Goal: Task Accomplishment & Management: Manage account settings

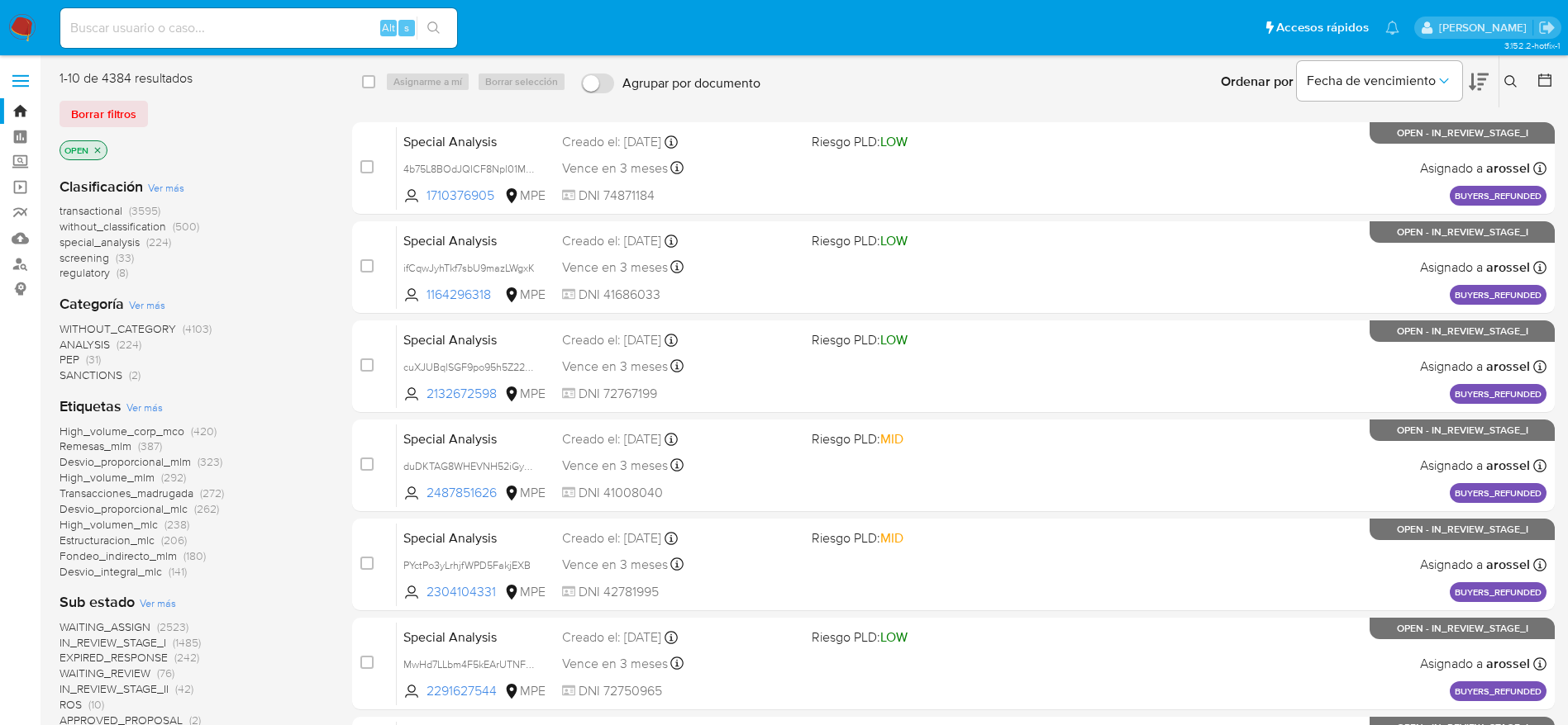
scroll to position [515, 0]
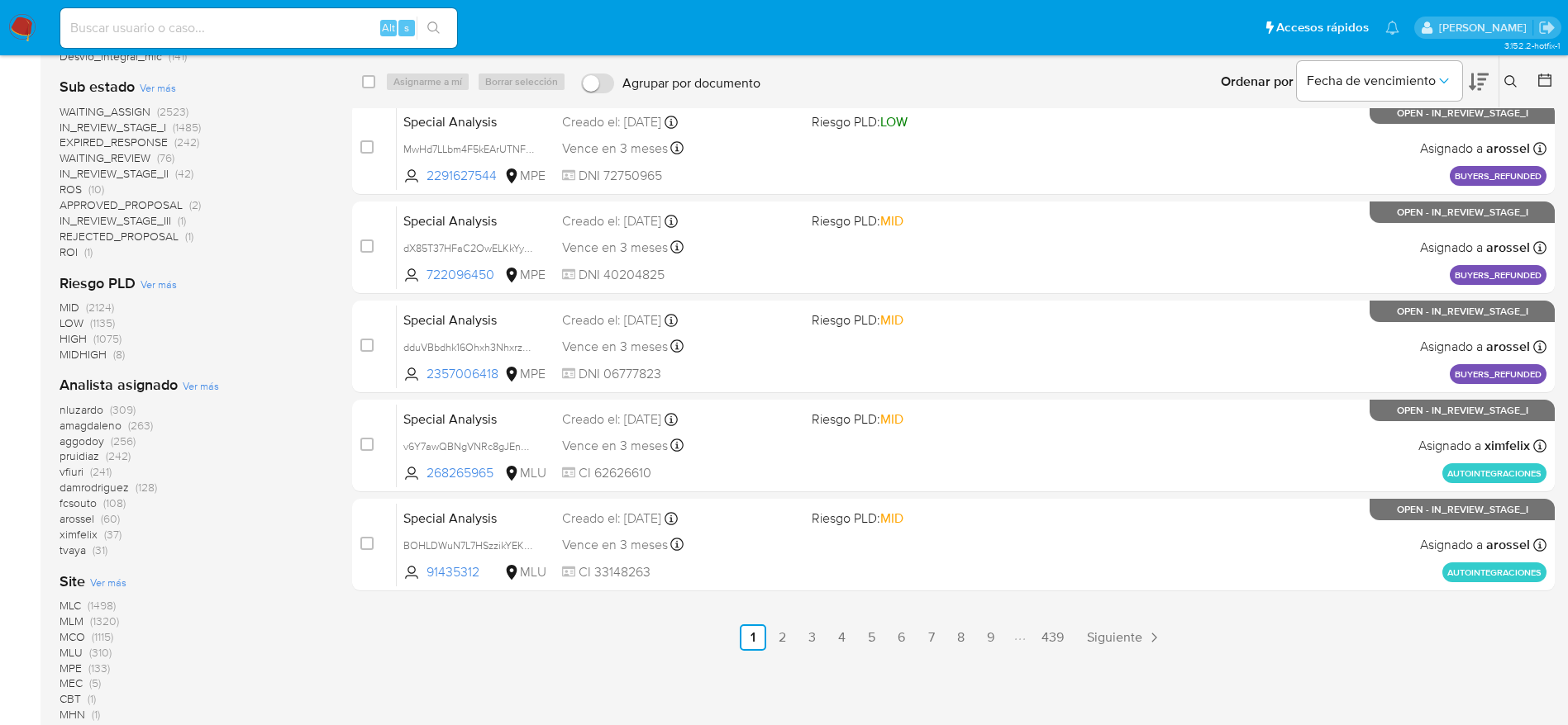
drag, startPoint x: 587, startPoint y: 680, endPoint x: 584, endPoint y: 671, distance: 9.5
click at [587, 677] on div "select-all-cases-checkbox Asignarme a mí Borrar selección Agrupar por documento…" at bounding box center [953, 186] width 1202 height 1263
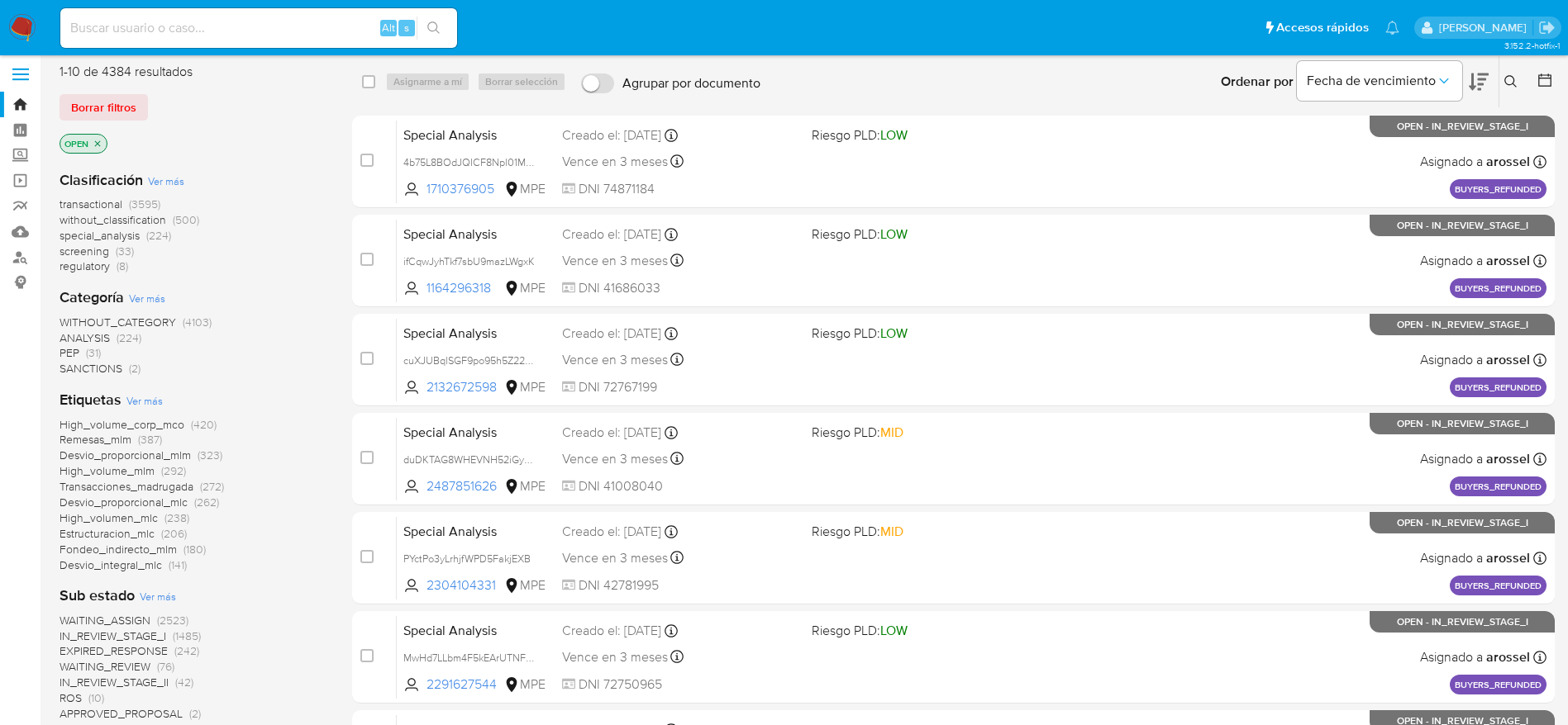
scroll to position [0, 0]
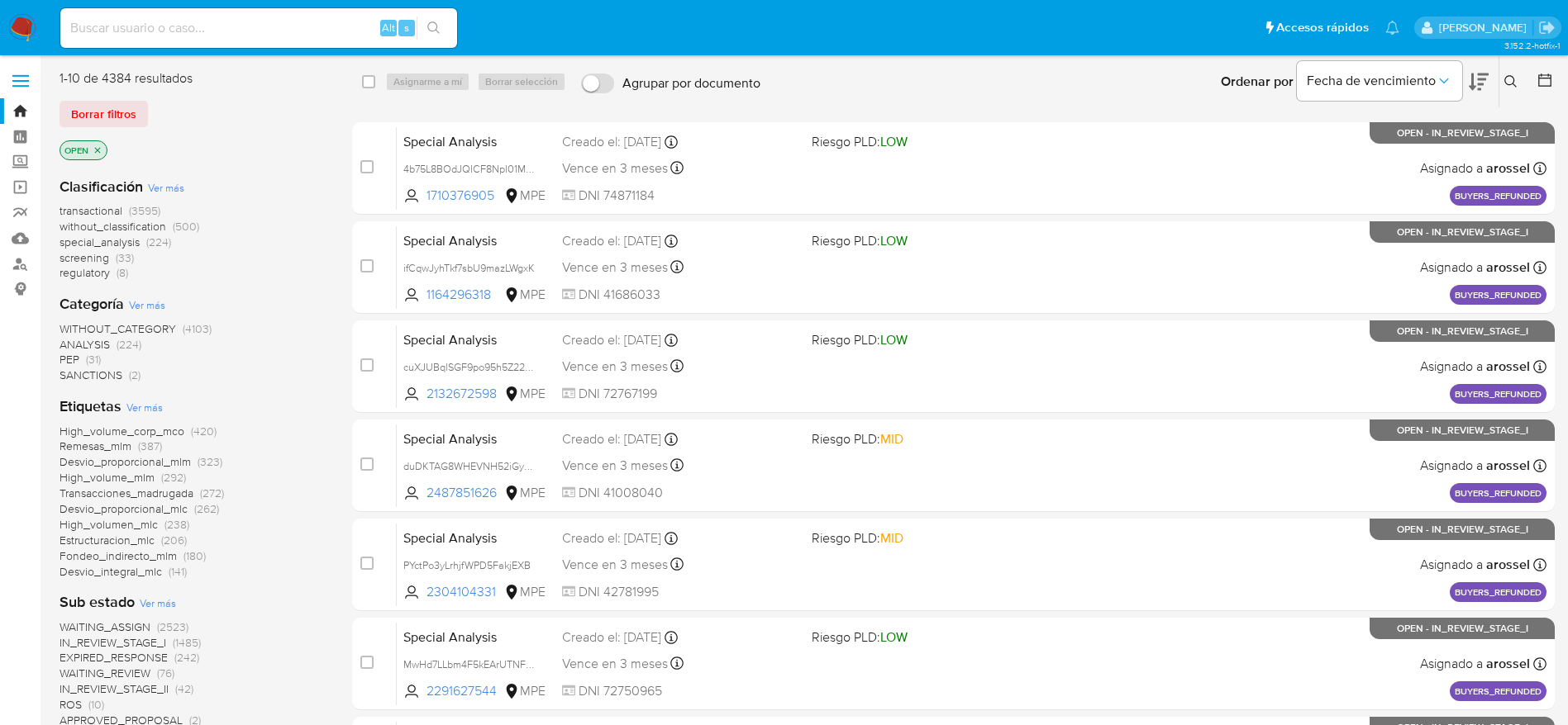
click at [25, 32] on img at bounding box center [22, 27] width 28 height 28
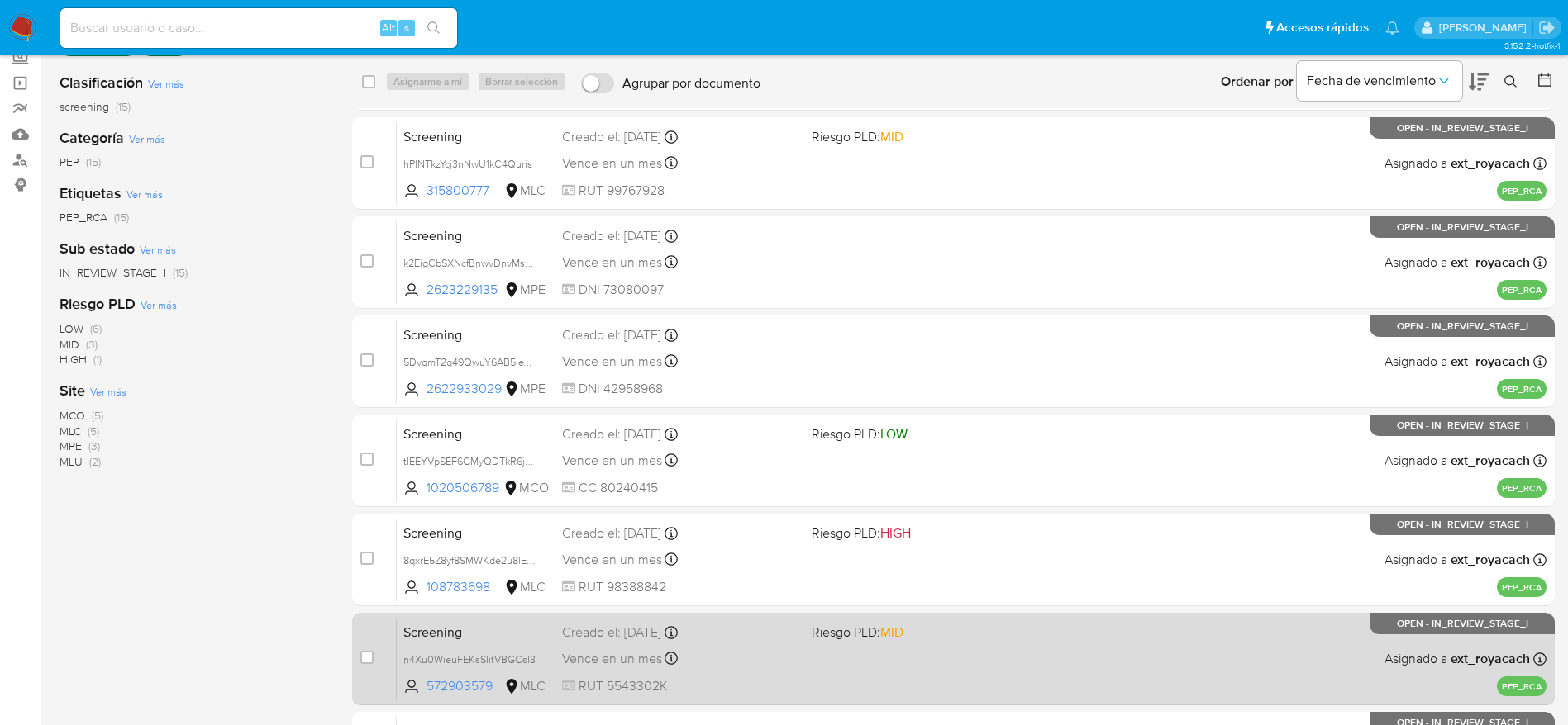
scroll to position [248, 0]
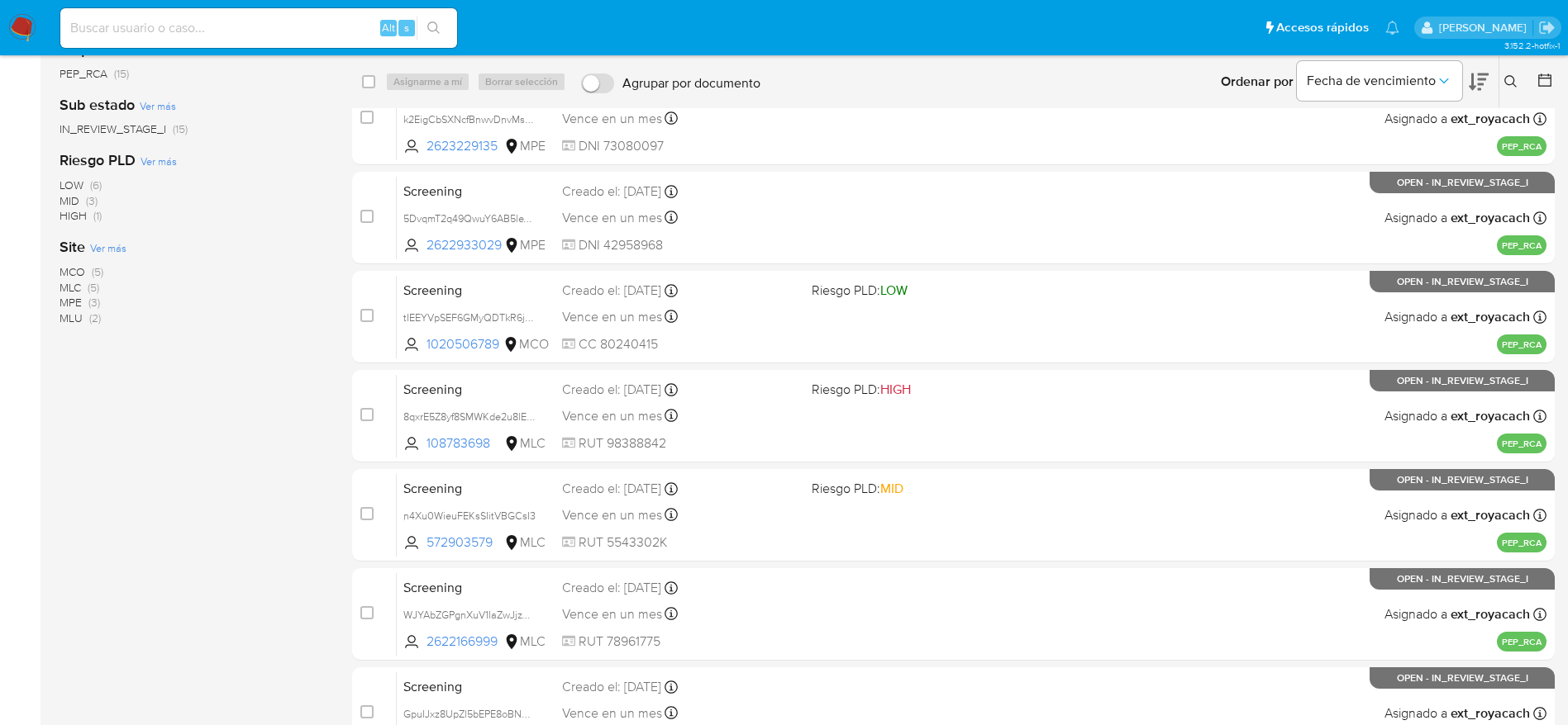
click at [68, 272] on span "MCO" at bounding box center [73, 271] width 25 height 16
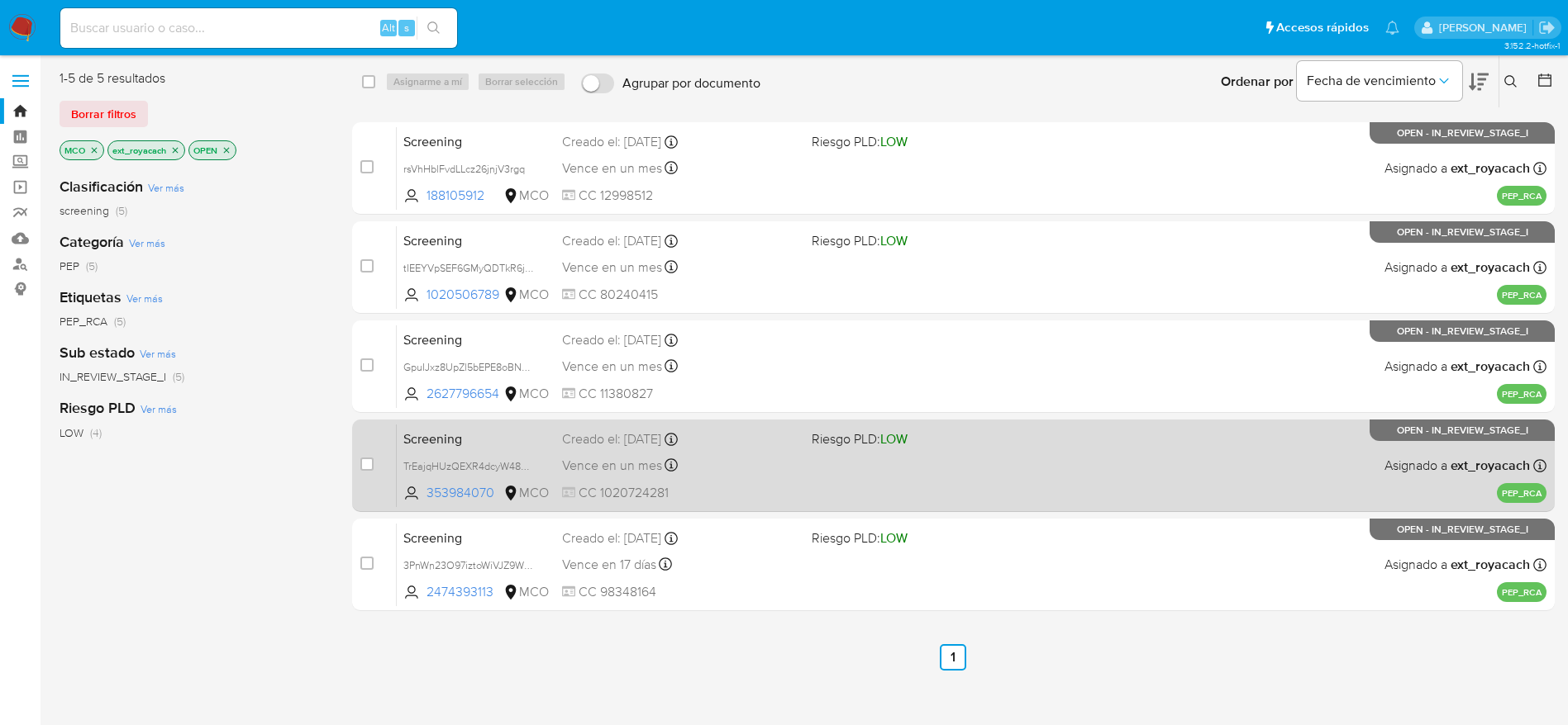
click at [718, 476] on div "Screening TrEajqHUzQEXR4dcyW48Ny5d 353984070 MCO Riesgo PLD: LOW Creado el: 13/…" at bounding box center [971, 465] width 1149 height 83
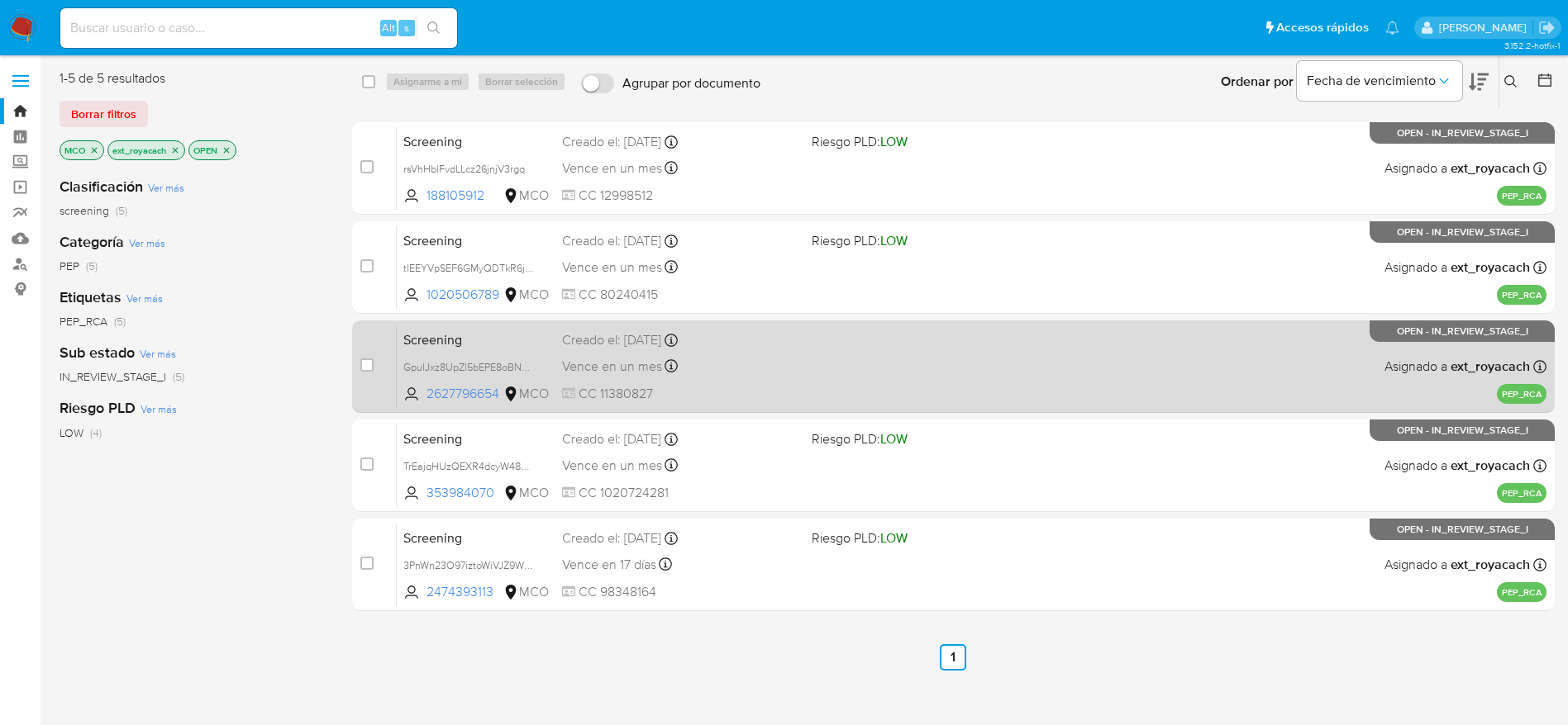
click at [602, 363] on span "Vence en un mes" at bounding box center [612, 367] width 100 height 18
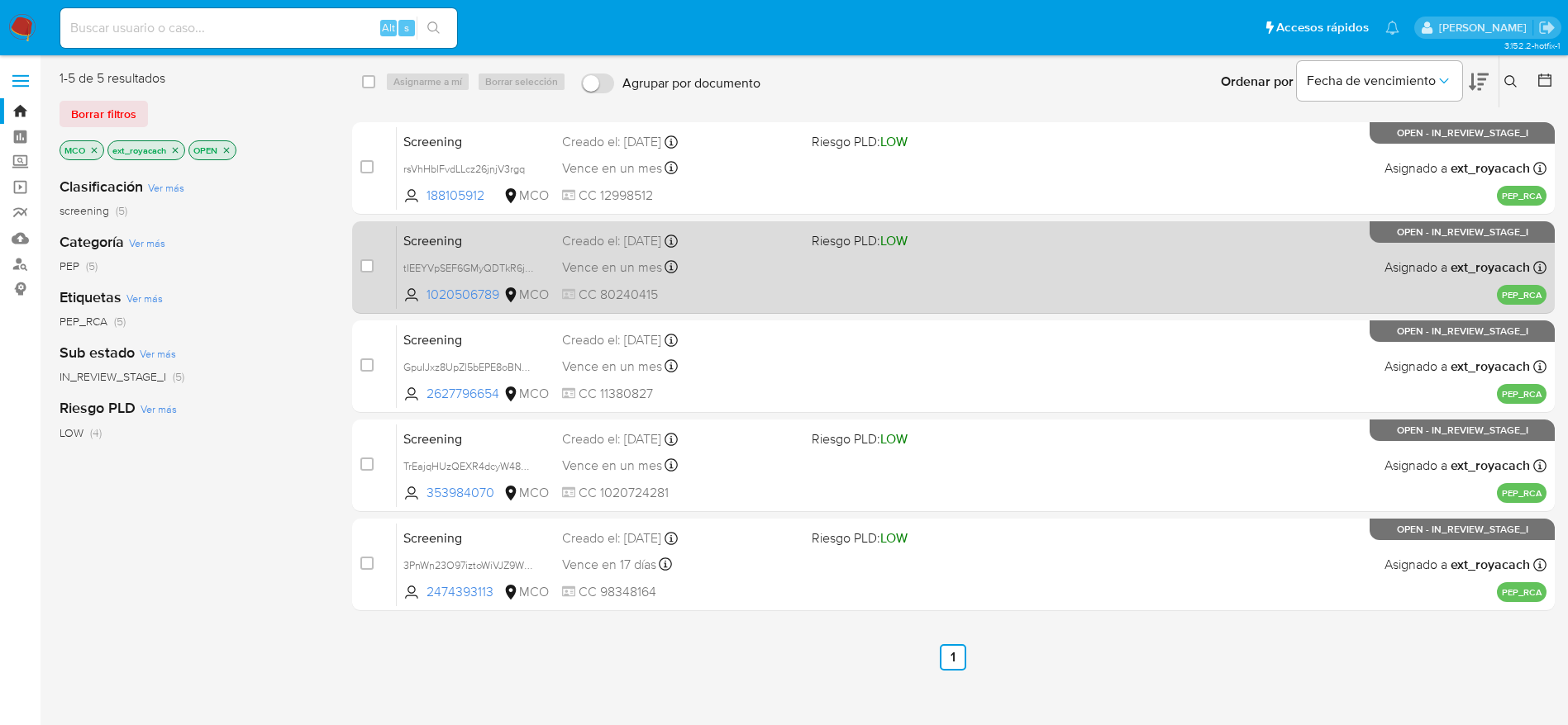
click at [602, 288] on span "CC 80240415" at bounding box center [680, 295] width 236 height 18
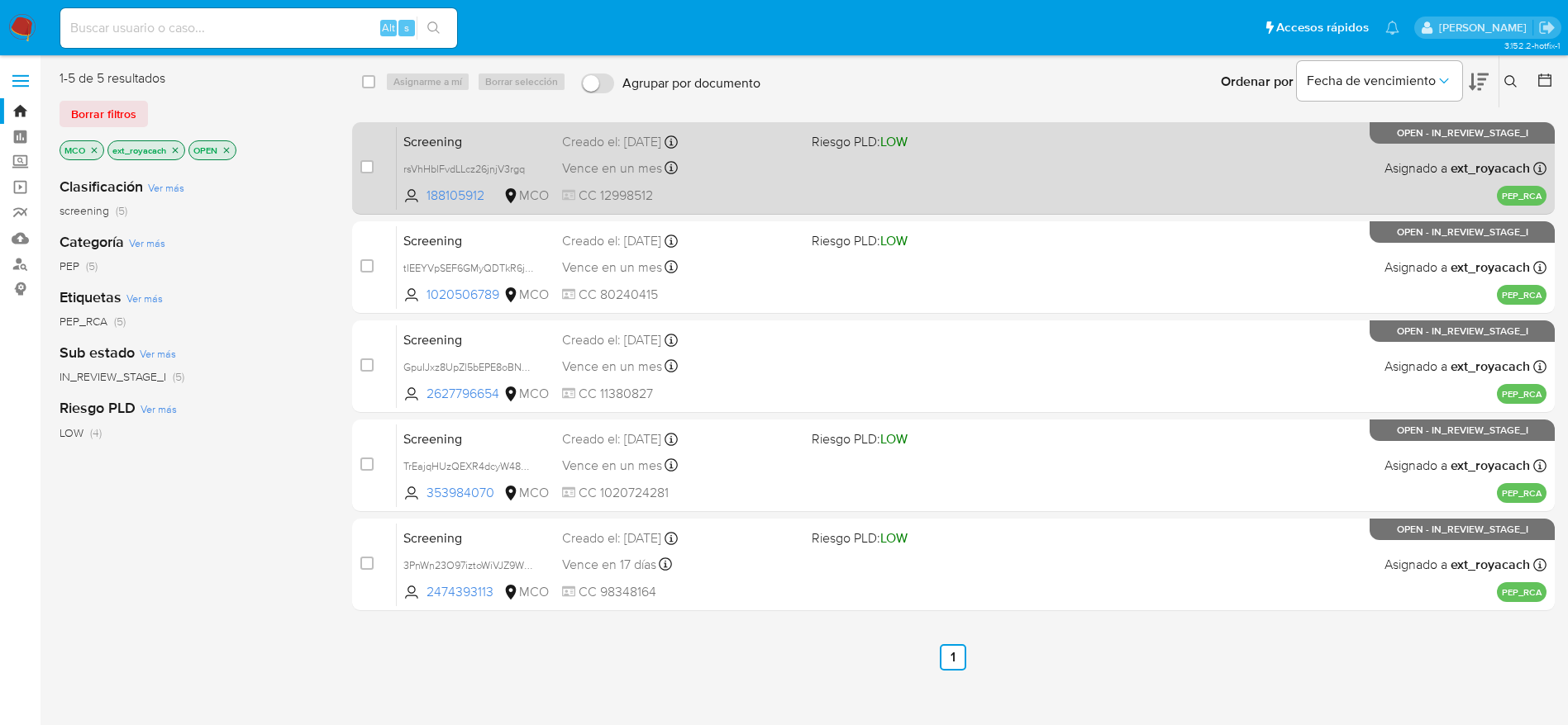
click at [557, 181] on div "Screening rsVhHblFvdLLcz26jnjV3rgq 188105912 MCO Riesgo PLD: LOW Creado el: 14/…" at bounding box center [971, 168] width 1149 height 83
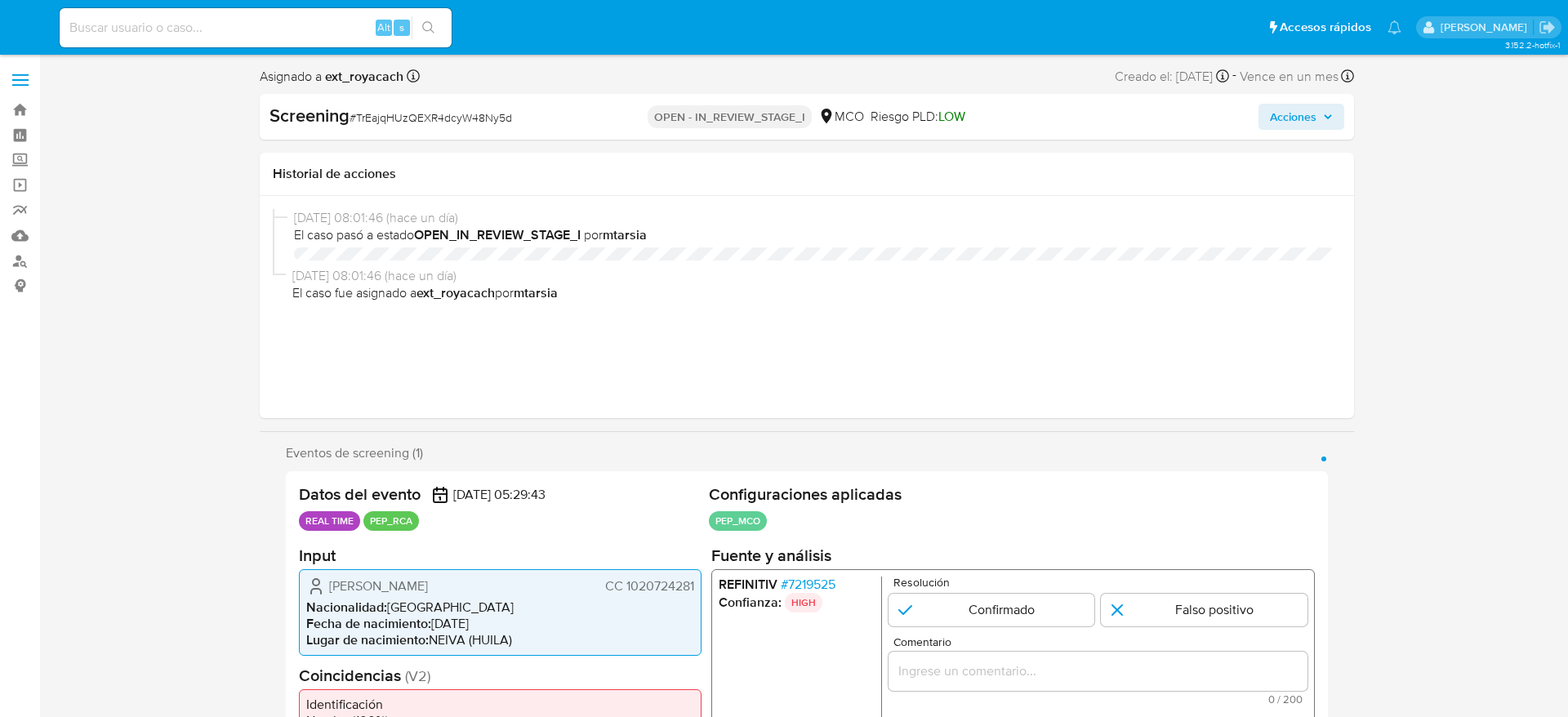
select select "10"
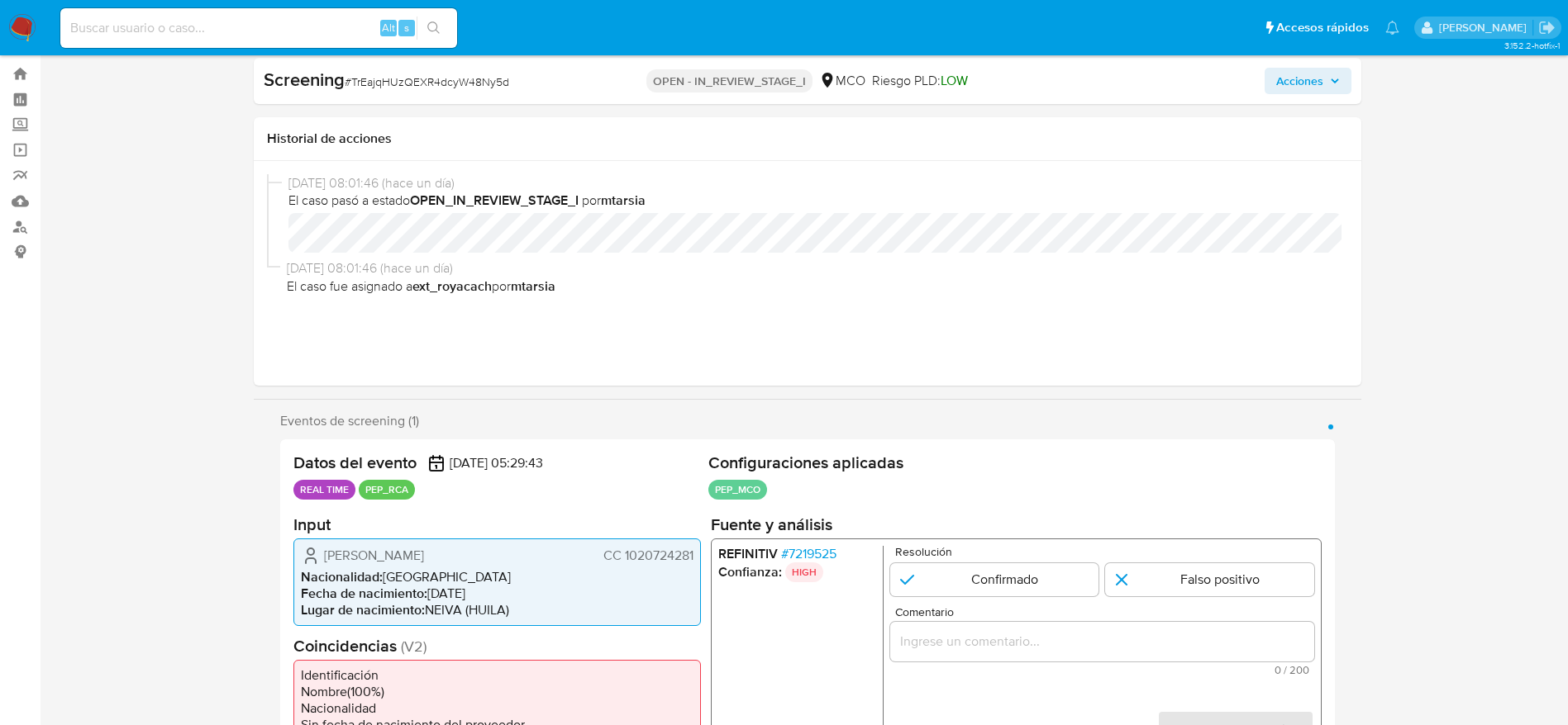
scroll to position [248, 0]
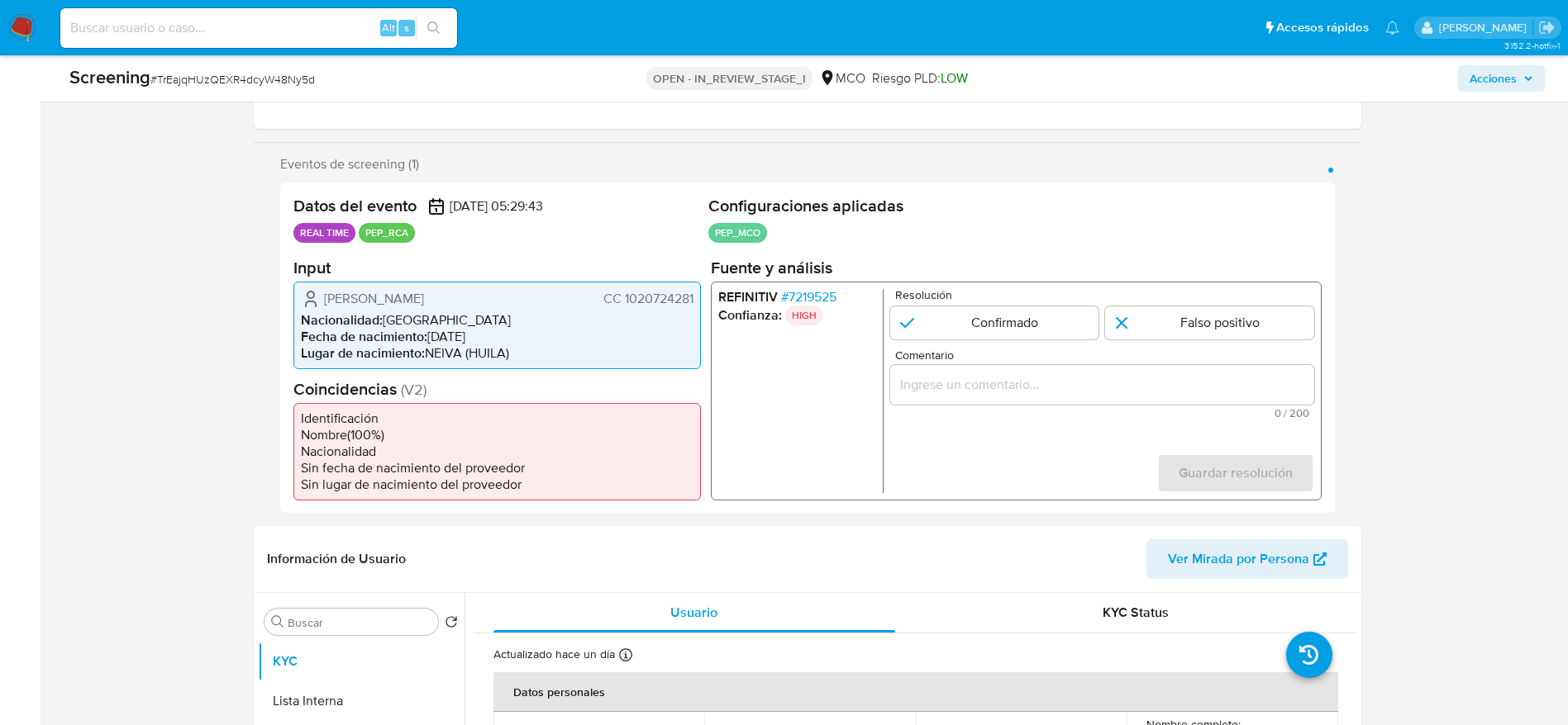
click at [305, 84] on span "# TrEajqHUzQEXR4dcyW48Ny5d" at bounding box center [232, 79] width 164 height 16
copy span "TrEajqHUzQEXR4dcyW48Ny5d"
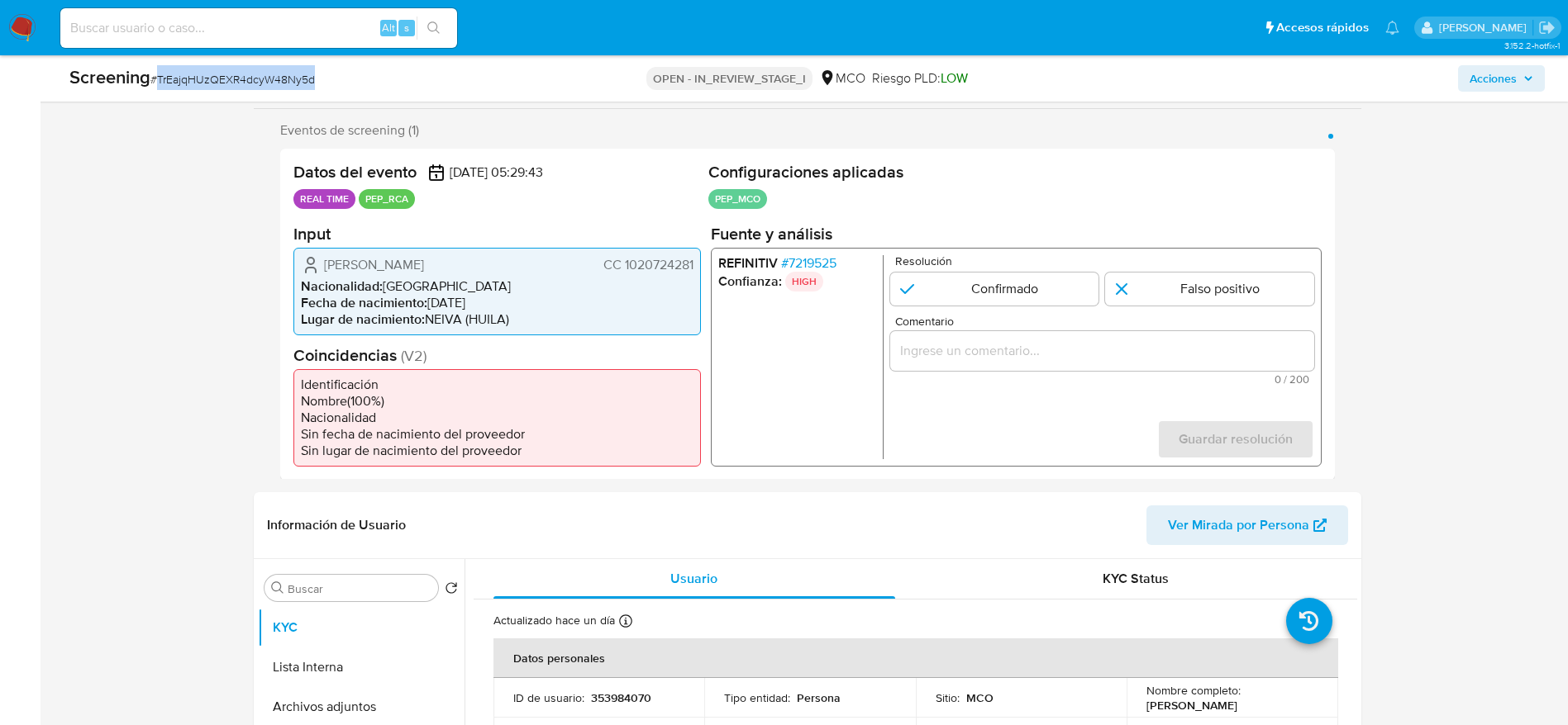
scroll to position [372, 0]
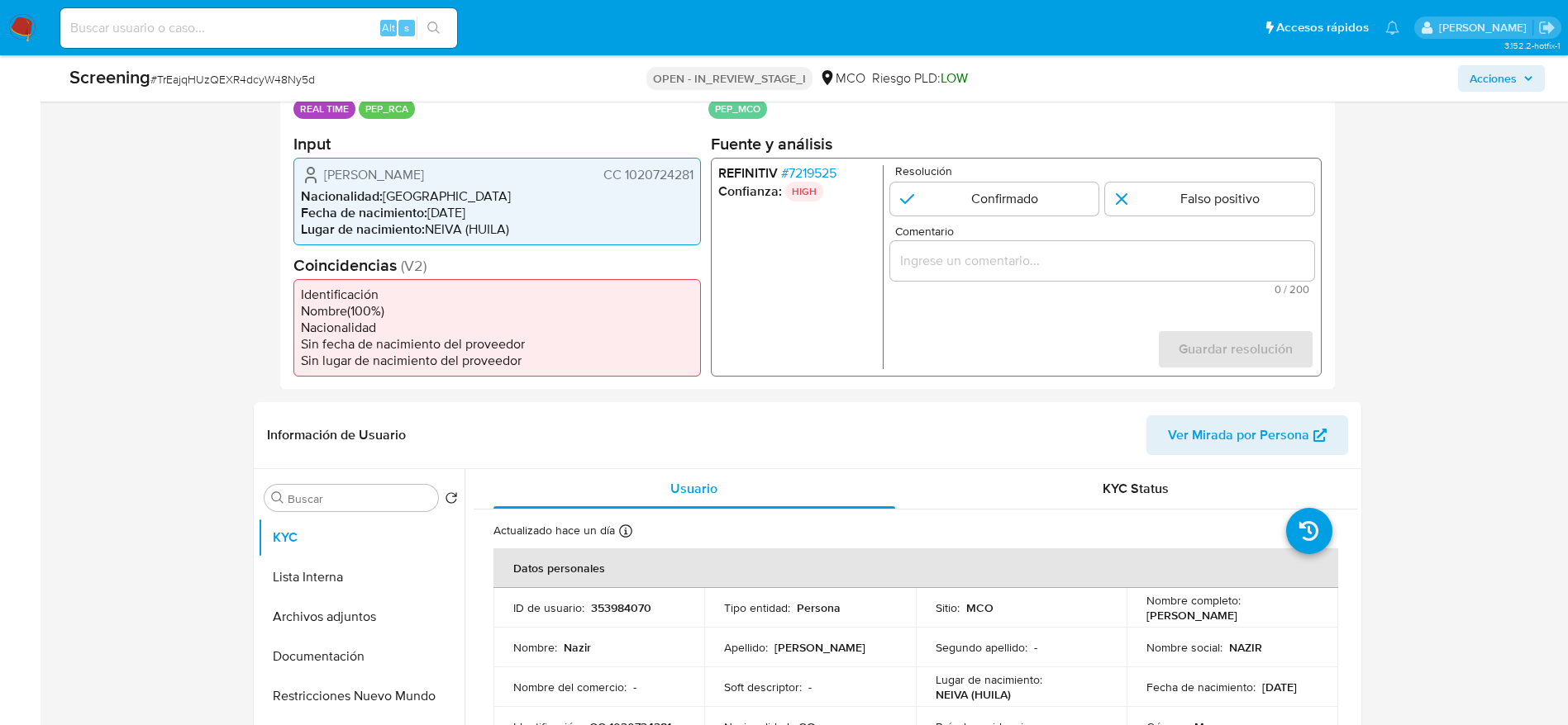
click at [835, 172] on span "# 7219525" at bounding box center [807, 172] width 55 height 16
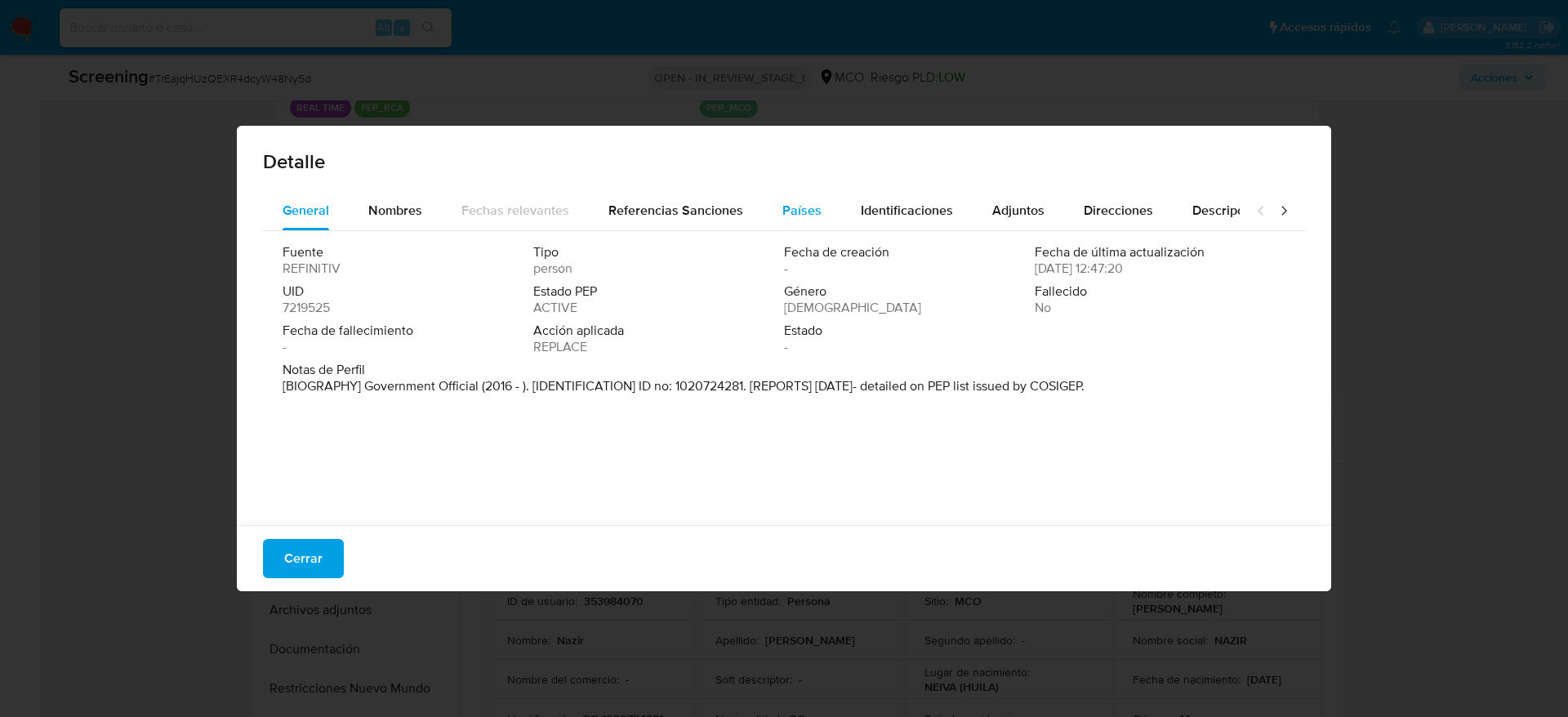
click at [812, 210] on span "Países" at bounding box center [802, 210] width 39 height 19
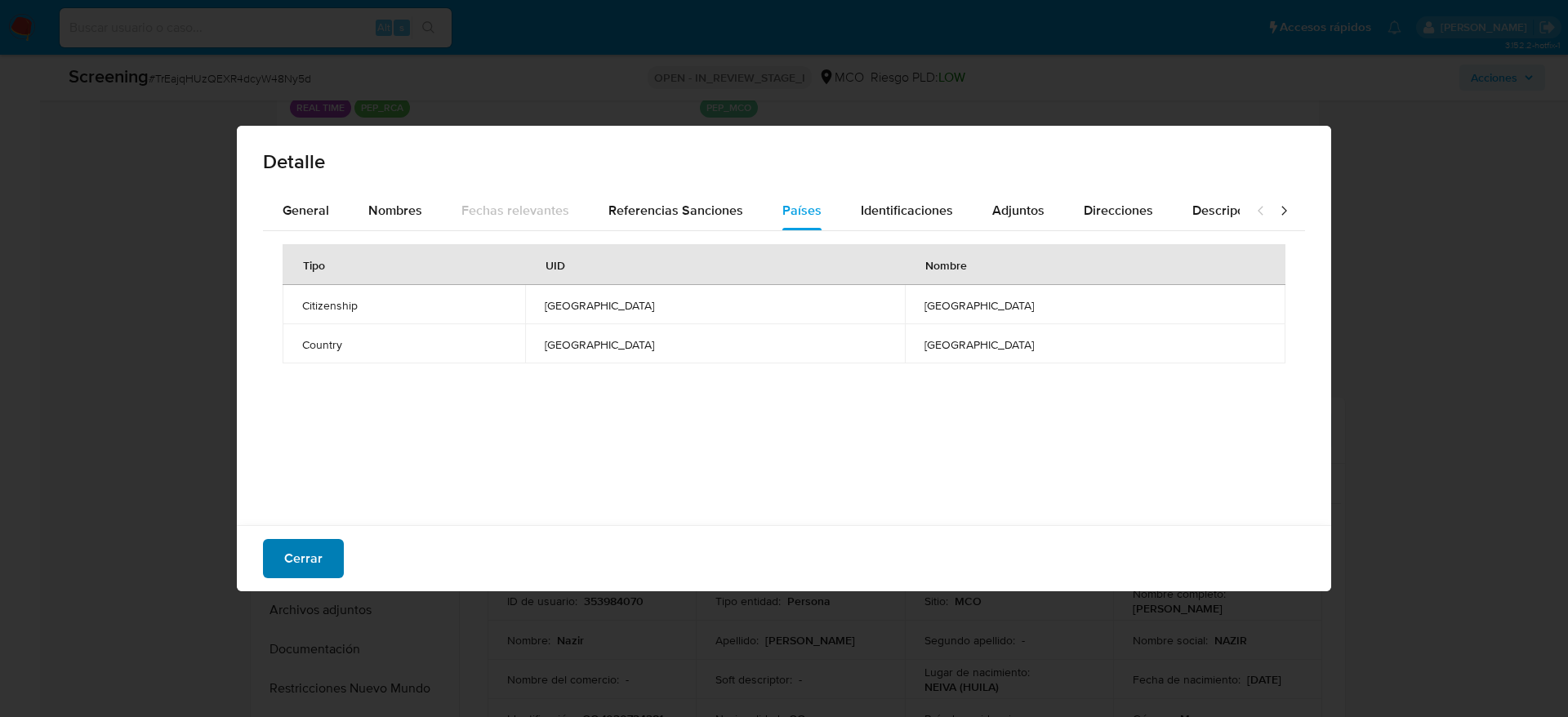
click at [314, 551] on span "Cerrar" at bounding box center [303, 559] width 39 height 36
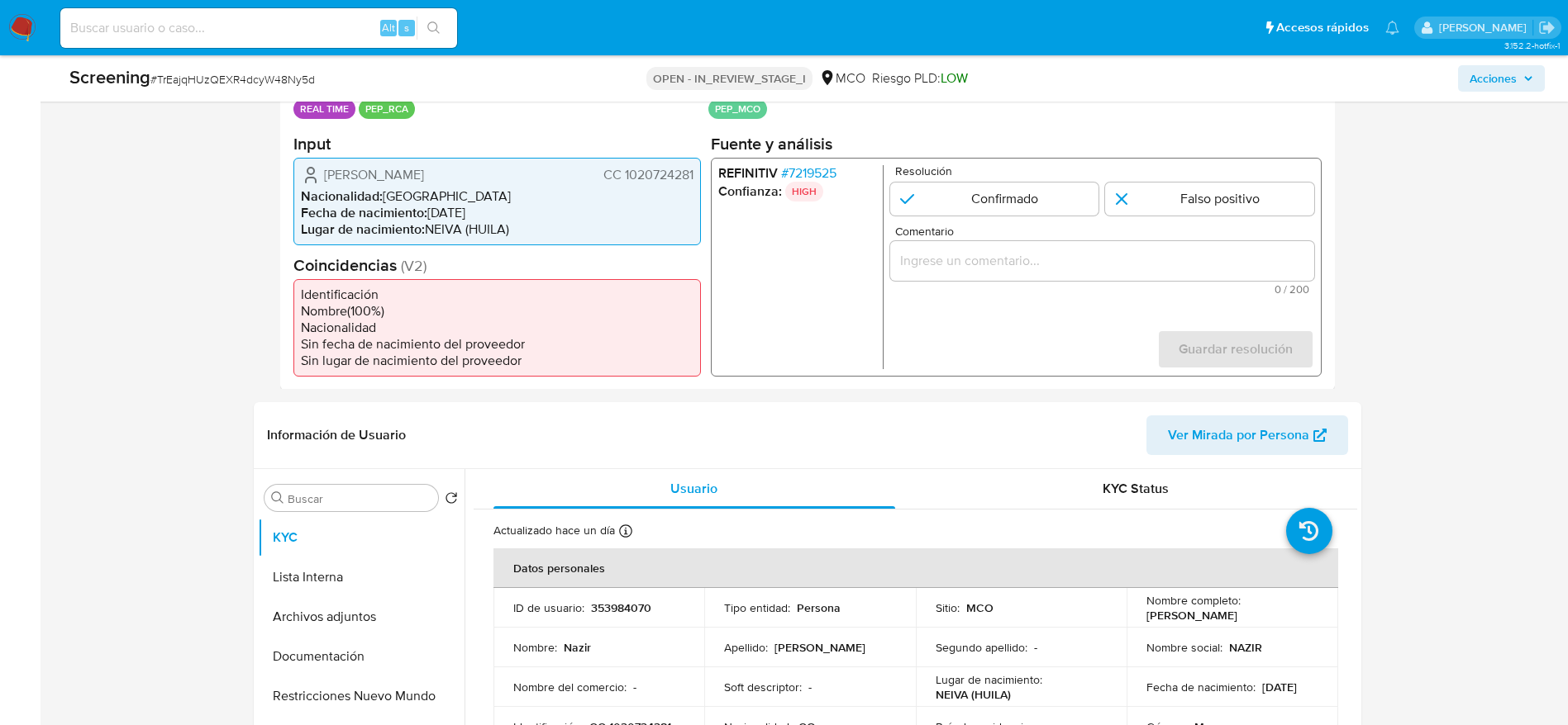
click at [790, 174] on span "# 7219525" at bounding box center [807, 172] width 55 height 16
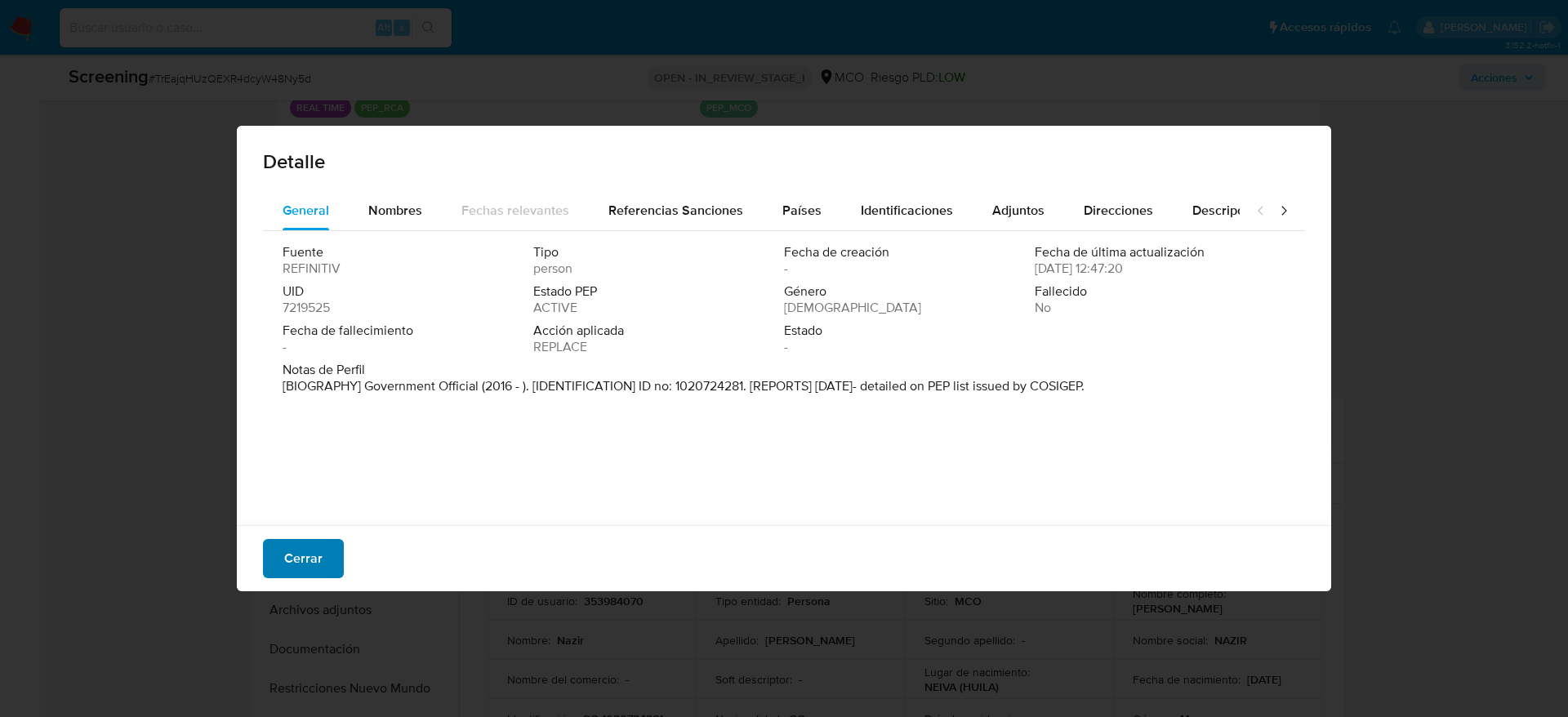
click at [332, 549] on button "Cerrar" at bounding box center [303, 559] width 81 height 39
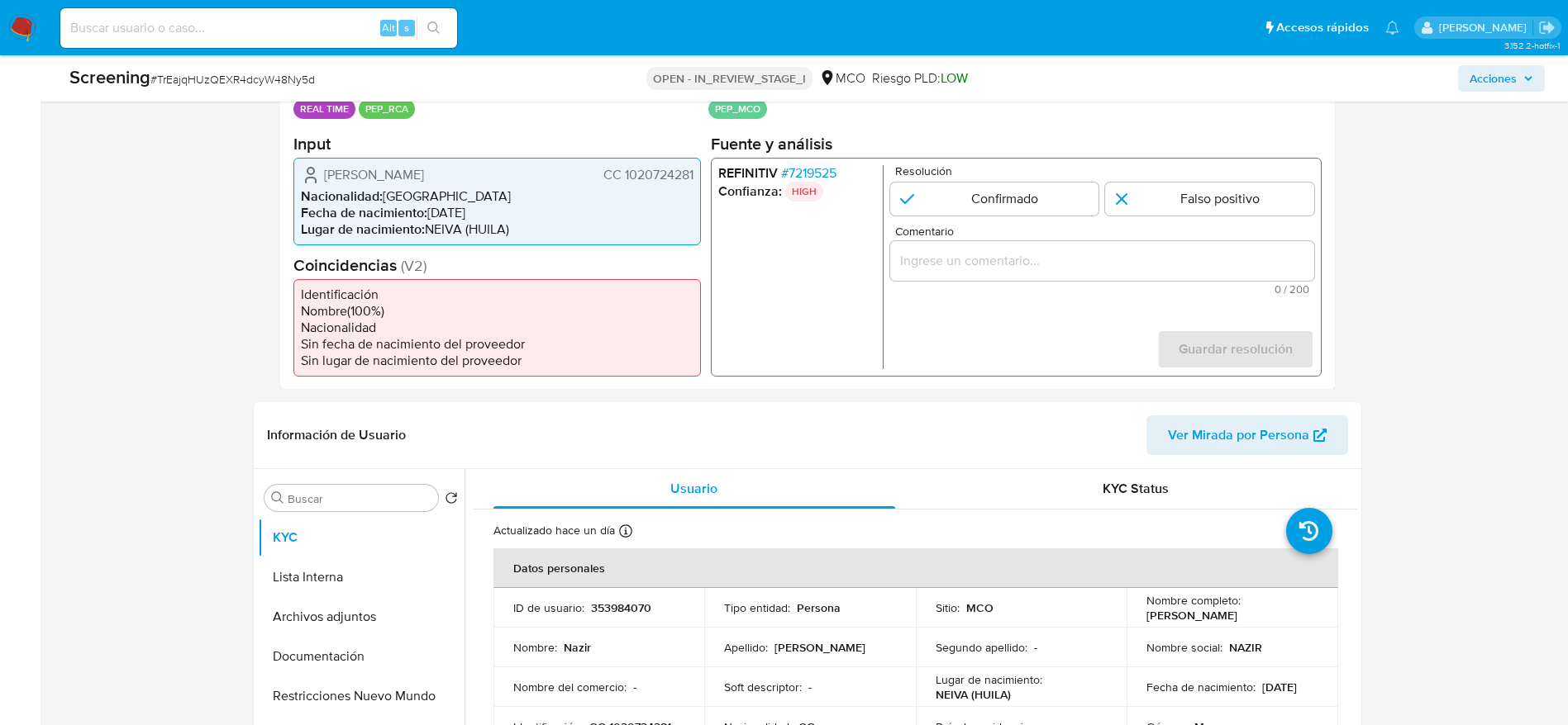
click at [297, 80] on span "# TrEajqHUzQEXR4dcyW48Ny5d" at bounding box center [232, 79] width 164 height 16
copy span "TrEajqHUzQEXR4dcyW48Ny5d"
drag, startPoint x: 311, startPoint y: 163, endPoint x: 701, endPoint y: 170, distance: 390.1
click at [701, 170] on div "Datos del evento 13/08/2025 05:29:43 REAL TIME PEP_RCA Configuraciones aplicada…" at bounding box center [807, 224] width 1054 height 331
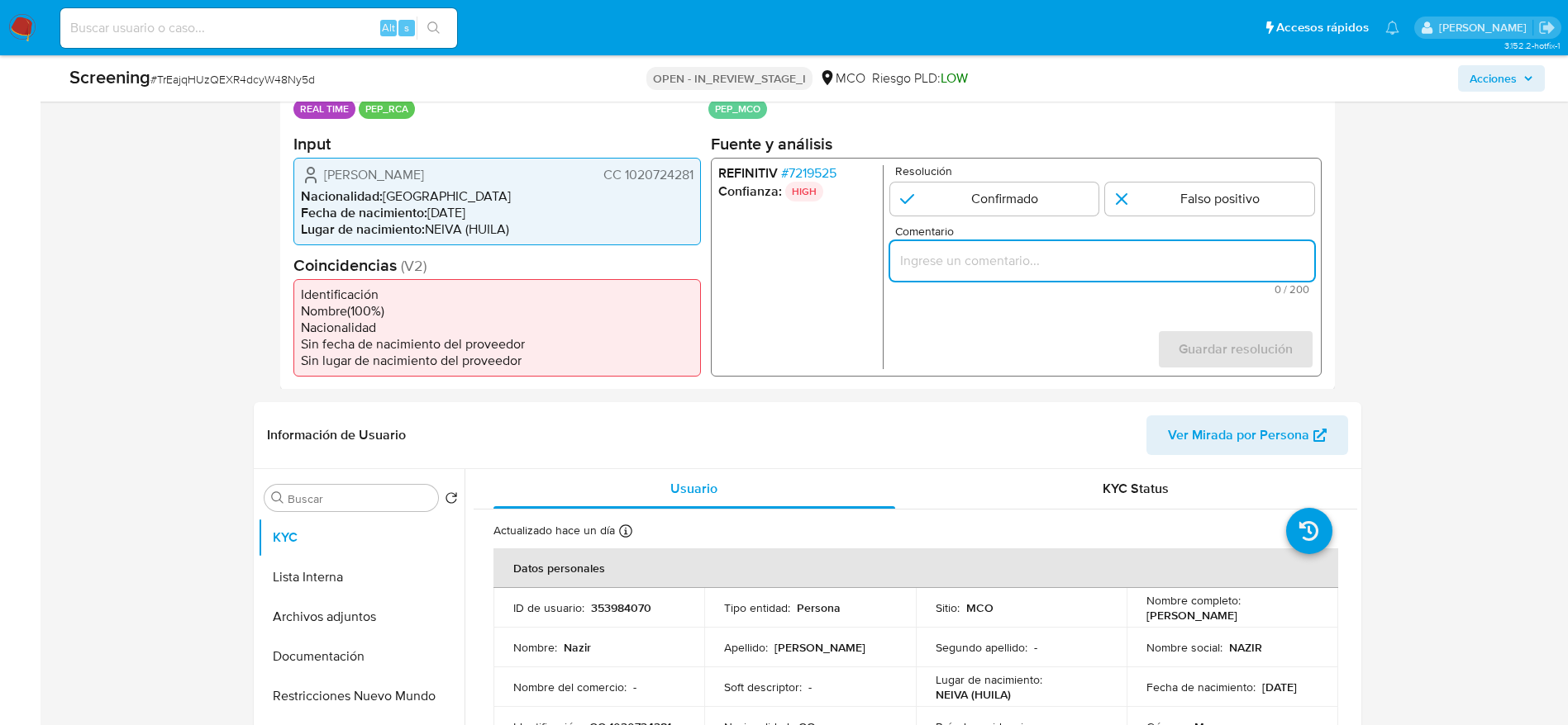
click at [1012, 269] on input "Comentario" at bounding box center [1100, 260] width 424 height 22
paste input "Caso generado sobre el usuario Nazir Yabor Pascuas. Se descarta ya que el PEP s…"
type input "Caso generado sobre el usuario Nazir Yabor Pascuas. Se descarta ya que el PEP s…"
click at [1135, 201] on input "1 de 1" at bounding box center [1209, 198] width 209 height 33
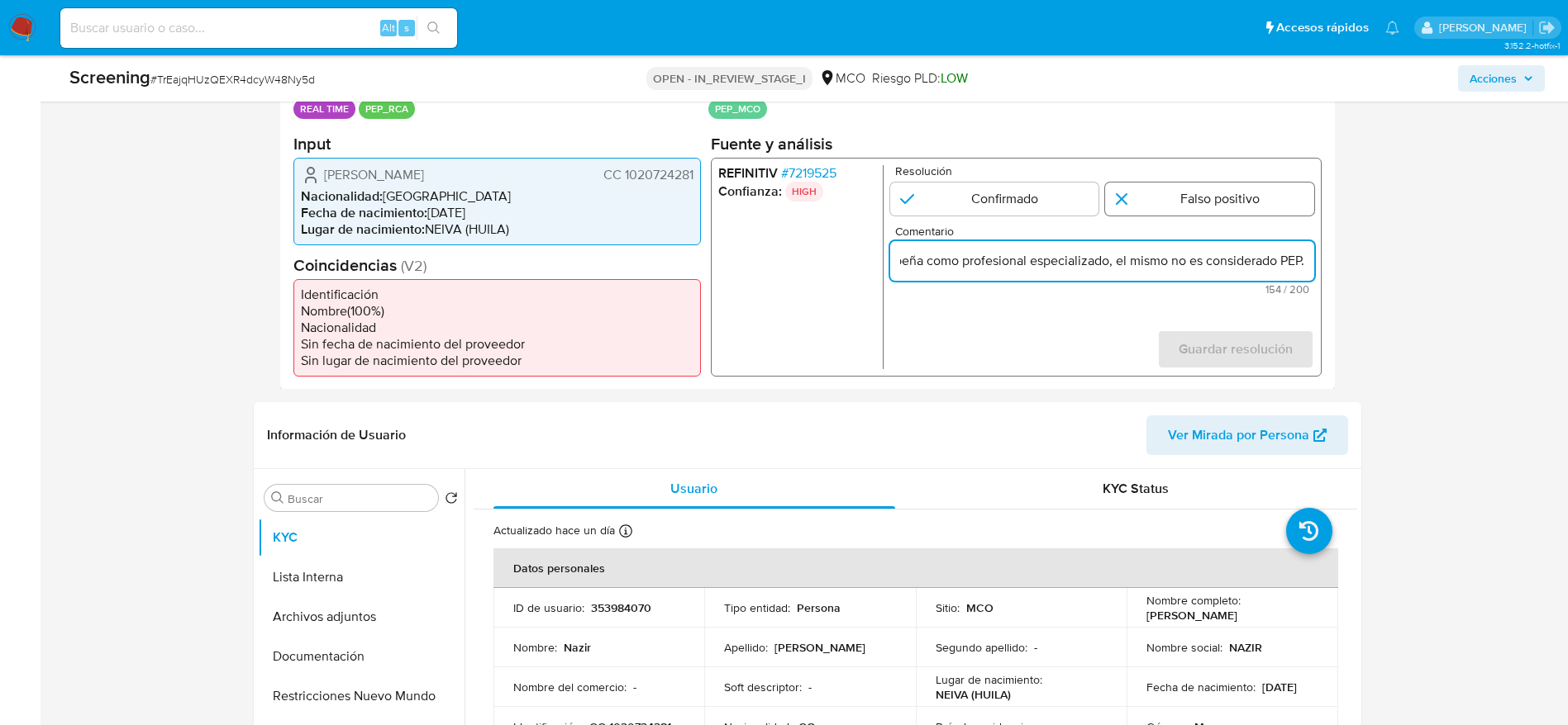
radio input "true"
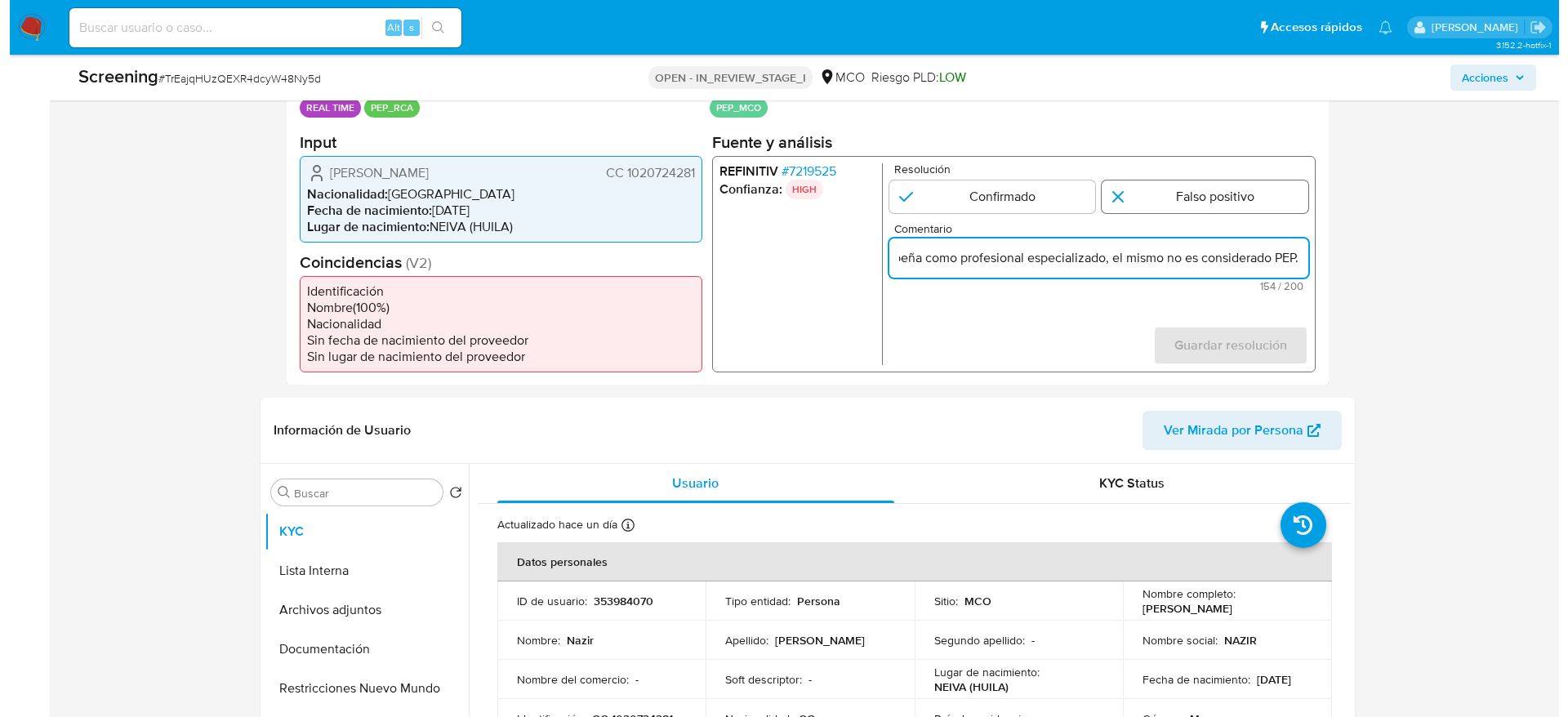
scroll to position [0, 0]
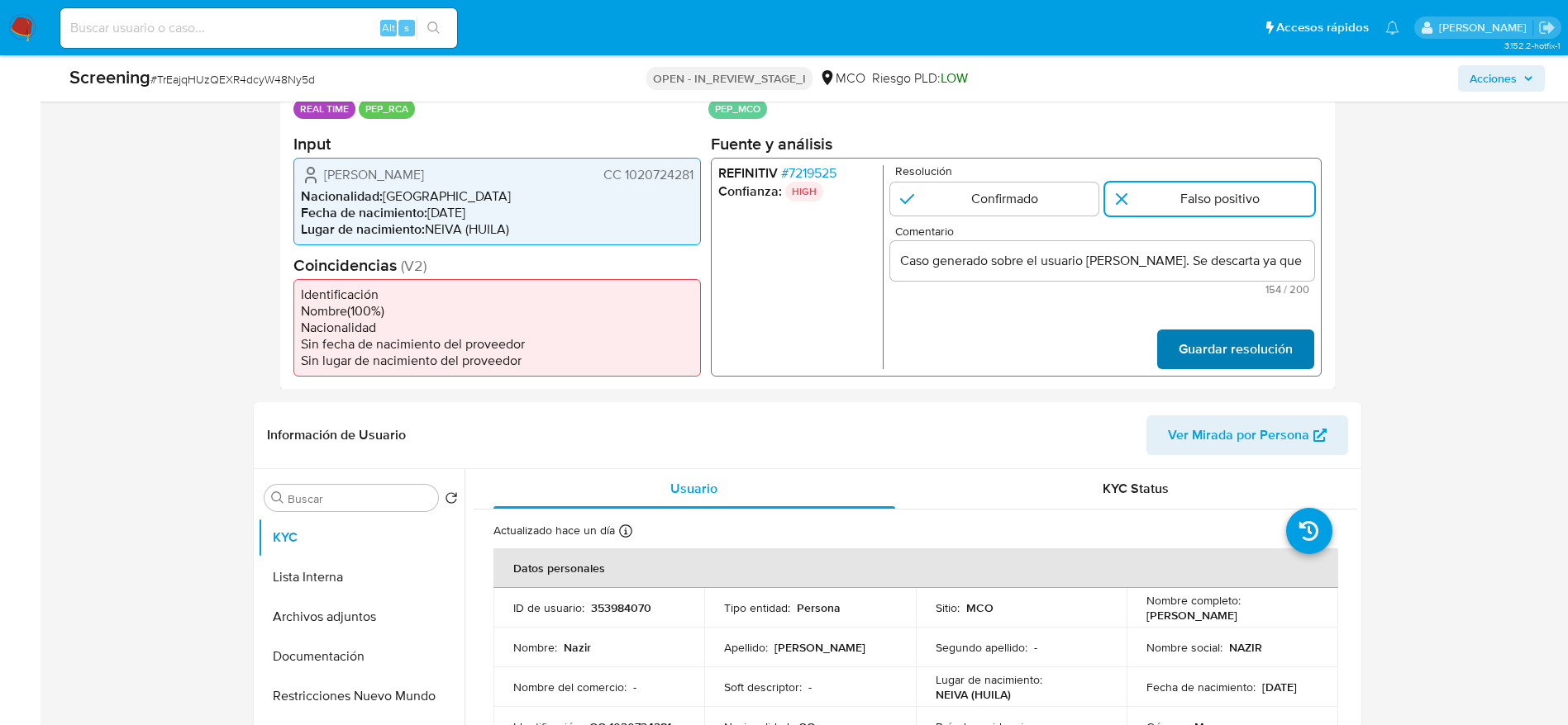
click at [1228, 358] on span "Guardar resolución" at bounding box center [1235, 348] width 114 height 36
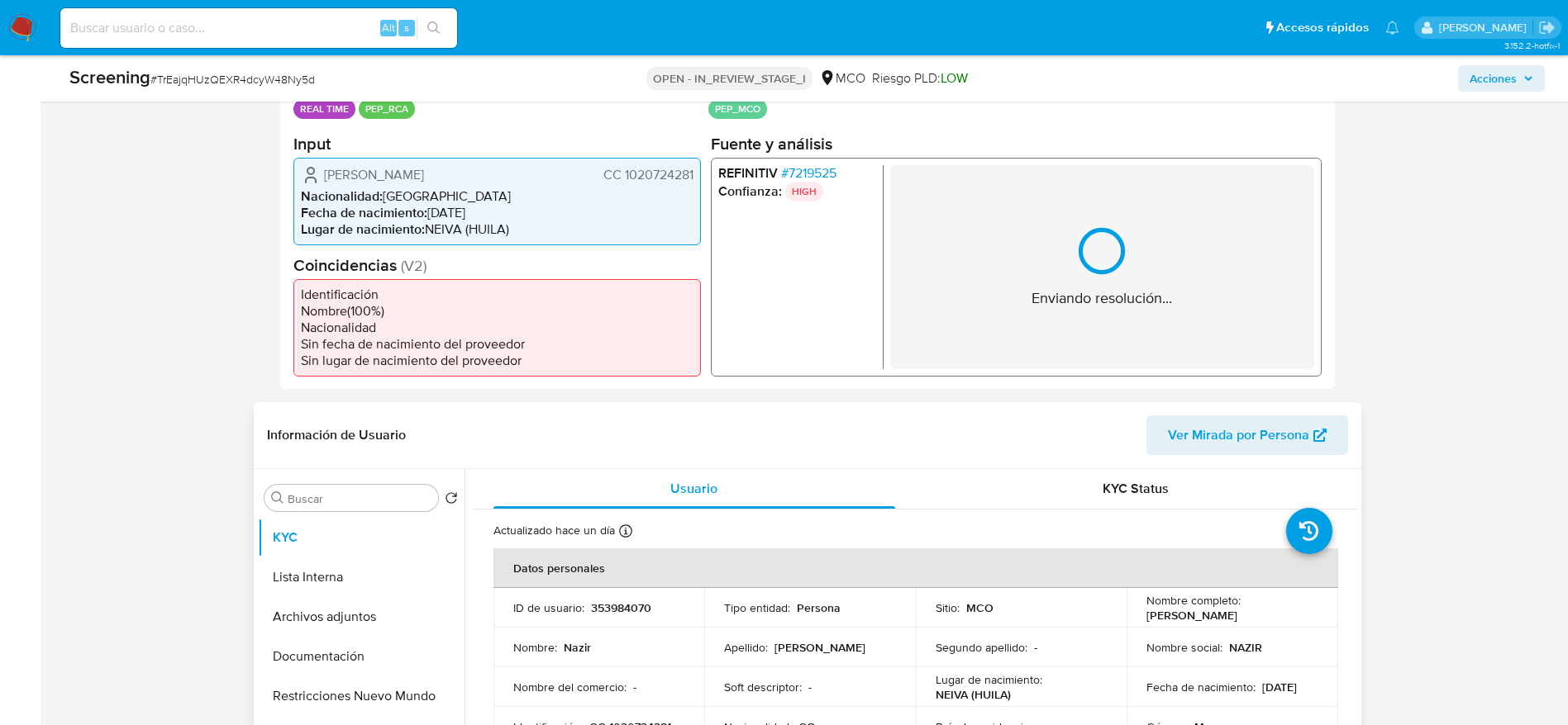
drag, startPoint x: 334, startPoint y: 578, endPoint x: 647, endPoint y: 528, distance: 317.0
click at [337, 583] on button "Lista Interna" at bounding box center [361, 577] width 207 height 40
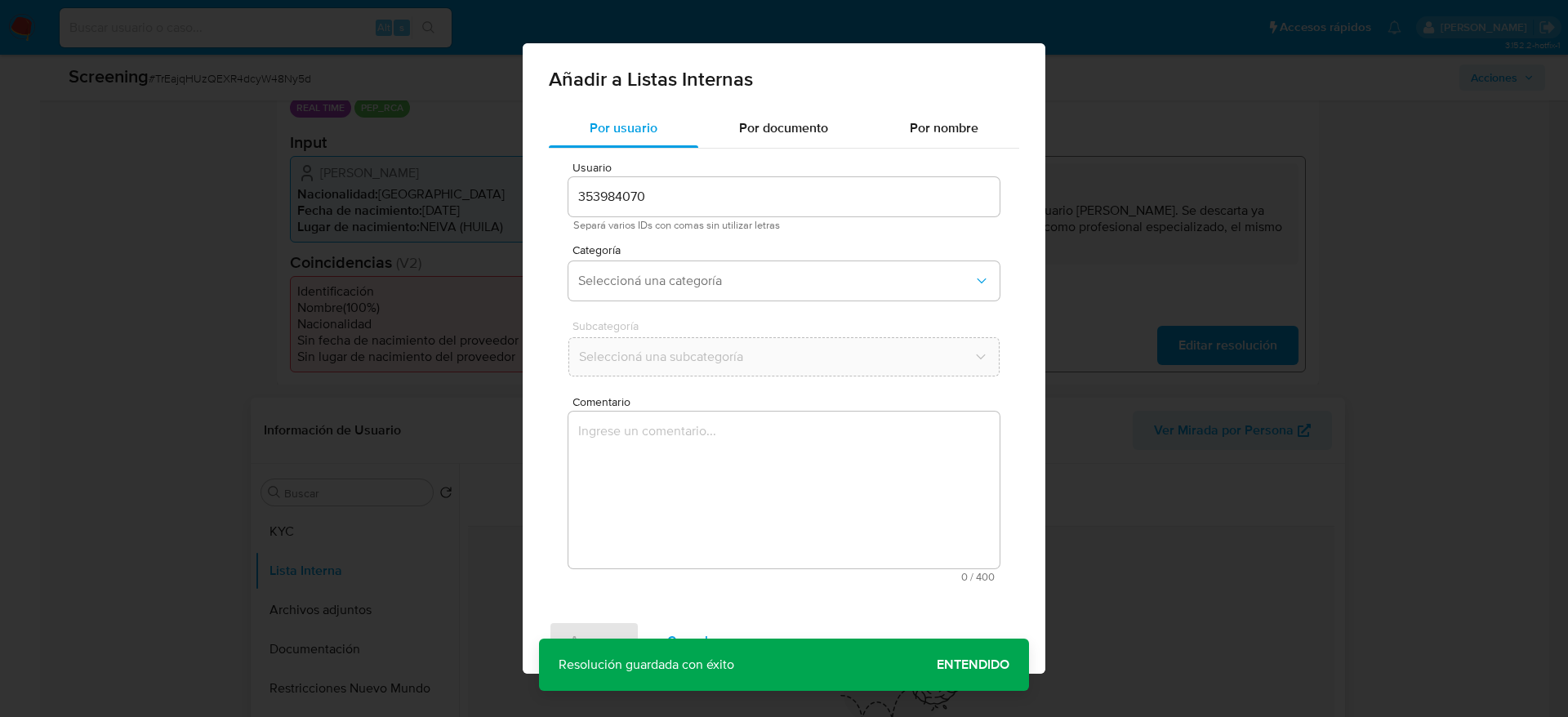
click at [645, 611] on div "Agregar Cancelar" at bounding box center [784, 641] width 522 height 66
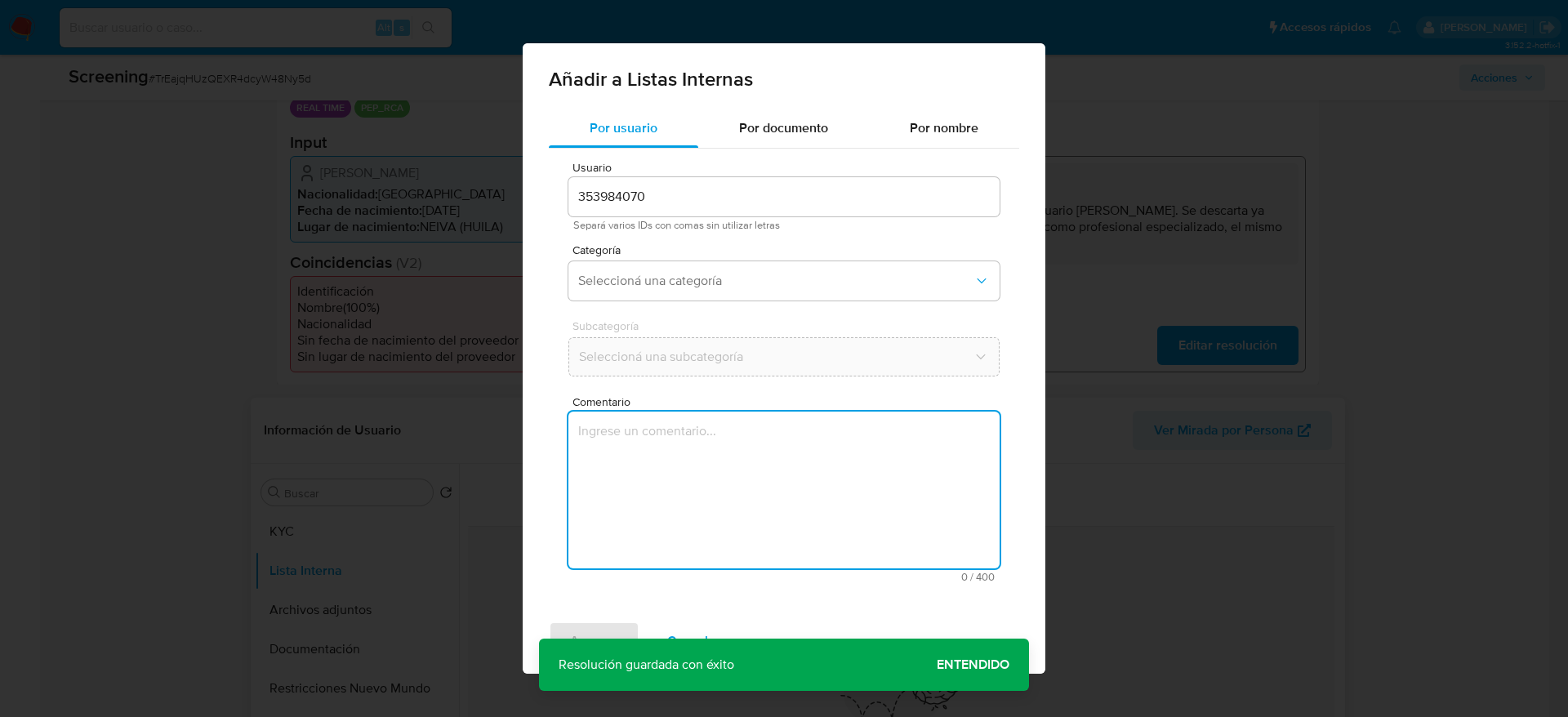
click at [659, 527] on textarea "Comentario" at bounding box center [784, 490] width 432 height 157
type textarea "Caso generado sobre el usuario Nazir Yabor Pascuas. Se descarta ya que el PEP s…"
click at [663, 292] on button "Seleccioná una categoría" at bounding box center [784, 281] width 432 height 39
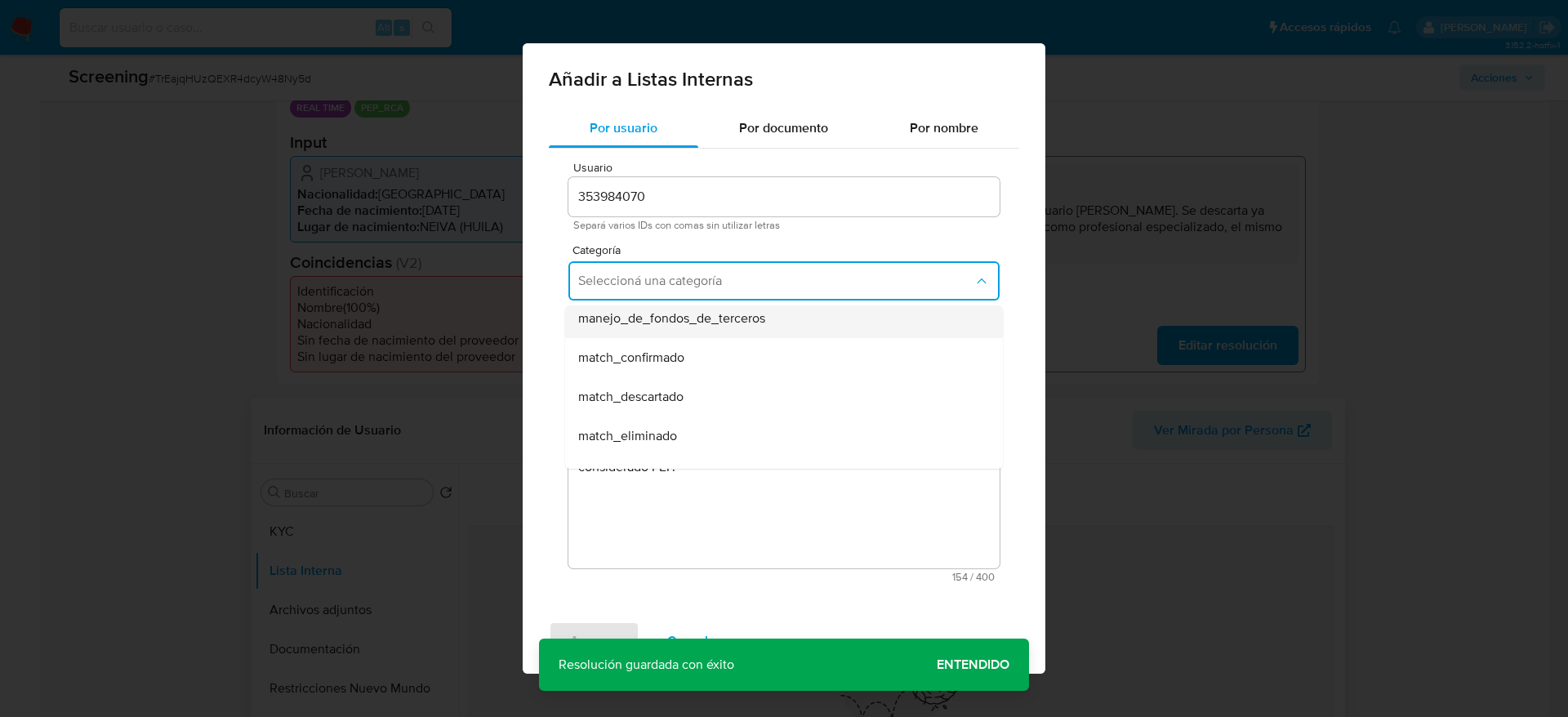
scroll to position [123, 0]
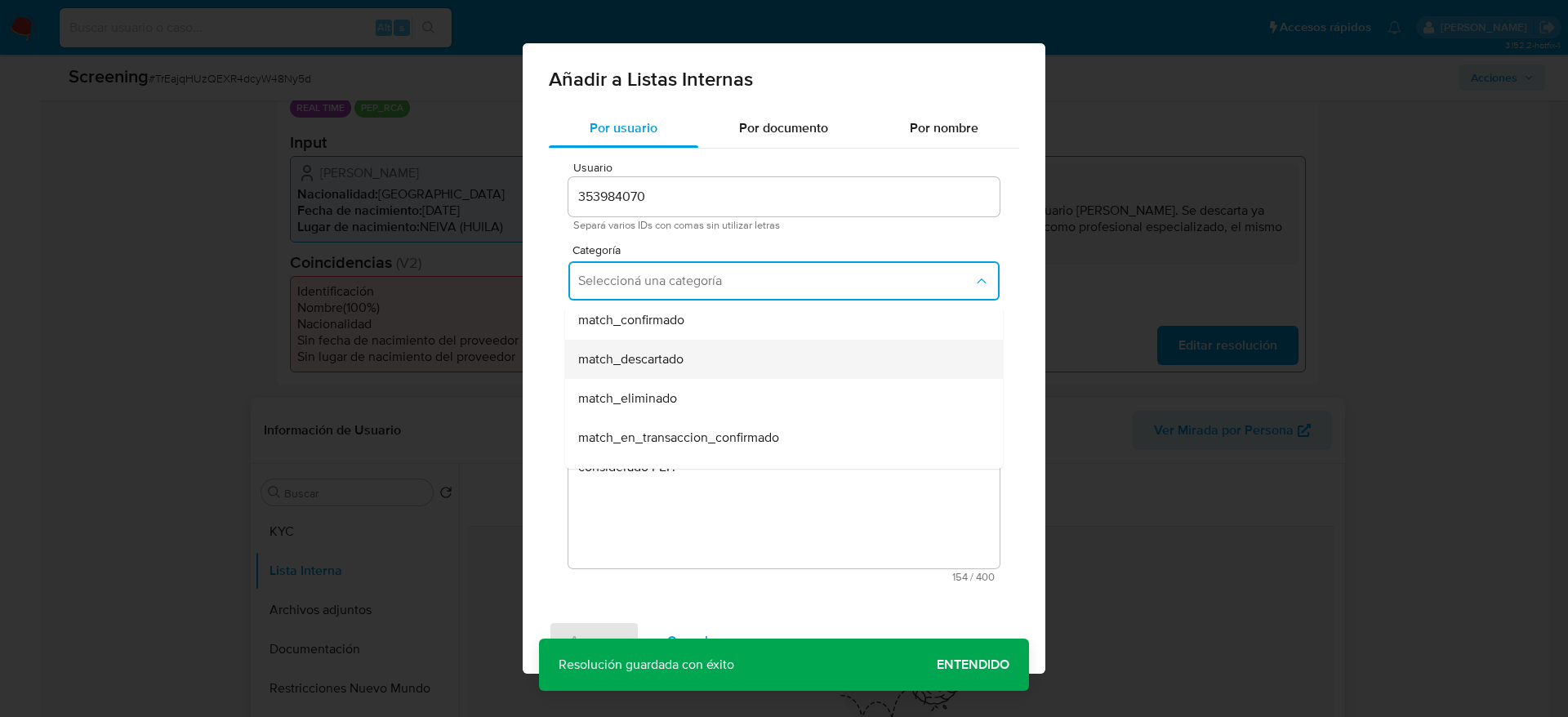
click at [654, 351] on span "match_descartado" at bounding box center [630, 359] width 105 height 16
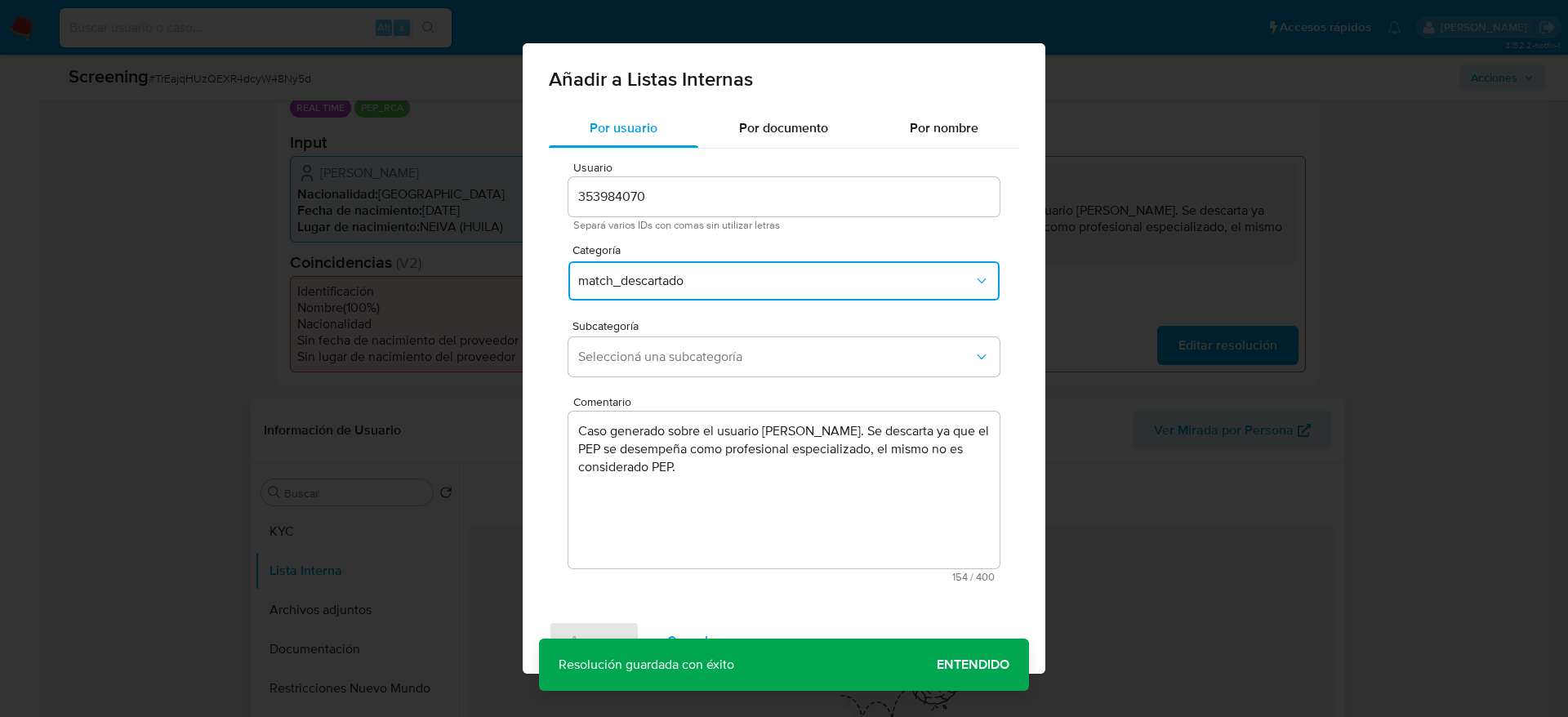
click at [654, 349] on span "Seleccioná una subcategoría" at bounding box center [775, 357] width 396 height 16
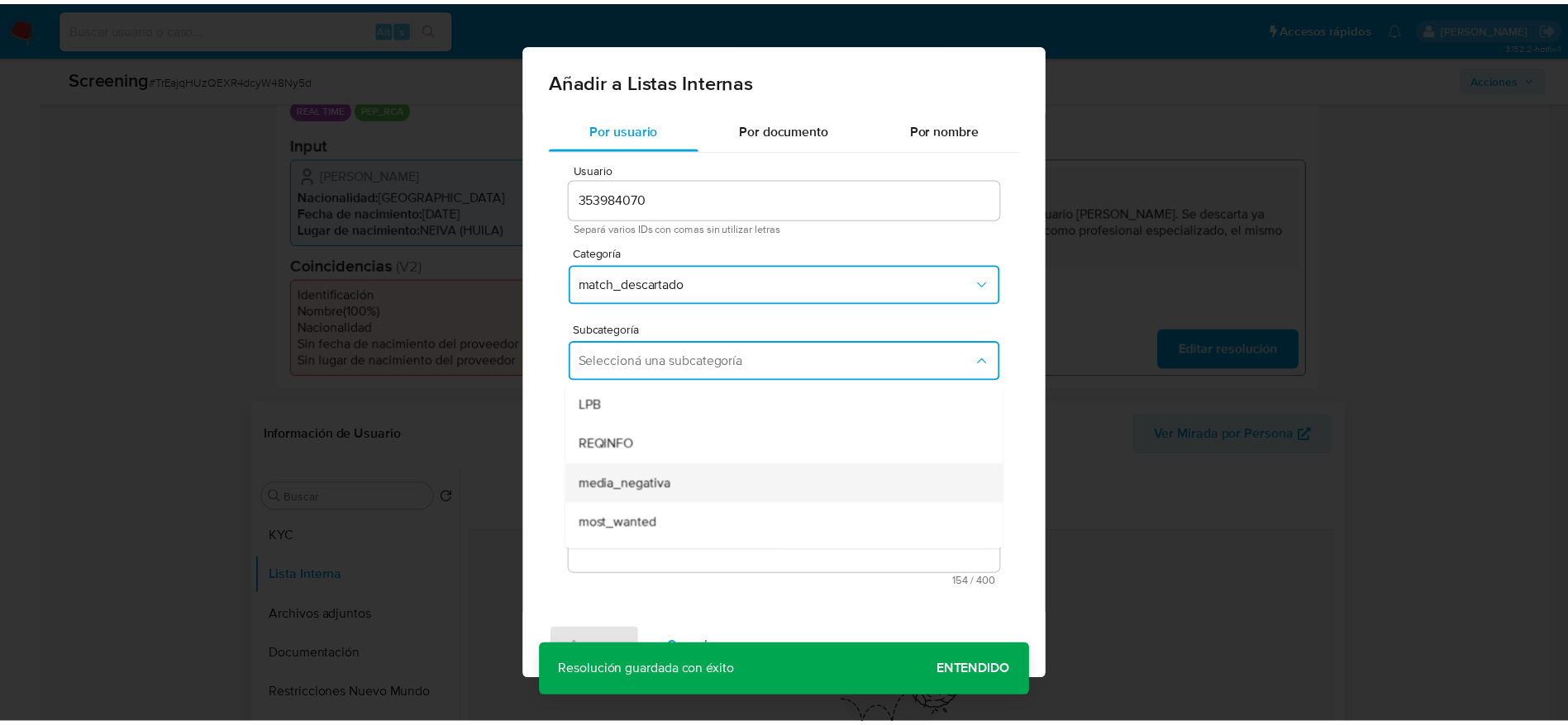
scroll to position [113, 0]
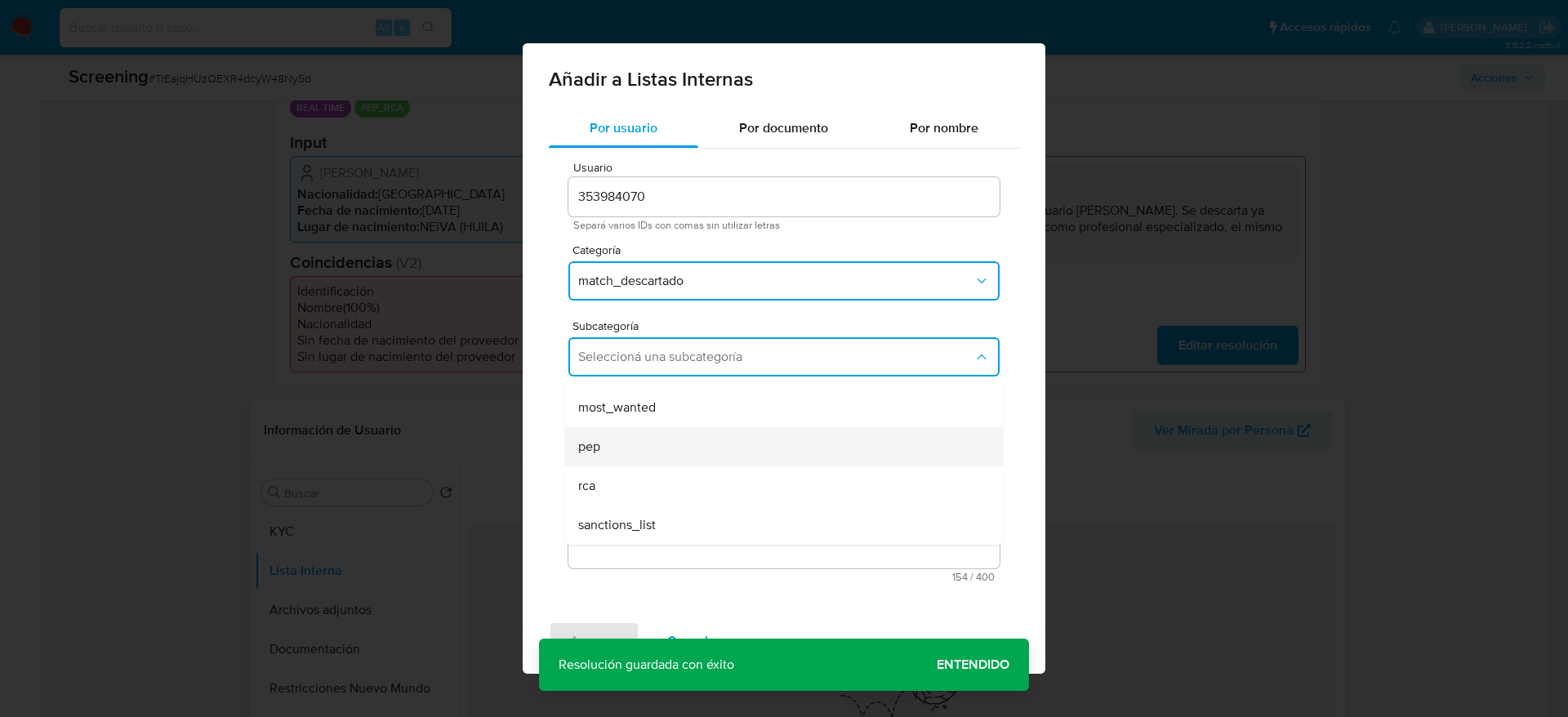
click at [635, 440] on div "pep" at bounding box center [779, 447] width 402 height 39
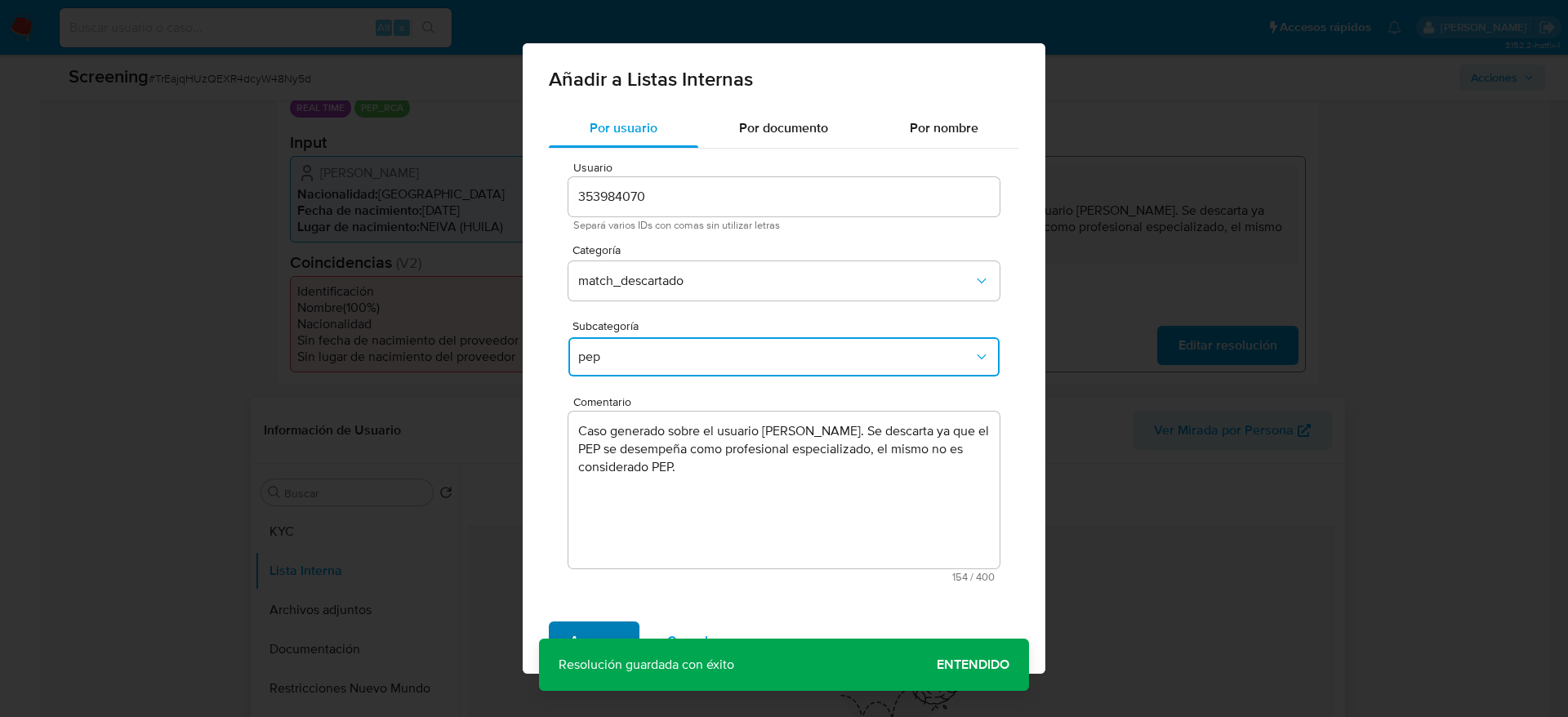
click at [568, 632] on button "Agregar" at bounding box center [594, 642] width 91 height 39
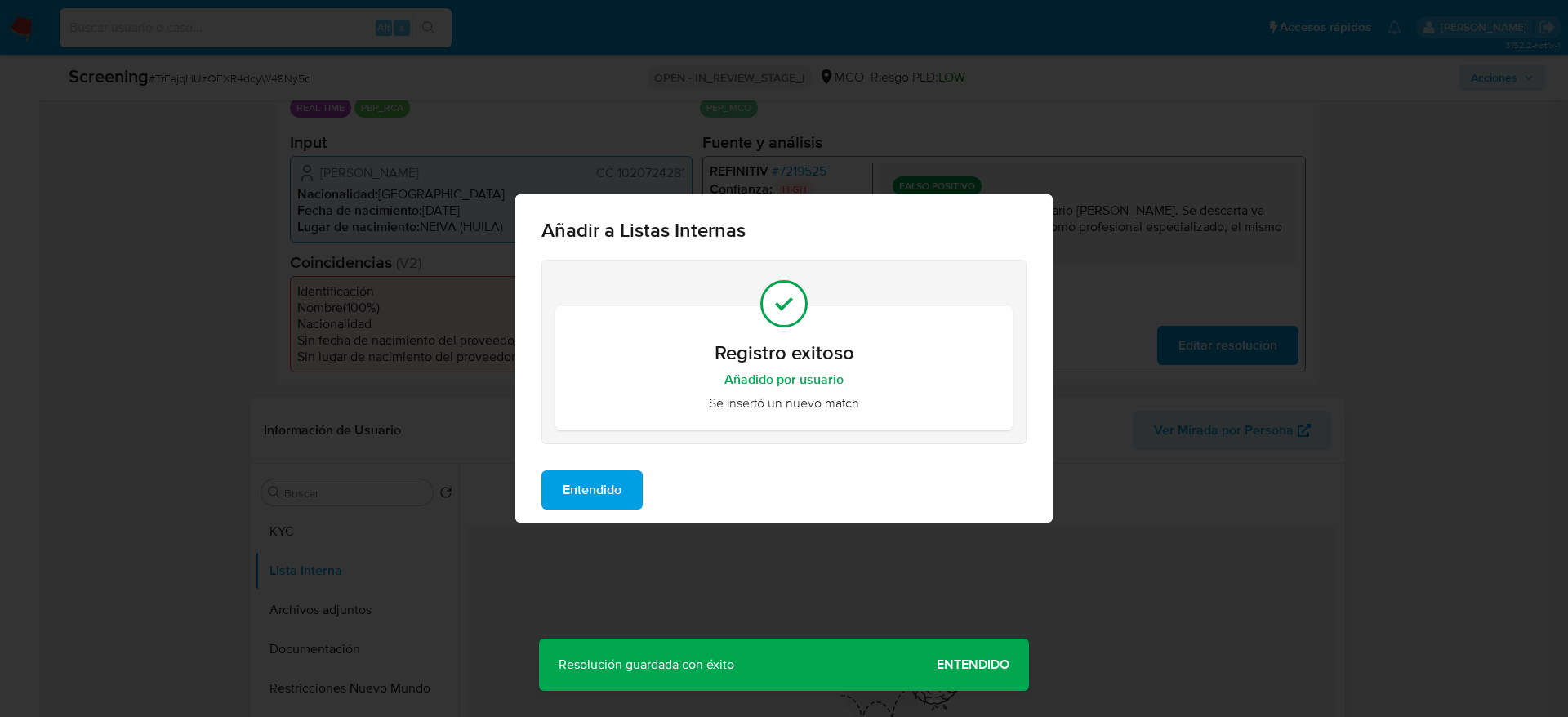
click at [637, 487] on button "Entendido" at bounding box center [591, 490] width 101 height 39
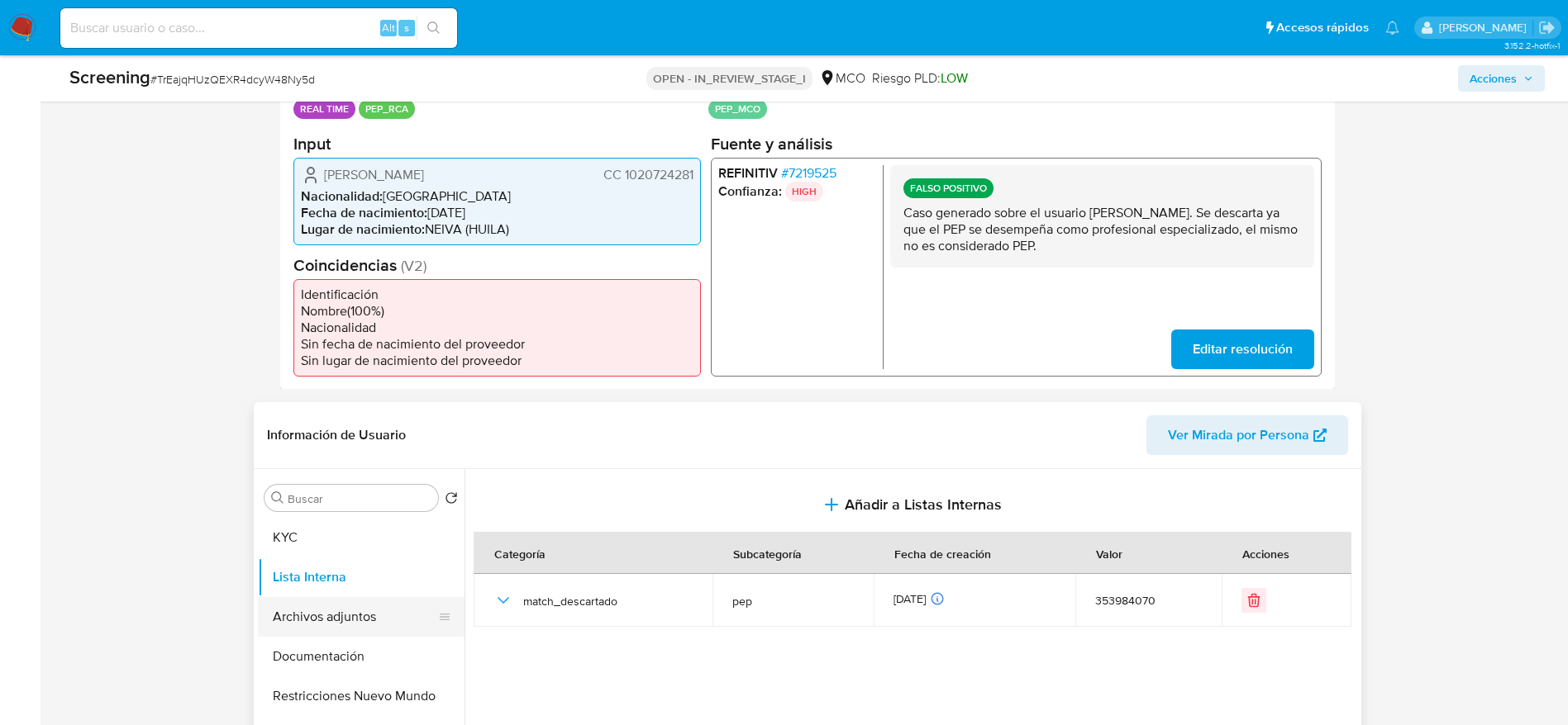
click at [333, 634] on button "Archivos adjuntos" at bounding box center [354, 617] width 193 height 40
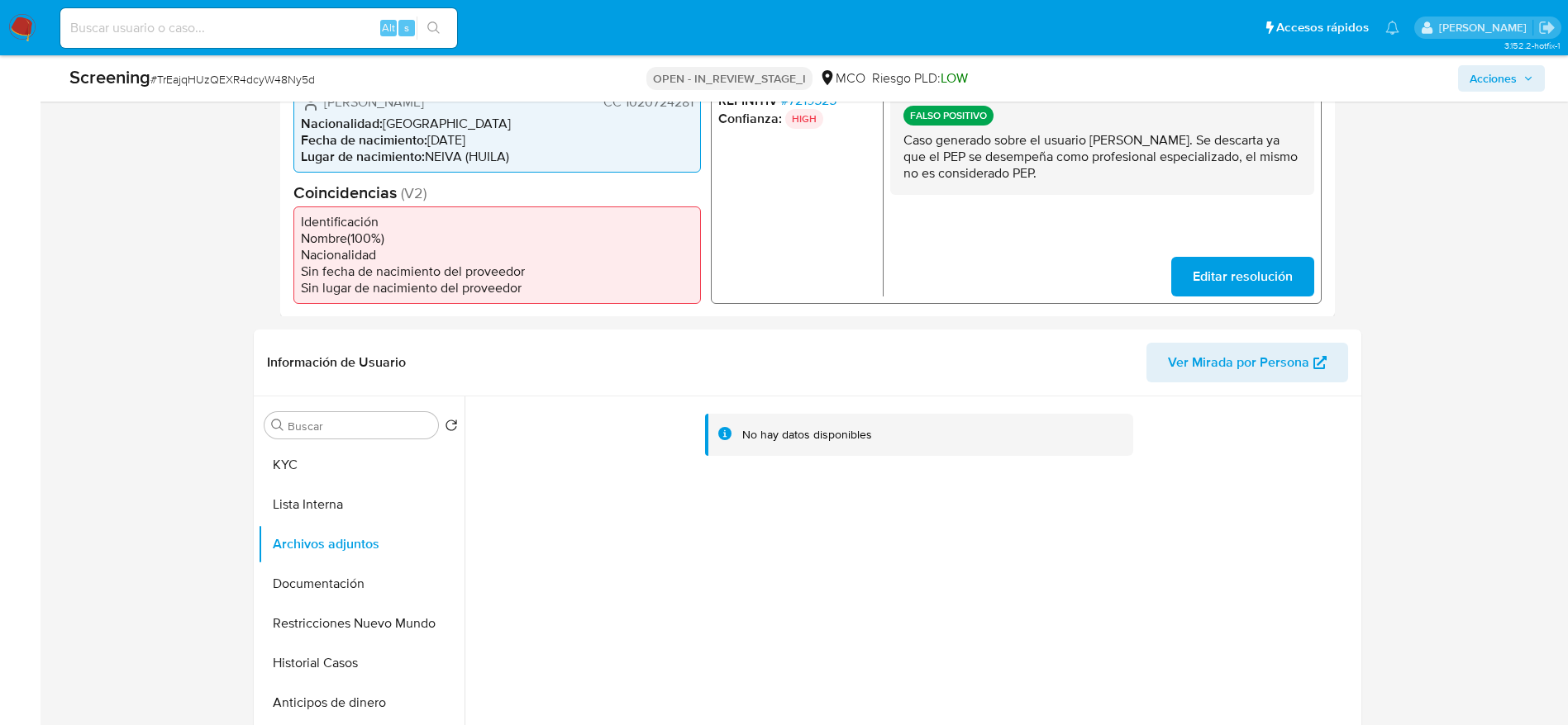
scroll to position [495, 0]
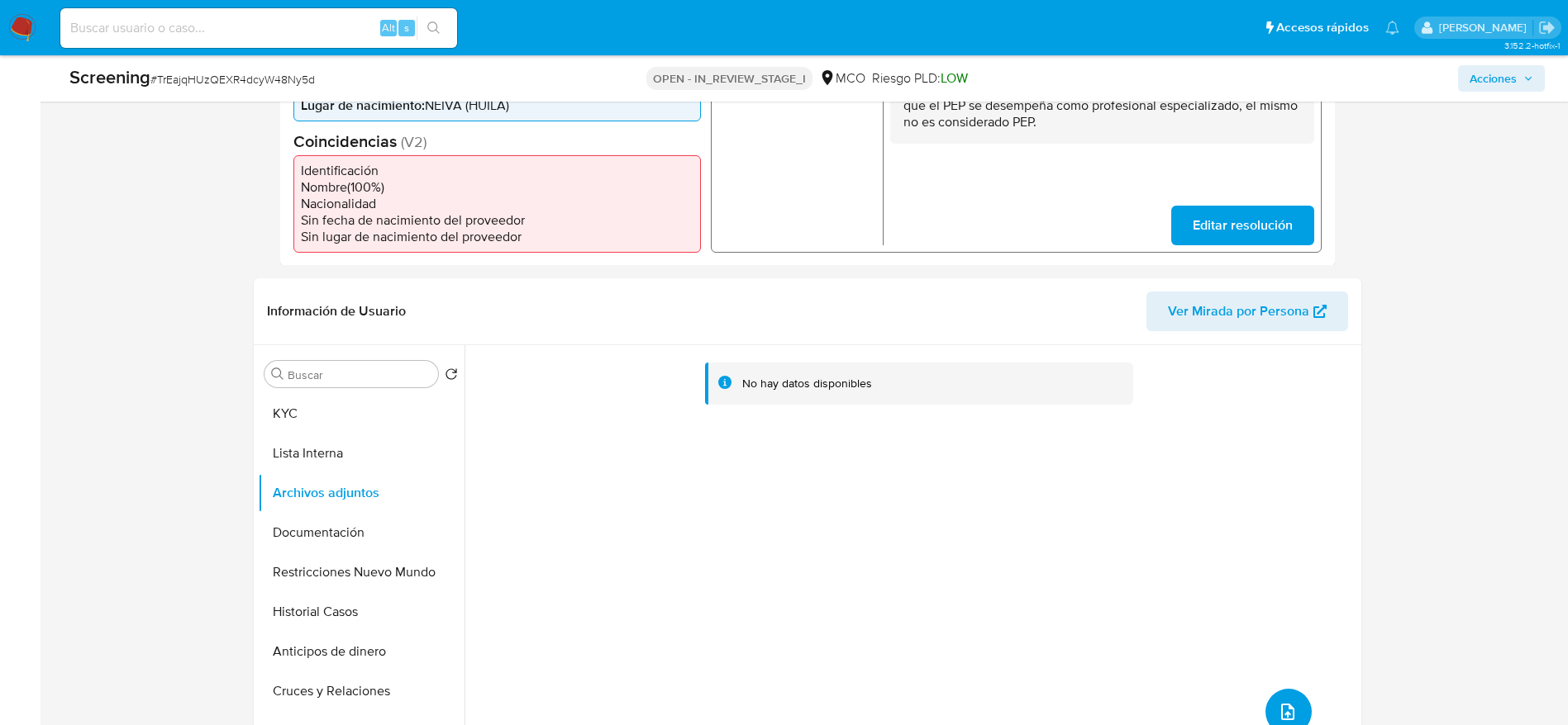
click at [1286, 696] on button "upload-file" at bounding box center [1287, 711] width 46 height 46
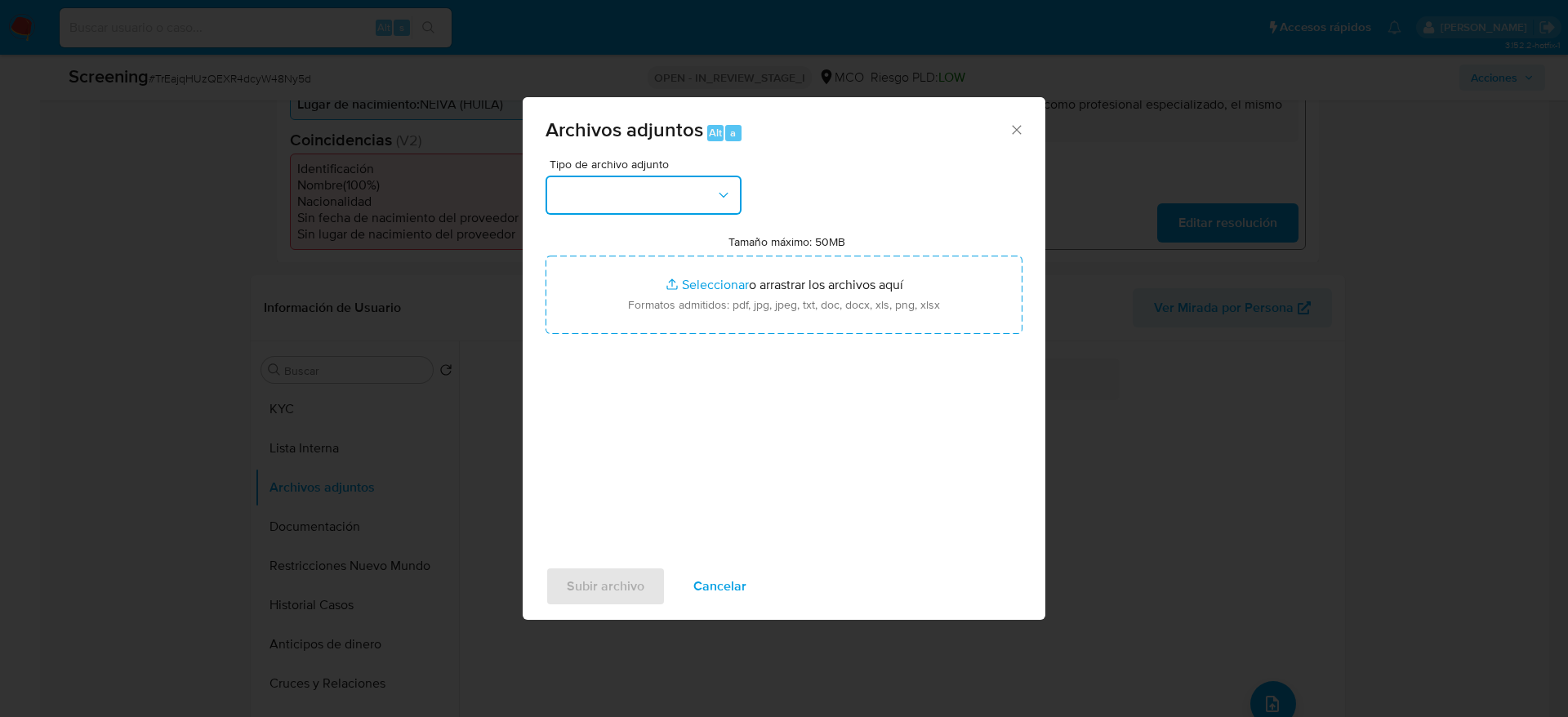
click at [719, 180] on button "button" at bounding box center [644, 196] width 196 height 39
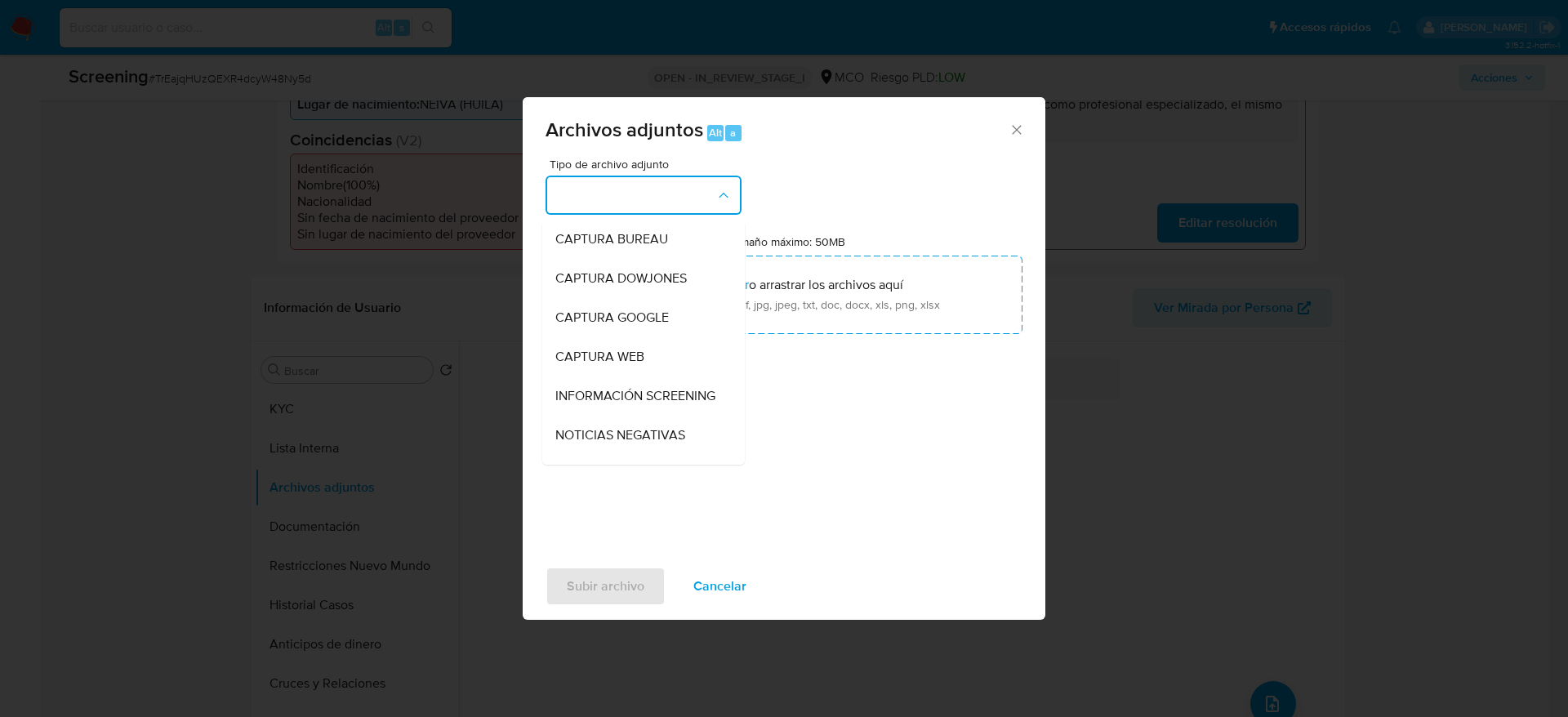
drag, startPoint x: 681, startPoint y: 382, endPoint x: 684, endPoint y: 362, distance: 20.2
click at [681, 384] on div "INFORMACIÓN SCREENING" at bounding box center [639, 397] width 167 height 39
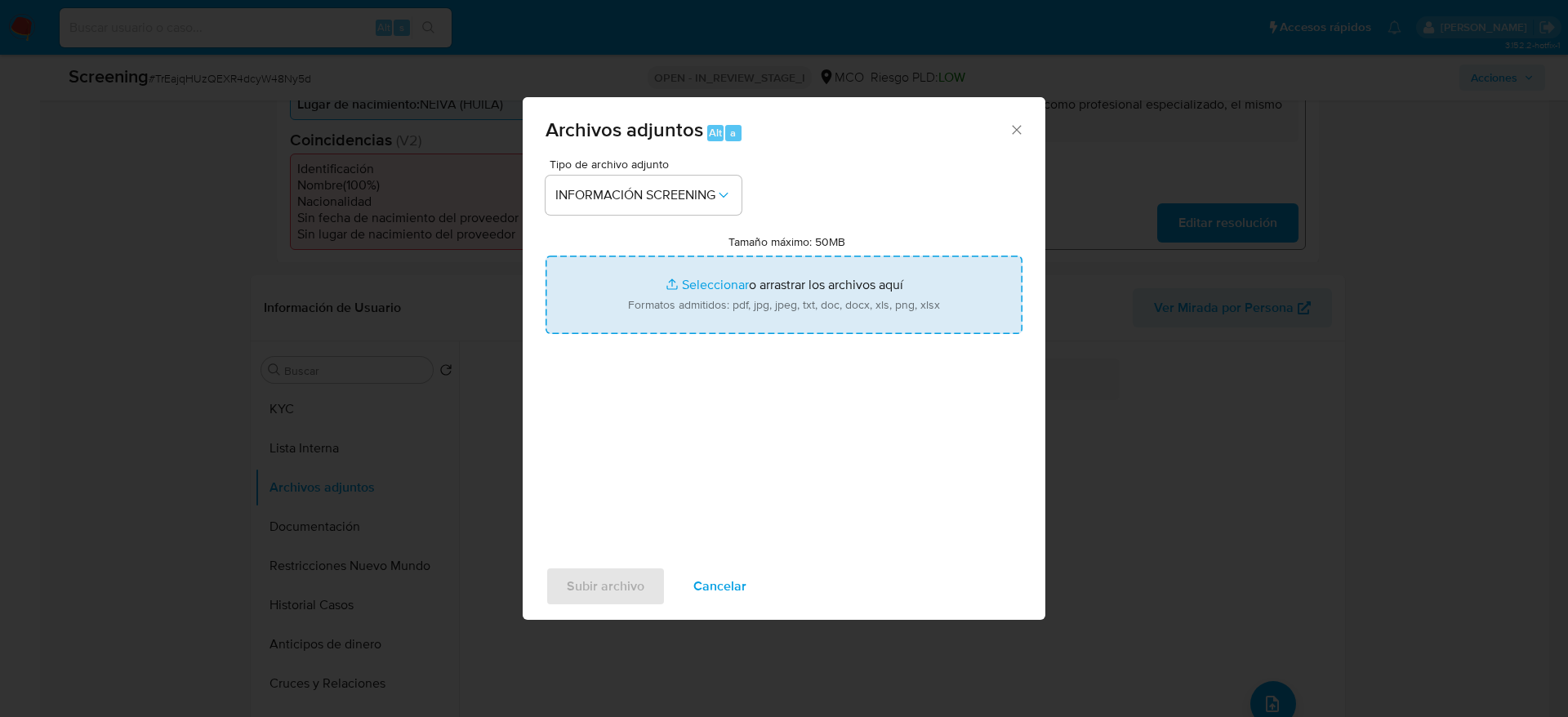
click at [698, 292] on input "Tamaño máximo: 50MB Seleccionar archivos" at bounding box center [784, 294] width 477 height 78
type input "C:\fakepath\Directorio Servidores Públicos - Detalle HV.pdf"
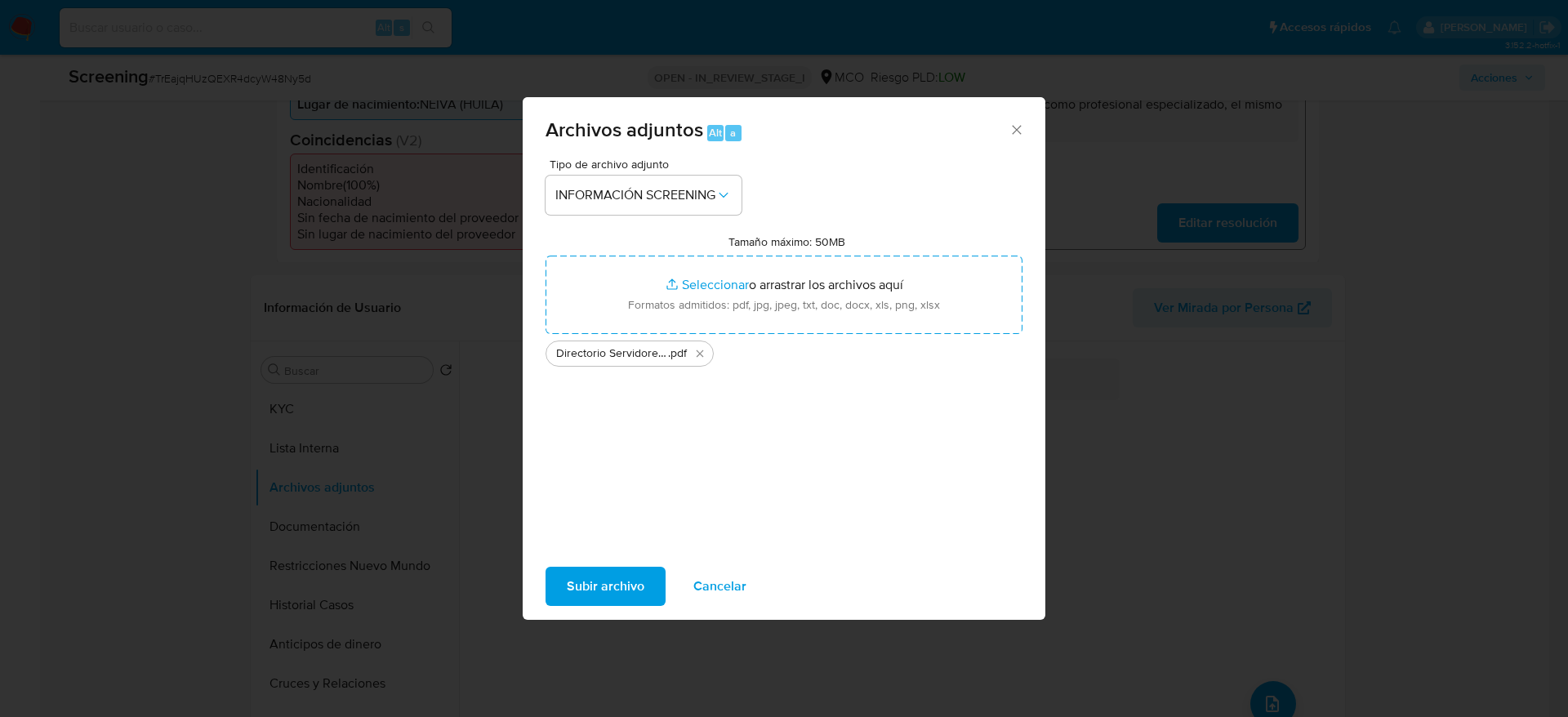
click at [603, 571] on span "Subir archivo" at bounding box center [606, 586] width 77 height 36
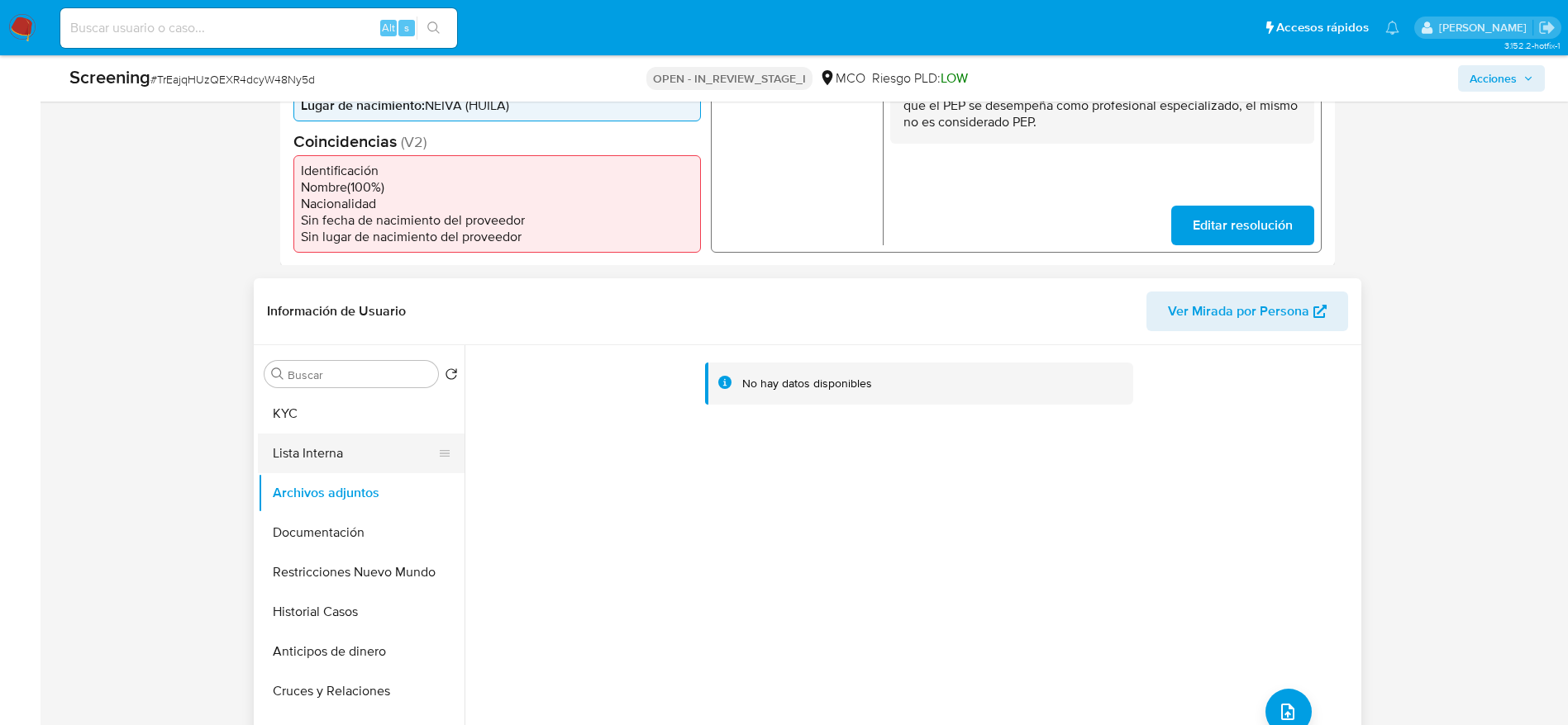
click at [301, 439] on button "Lista Interna" at bounding box center [354, 454] width 193 height 40
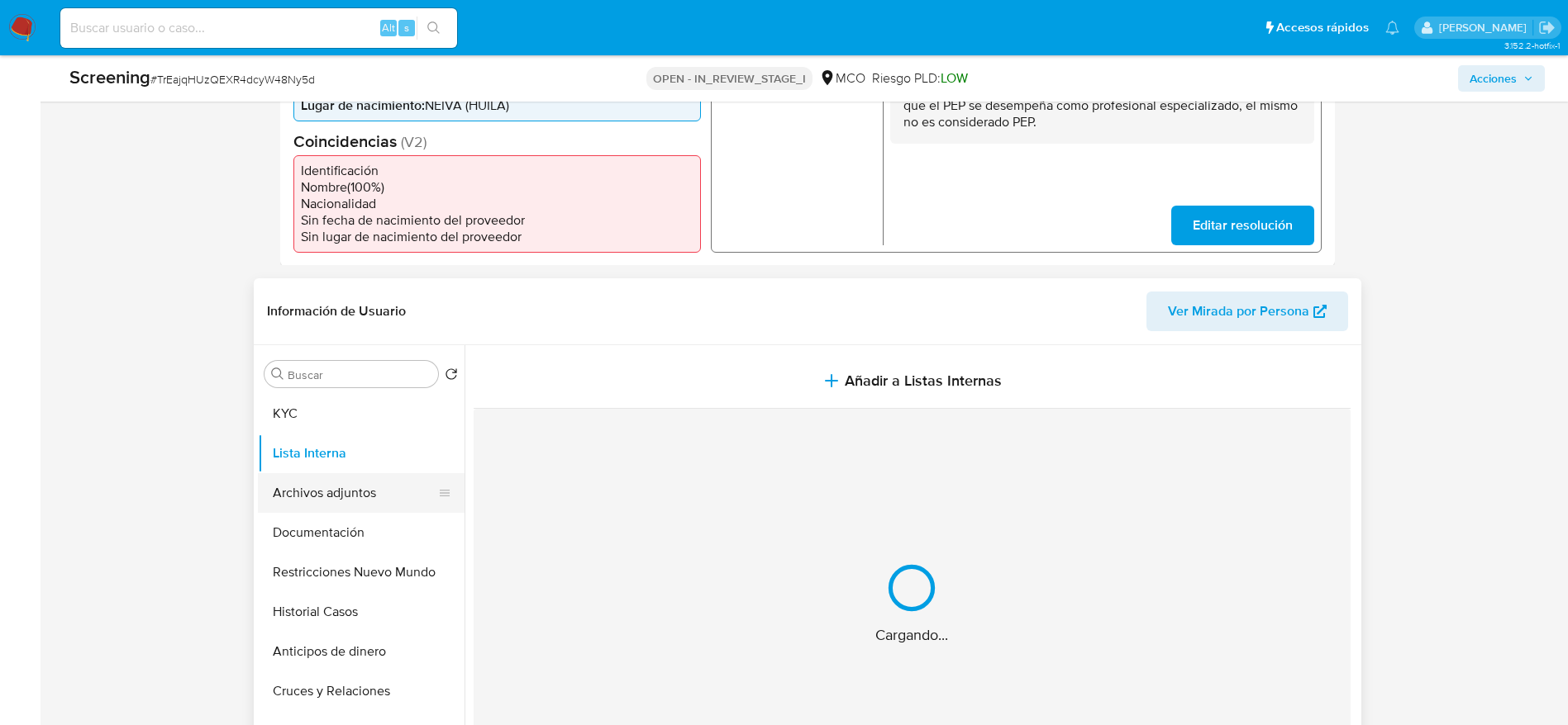
click at [303, 492] on button "Archivos adjuntos" at bounding box center [354, 494] width 193 height 40
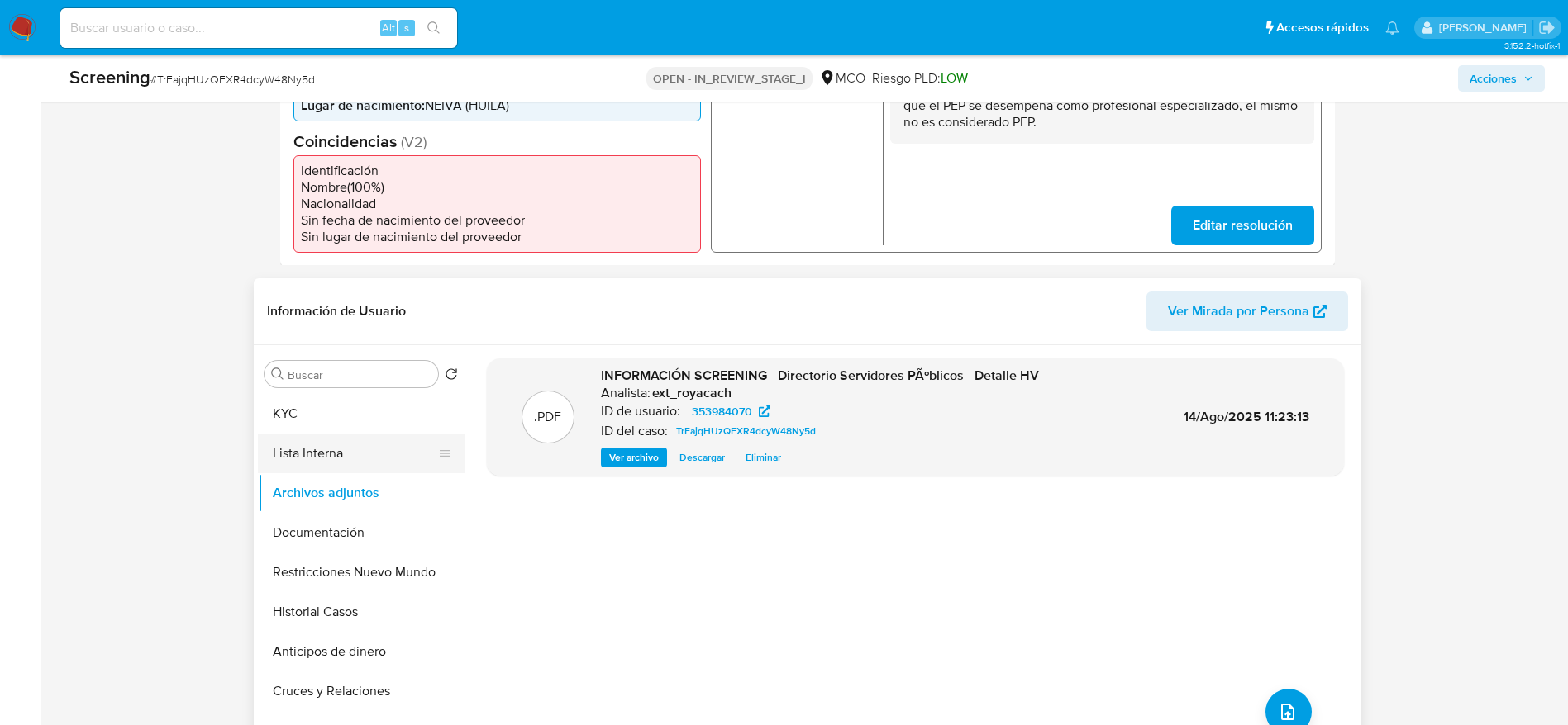
click at [305, 456] on button "Lista Interna" at bounding box center [354, 454] width 193 height 40
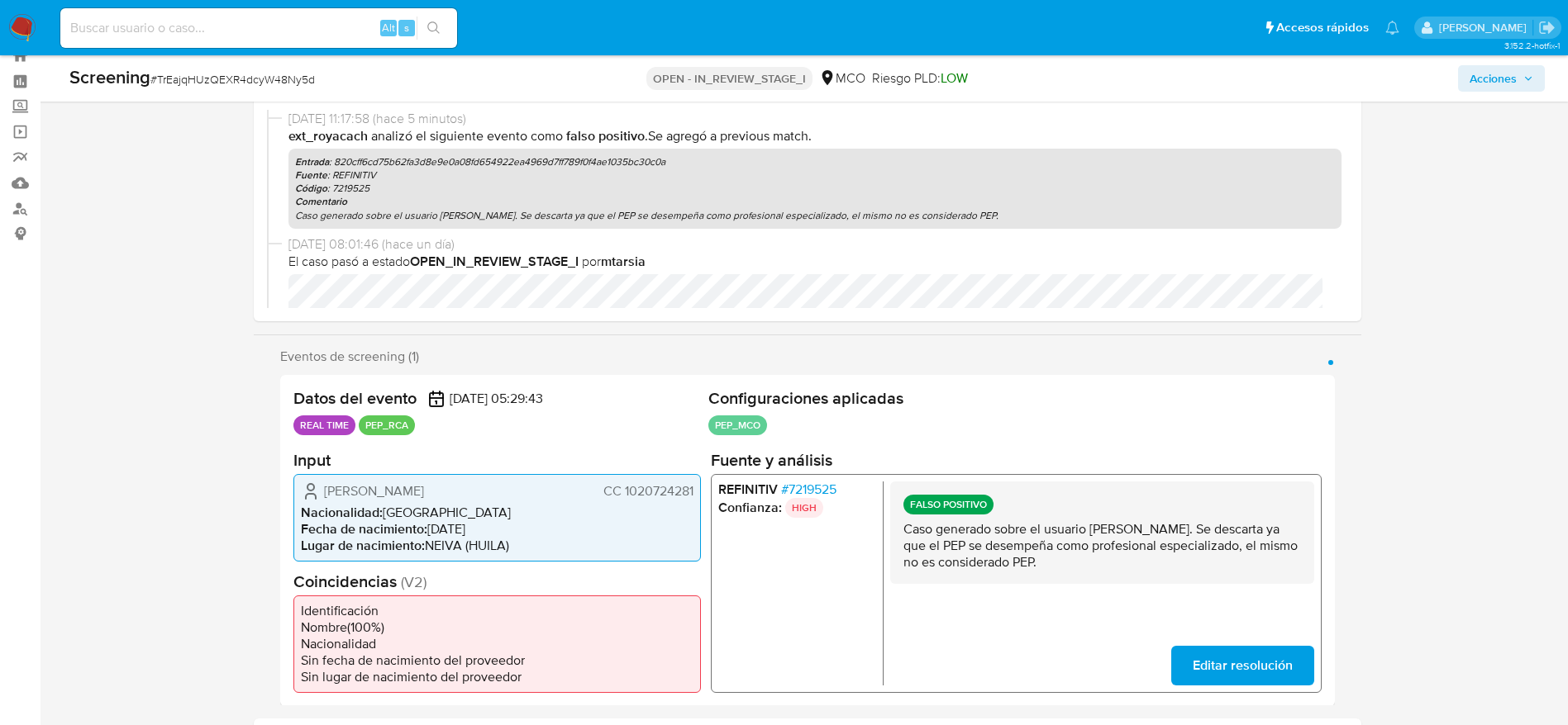
scroll to position [0, 0]
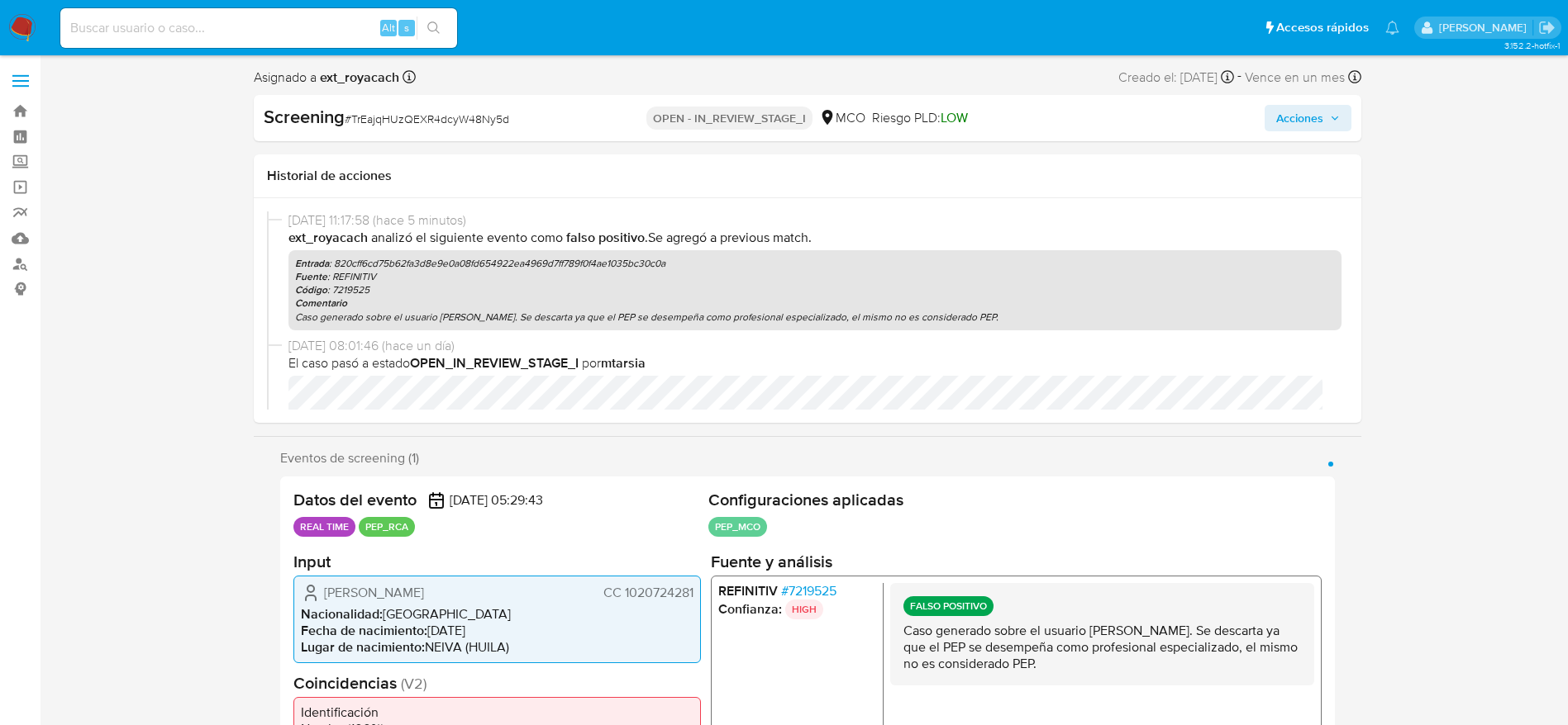
click at [1333, 105] on button "Acciones" at bounding box center [1307, 118] width 87 height 26
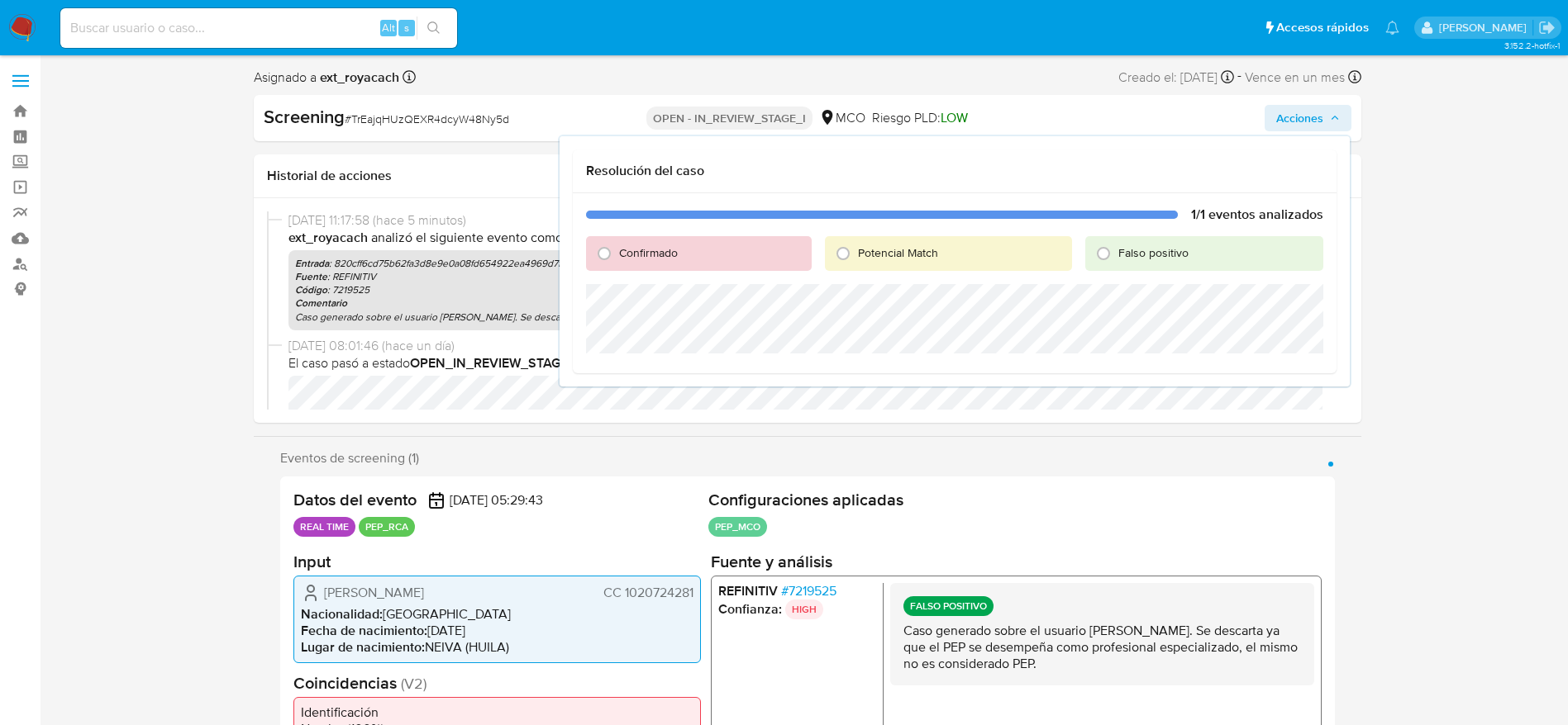
click at [1178, 257] on span "Falso positivo" at bounding box center [1152, 252] width 70 height 16
click at [1117, 257] on input "Falso positivo" at bounding box center [1102, 253] width 26 height 26
radio input "true"
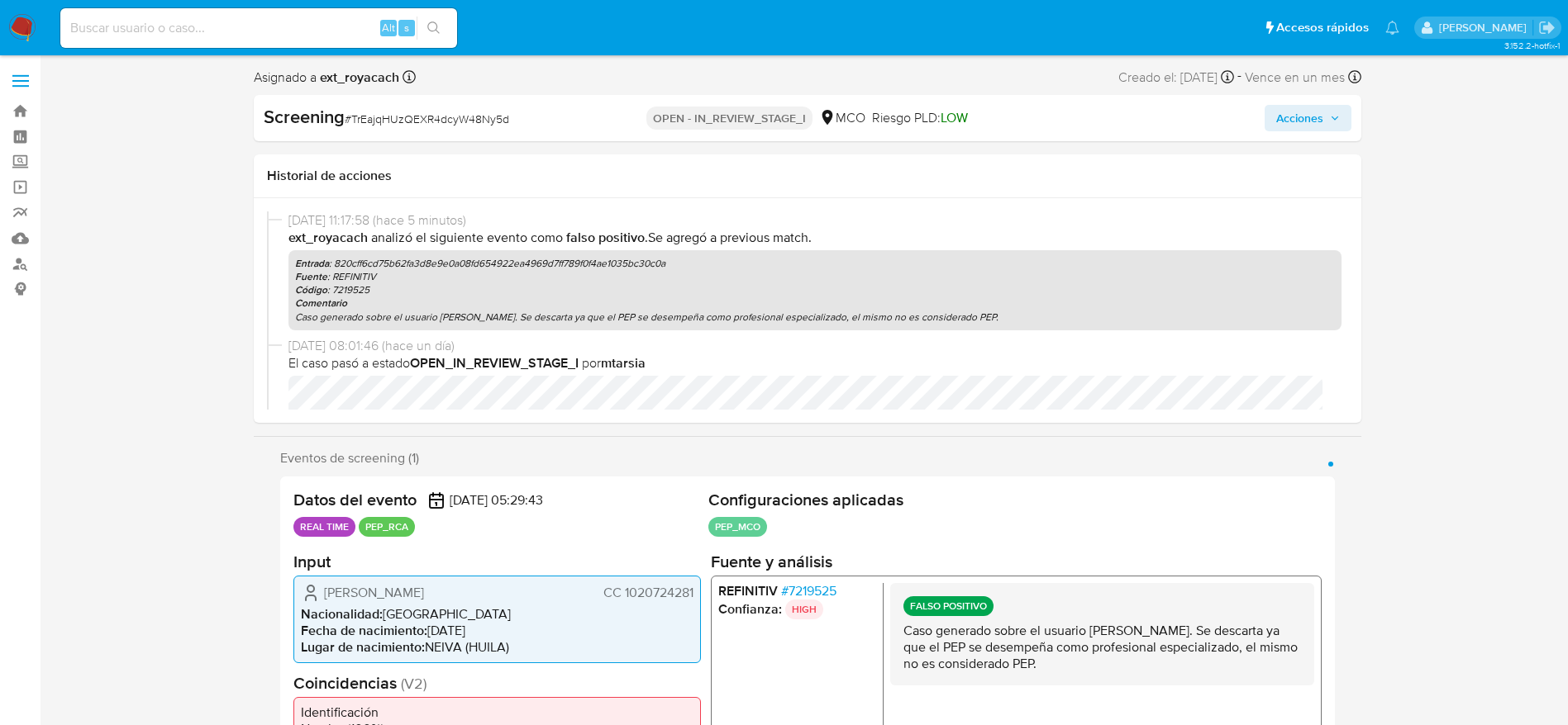
click at [1329, 115] on icon "button" at bounding box center [1334, 118] width 10 height 10
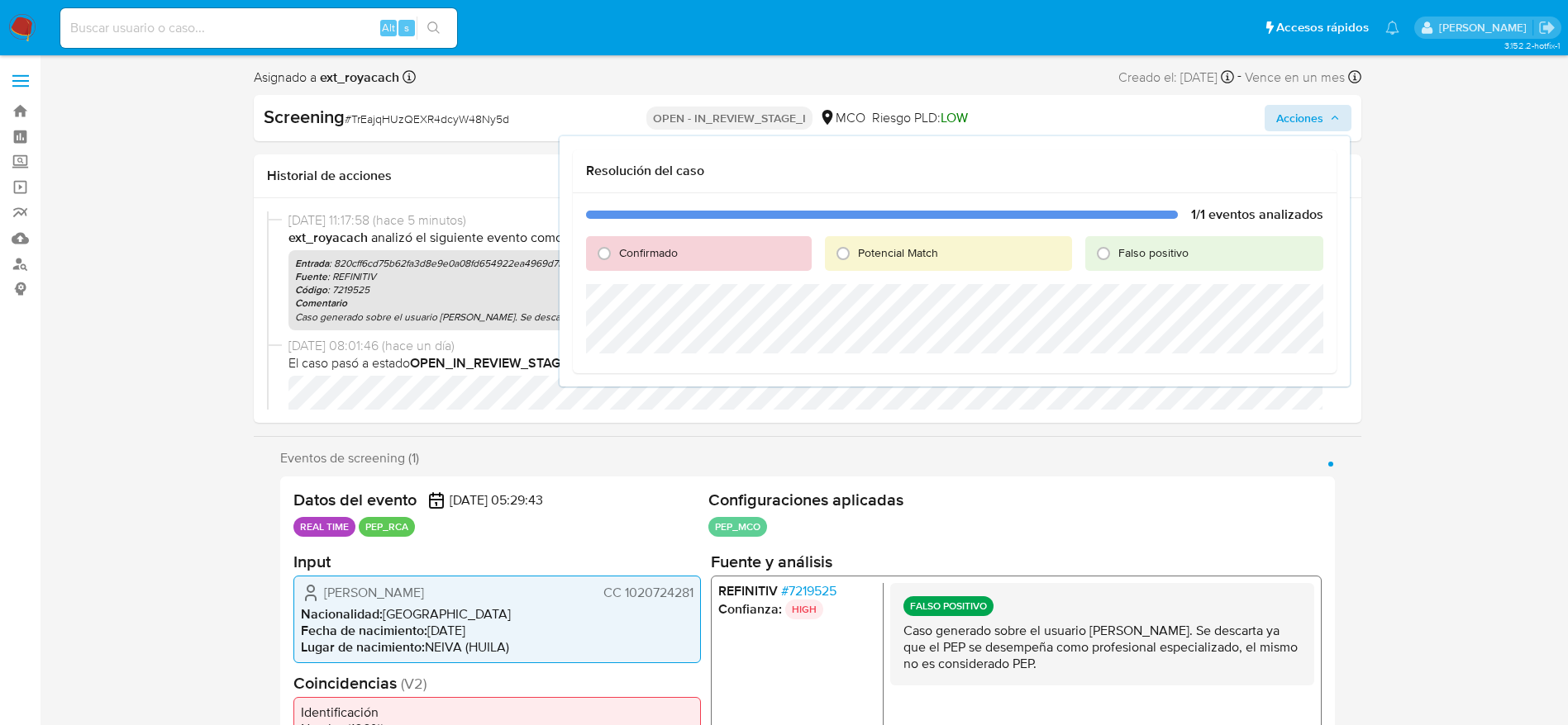
click at [1167, 253] on span "Falso positivo" at bounding box center [1152, 252] width 70 height 16
click at [1117, 253] on input "Falso positivo" at bounding box center [1102, 253] width 26 height 26
radio input "true"
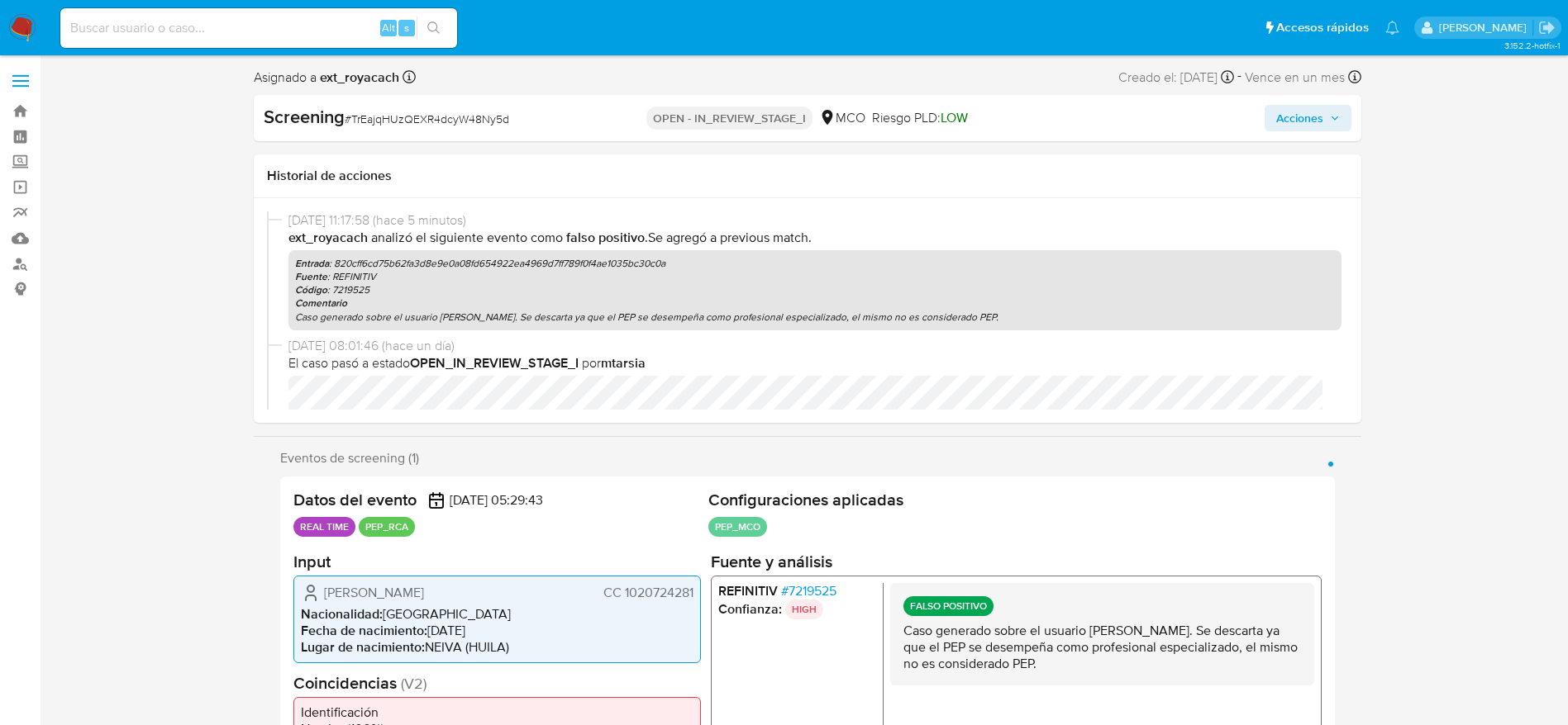
click at [1326, 108] on span "Acciones" at bounding box center [1307, 117] width 64 height 23
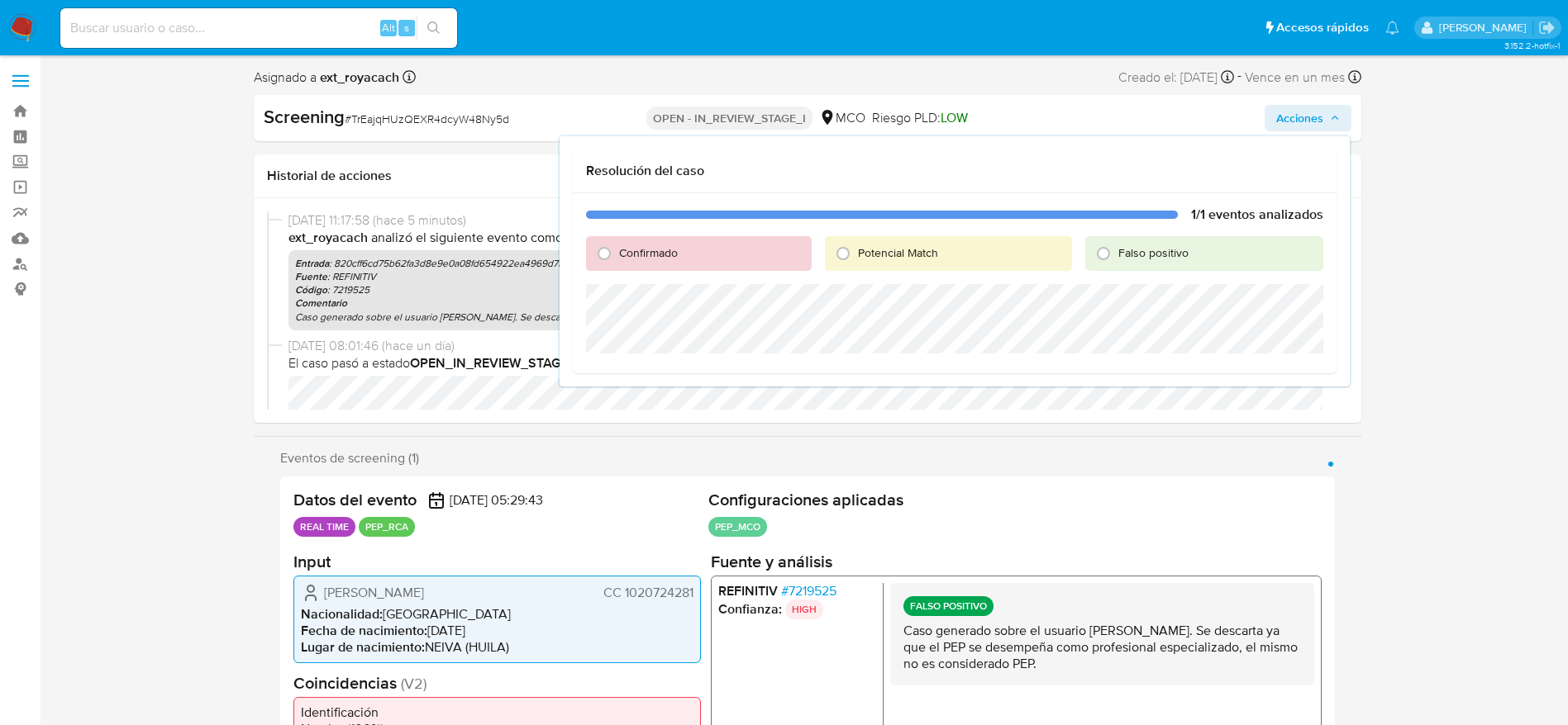
click at [1210, 255] on div "Falso positivo" at bounding box center [1203, 253] width 237 height 34
click at [1173, 257] on span "Falso positivo" at bounding box center [1152, 252] width 70 height 16
click at [1117, 257] on input "Falso positivo" at bounding box center [1102, 253] width 26 height 26
radio input "true"
click at [1273, 425] on span "Cerrar Caso" at bounding box center [1265, 427] width 79 height 23
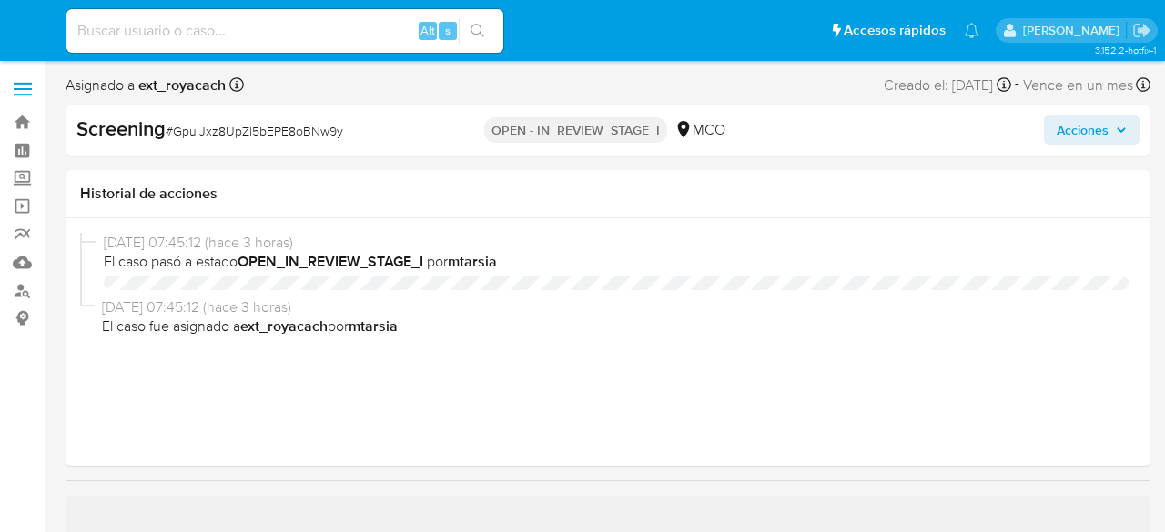
select select "10"
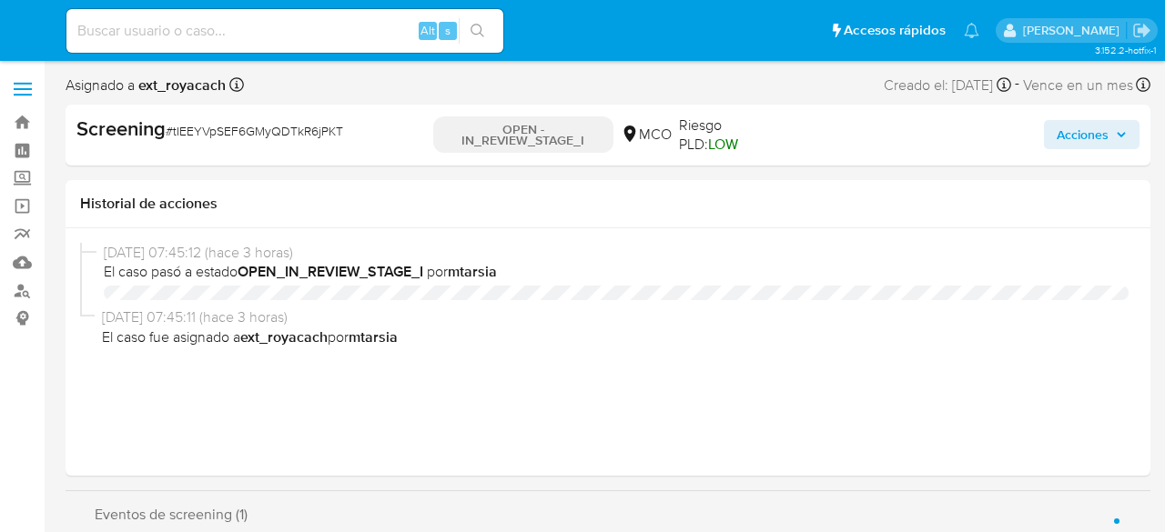
select select "10"
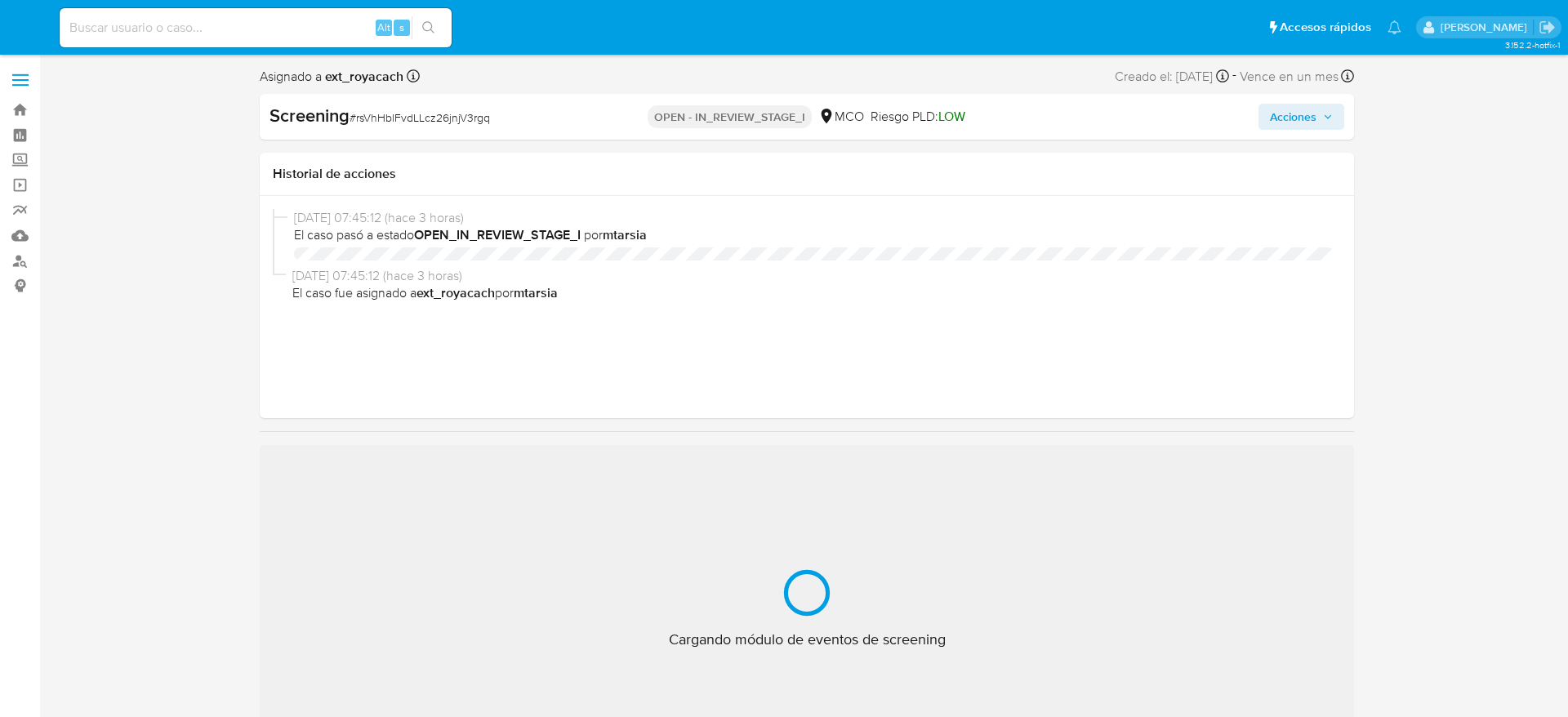
select select "10"
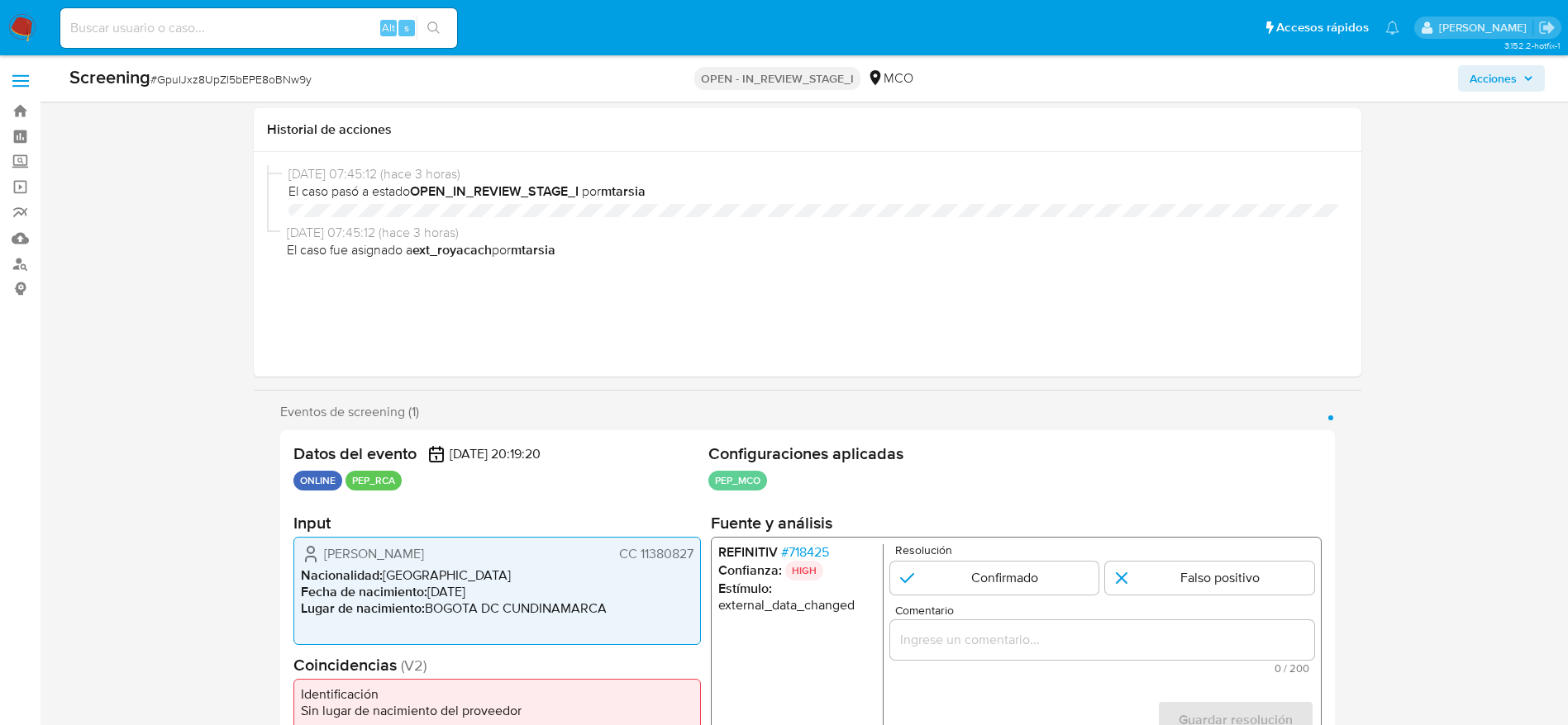
select select "10"
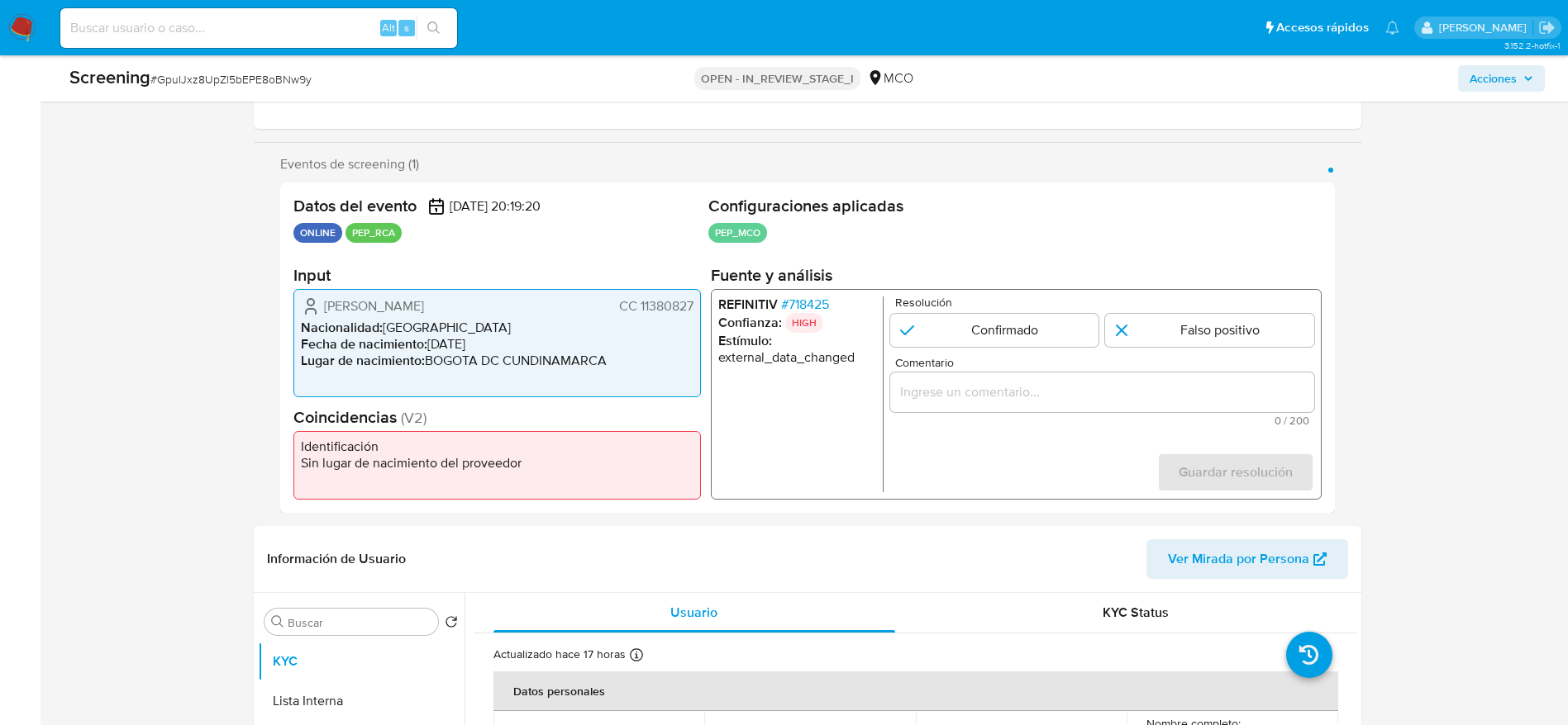
scroll to position [248, 0]
click at [825, 302] on span "# 718425" at bounding box center [804, 305] width 48 height 16
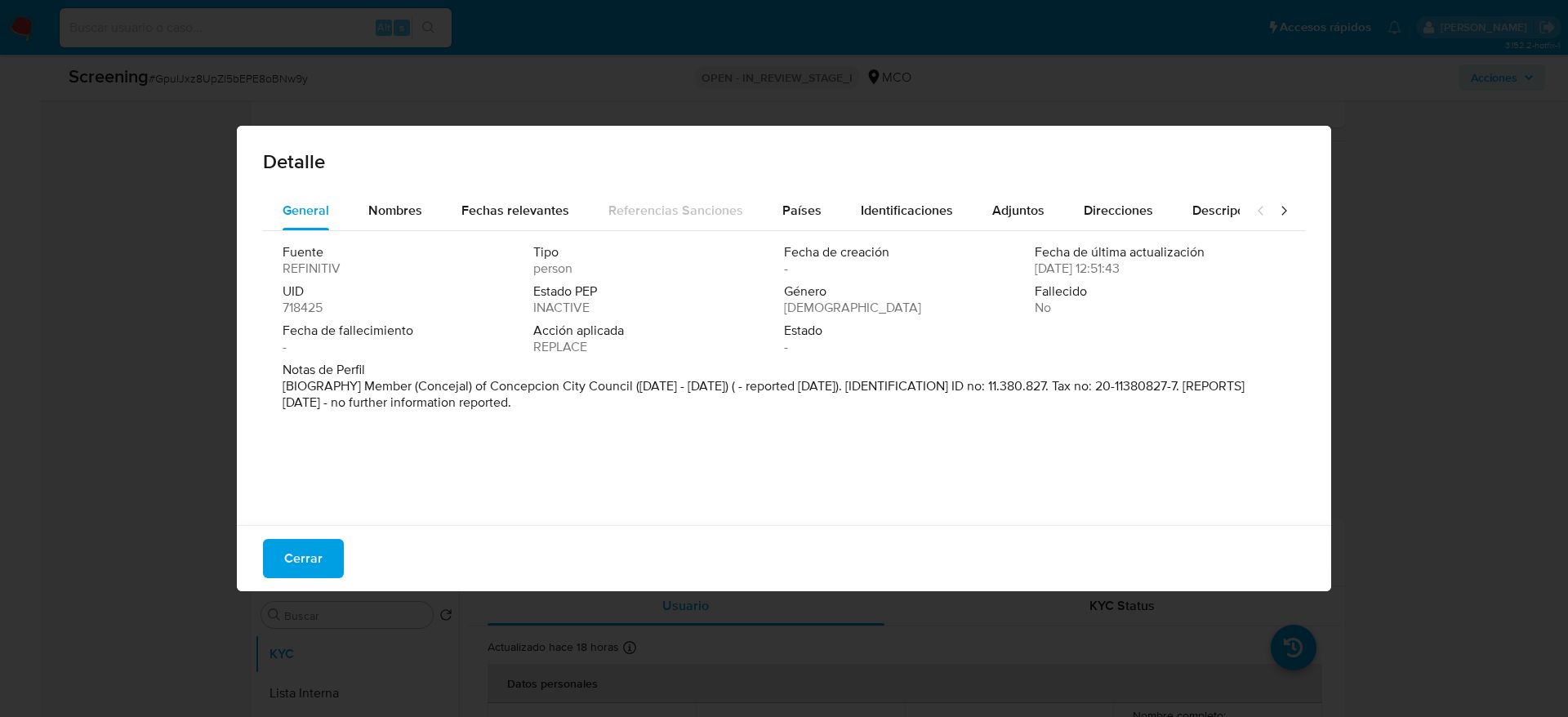
click at [775, 187] on div "Detalle" at bounding box center [784, 158] width 1095 height 66
click at [783, 201] on span "Países" at bounding box center [802, 210] width 39 height 19
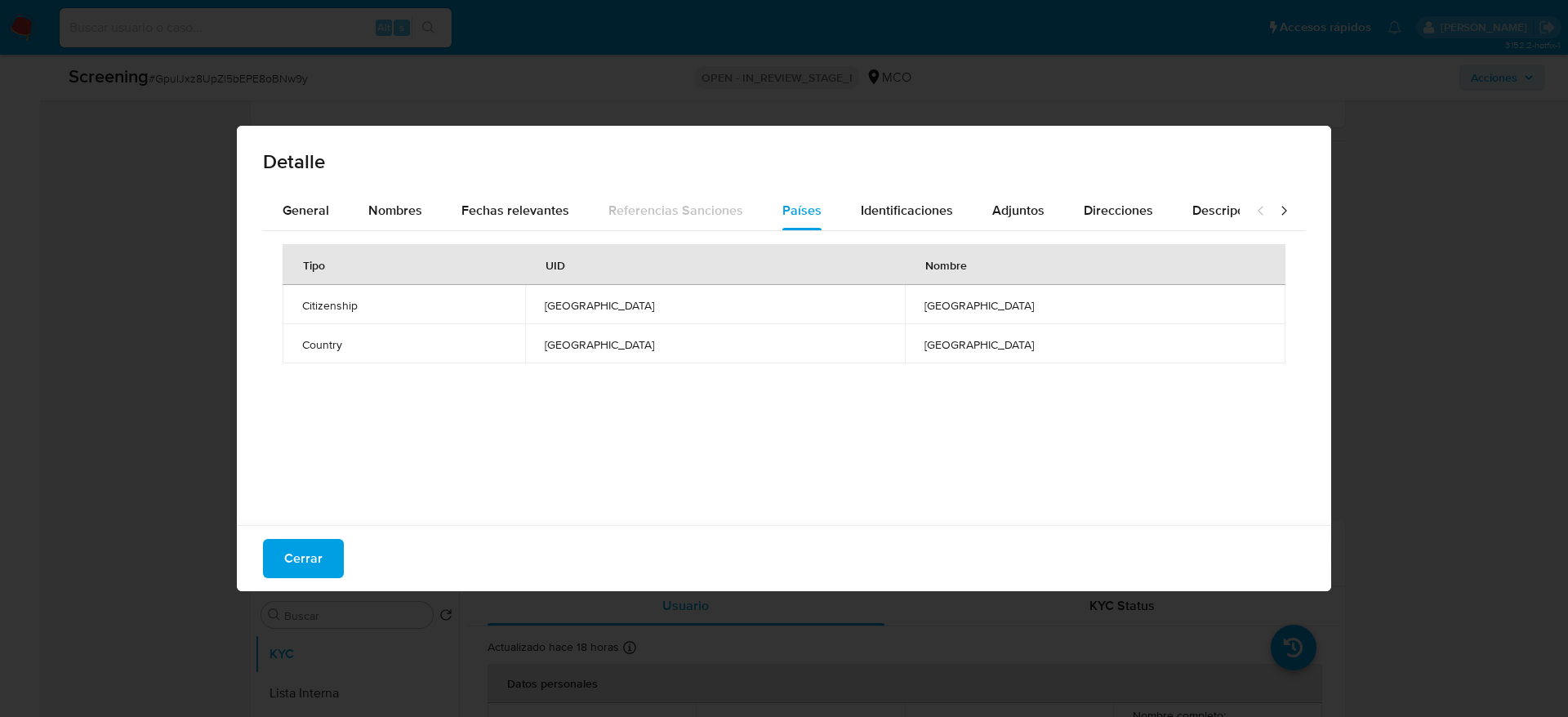
drag, startPoint x: 268, startPoint y: 565, endPoint x: 294, endPoint y: 547, distance: 31.6
click at [270, 567] on button "Cerrar" at bounding box center [303, 559] width 81 height 39
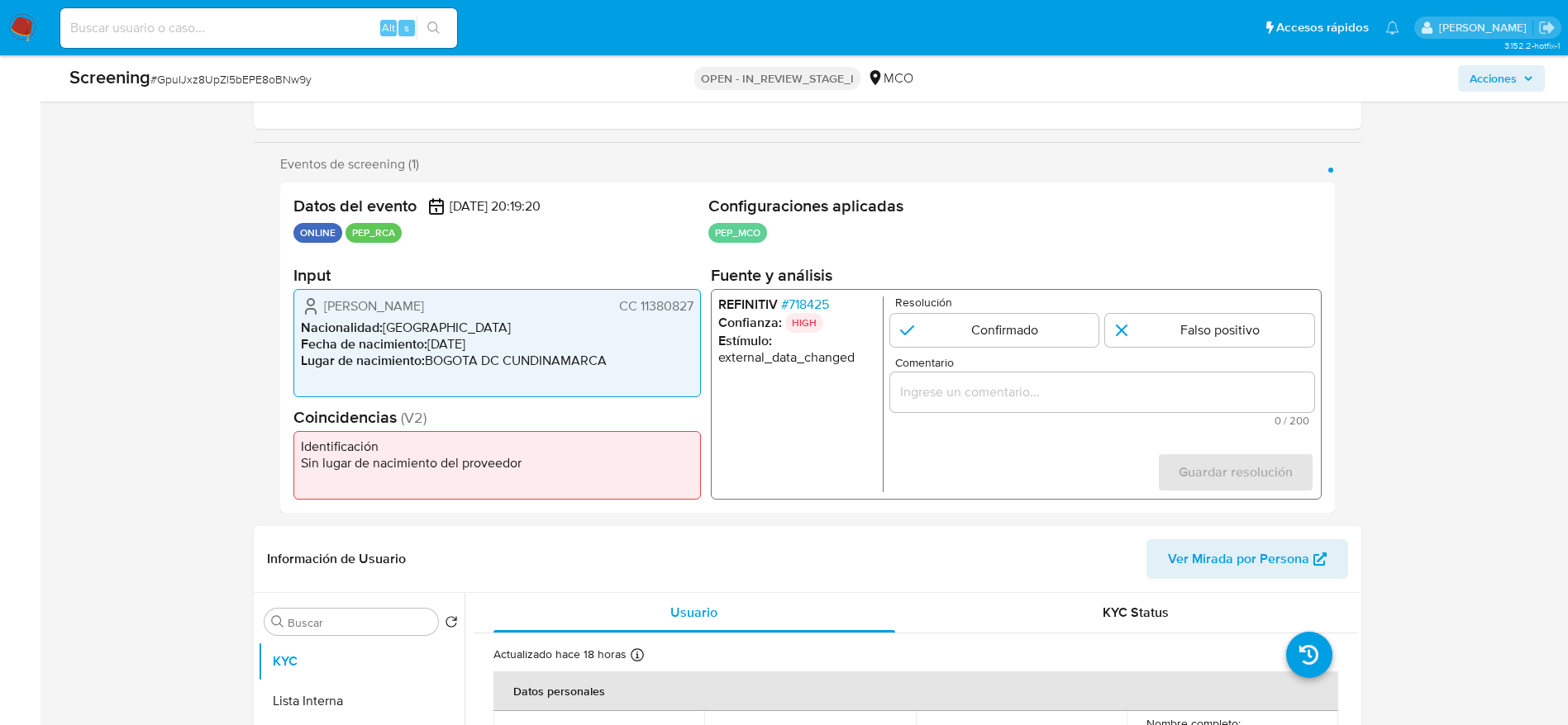
click at [249, 89] on div "Screening # GpuIJxz8UpZl5bEPE8oBNw9y" at bounding box center [311, 77] width 486 height 24
copy span "GpuIJxz8UpZl5bEPE8oBNw9y"
drag, startPoint x: 322, startPoint y: 303, endPoint x: 701, endPoint y: 301, distance: 379.0
click at [701, 301] on div "Datos del evento 13/08/2025 20:19:20 ONLINE PEP_RCA Configuraciones aplicadas P…" at bounding box center [807, 348] width 1054 height 330
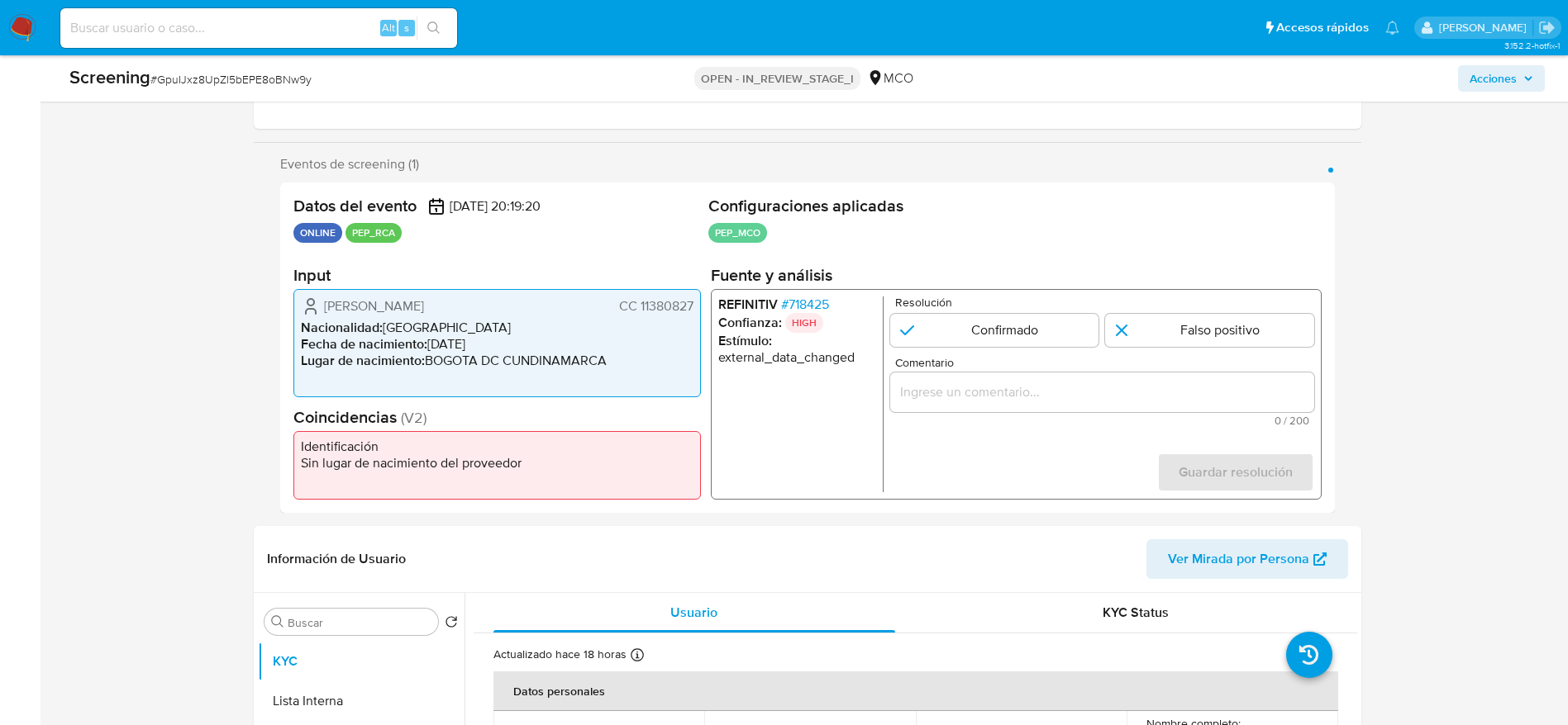
click at [812, 305] on span "# 718425" at bounding box center [804, 305] width 48 height 16
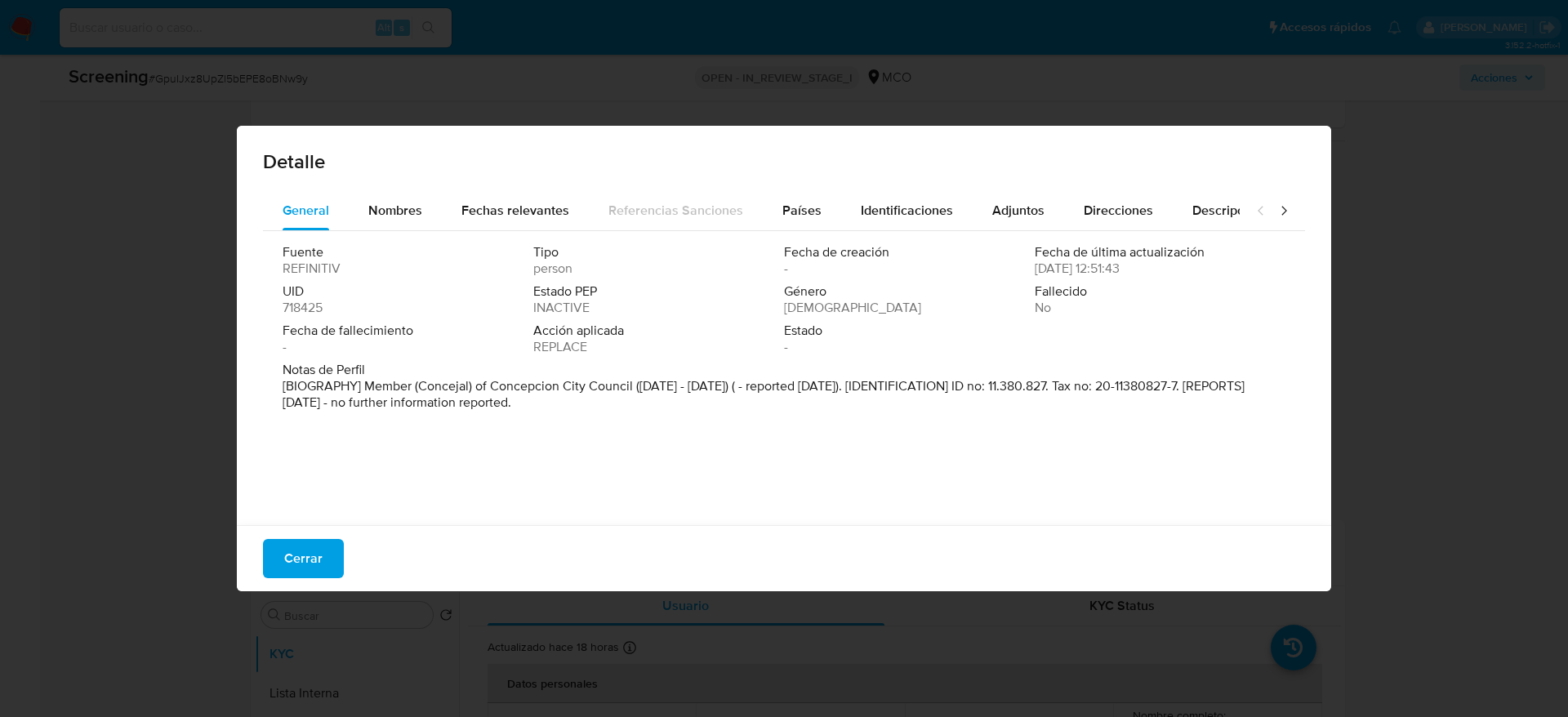
drag, startPoint x: 579, startPoint y: 442, endPoint x: 450, endPoint y: 188, distance: 284.9
click at [450, 188] on div "Detalle" at bounding box center [784, 158] width 1095 height 66
click at [434, 199] on button "Nombres" at bounding box center [396, 211] width 93 height 39
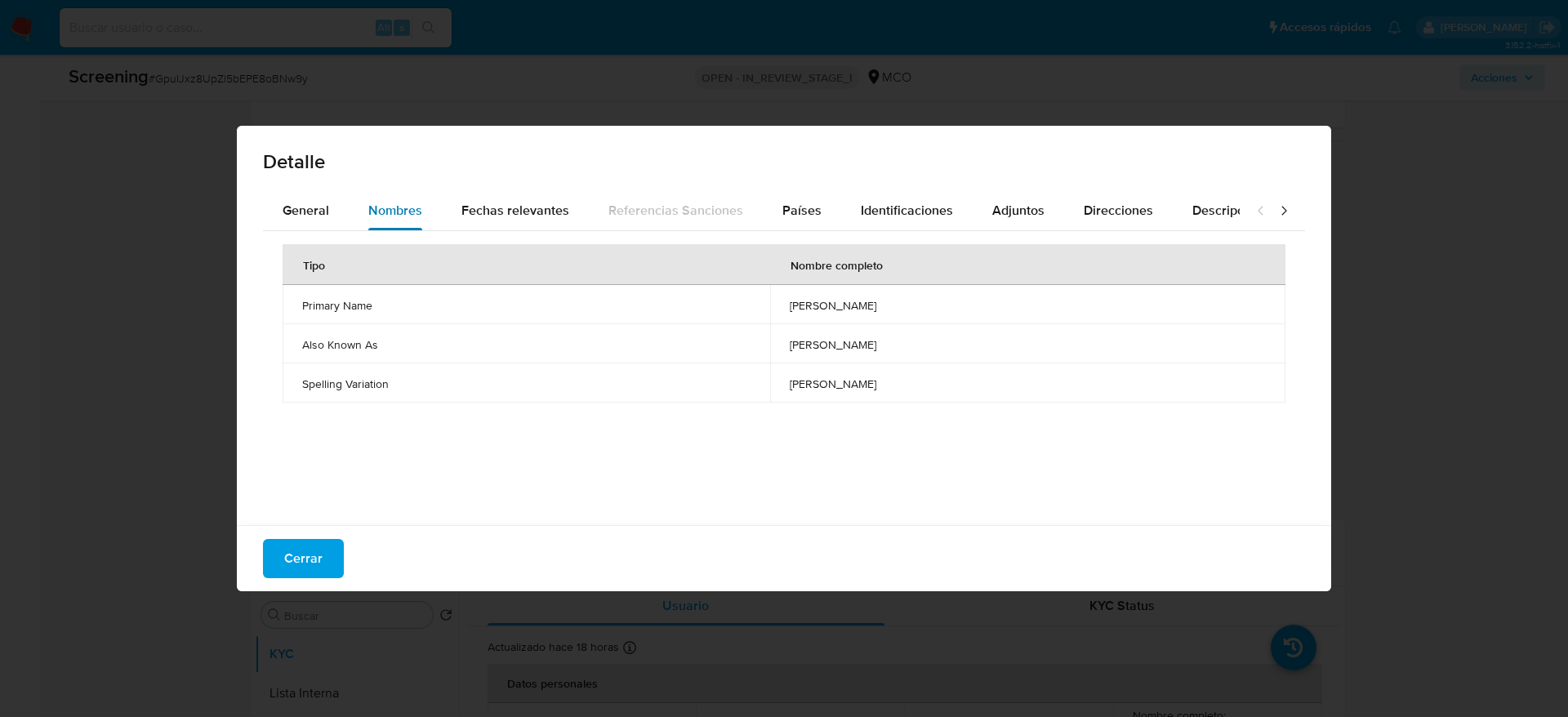
click at [434, 199] on button "Nombres" at bounding box center [396, 211] width 93 height 39
click at [805, 299] on span "raul hector flores" at bounding box center [1028, 305] width 477 height 14
click at [763, 193] on button "Países" at bounding box center [802, 211] width 78 height 39
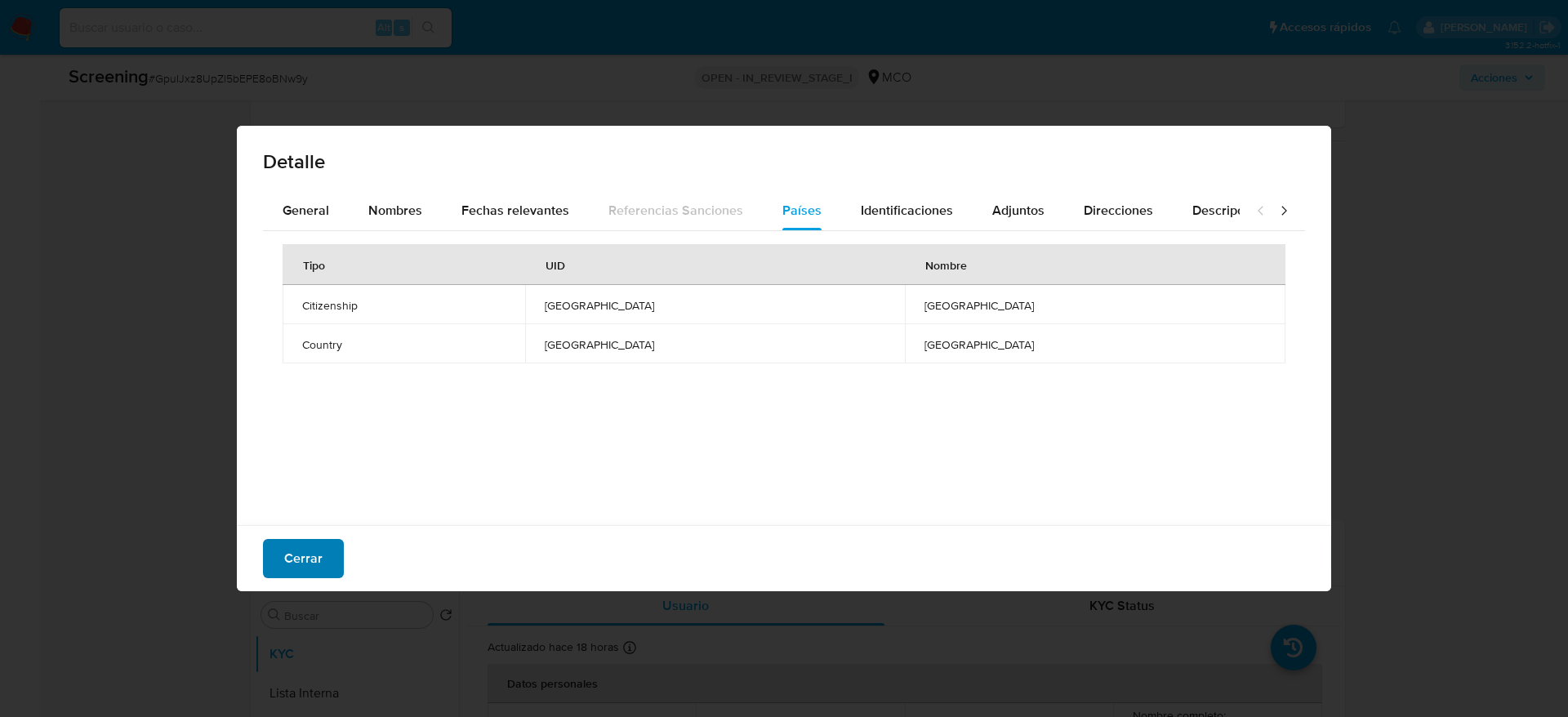
click at [325, 562] on button "Cerrar" at bounding box center [303, 559] width 81 height 39
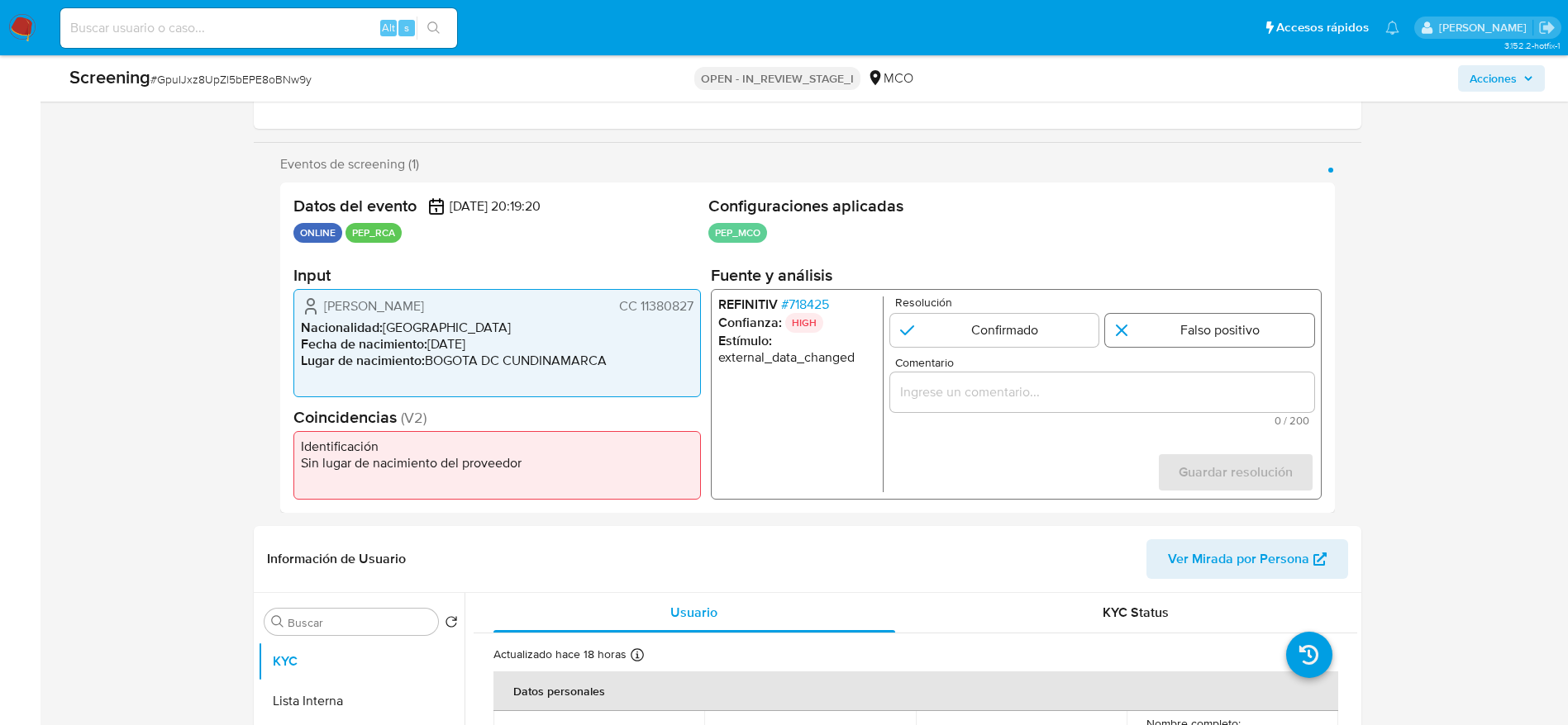
click at [1188, 323] on input "1 de 1" at bounding box center [1209, 330] width 209 height 33
radio input "true"
drag, startPoint x: 1157, startPoint y: 412, endPoint x: 1159, endPoint y: 397, distance: 15.1
click at [1157, 411] on div "1 de 1" at bounding box center [1100, 392] width 424 height 40
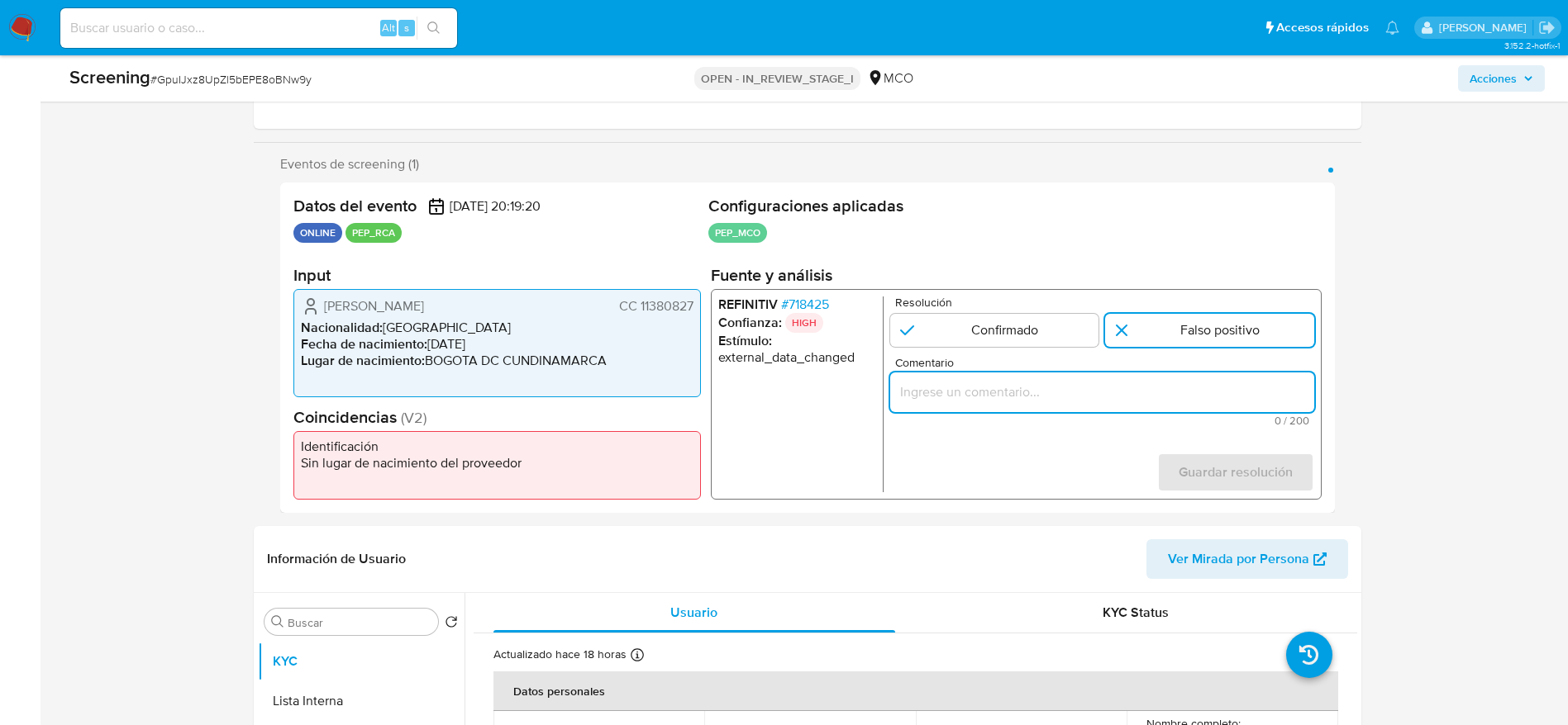
click at [1159, 397] on input "Comentario" at bounding box center [1100, 392] width 424 height 22
paste input "Compara al usuario Luis Eduardo Rodriguez Ayala CC 11380827 con el PEP "raul he…"
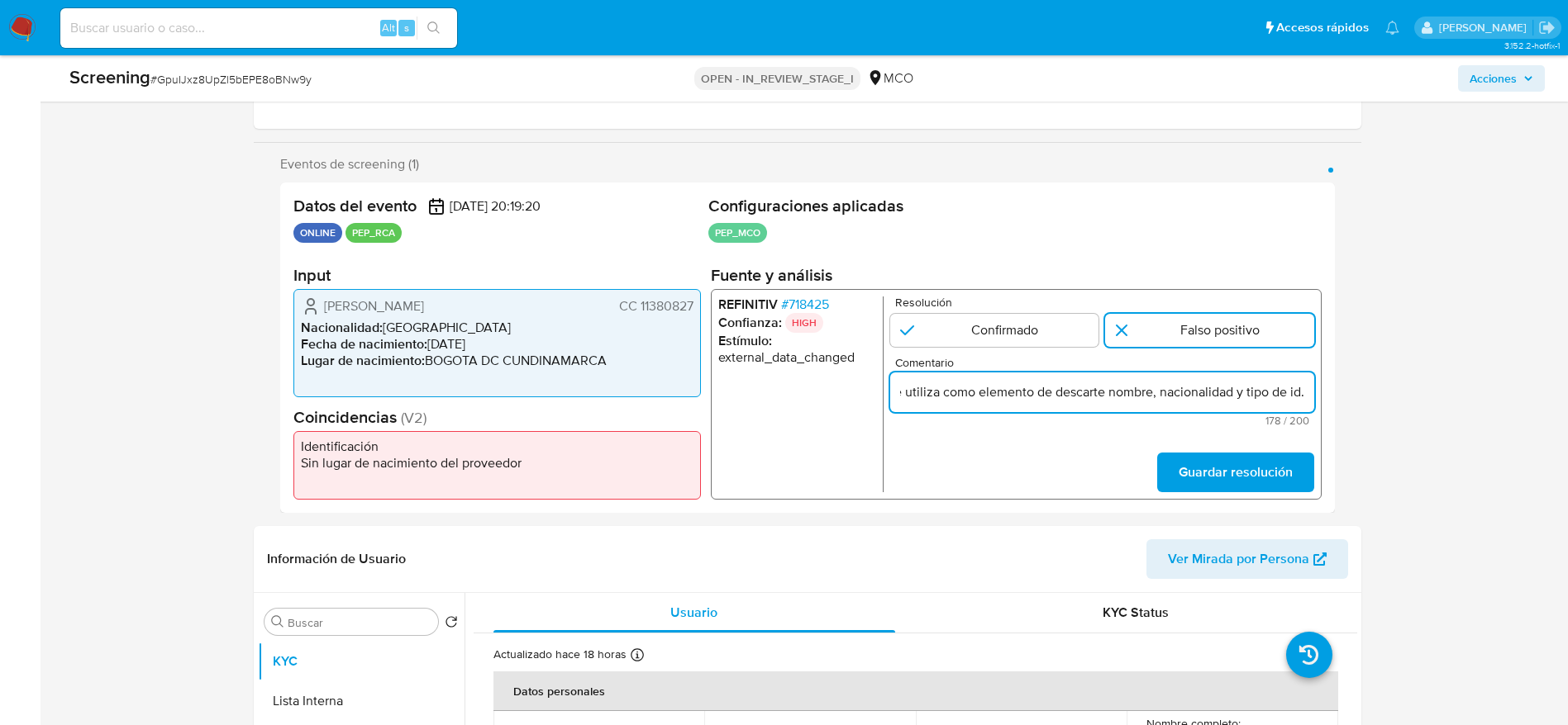
scroll to position [0, 634]
type input "Compara al usuario Luis Eduardo Rodriguez Ayala CC 11380827 con el PEP "raul he…"
click at [1233, 469] on span "Guardar resolución" at bounding box center [1235, 473] width 114 height 36
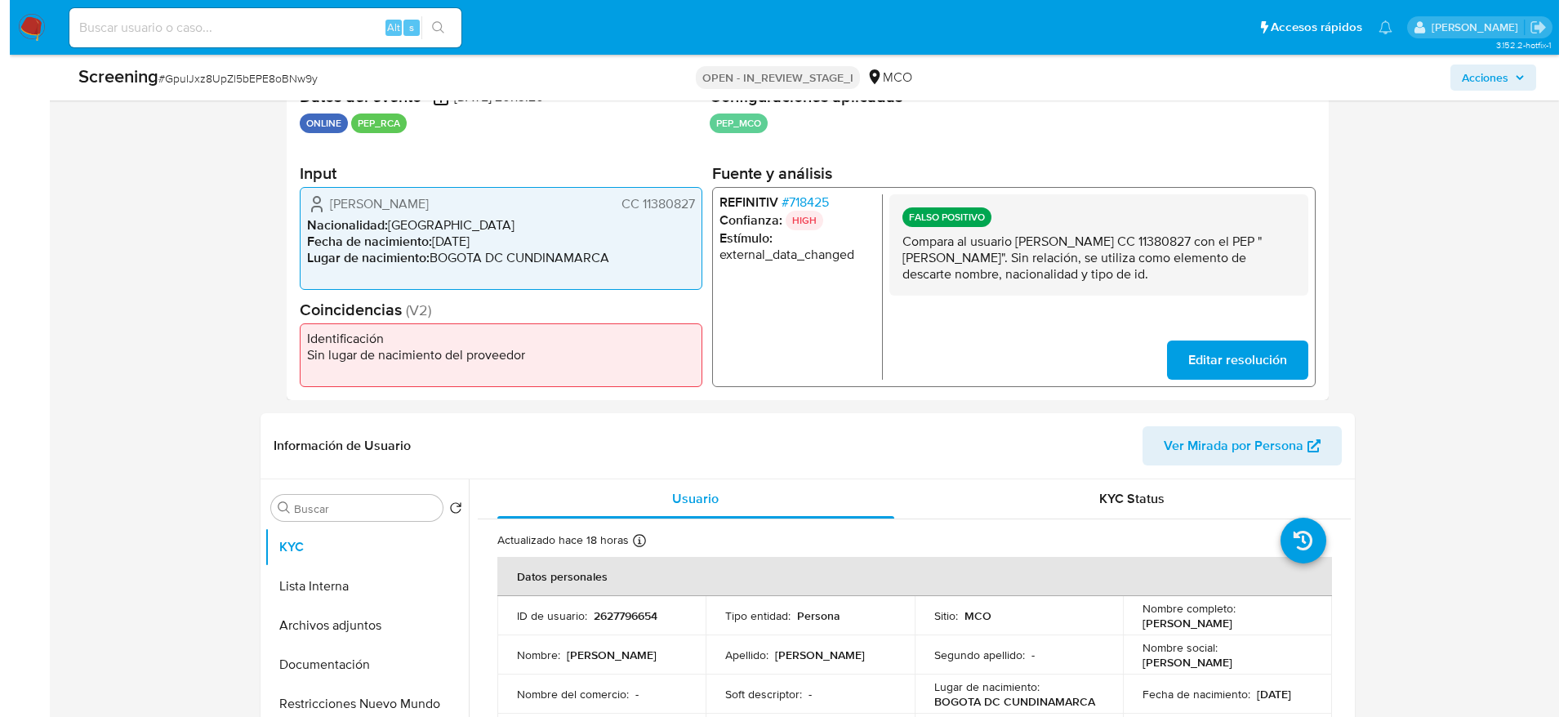
scroll to position [490, 0]
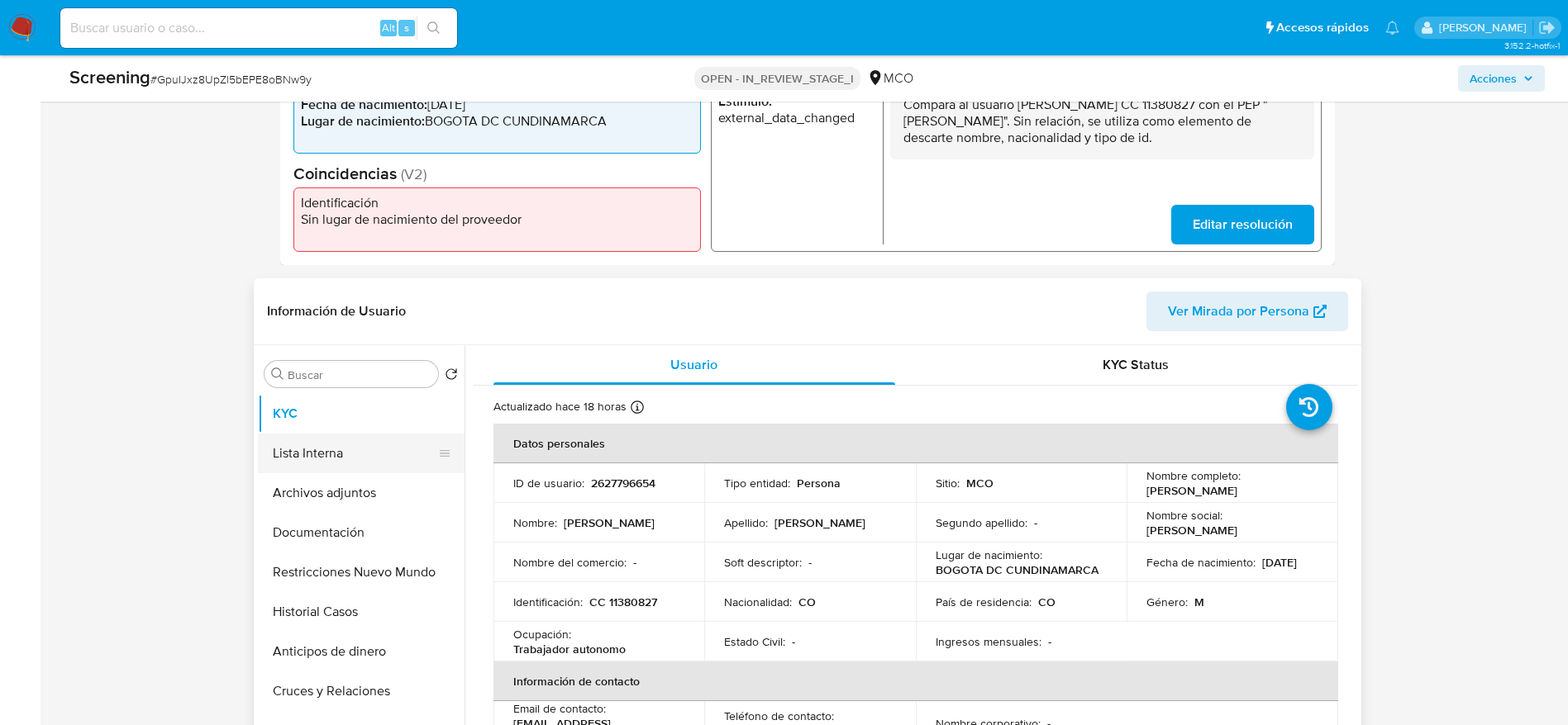
click at [284, 467] on button "Lista Interna" at bounding box center [354, 454] width 193 height 40
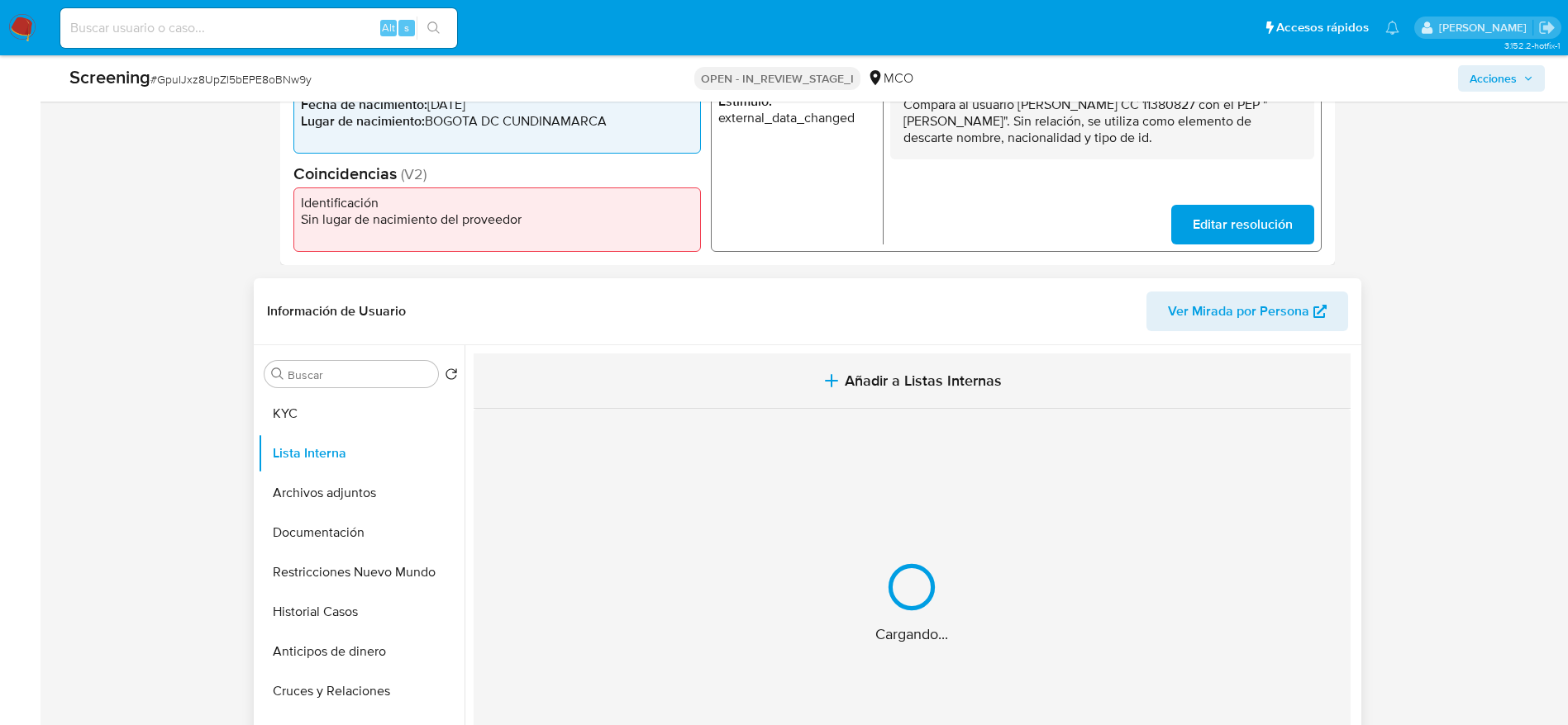
click at [877, 356] on button "Añadir a Listas Internas" at bounding box center [912, 381] width 877 height 55
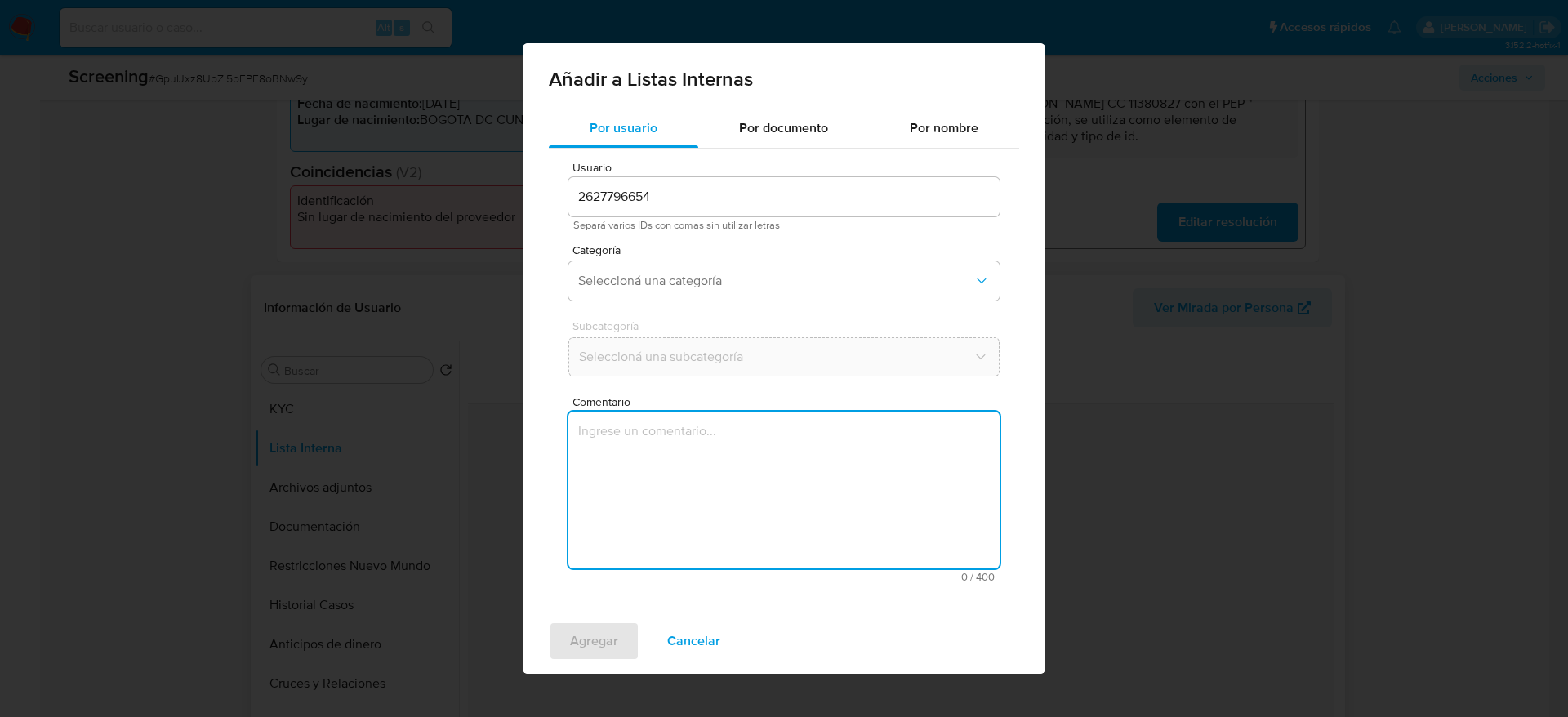
click at [845, 443] on textarea "Comentario" at bounding box center [784, 490] width 432 height 157
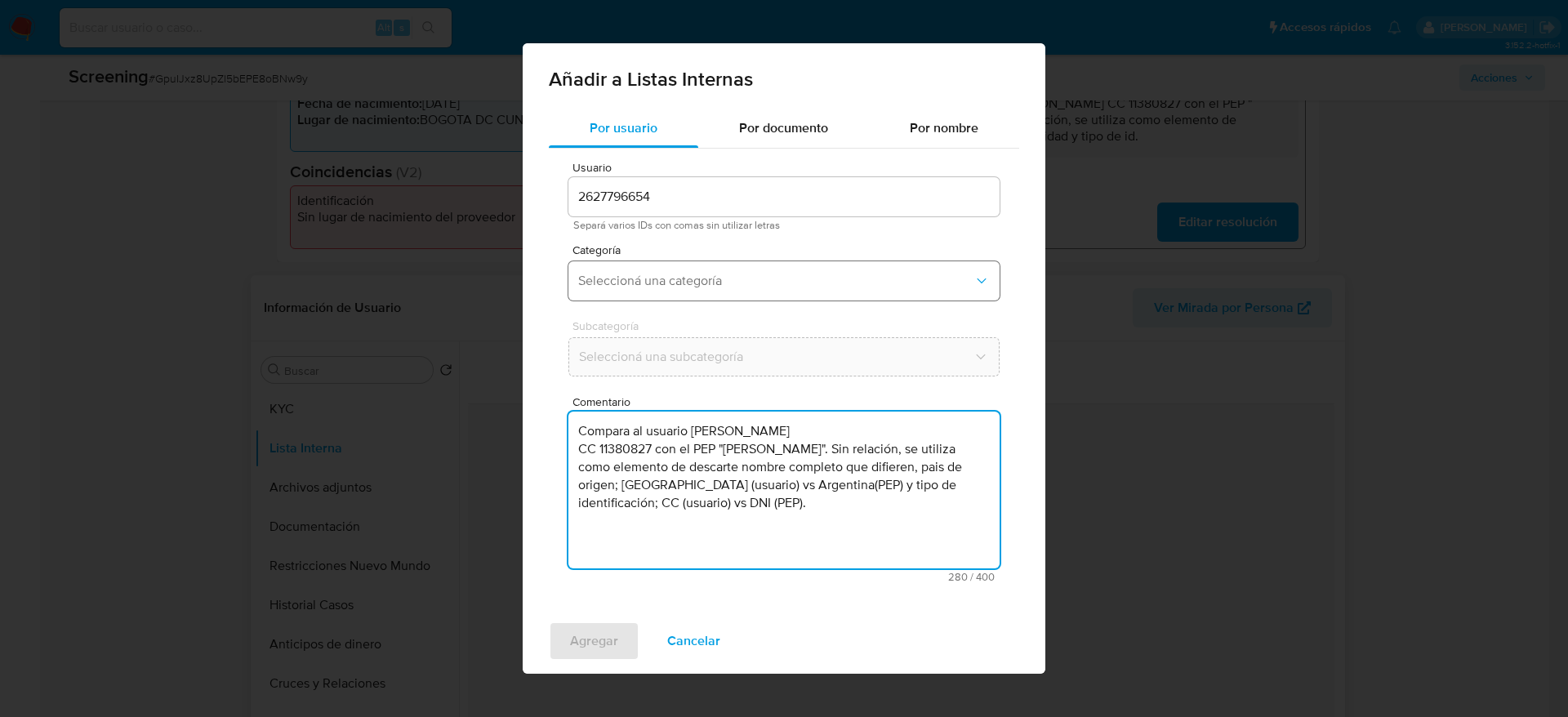
type textarea "Compara al usuario Luis Eduardo Rodriguez Ayala CC 11380827 con el PEP "raul he…"
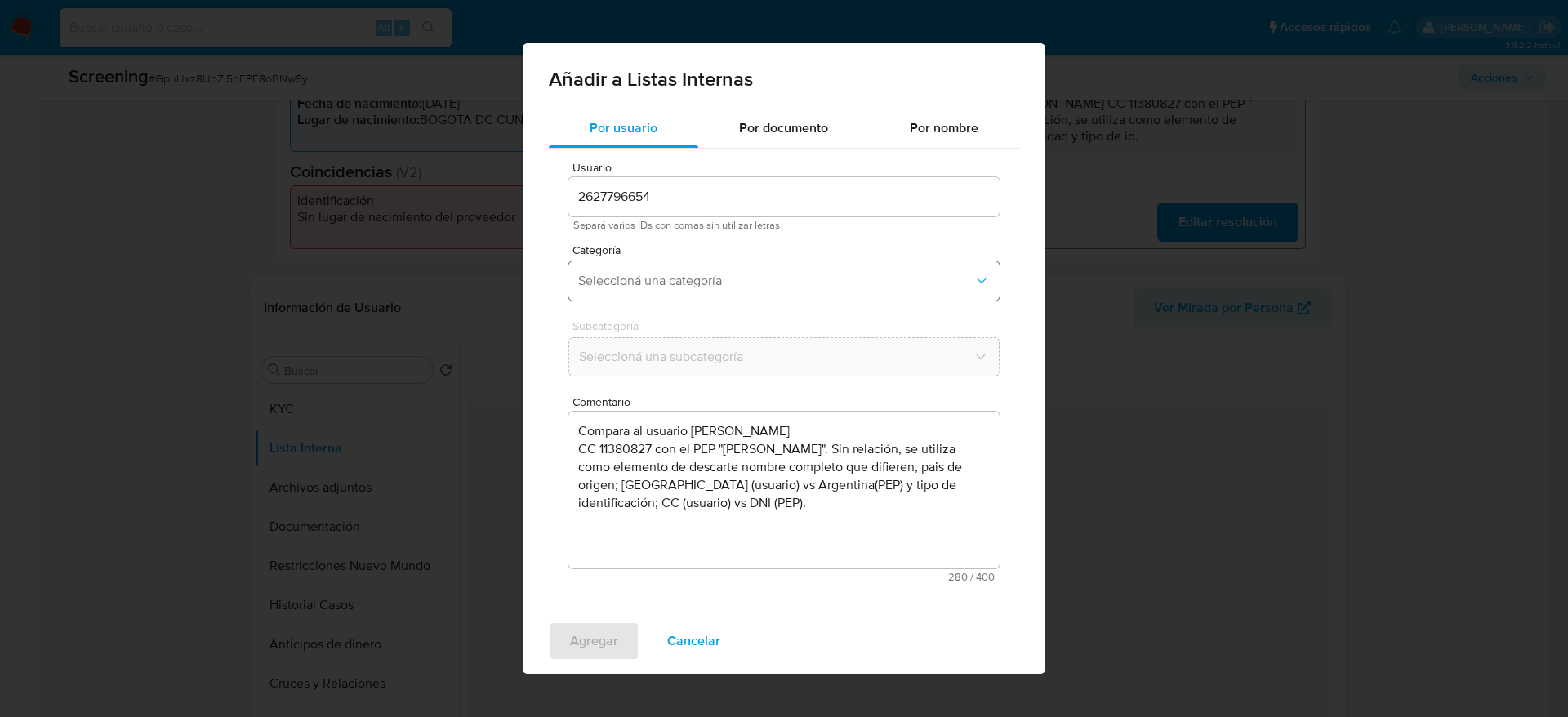
click at [747, 283] on span "Seleccioná una categoría" at bounding box center [775, 281] width 396 height 16
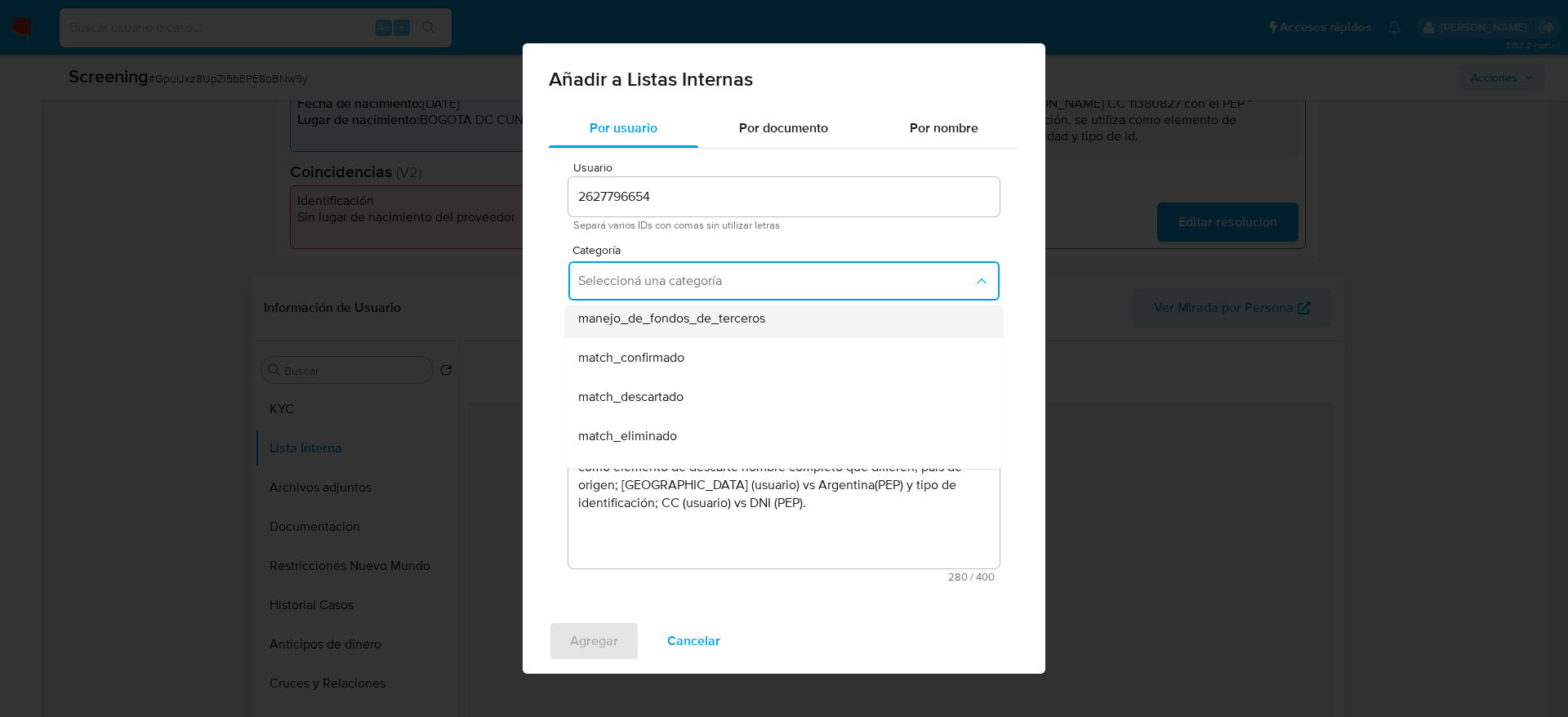
scroll to position [123, 0]
click at [740, 349] on div "match_descartado" at bounding box center [779, 360] width 402 height 39
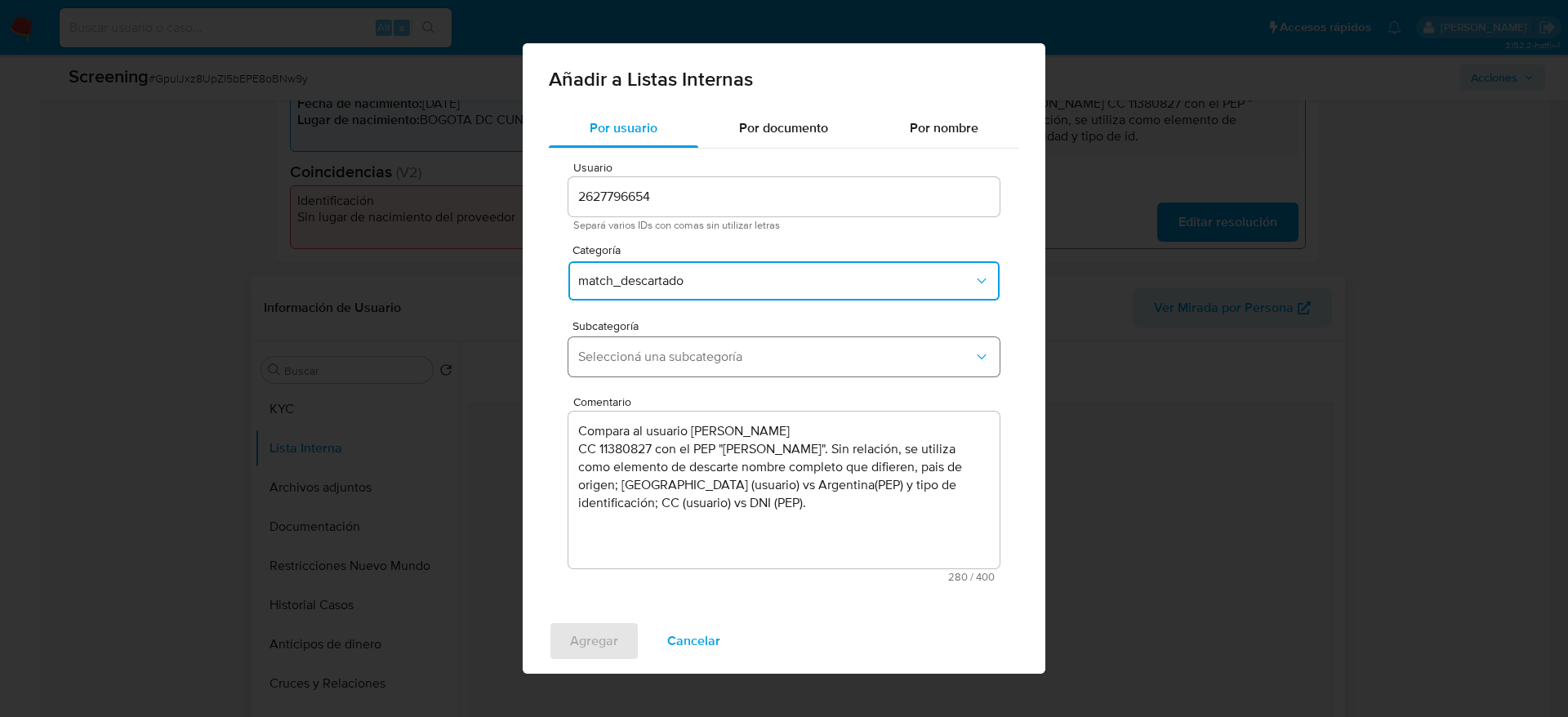
click at [726, 363] on span "Seleccioná una subcategoría" at bounding box center [775, 357] width 396 height 16
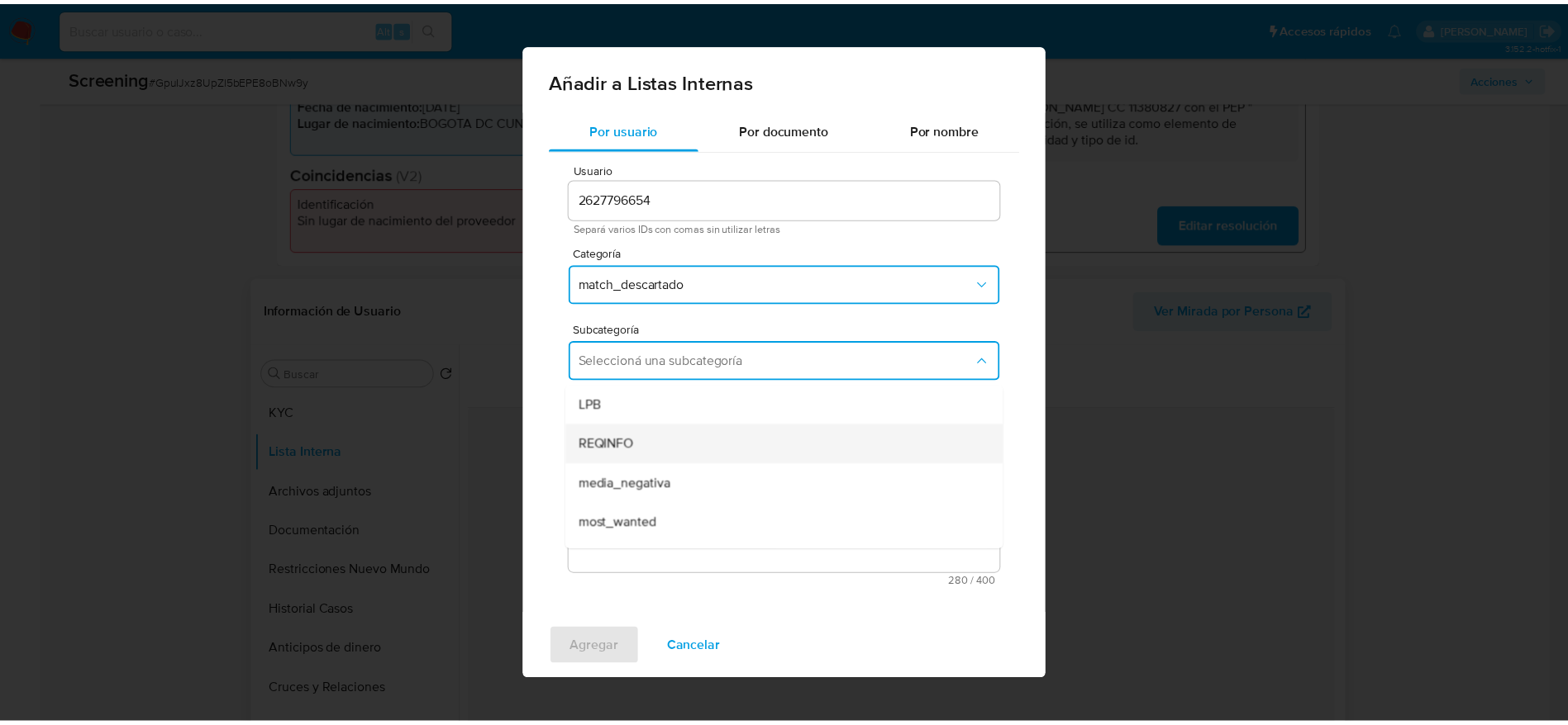
scroll to position [113, 0]
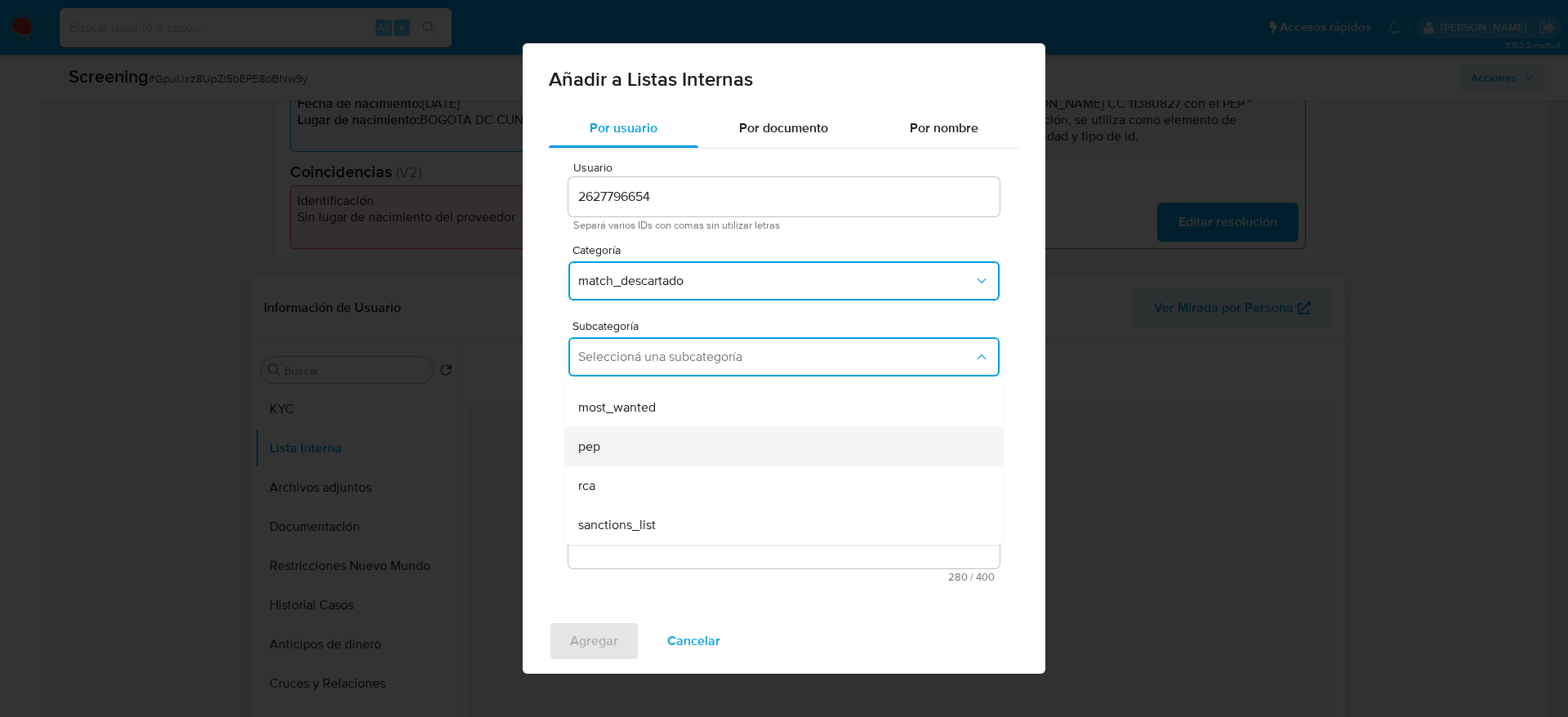
click at [643, 433] on div "pep" at bounding box center [779, 447] width 402 height 39
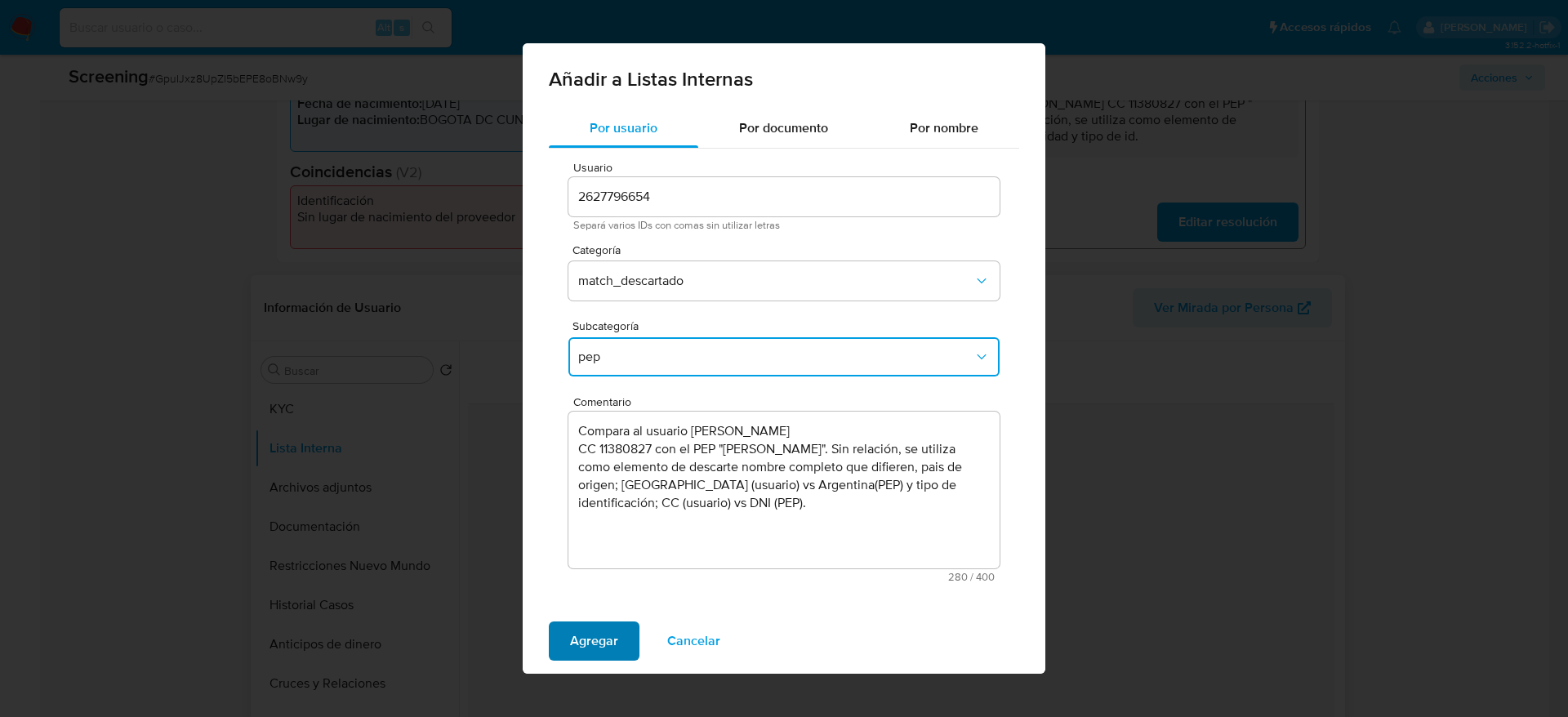
click at [560, 643] on button "Agregar" at bounding box center [594, 642] width 91 height 39
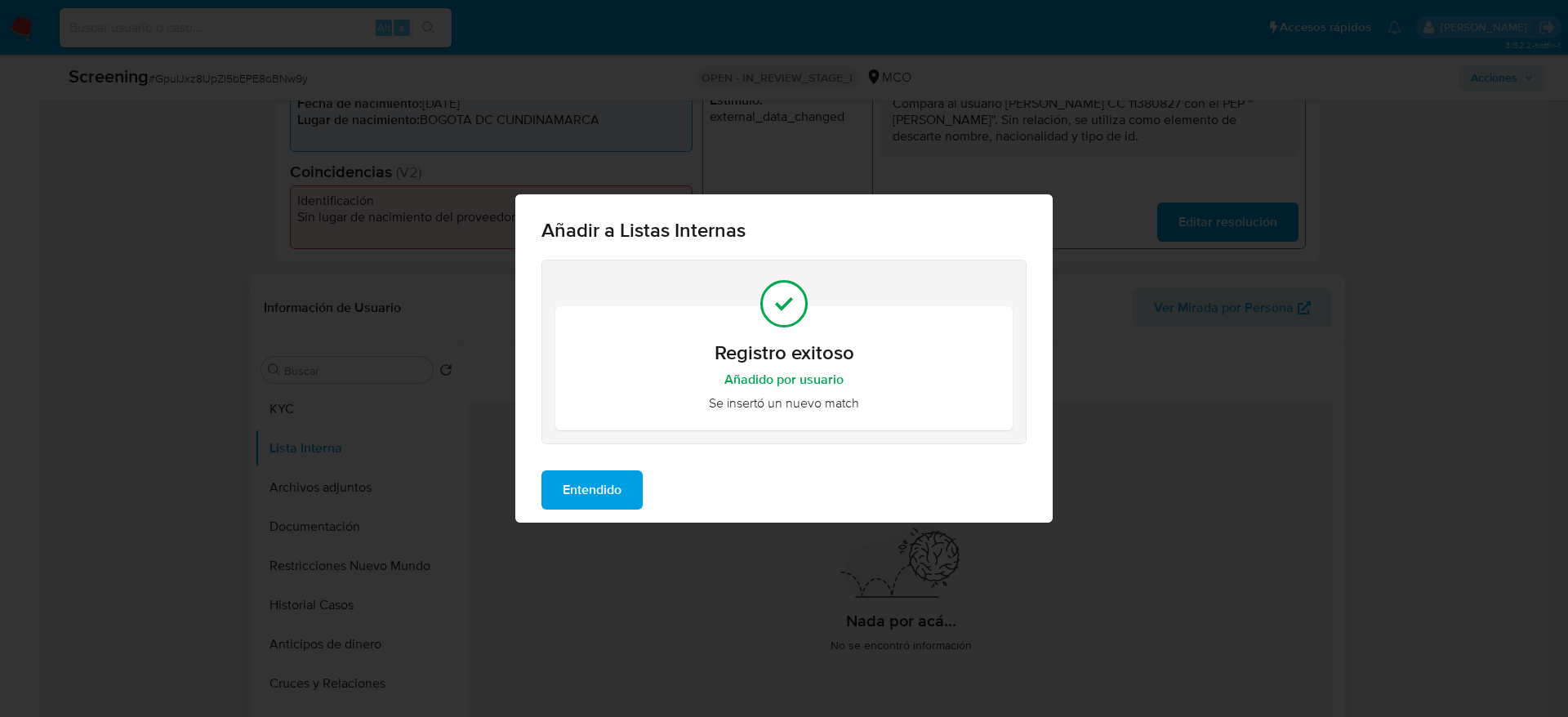
click at [637, 477] on button "Entendido" at bounding box center [591, 490] width 101 height 39
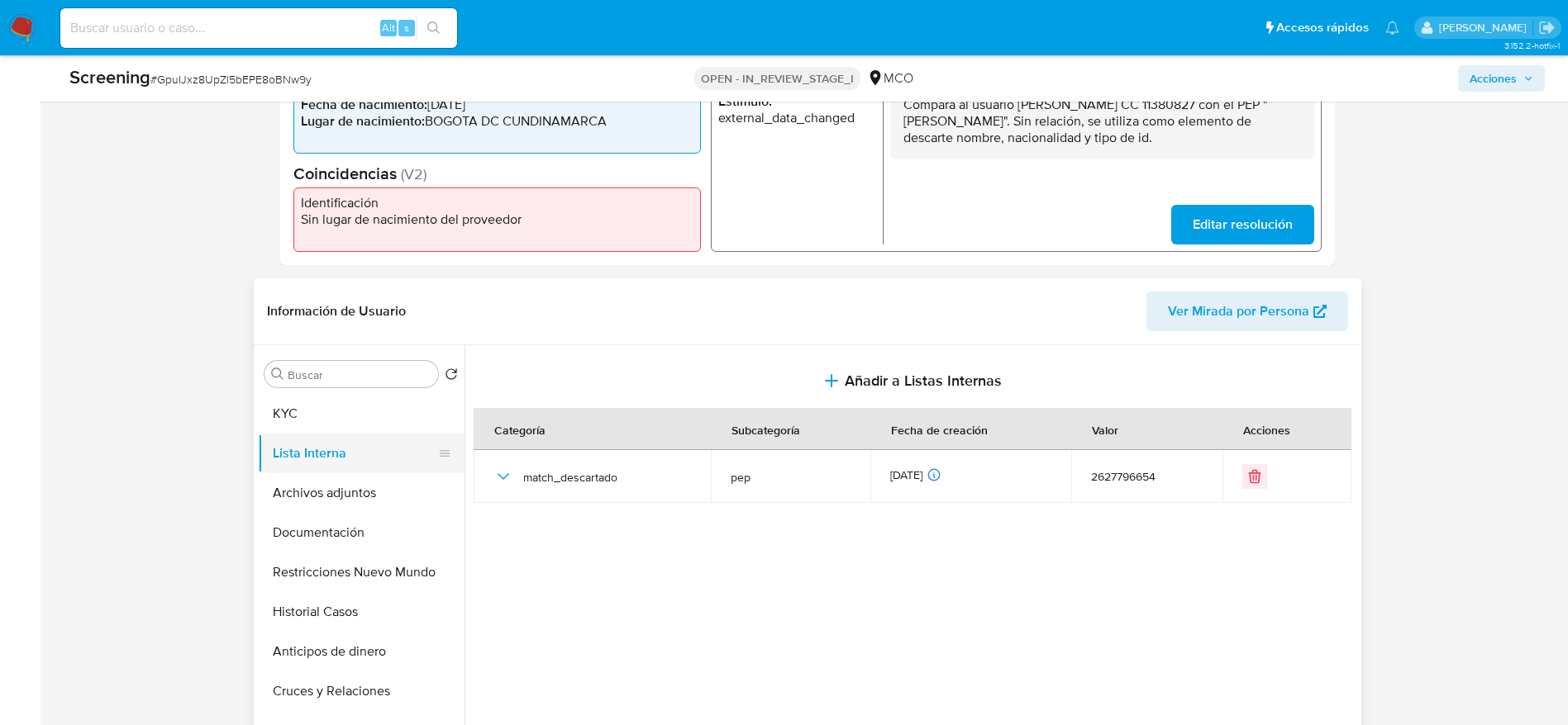
click at [389, 469] on button "Lista Interna" at bounding box center [354, 454] width 193 height 40
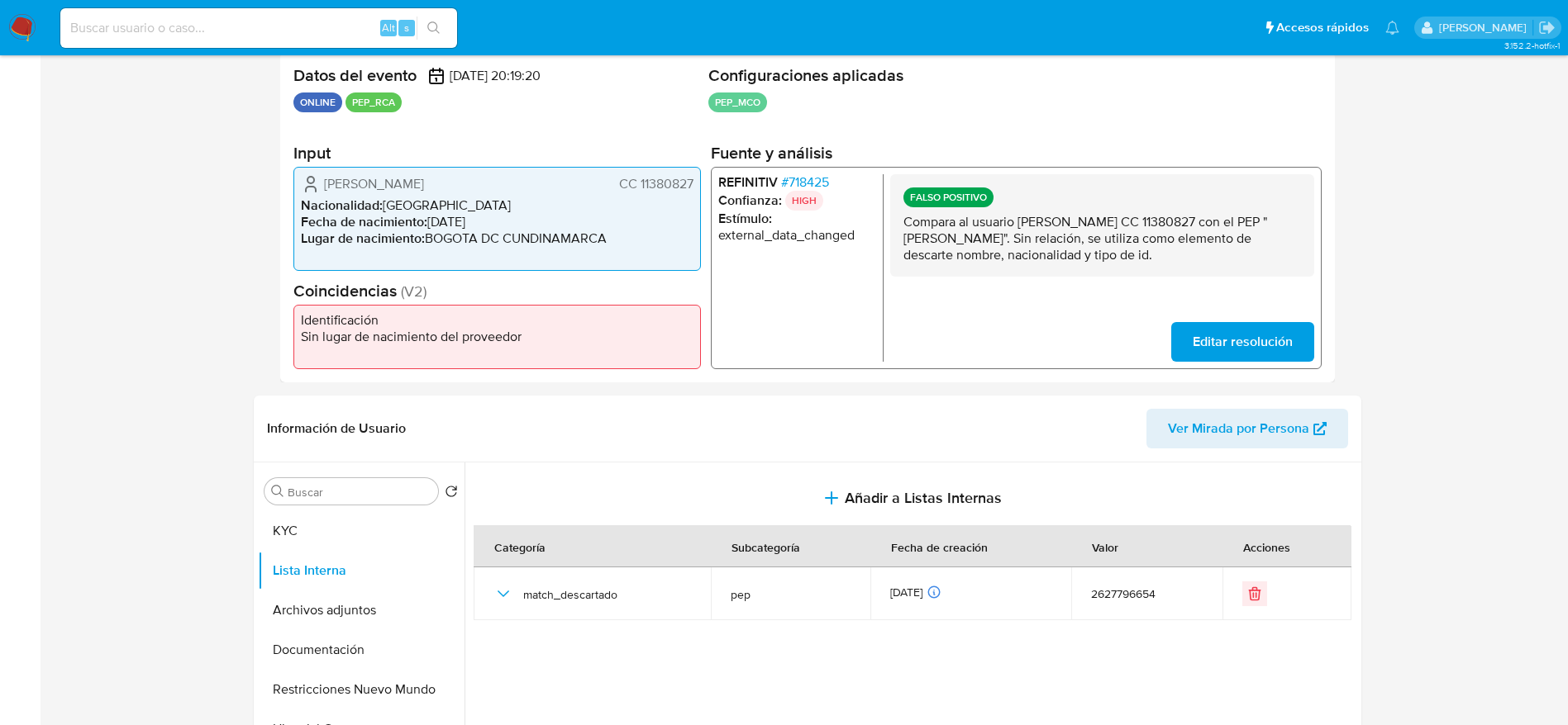
scroll to position [620, 0]
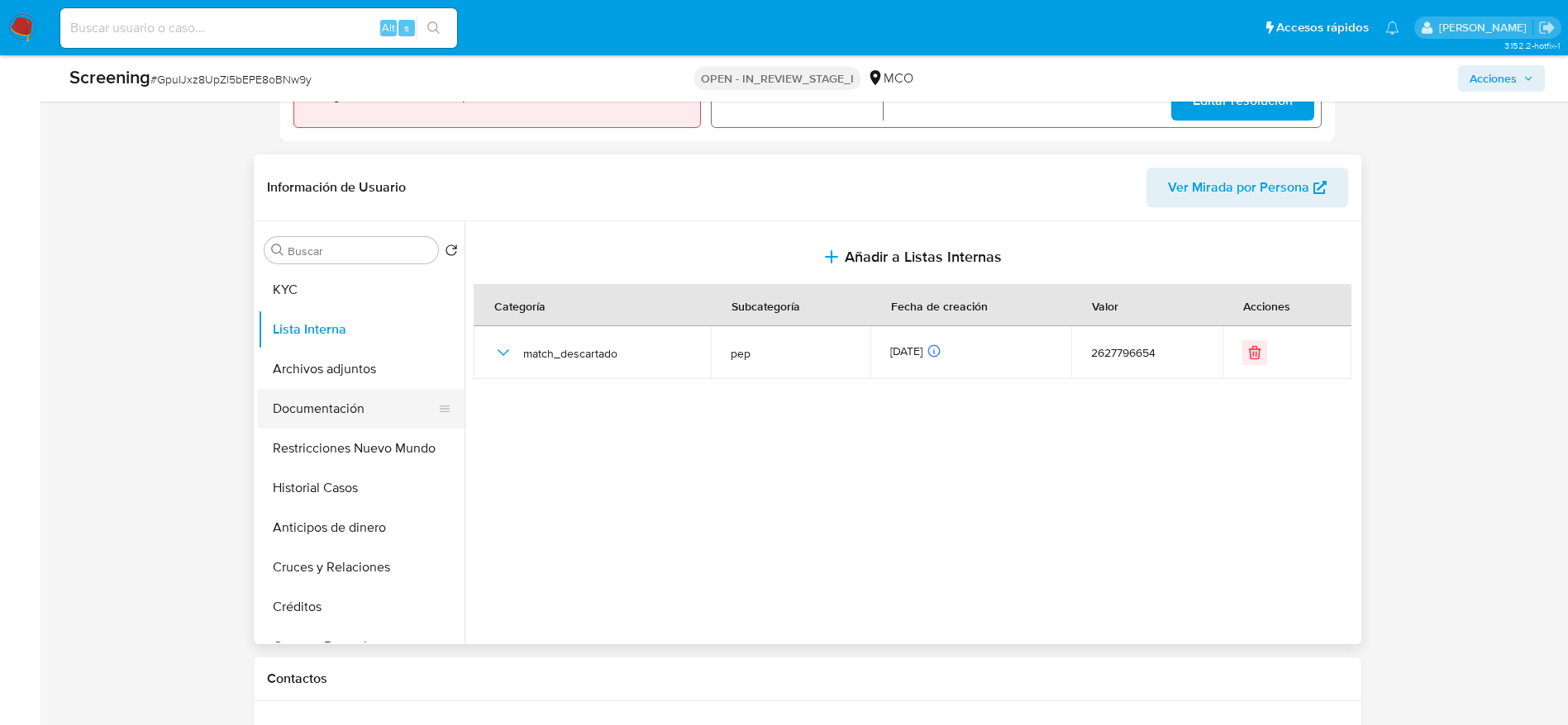
click at [317, 417] on button "Documentación" at bounding box center [354, 409] width 193 height 40
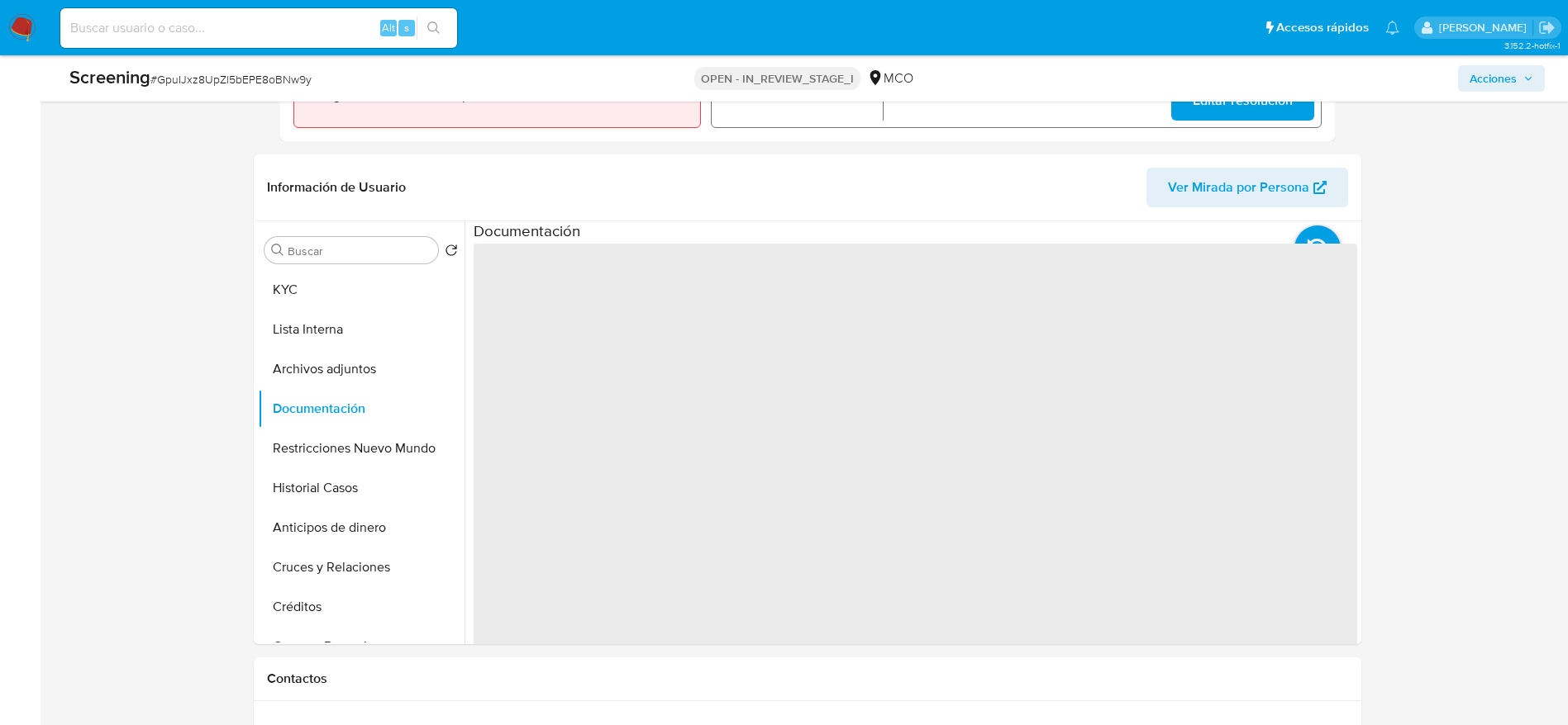
click at [575, 302] on span "‌" at bounding box center [915, 507] width 883 height 528
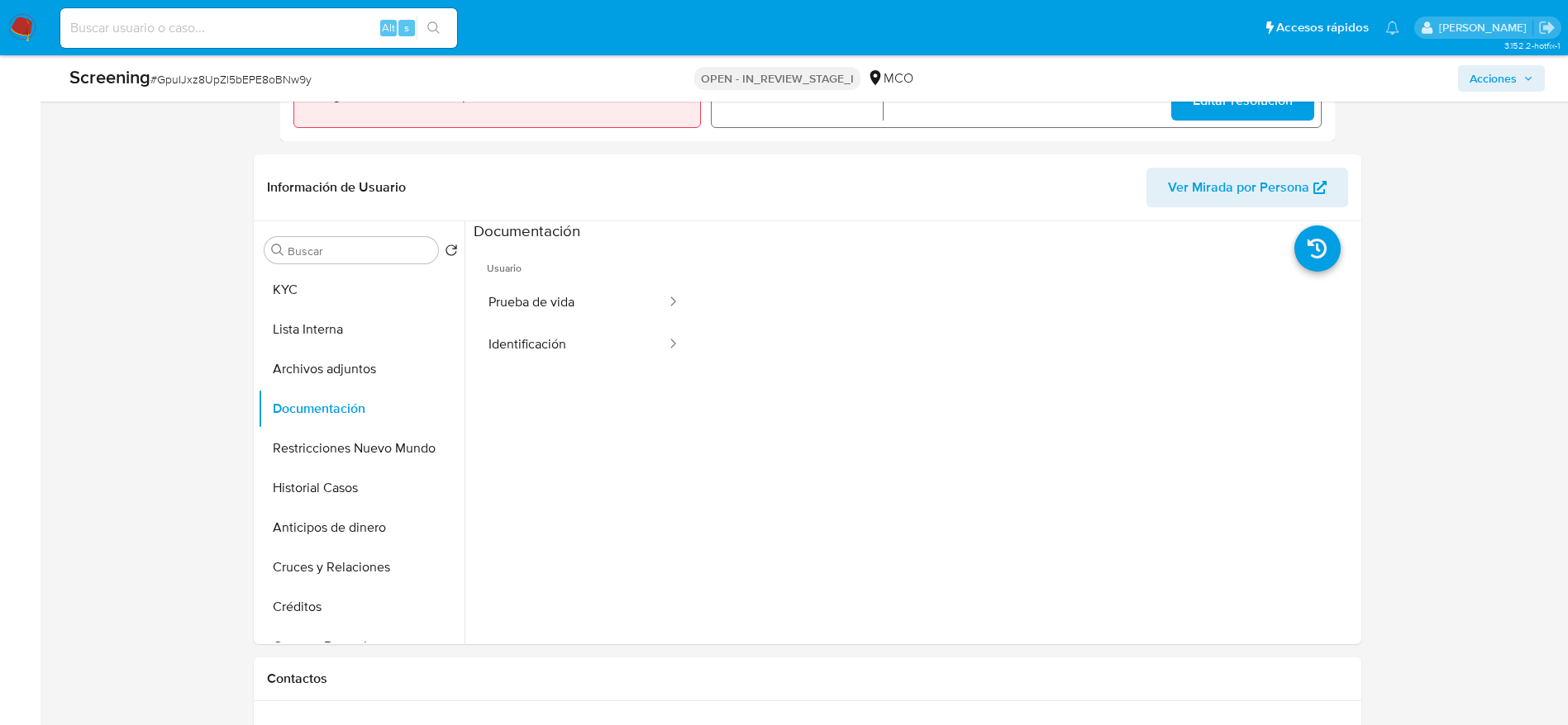
click at [573, 318] on button "Prueba de vida" at bounding box center [571, 302] width 194 height 42
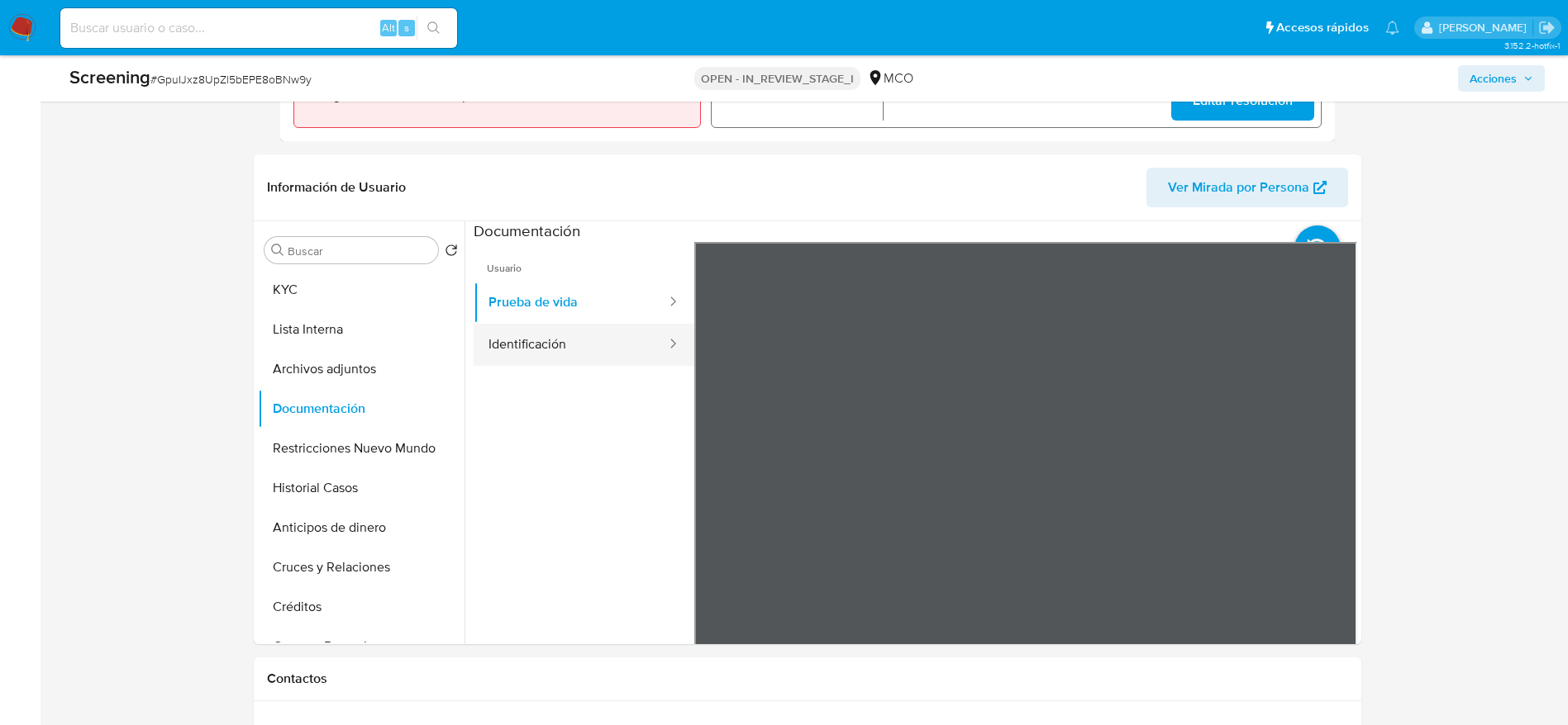
click at [478, 345] on button "Identificación" at bounding box center [571, 345] width 194 height 42
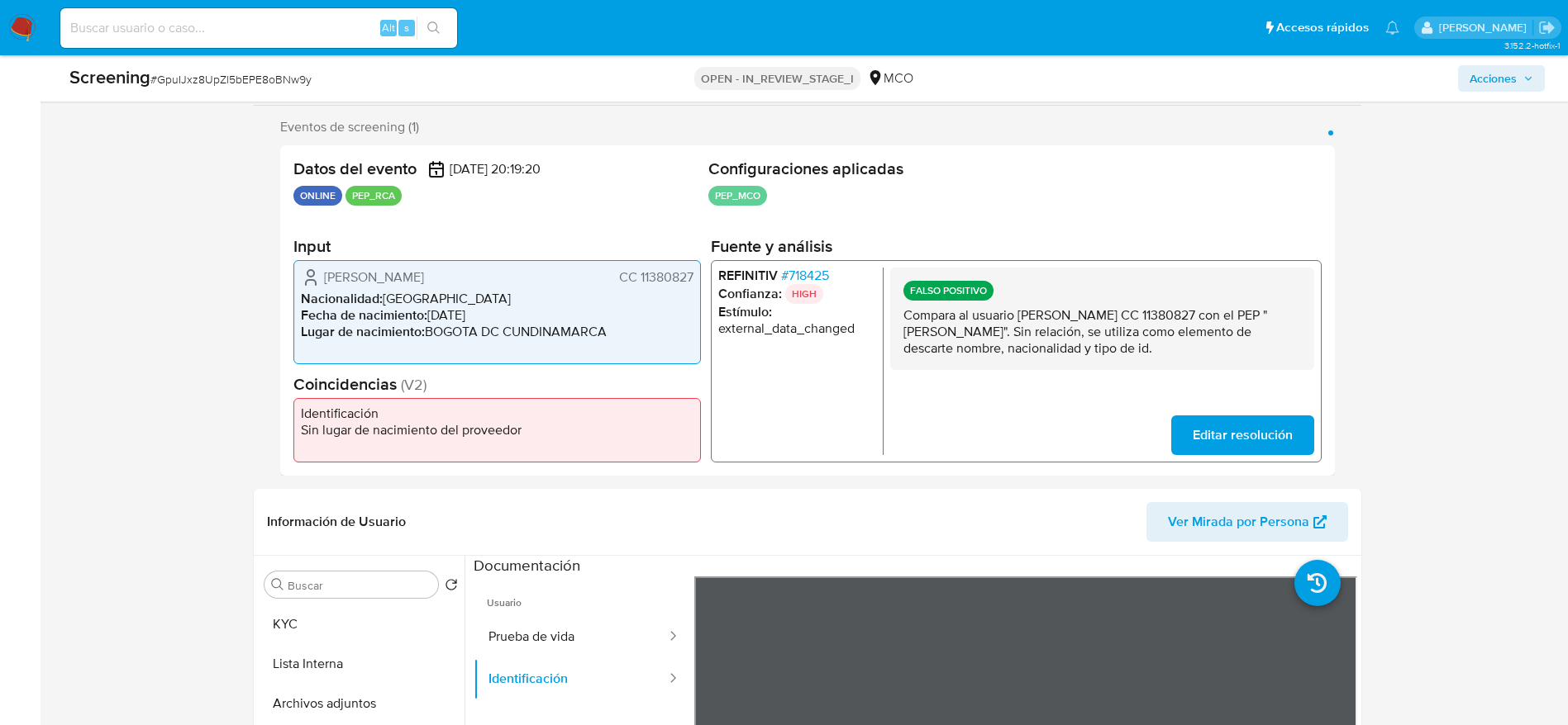
scroll to position [0, 0]
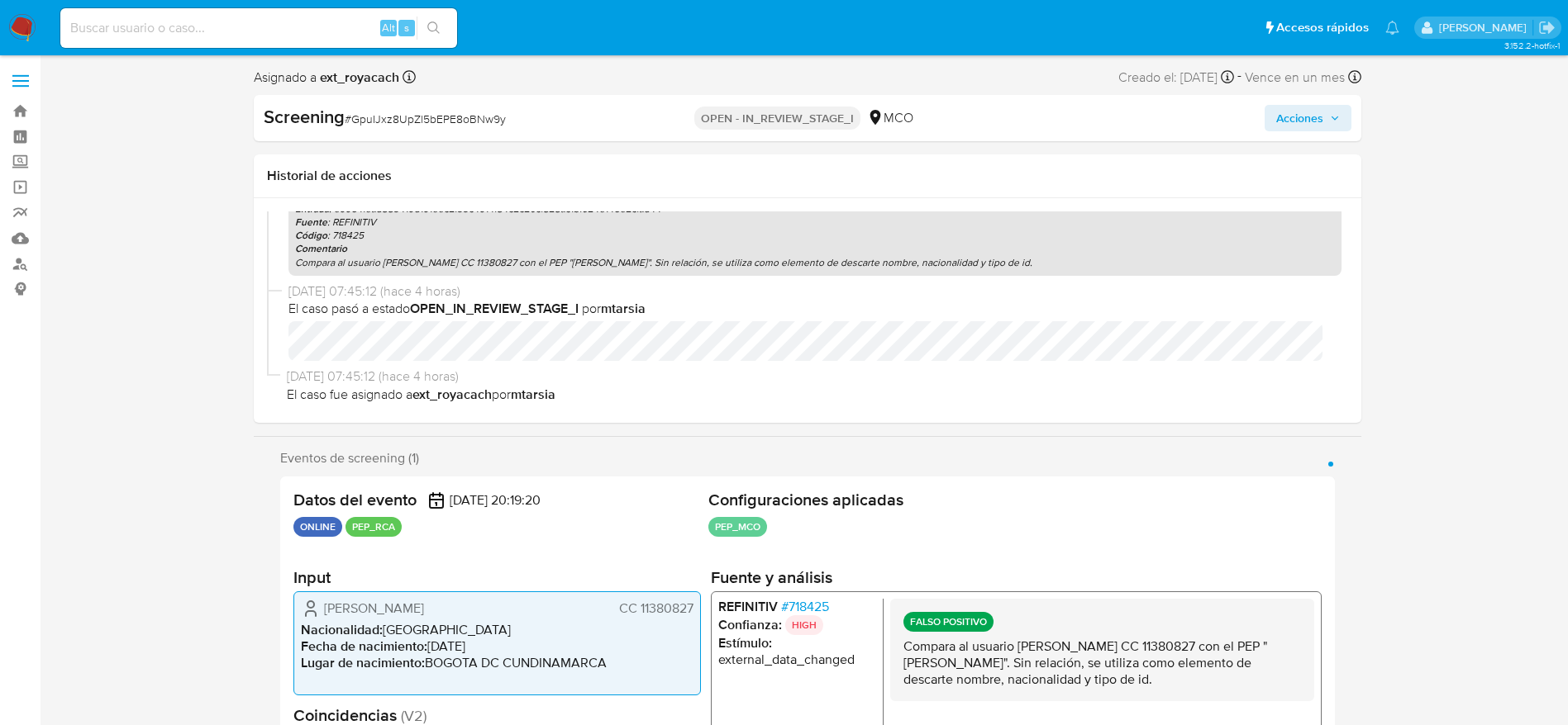
click at [1293, 122] on span "Acciones" at bounding box center [1299, 118] width 47 height 26
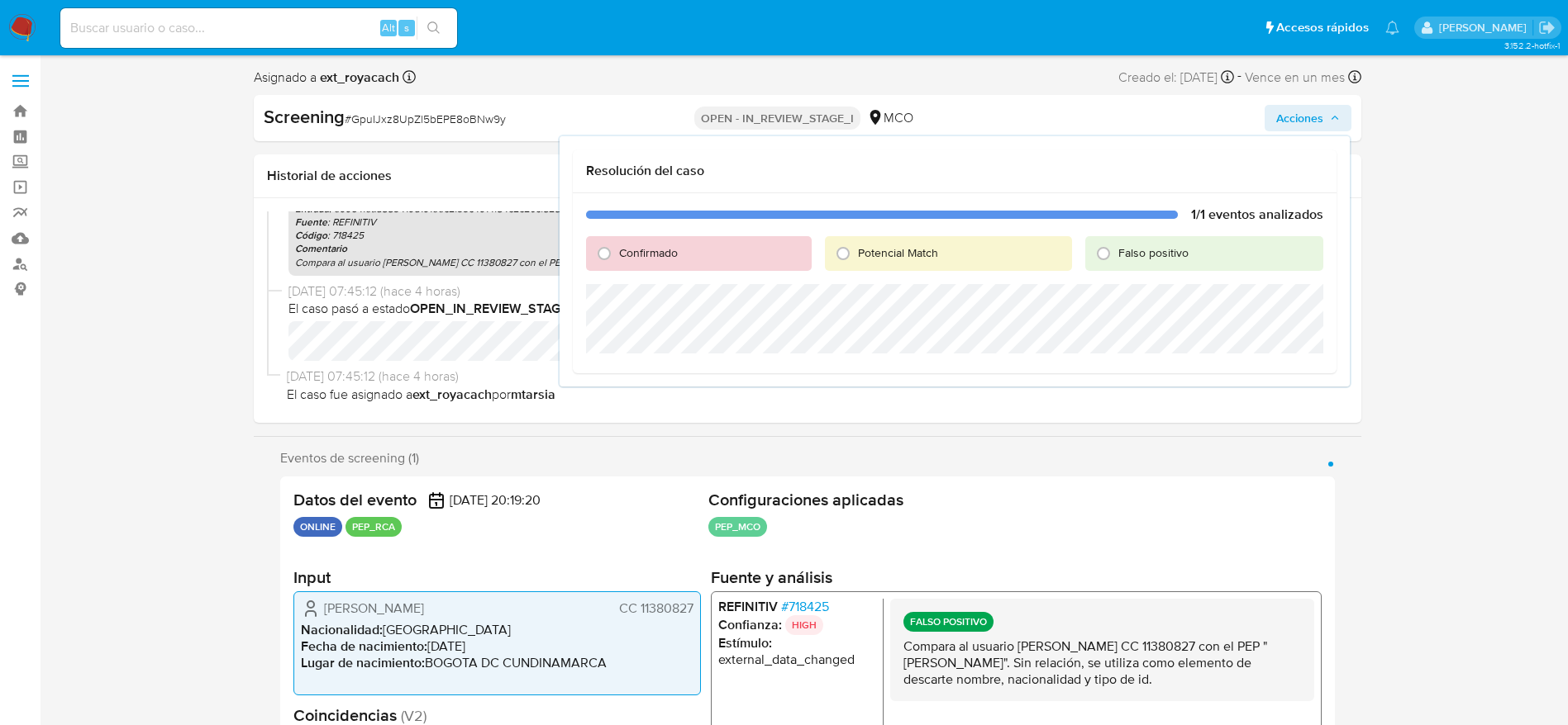
click at [1142, 247] on span "Falso positivo" at bounding box center [1152, 252] width 70 height 16
click at [1117, 247] on input "Falso positivo" at bounding box center [1102, 253] width 26 height 26
radio input "true"
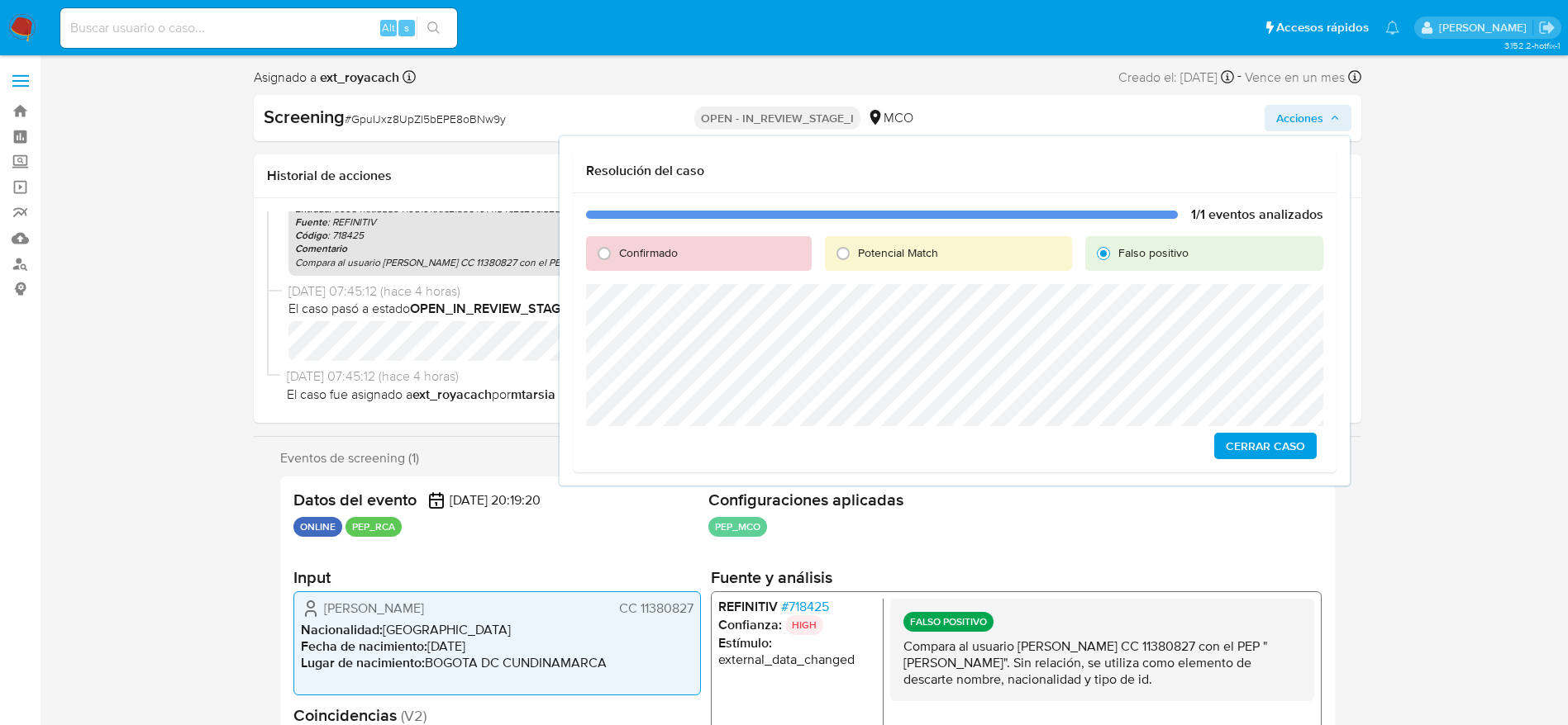
click at [1277, 443] on span "Cerrar Caso" at bounding box center [1265, 446] width 79 height 23
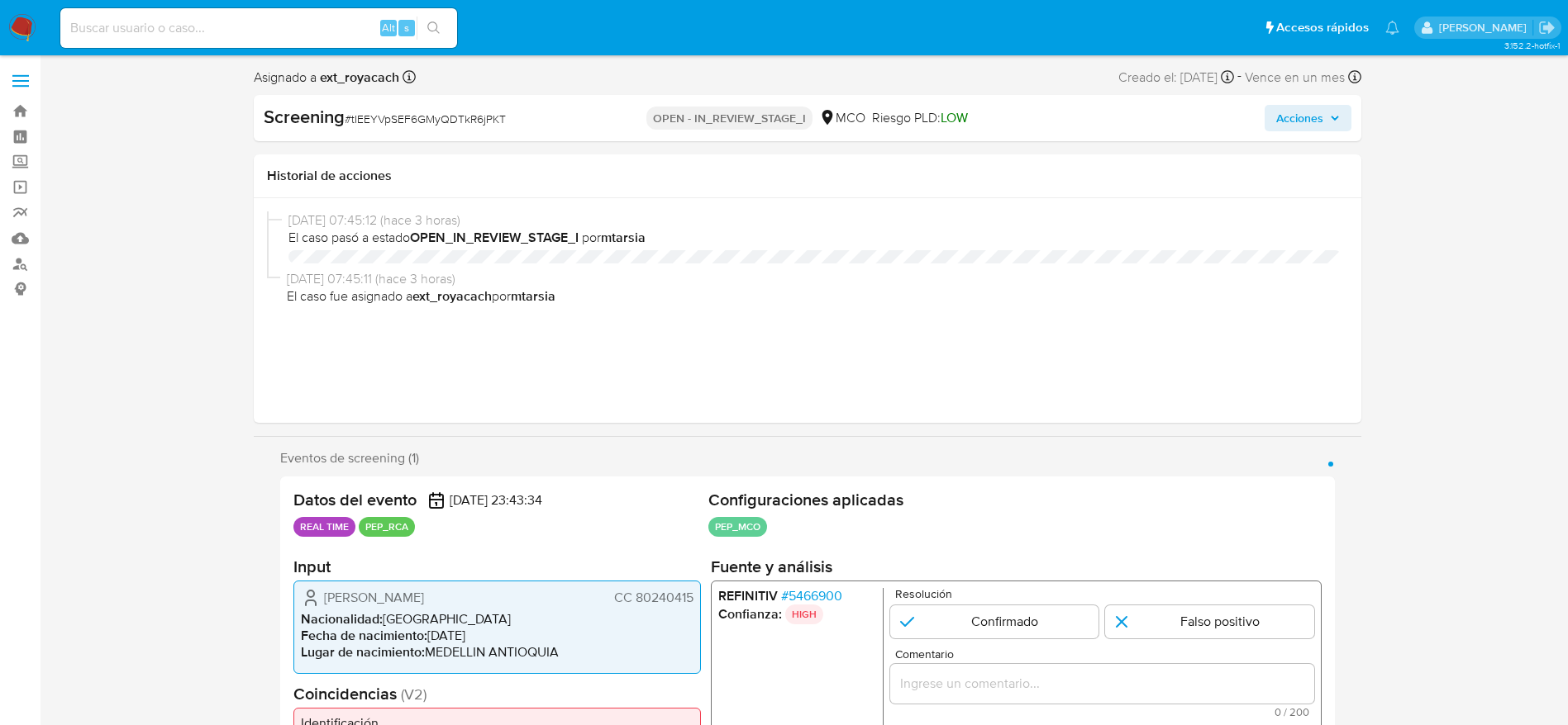
select select "10"
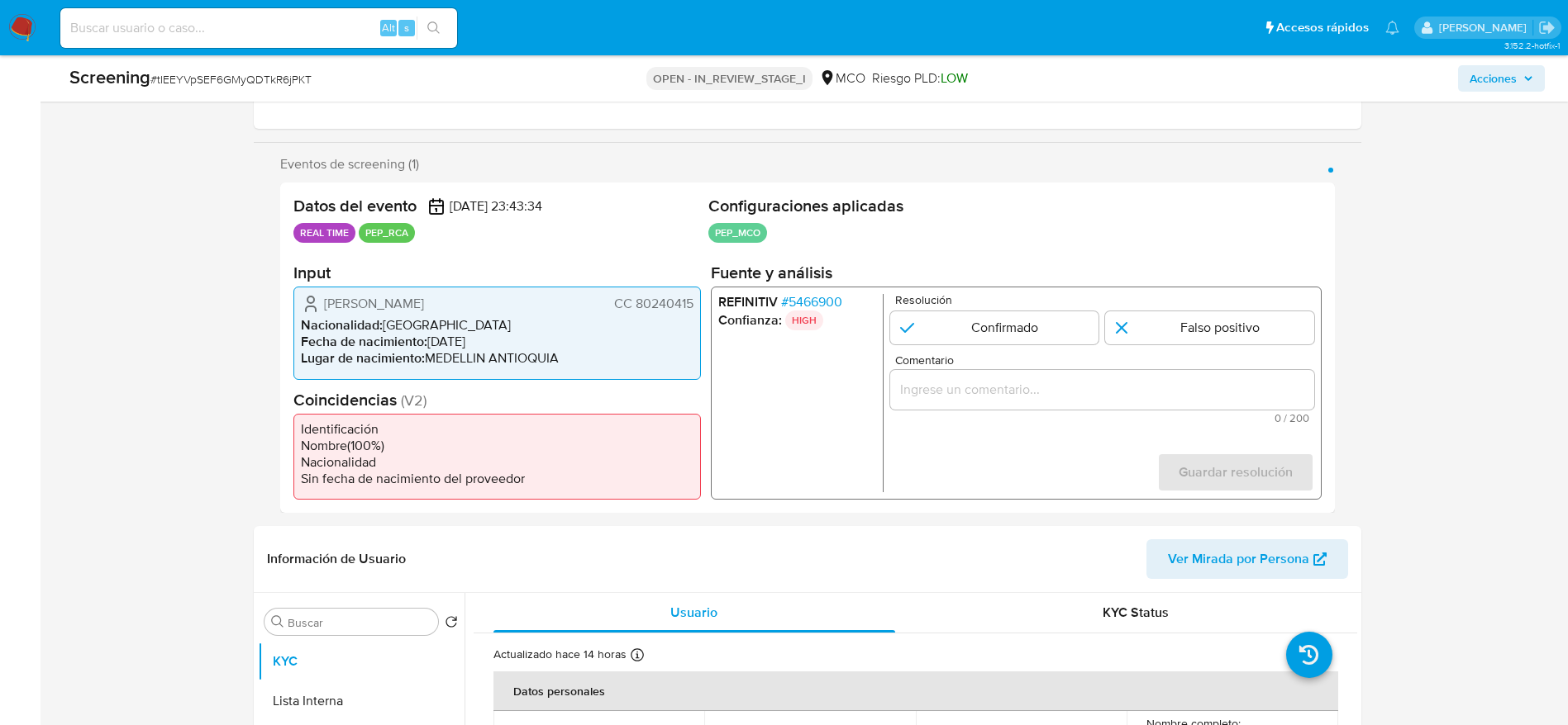
click at [814, 299] on span "# 5466900" at bounding box center [810, 302] width 61 height 16
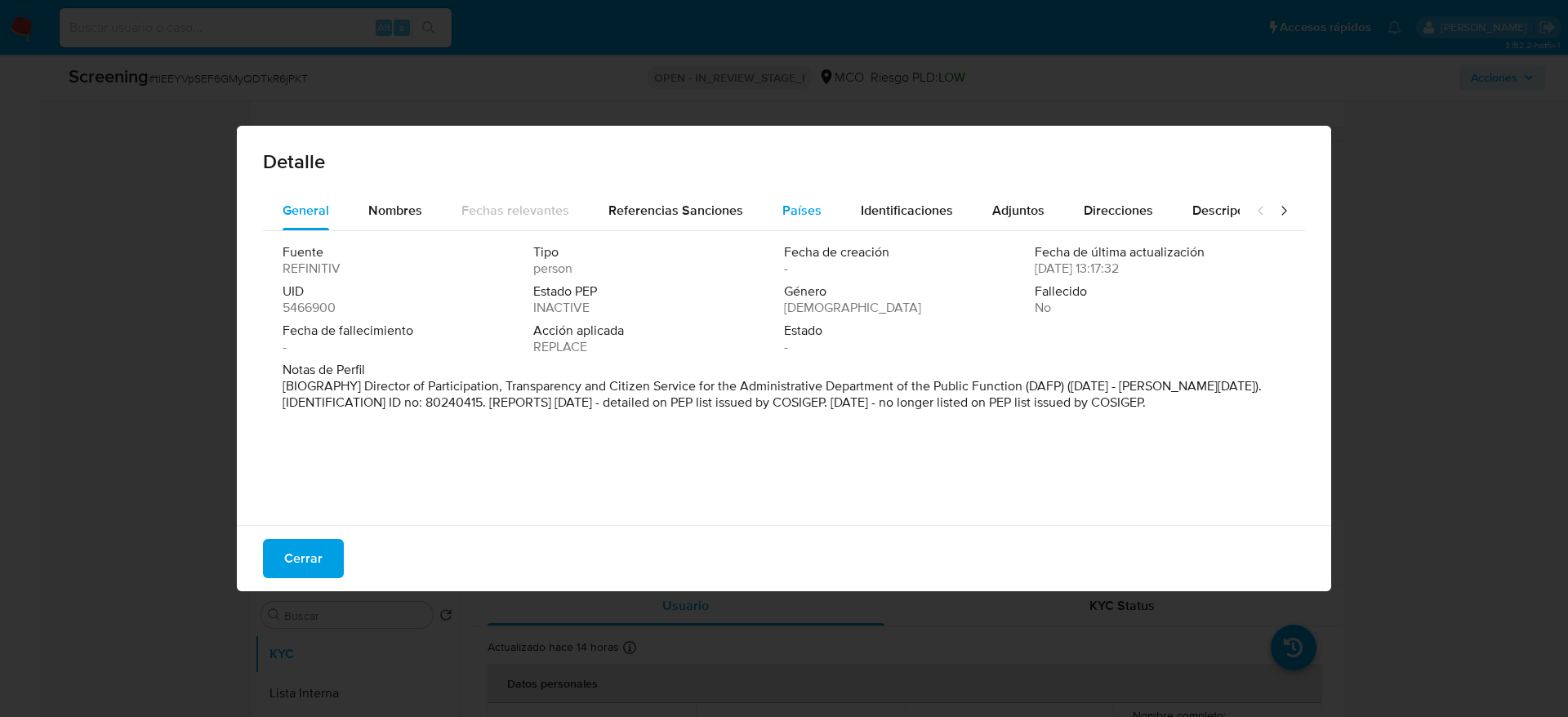
click at [825, 203] on button "Países" at bounding box center [802, 211] width 78 height 39
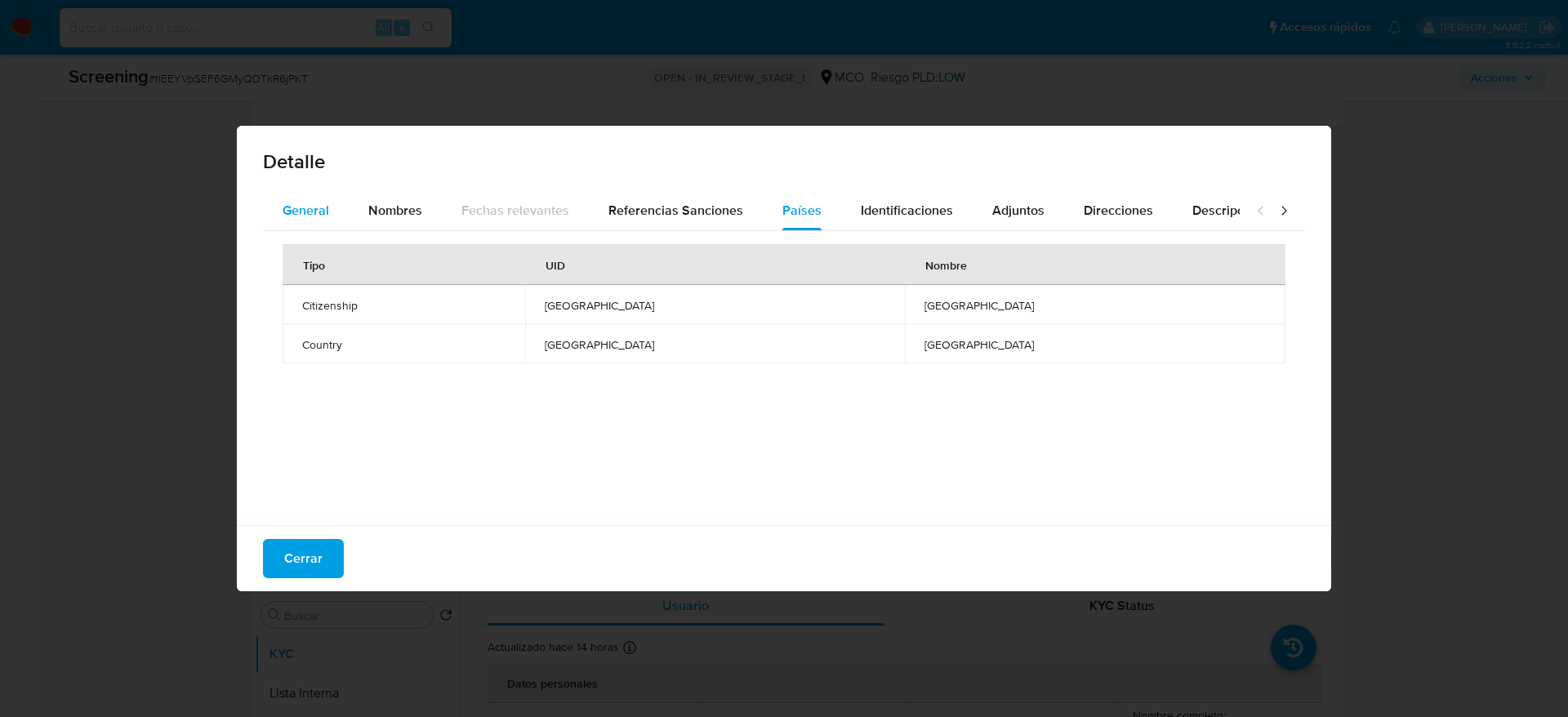
click at [328, 214] on span "General" at bounding box center [306, 210] width 47 height 19
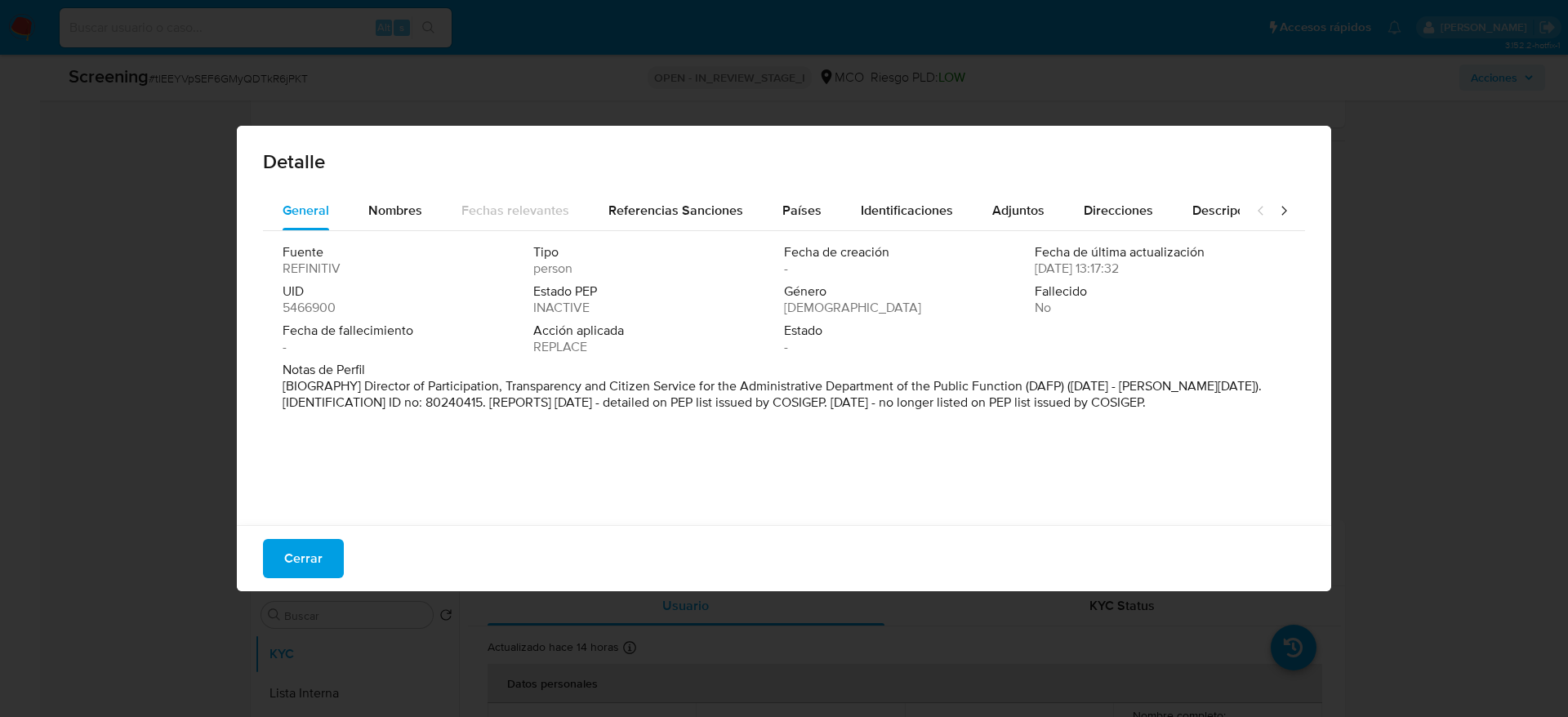
drag, startPoint x: 330, startPoint y: 547, endPoint x: 336, endPoint y: 526, distance: 21.8
click at [330, 549] on button "Cerrar" at bounding box center [303, 559] width 81 height 39
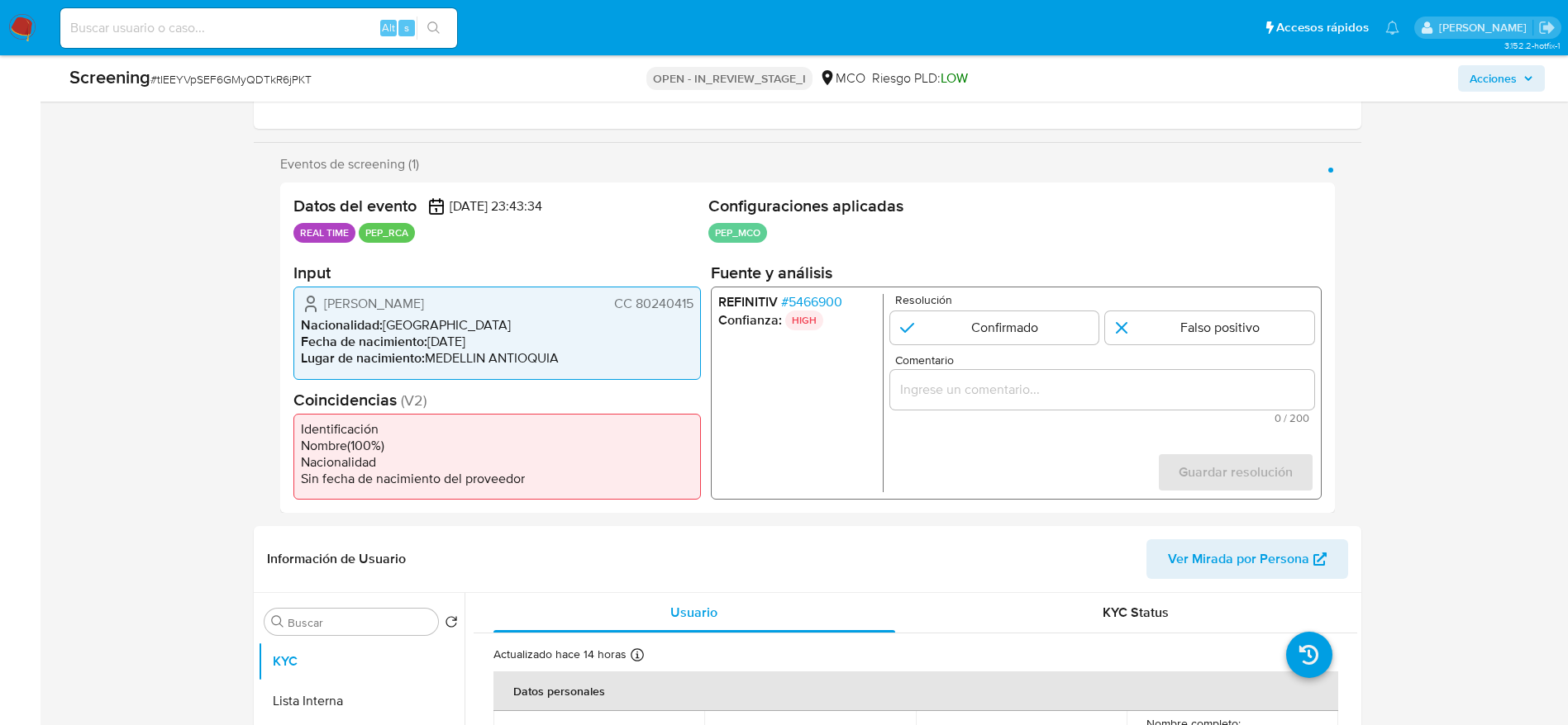
click at [258, 73] on span "# tIEEYVpSEF6GMyQDTkR6jPKT" at bounding box center [231, 79] width 161 height 16
copy span "tIEEYVpSEF6GMyQDTkR6jPKT"
drag, startPoint x: 324, startPoint y: 302, endPoint x: 702, endPoint y: 310, distance: 378.1
click at [702, 310] on div "Datos del evento 13/08/2025 23:43:34 REAL TIME PEP_RCA Configuraciones aplicada…" at bounding box center [807, 348] width 1054 height 330
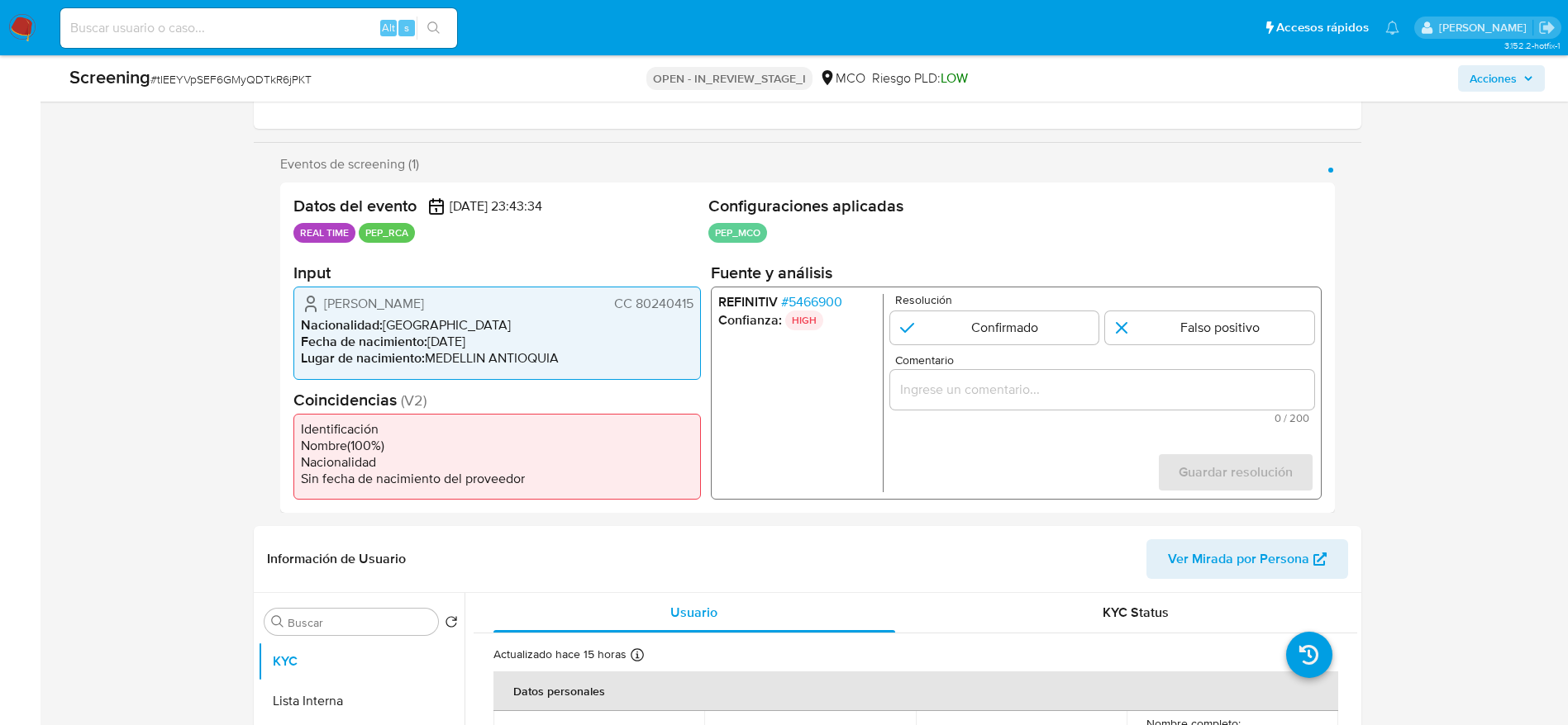
click at [809, 303] on span "# 5466900" at bounding box center [810, 302] width 61 height 16
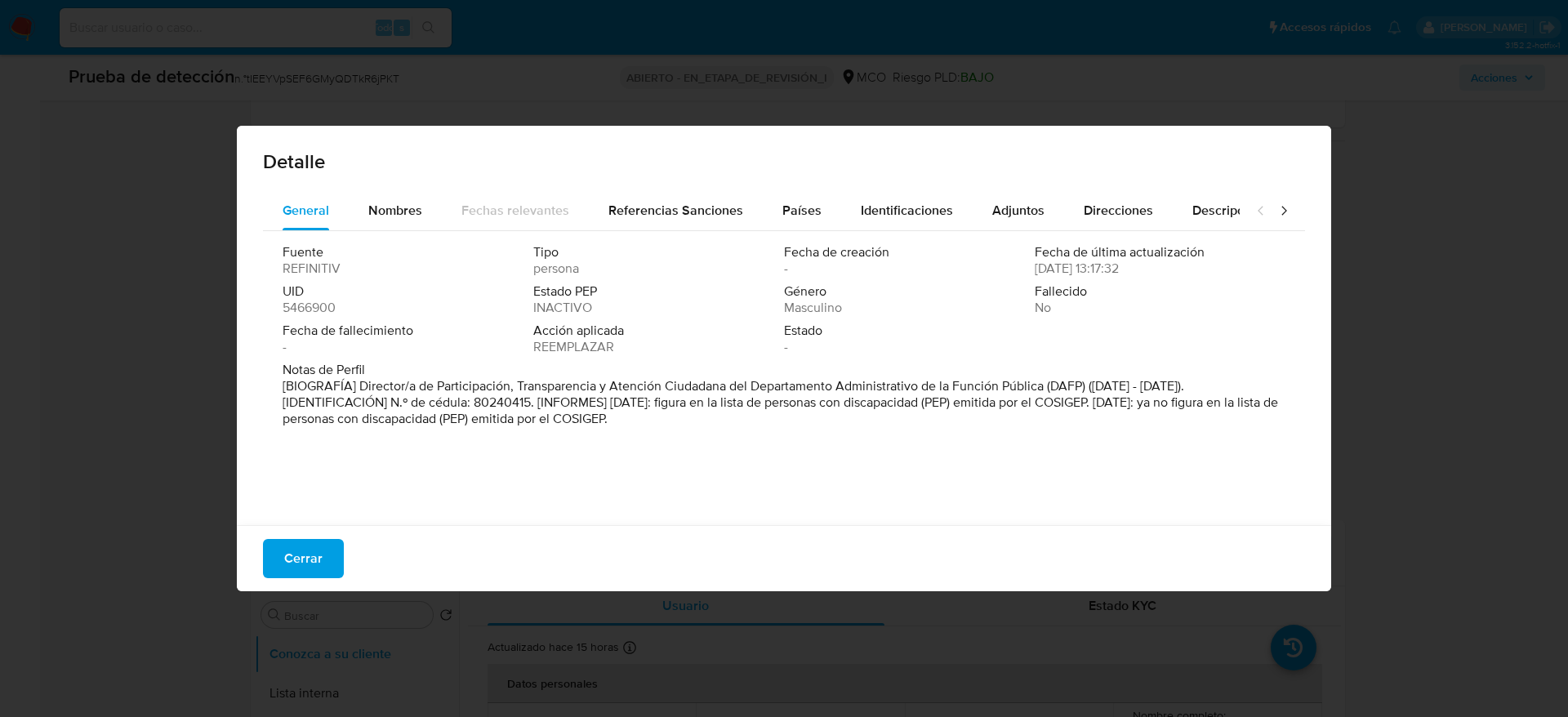
drag, startPoint x: 359, startPoint y: 385, endPoint x: 1045, endPoint y: 380, distance: 686.0
click at [1045, 380] on font "[BIOGRAFÍA] Director/a de Participación, Transparencia y Atención Ciudadana del…" at bounding box center [780, 402] width 995 height 51
click at [304, 549] on span "Cerrar" at bounding box center [303, 559] width 39 height 36
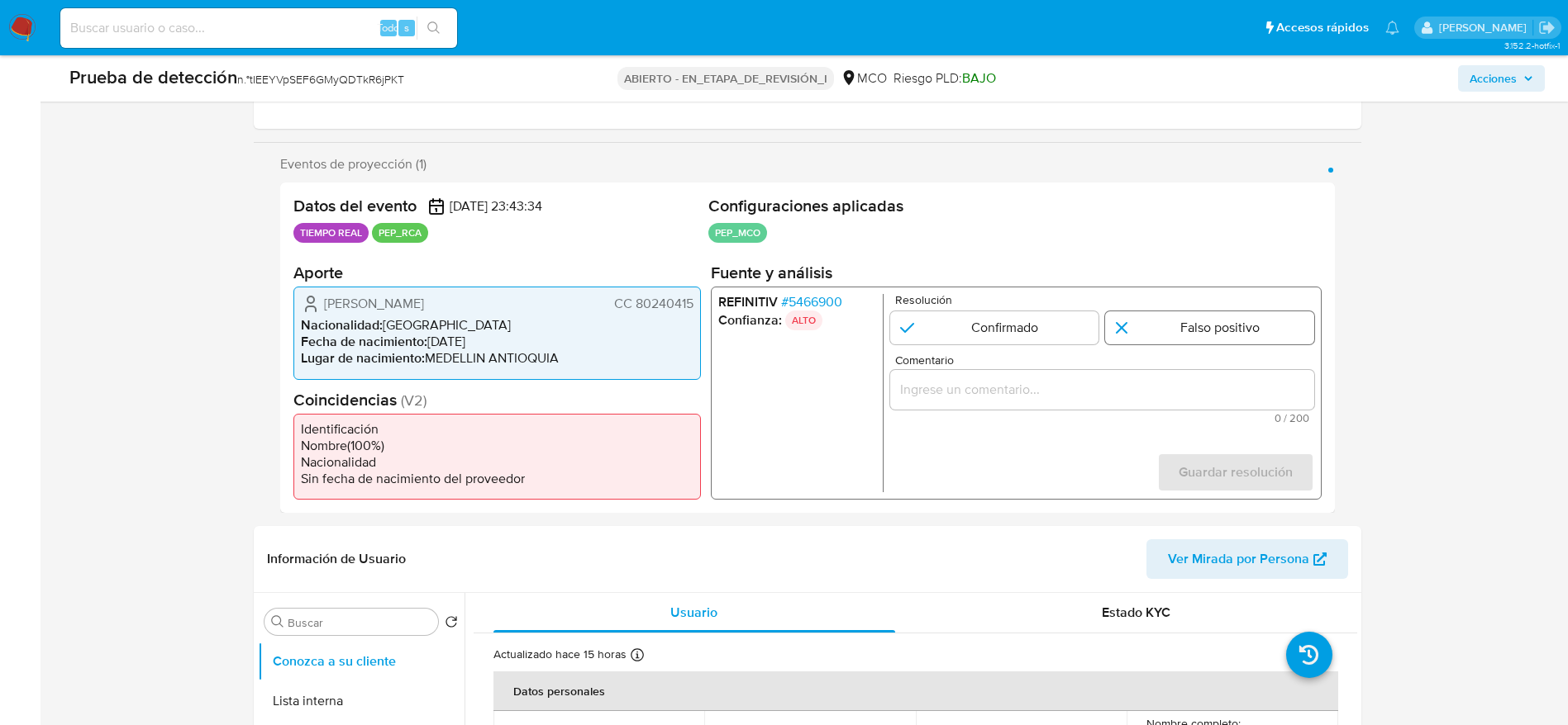
drag, startPoint x: 1148, startPoint y: 343, endPoint x: 1152, endPoint y: 328, distance: 15.5
click at [1149, 343] on form "Resolución Confirmado Falso positivo Comentario 0 / 200 200 caracteres restante…" at bounding box center [1100, 393] width 424 height 198
click at [1152, 328] on input "1 de 1" at bounding box center [1209, 328] width 209 height 33
radio input "true"
click at [1140, 379] on input "Comentario" at bounding box center [1100, 390] width 424 height 22
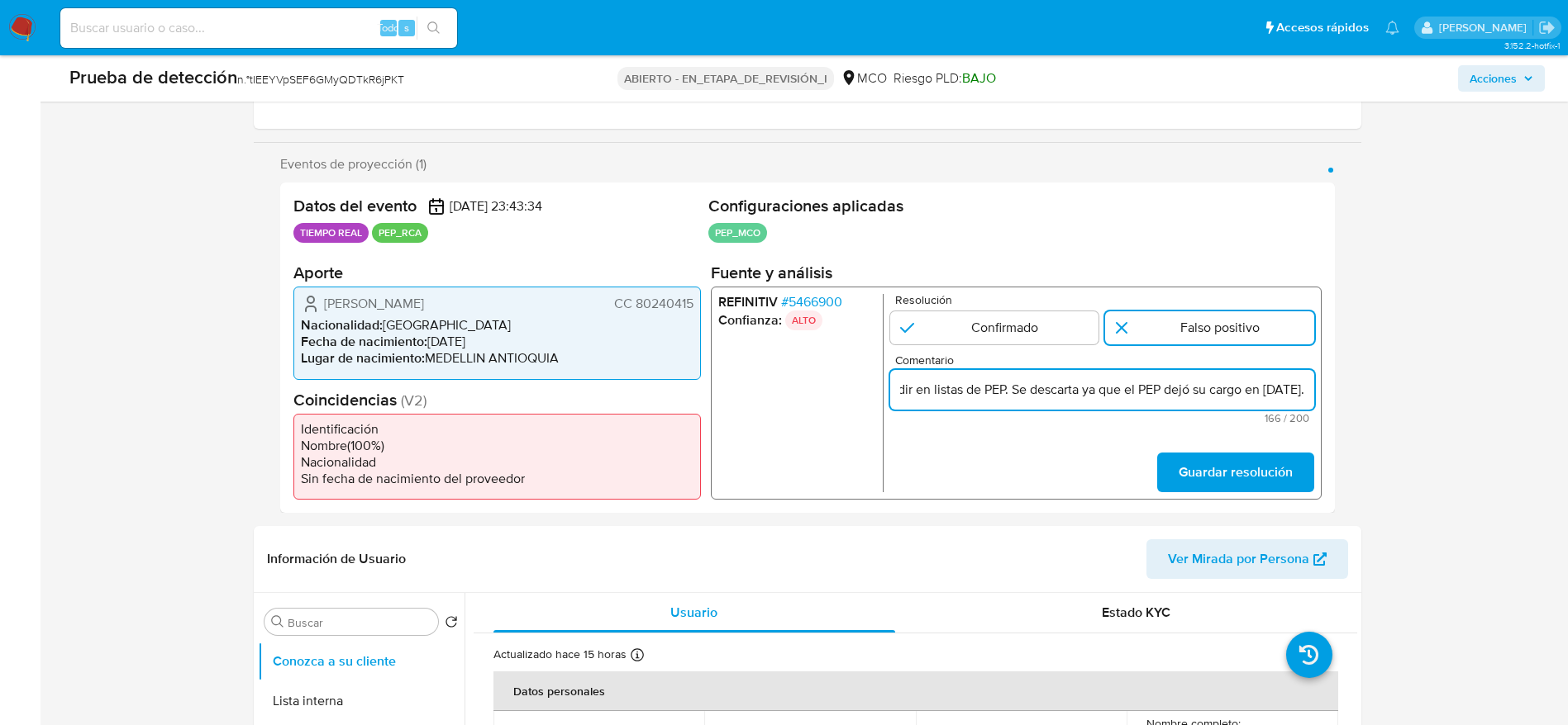
scroll to position [0, 597]
type input "Caso generado sobre el usuario Fernando Augusto Segura Restrepo CC 80240415 por…"
click at [1233, 466] on span "Guardar resolución" at bounding box center [1235, 473] width 114 height 36
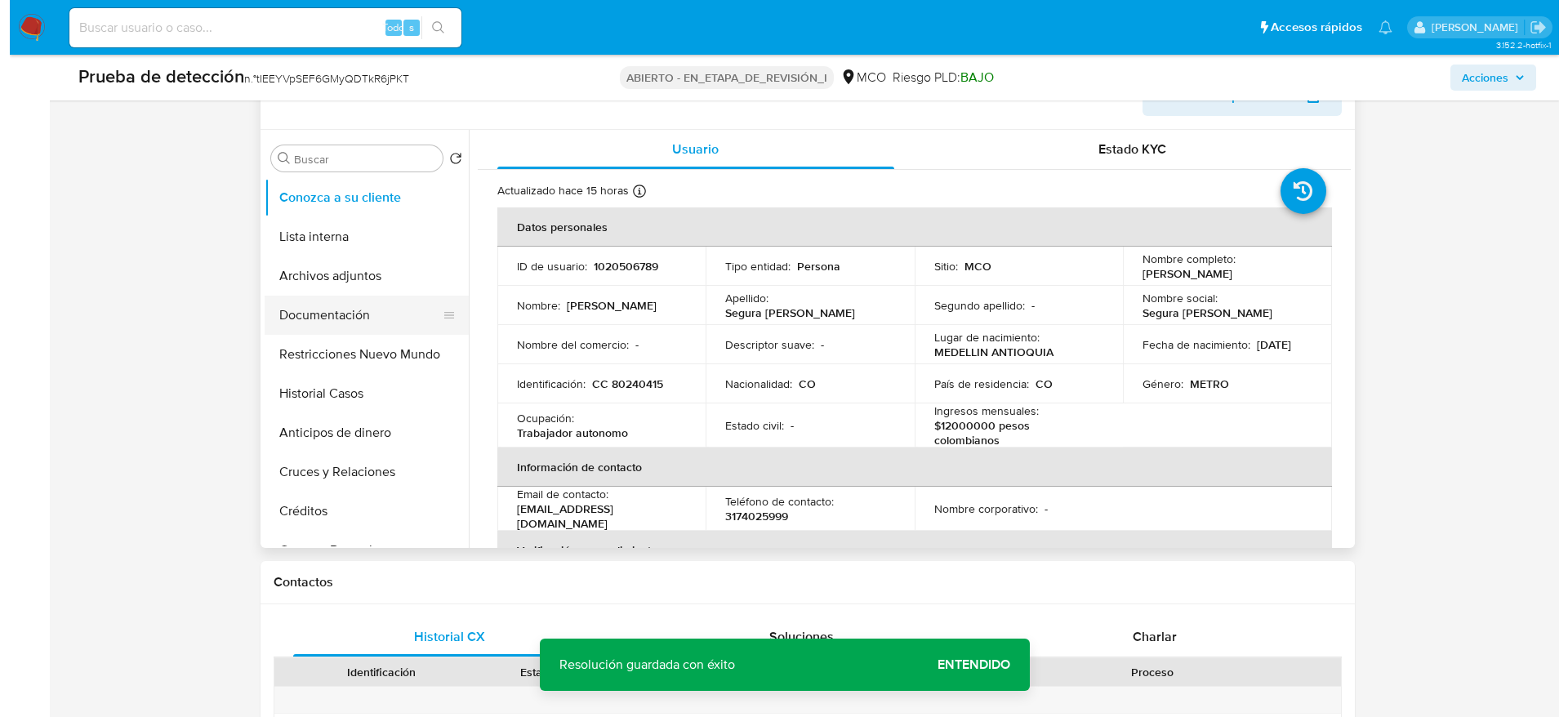
scroll to position [735, 0]
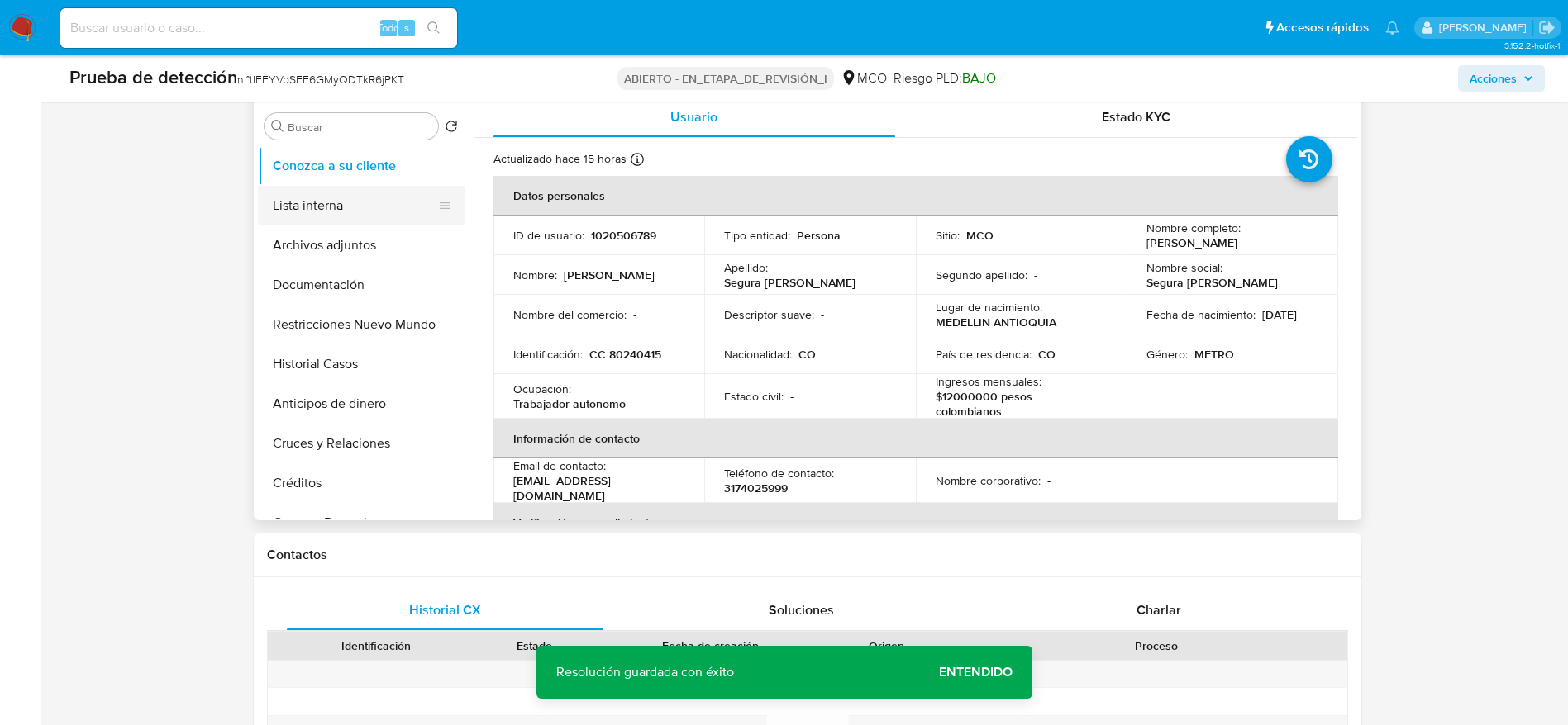
click at [378, 215] on button "Lista interna" at bounding box center [354, 206] width 193 height 40
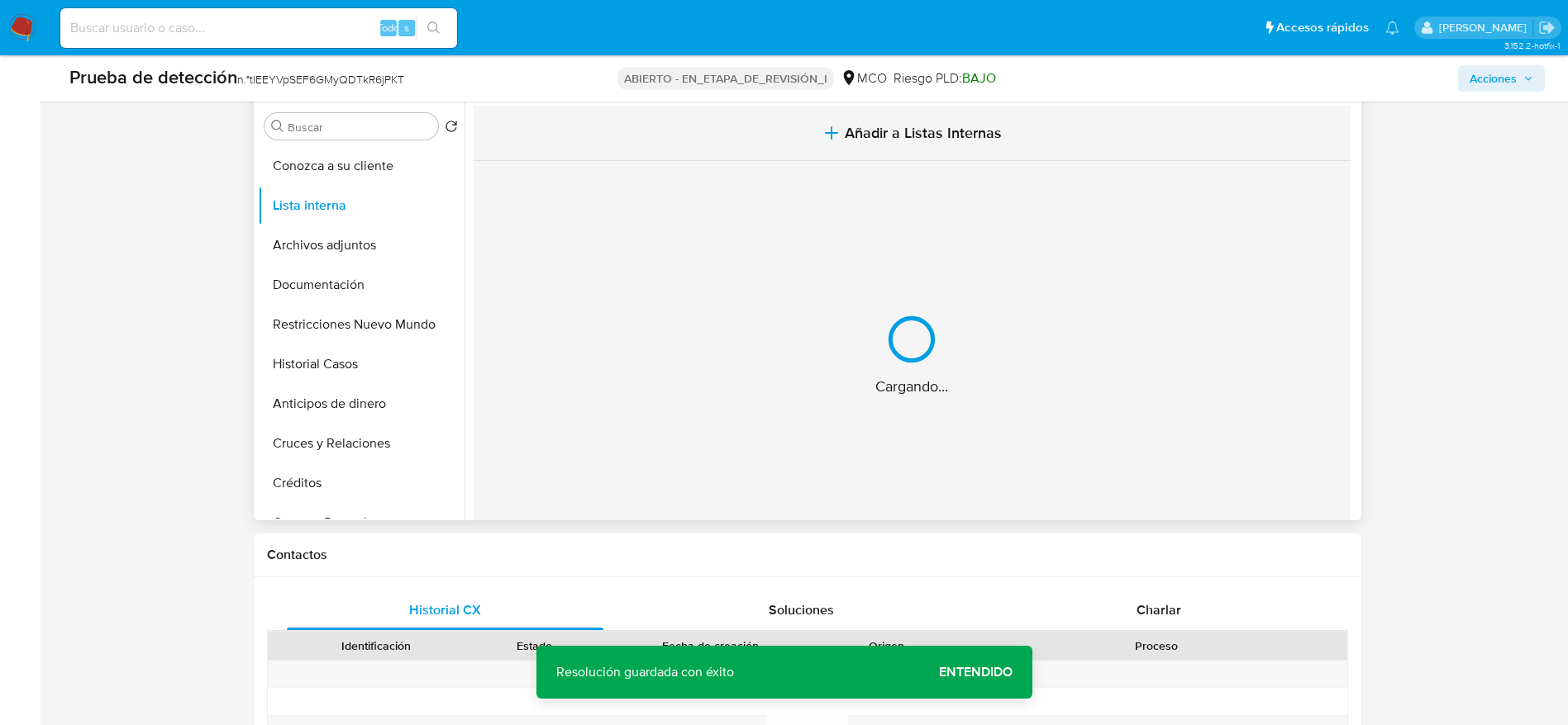
click at [814, 116] on button "Añadir a Listas Internas" at bounding box center [912, 132] width 877 height 55
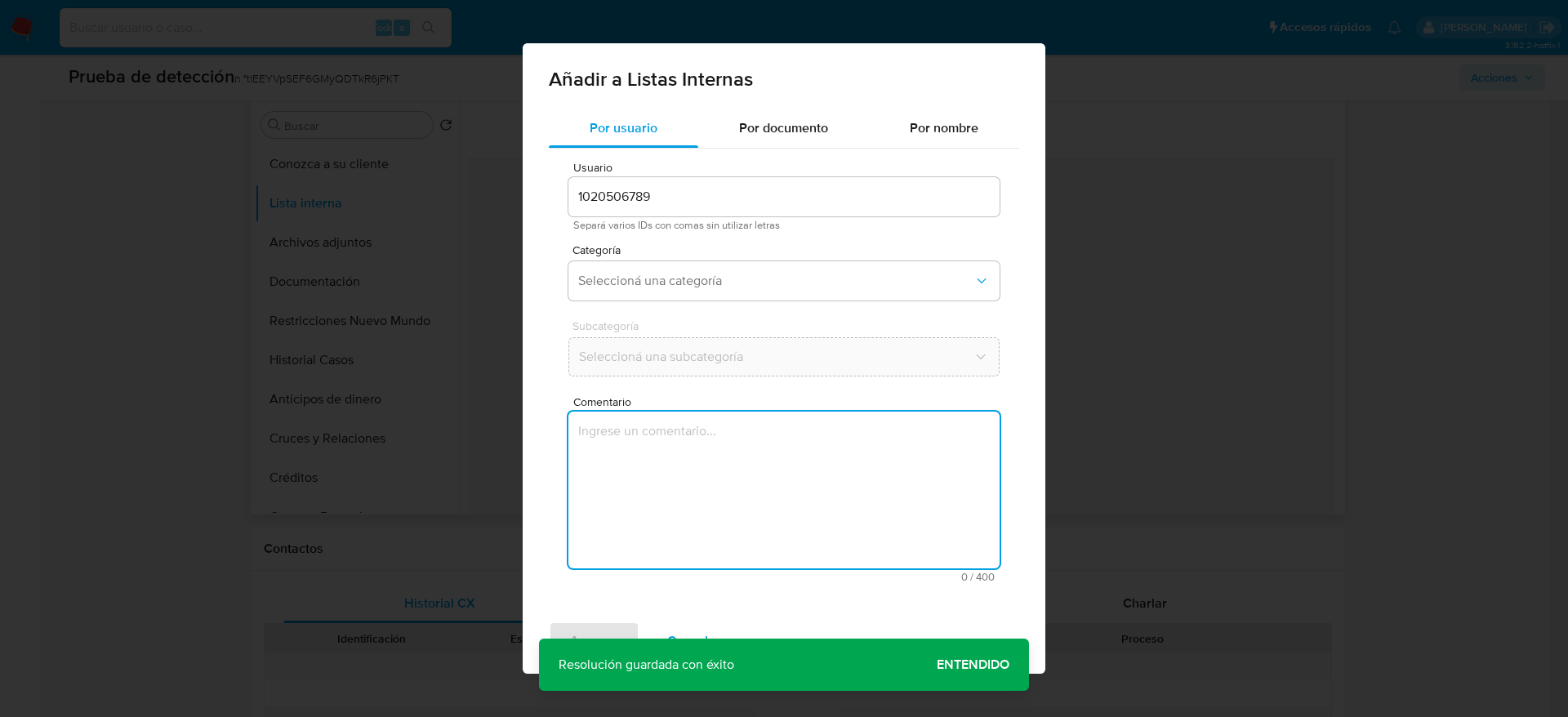
drag, startPoint x: 750, startPoint y: 471, endPoint x: 740, endPoint y: 485, distance: 17.2
click at [750, 475] on textarea "Comentario" at bounding box center [784, 490] width 432 height 157
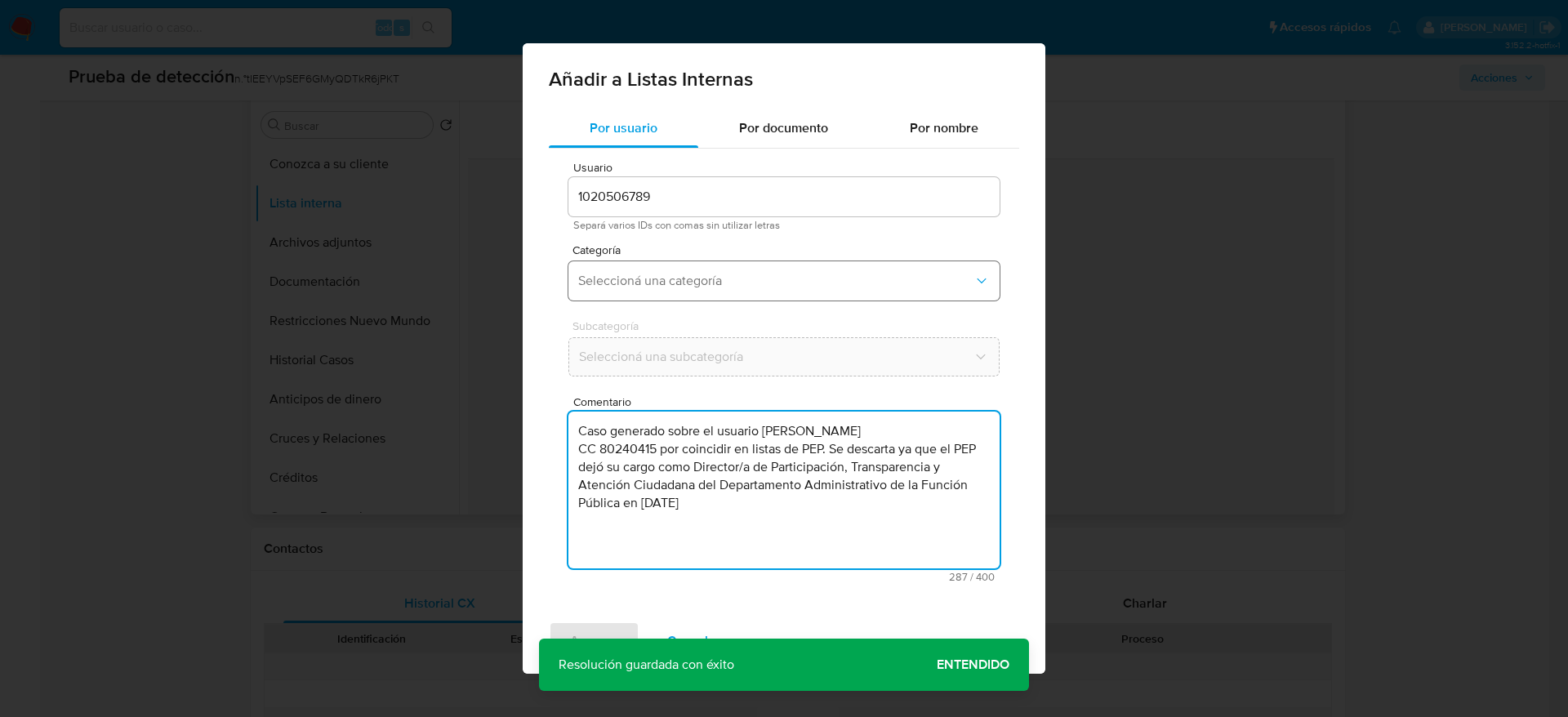
click at [719, 286] on span "Seleccioná una categoría" at bounding box center [775, 281] width 396 height 16
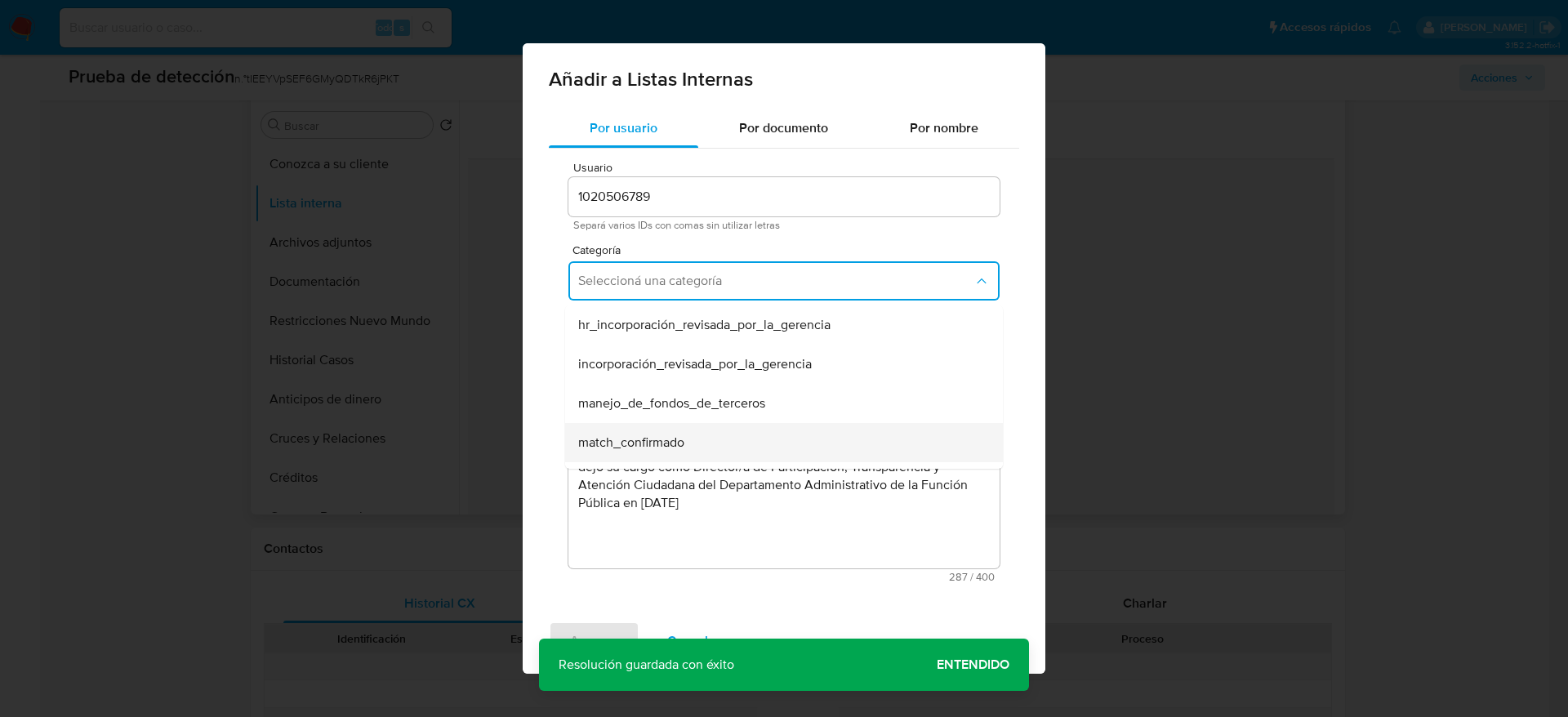
click at [684, 425] on div "match_confirmado" at bounding box center [779, 442] width 402 height 39
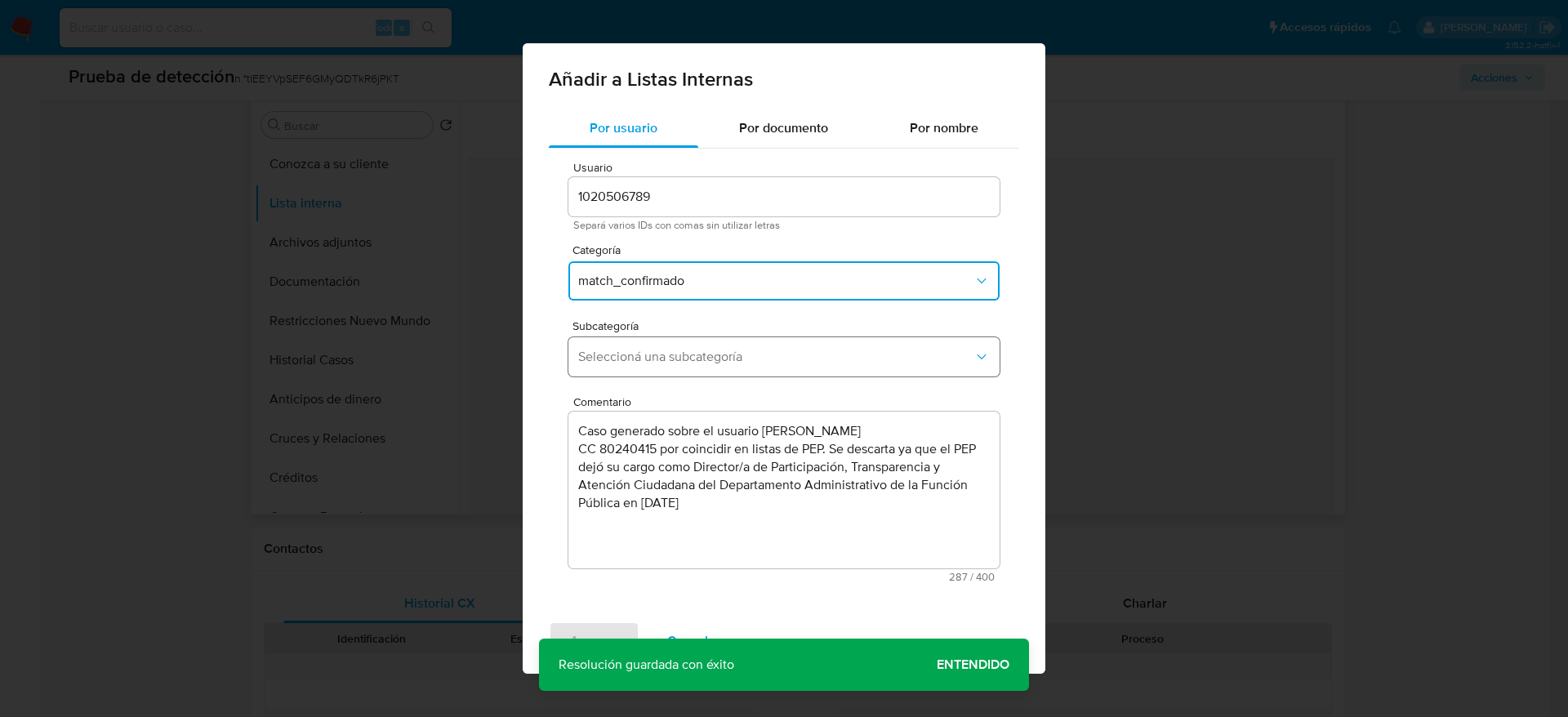
click at [694, 371] on button "Seleccioná una subcategoría" at bounding box center [784, 357] width 432 height 39
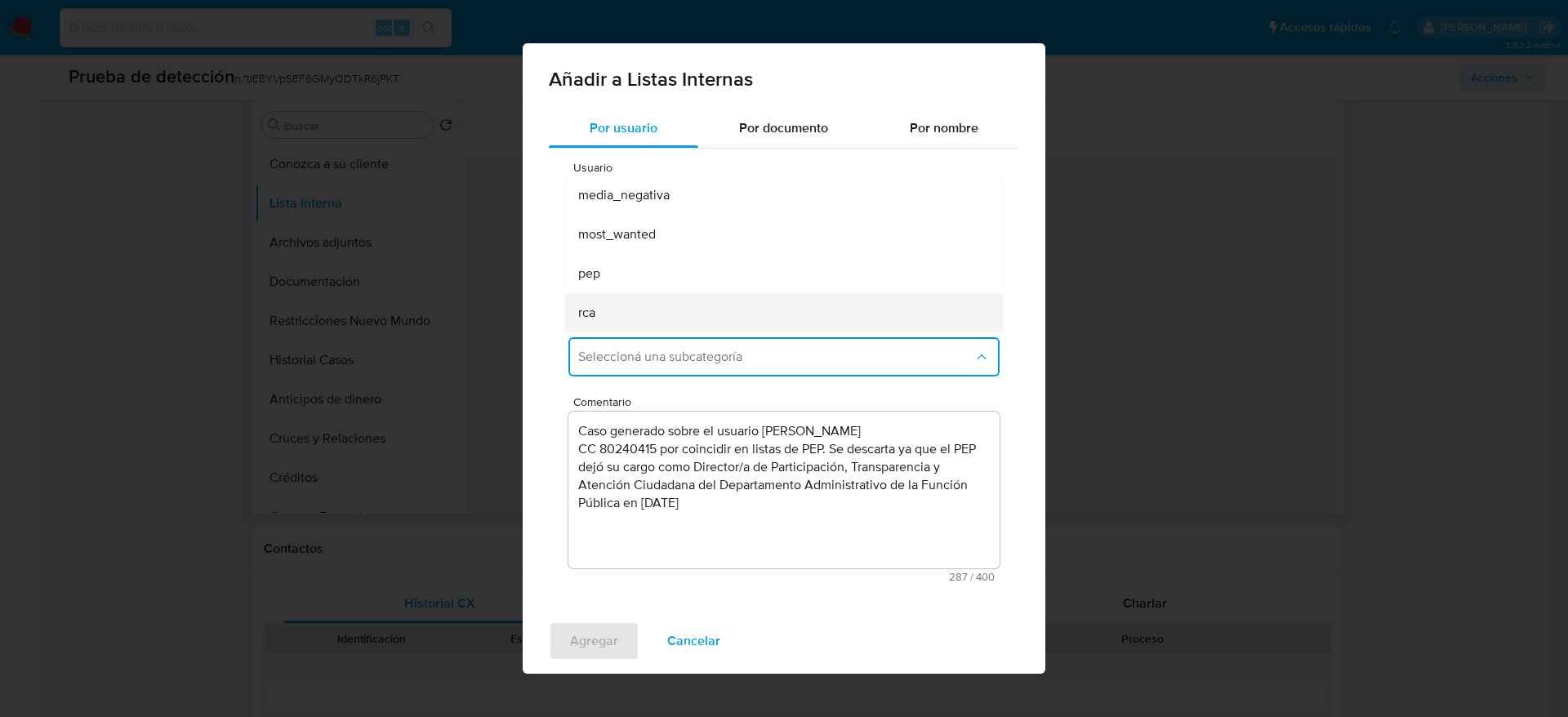
scroll to position [111, 0]
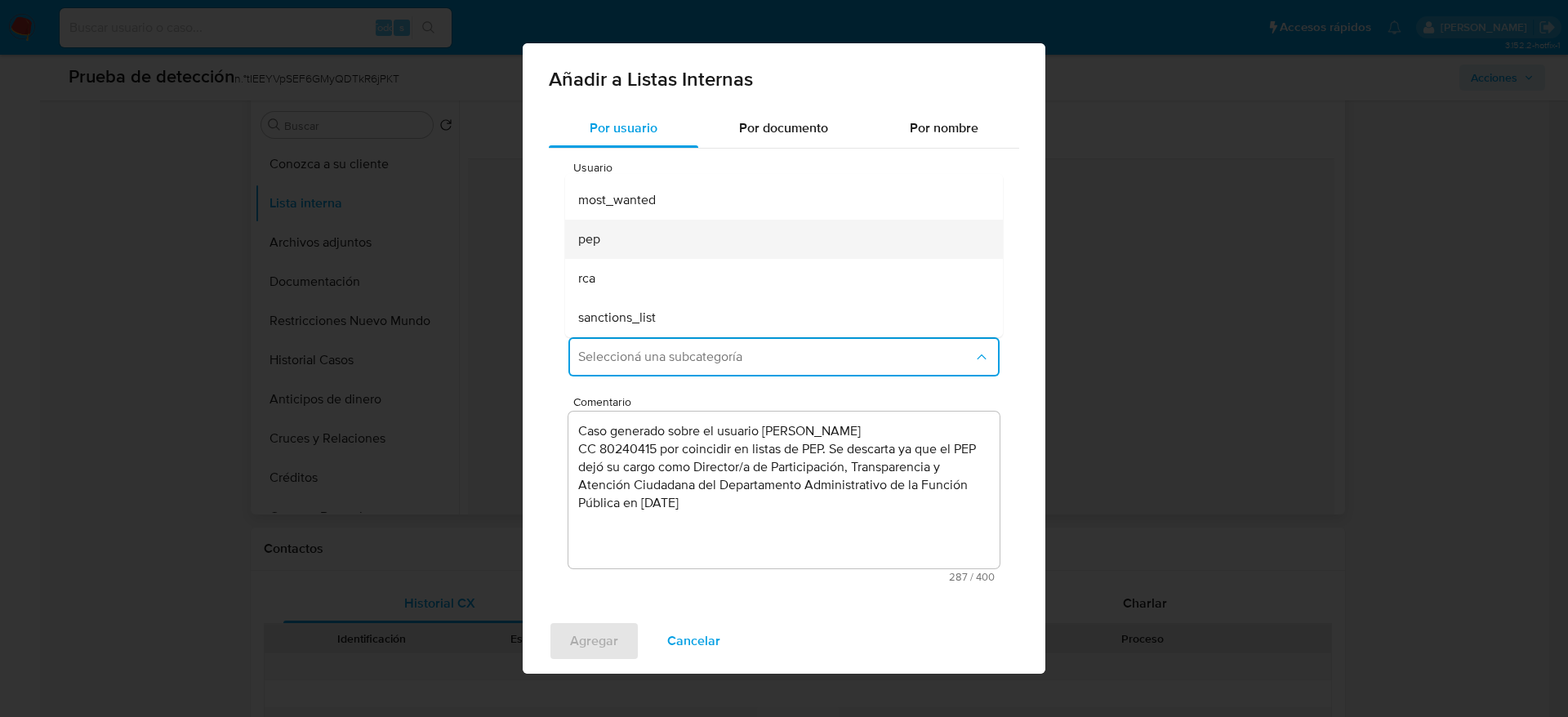
click at [669, 240] on div "pep" at bounding box center [779, 240] width 402 height 39
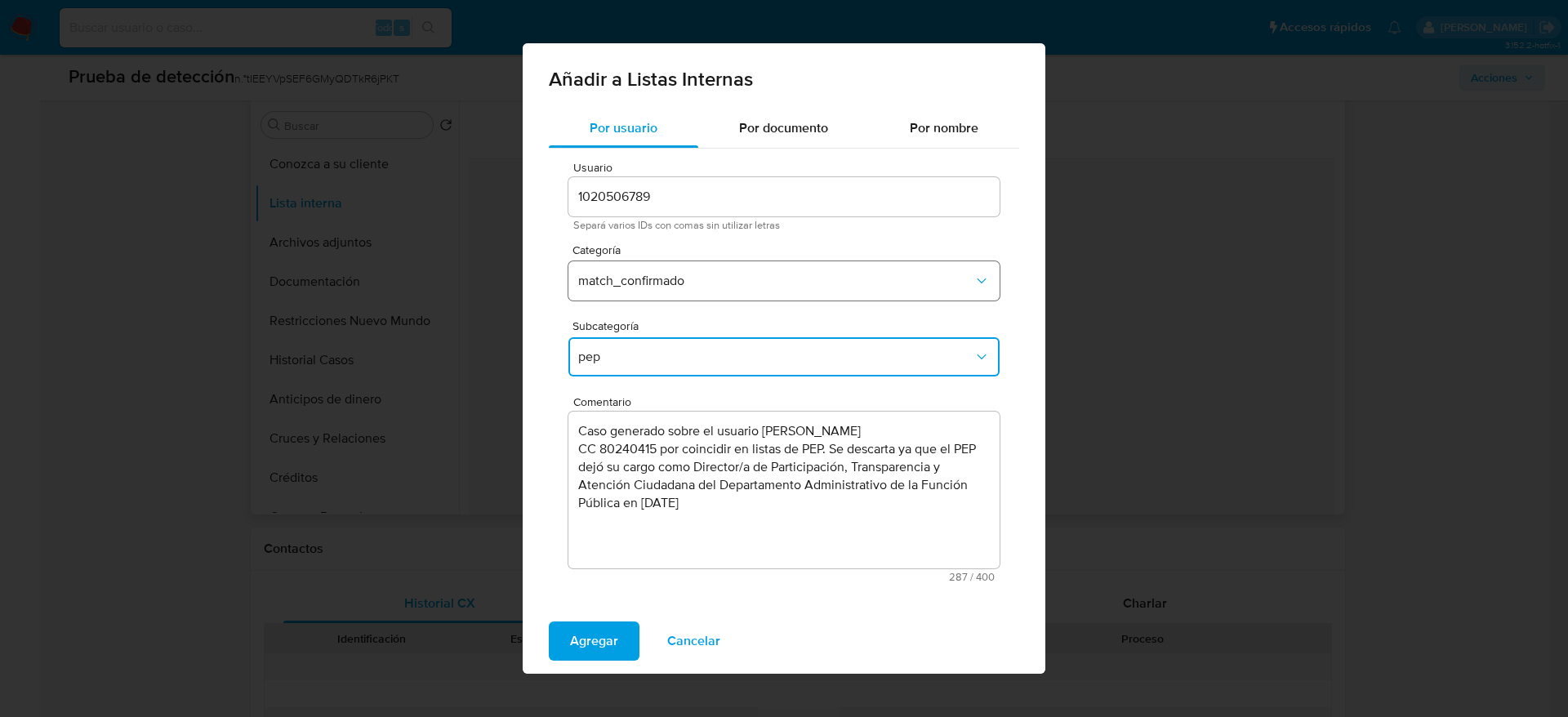
click at [688, 282] on span "match_confirmado" at bounding box center [775, 281] width 396 height 16
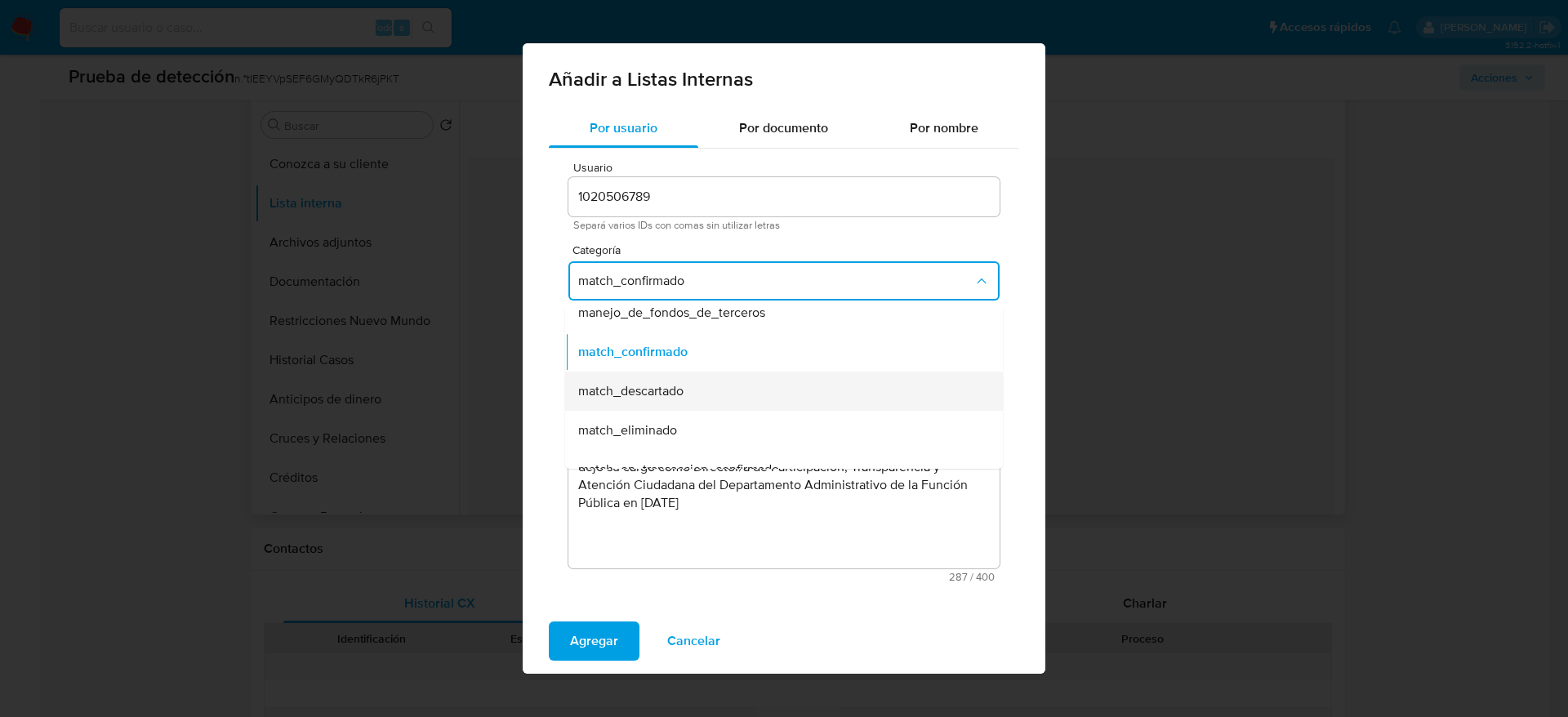
scroll to position [123, 0]
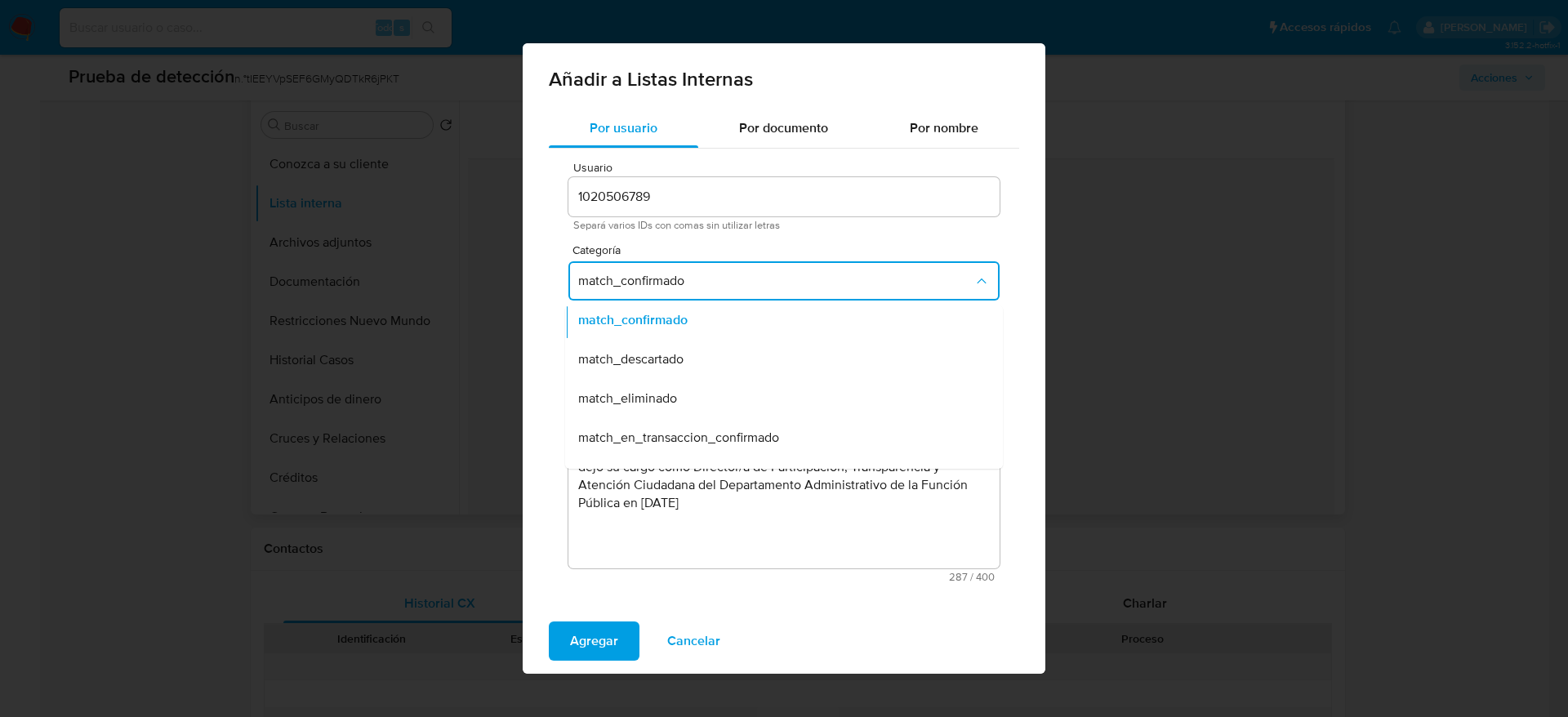
drag, startPoint x: 664, startPoint y: 359, endPoint x: 740, endPoint y: 430, distance: 104.0
click at [664, 359] on span "match_descartado" at bounding box center [630, 359] width 105 height 16
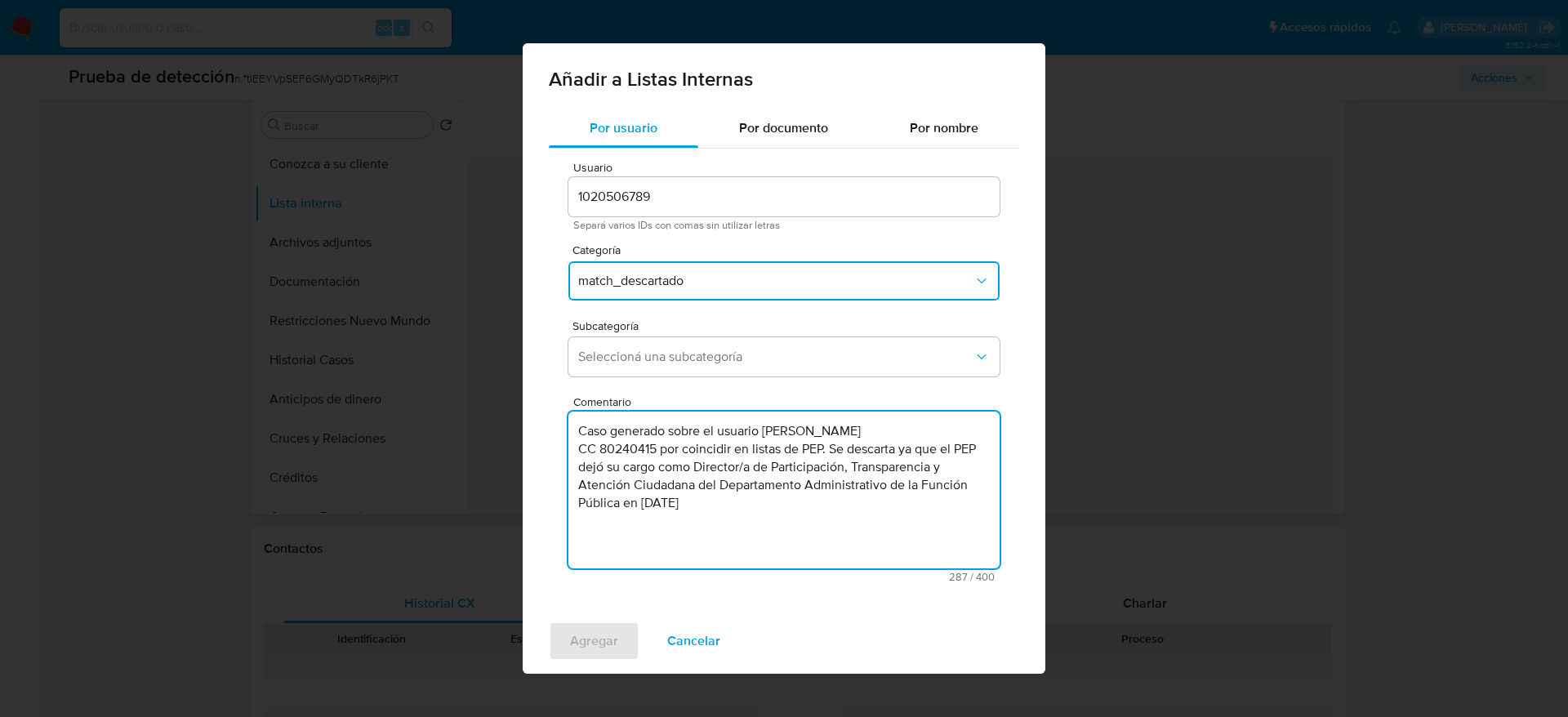
click at [757, 480] on textarea "Caso generado sobre el usuario Fernando Augusto Segura Restrepo CC 80240415 por…" at bounding box center [784, 490] width 432 height 157
click at [770, 506] on textarea "Caso generado sobre el usuario Fernando Augusto Segura Restrepo CC 80240415 por…" at bounding box center [784, 490] width 432 height 157
type textarea "Caso generado sobre el usuario Fernando Augusto Segura Restrepo CC 80240415 por…"
click at [651, 341] on button "Seleccioná una subcategoría" at bounding box center [784, 357] width 432 height 39
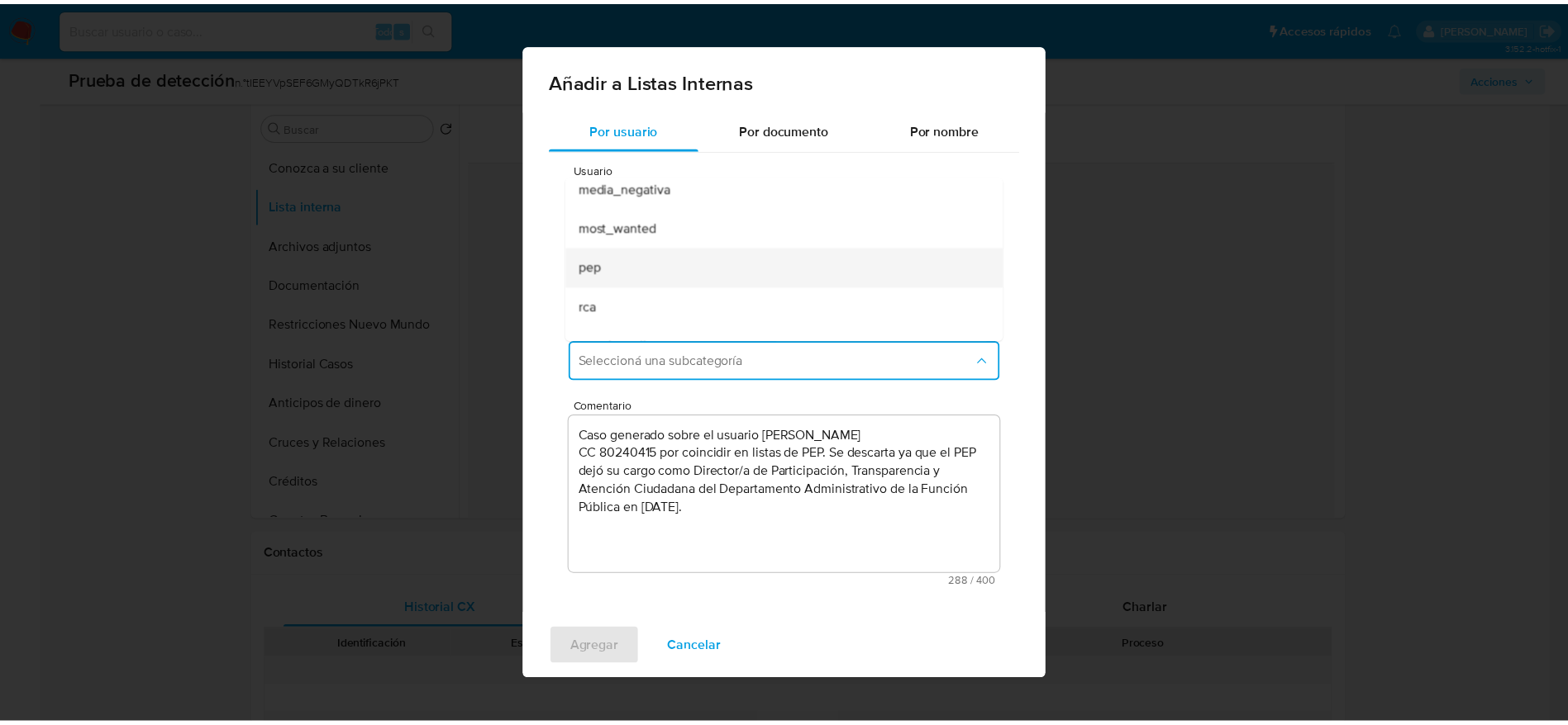
scroll to position [113, 0]
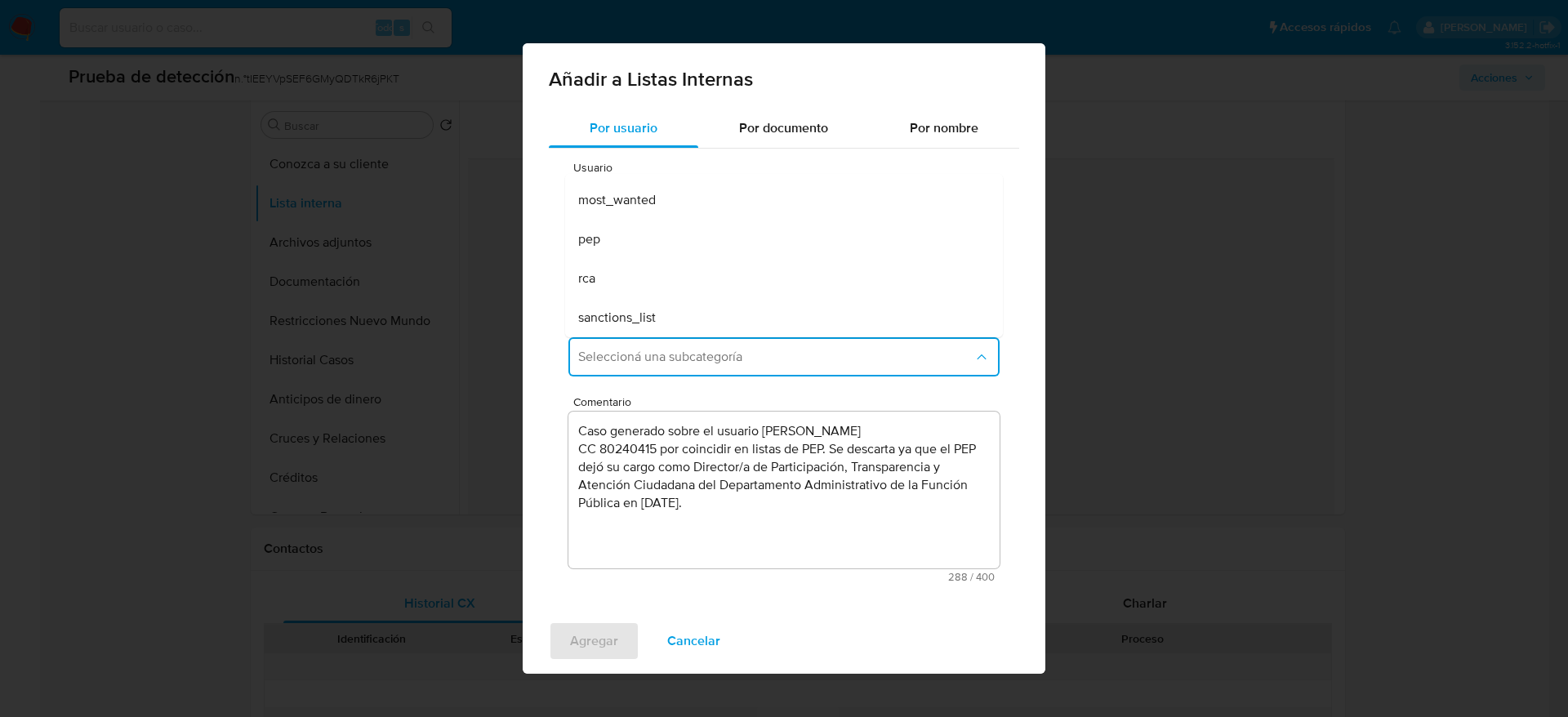
drag, startPoint x: 680, startPoint y: 240, endPoint x: 661, endPoint y: 313, distance: 75.4
click at [680, 240] on div "pep" at bounding box center [779, 240] width 402 height 39
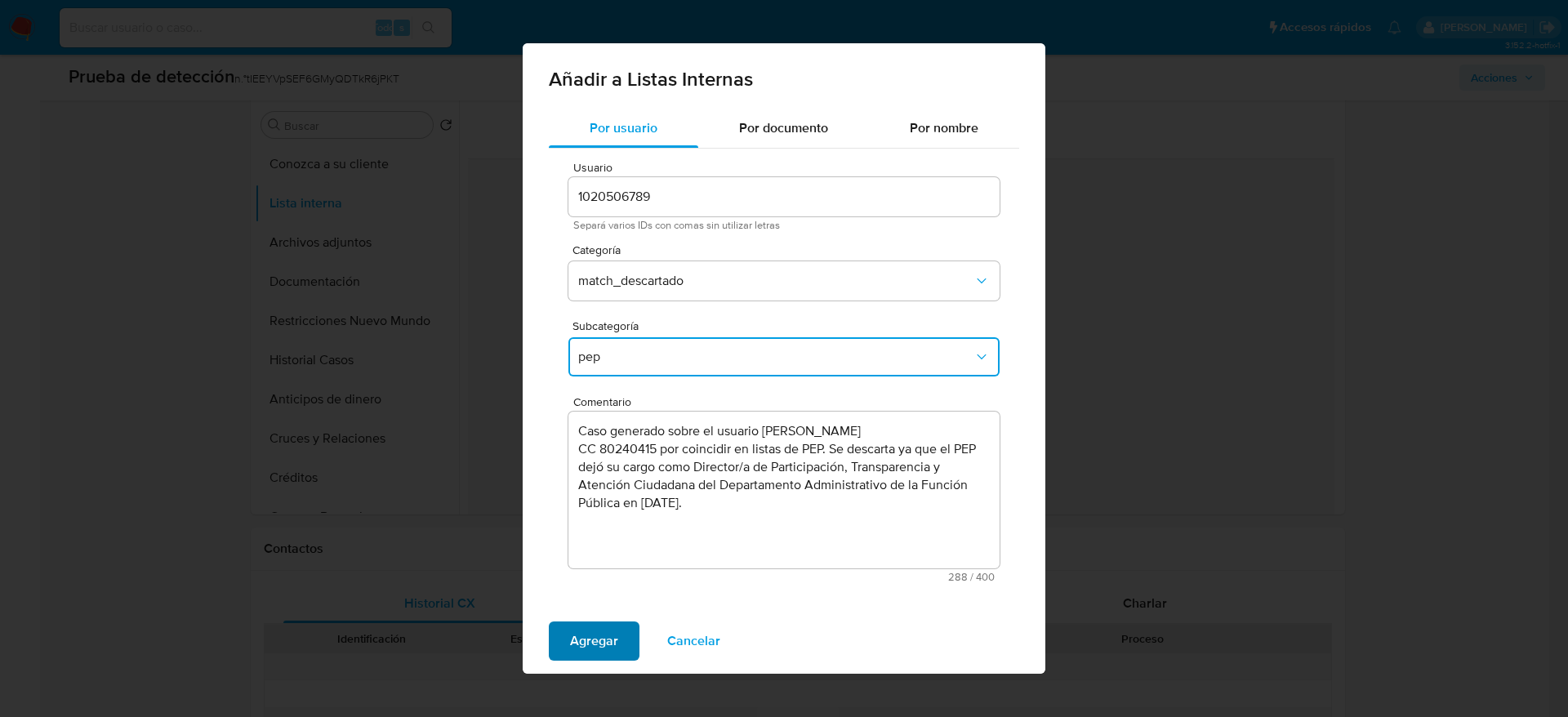
click at [595, 646] on span "Agregar" at bounding box center [594, 641] width 48 height 36
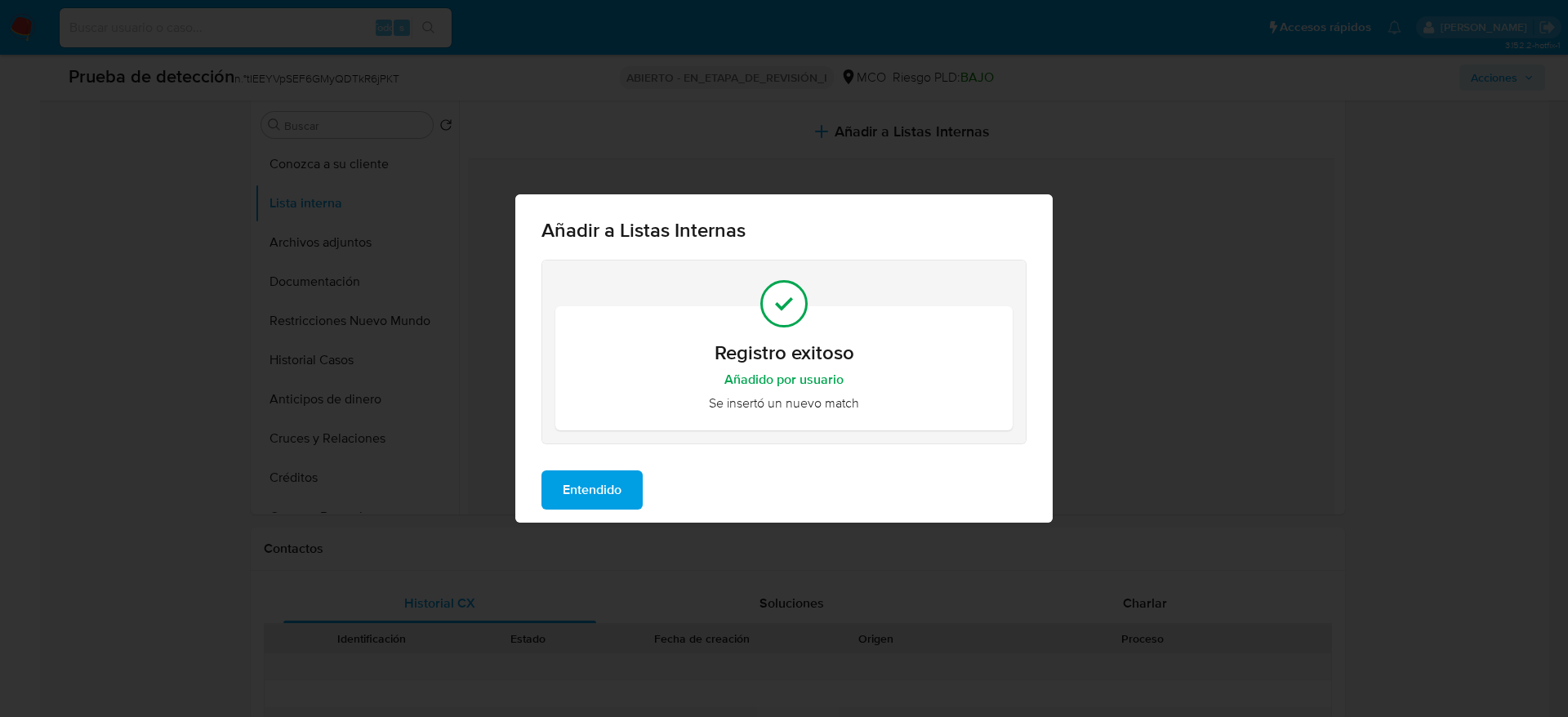
click at [611, 477] on span "Entendido" at bounding box center [592, 490] width 59 height 36
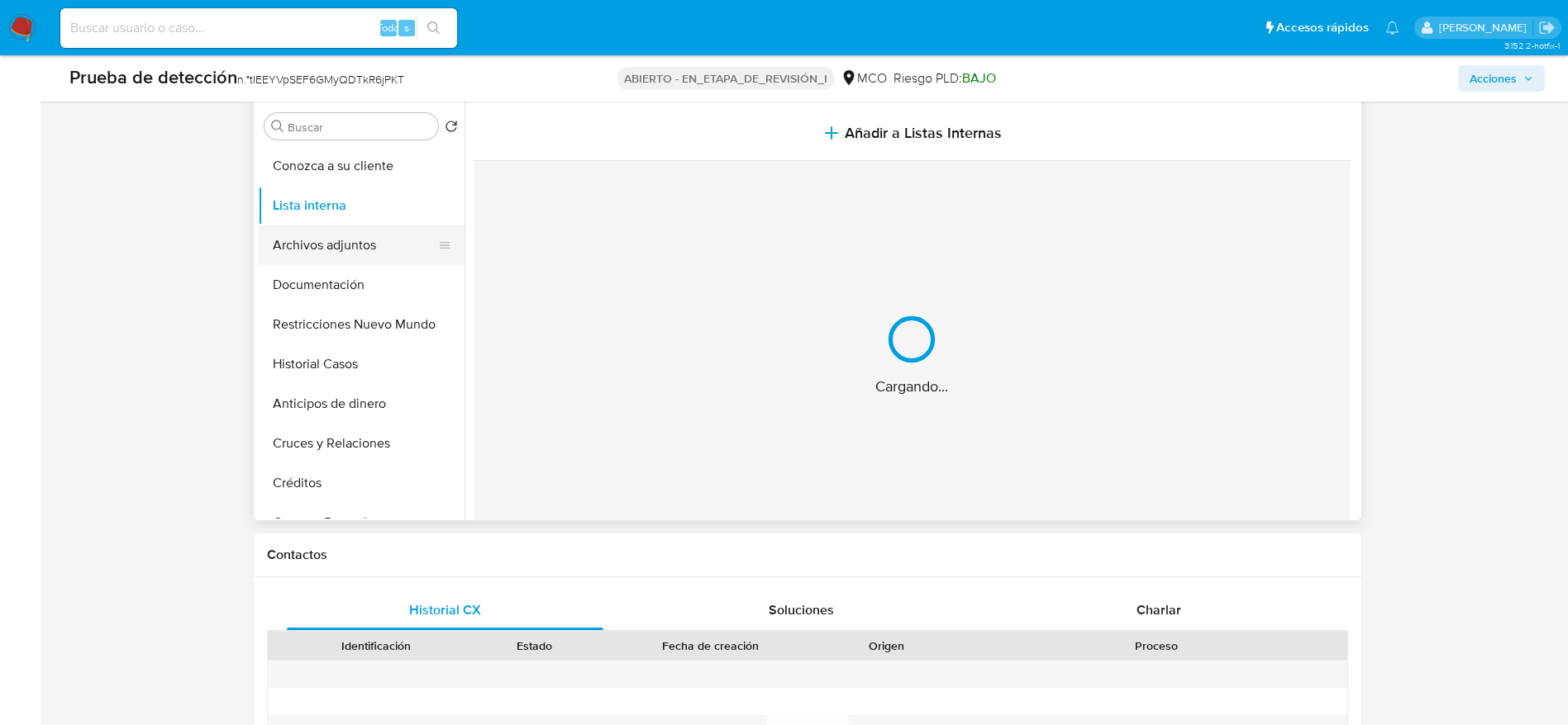
click at [338, 262] on button "Archivos adjuntos" at bounding box center [354, 245] width 193 height 40
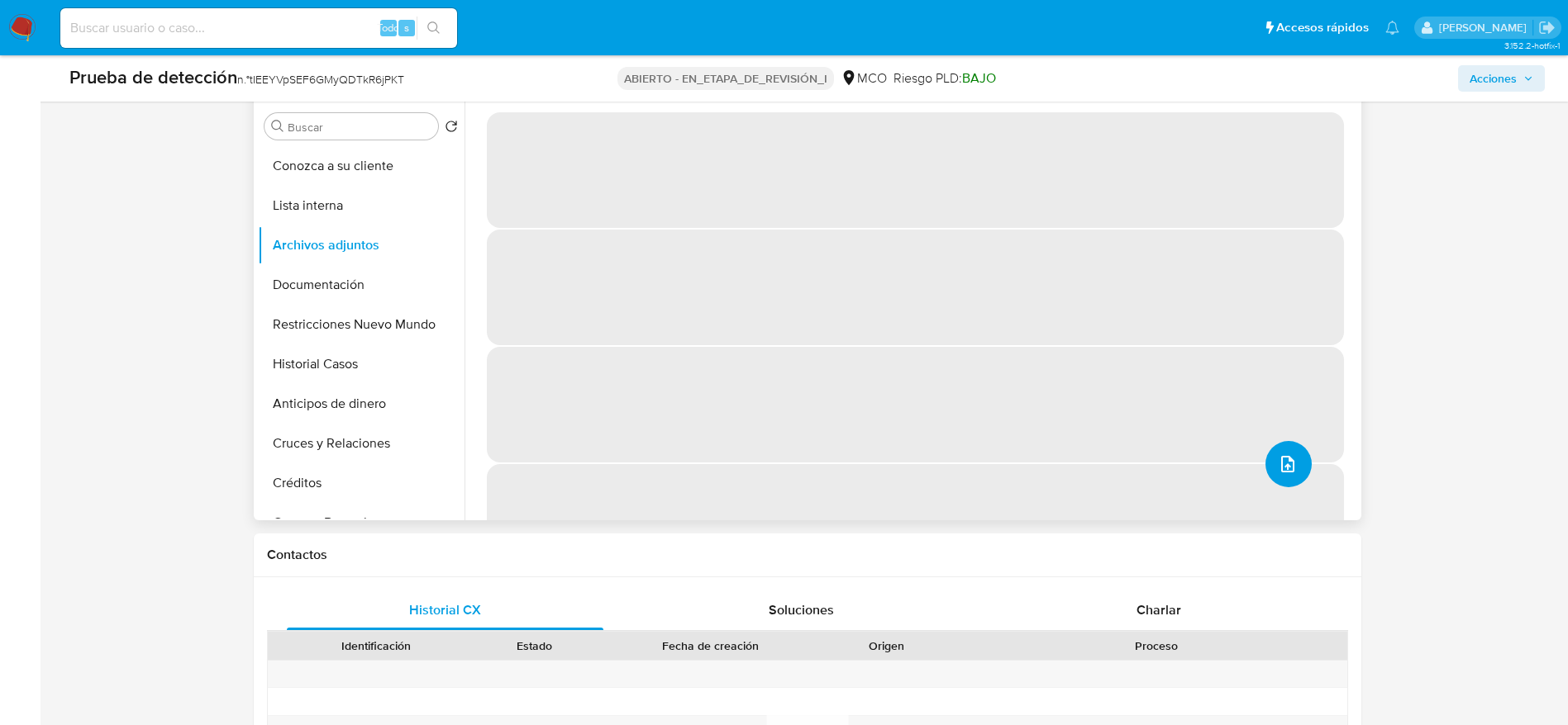
click at [1277, 461] on icon "upload-file" at bounding box center [1287, 465] width 20 height 20
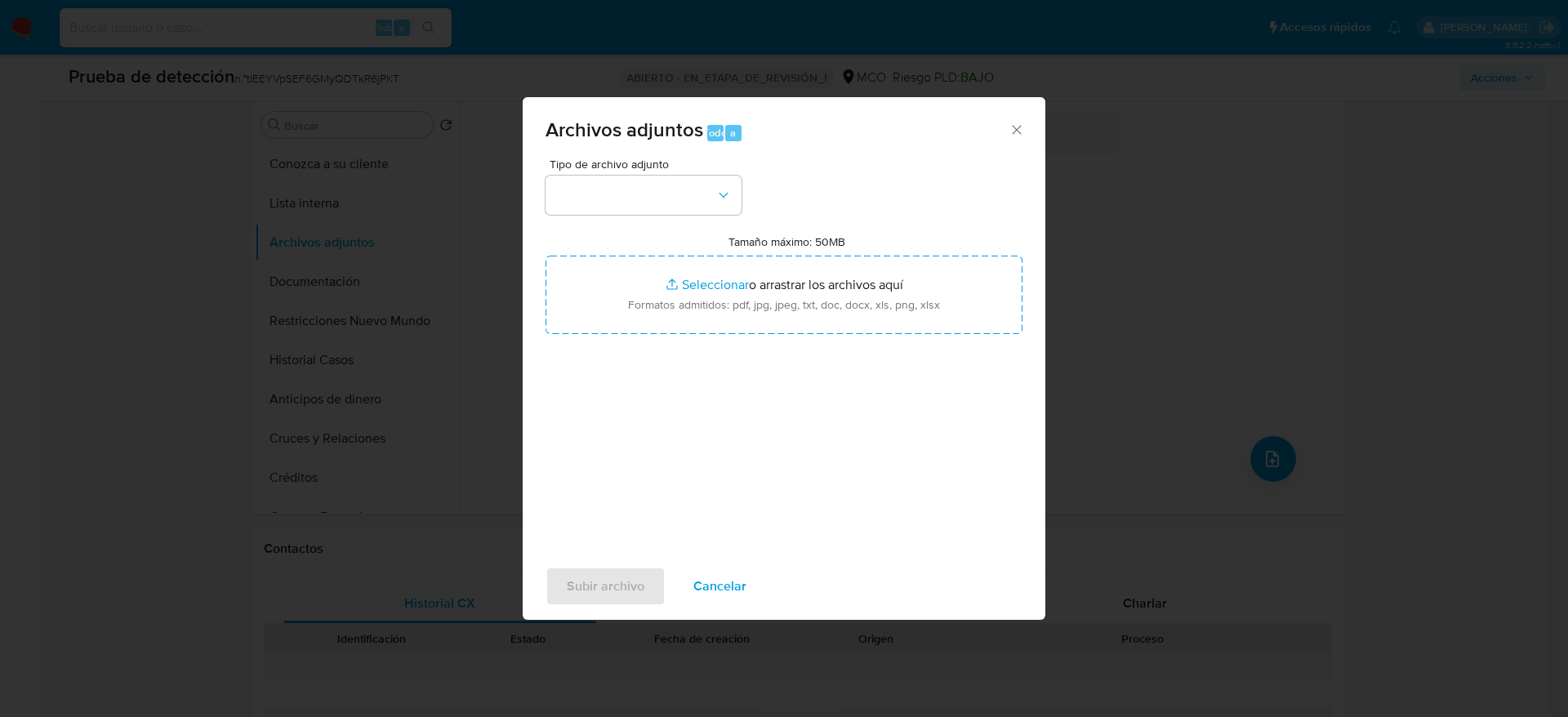
click at [1010, 132] on icon "Cerrar" at bounding box center [1017, 130] width 16 height 16
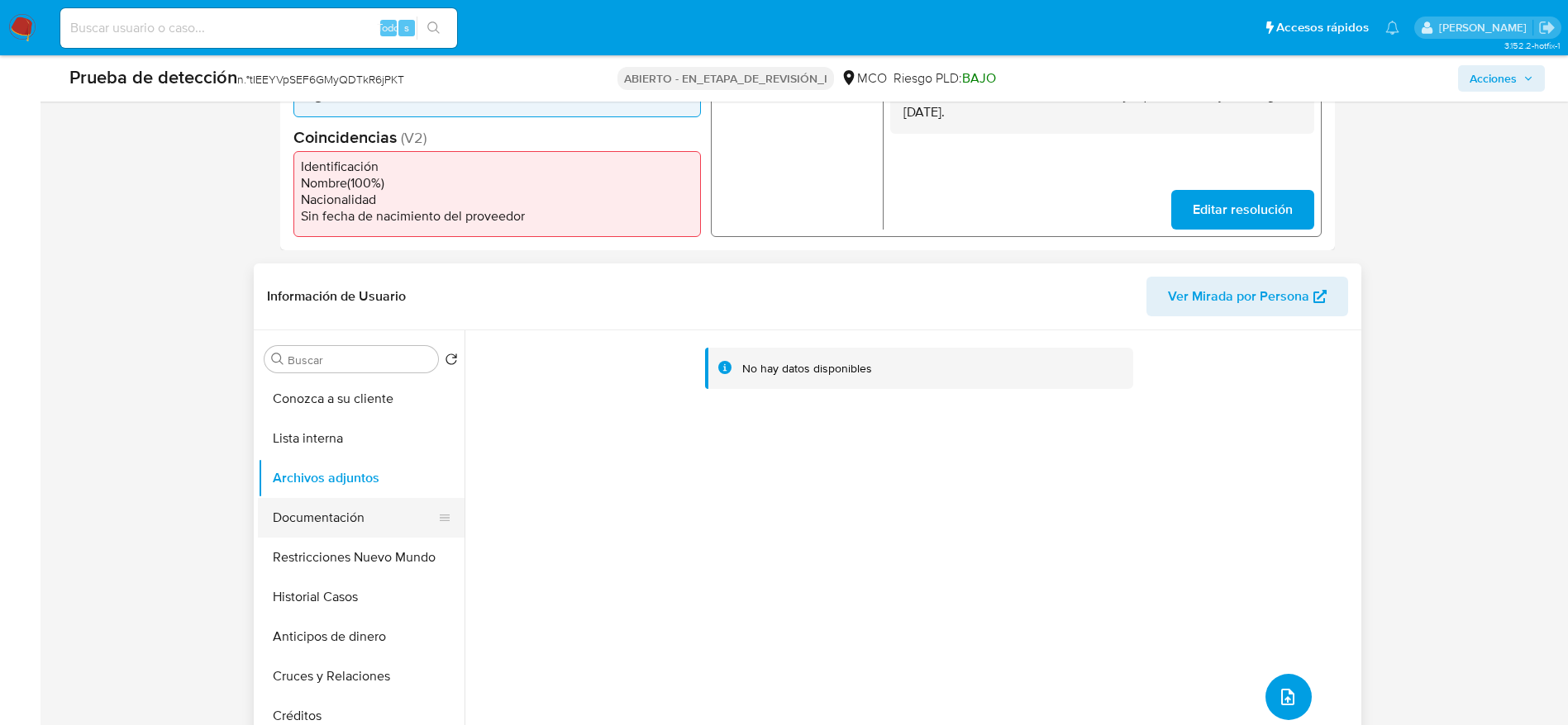
scroll to position [620, 0]
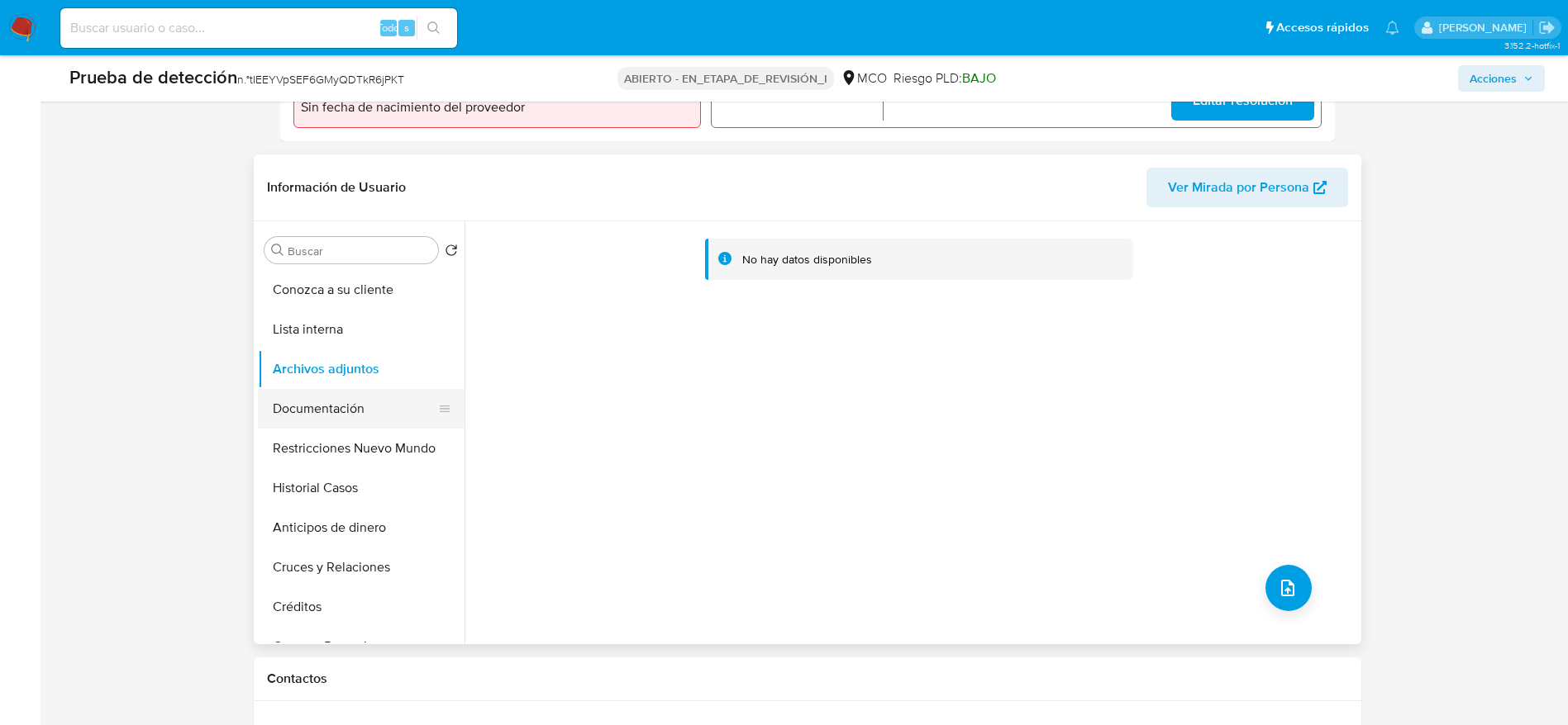
click at [390, 407] on button "Documentación" at bounding box center [354, 409] width 193 height 40
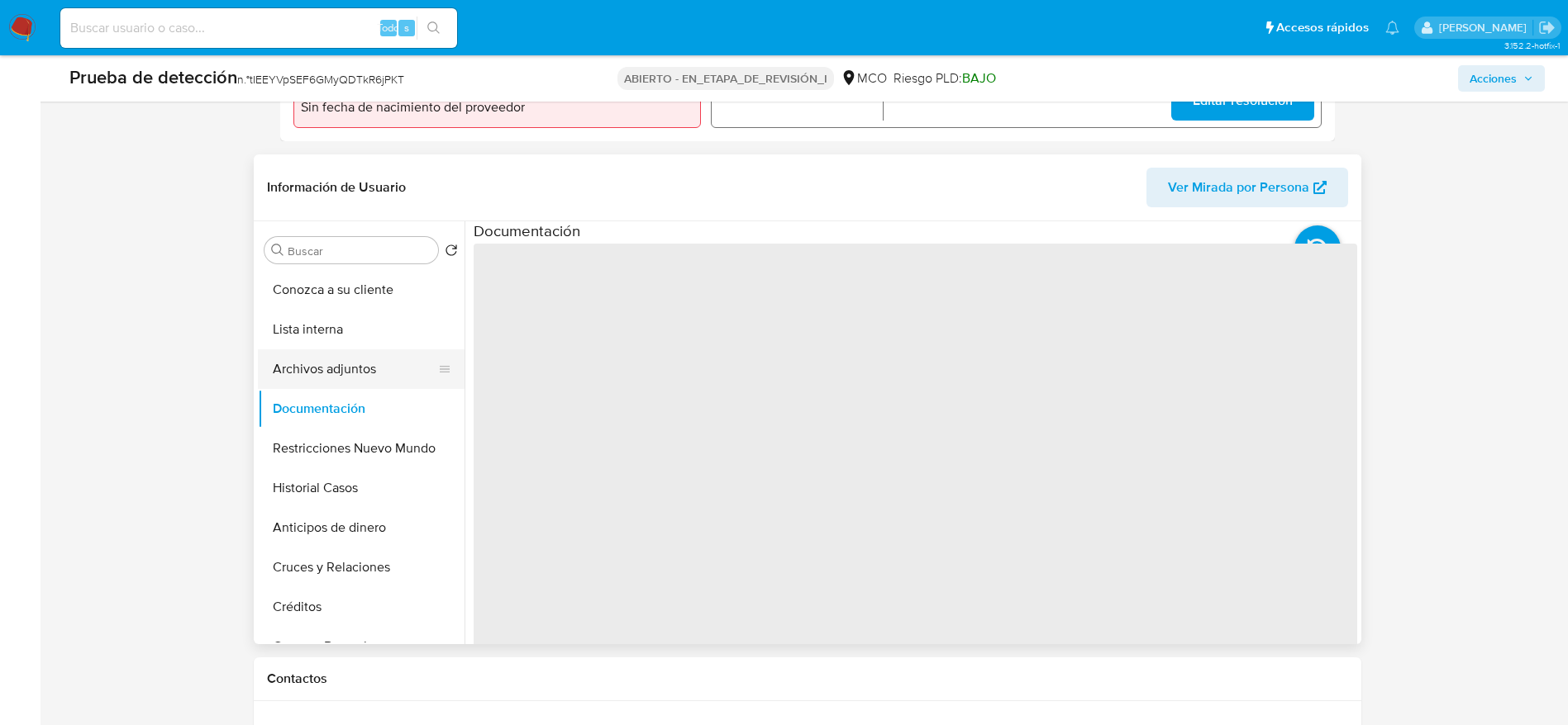
click at [329, 367] on button "Archivos adjuntos" at bounding box center [354, 369] width 193 height 40
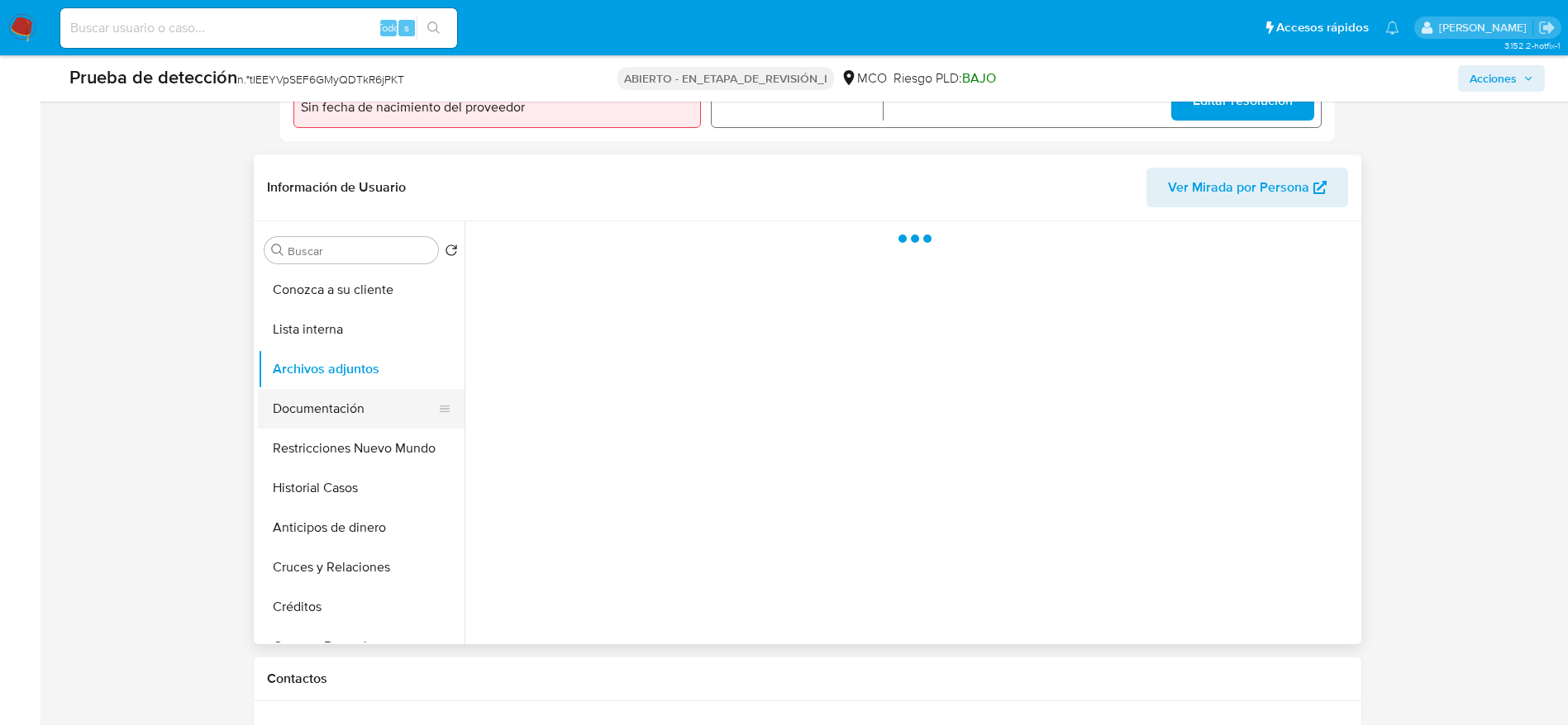
click at [325, 410] on button "Documentación" at bounding box center [354, 409] width 193 height 40
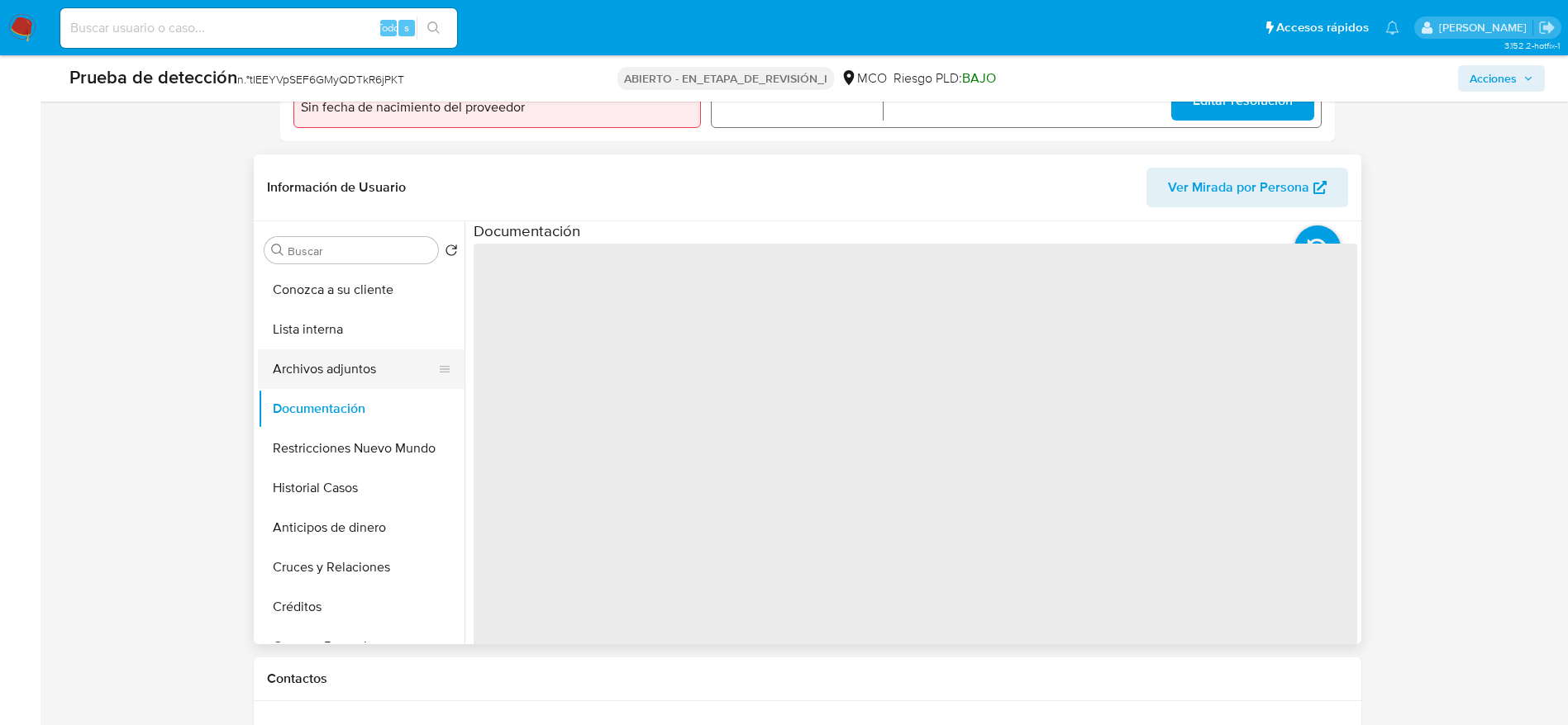
click at [336, 350] on button "Archivos adjuntos" at bounding box center [354, 369] width 193 height 40
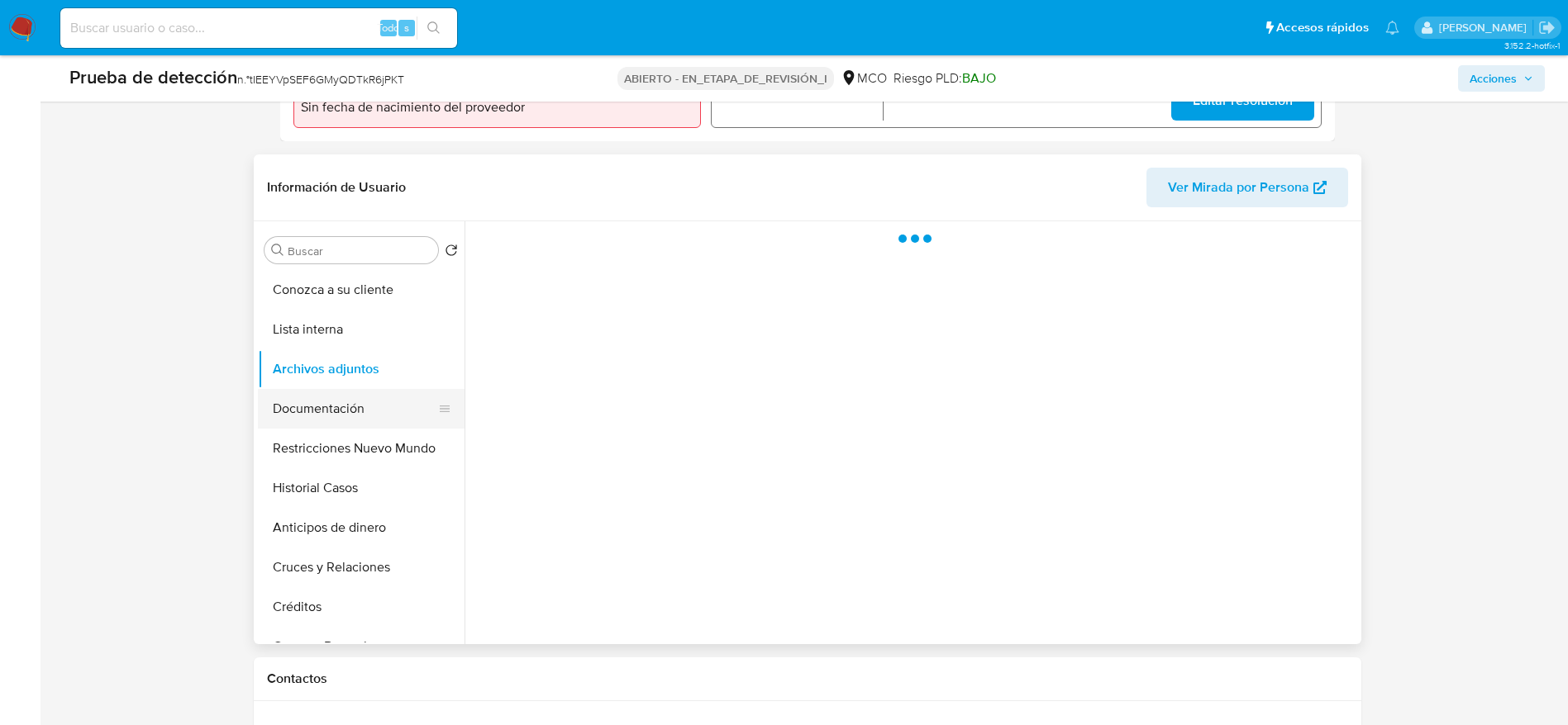
click at [334, 389] on button "Documentación" at bounding box center [354, 409] width 193 height 40
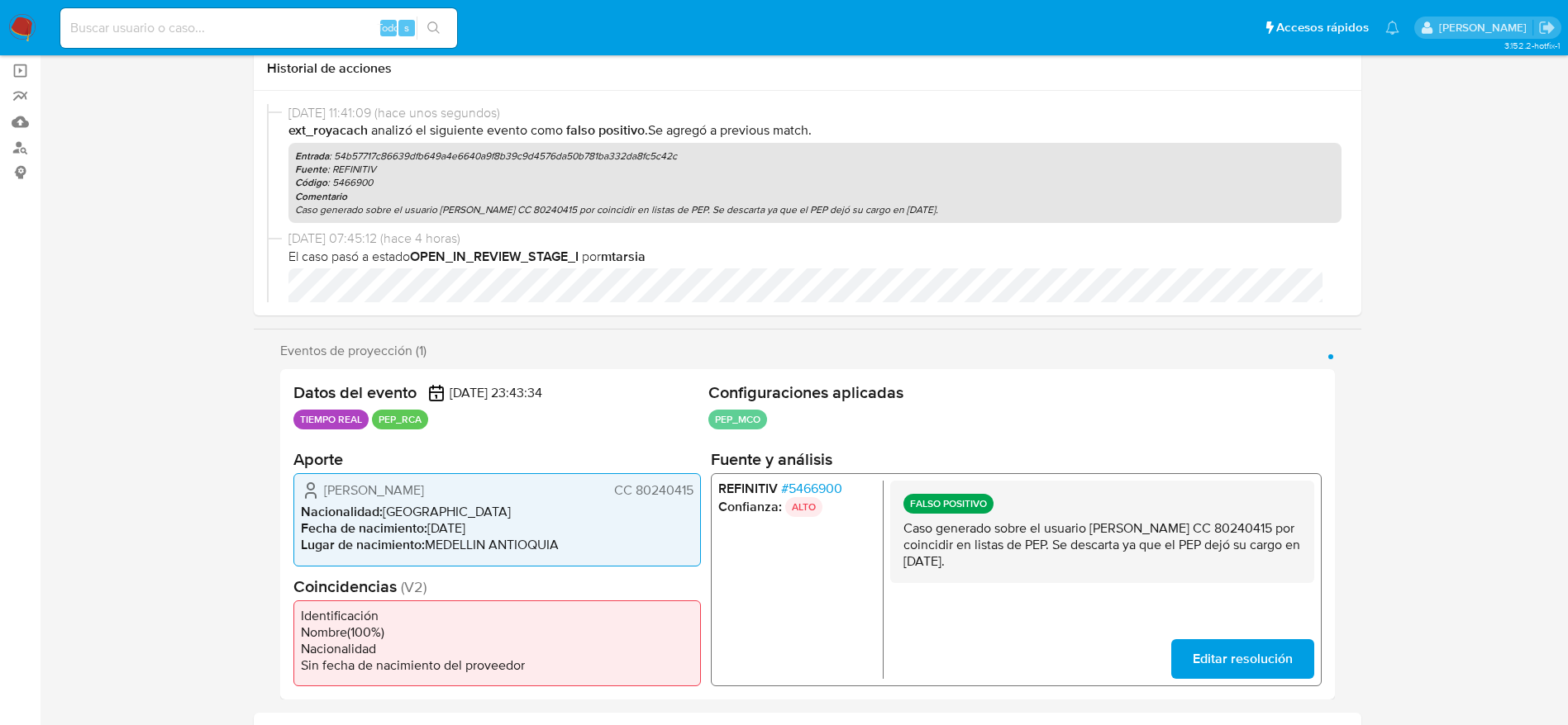
scroll to position [0, 0]
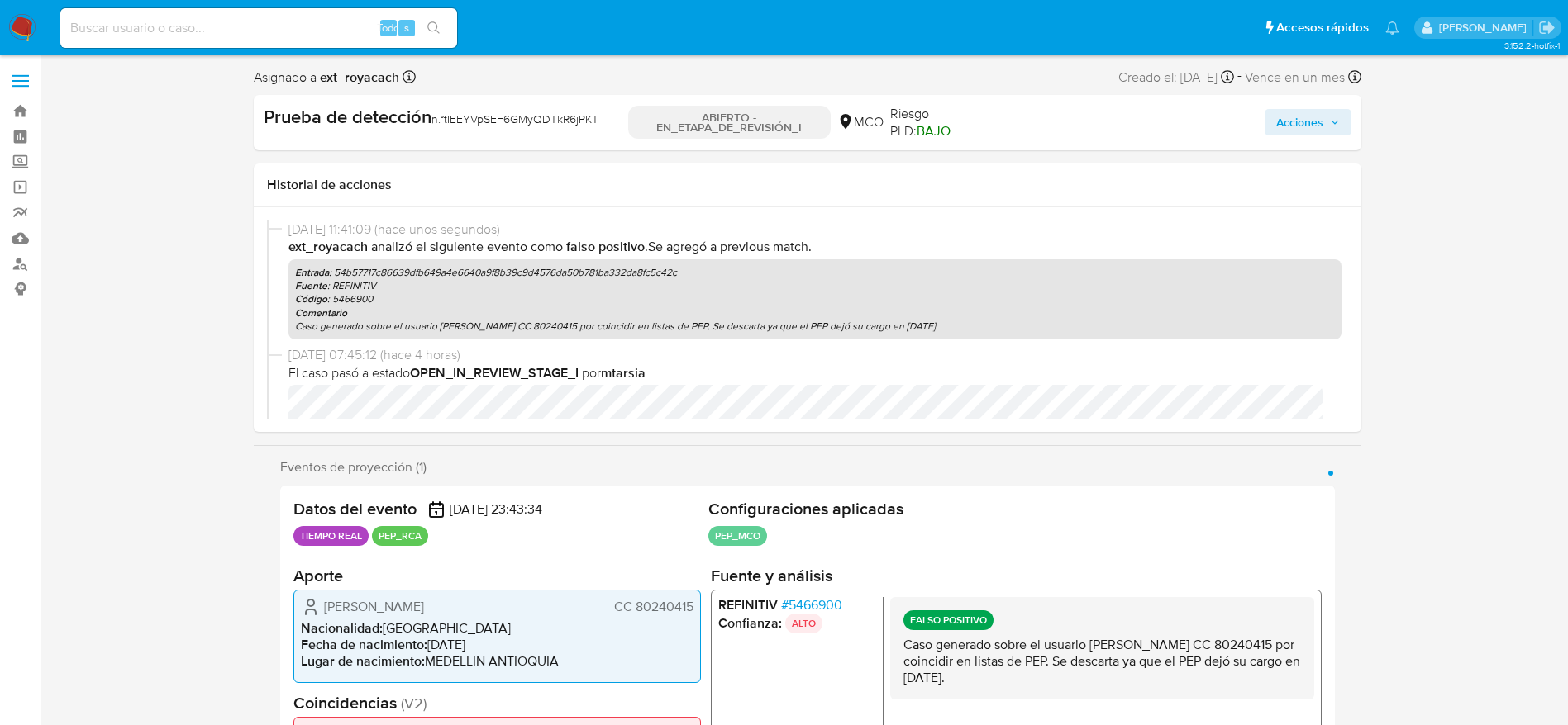
click at [1296, 103] on div "Prueba de detección n.° tIEEYVpSEF6GMyQDTkR6jPKT ABIERTO - EN_ETAPA_DE_REVISIÓN…" at bounding box center [807, 122] width 1108 height 55
click at [1296, 117] on span "Acciones" at bounding box center [1299, 122] width 47 height 26
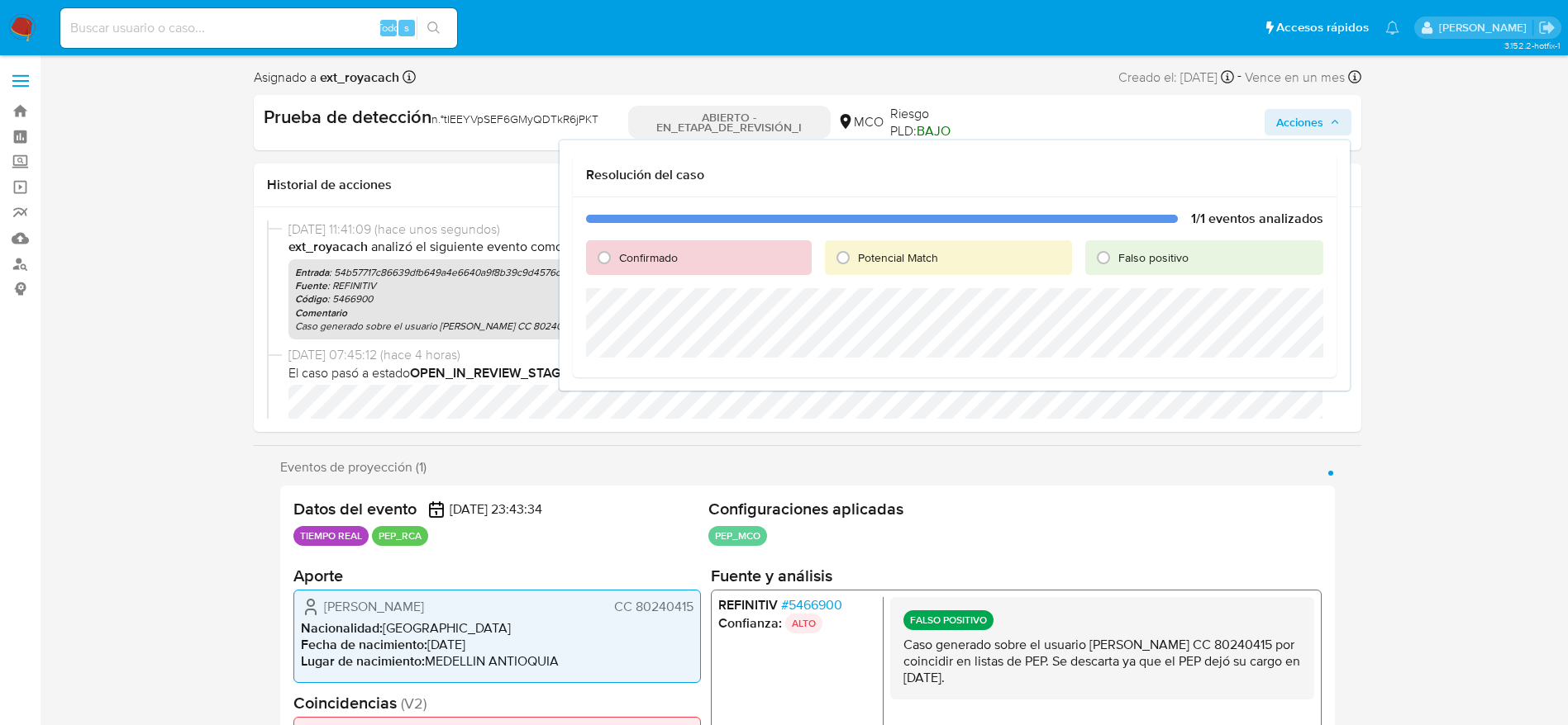
click at [1123, 264] on span "Falso positivo" at bounding box center [1152, 258] width 70 height 16
click at [1117, 264] on input "Falso positivo" at bounding box center [1102, 257] width 26 height 26
radio input "true"
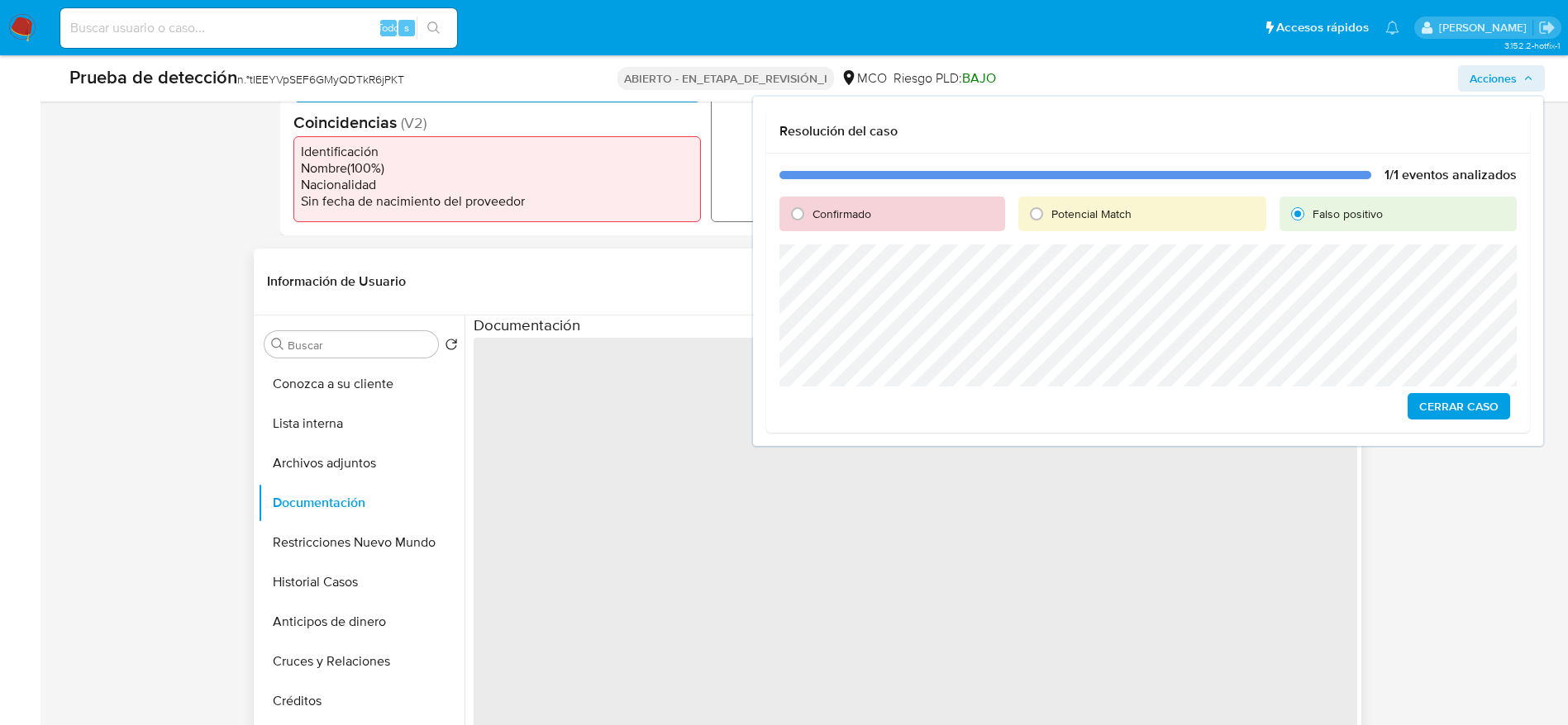
scroll to position [743, 0]
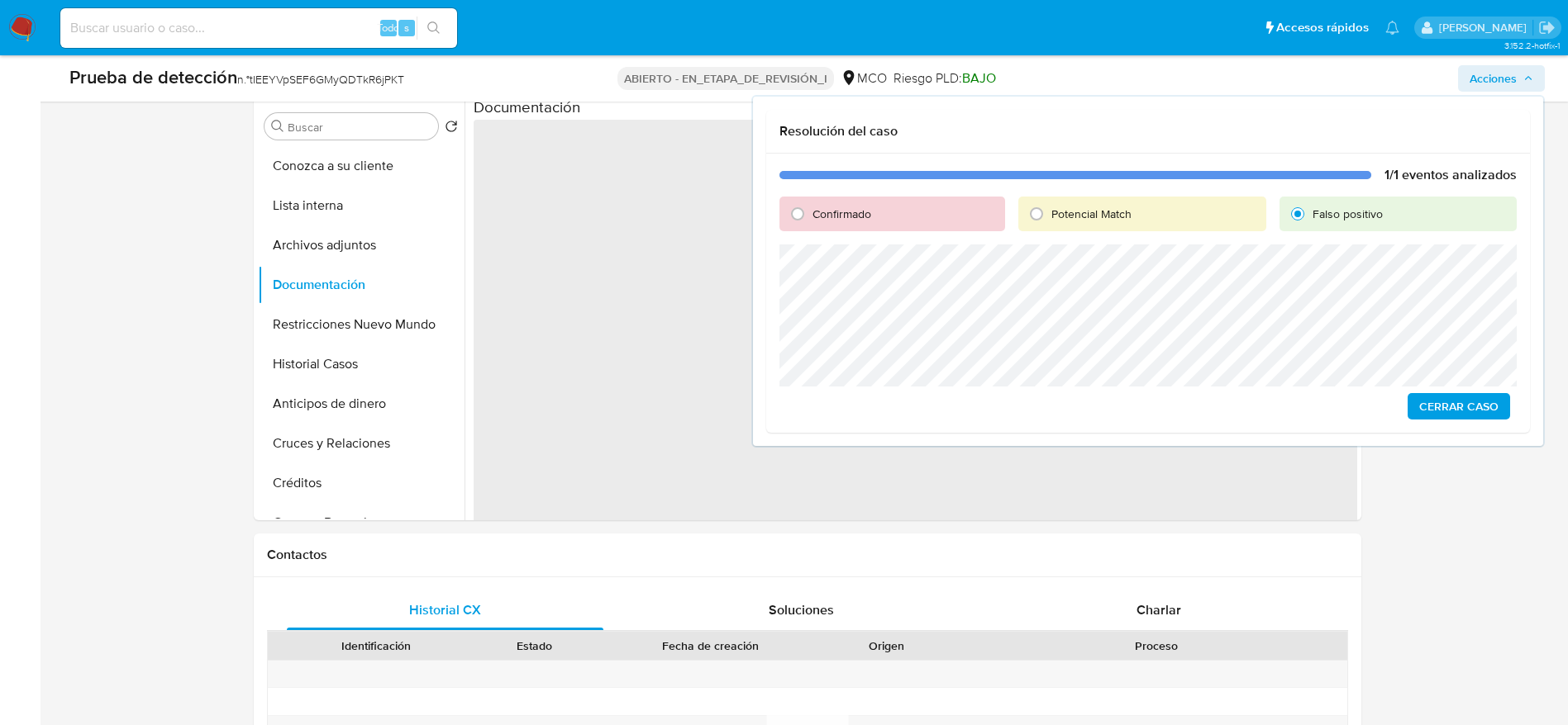
click at [1462, 402] on span "Cerrar Caso" at bounding box center [1458, 406] width 79 height 23
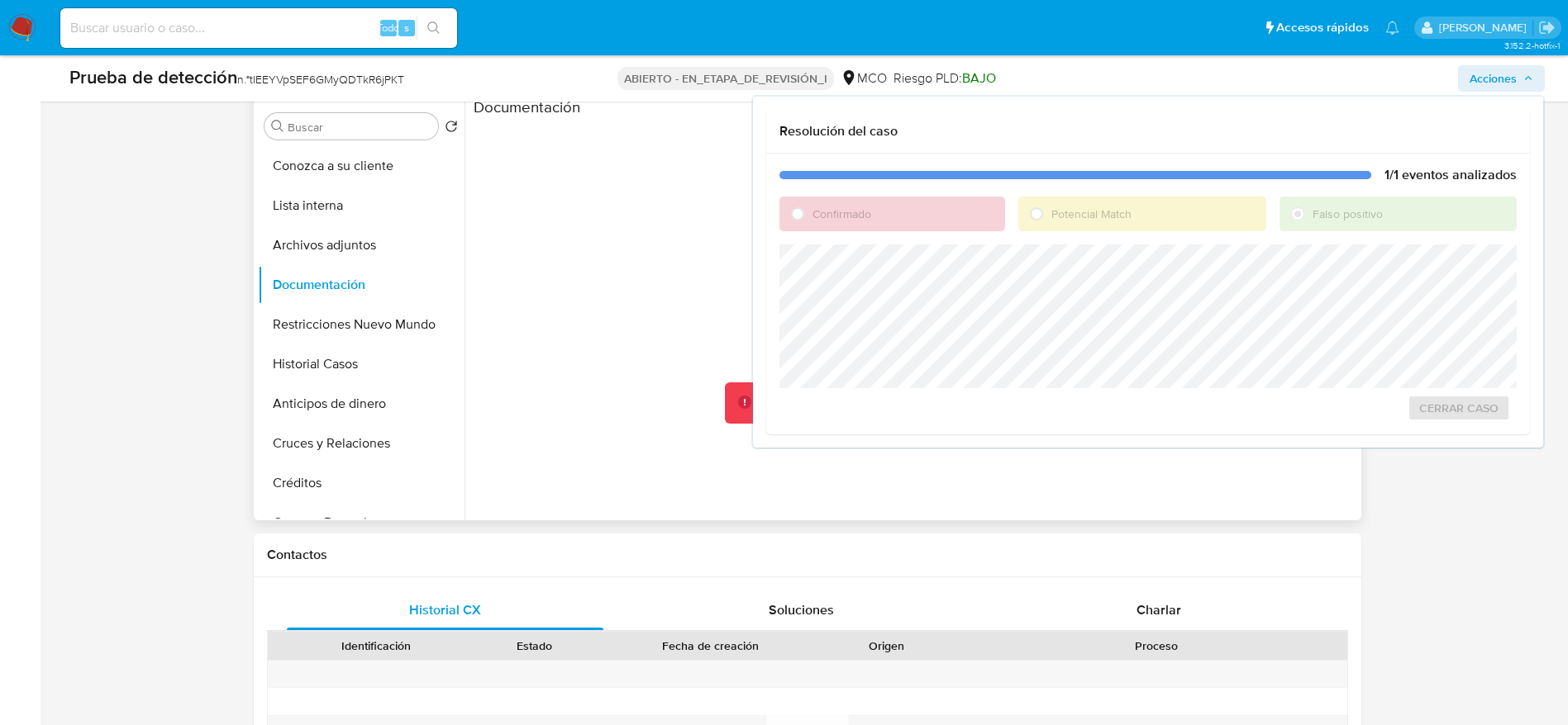
click at [655, 329] on div at bounding box center [915, 382] width 883 height 528
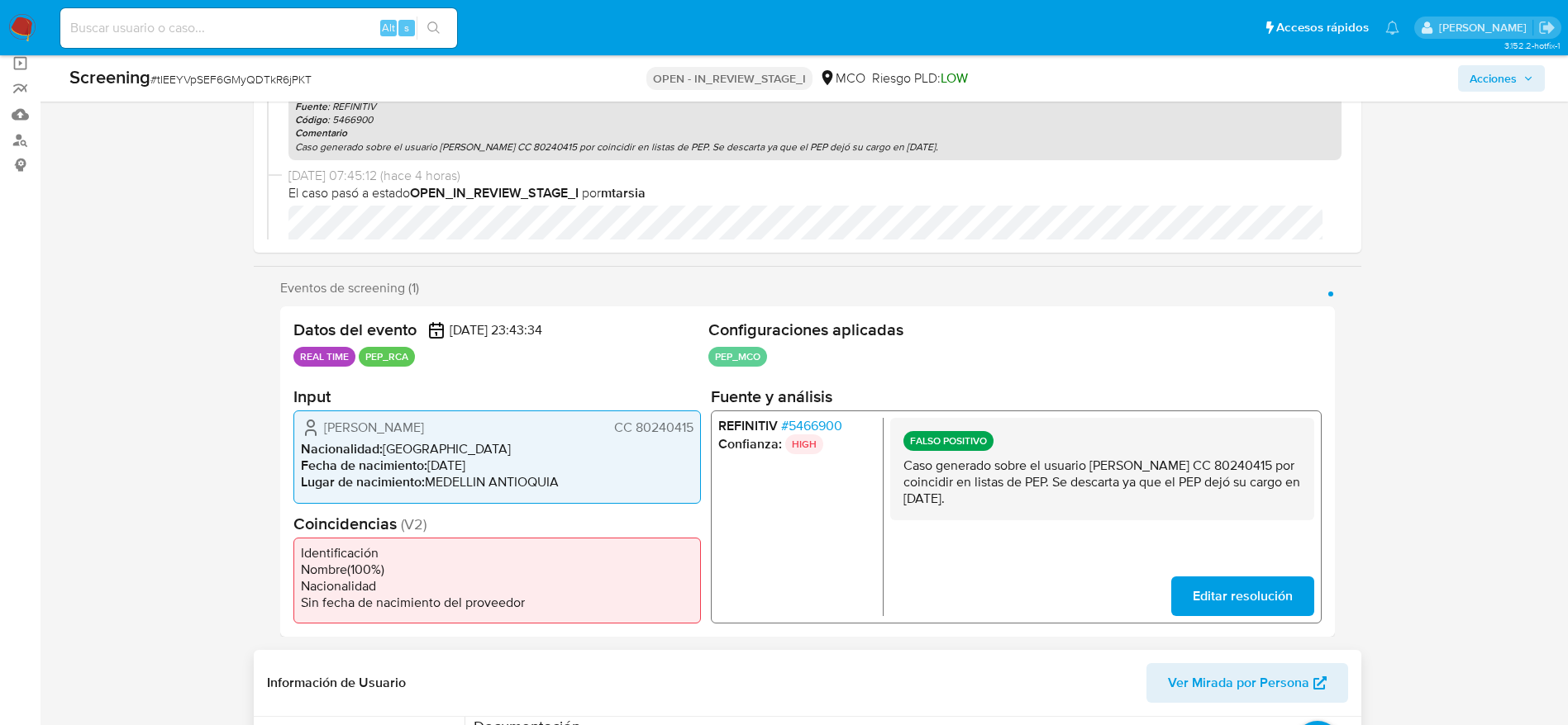
scroll to position [0, 0]
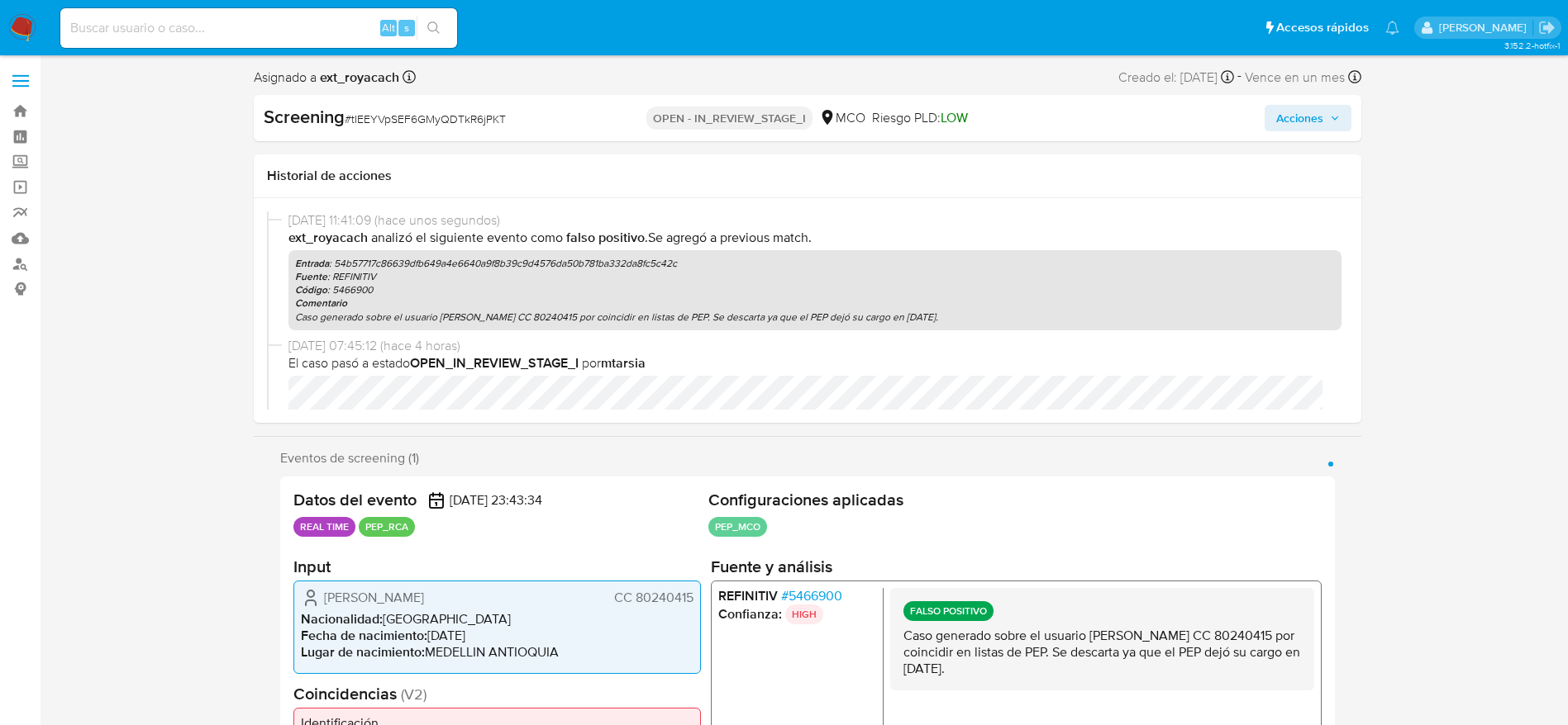
click at [1293, 113] on span "Acciones" at bounding box center [1299, 118] width 47 height 26
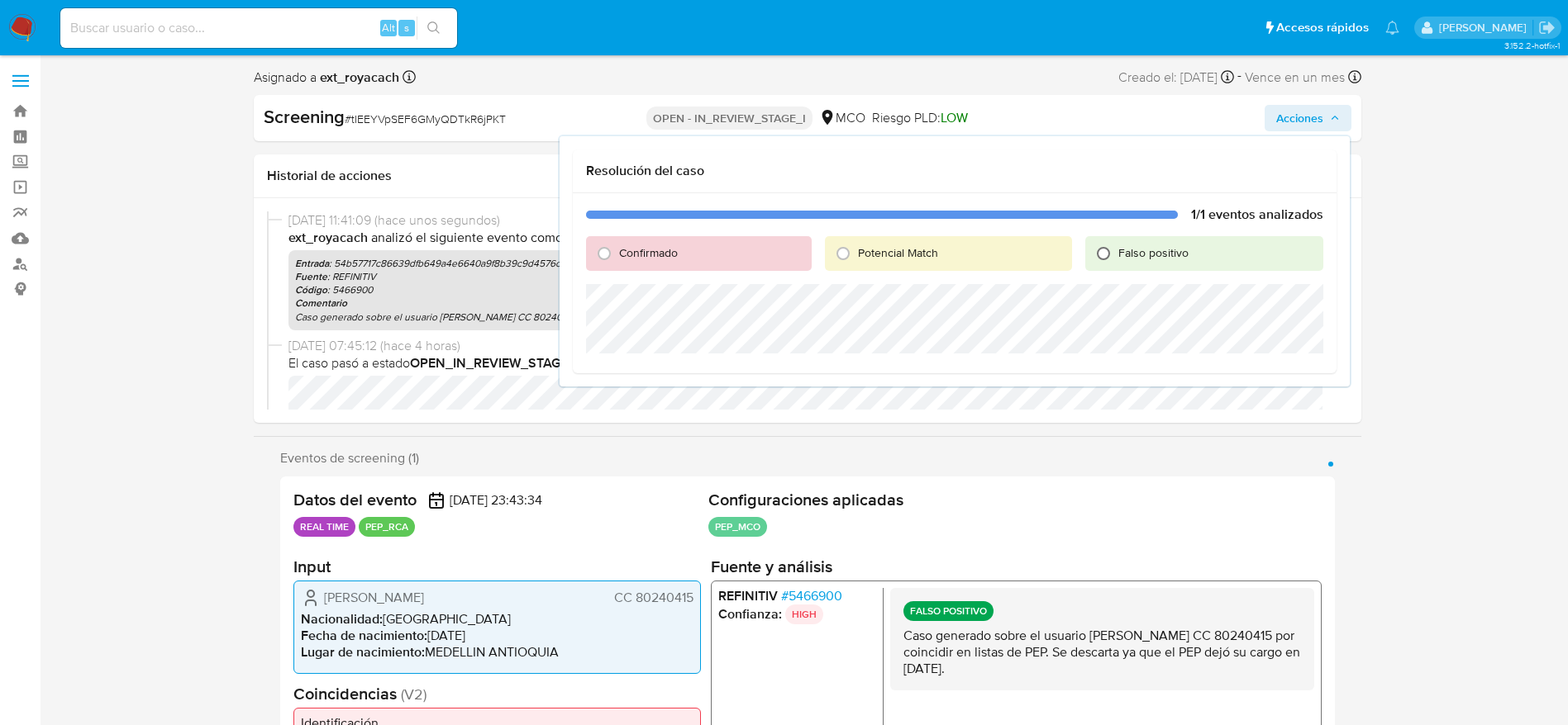
click at [1109, 250] on input "Falso positivo" at bounding box center [1102, 253] width 26 height 26
radio input "true"
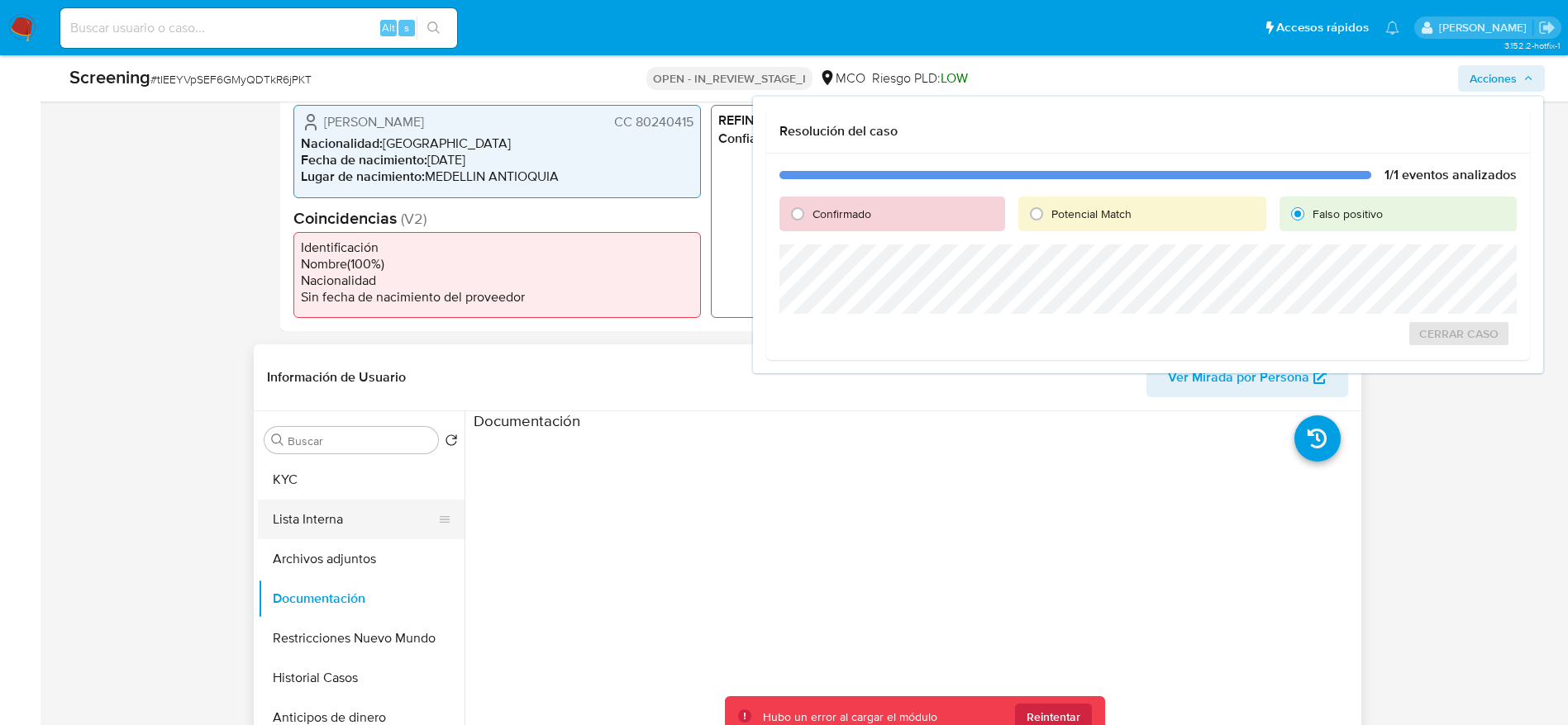
scroll to position [495, 0]
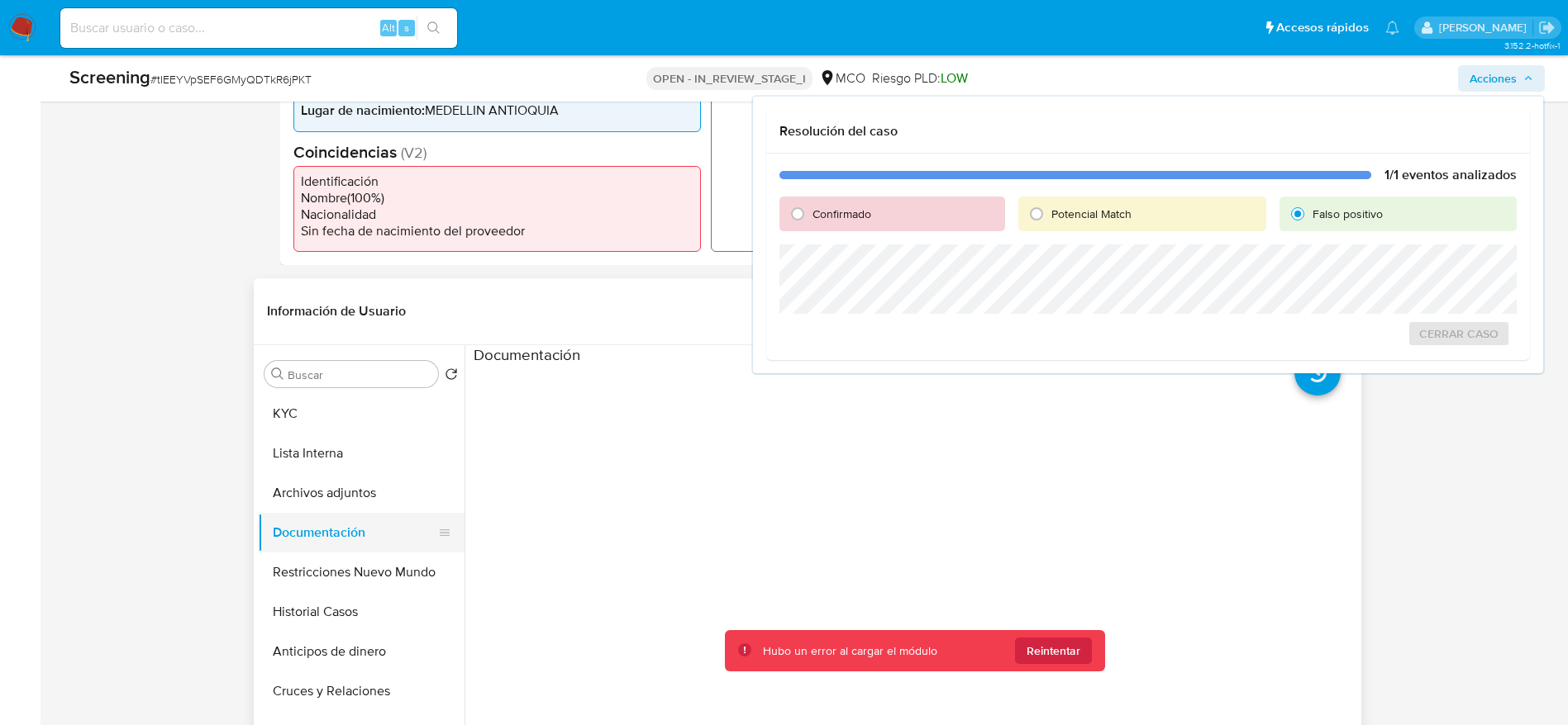
click at [324, 533] on button "Documentación" at bounding box center [354, 533] width 193 height 40
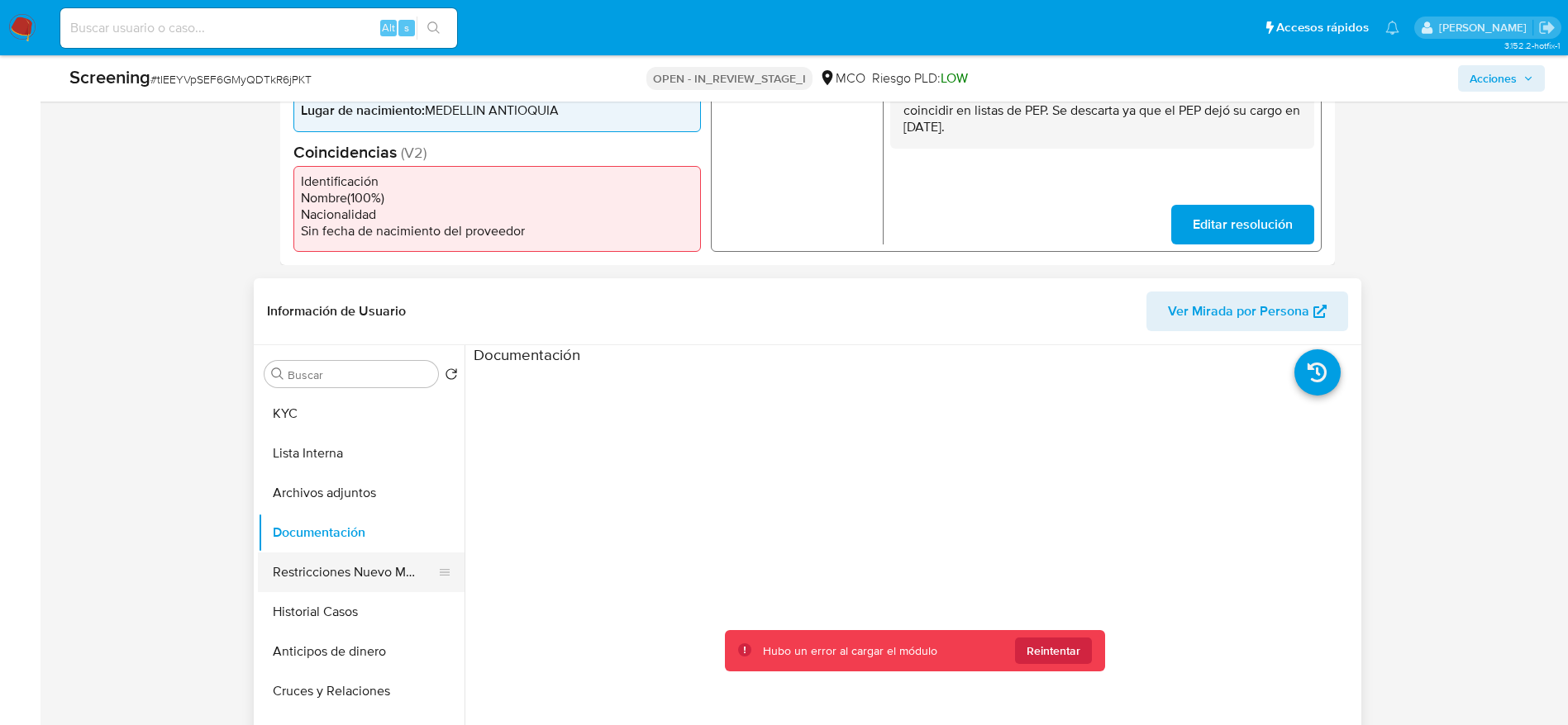
click at [318, 579] on button "Restricciones Nuevo Mundo" at bounding box center [354, 573] width 193 height 40
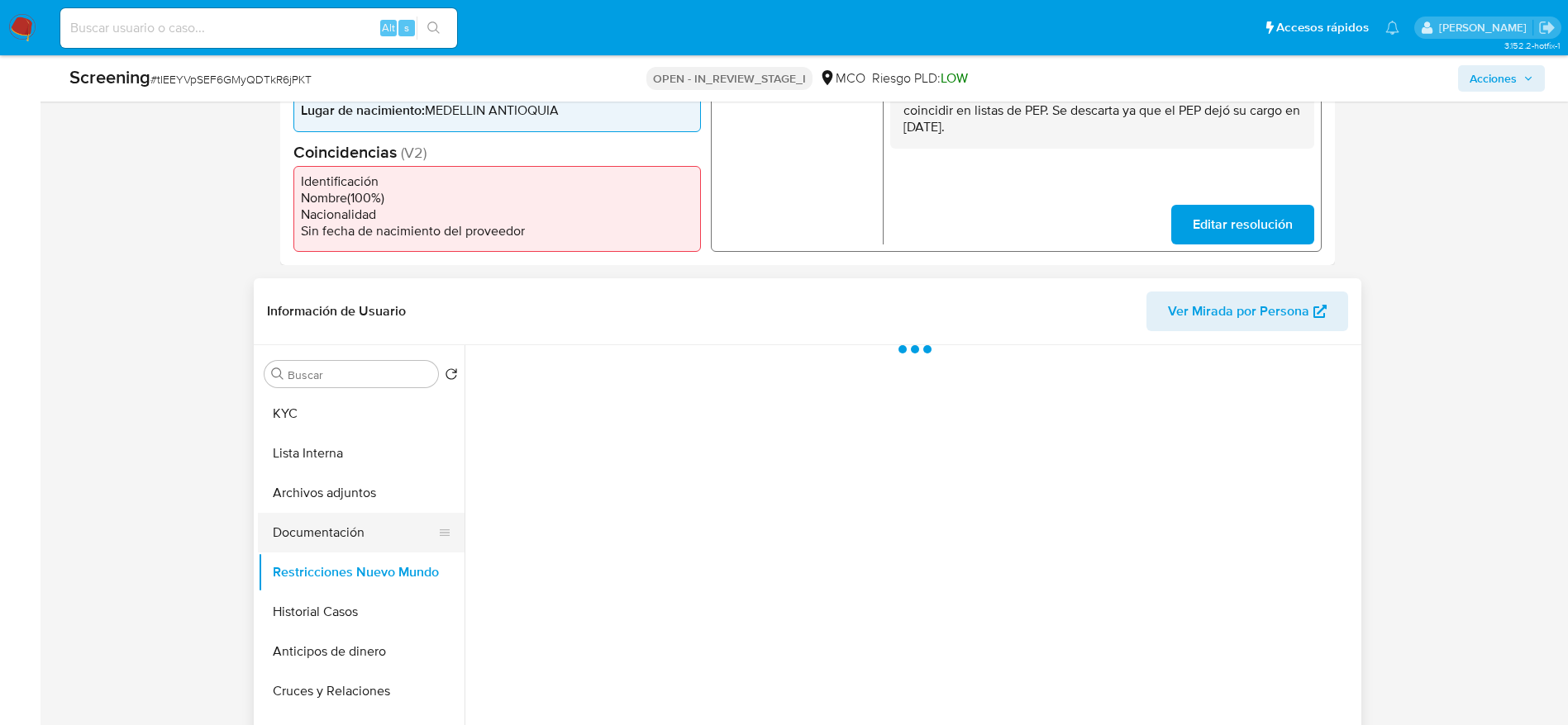
click at [333, 539] on button "Documentación" at bounding box center [354, 533] width 193 height 40
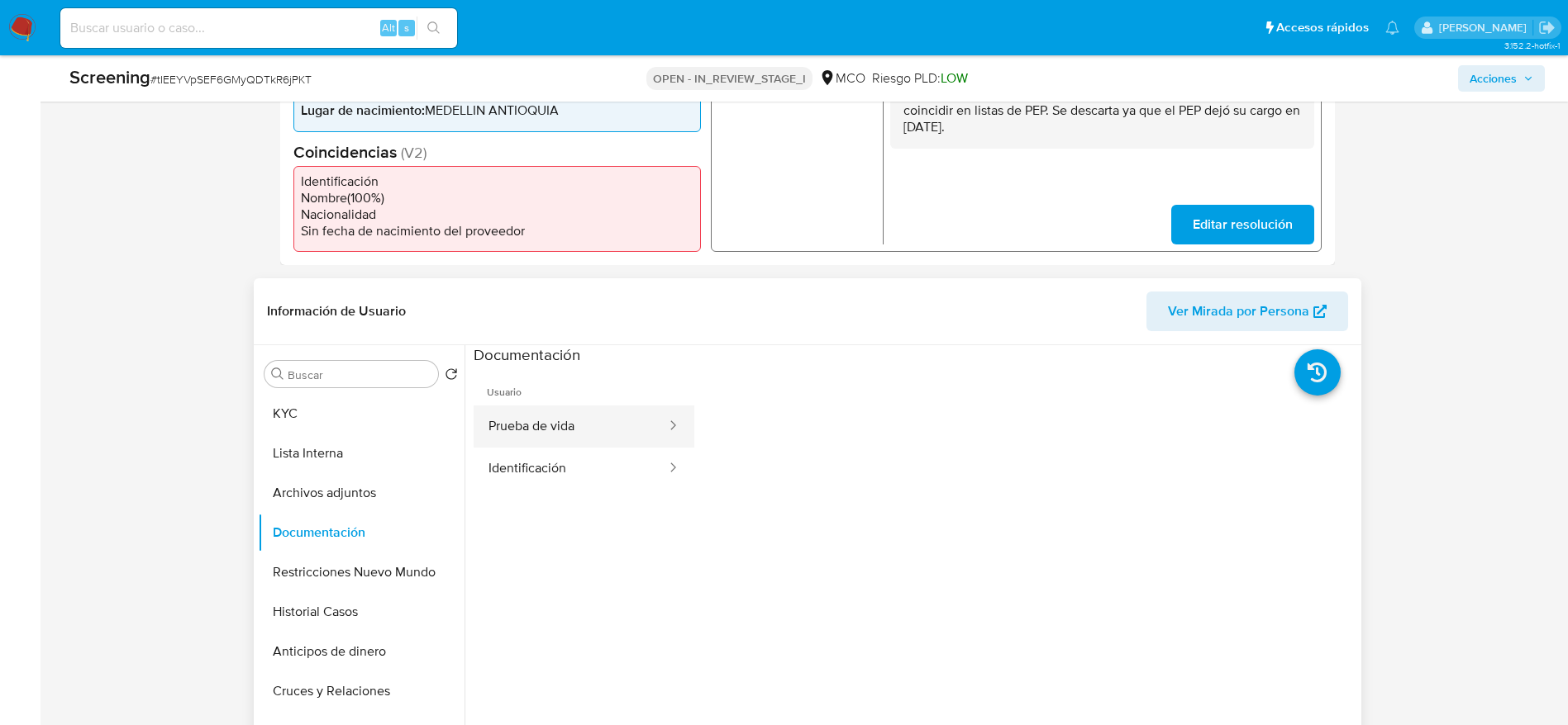
click at [593, 434] on button "Prueba de vida" at bounding box center [571, 426] width 194 height 42
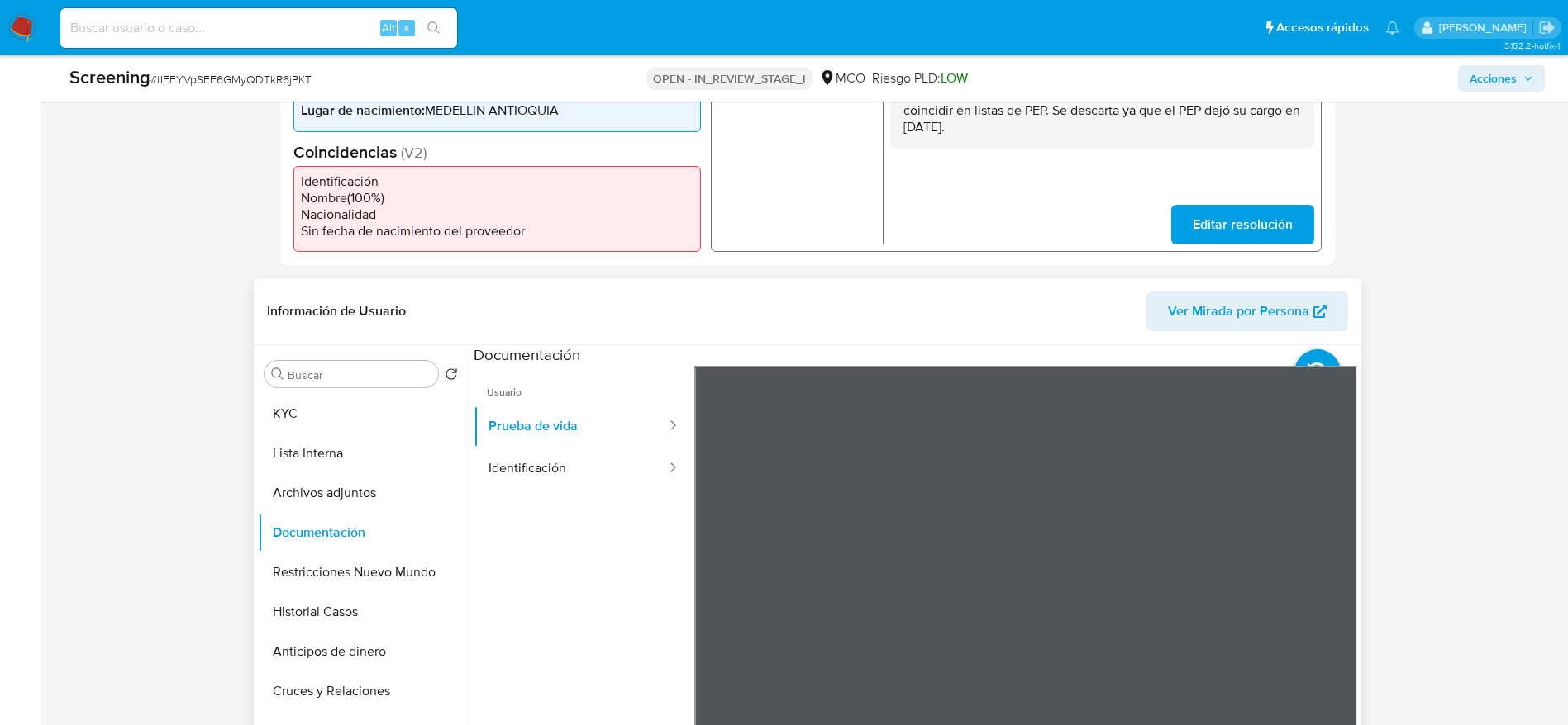
click at [553, 492] on ul "Usuario Prueba de vida Identificación" at bounding box center [584, 603] width 221 height 475
click at [598, 473] on button "Identificación" at bounding box center [571, 468] width 194 height 42
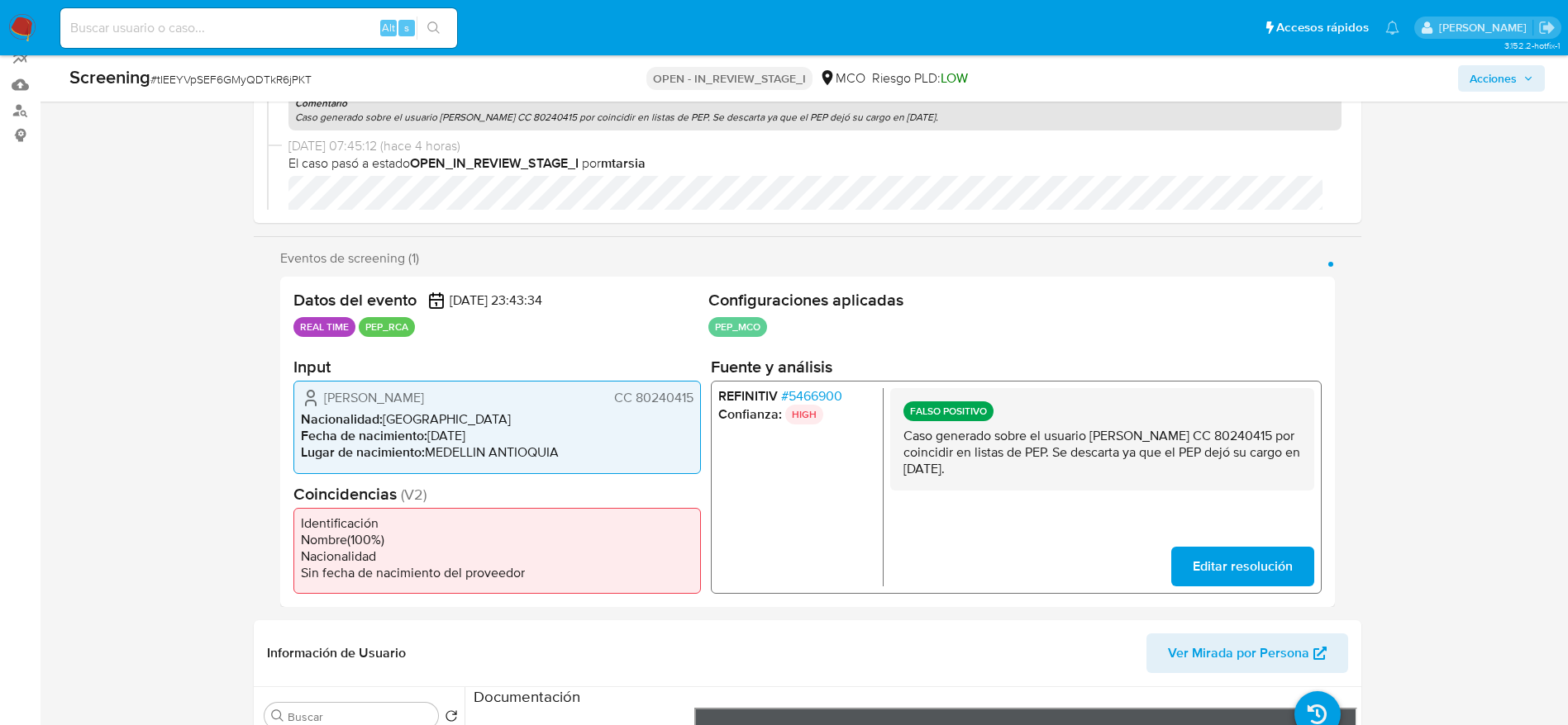
scroll to position [0, 0]
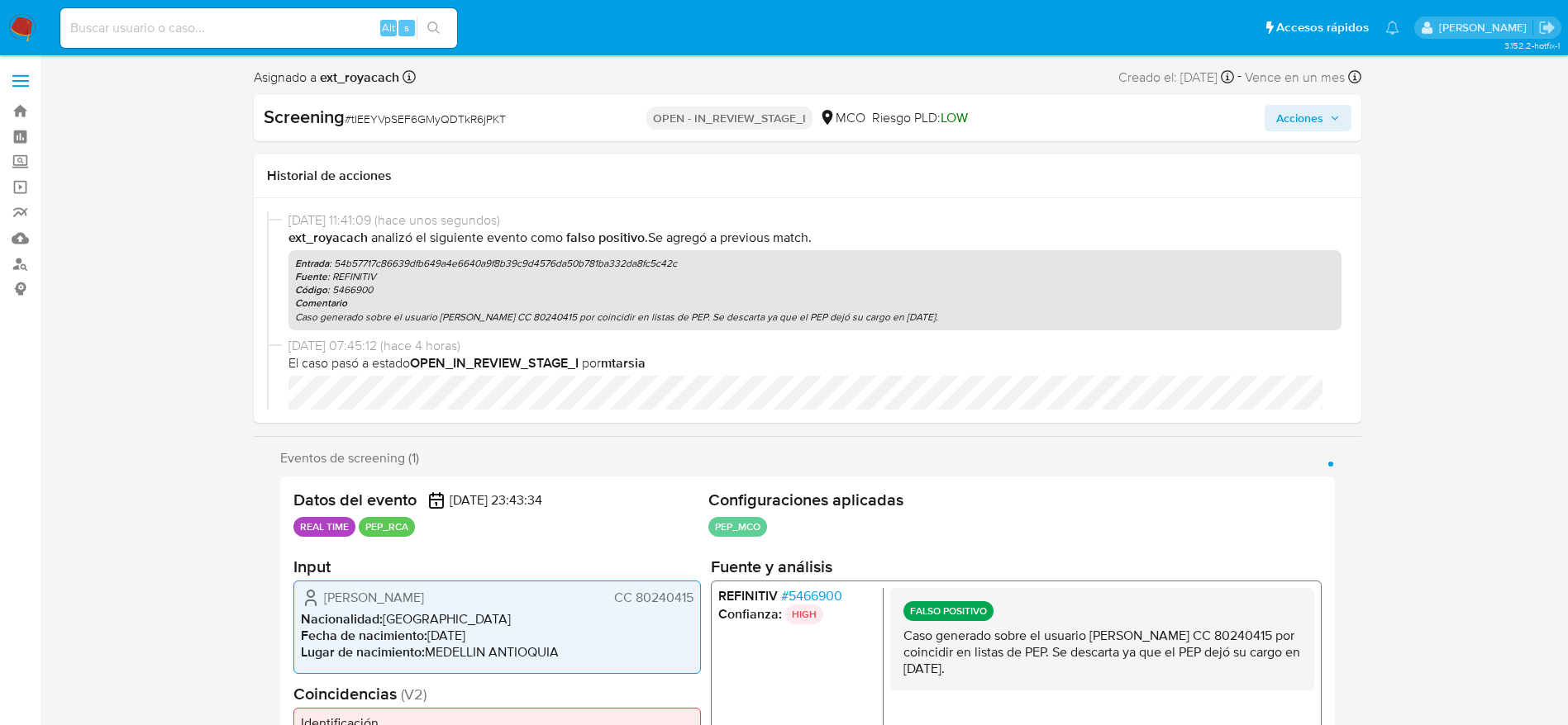
click at [1319, 110] on span "Acciones" at bounding box center [1299, 118] width 47 height 26
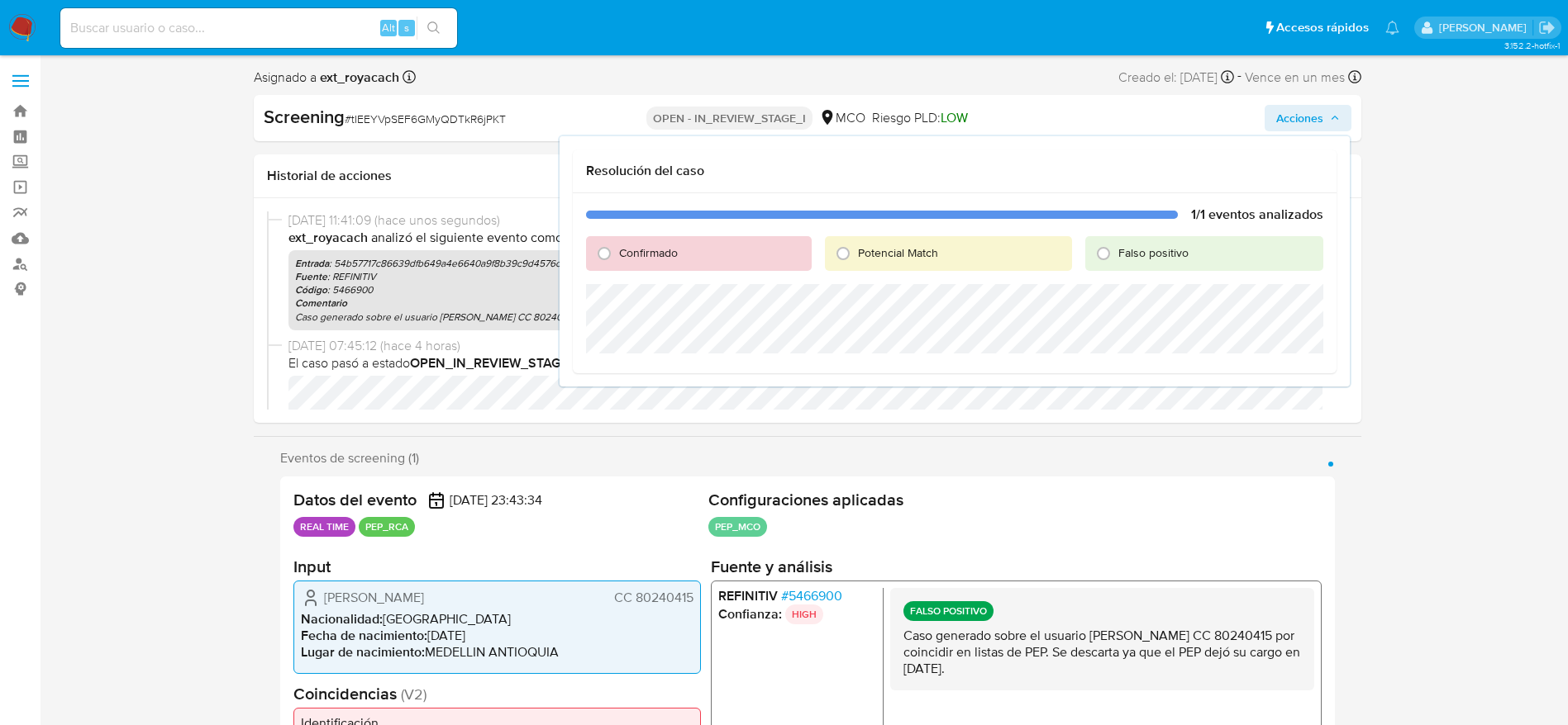
click at [1129, 246] on span "Falso positivo" at bounding box center [1152, 252] width 70 height 16
click at [1117, 246] on input "Falso positivo" at bounding box center [1102, 253] width 26 height 26
radio input "true"
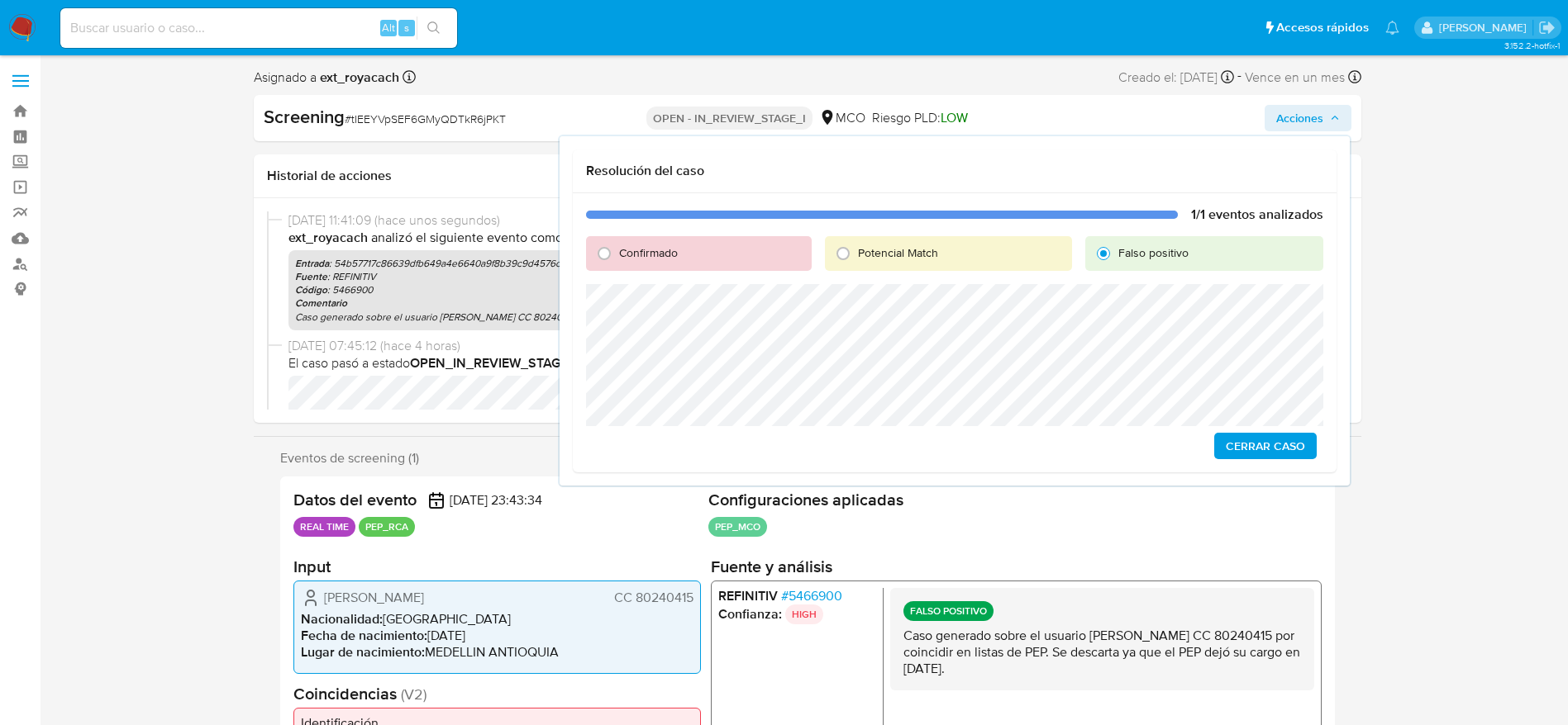
click at [1278, 444] on span "Cerrar Caso" at bounding box center [1265, 446] width 79 height 23
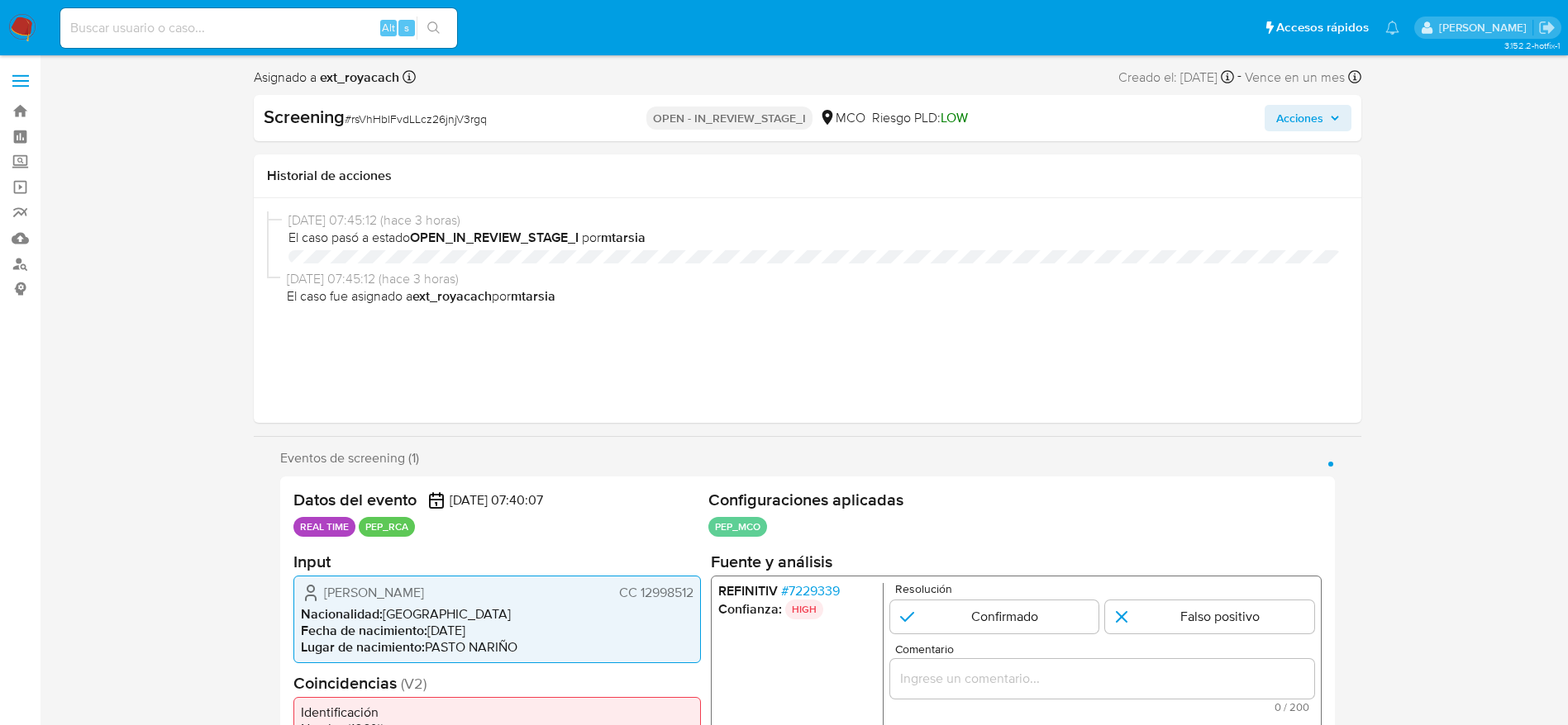
select select "10"
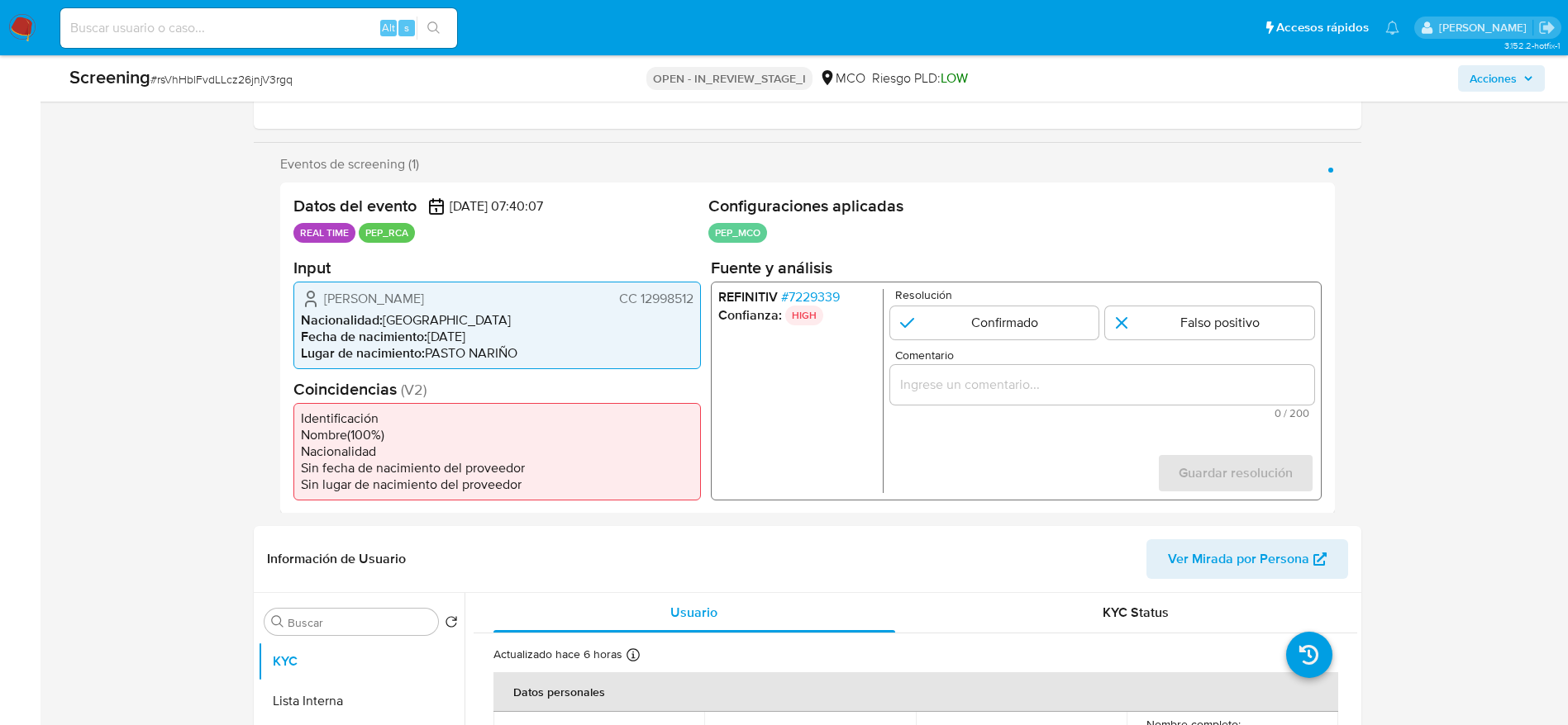
click at [820, 292] on span "# 7229339" at bounding box center [809, 297] width 59 height 16
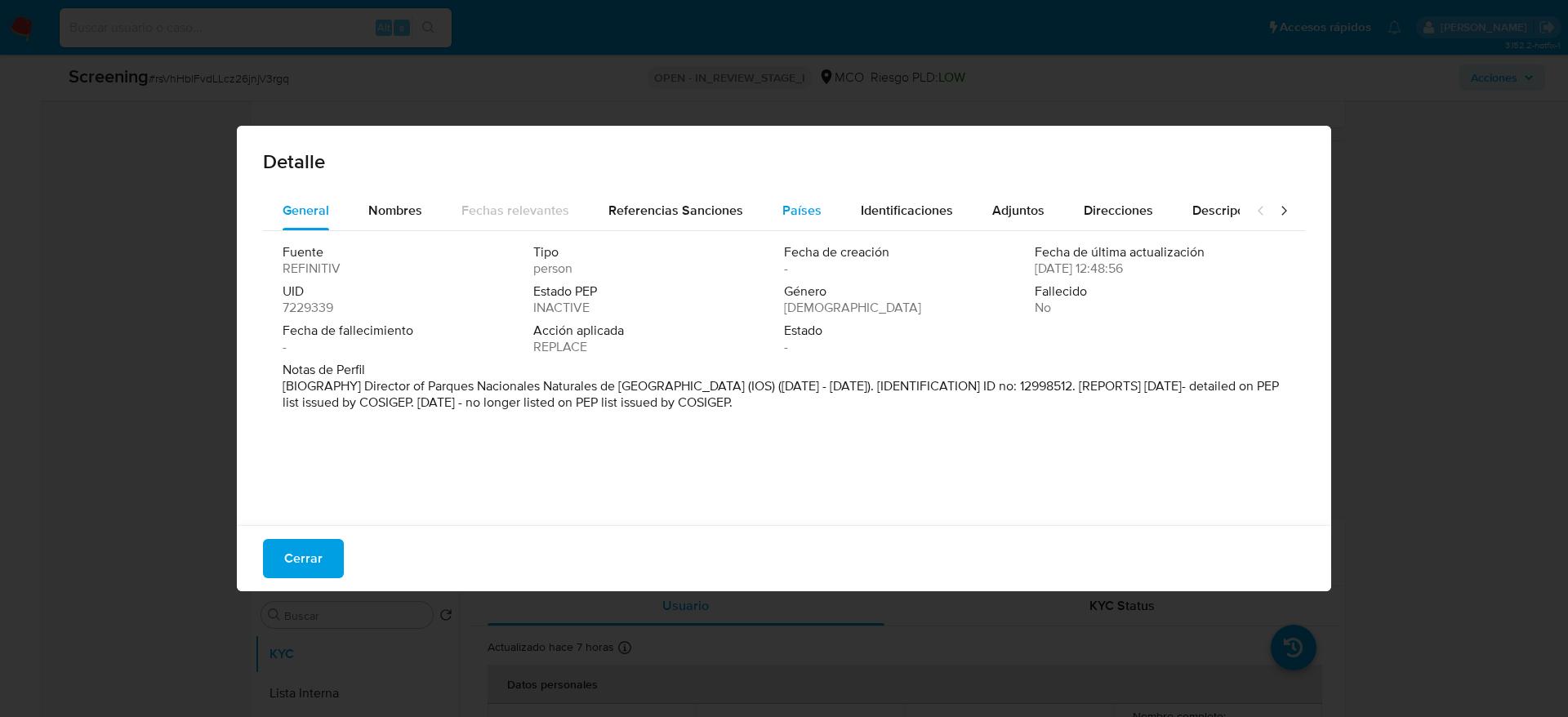
click at [819, 204] on button "Países" at bounding box center [802, 211] width 78 height 39
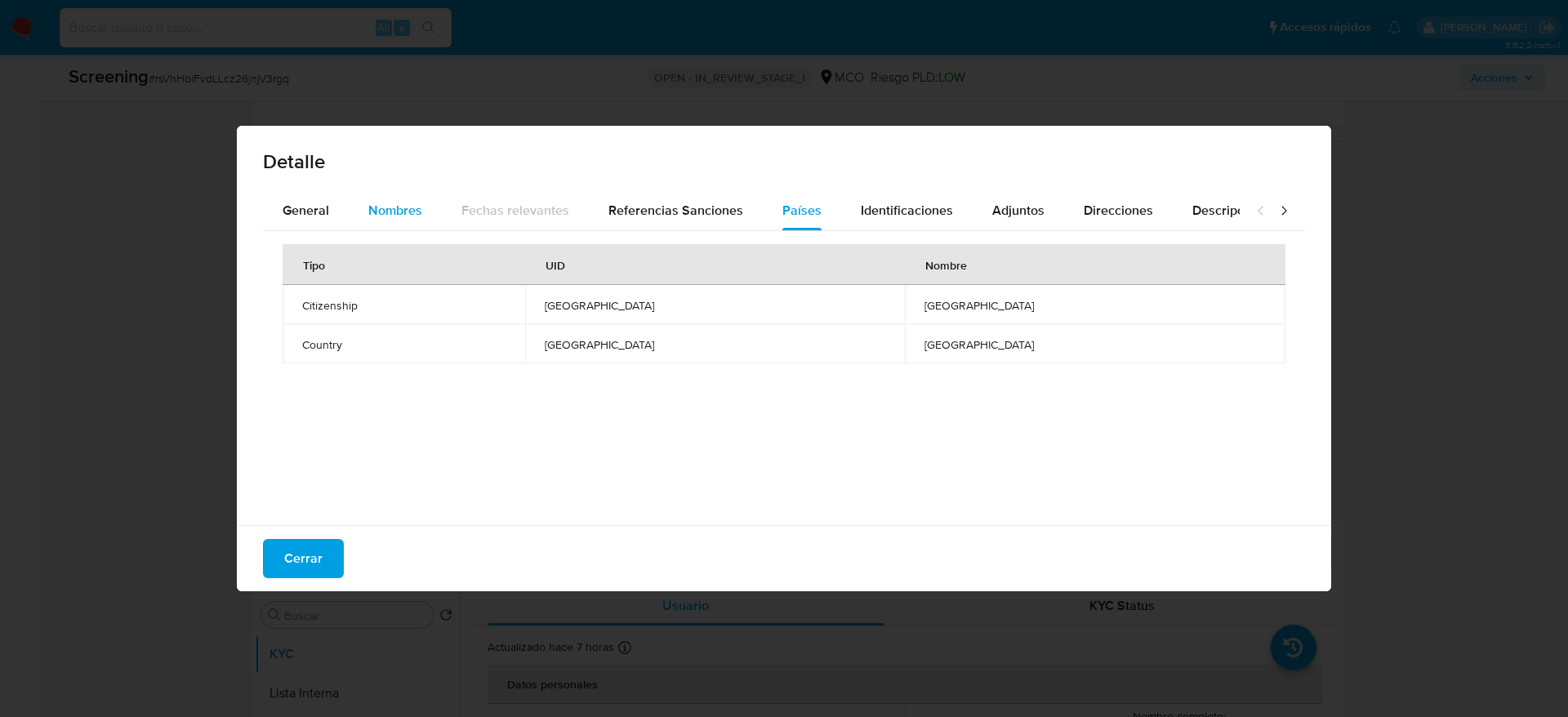
click at [356, 205] on button "Nombres" at bounding box center [396, 211] width 93 height 39
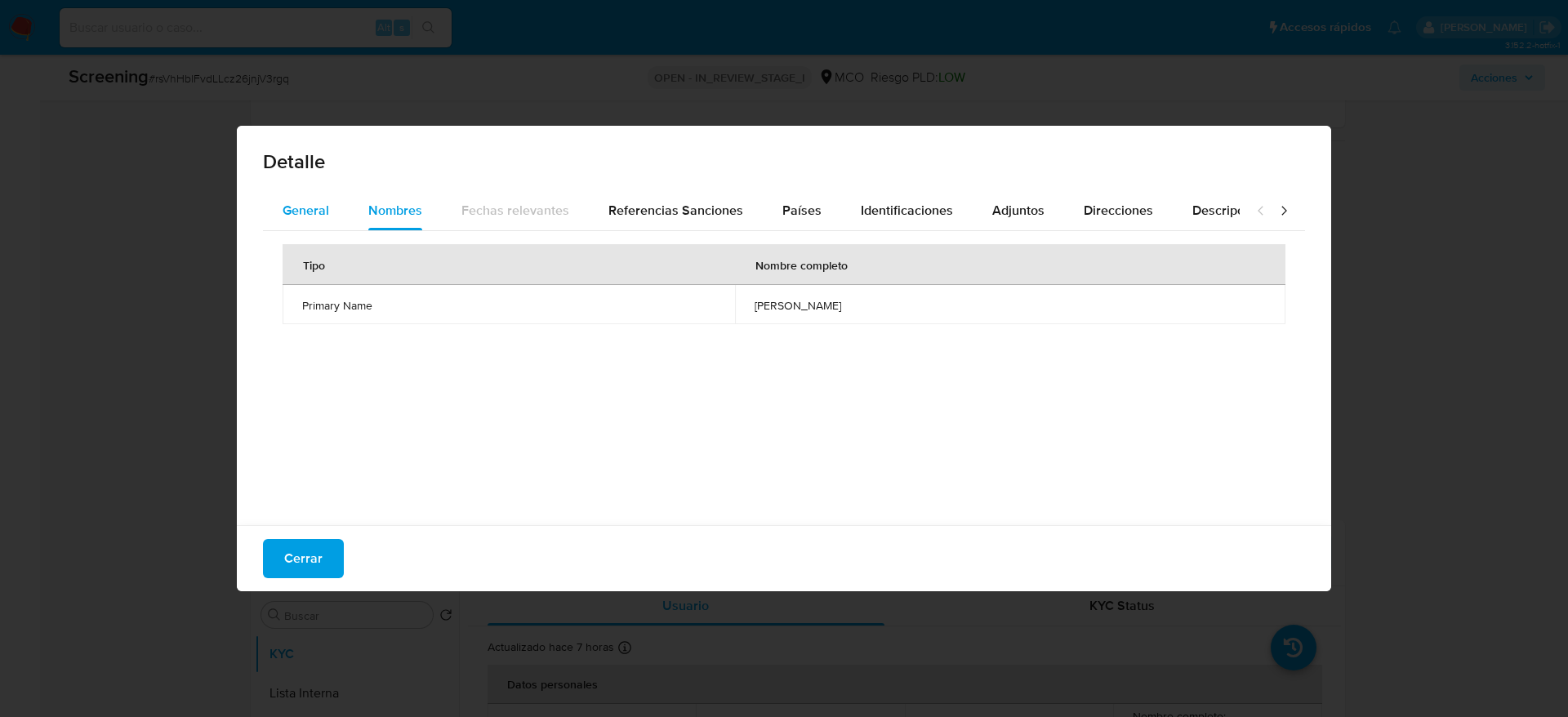
click at [331, 204] on button "General" at bounding box center [306, 211] width 86 height 39
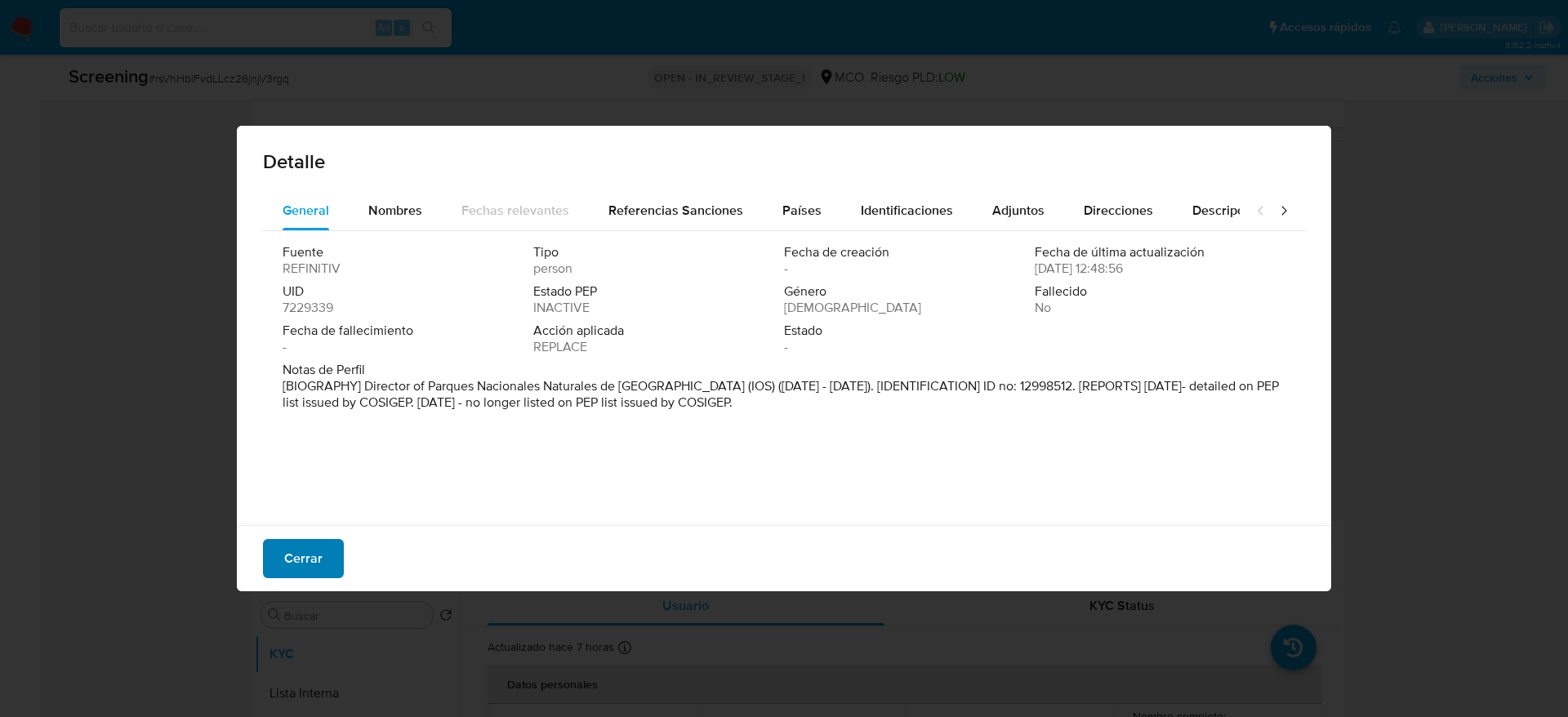
click at [334, 550] on button "Cerrar" at bounding box center [303, 559] width 81 height 39
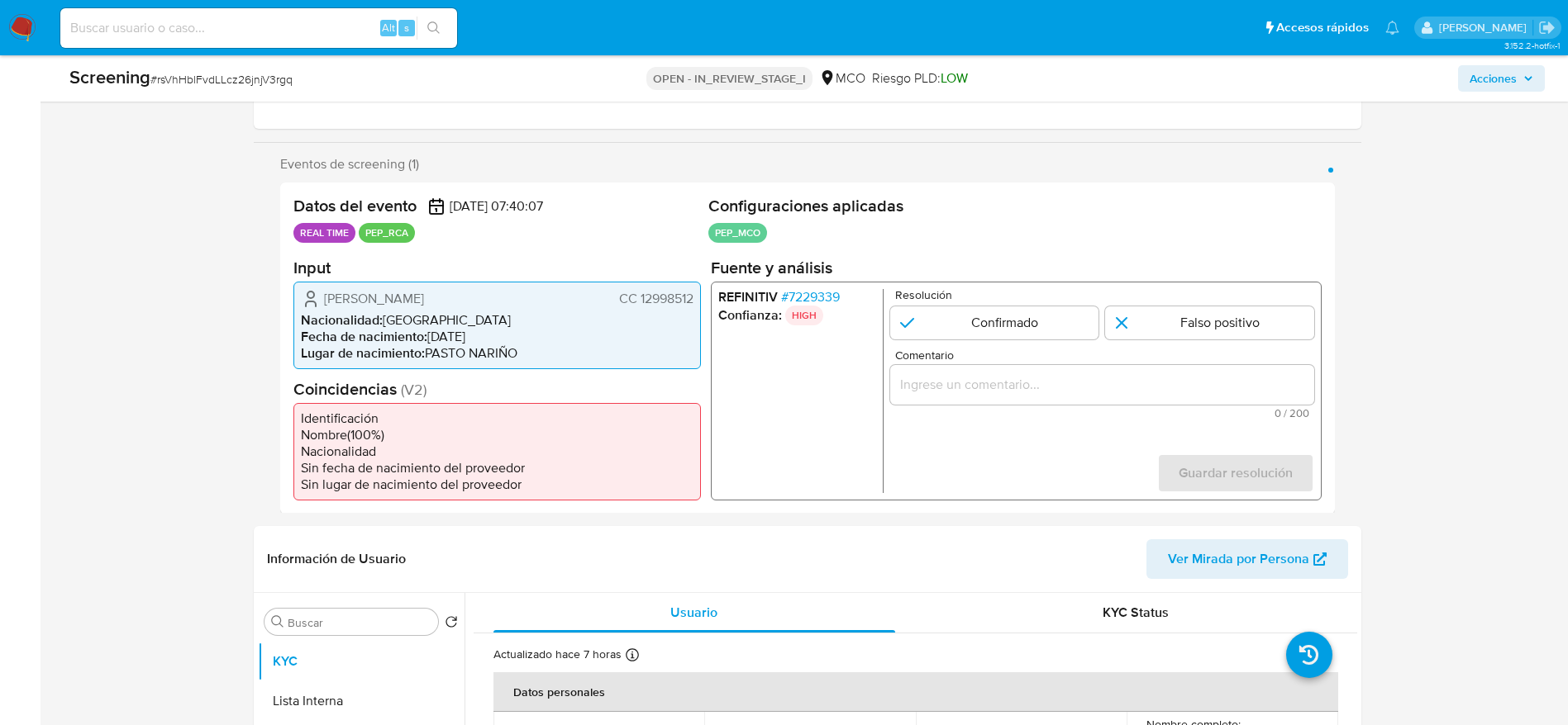
click at [274, 72] on span "# rsVhHblFvdLLcz26jnjV3rgq" at bounding box center [222, 79] width 143 height 16
click at [308, 70] on div "Screening # rsVhHblFvdLLcz26jnjV3rgq" at bounding box center [311, 77] width 486 height 24
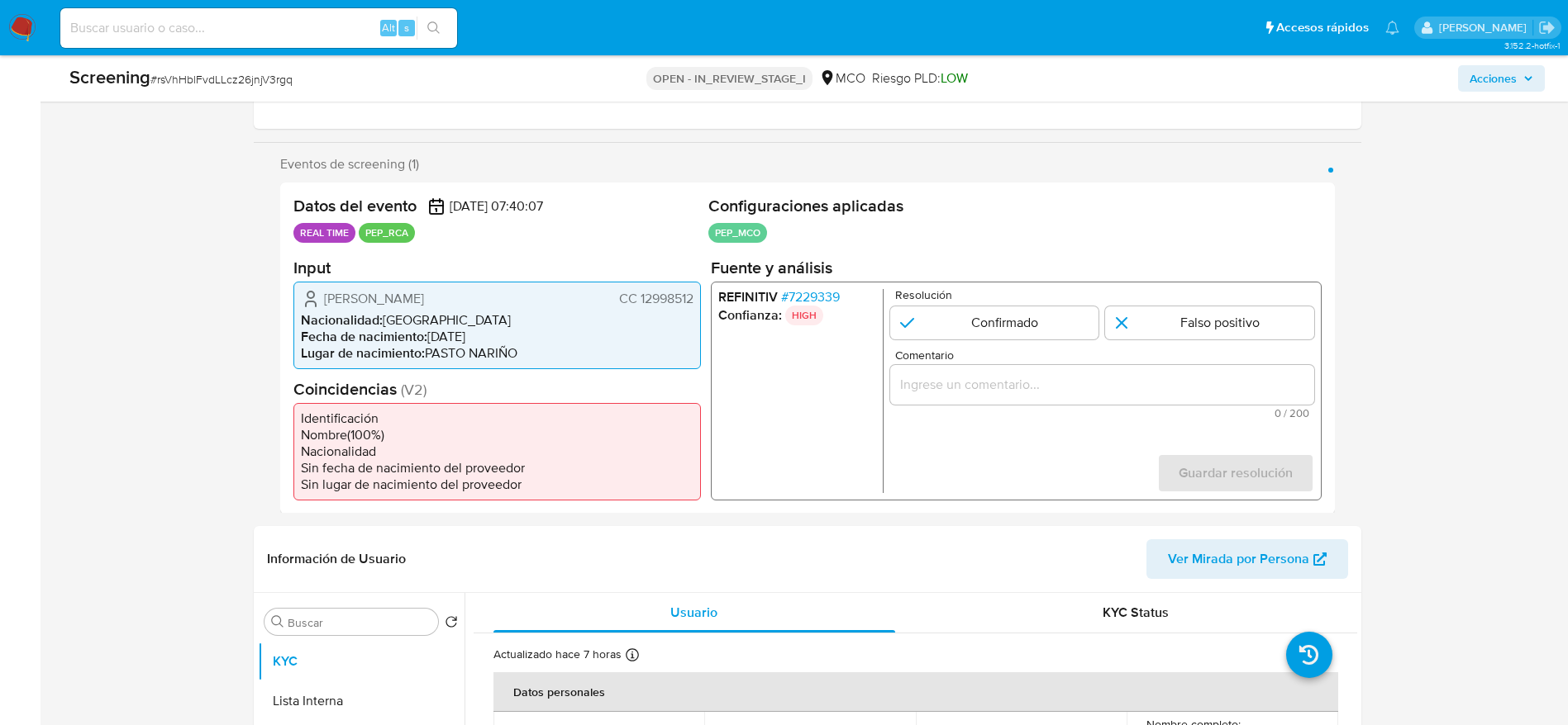
click at [280, 71] on span "# rsVhHblFvdLLcz26jnjV3rgq" at bounding box center [222, 79] width 143 height 16
copy span "rsVhHblFvdLLcz26jnjV3rgq"
drag, startPoint x: 275, startPoint y: 291, endPoint x: 695, endPoint y: 296, distance: 420.0
click at [695, 296] on div "Eventos de screening (1) Página 1 Datos del evento [DATE] 07:40:07 REAL TIME PE…" at bounding box center [807, 335] width 1108 height 358
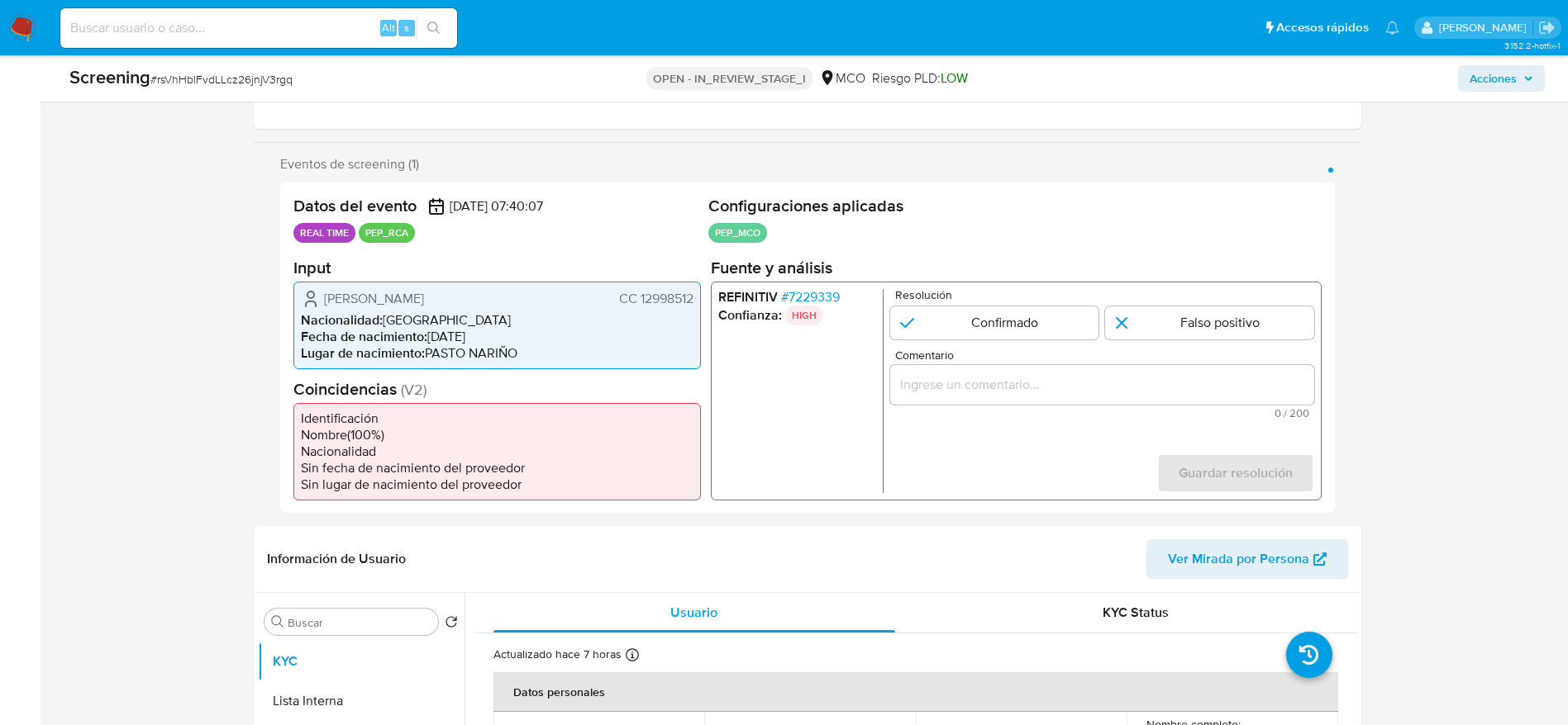
click at [806, 289] on span "# 7229339" at bounding box center [809, 297] width 59 height 16
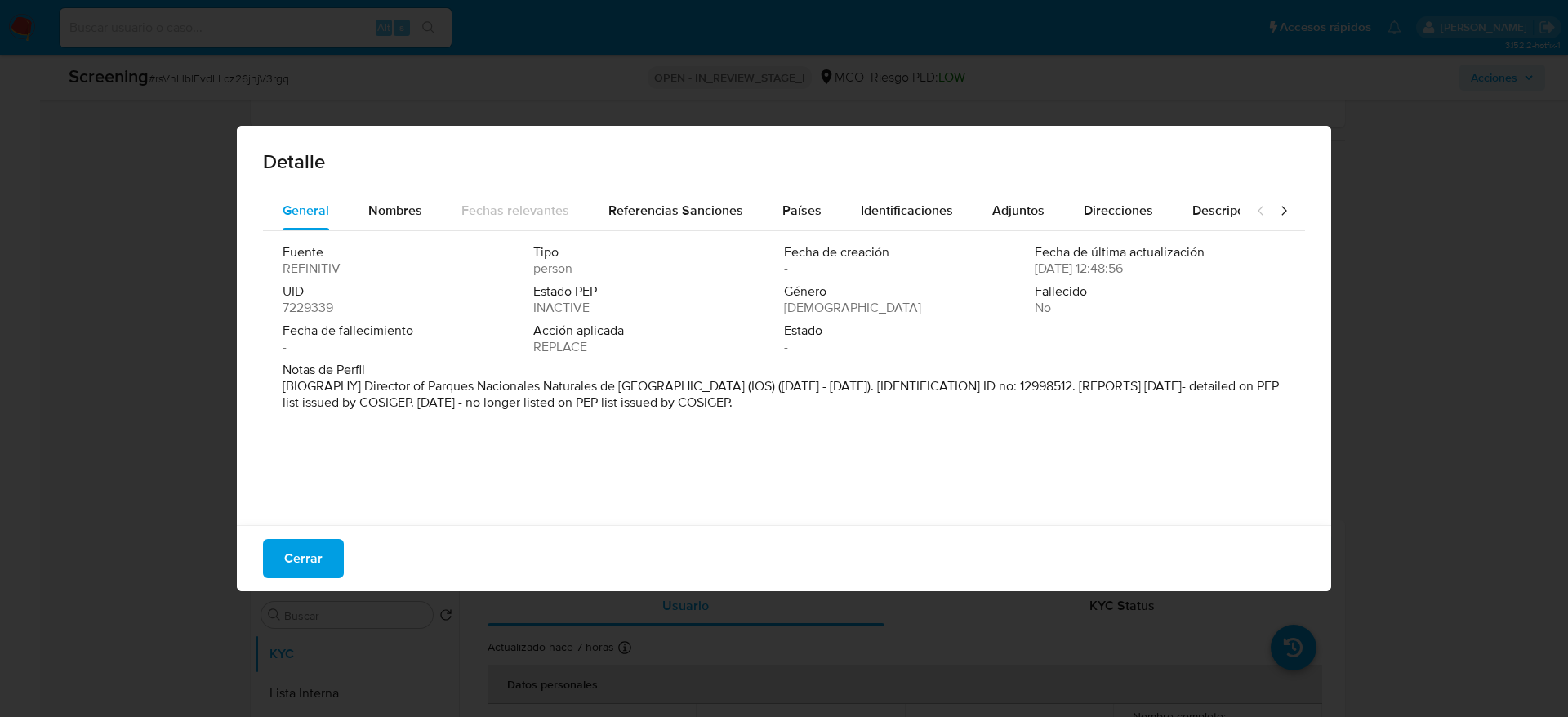
drag, startPoint x: 644, startPoint y: 439, endPoint x: 509, endPoint y: 449, distance: 135.4
click at [509, 449] on div "Fuente REFINITIV Tipo person Fecha de creación - Fecha de última actualización …" at bounding box center [784, 374] width 1042 height 286
drag, startPoint x: 362, startPoint y: 385, endPoint x: 676, endPoint y: 382, distance: 314.0
click at [676, 382] on p "[BIOGRAPHY] Director of Parques Nacionales Naturales de [GEOGRAPHIC_DATA] (IOS)…" at bounding box center [783, 394] width 1000 height 32
click at [323, 542] on button "Cerrar" at bounding box center [303, 559] width 81 height 39
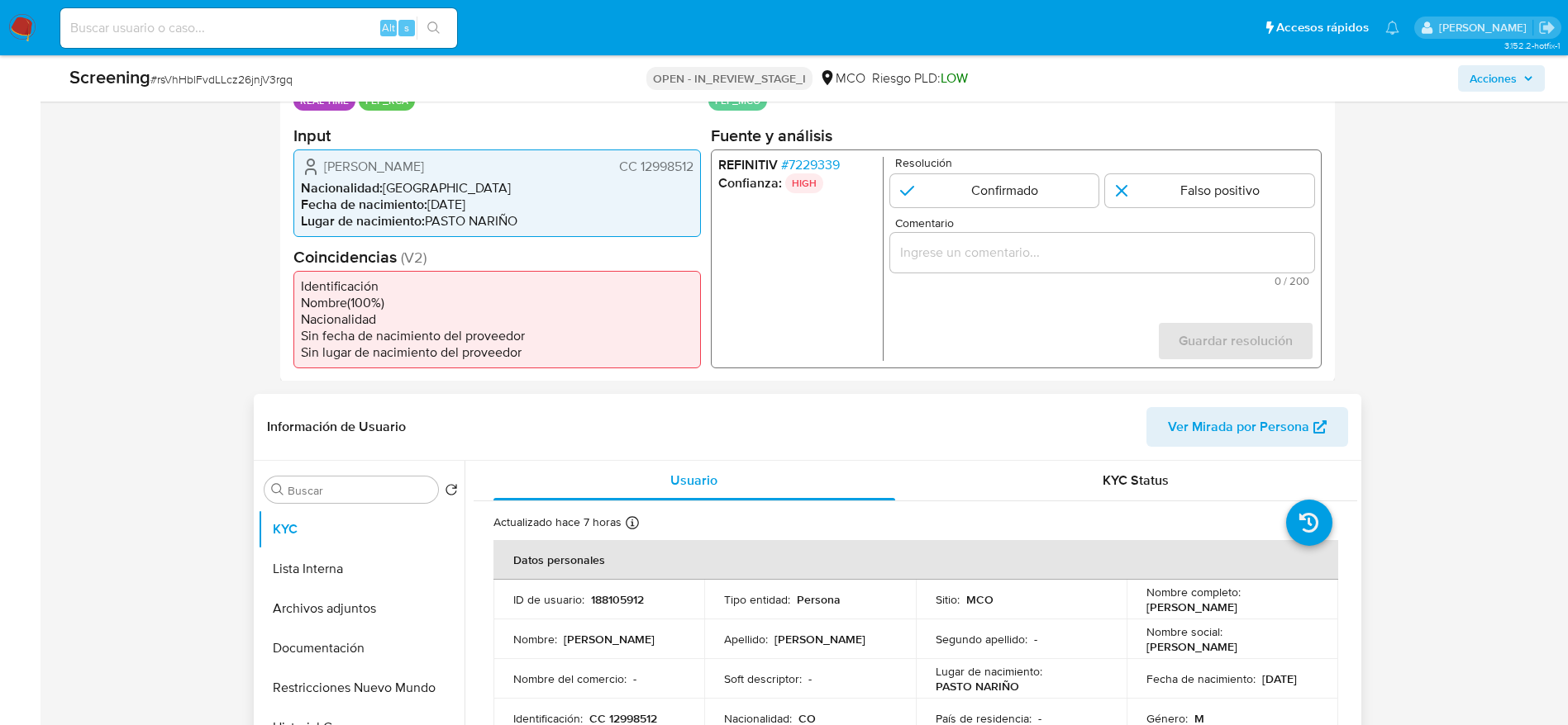
scroll to position [495, 0]
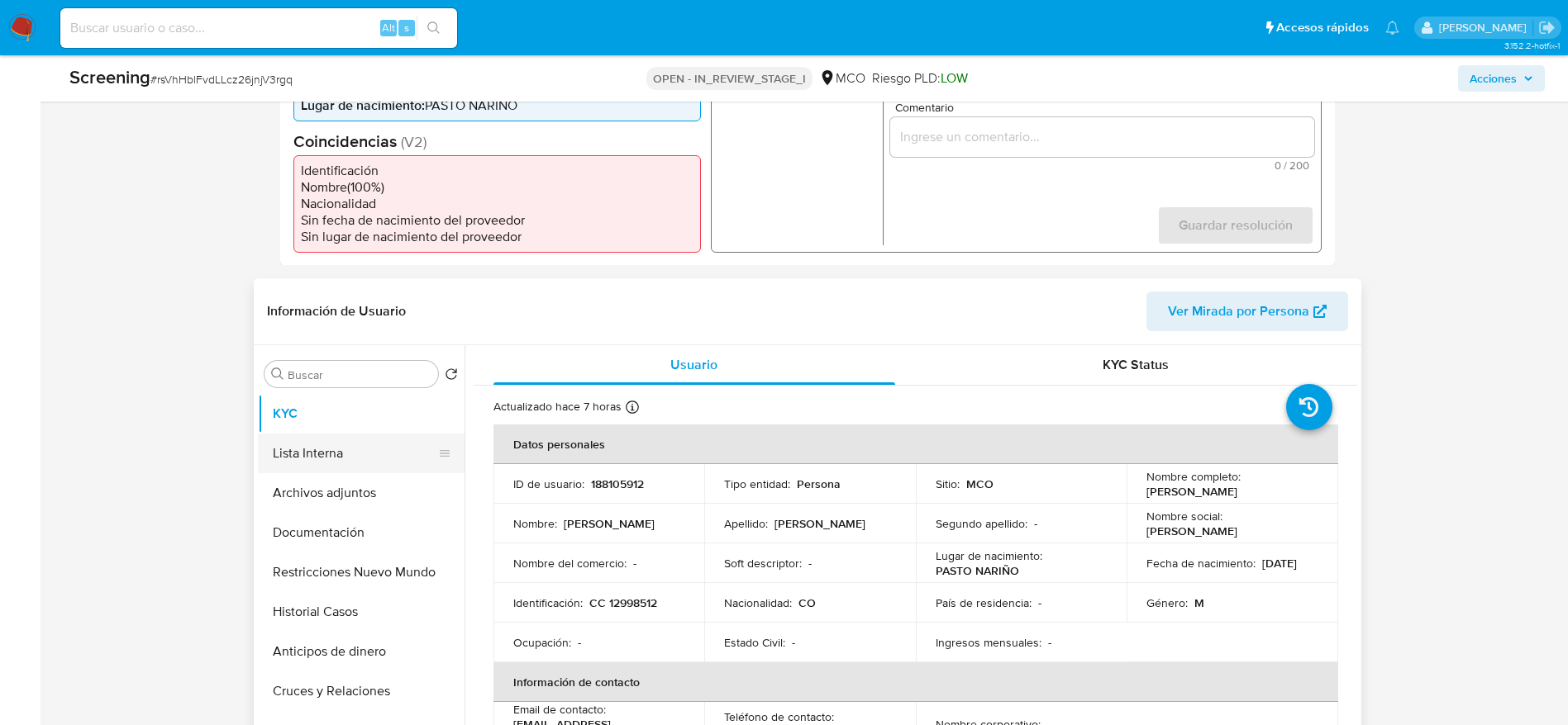
click at [367, 436] on button "Lista Interna" at bounding box center [354, 454] width 193 height 40
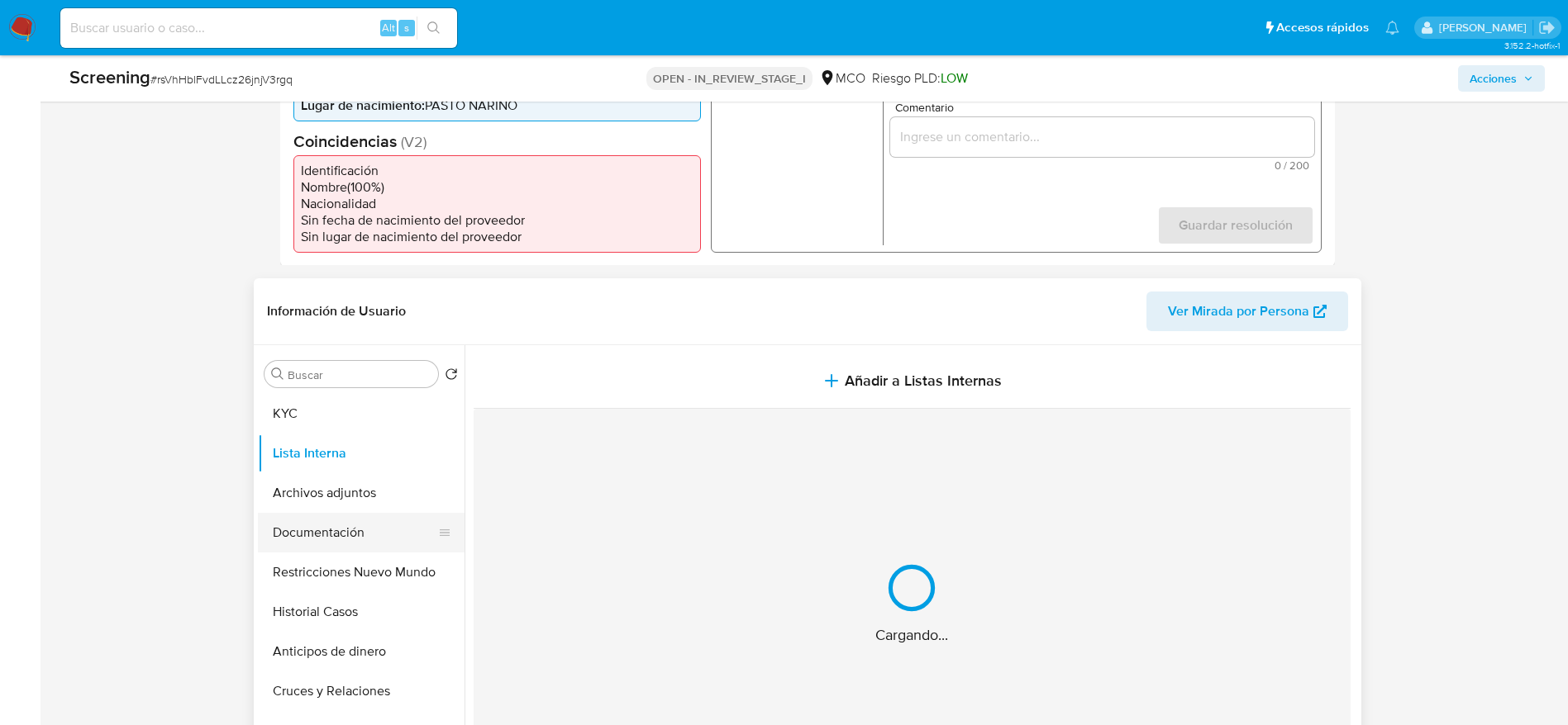
click at [362, 519] on button "Documentación" at bounding box center [354, 533] width 193 height 40
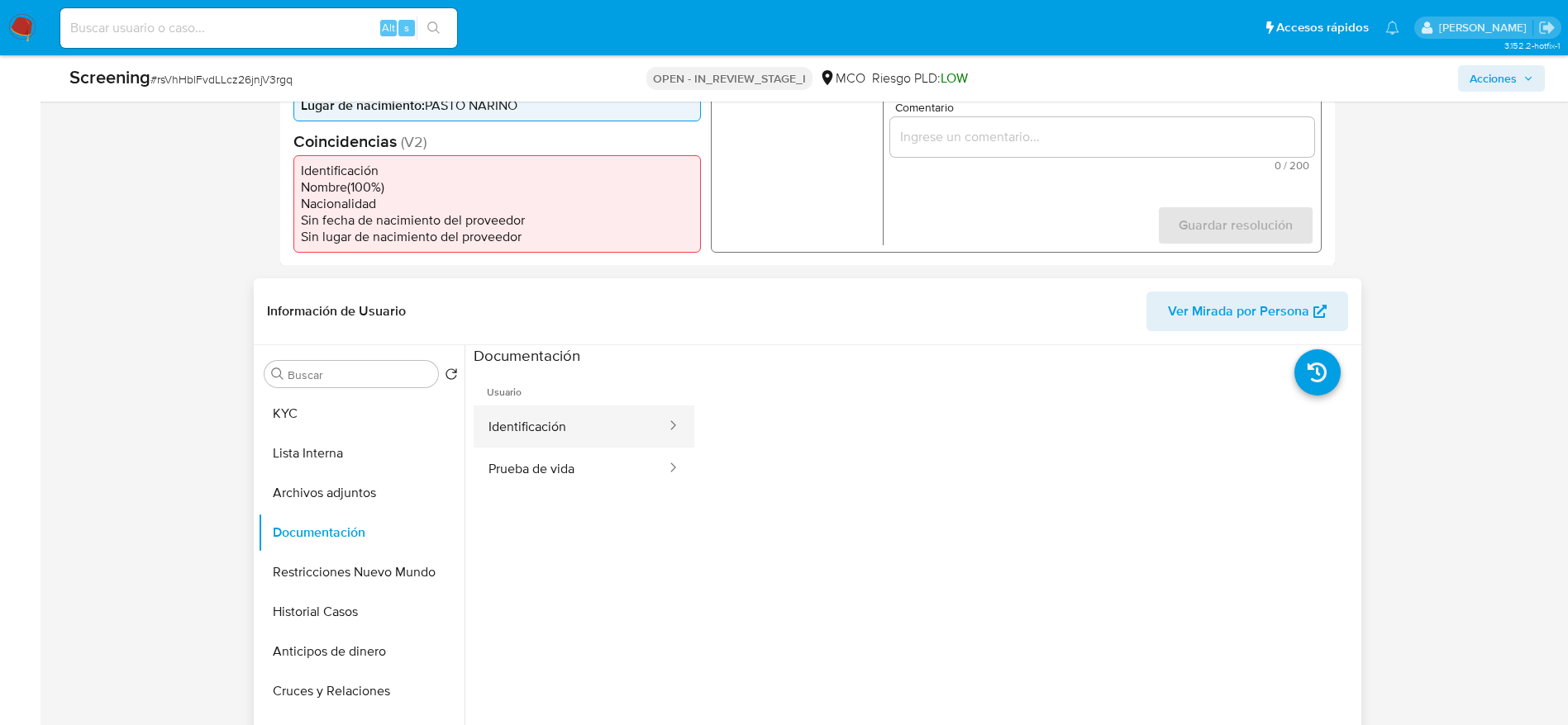
click at [578, 446] on button "Identificación" at bounding box center [571, 426] width 194 height 42
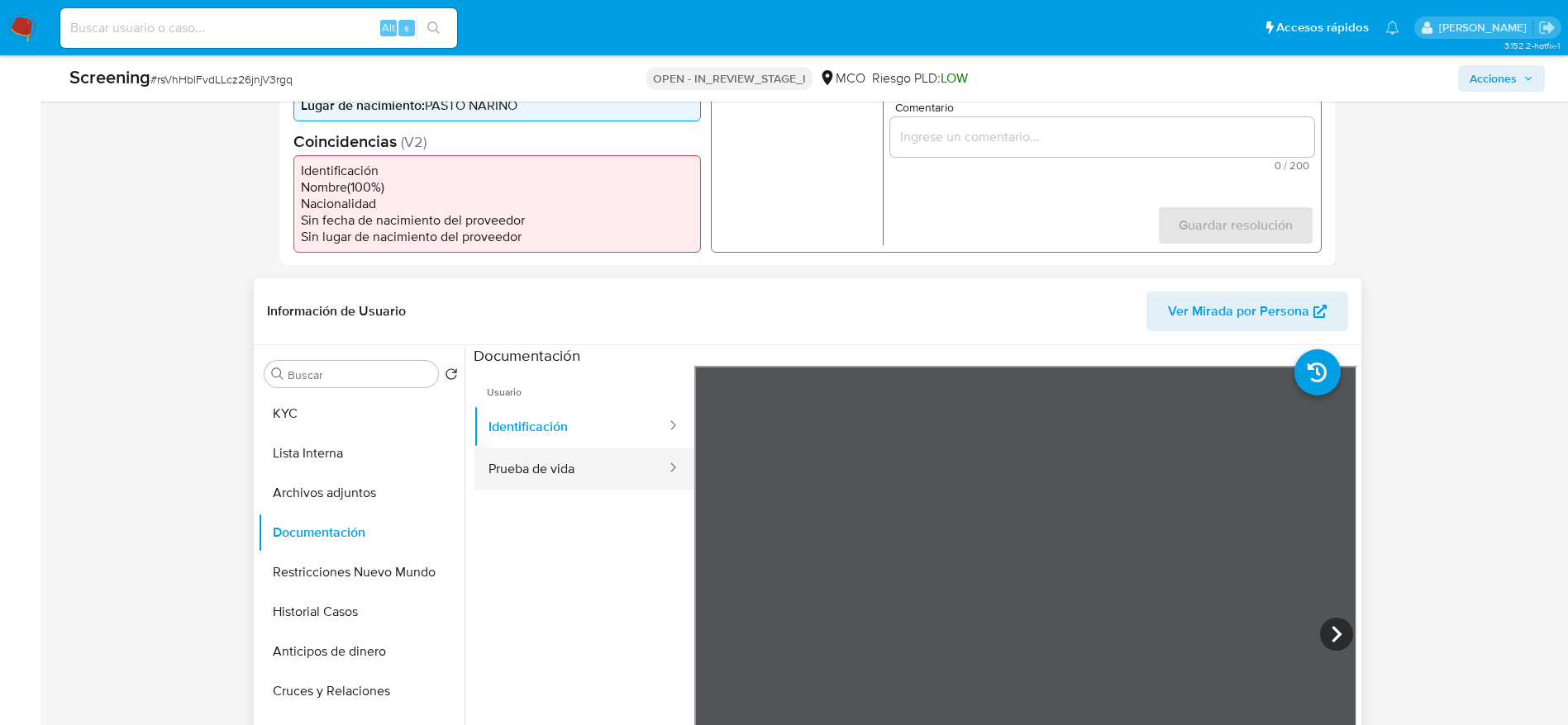
click at [614, 455] on button "Prueba de vida" at bounding box center [571, 468] width 194 height 42
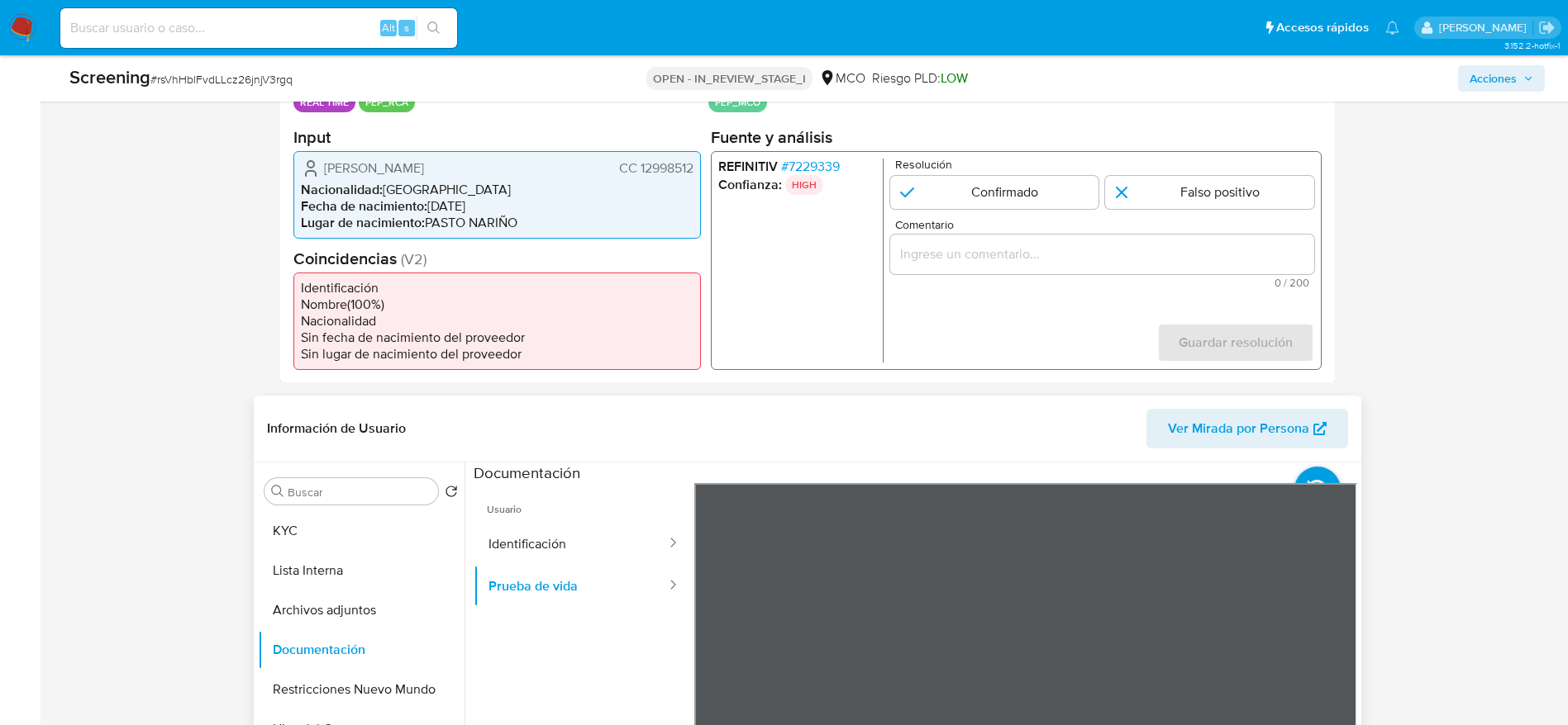
scroll to position [248, 0]
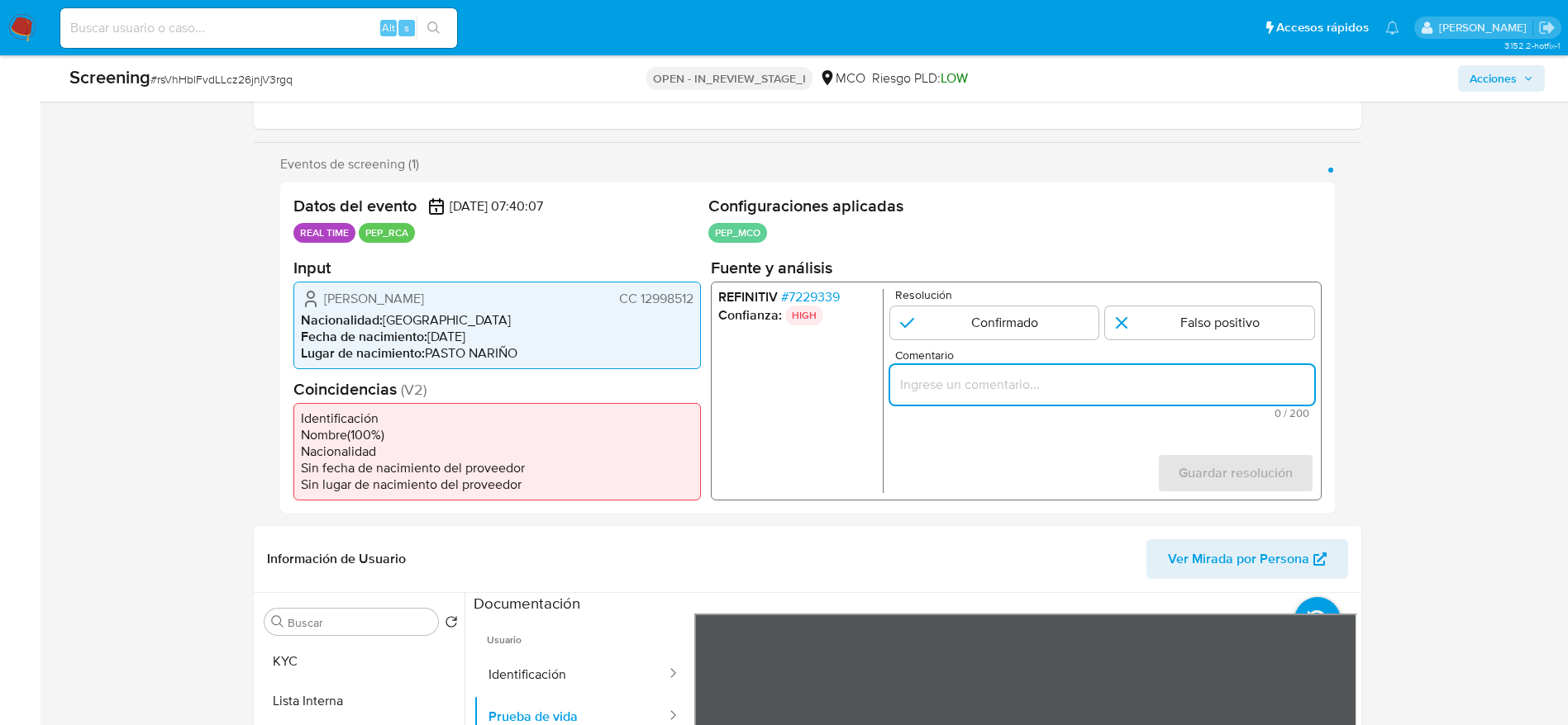
click at [1118, 377] on input "Comentario" at bounding box center [1100, 384] width 424 height 22
paste input "Caso generado sobre el usuario Luis Olmedo Martinez Zamora CC 12998512 por coin…"
type input "Caso generado sobre el usuario Luis Olmedo Martinez Zamora CC 12998512 por coin…"
click at [1281, 317] on input "1 de 1" at bounding box center [1209, 322] width 209 height 33
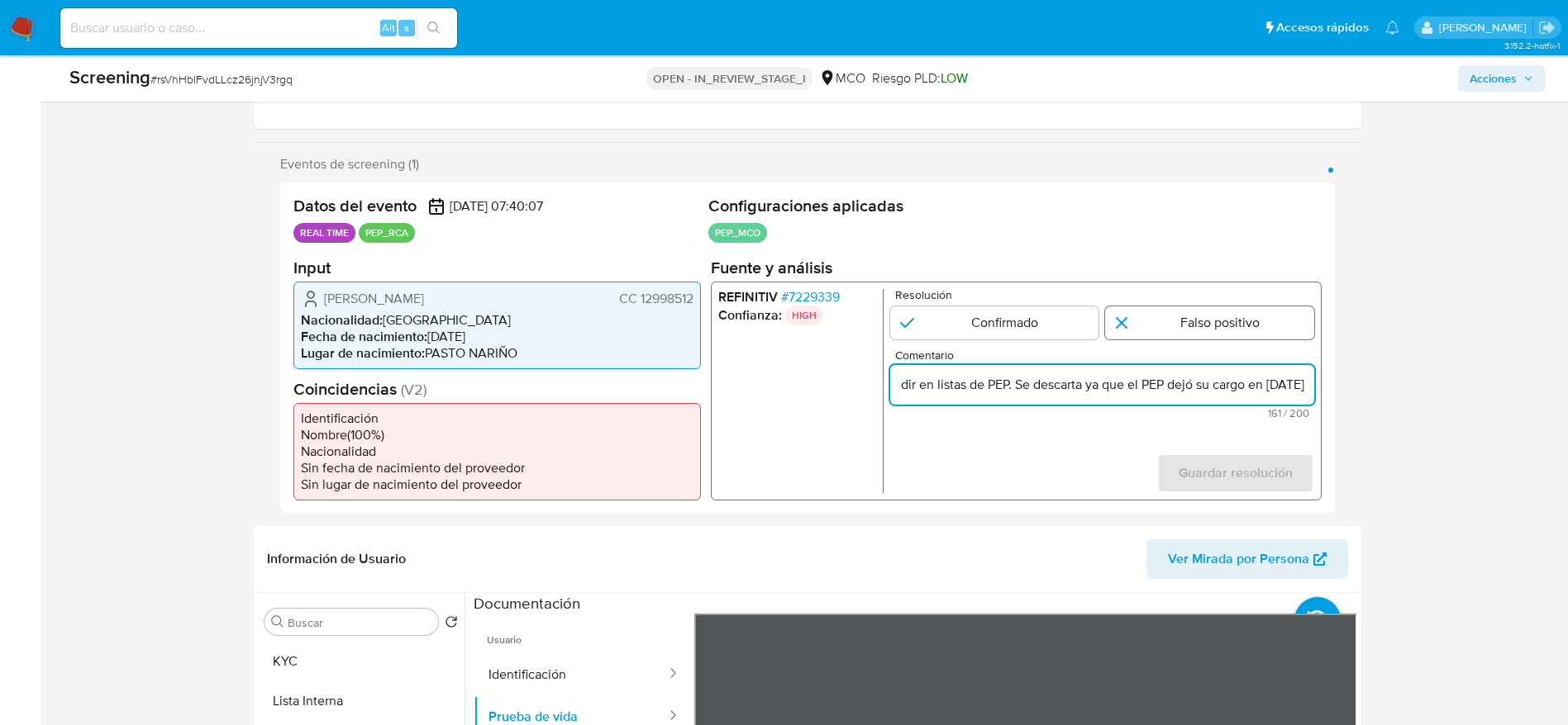
radio input "true"
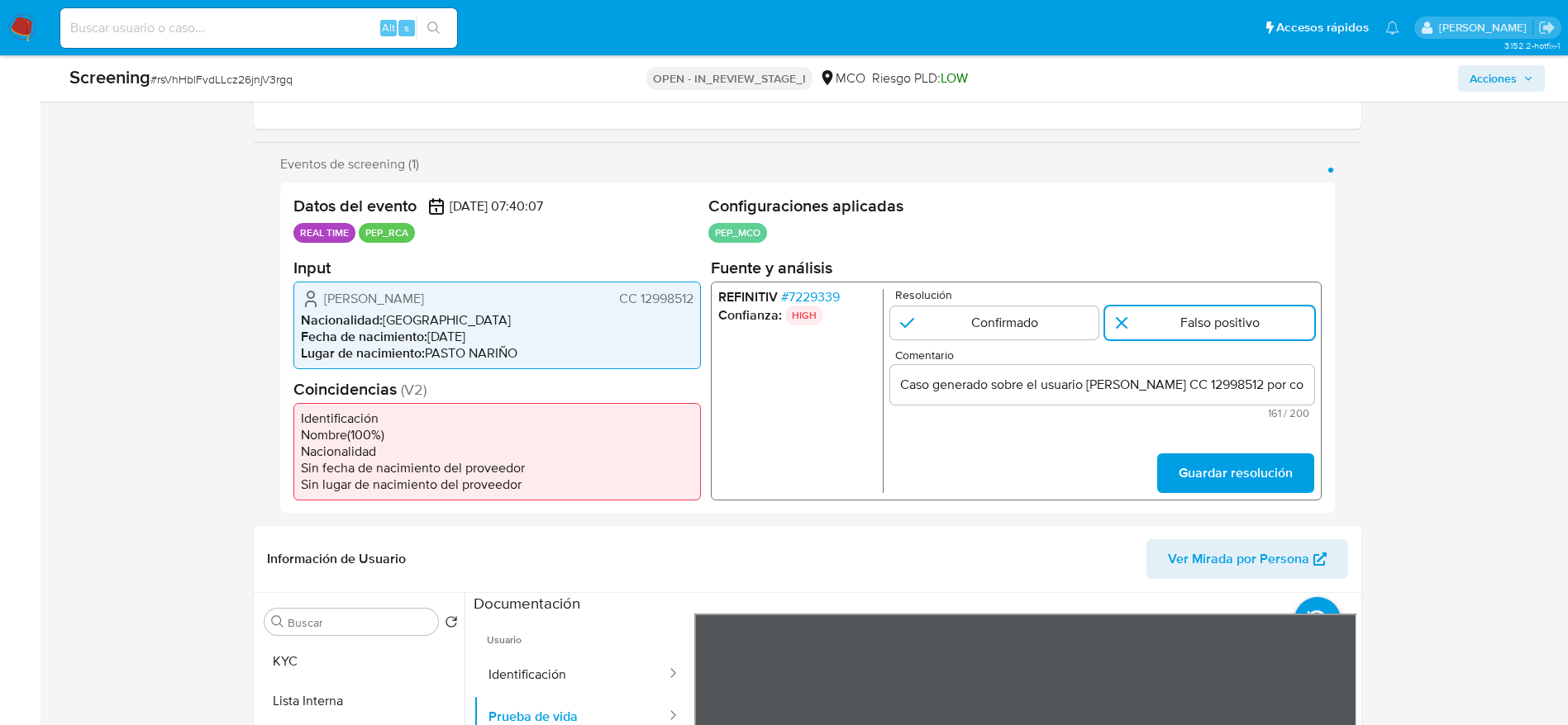
drag, startPoint x: 1255, startPoint y: 470, endPoint x: 898, endPoint y: 15, distance: 578.3
click at [1254, 472] on span "Guardar resolución" at bounding box center [1235, 473] width 114 height 36
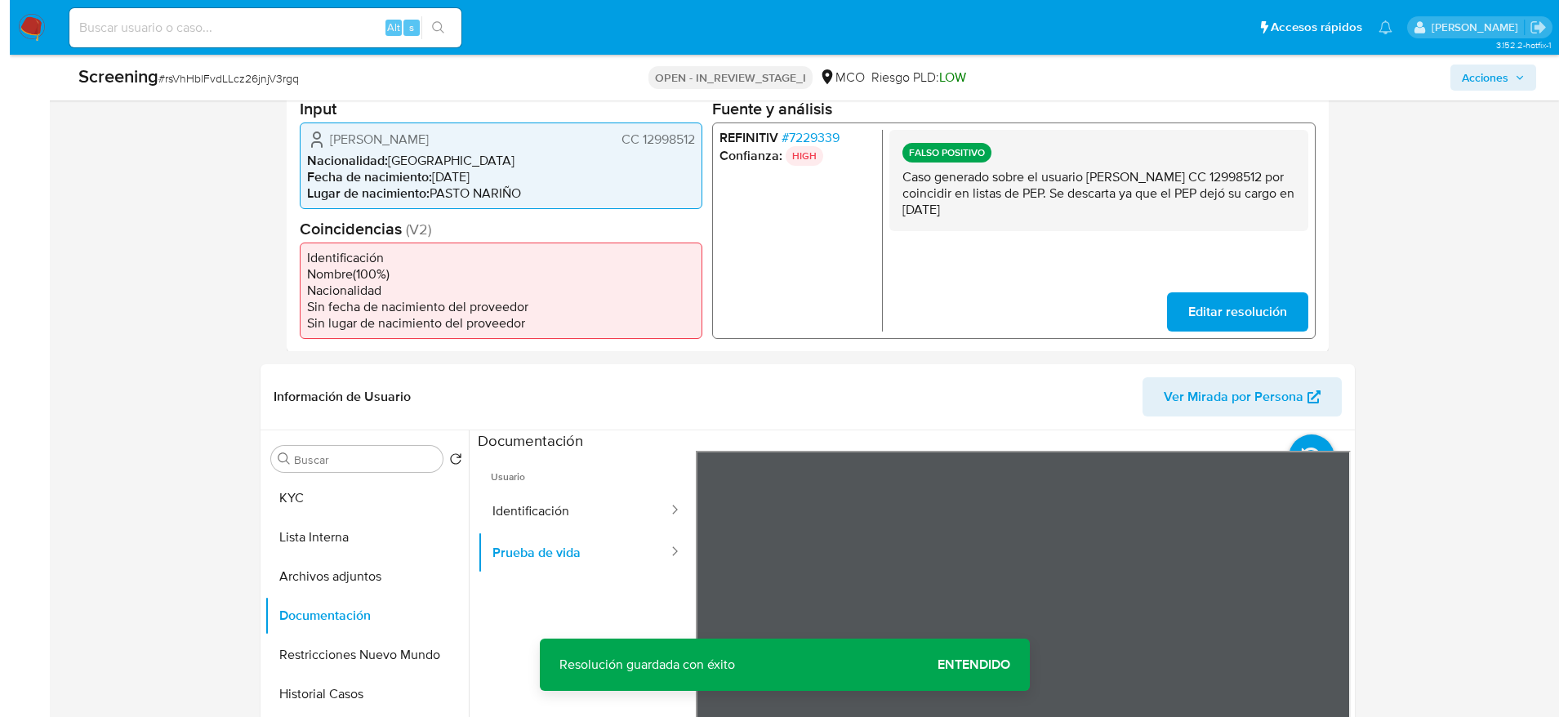
scroll to position [490, 0]
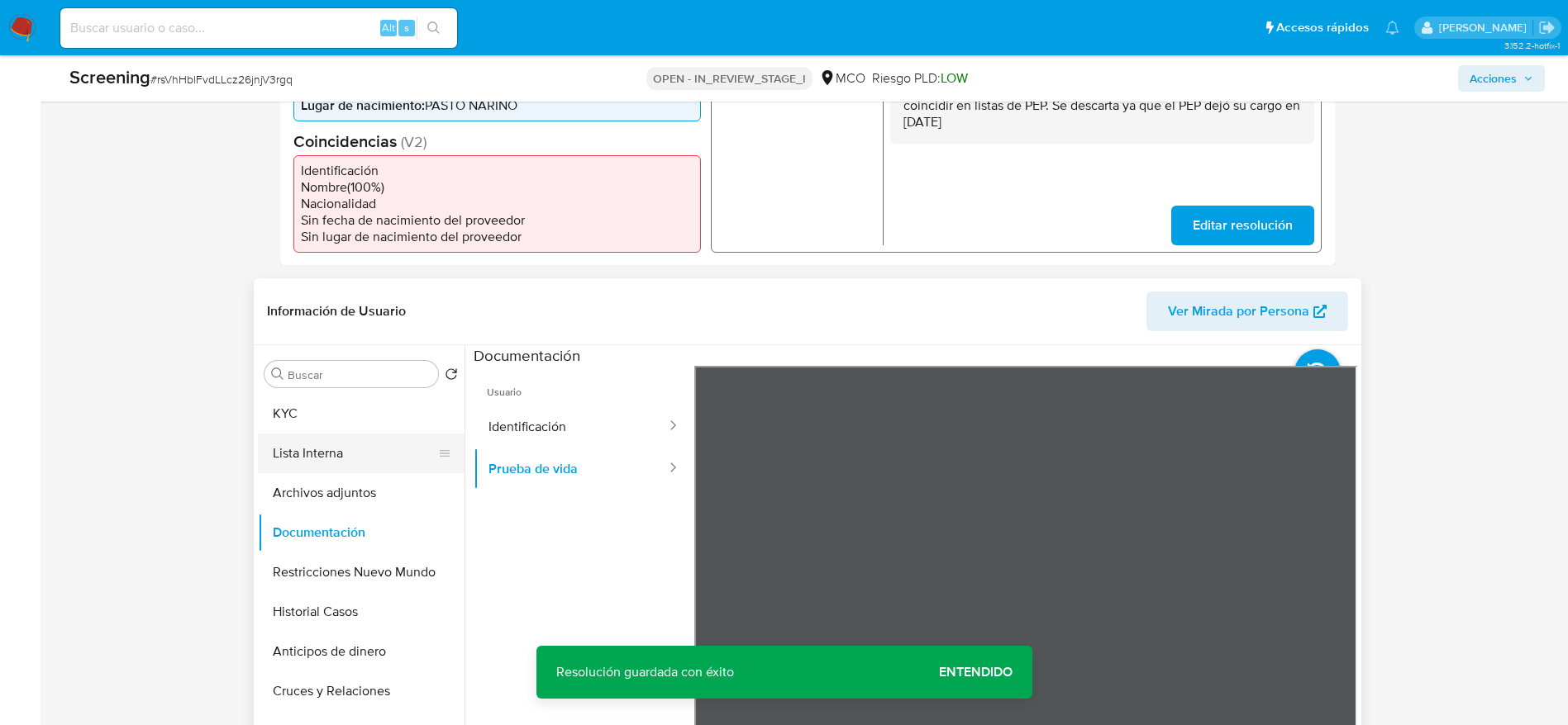
click at [356, 465] on button "Lista Interna" at bounding box center [354, 454] width 193 height 40
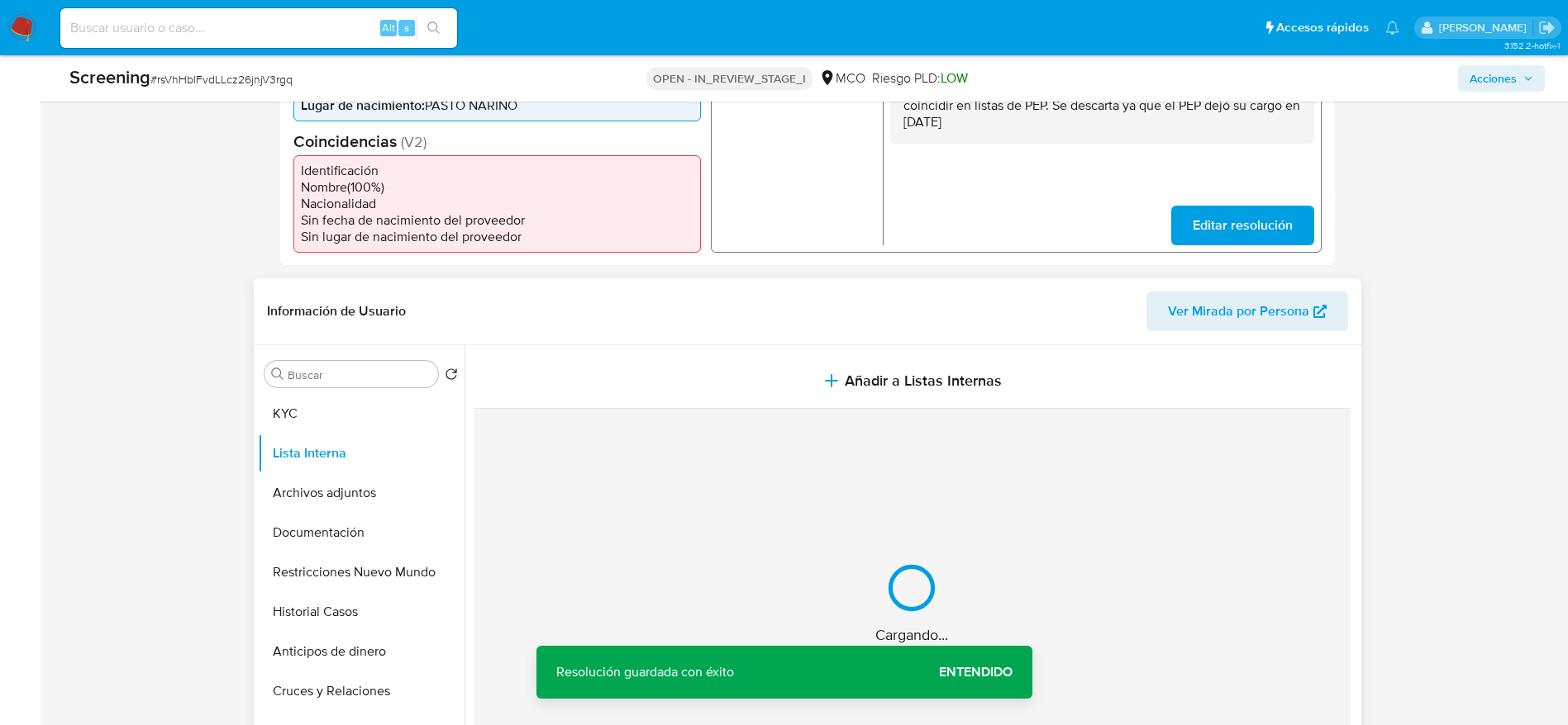
click at [751, 318] on header "Información de Usuario Ver Mirada por Persona" at bounding box center [807, 311] width 1080 height 40
click at [753, 352] on section at bounding box center [915, 571] width 883 height 452
click at [758, 336] on div "Información de Usuario Ver Mirada por Persona" at bounding box center [807, 312] width 1108 height 67
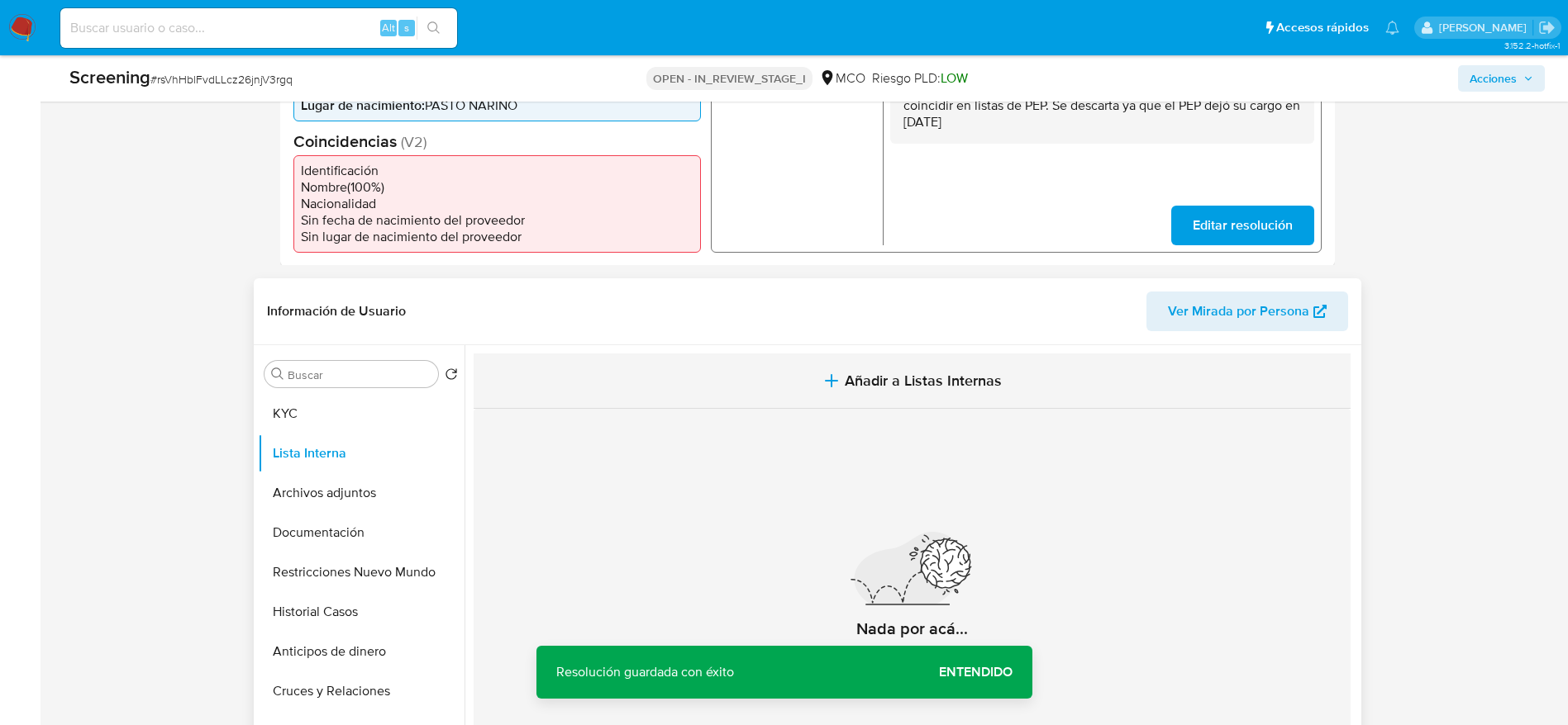
click at [753, 381] on button "Añadir a Listas Internas" at bounding box center [912, 381] width 877 height 55
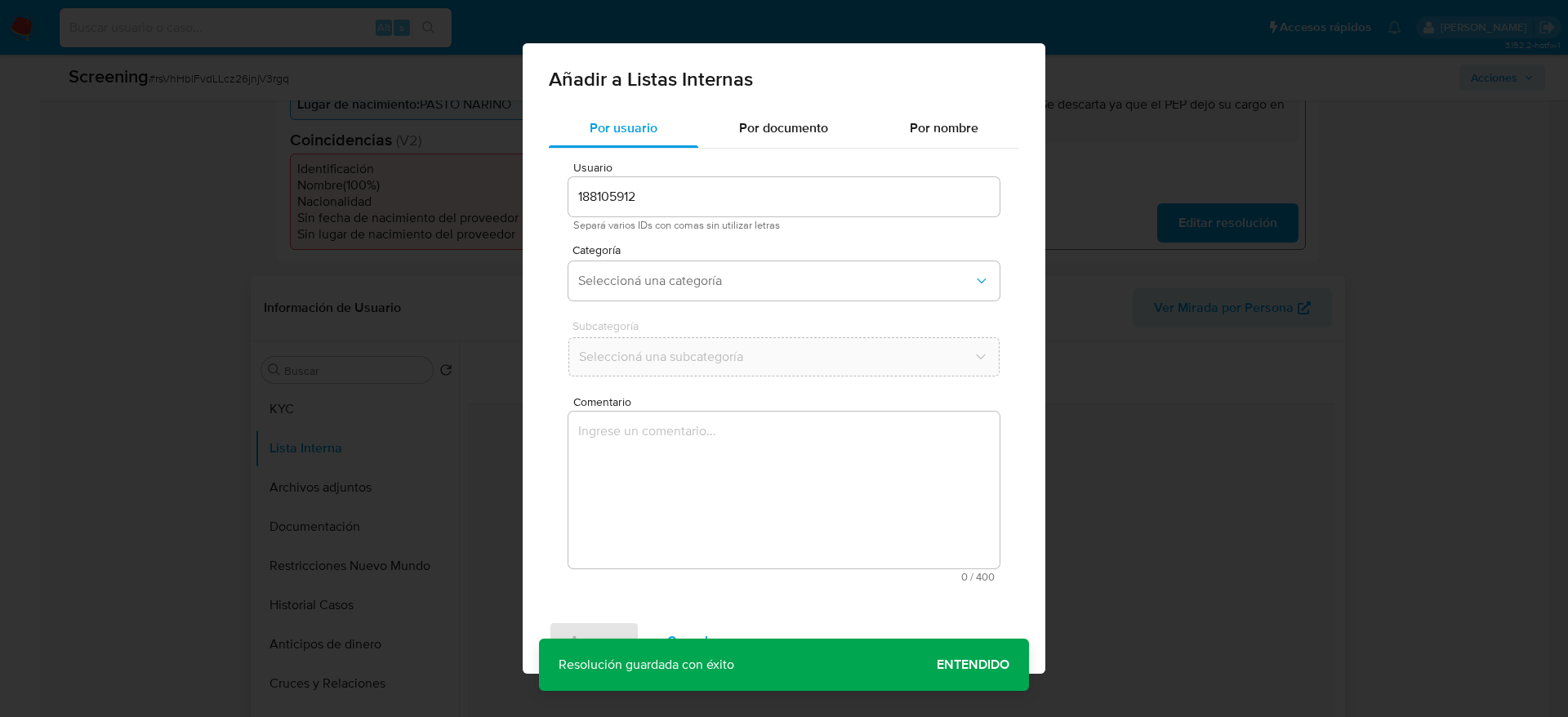
click at [742, 472] on textarea "Comentario" at bounding box center [784, 490] width 432 height 157
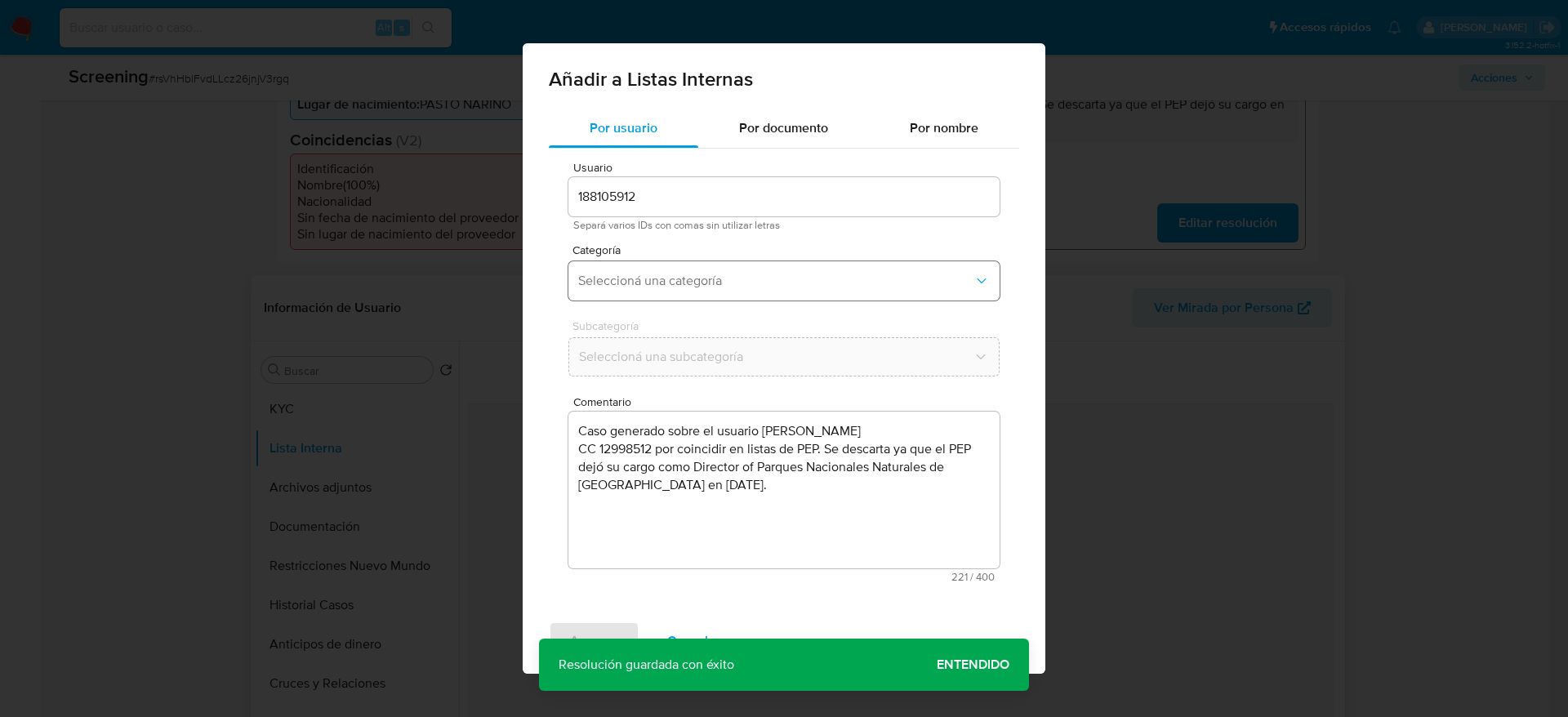
click at [775, 295] on button "Seleccioná una categoría" at bounding box center [784, 281] width 432 height 39
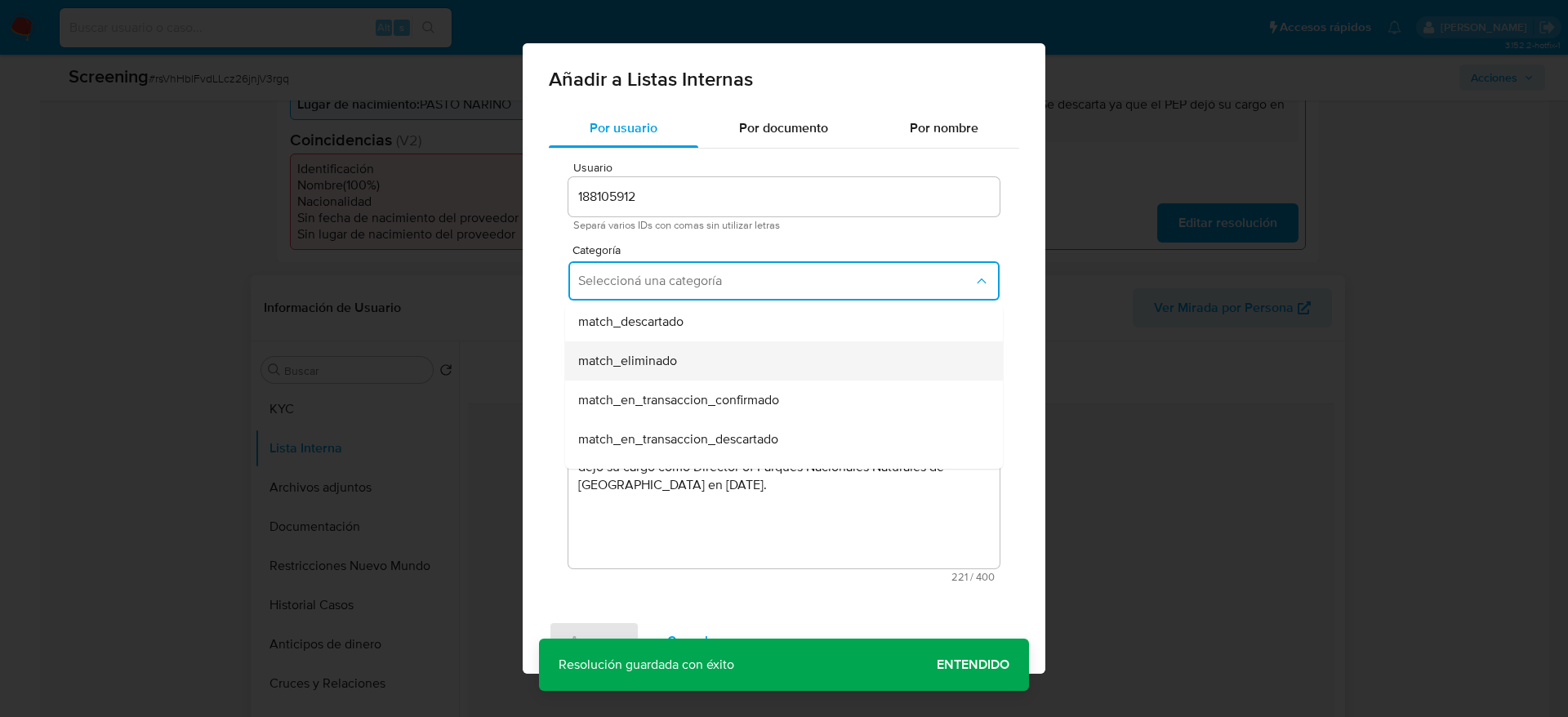
scroll to position [123, 0]
click at [671, 354] on span "match_descartado" at bounding box center [630, 359] width 105 height 16
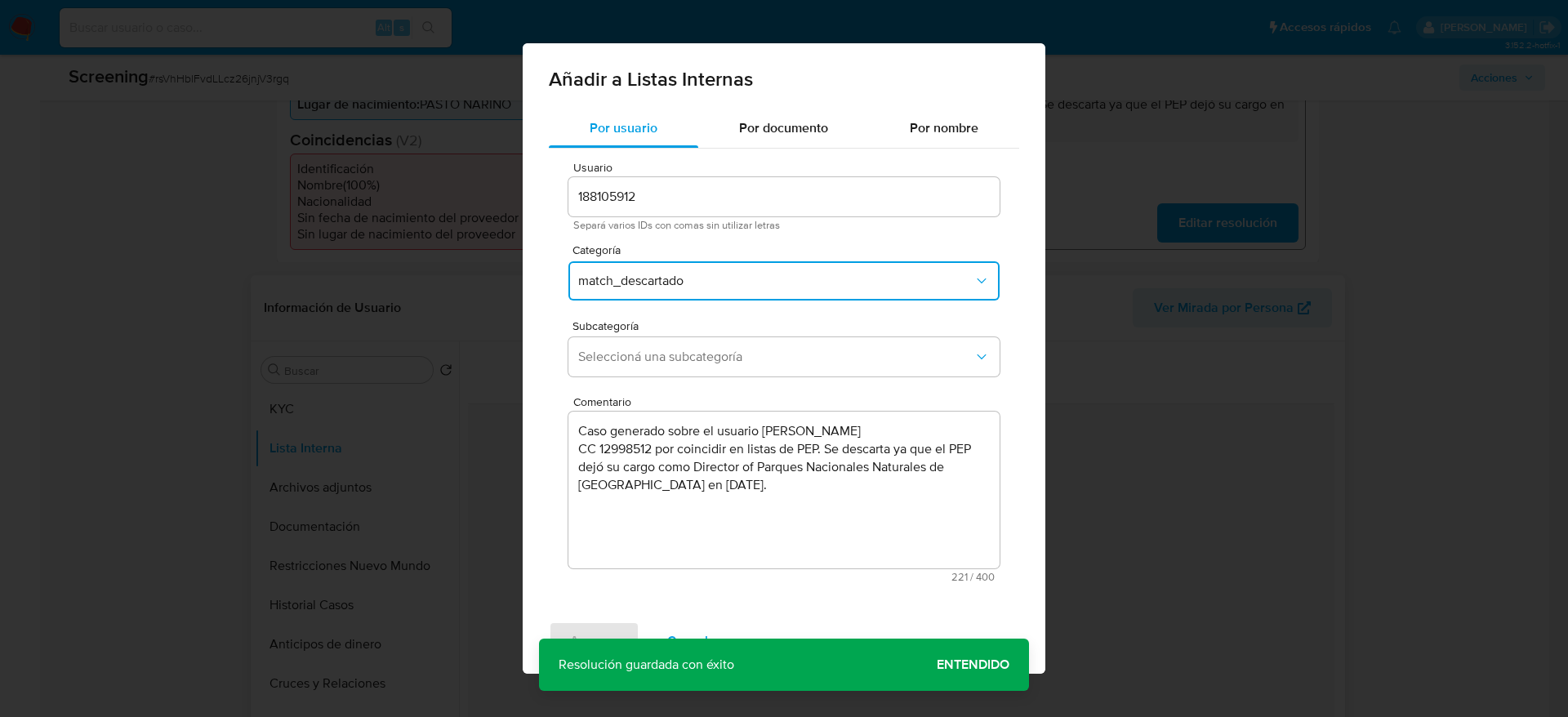
click at [671, 354] on span "Seleccioná una subcategoría" at bounding box center [775, 357] width 396 height 16
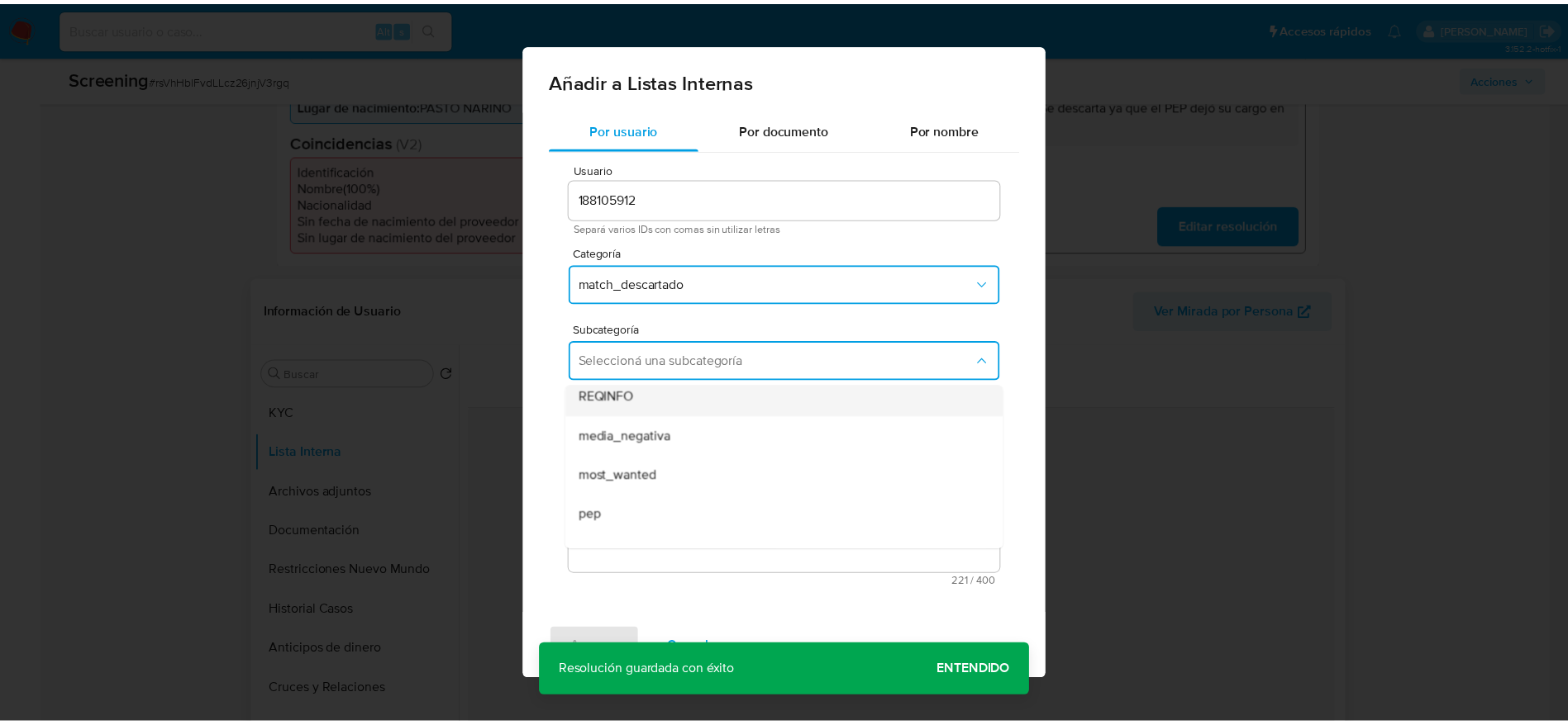
scroll to position [113, 0]
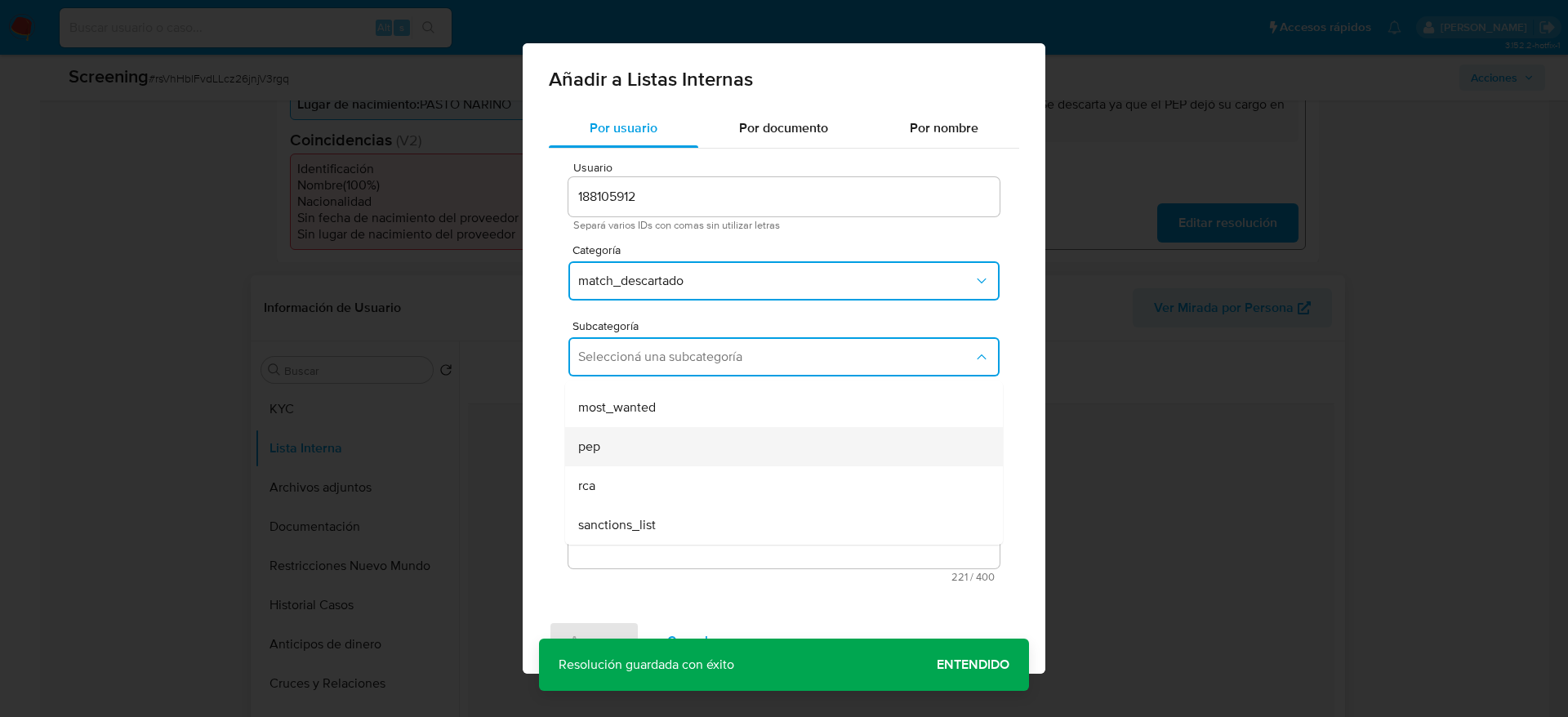
click at [669, 438] on div "pep" at bounding box center [779, 447] width 402 height 39
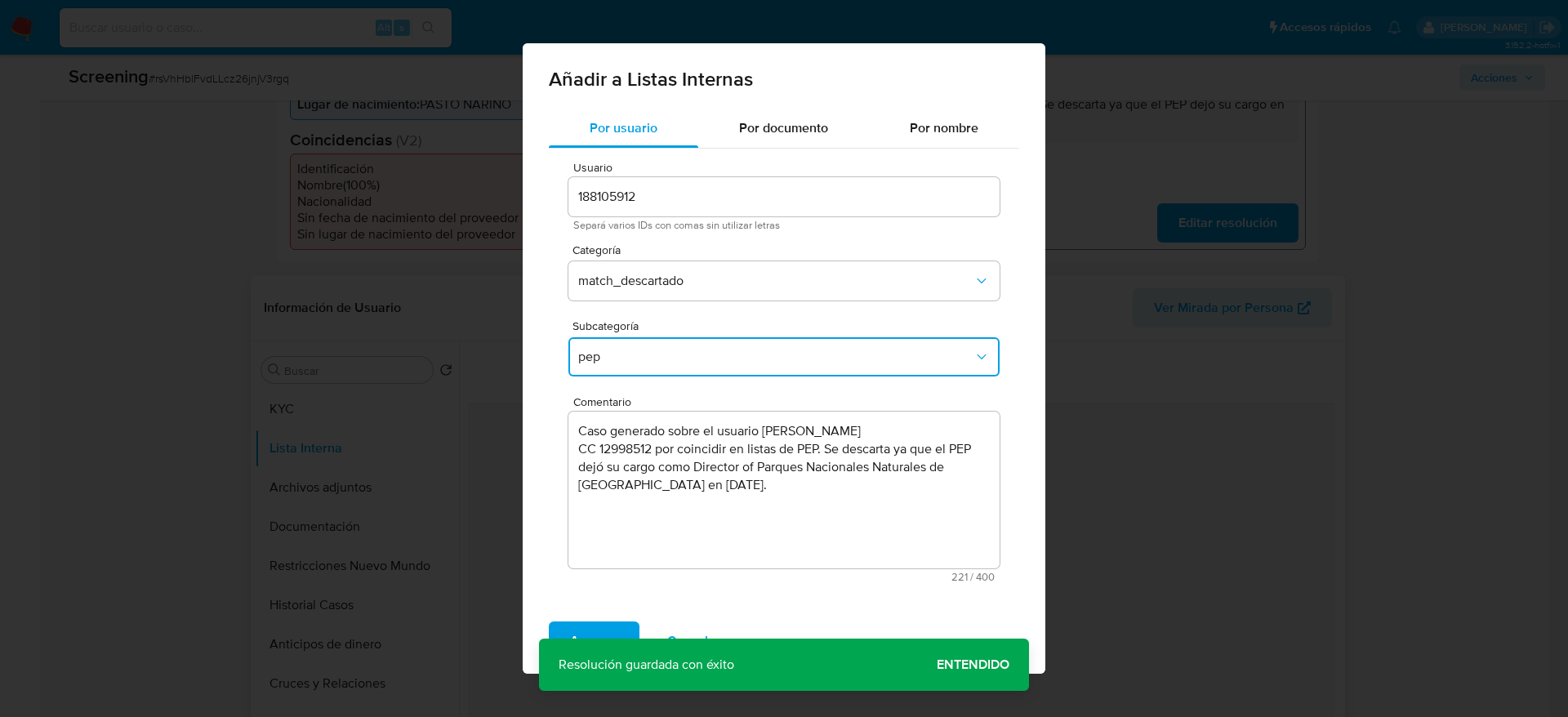
drag, startPoint x: 597, startPoint y: 634, endPoint x: 700, endPoint y: 506, distance: 164.3
click at [700, 507] on div "Añadir a Listas Internas Por usuario Por documento Por nombre Usuario 188105912…" at bounding box center [784, 358] width 522 height 631
click at [747, 465] on textarea "Caso generado sobre el usuario Luis Olmedo Martinez Zamora CC 12998512 por coin…" at bounding box center [784, 490] width 432 height 157
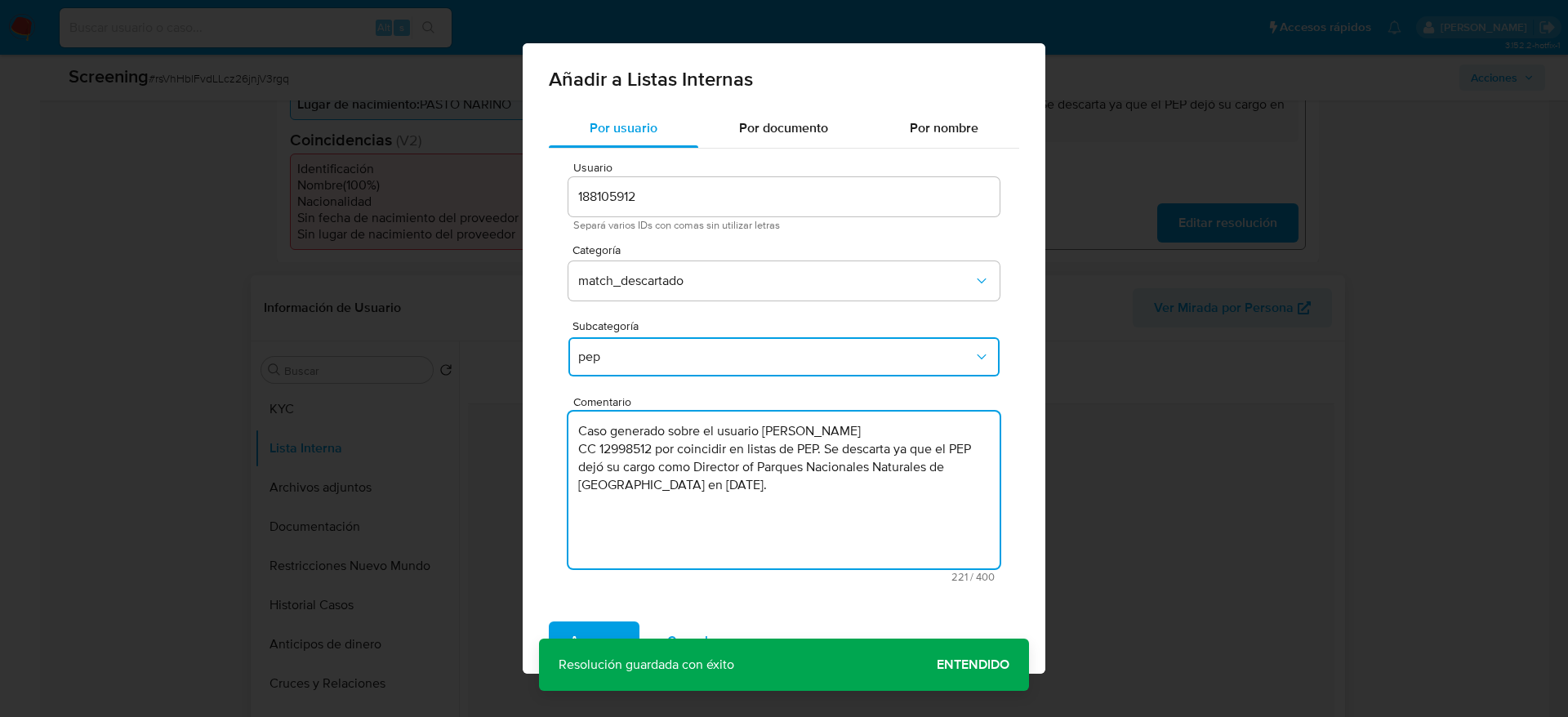
click at [747, 465] on textarea "Caso generado sobre el usuario Luis Olmedo Martinez Zamora CC 12998512 por coin…" at bounding box center [784, 490] width 432 height 157
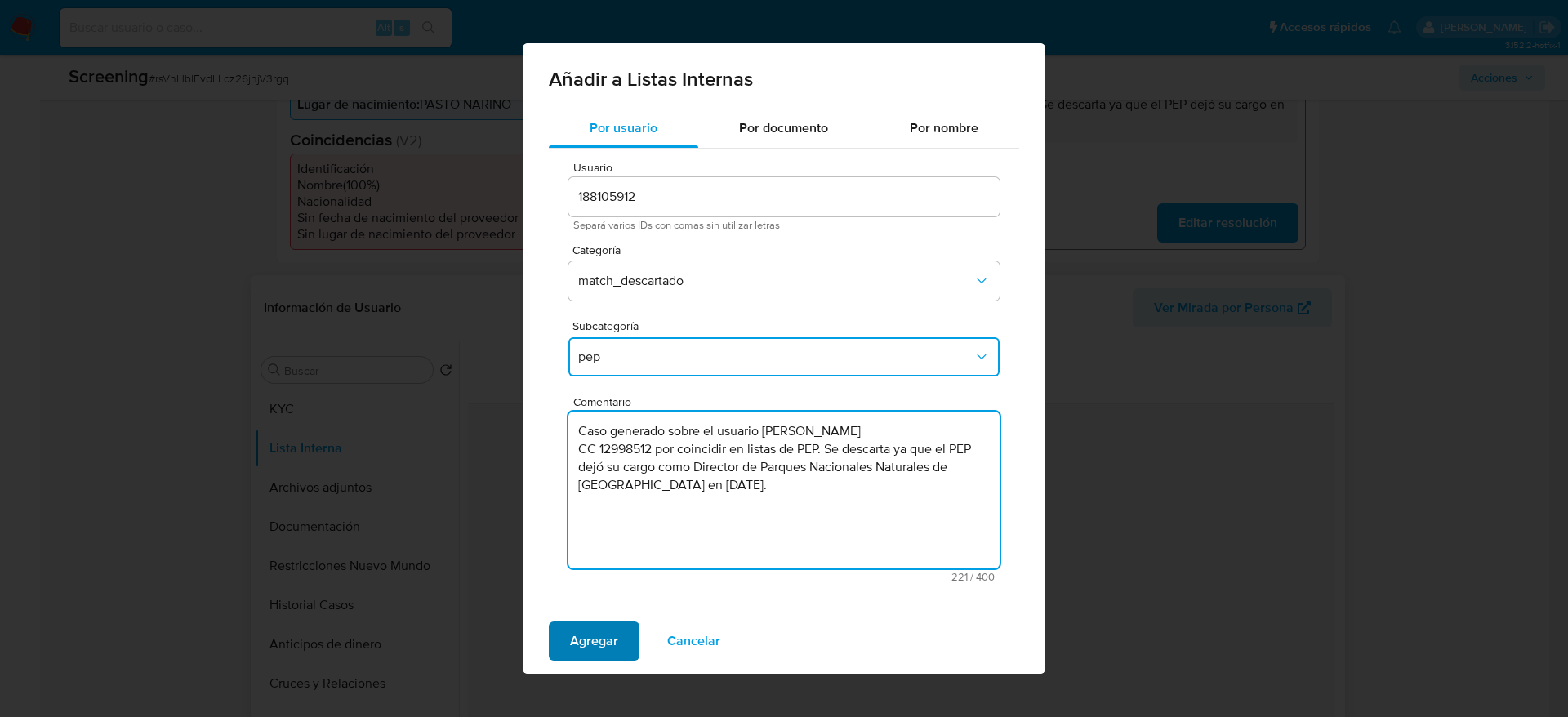
type textarea "Caso generado sobre el usuario Luis Olmedo Martinez Zamora CC 12998512 por coin…"
click at [585, 623] on span "Agregar" at bounding box center [594, 641] width 48 height 36
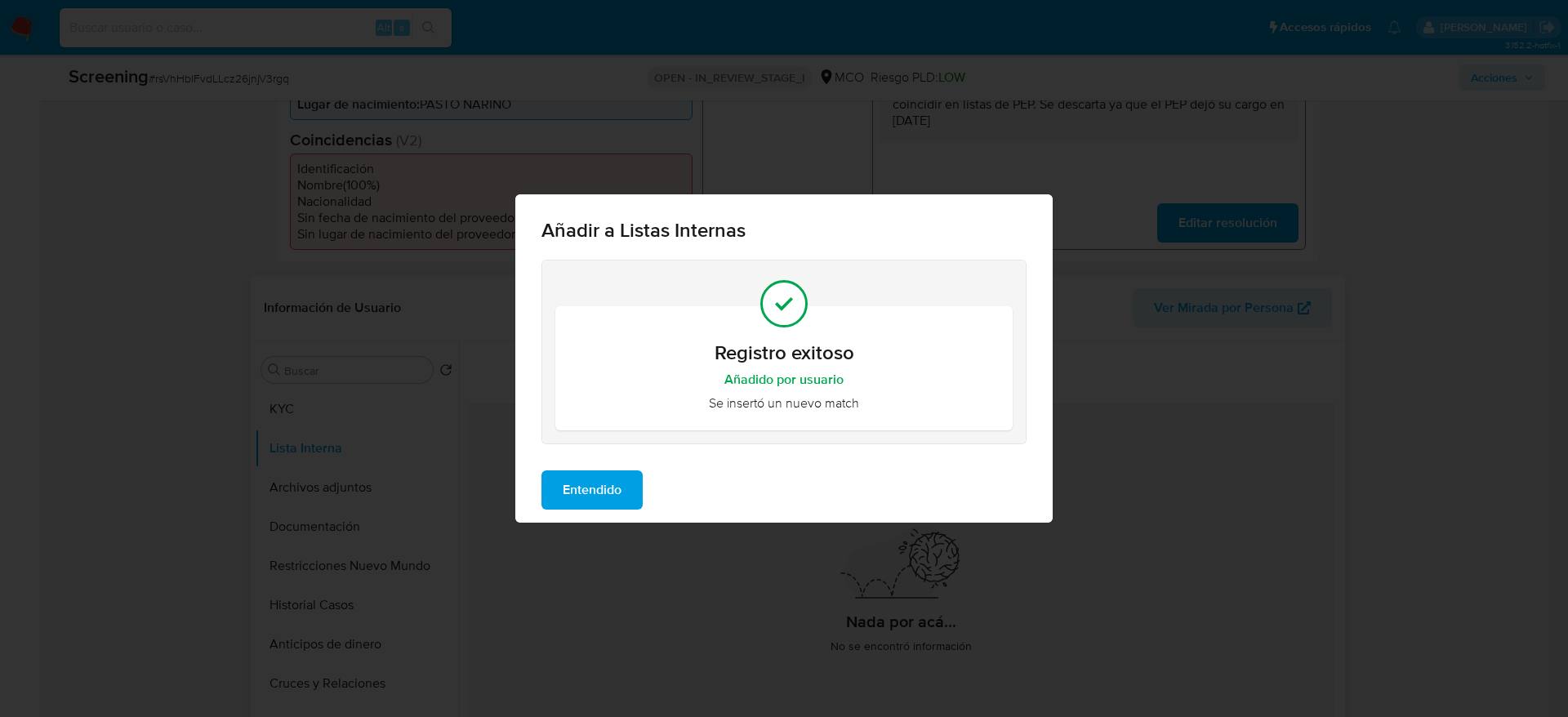
click at [589, 506] on span "Entendido" at bounding box center [592, 490] width 59 height 36
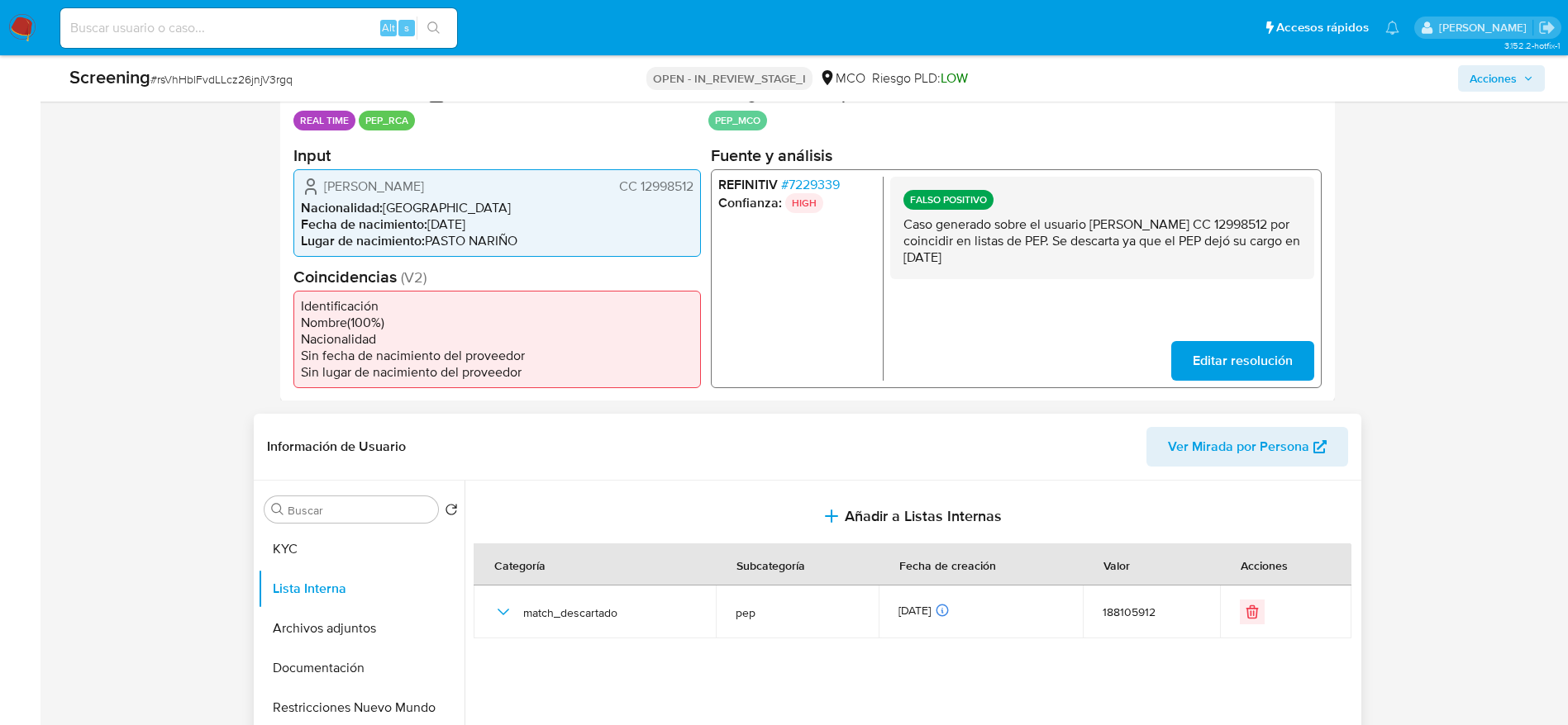
scroll to position [248, 0]
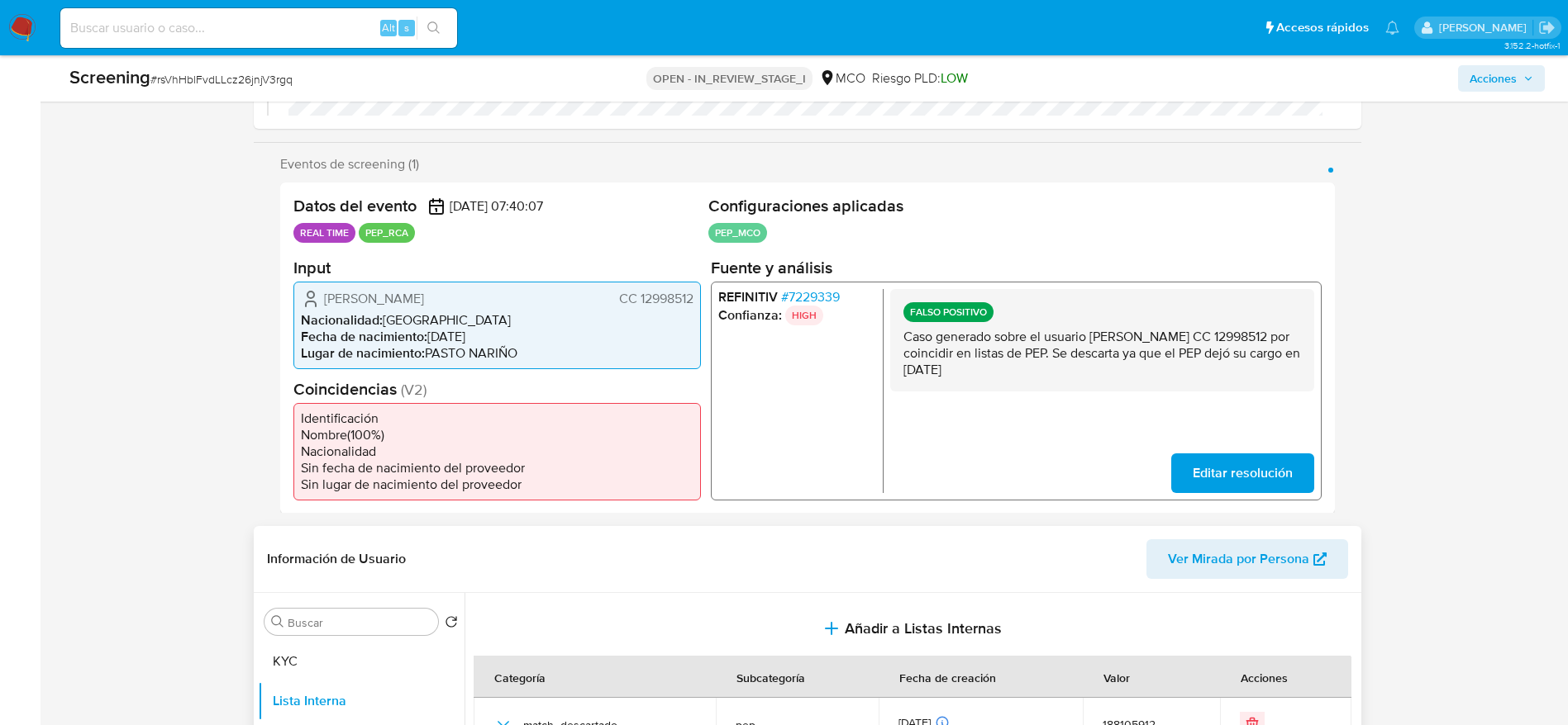
click at [819, 296] on span "# 7229339" at bounding box center [809, 297] width 59 height 16
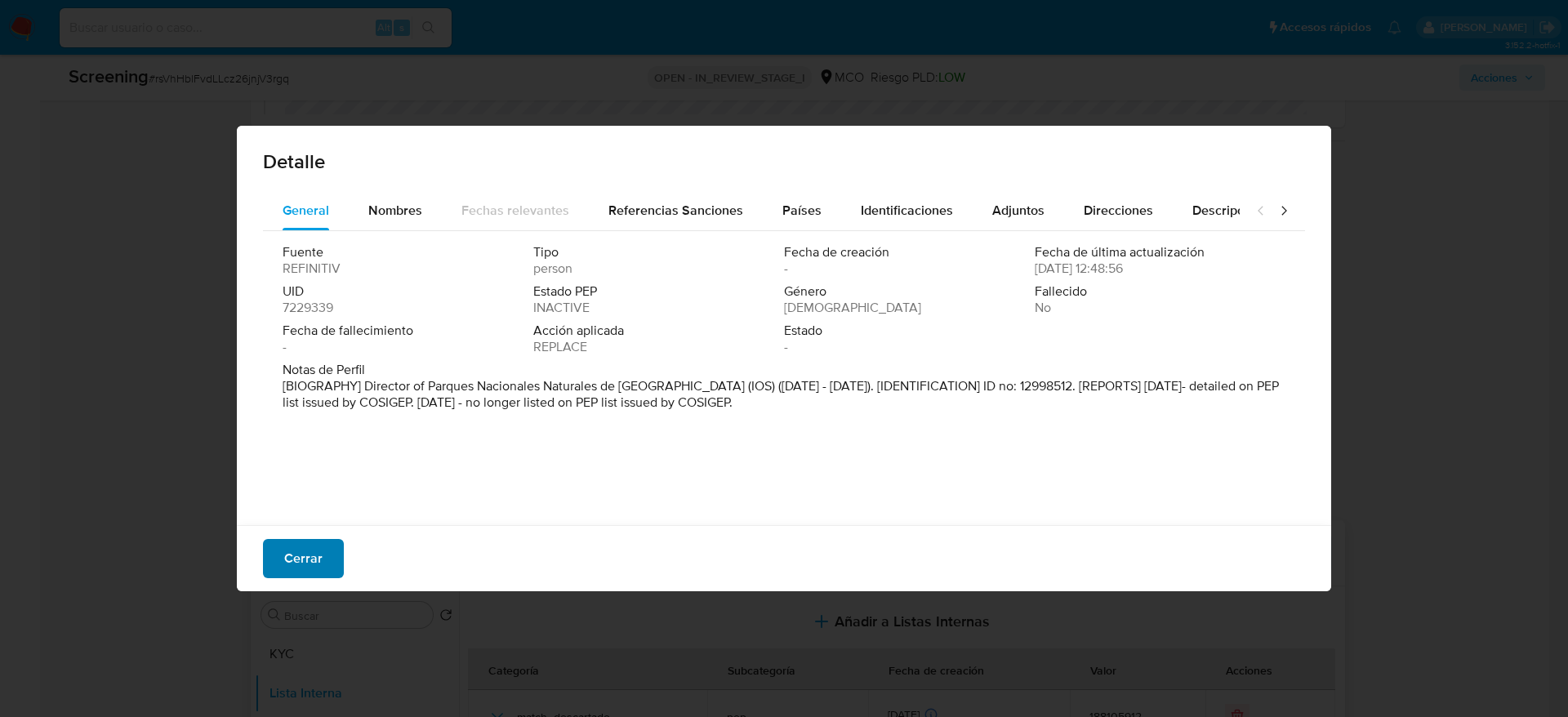
click at [341, 546] on button "Cerrar" at bounding box center [303, 559] width 81 height 39
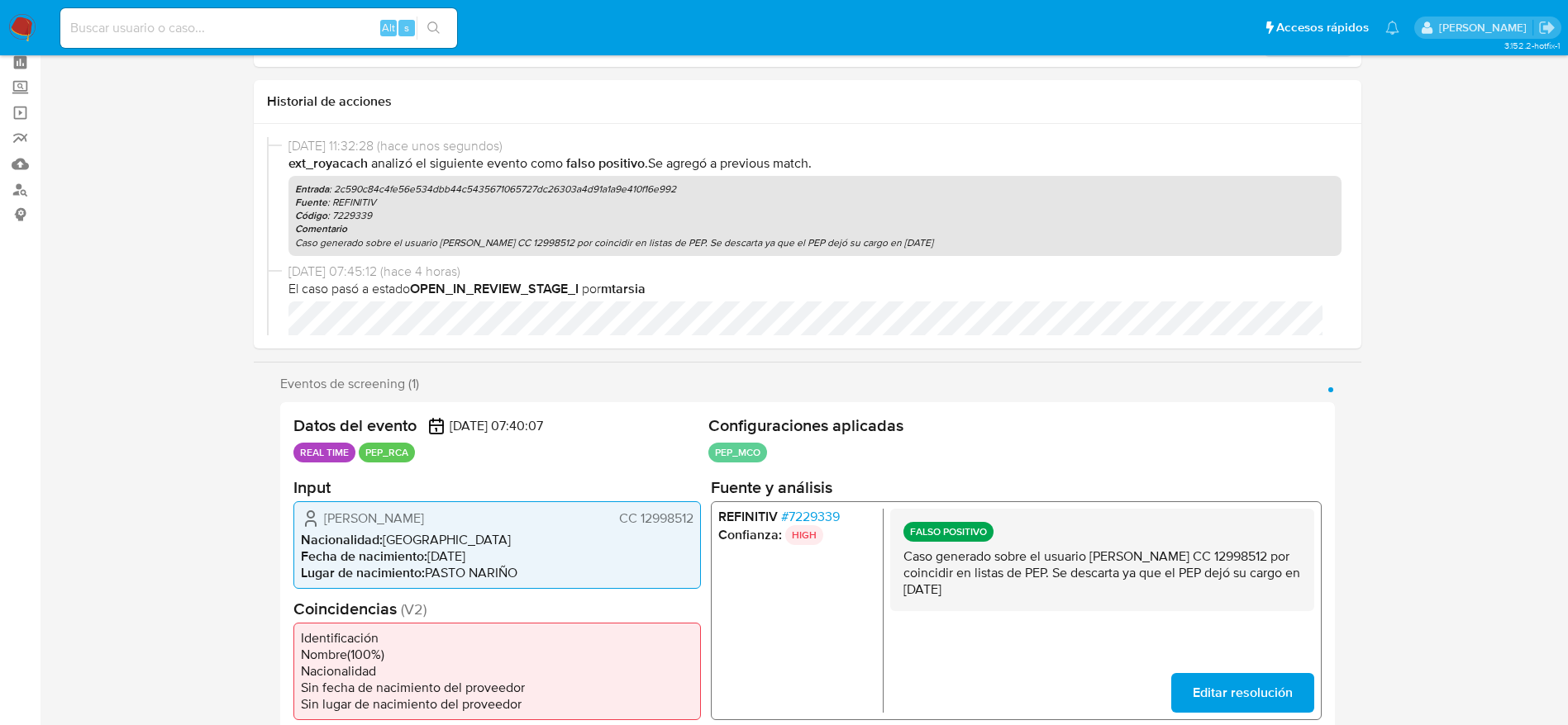
scroll to position [0, 0]
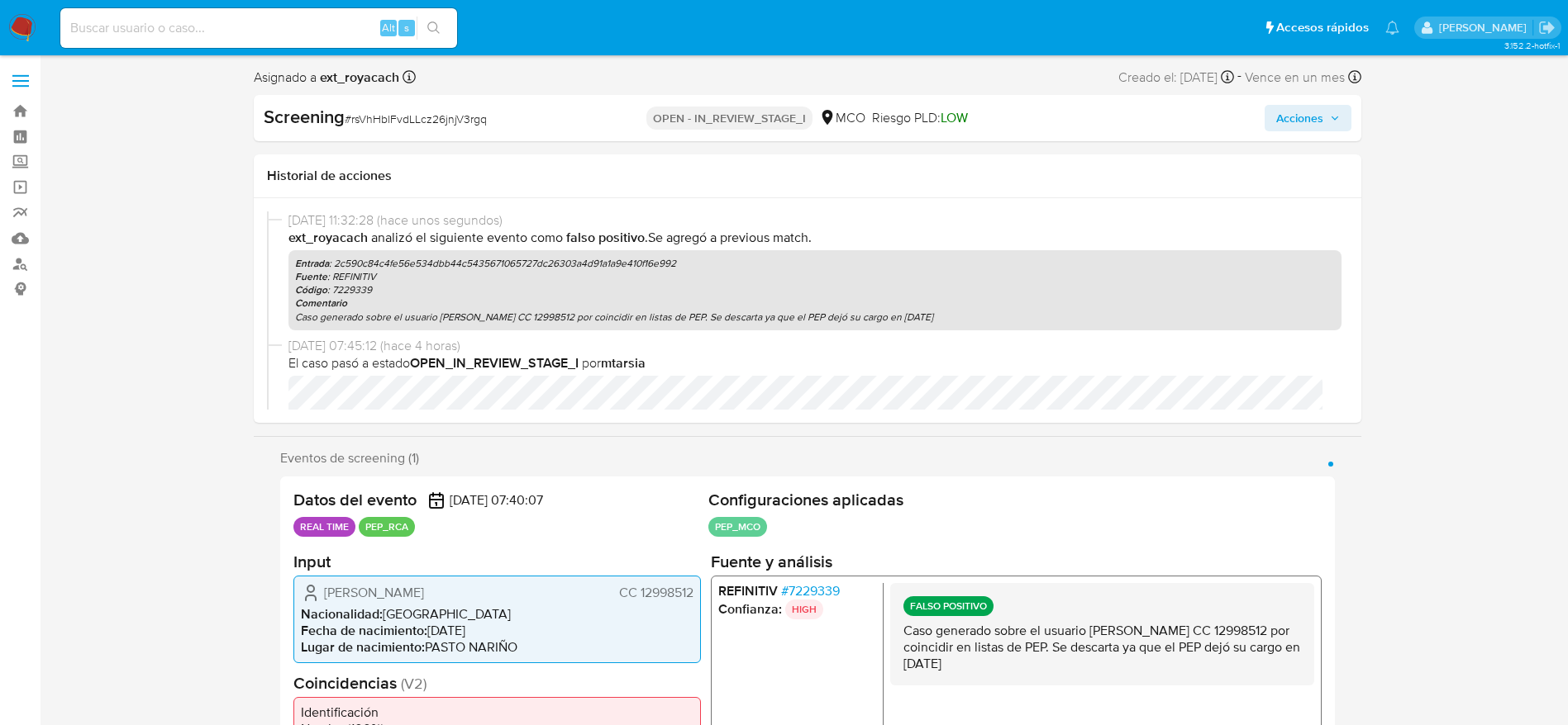
click at [1273, 136] on div "Screening # rsVhHblFvdLLcz26jnjV3rgq OPEN - IN_REVIEW_STAGE_I MCO Riesgo PLD: L…" at bounding box center [807, 118] width 1108 height 46
click at [1296, 114] on span "Acciones" at bounding box center [1299, 118] width 47 height 26
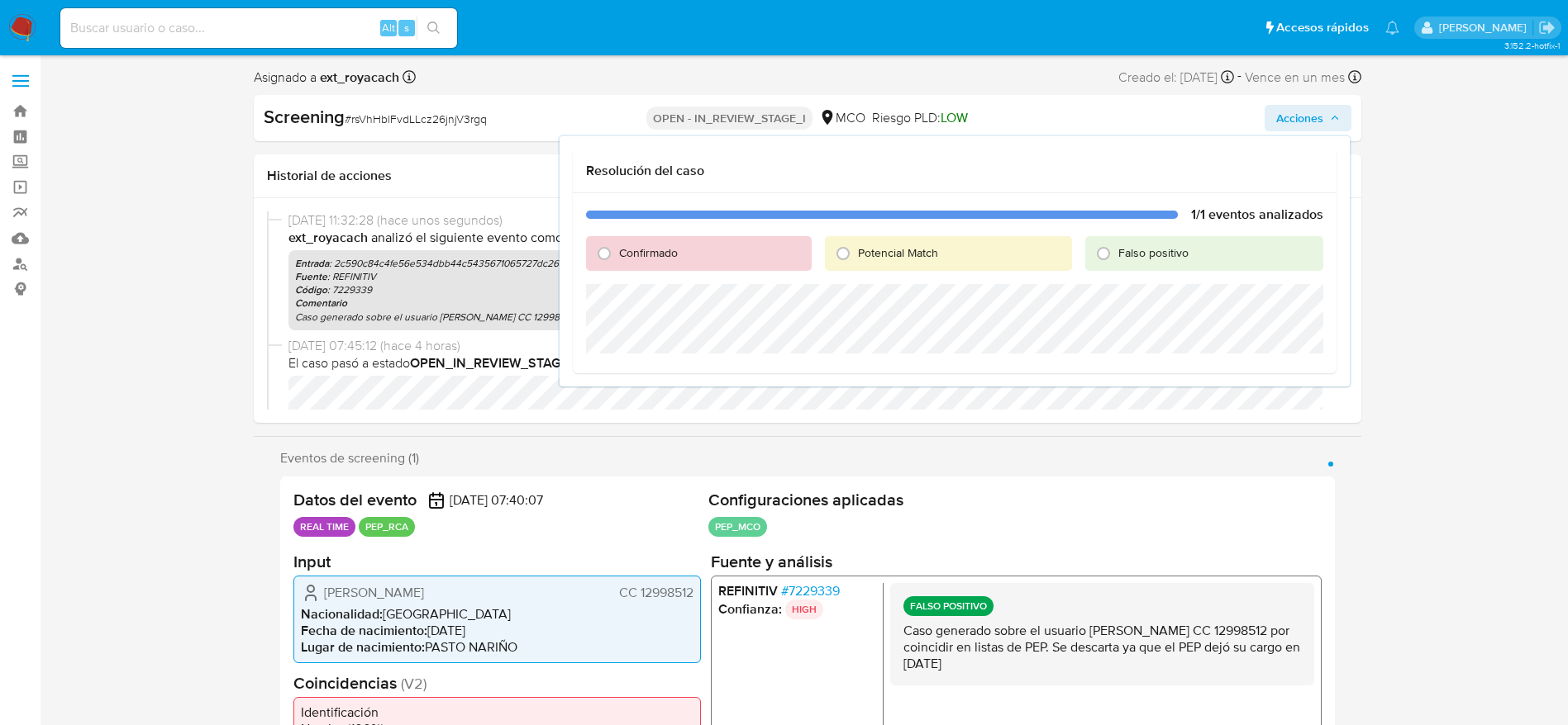
drag, startPoint x: 1102, startPoint y: 250, endPoint x: 1112, endPoint y: 279, distance: 30.7
click at [1103, 250] on input "Falso positivo" at bounding box center [1102, 253] width 26 height 26
radio input "true"
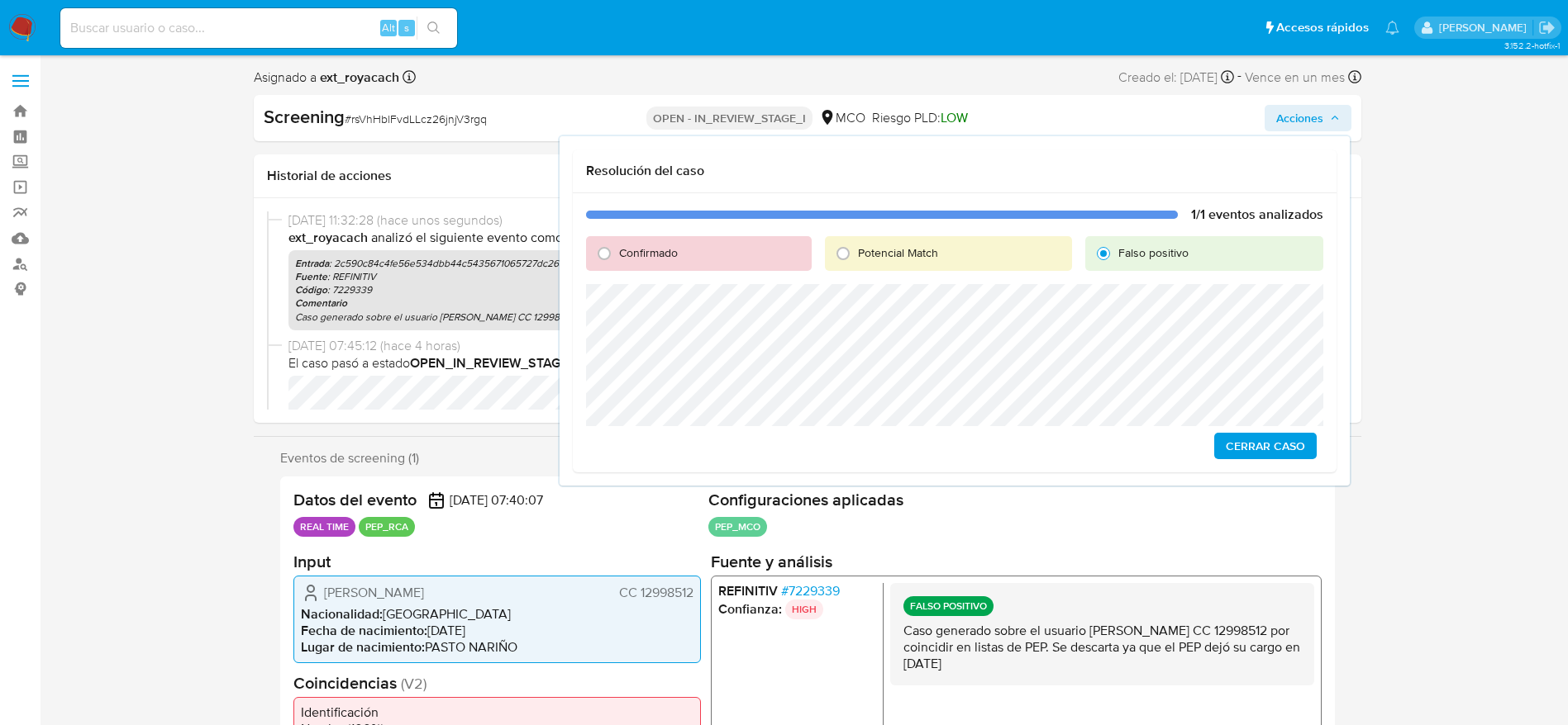
click at [1238, 451] on span "Cerrar Caso" at bounding box center [1265, 446] width 79 height 23
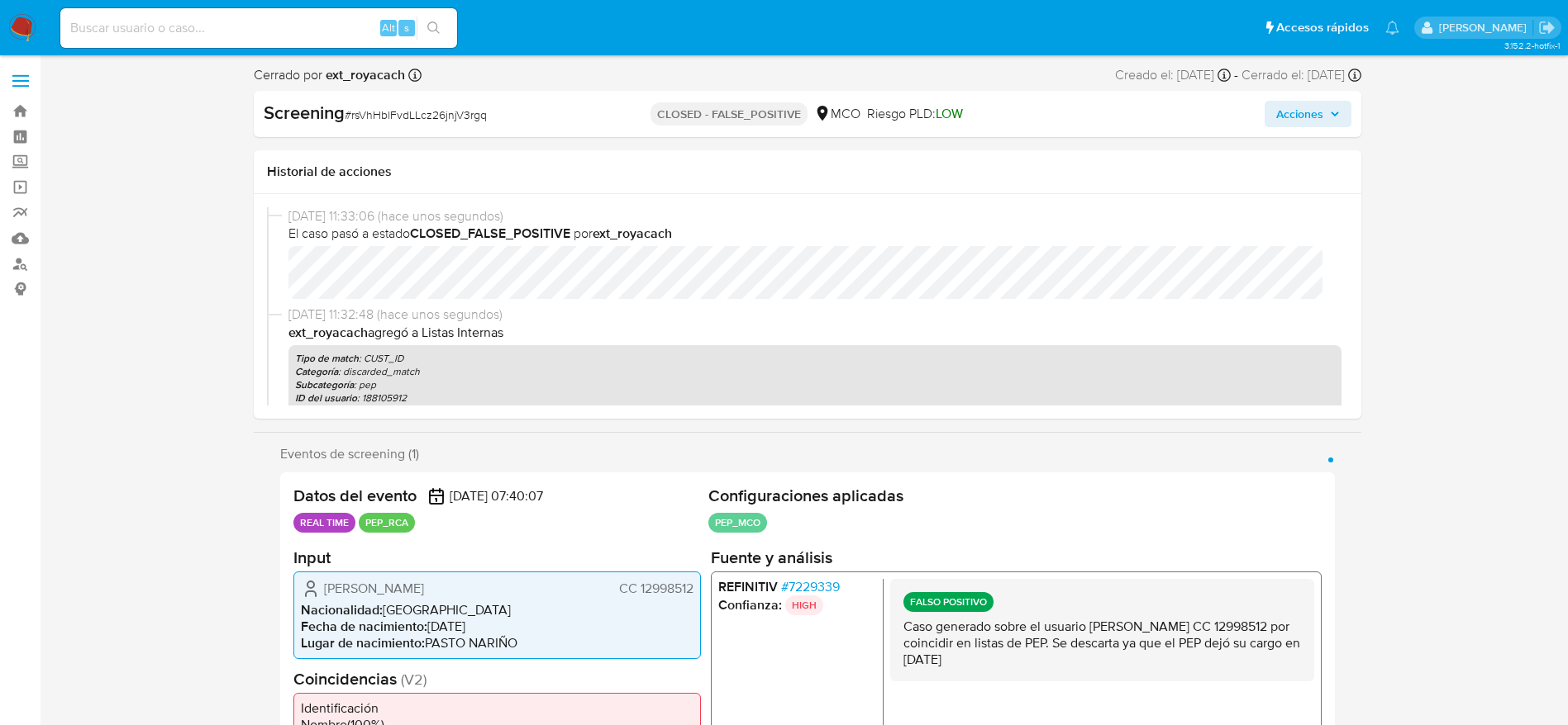
select select "10"
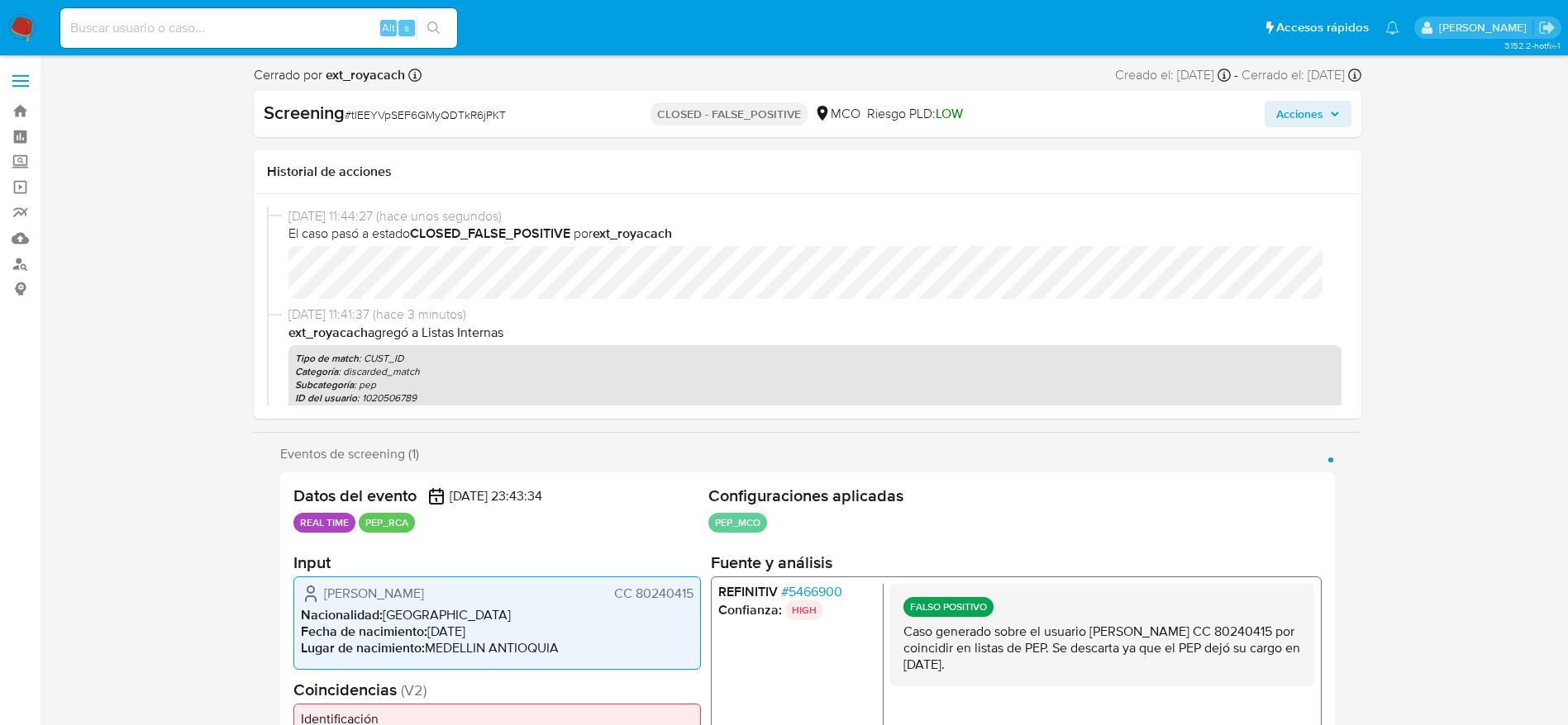
select select "10"
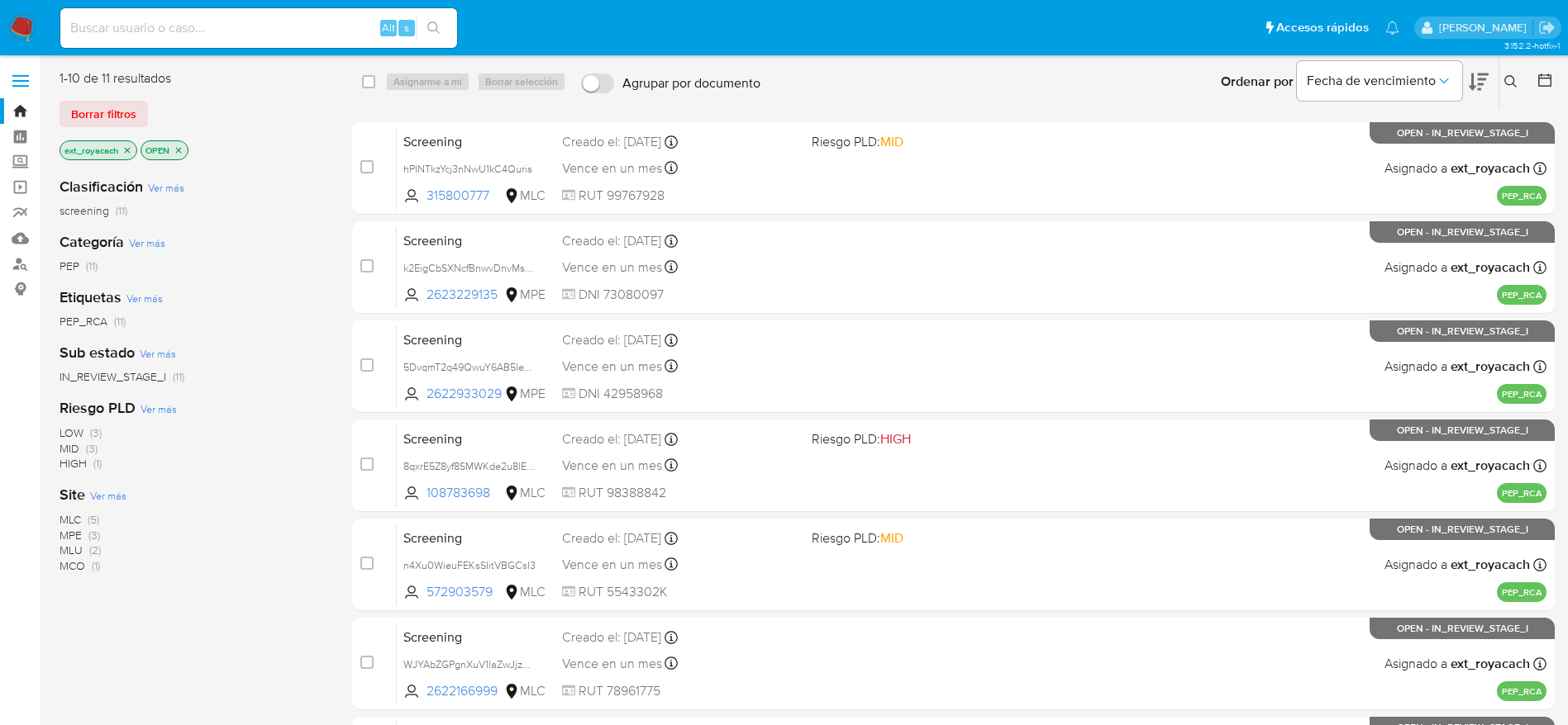
click at [72, 516] on span "MLC" at bounding box center [71, 519] width 22 height 16
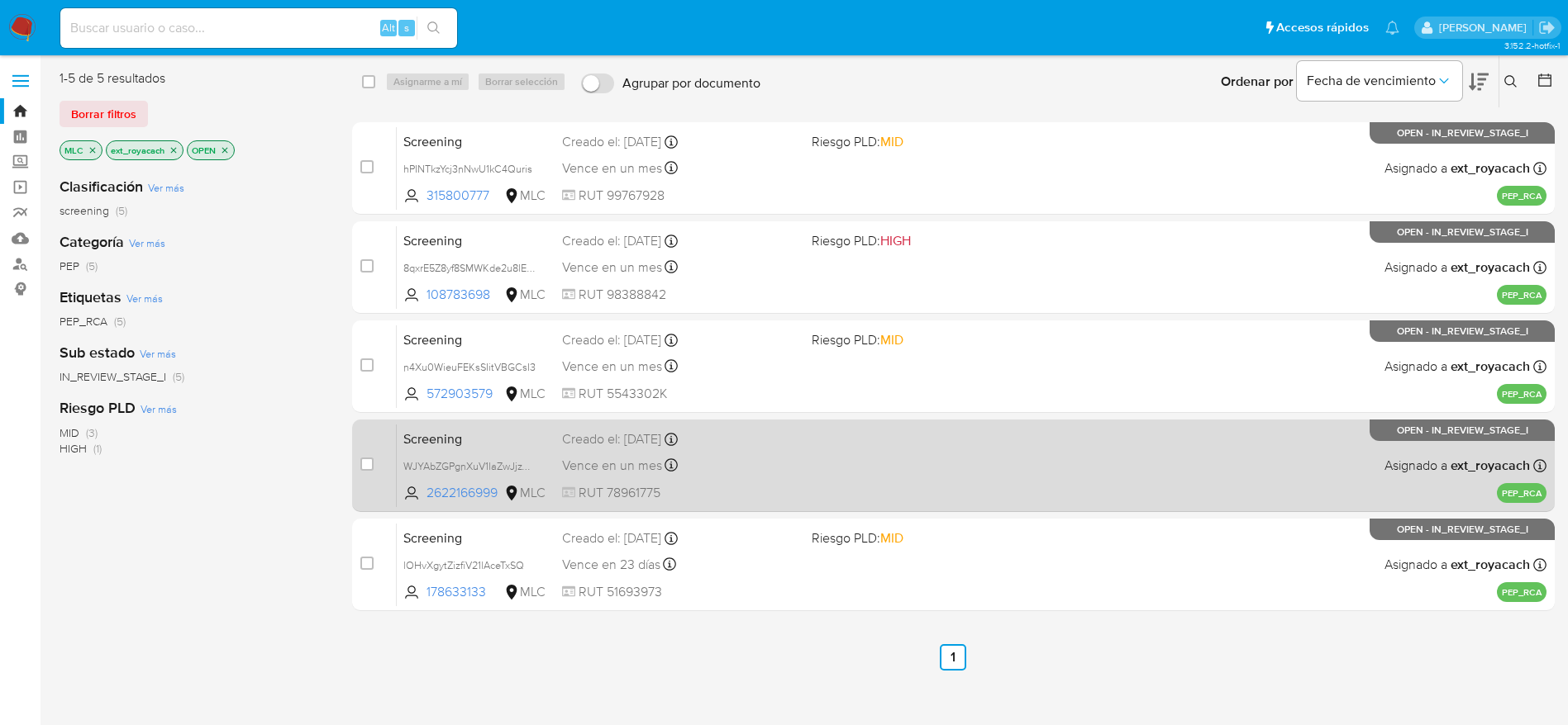
click at [755, 457] on div "Vence en un mes Vence el [DATE] 18:24:08" at bounding box center [680, 465] width 236 height 23
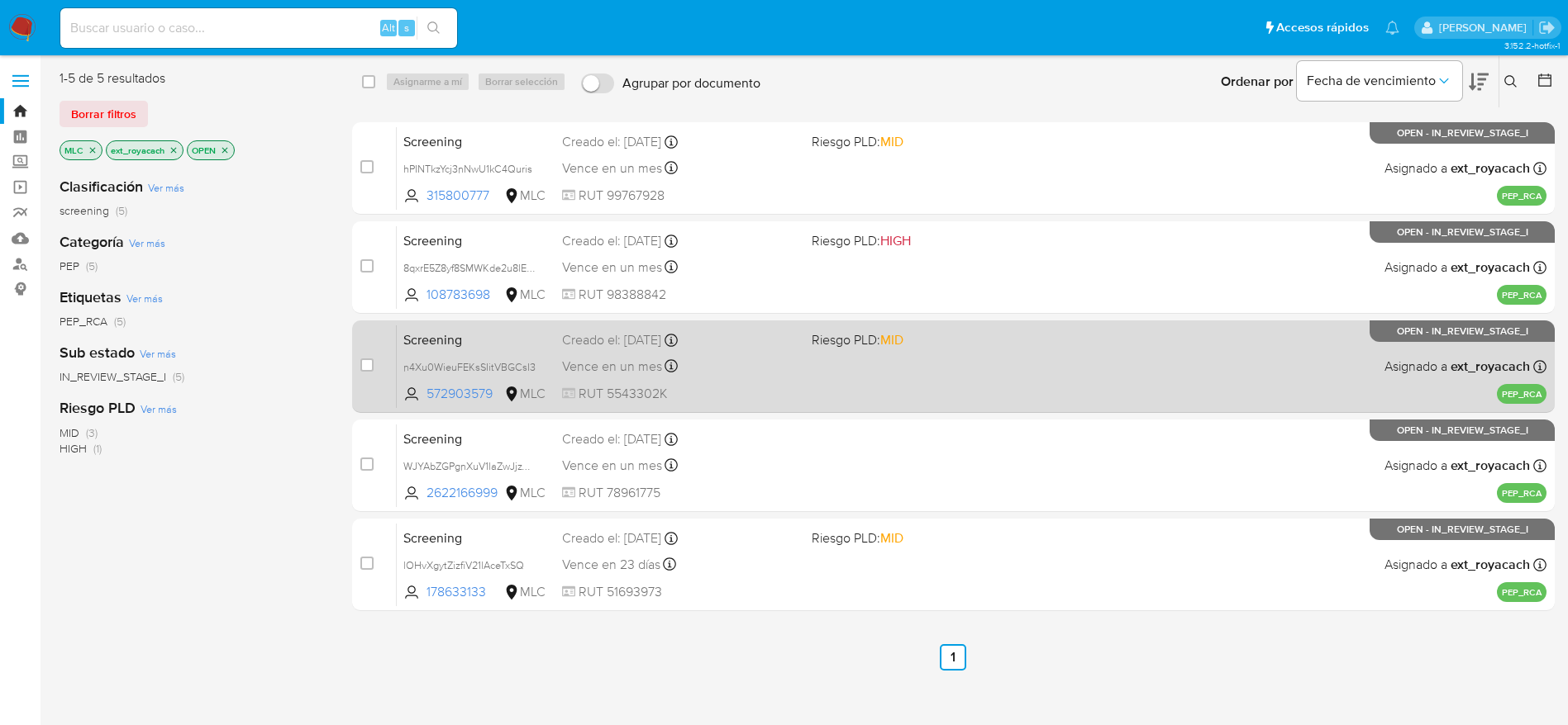
click at [721, 362] on div "Vence en un mes Vence el [DATE] 19:41:25" at bounding box center [680, 366] width 236 height 23
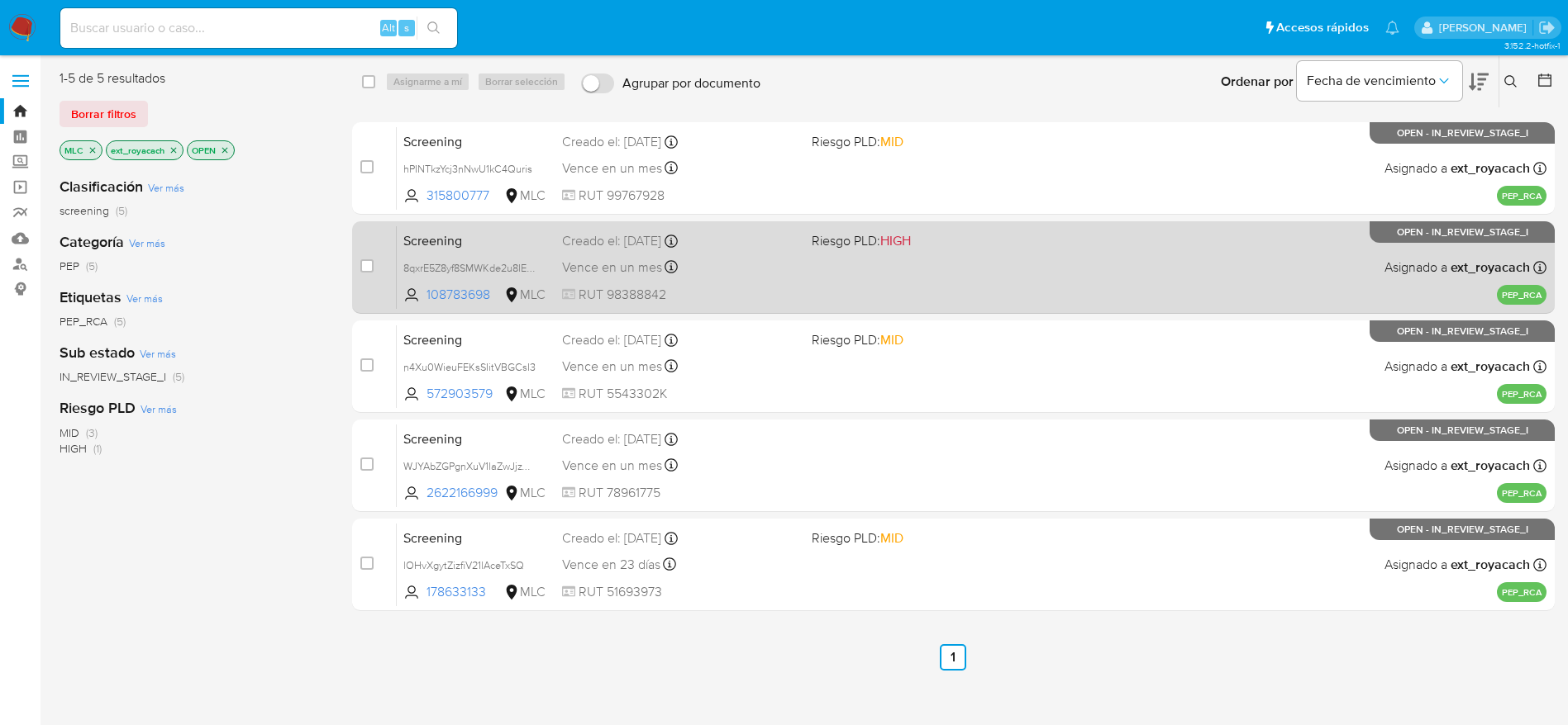
click at [796, 269] on div "Vence en un mes Vence el [DATE] 20:06:37" at bounding box center [680, 267] width 236 height 23
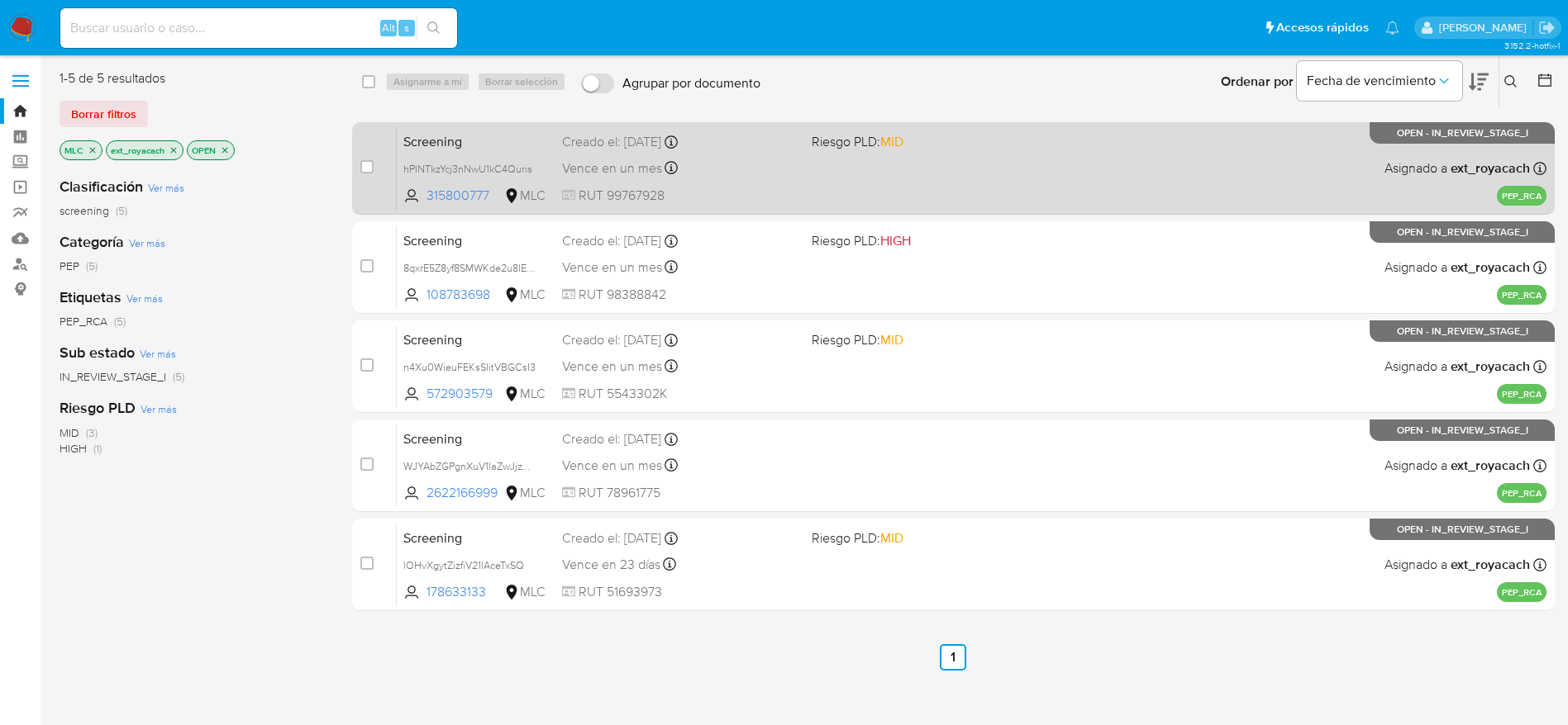
click at [804, 144] on div "Screening hPINTkzYcj3nNwU1kC4Quris 315800777 MLC Riesgo PLD: MID Creado el: [DA…" at bounding box center [971, 168] width 1149 height 83
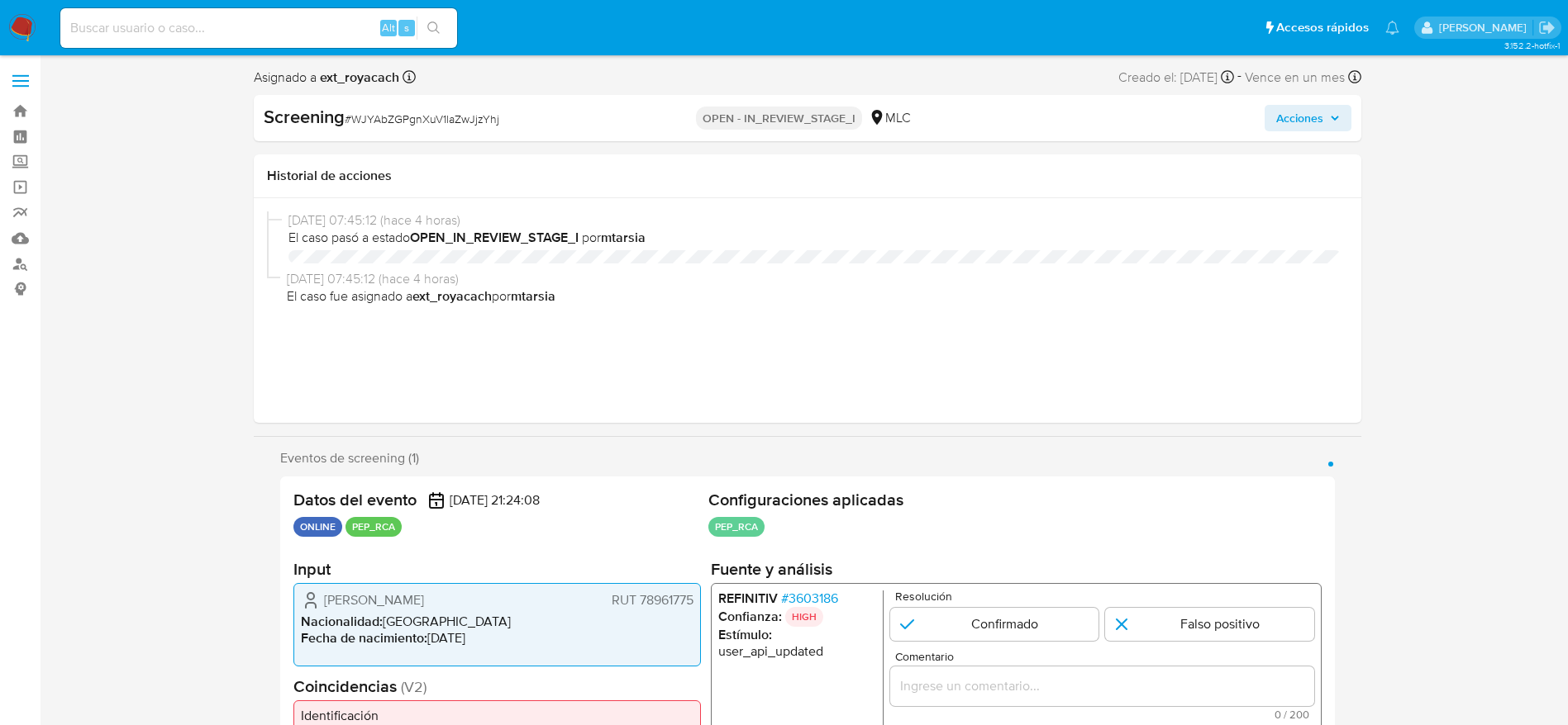
select select "10"
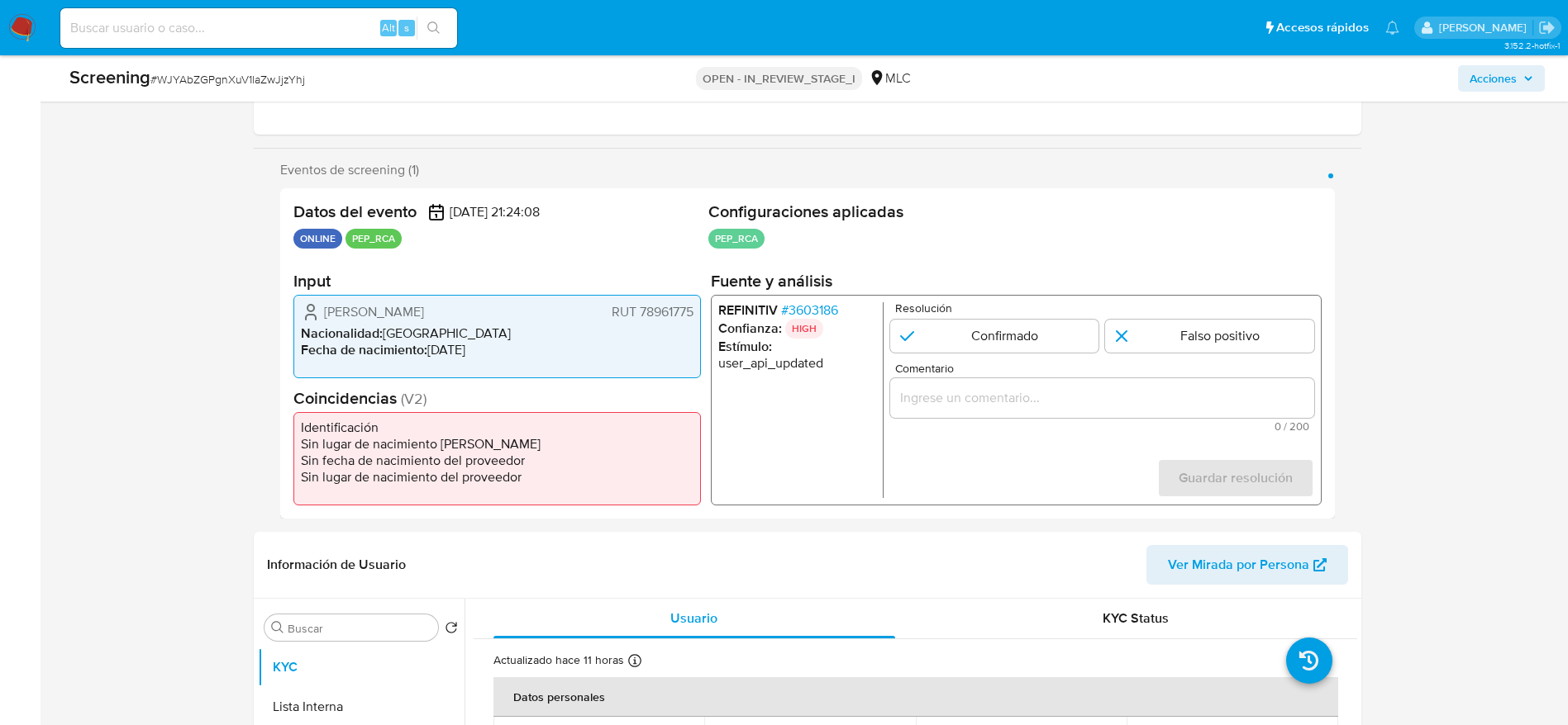
scroll to position [248, 0]
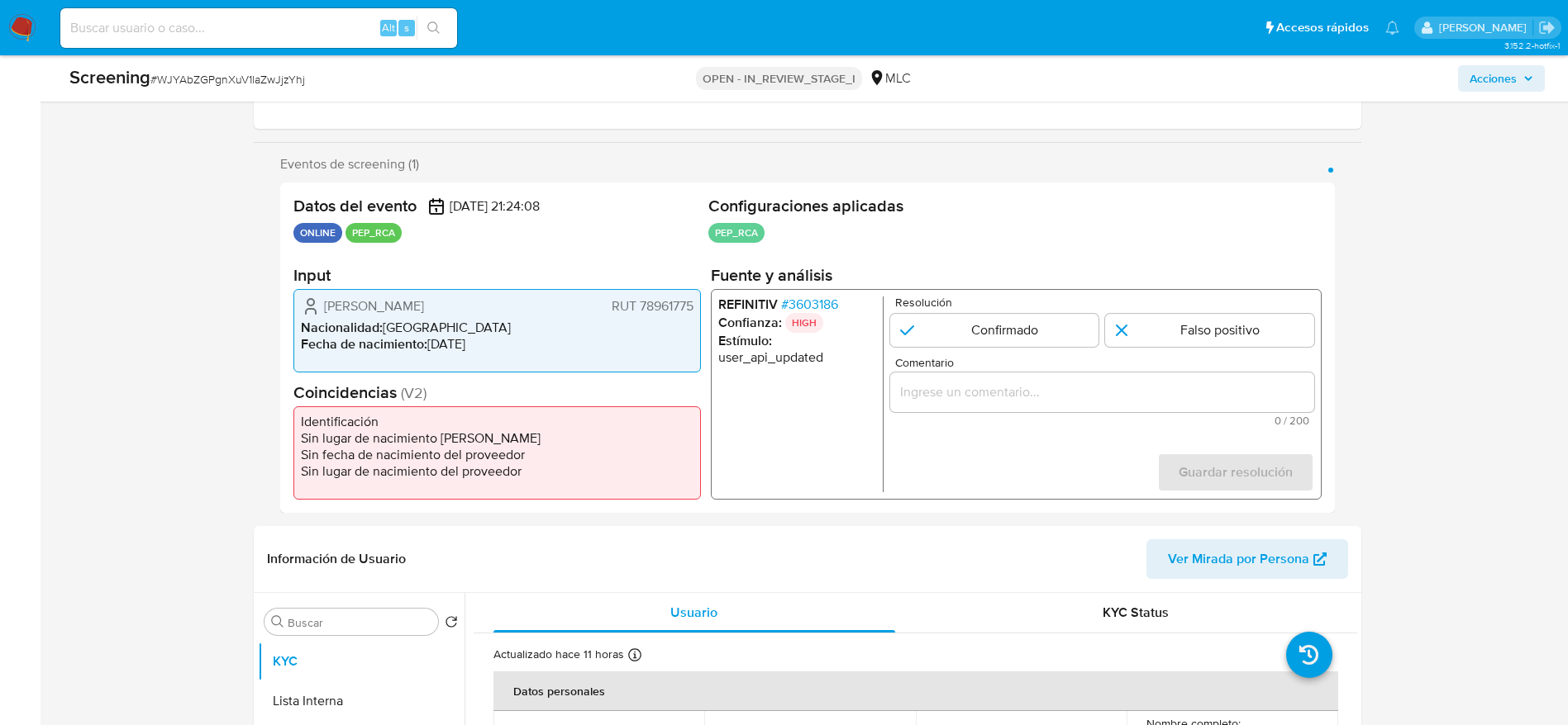
click at [823, 297] on span "# 3603186" at bounding box center [808, 305] width 57 height 16
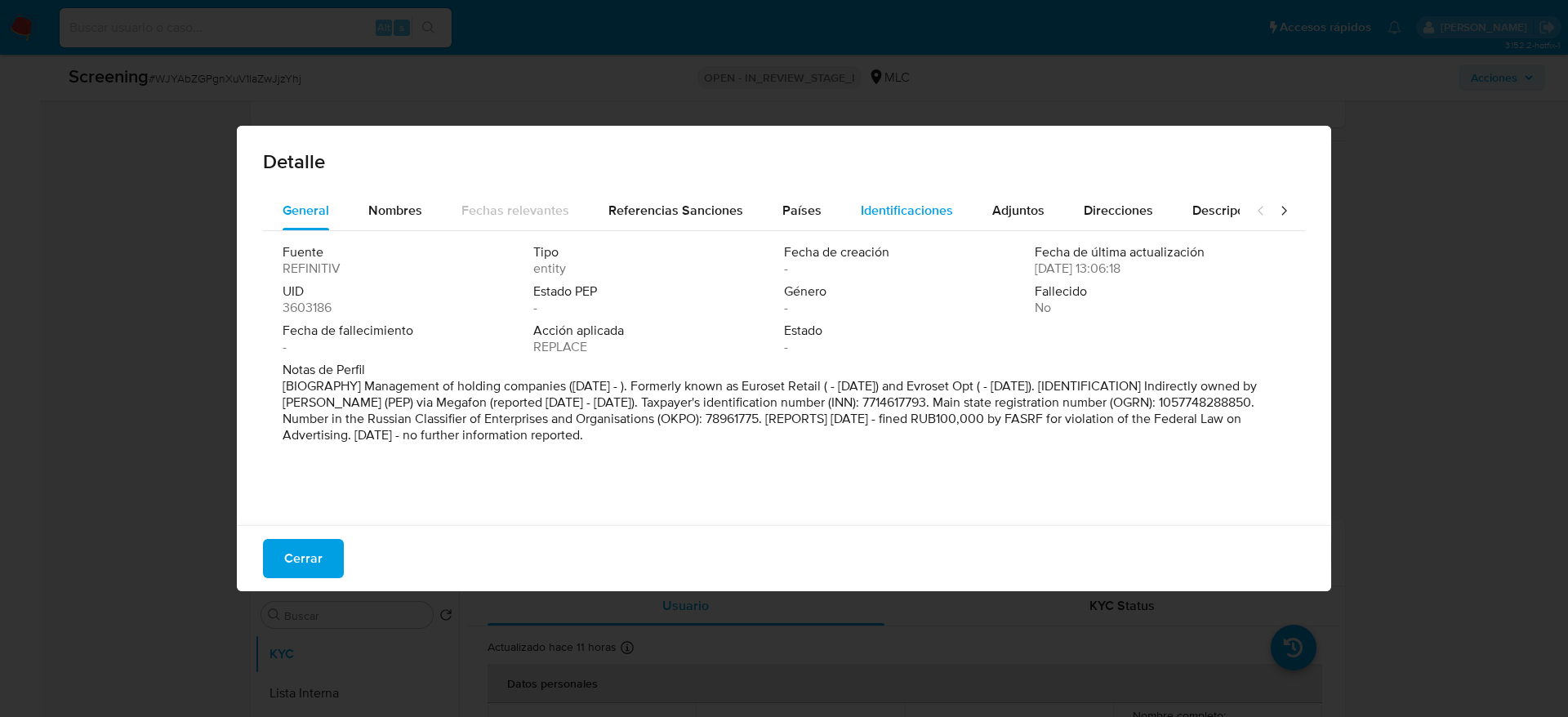
click at [841, 219] on button "Identificaciones" at bounding box center [907, 211] width 132 height 39
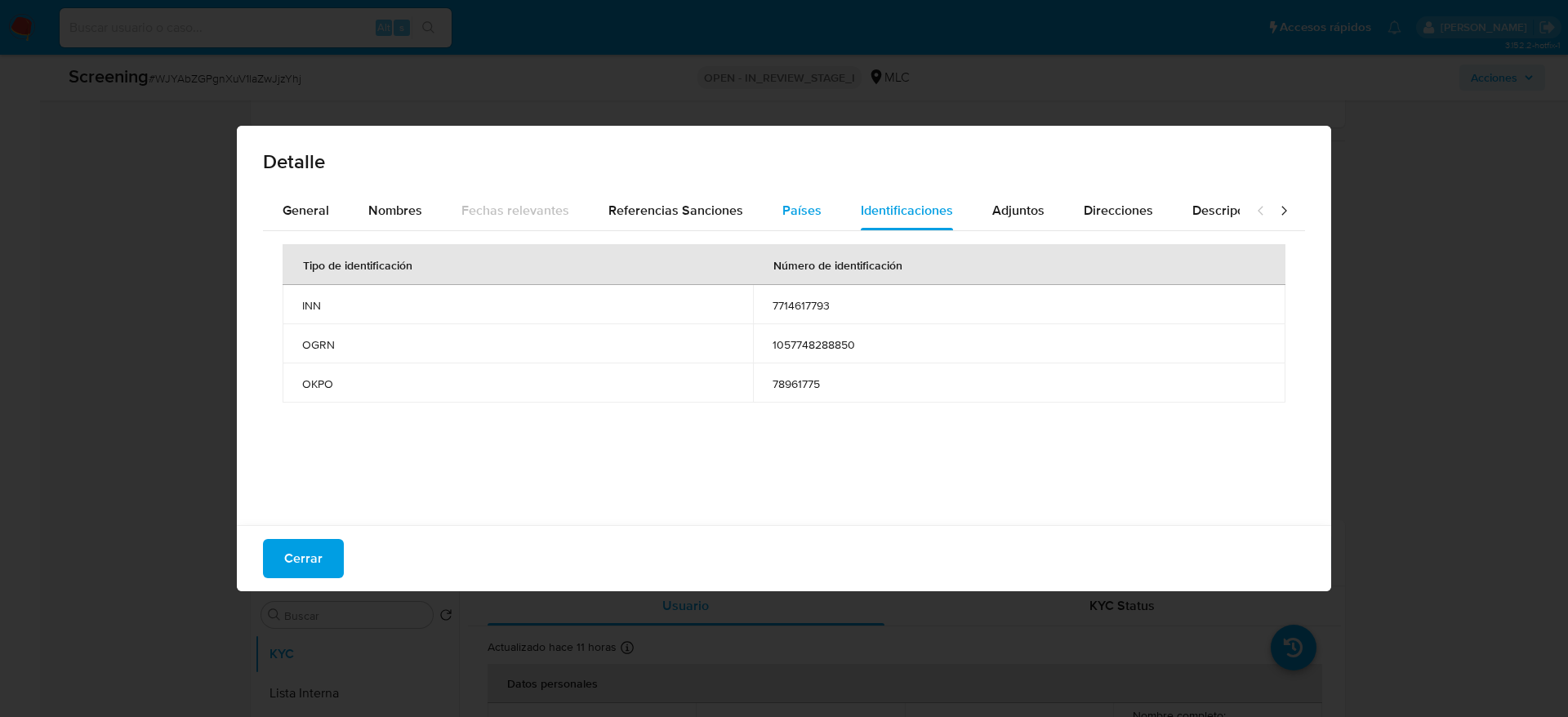
click at [794, 206] on span "Países" at bounding box center [802, 210] width 39 height 19
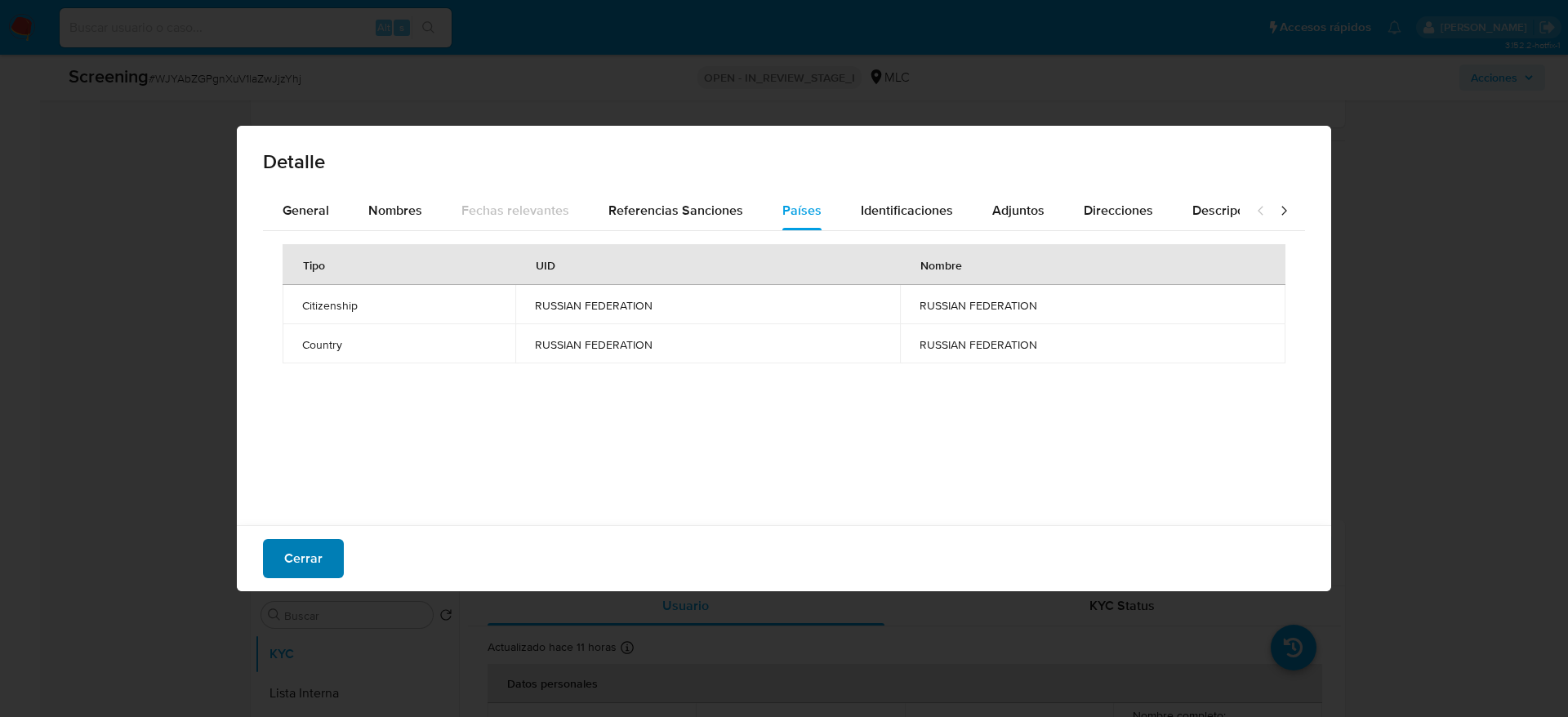
click at [323, 569] on button "Cerrar" at bounding box center [303, 559] width 81 height 39
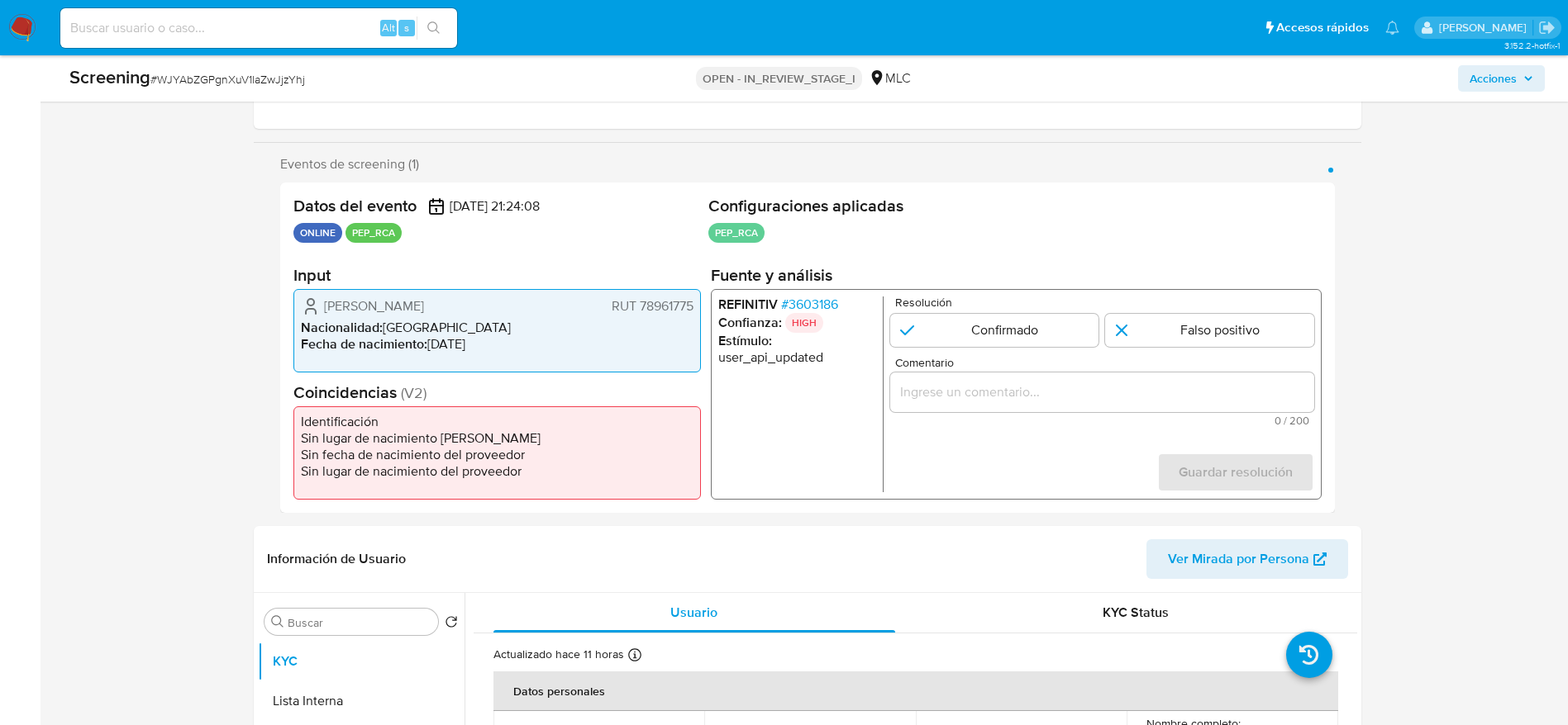
click at [213, 86] on span "# WJYAbZGPgnXuV1laZwJjzYhj" at bounding box center [228, 79] width 154 height 16
copy span "WJYAbZGPgnXuV1laZwJjzYhj"
drag, startPoint x: 294, startPoint y: 295, endPoint x: 700, endPoint y: 305, distance: 406.1
click at [700, 305] on div "[PERSON_NAME] RUT 78961775 Nacionalidad : [DEMOGRAPHIC_DATA] Fecha de nacimient…" at bounding box center [497, 331] width 408 height 83
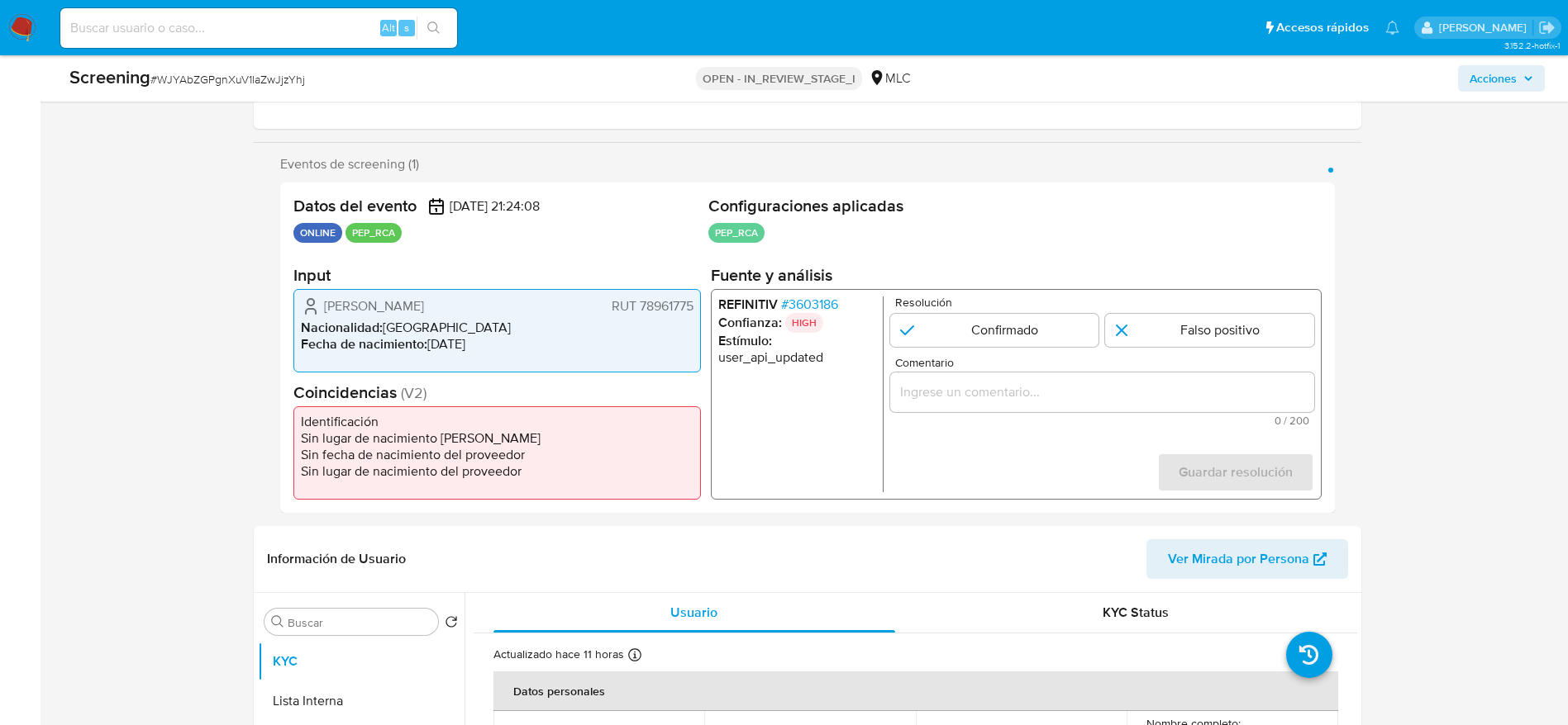
click at [804, 300] on span "# 3603186" at bounding box center [808, 305] width 57 height 16
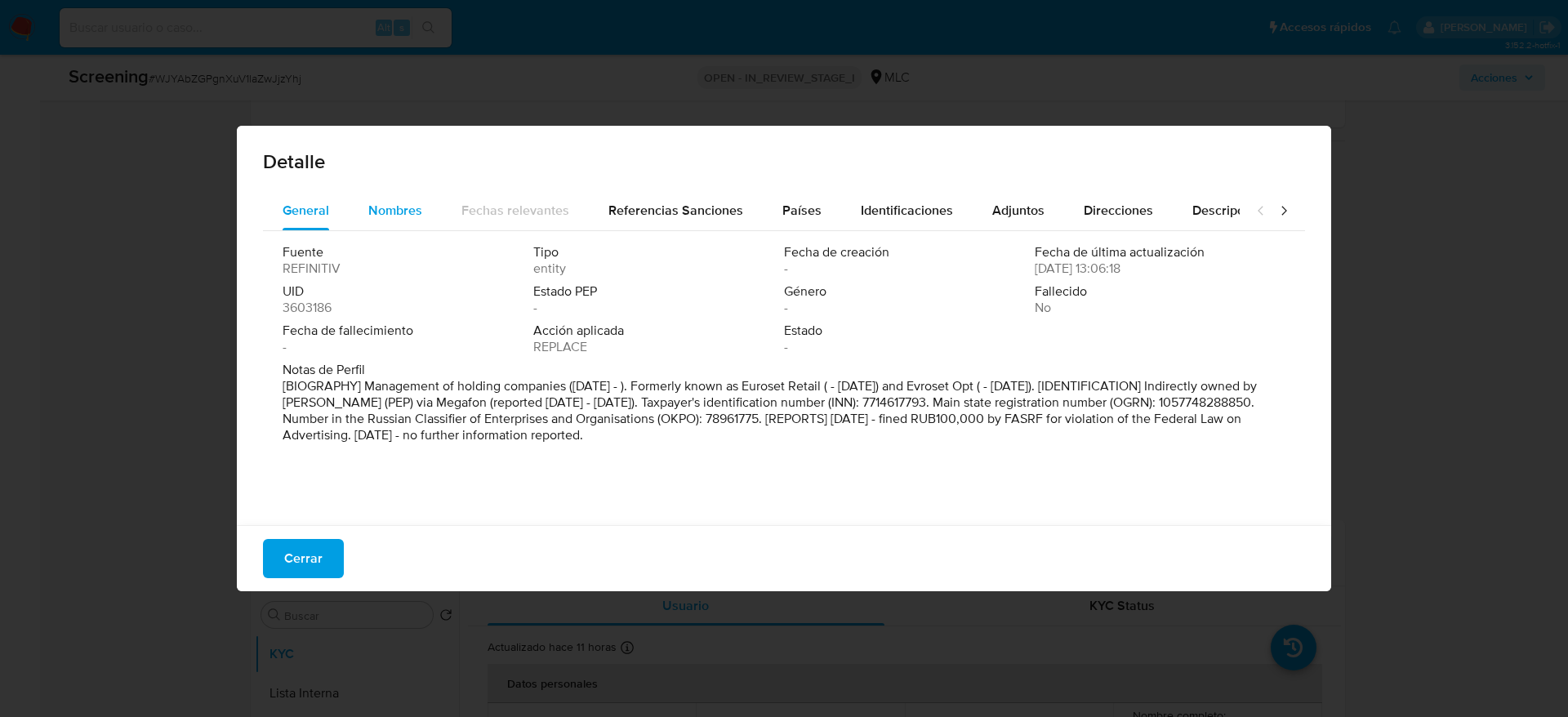
click at [363, 205] on button "Nombres" at bounding box center [396, 211] width 93 height 39
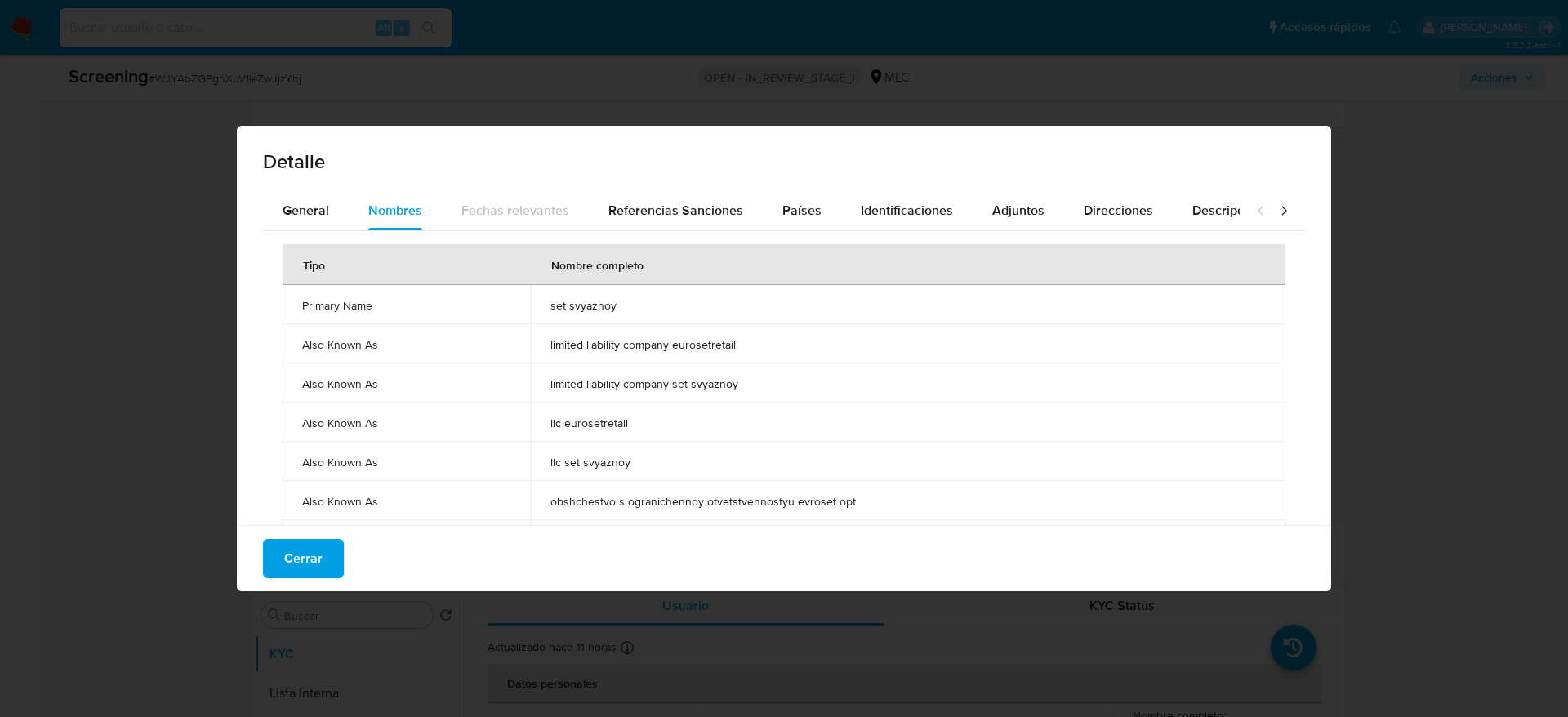
click at [565, 295] on td "set svyaznoy" at bounding box center [908, 305] width 755 height 39
click at [283, 229] on div "General" at bounding box center [306, 211] width 47 height 39
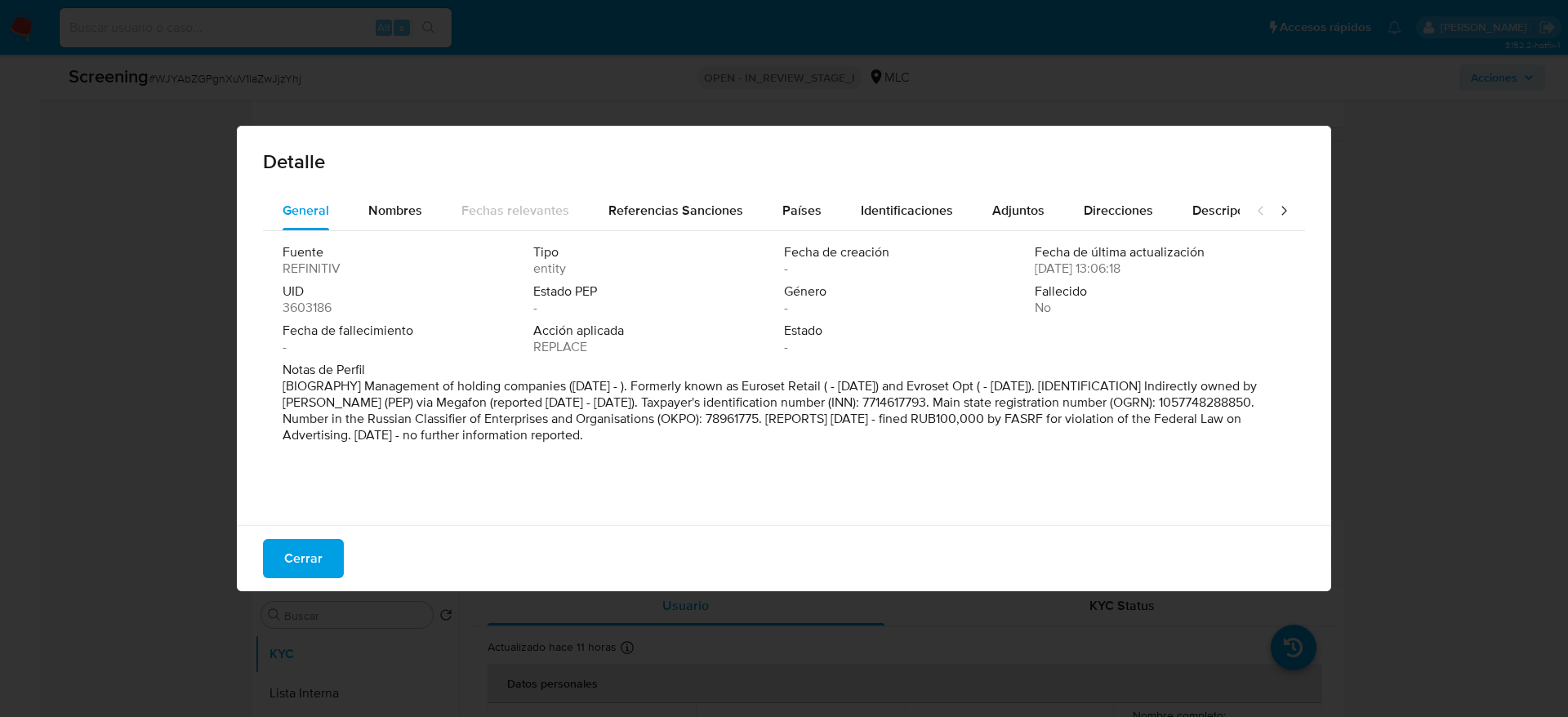
click at [399, 180] on div "Detalle" at bounding box center [784, 158] width 1095 height 66
click at [399, 197] on div "Nombres" at bounding box center [395, 211] width 54 height 39
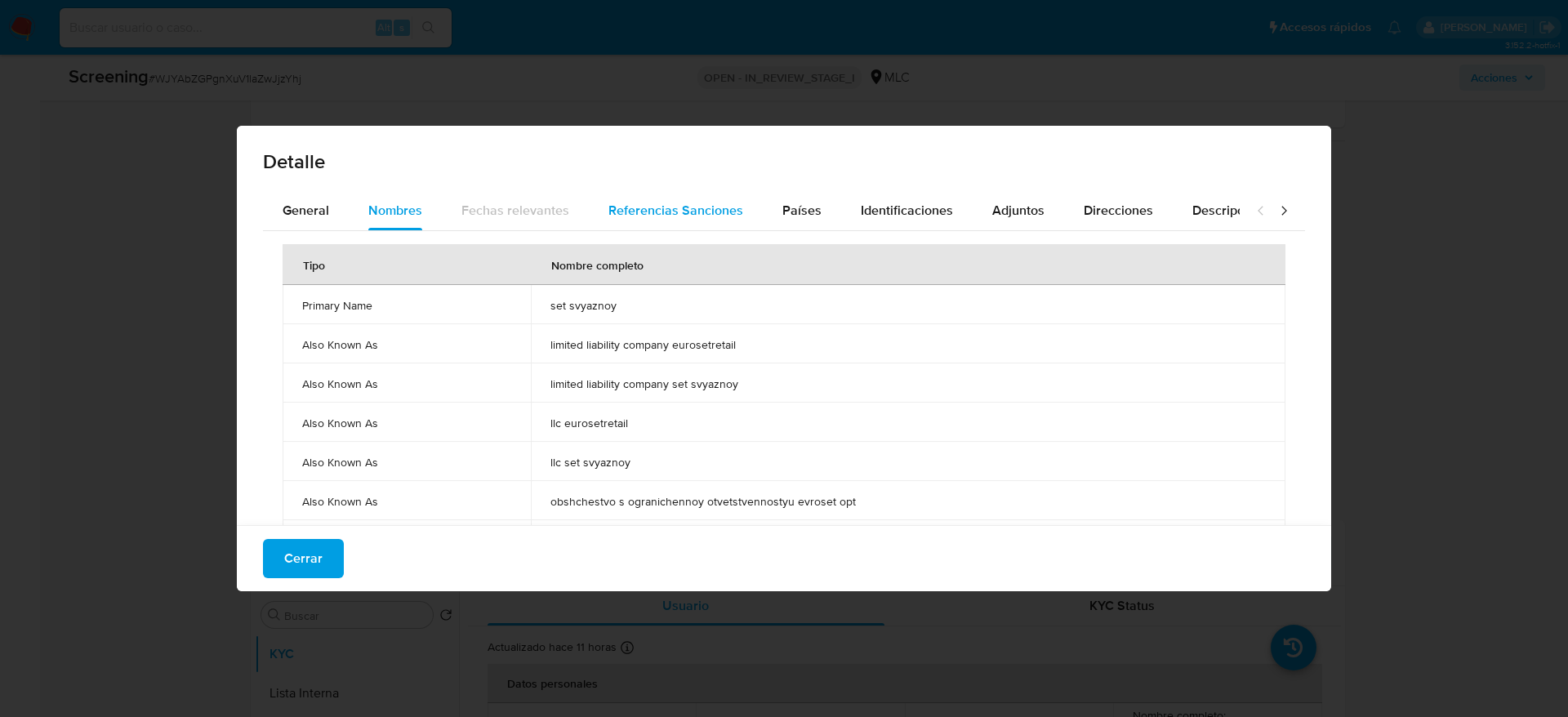
click at [706, 209] on span "Referencias Sanciones" at bounding box center [676, 210] width 135 height 19
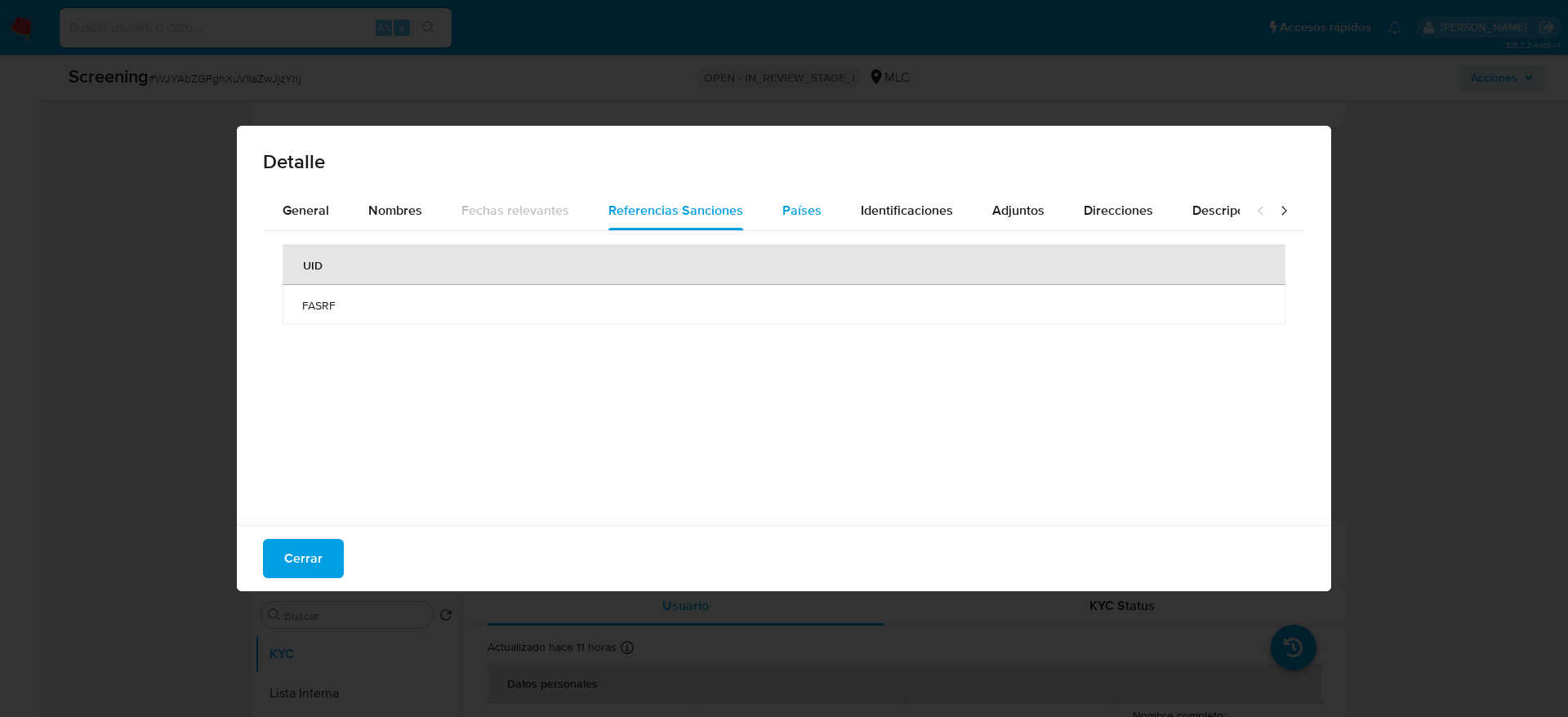
click at [783, 199] on div "Países" at bounding box center [802, 211] width 39 height 39
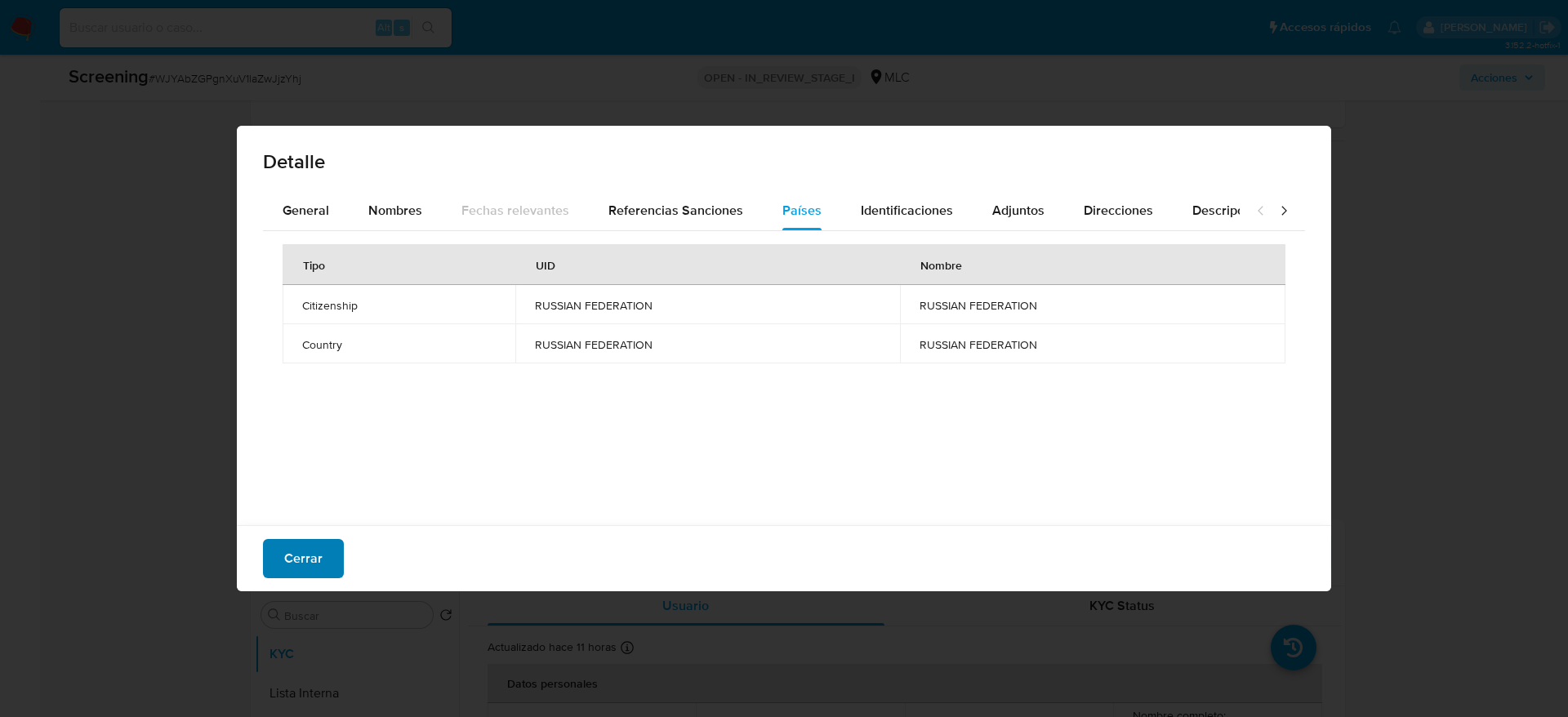
click at [324, 548] on button "Cerrar" at bounding box center [303, 559] width 81 height 39
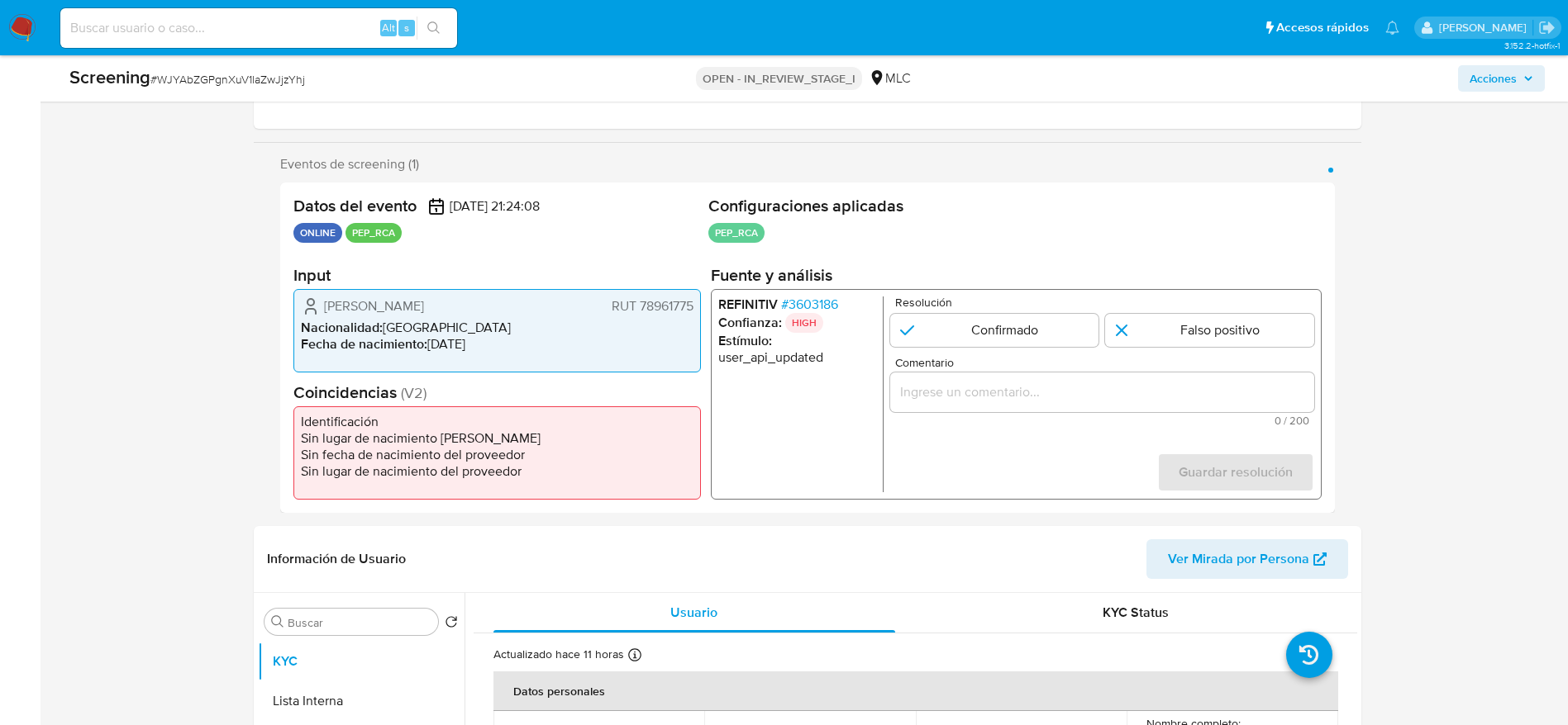
click at [1226, 350] on form "Resolución Confirmado Falso positivo Comentario 0 / 200 200 caracteres restante…" at bounding box center [1100, 395] width 424 height 196
click at [1223, 330] on input "1 de 1" at bounding box center [1209, 330] width 209 height 33
radio input "true"
click at [1211, 395] on input "Comentario" at bounding box center [1100, 392] width 424 height 22
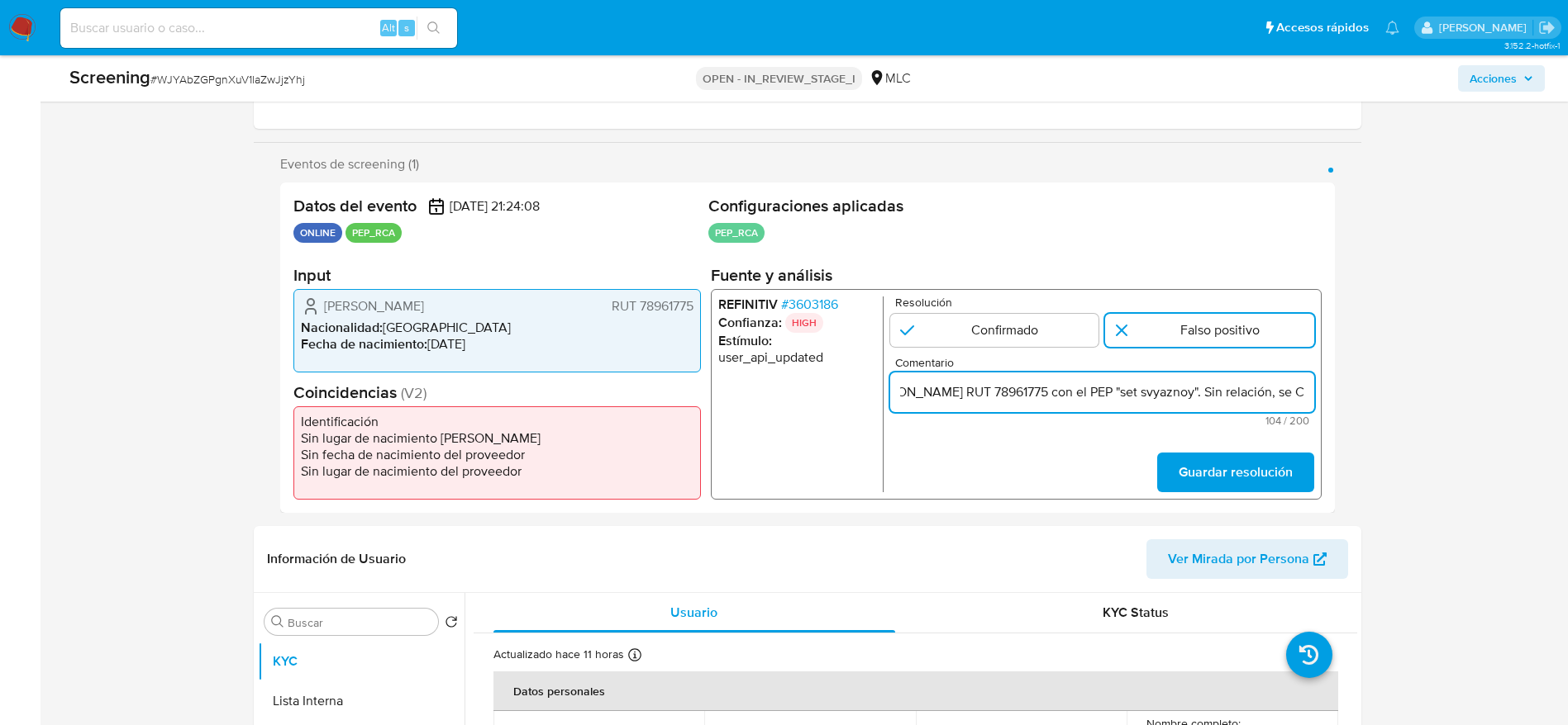
scroll to position [0, 211]
type input "Compara al usuario Arturo Carlos Baeza Reyes RUT 78961775 con el PEP "set svyaz…"
click at [1228, 479] on span "Guardar resolución" at bounding box center [1235, 473] width 114 height 36
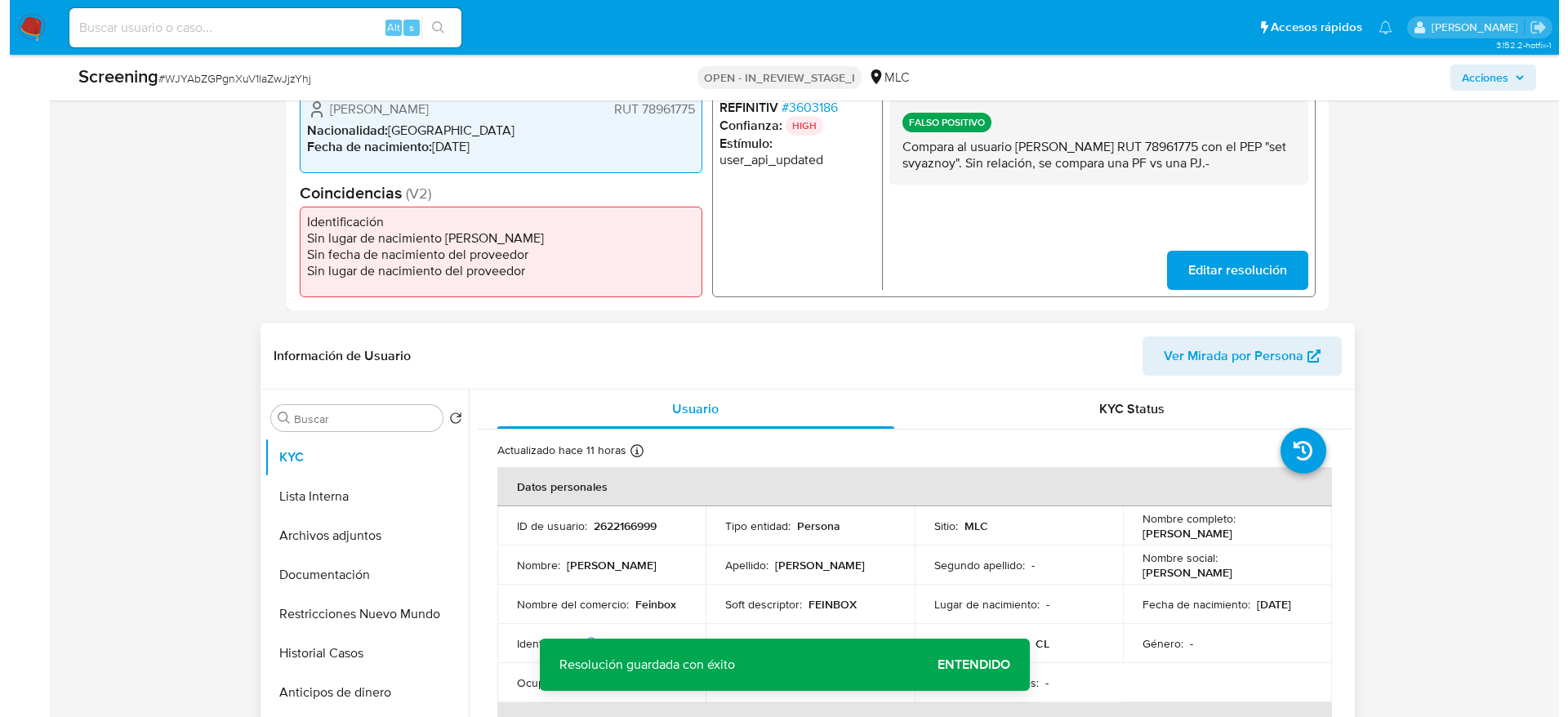
scroll to position [613, 0]
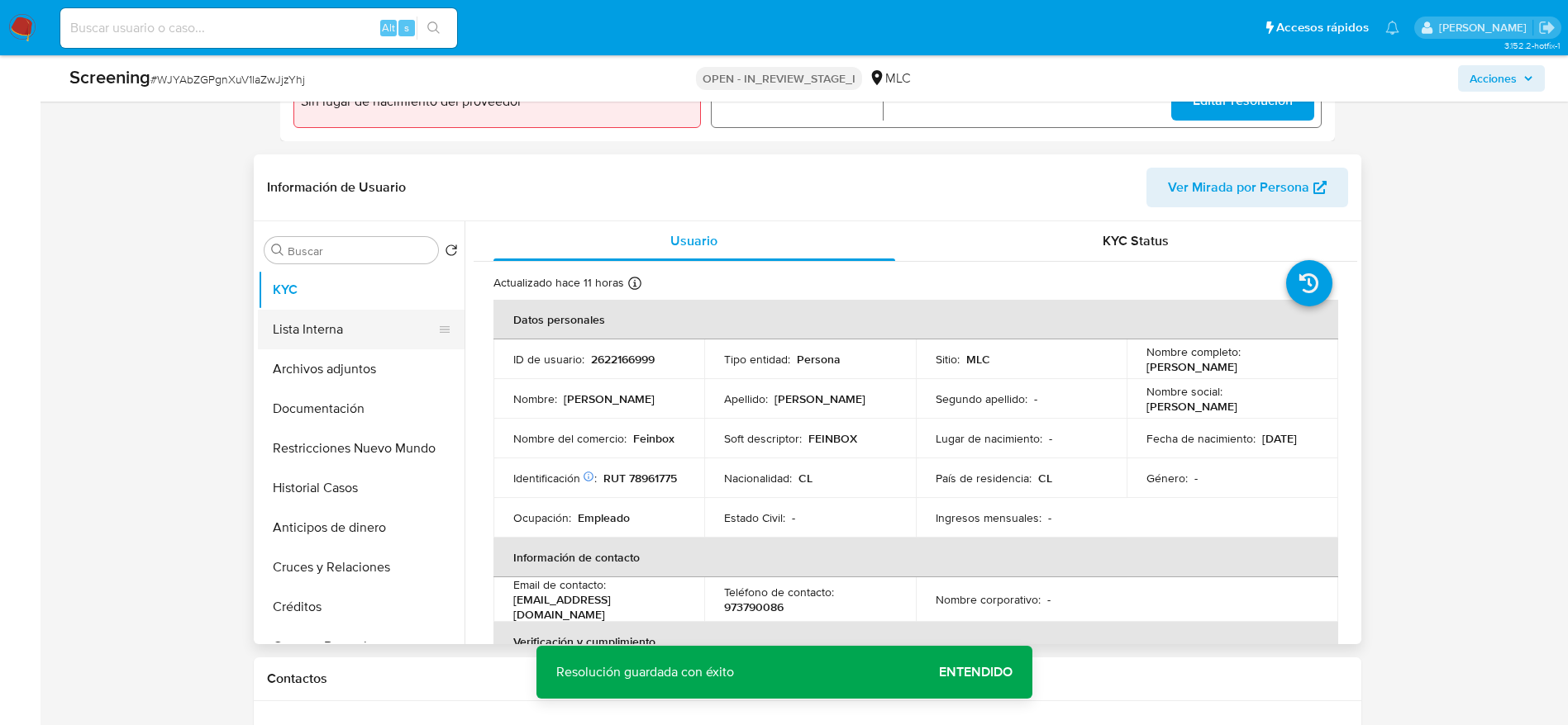
click at [261, 337] on button "Lista Interna" at bounding box center [354, 329] width 193 height 40
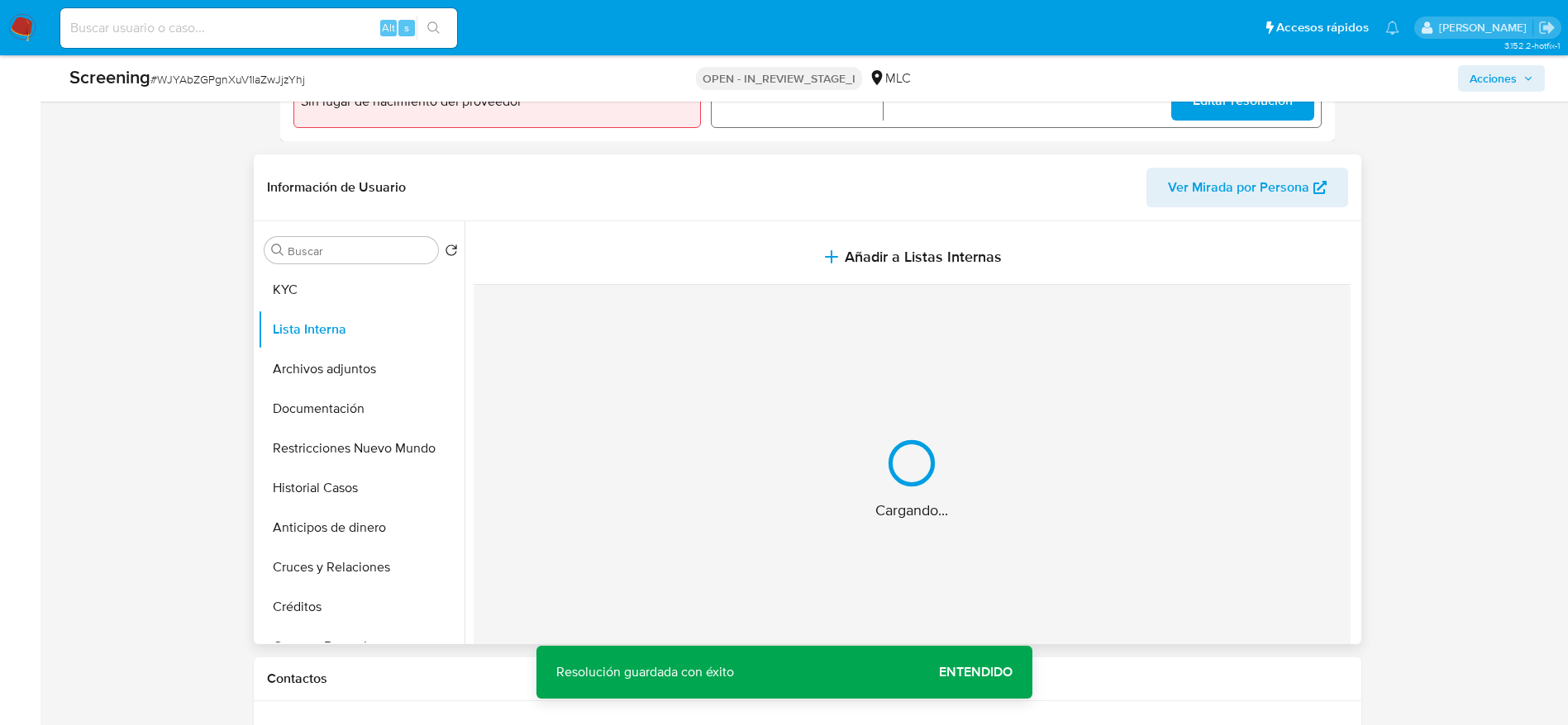
click at [754, 236] on button "Añadir a Listas Internas" at bounding box center [912, 257] width 877 height 55
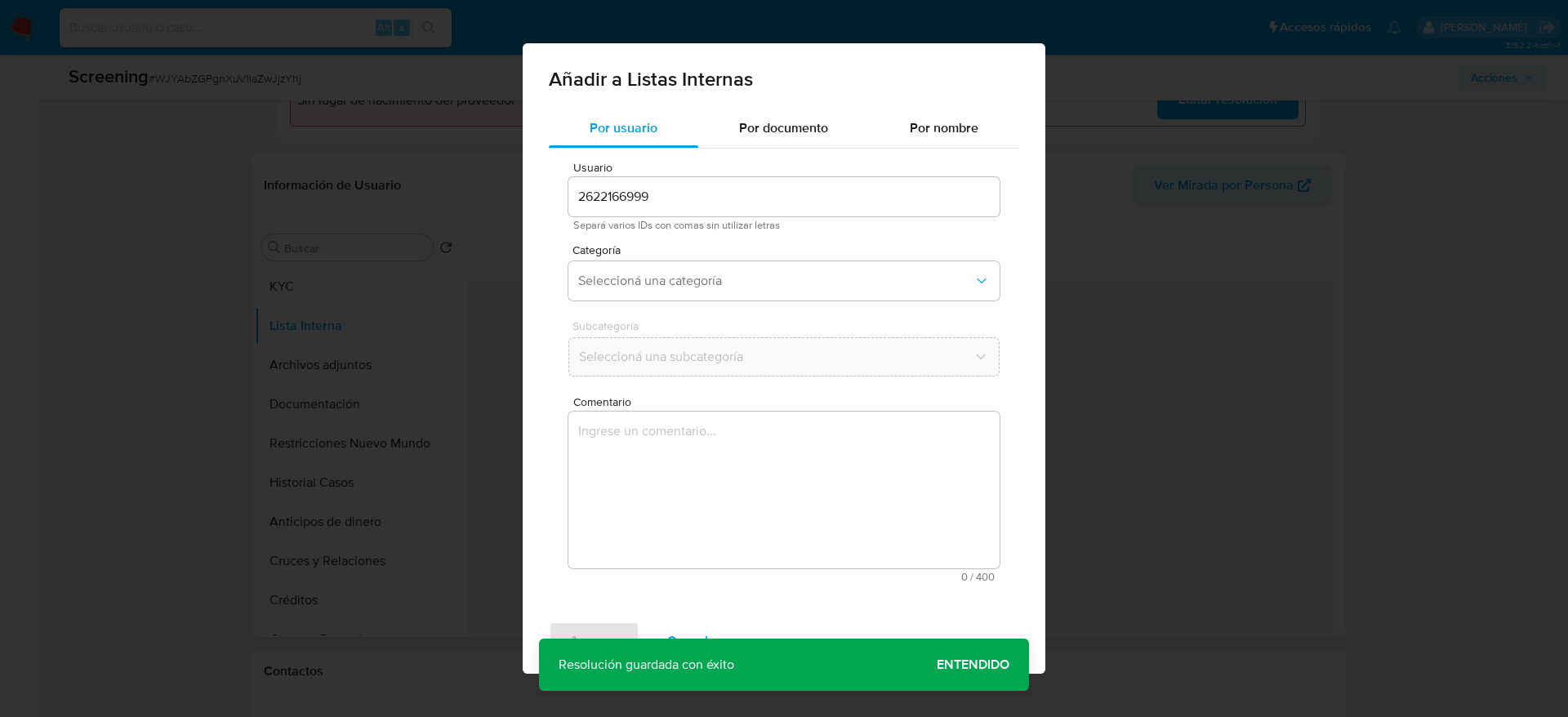
click at [766, 454] on textarea "Comentario" at bounding box center [784, 490] width 432 height 157
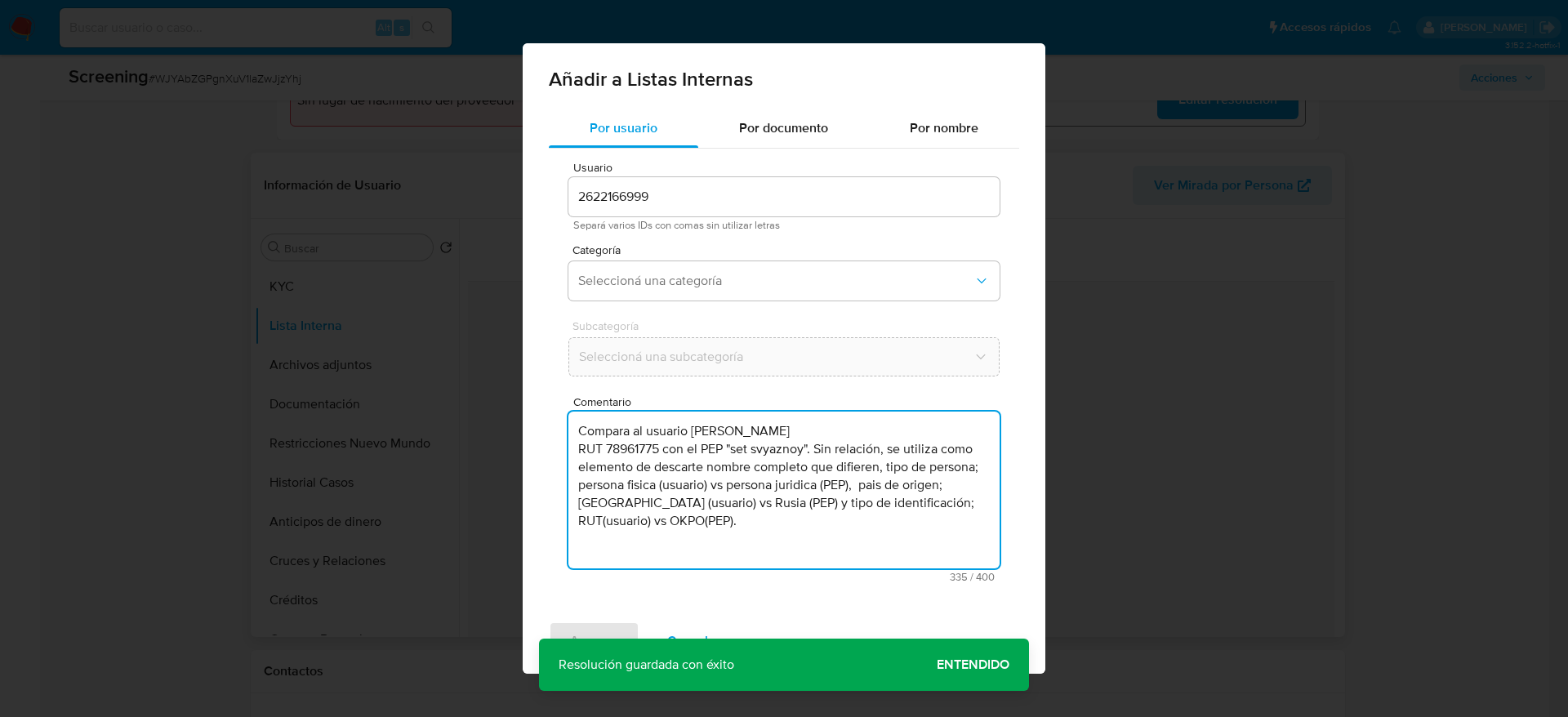
click at [748, 221] on span "Separá varios IDs con comas sin utilizar letras" at bounding box center [784, 225] width 422 height 12
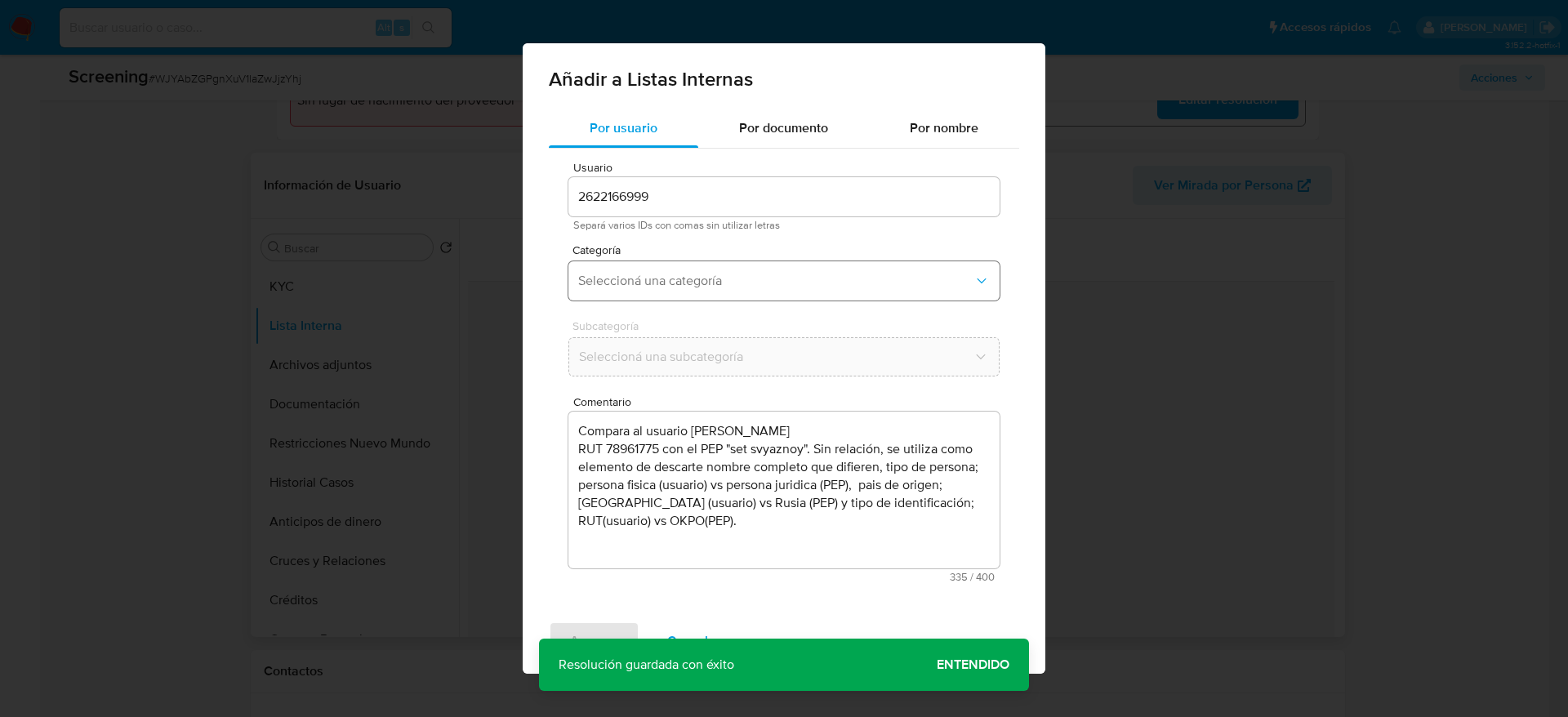
click at [743, 264] on button "Seleccioná una categoría" at bounding box center [784, 281] width 432 height 39
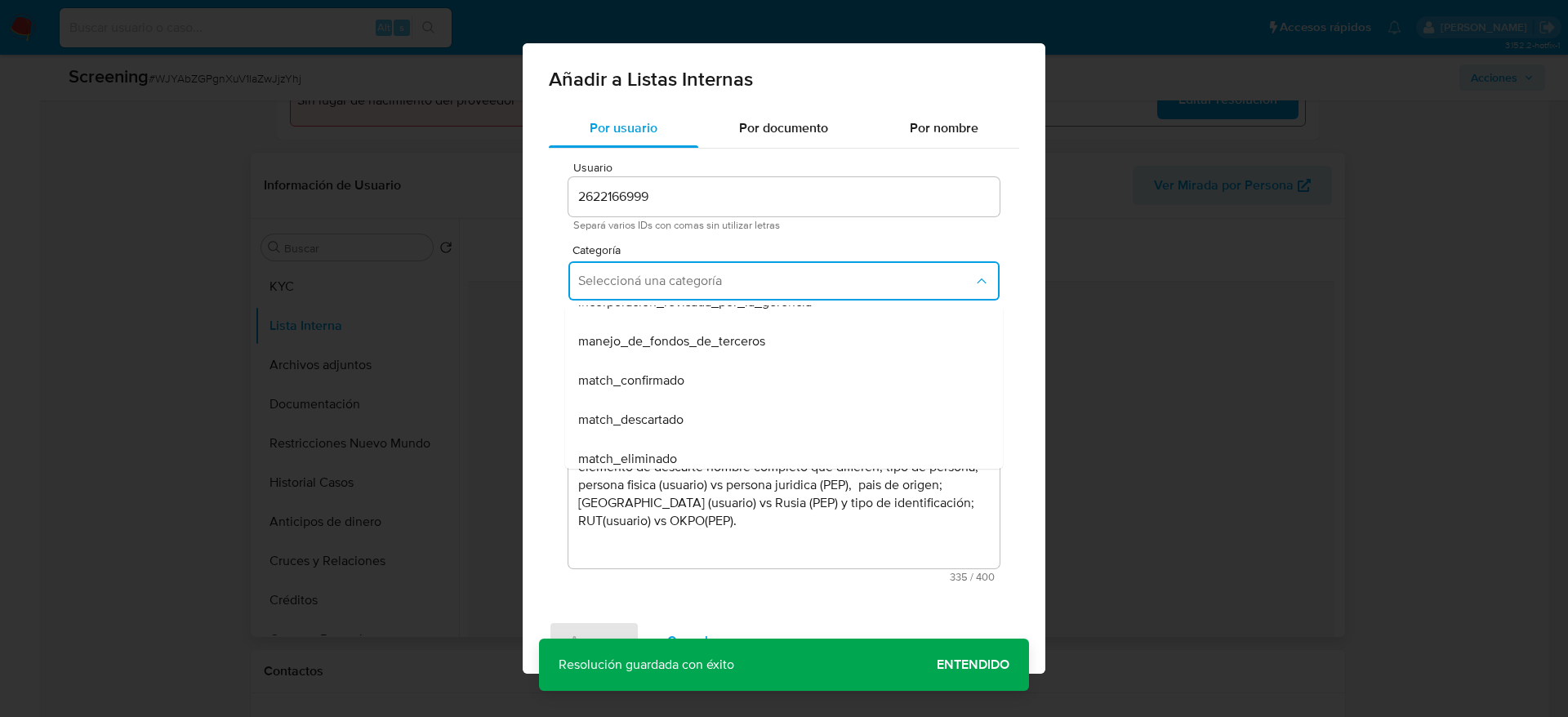
scroll to position [0, 0]
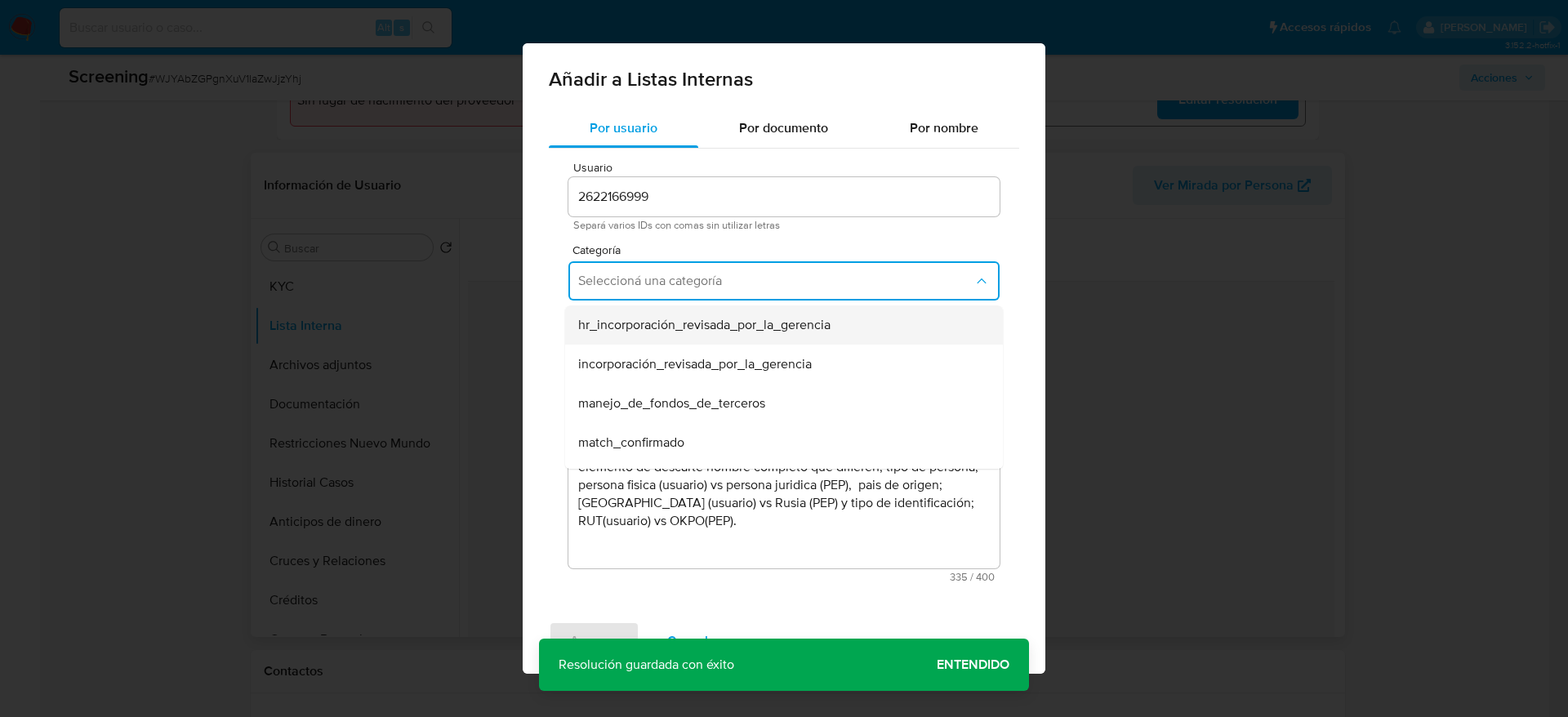
drag, startPoint x: 717, startPoint y: 441, endPoint x: 746, endPoint y: 323, distance: 121.5
click at [746, 327] on ul "hr_incorporación_revisada_por_la_gerencia incorporación_revisada_por_la_gerenci…" at bounding box center [784, 599] width 438 height 588
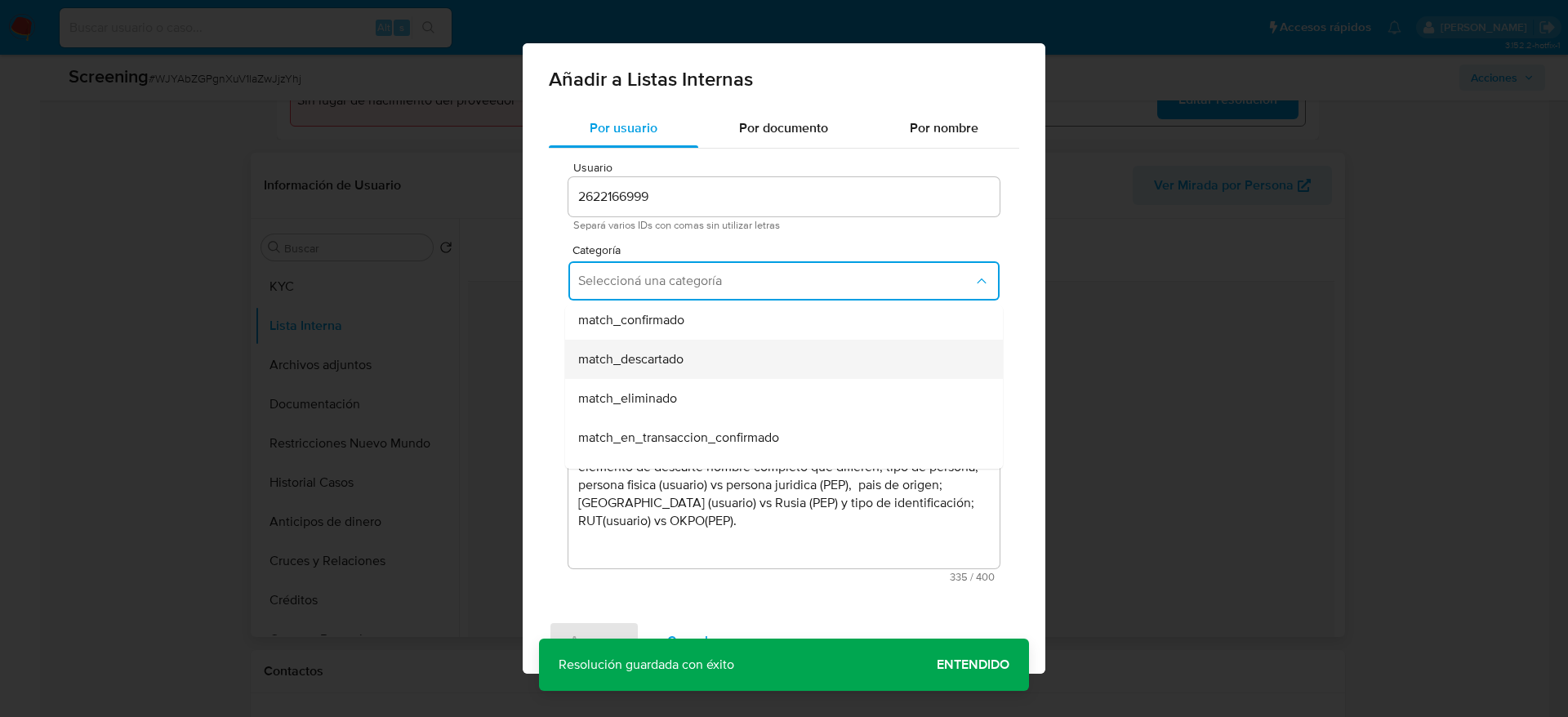
click at [758, 350] on div "match_descartado" at bounding box center [779, 360] width 402 height 39
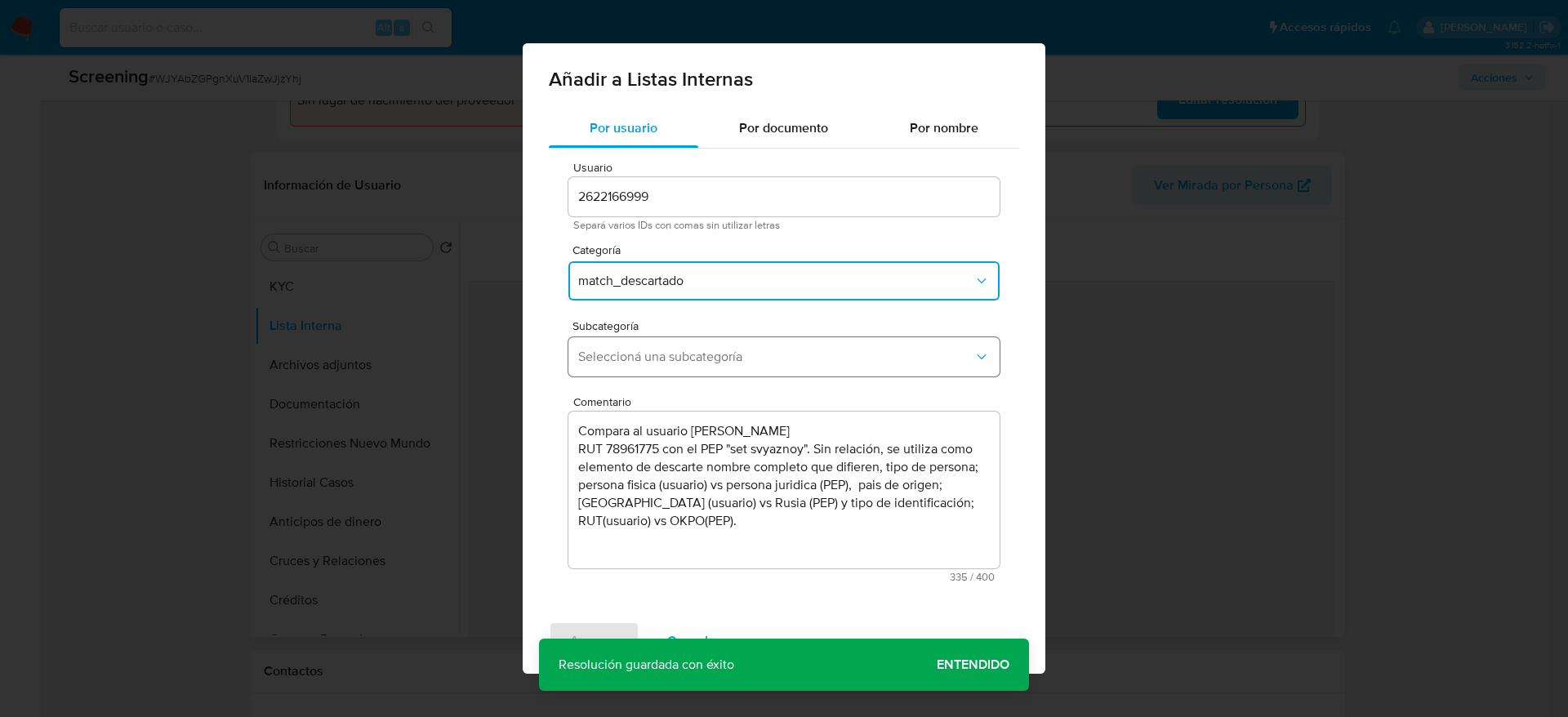
click at [755, 356] on span "Seleccioná una subcategoría" at bounding box center [775, 357] width 396 height 16
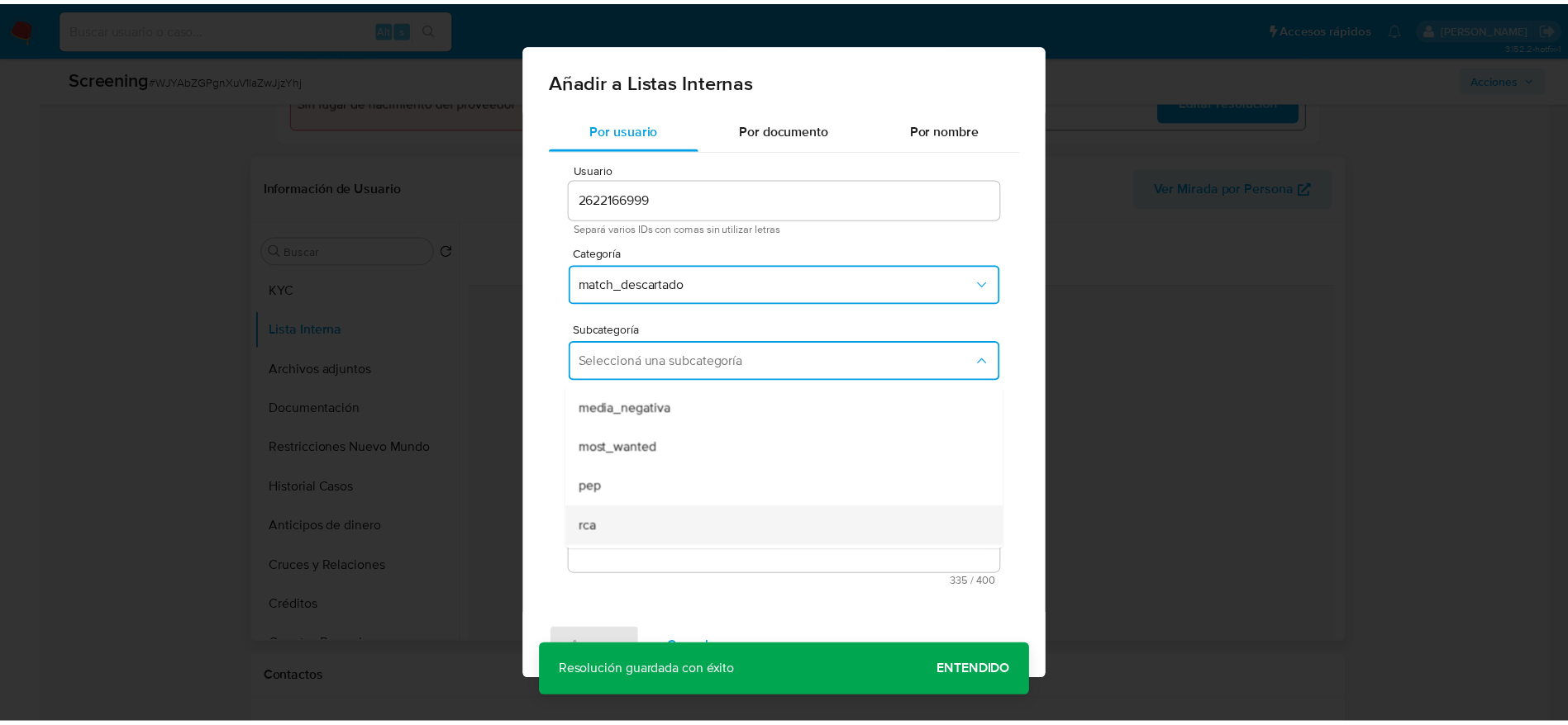
scroll to position [113, 0]
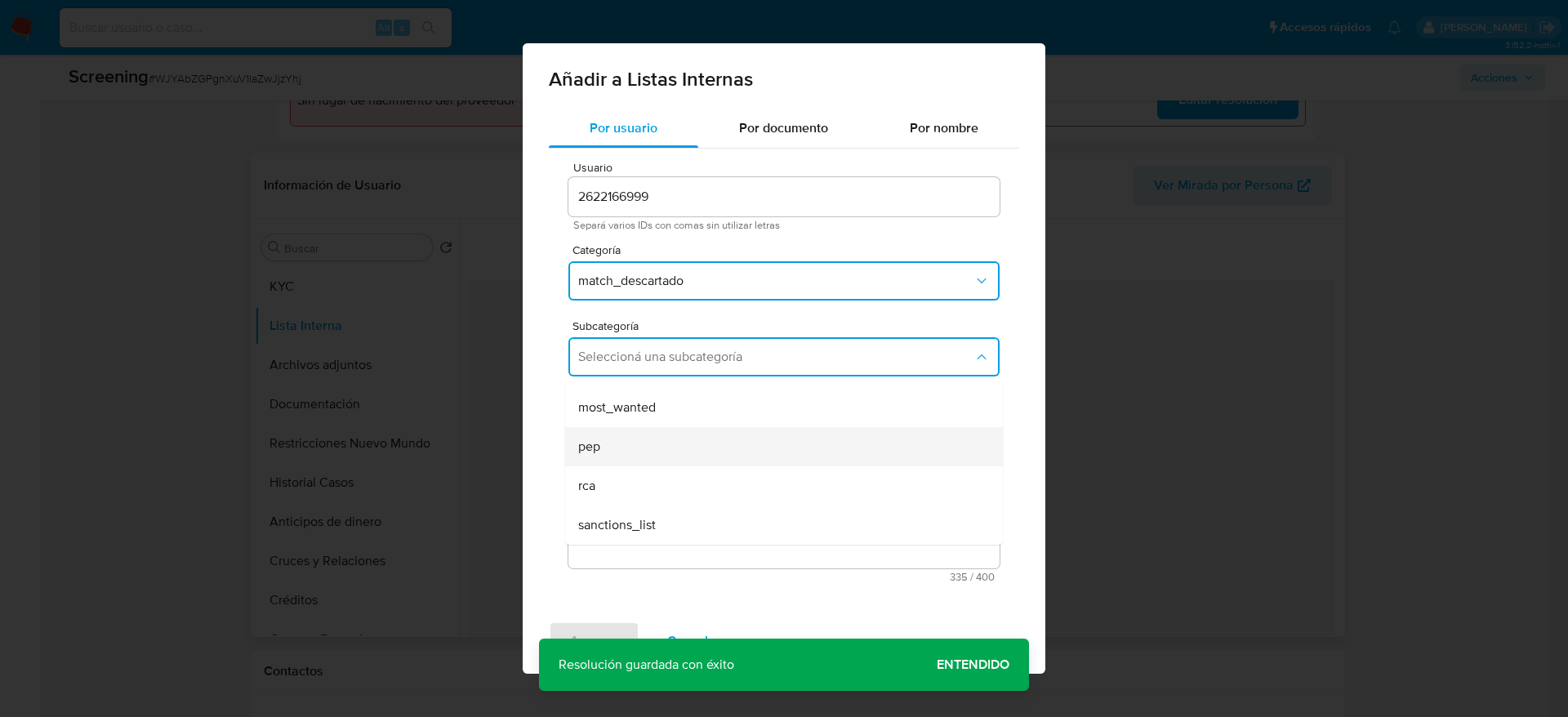
click at [628, 449] on div "pep" at bounding box center [779, 447] width 402 height 39
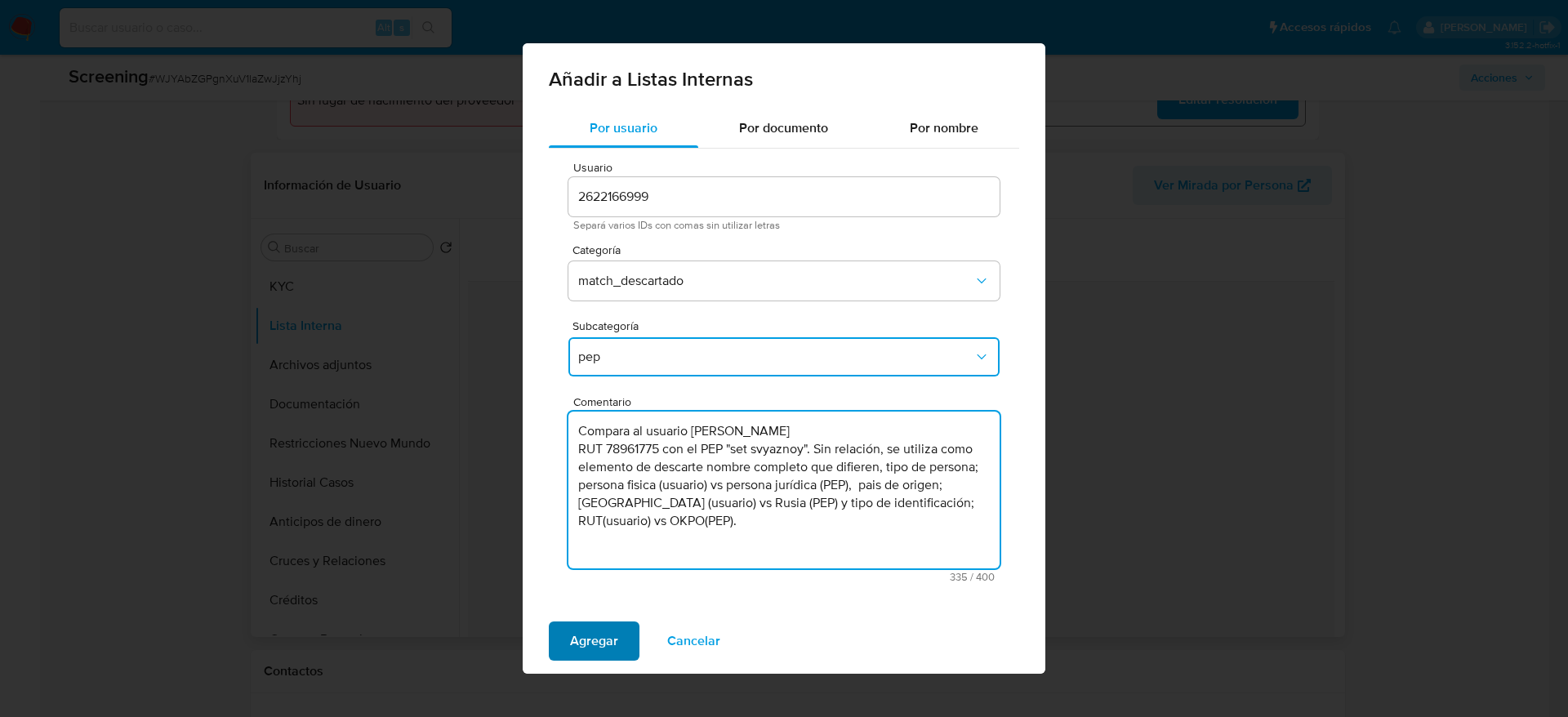
type textarea "Compara al usuario Arturo Carlos Baeza Reyes RUT 78961775 con el PEP "set svyaz…"
click at [602, 627] on span "Agregar" at bounding box center [594, 641] width 48 height 36
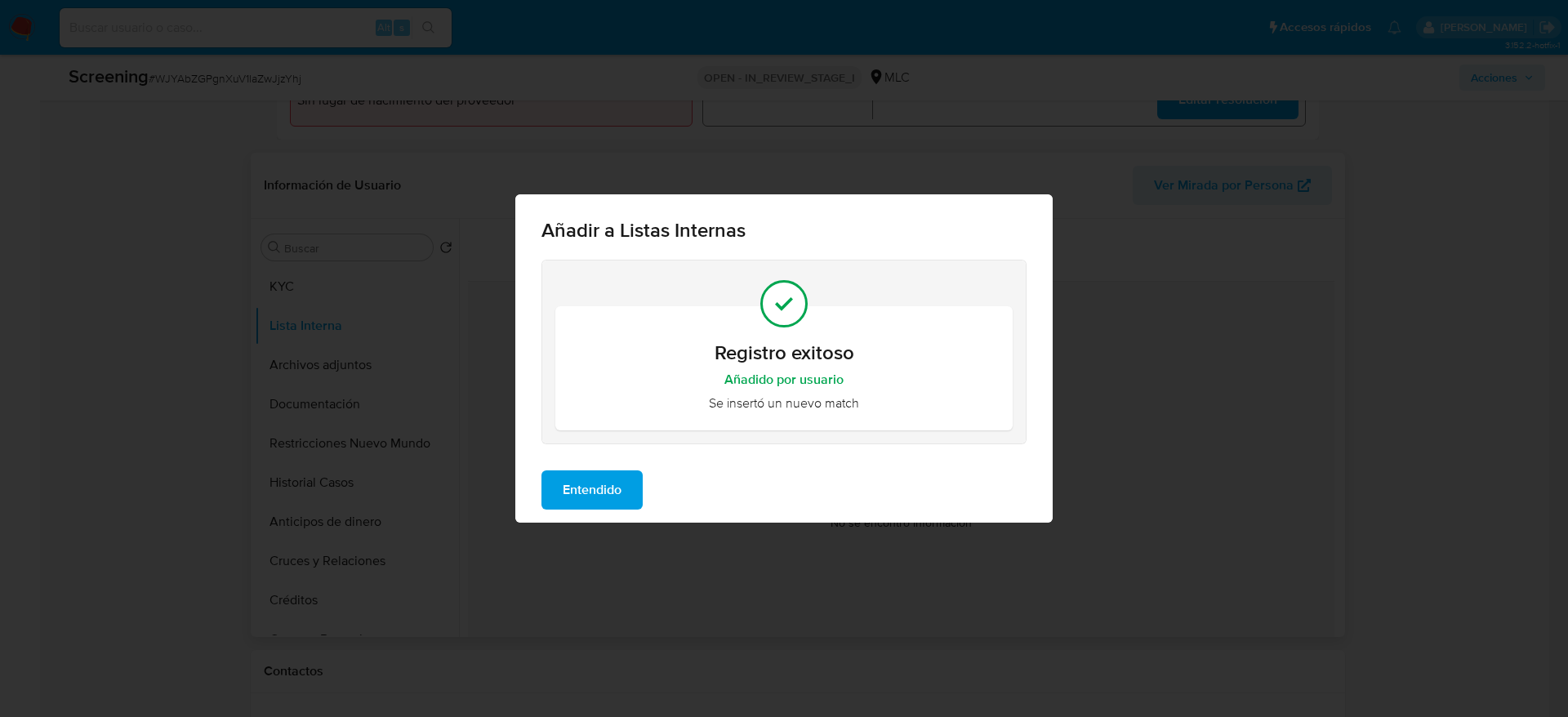
click at [626, 492] on button "Entendido" at bounding box center [591, 490] width 101 height 39
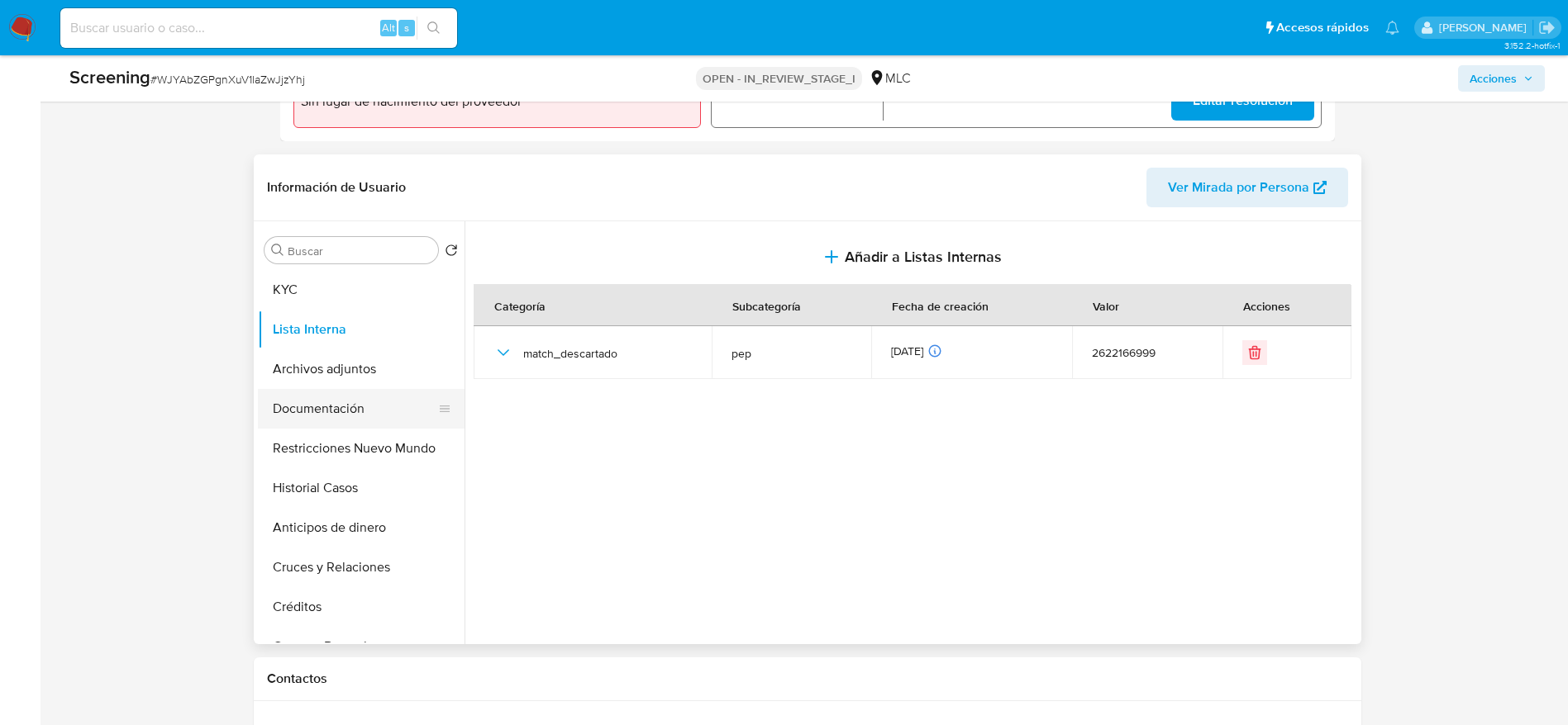
click at [413, 404] on button "Documentación" at bounding box center [354, 409] width 193 height 40
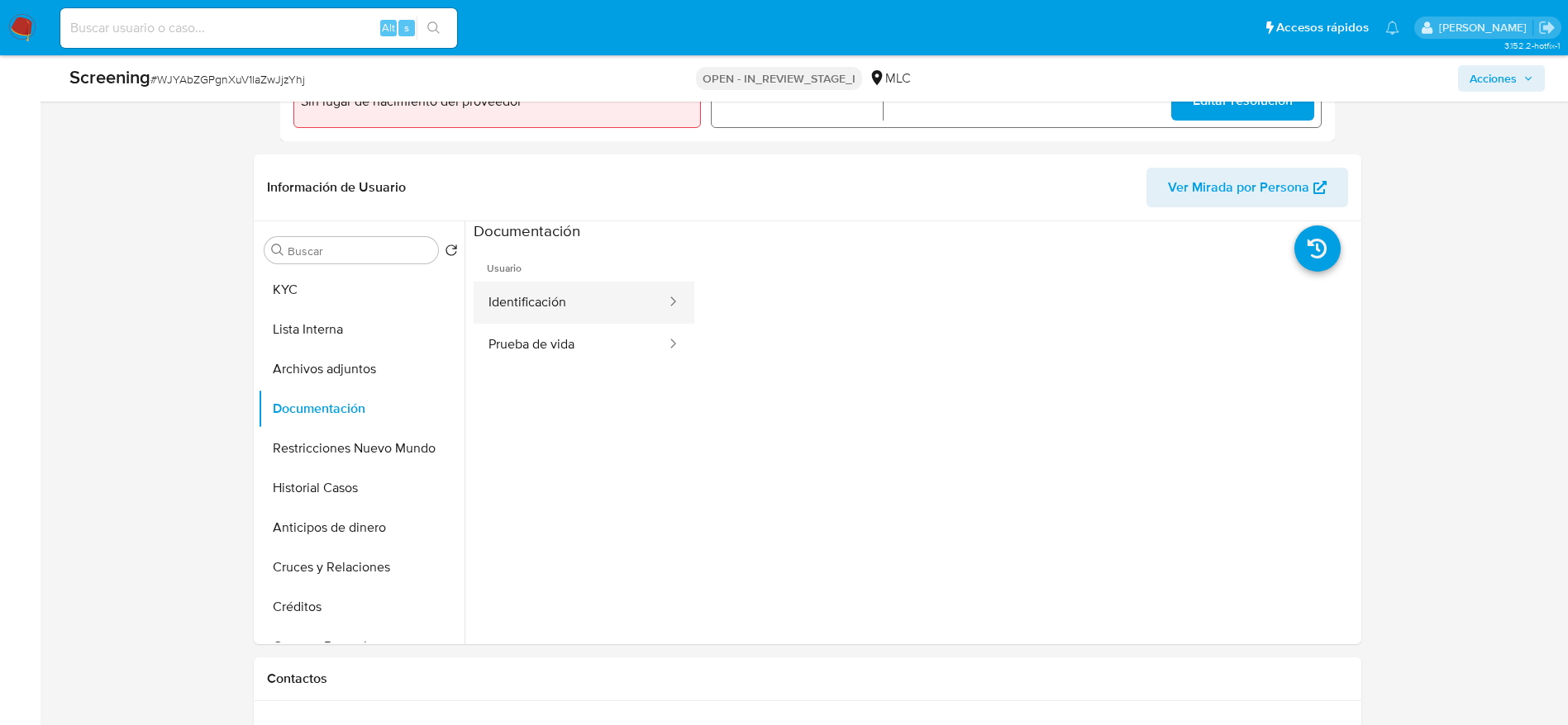
click at [562, 322] on ul "Identificación Prueba de vida" at bounding box center [584, 323] width 221 height 84
click at [597, 299] on button "Identificación" at bounding box center [571, 302] width 194 height 42
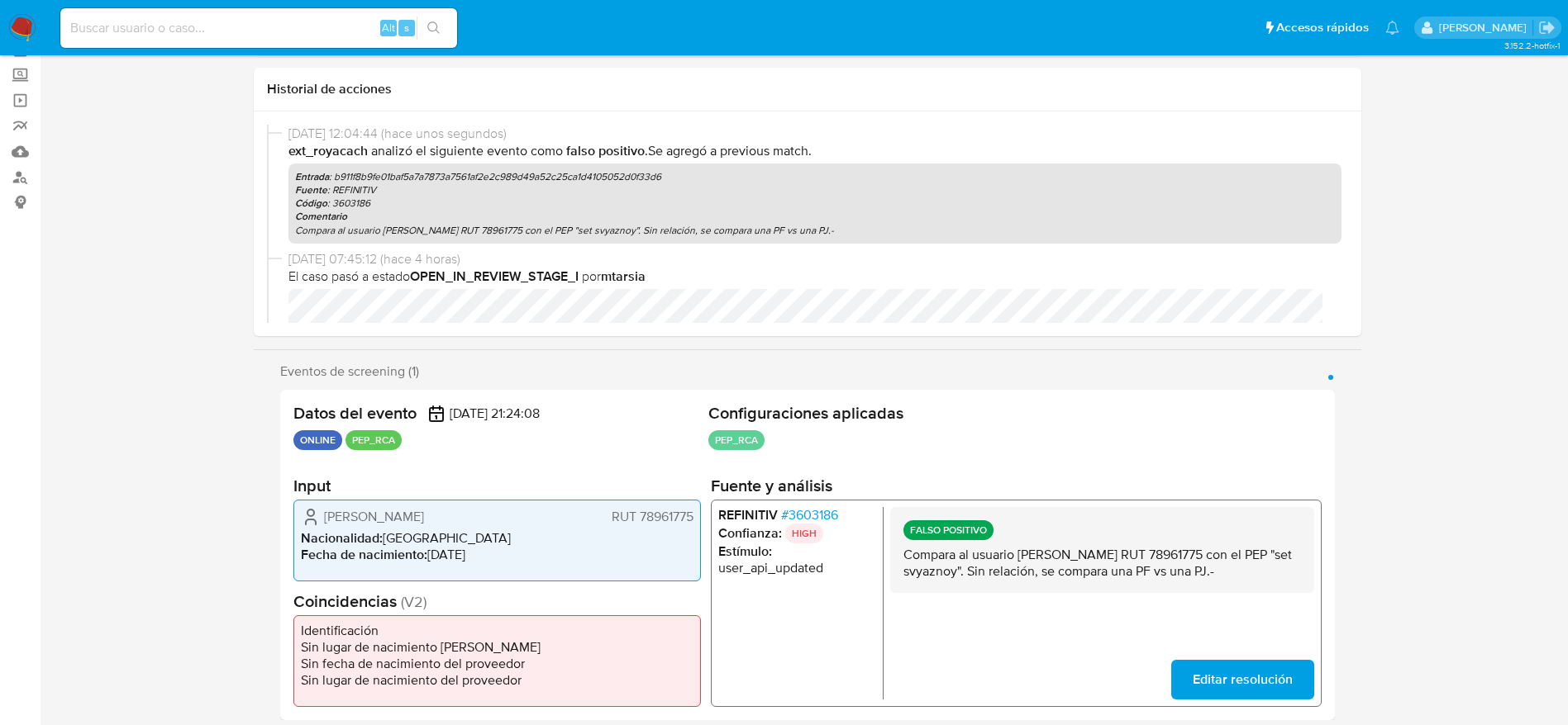
scroll to position [0, 0]
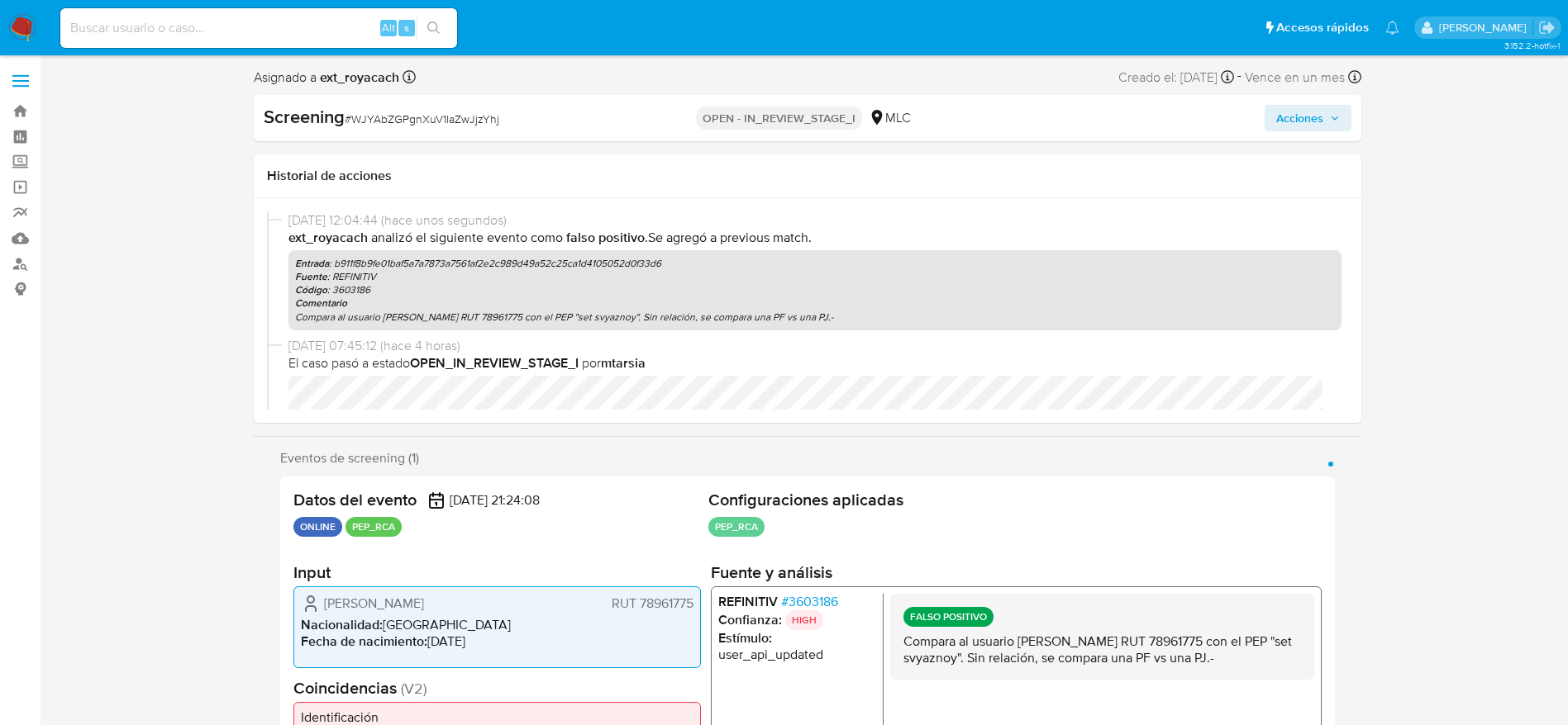
click at [1313, 117] on span "Acciones" at bounding box center [1299, 118] width 47 height 26
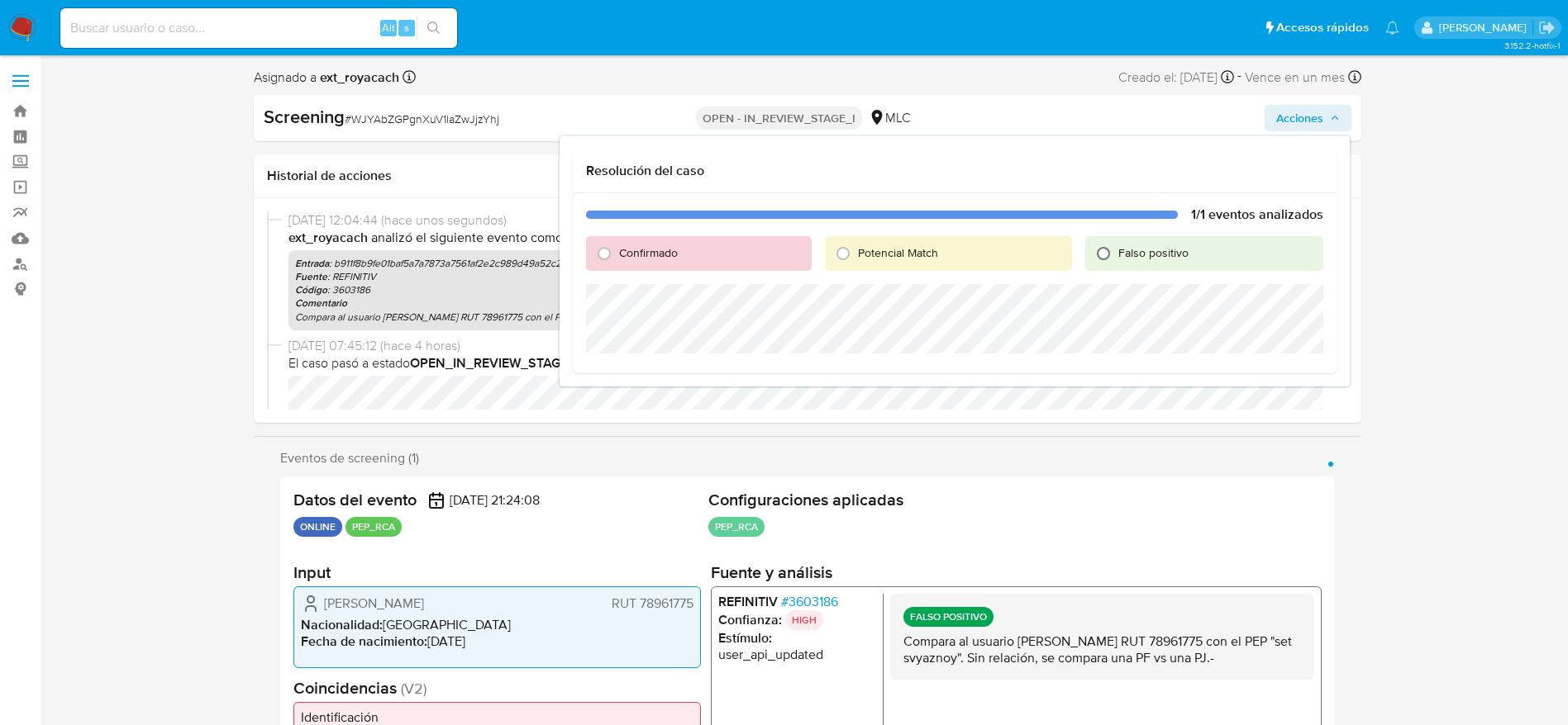
drag, startPoint x: 1114, startPoint y: 231, endPoint x: 1112, endPoint y: 257, distance: 26.1
click at [1114, 234] on div "1/1 eventos analizados Confirmado Potencial Match Falso positivo" at bounding box center [954, 283] width 764 height 180
click at [1112, 257] on input "Falso positivo" at bounding box center [1102, 253] width 26 height 26
radio input "true"
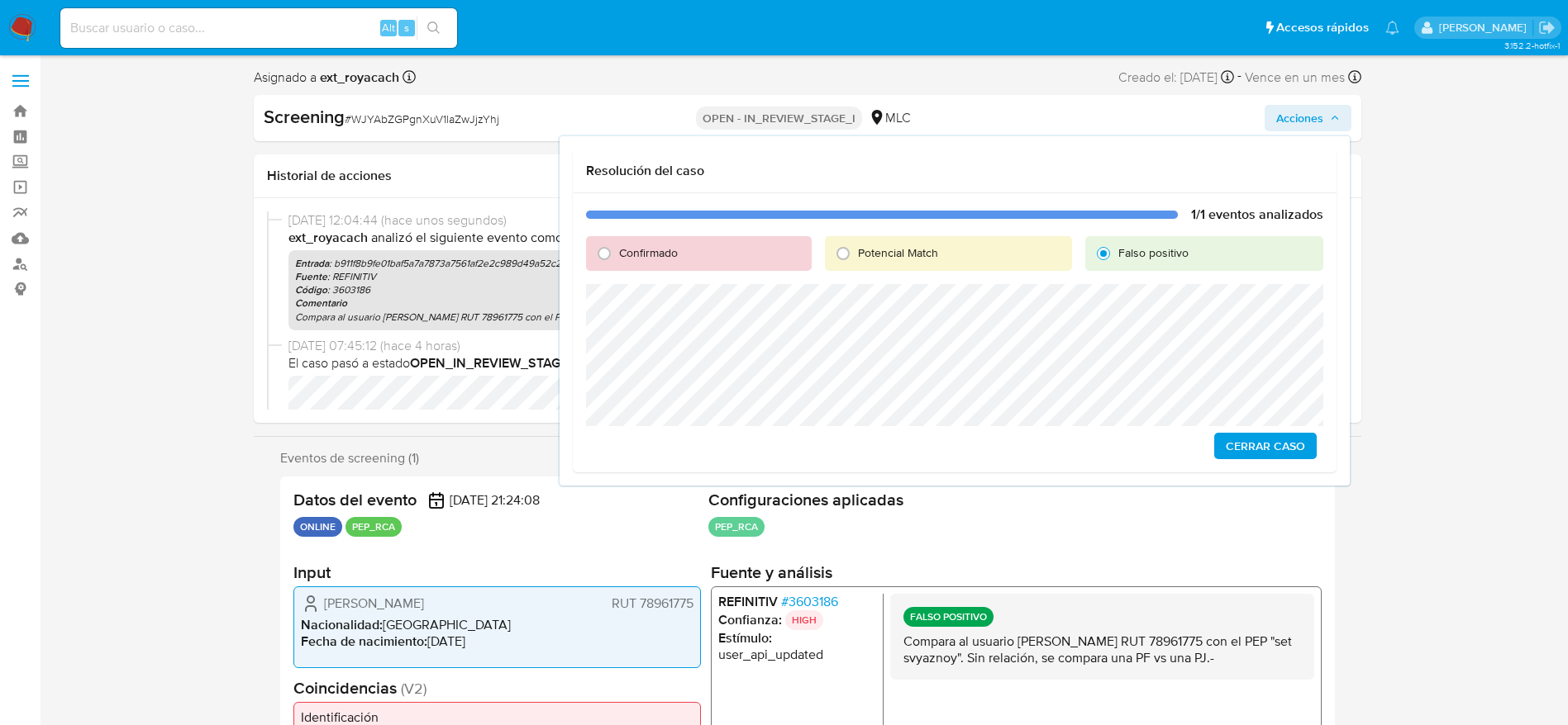
click at [1264, 436] on span "Cerrar Caso" at bounding box center [1265, 446] width 79 height 23
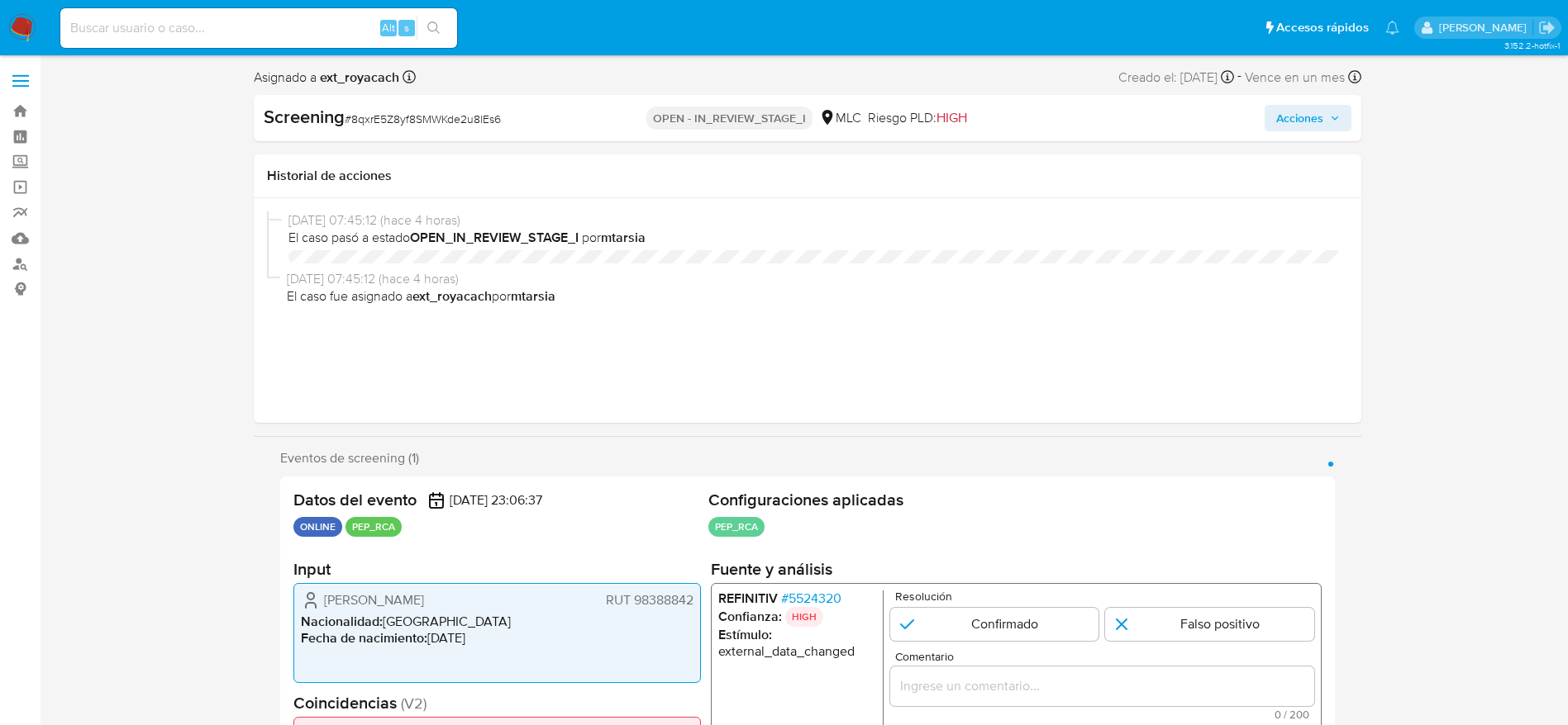
select select "10"
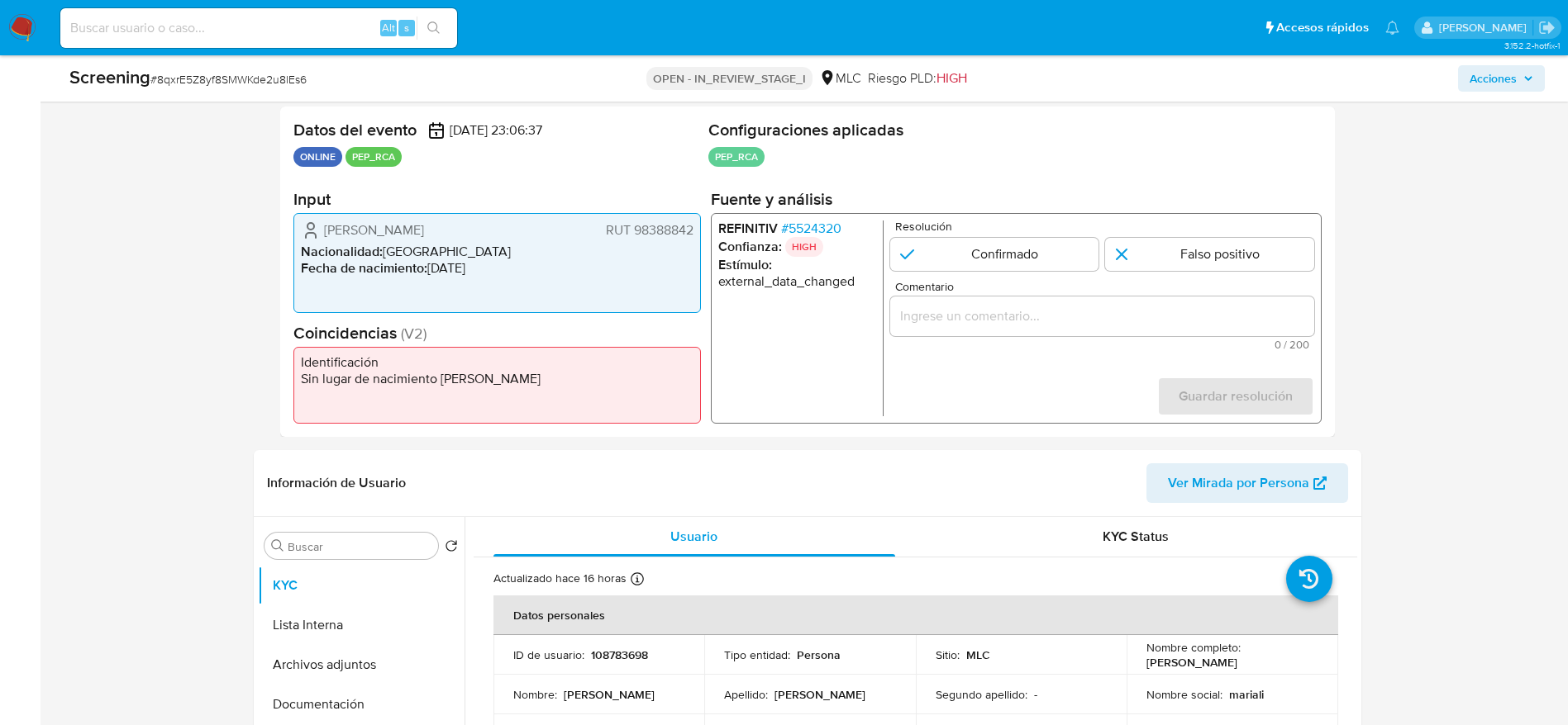
scroll to position [372, 0]
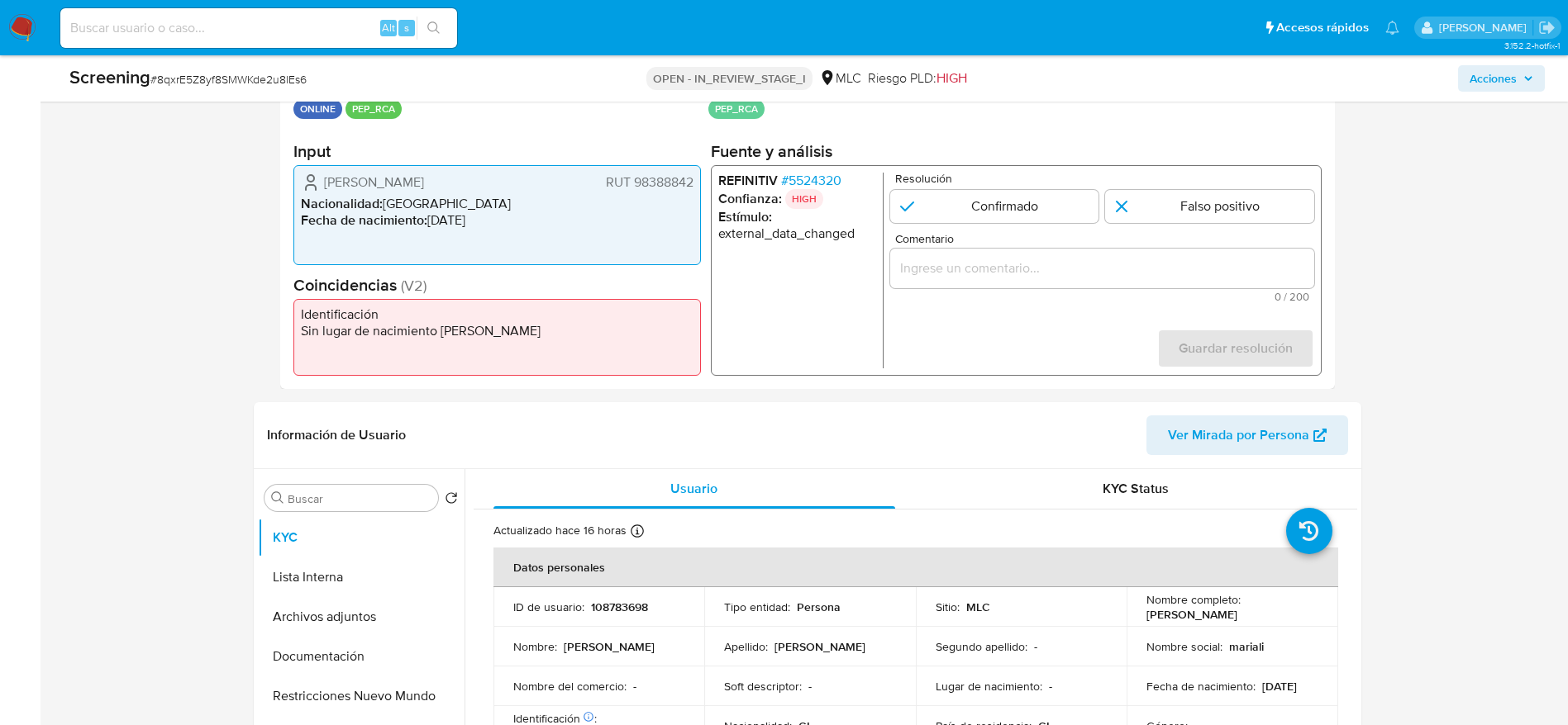
click at [817, 177] on span "# 5524320" at bounding box center [810, 181] width 60 height 16
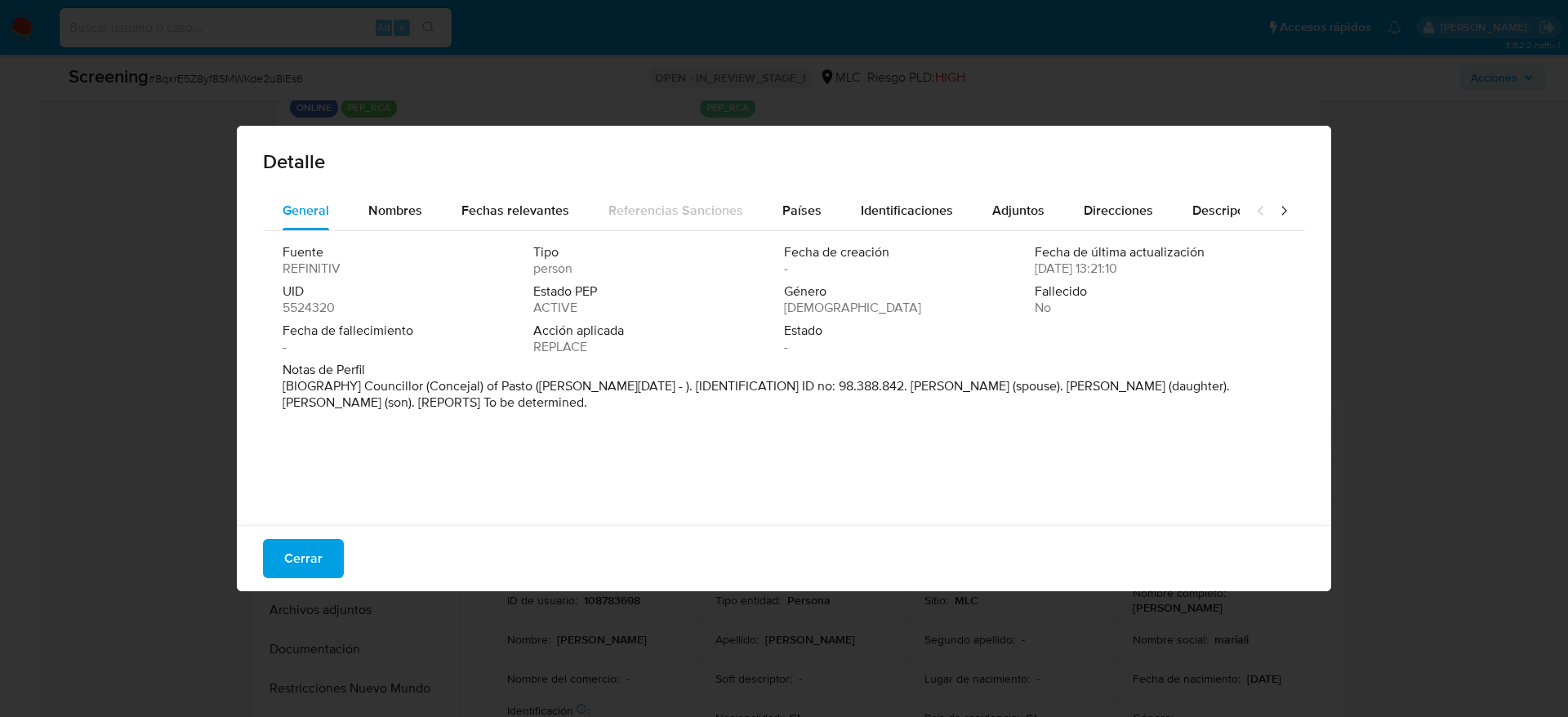
drag, startPoint x: 347, startPoint y: 402, endPoint x: 954, endPoint y: 402, distance: 607.0
click at [952, 402] on p "[BIOGRAPHY] Councillor (Concejal) of Pasto ([PERSON_NAME][DATE] - ). [IDENTIFIC…" at bounding box center [783, 394] width 1000 height 32
click at [857, 418] on div "Fuente REFINITIV Tipo person Fecha de creación - Fecha de última actualización …" at bounding box center [784, 374] width 1042 height 286
click at [313, 477] on span "Cerrar" at bounding box center [303, 559] width 39 height 36
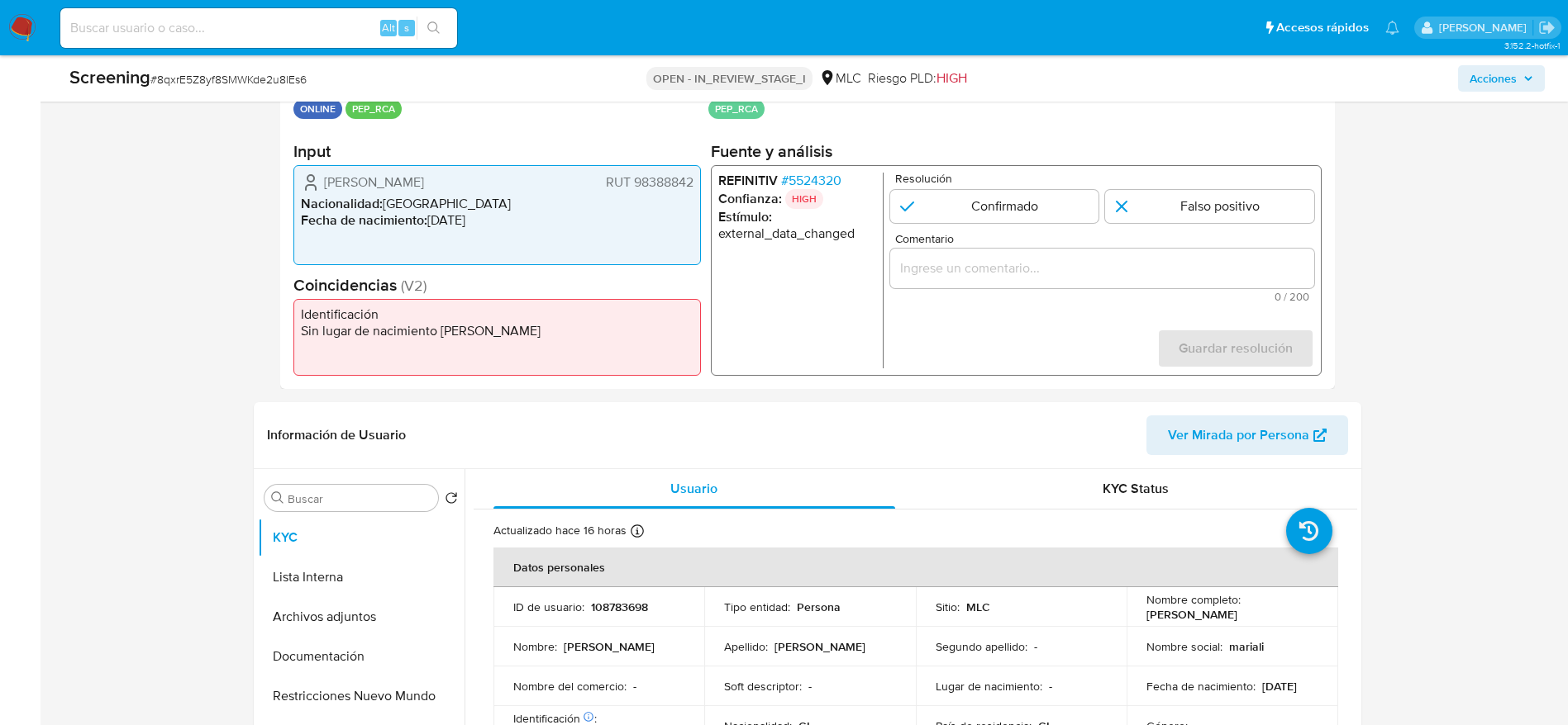
click at [277, 77] on span "# 8qxrE5Z8yf8SMWKde2u8lEs6" at bounding box center [229, 79] width 156 height 16
click at [219, 65] on div "Screening # 8qxrE5Z8yf8SMWKde2u8lEs6" at bounding box center [311, 77] width 486 height 24
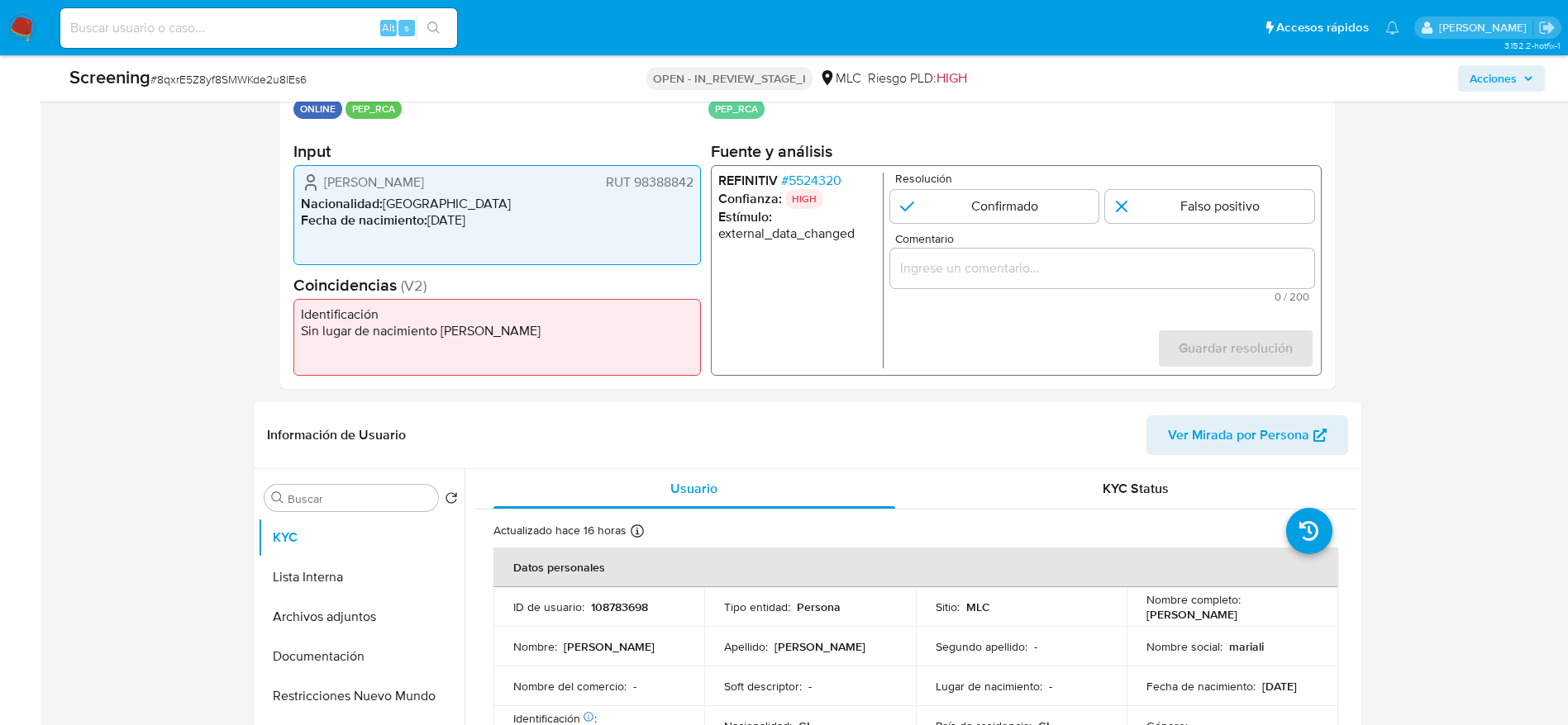
drag, startPoint x: 301, startPoint y: 166, endPoint x: 698, endPoint y: 173, distance: 397.1
click at [698, 173] on div "María Alicia Henríquez Ramírez RUT 98388842 Nacionalidad : Chile Fecha de nacim…" at bounding box center [497, 215] width 408 height 100
click at [820, 183] on span "# 5524320" at bounding box center [810, 181] width 60 height 16
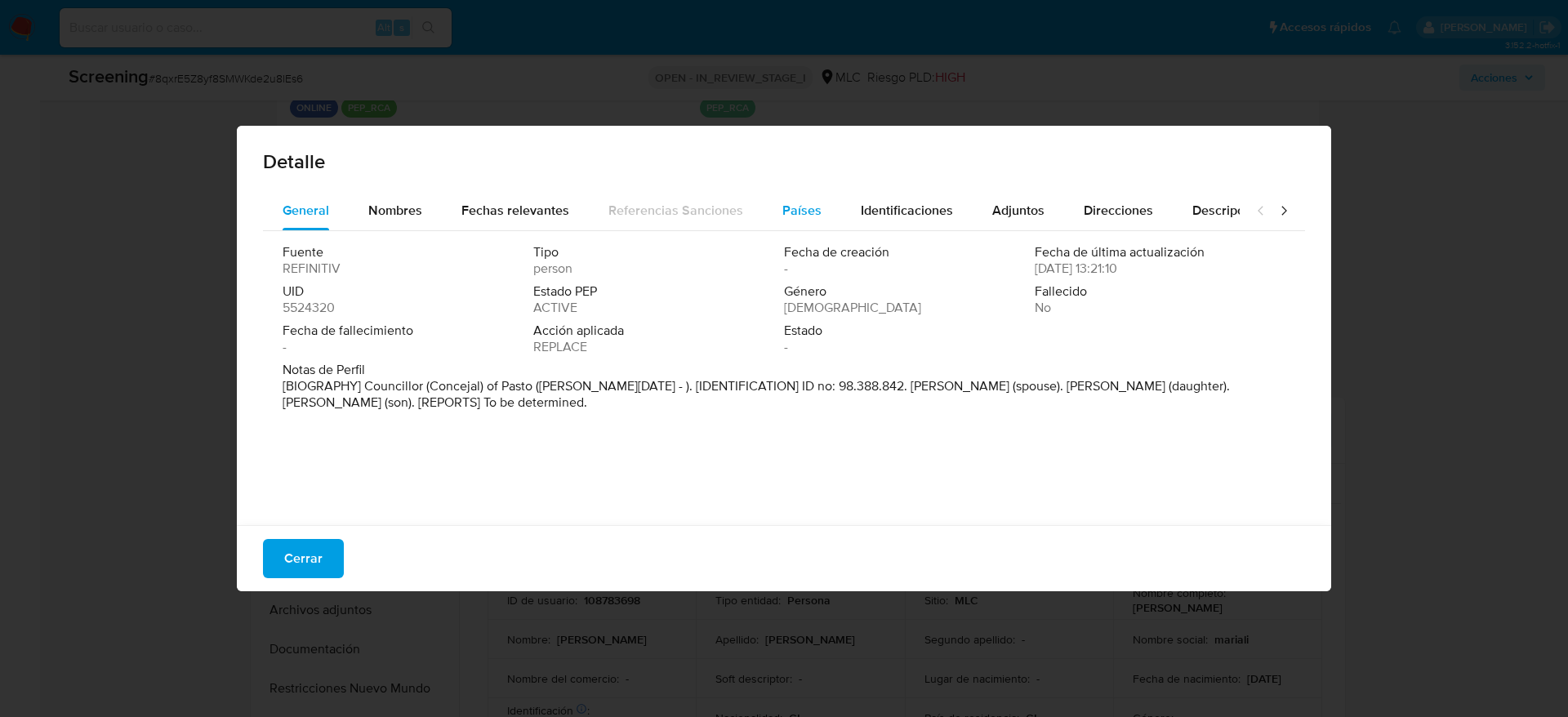
click at [786, 194] on div "Países" at bounding box center [802, 211] width 39 height 39
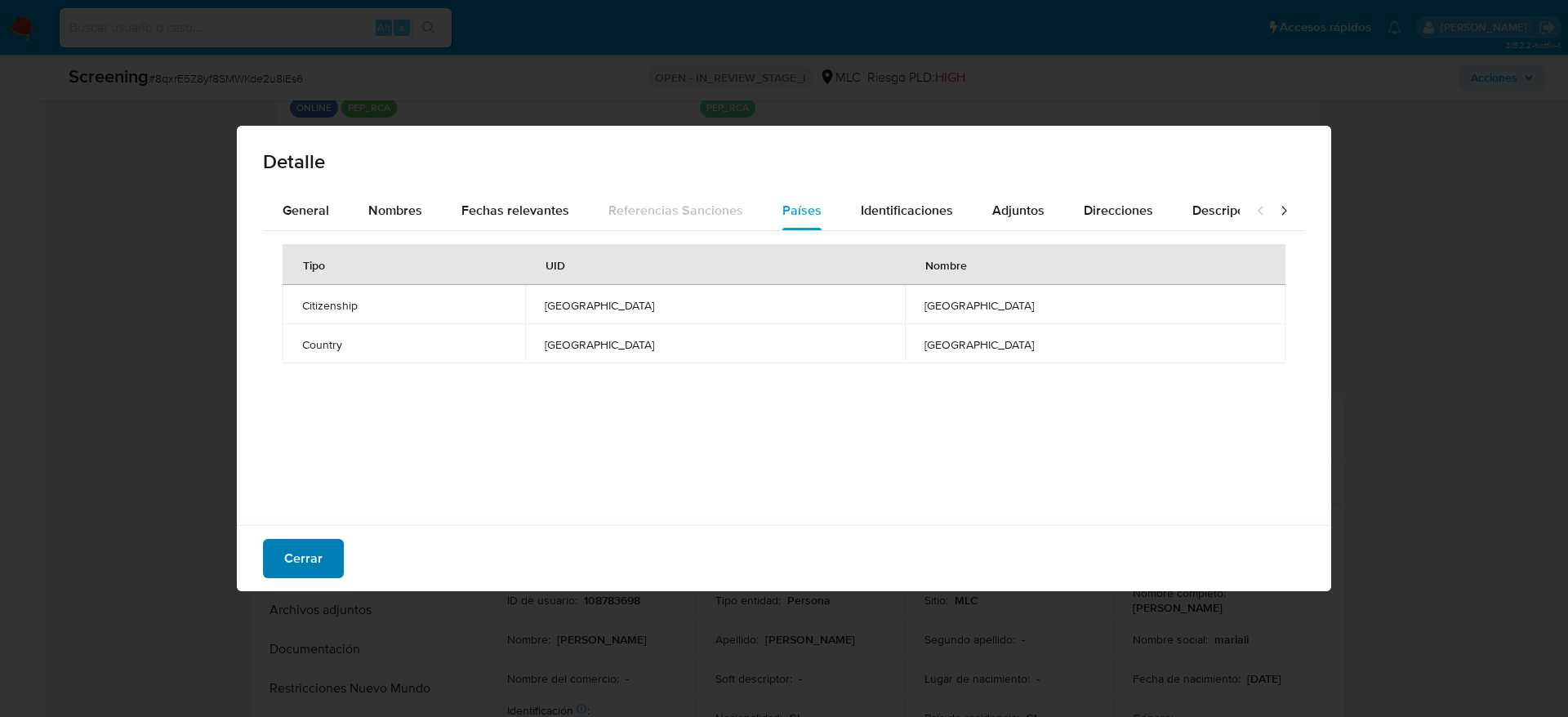
click at [329, 477] on button "Cerrar" at bounding box center [303, 559] width 81 height 39
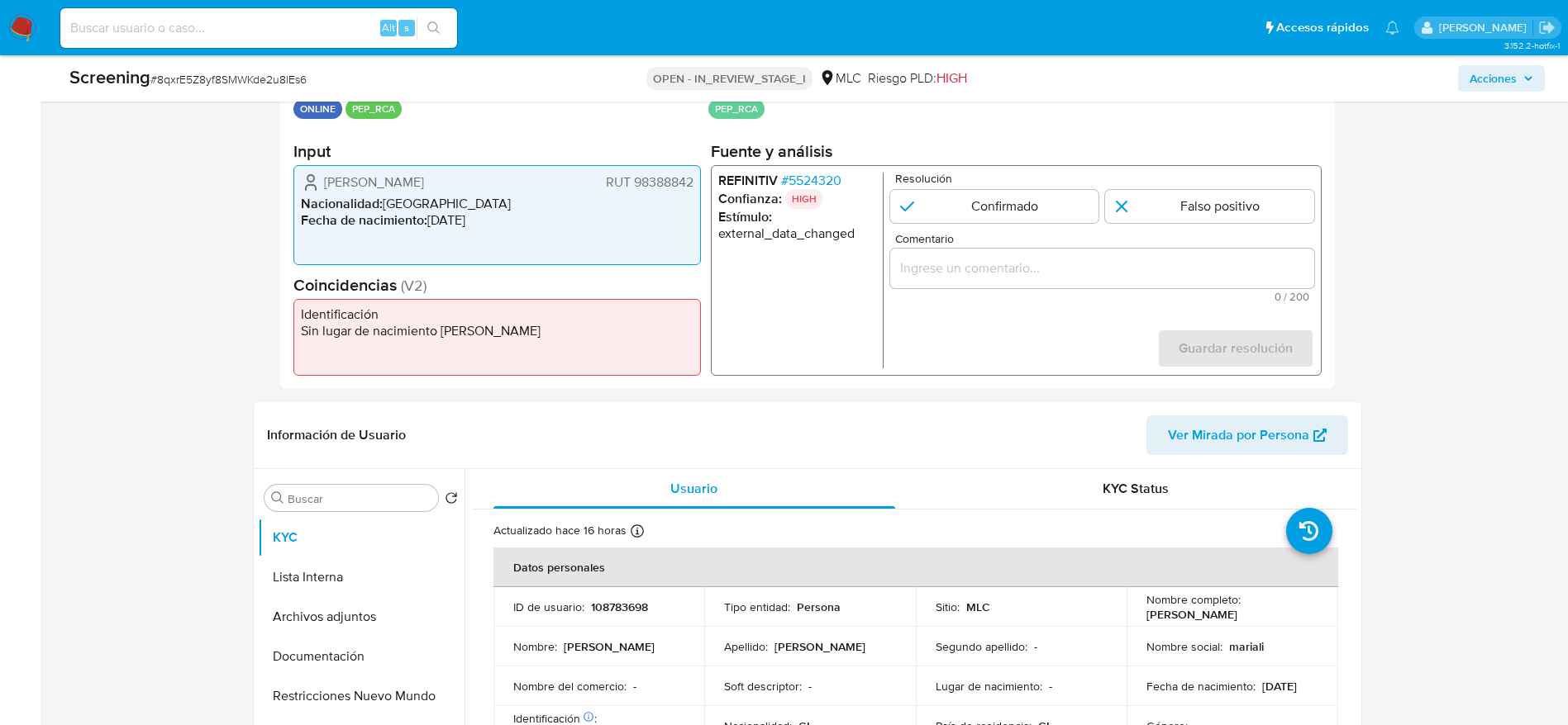
drag, startPoint x: 284, startPoint y: 170, endPoint x: 697, endPoint y: 158, distance: 413.2
click at [695, 179] on div "Datos del evento 13/08/2025 23:06:37 ONLINE PEP_RCA Configuraciones aplicadas P…" at bounding box center [807, 224] width 1054 height 330
click at [804, 172] on div "REFINITIV # 5524320 Confianza: HIGH Estímulo : external_data_changed Resolución…" at bounding box center [1015, 270] width 611 height 211
click at [804, 176] on span "# 5524320" at bounding box center [810, 181] width 60 height 16
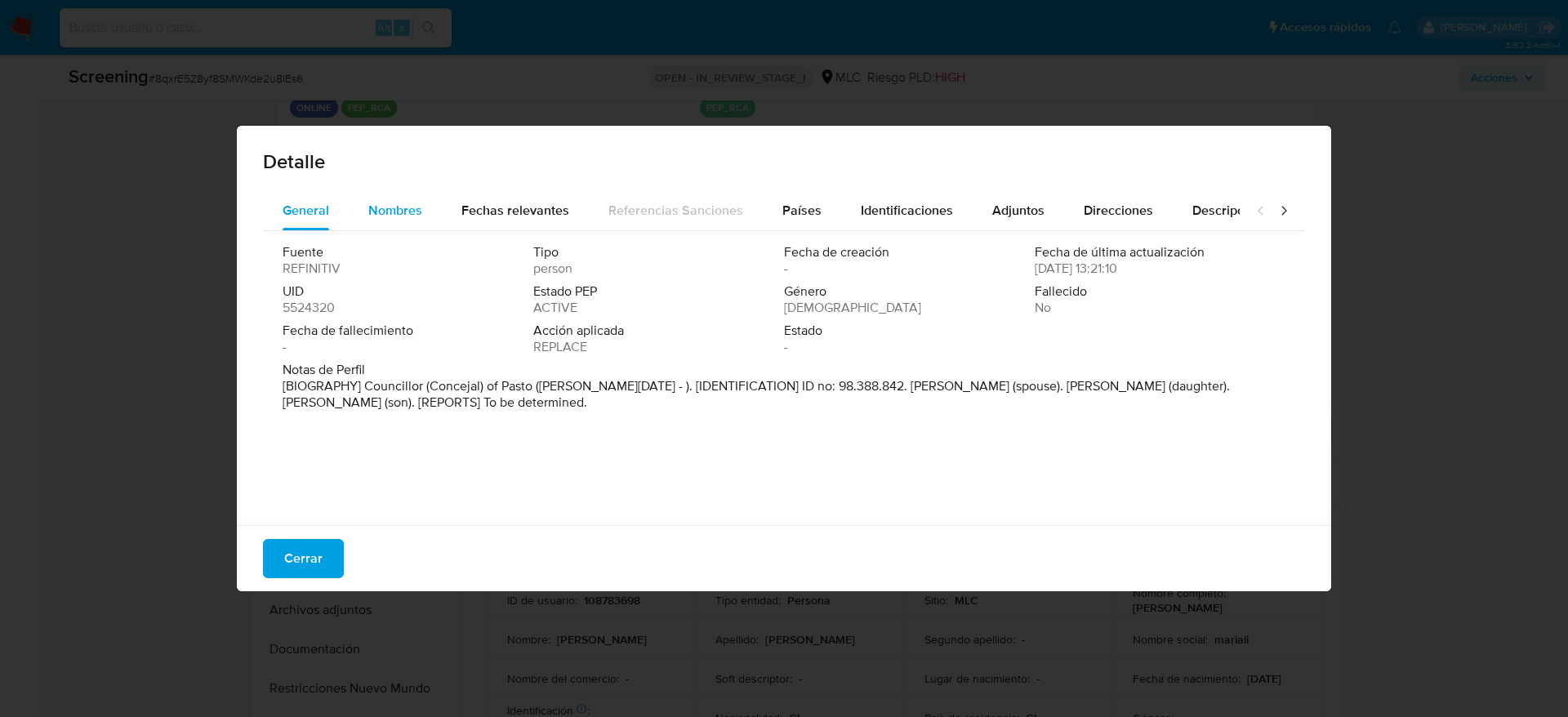
click at [410, 196] on div "Nombres" at bounding box center [395, 211] width 54 height 39
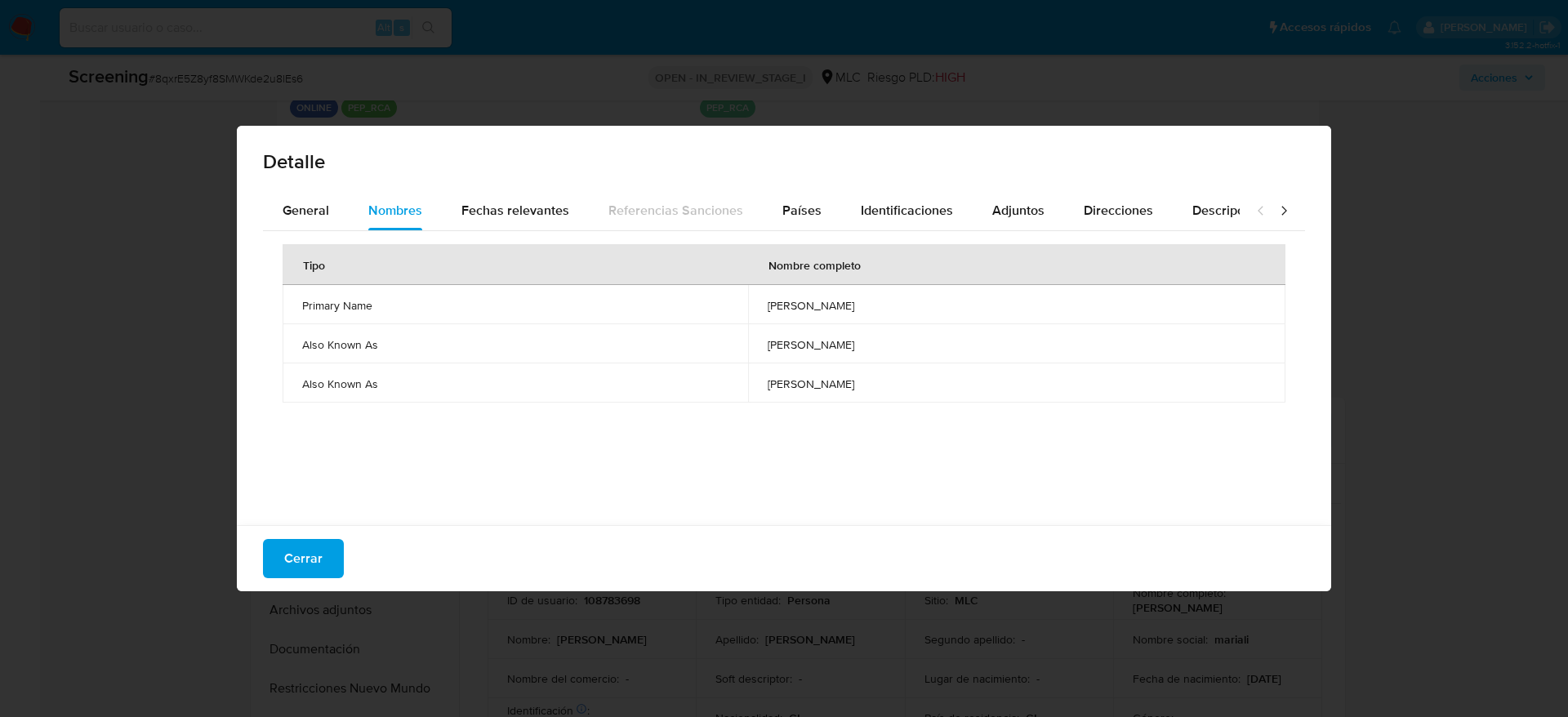
click at [768, 310] on span "willian andres meneses rivadeneira" at bounding box center [1017, 305] width 498 height 14
click at [783, 197] on div "Países" at bounding box center [802, 211] width 39 height 39
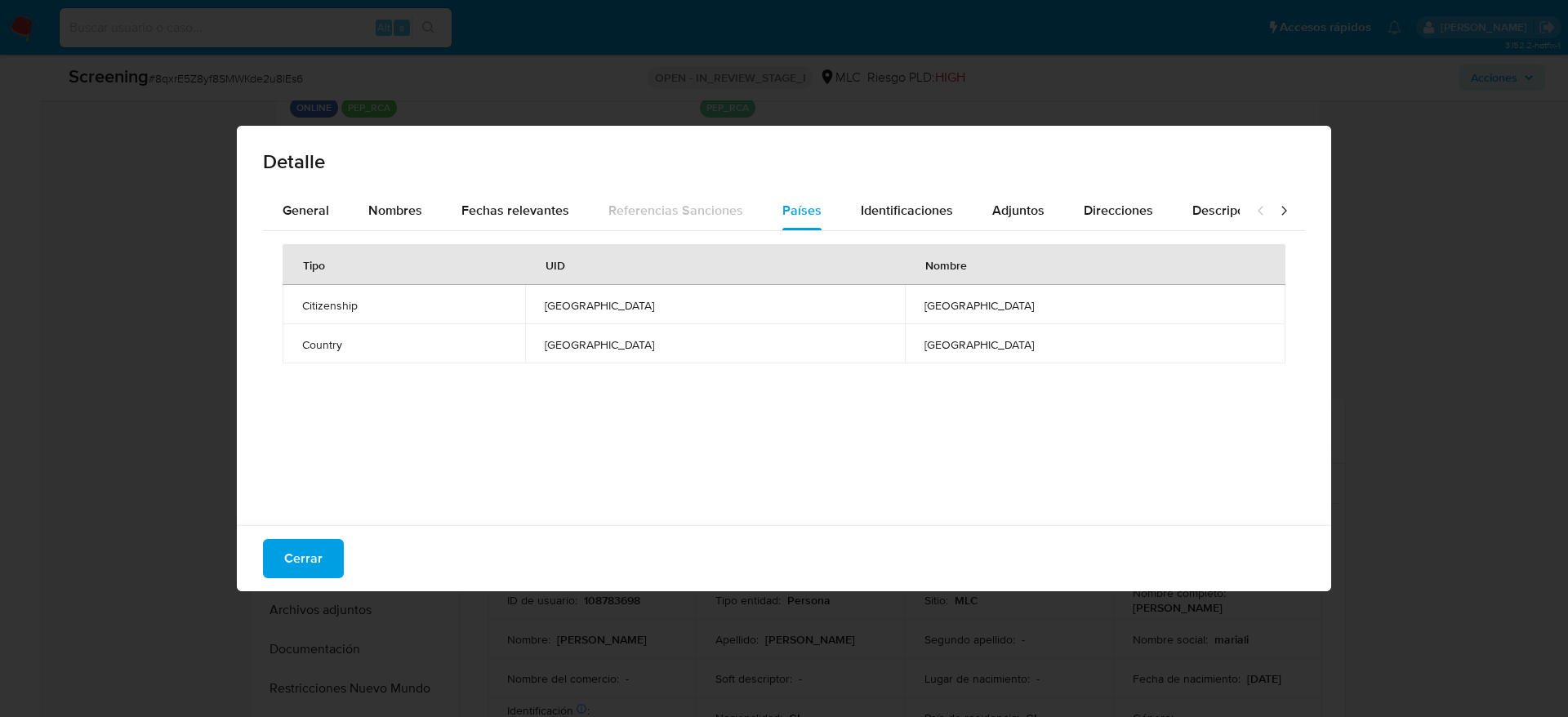
click at [323, 477] on div "Cerrar" at bounding box center [784, 558] width 1095 height 66
click at [286, 477] on span "Cerrar" at bounding box center [303, 559] width 39 height 36
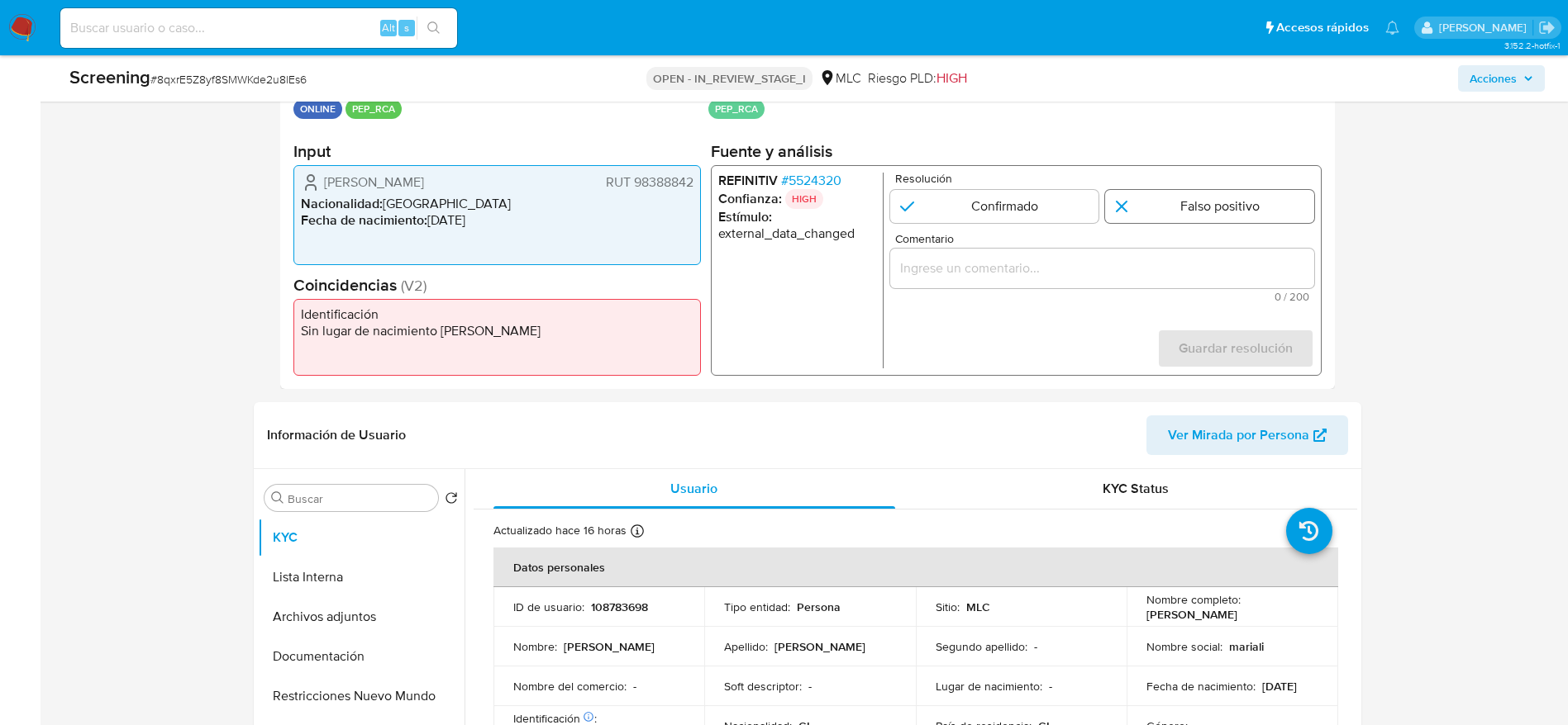
click at [1057, 208] on input "1 de 1" at bounding box center [1209, 206] width 209 height 33
radio input "true"
click at [1057, 269] on input "Comentario" at bounding box center [1100, 269] width 424 height 22
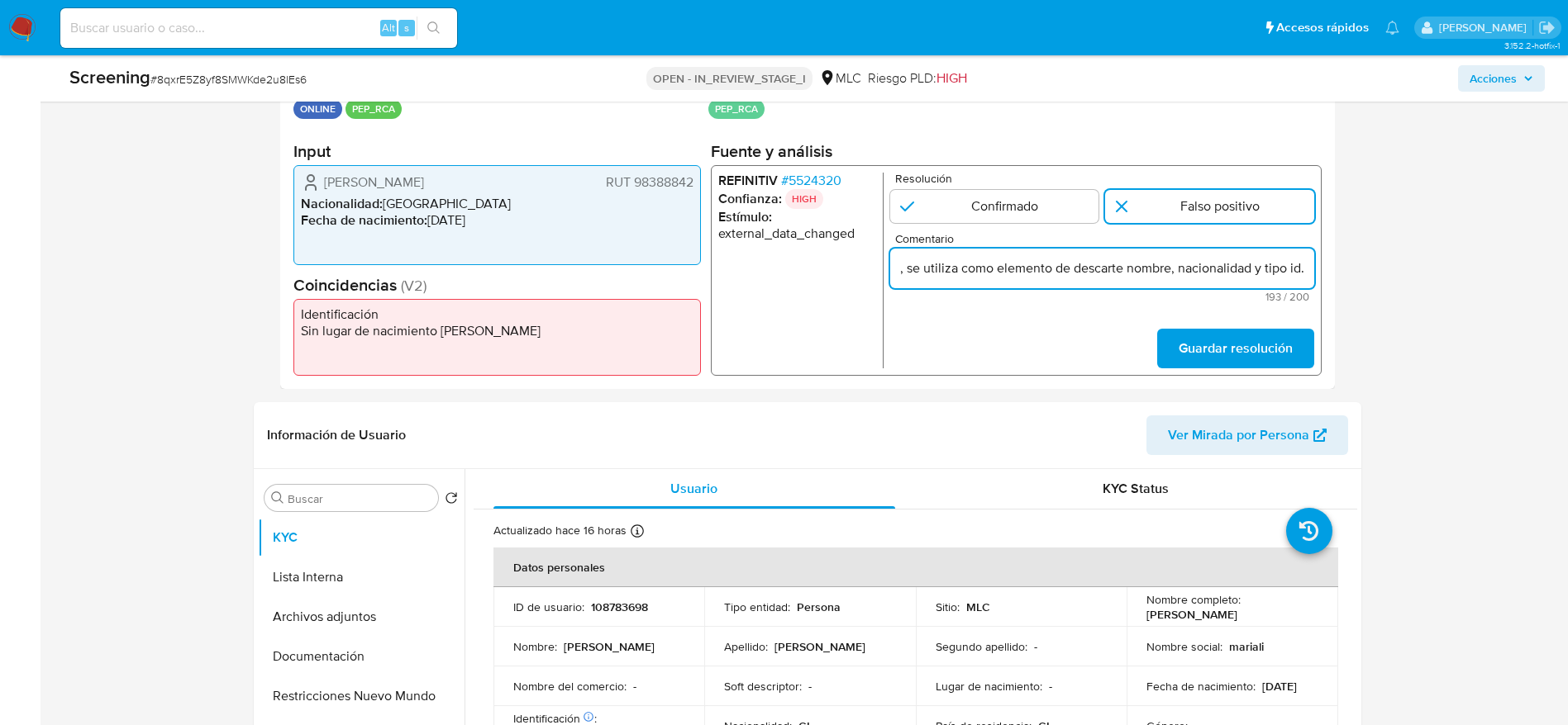
scroll to position [0, 742]
type input "Compara al usuario María Alicia Henríquez Ramírez RUT 98388842 con el PEP "will…"
click at [1057, 345] on span "Guardar resolución" at bounding box center [1235, 348] width 114 height 36
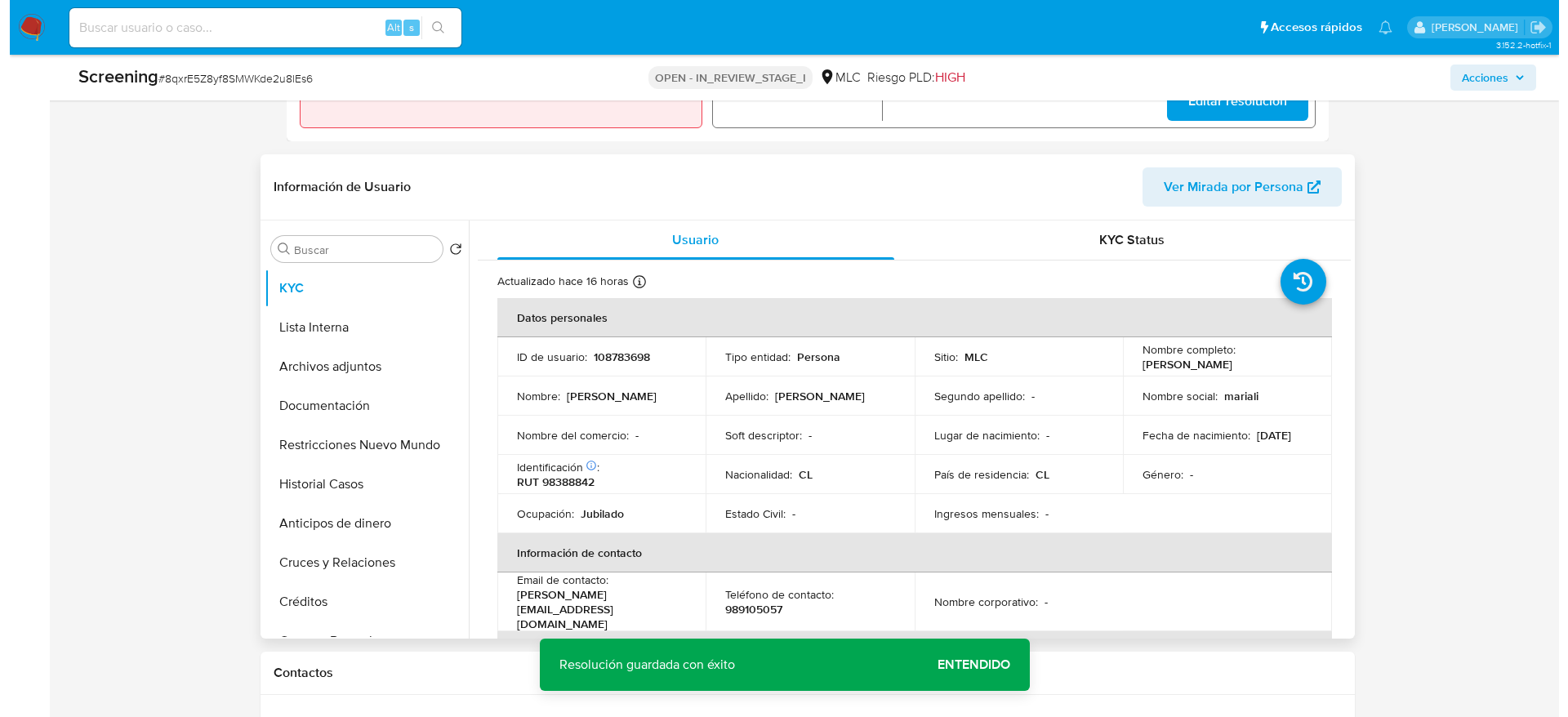
scroll to position [613, 0]
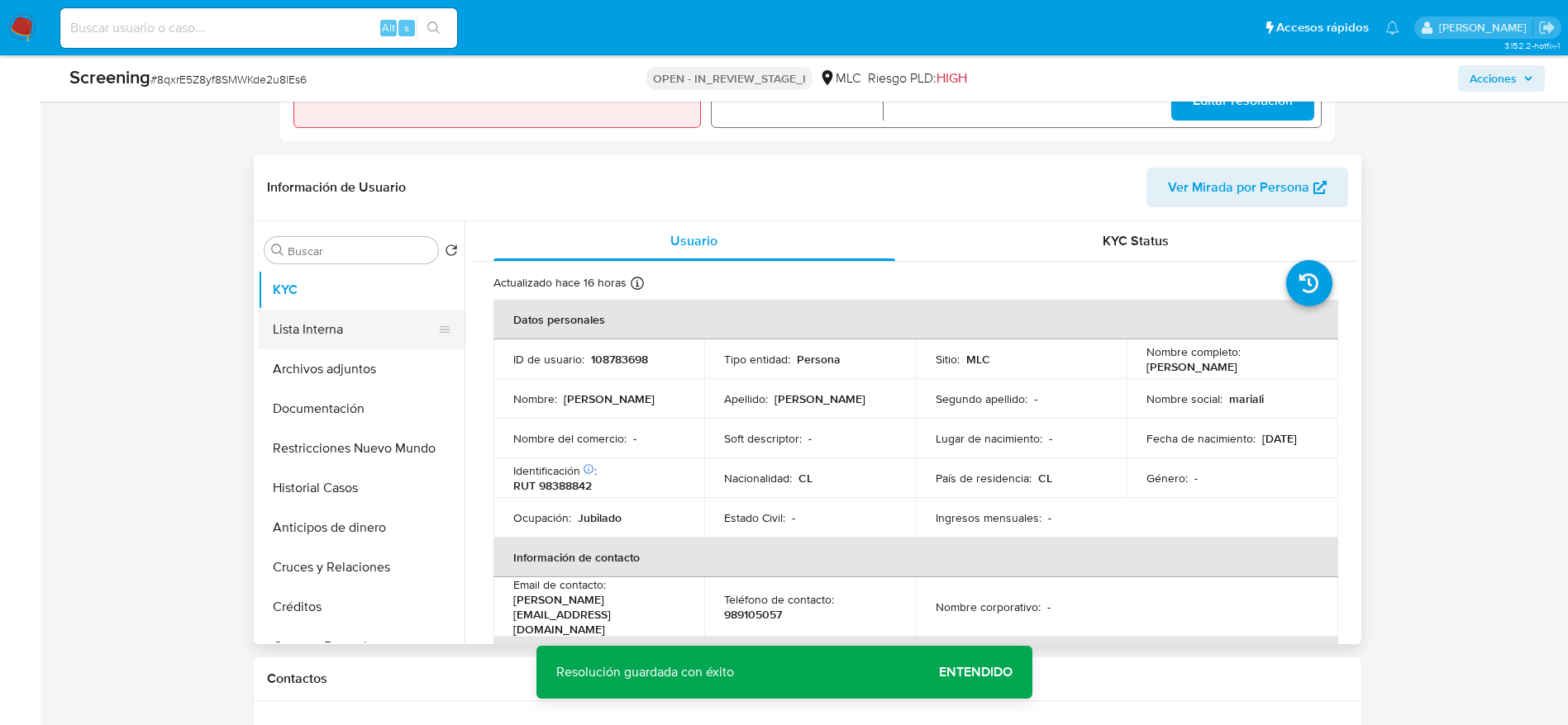
click at [316, 326] on button "Lista Interna" at bounding box center [354, 329] width 193 height 40
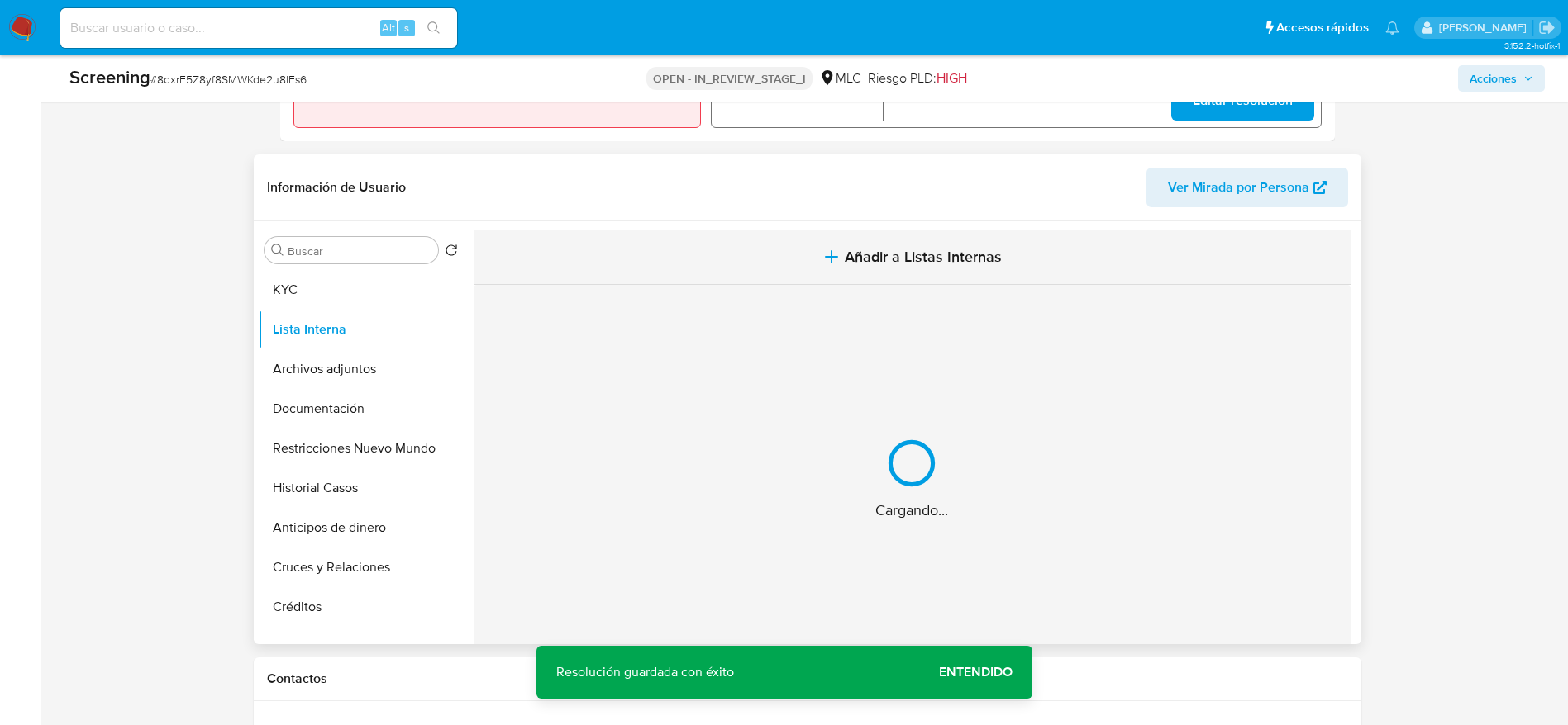
click at [891, 271] on button "Añadir a Listas Internas" at bounding box center [912, 257] width 877 height 55
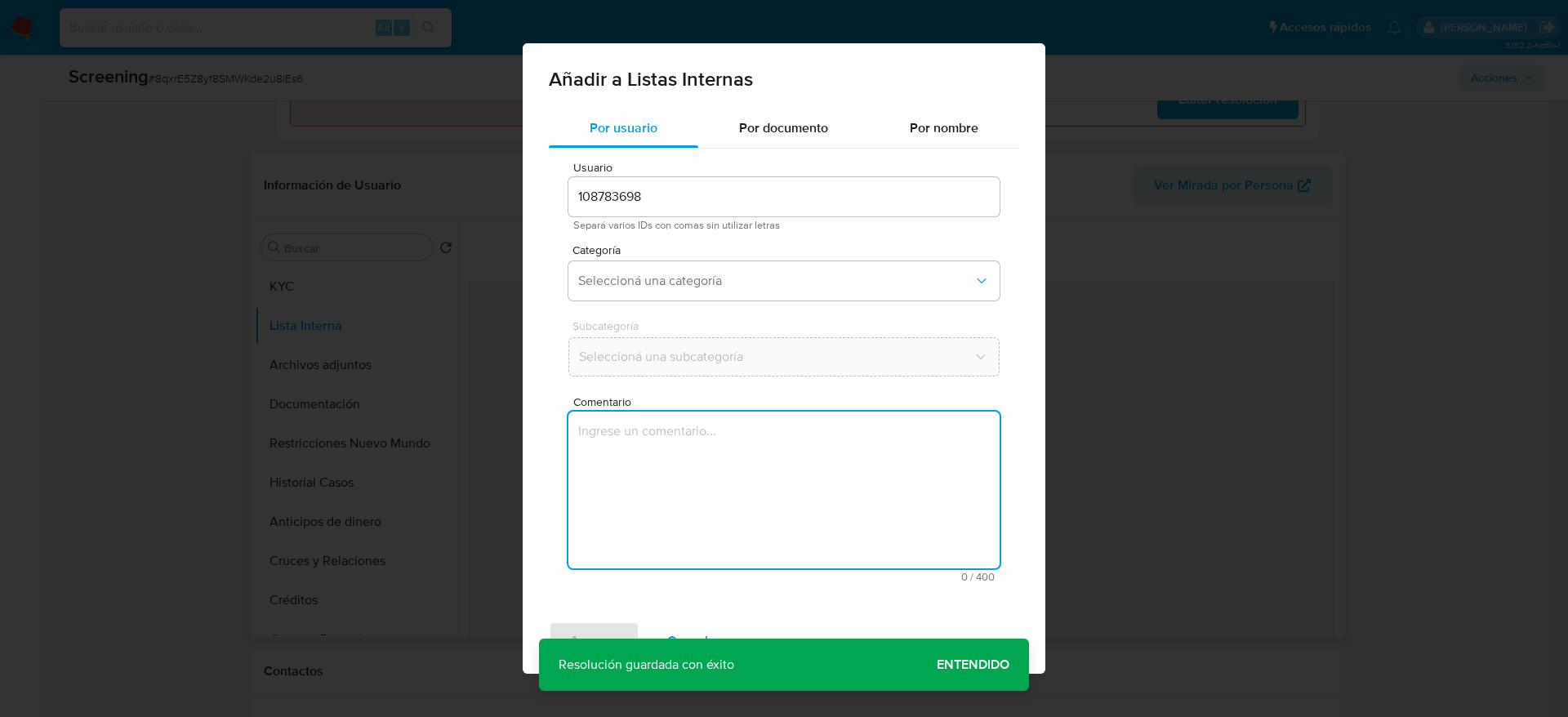
click at [715, 473] on textarea "Comentario" at bounding box center [784, 490] width 432 height 157
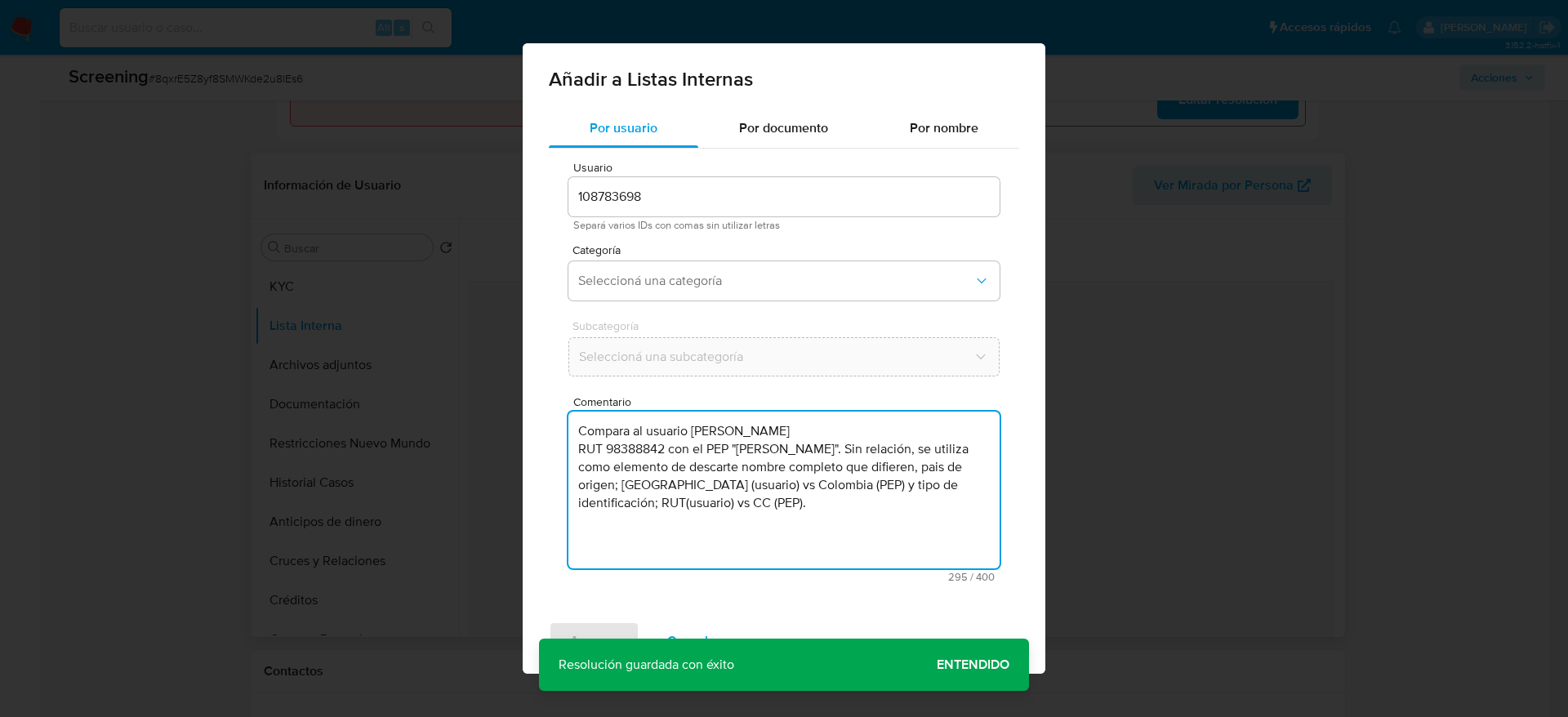
type textarea "Compara al usuario María Alicia Henríquez Ramírez RUT 98388842 con el PEP "will…"
click at [685, 331] on span "Subcategoría" at bounding box center [788, 326] width 432 height 12
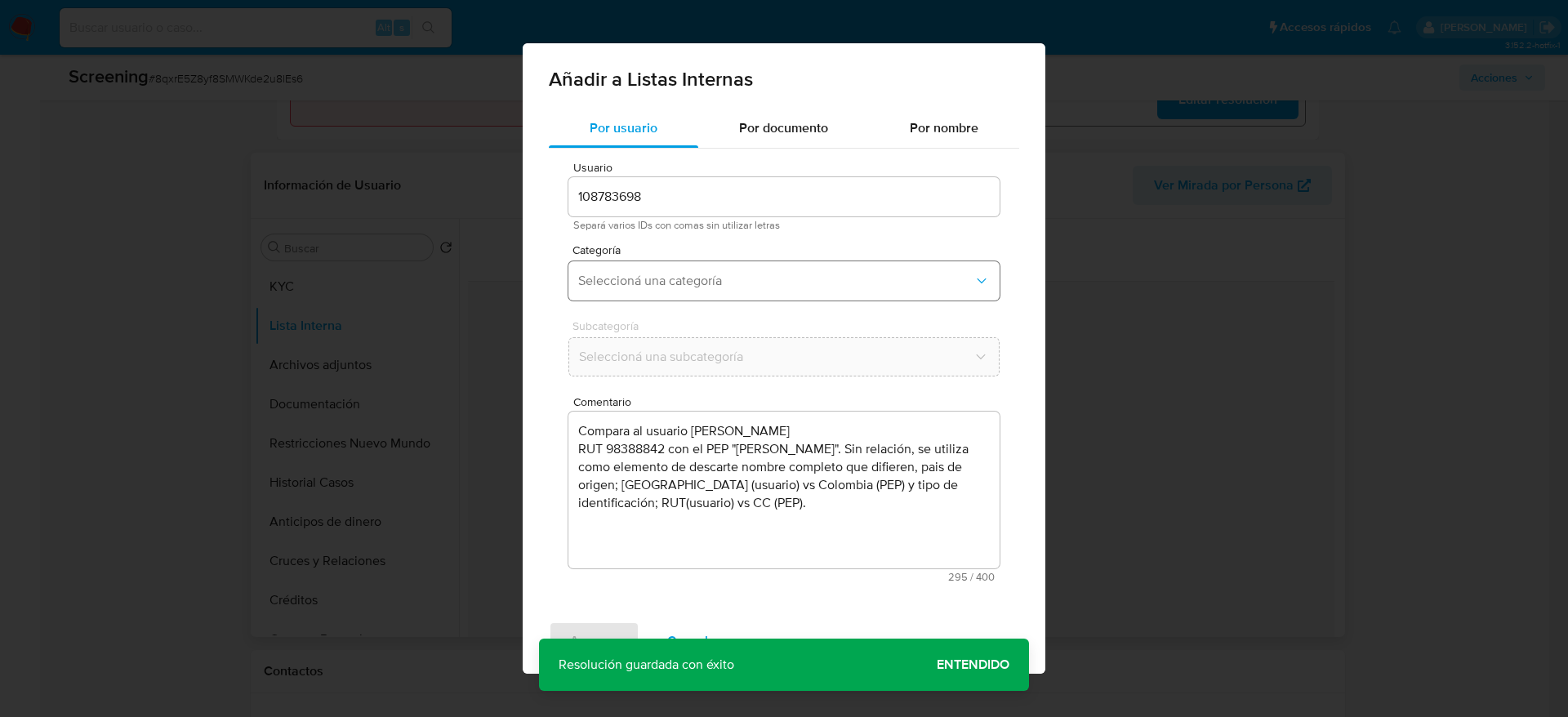
drag, startPoint x: 681, startPoint y: 276, endPoint x: 684, endPoint y: 286, distance: 10.4
click at [681, 275] on span "Seleccioná una categoría" at bounding box center [775, 281] width 396 height 16
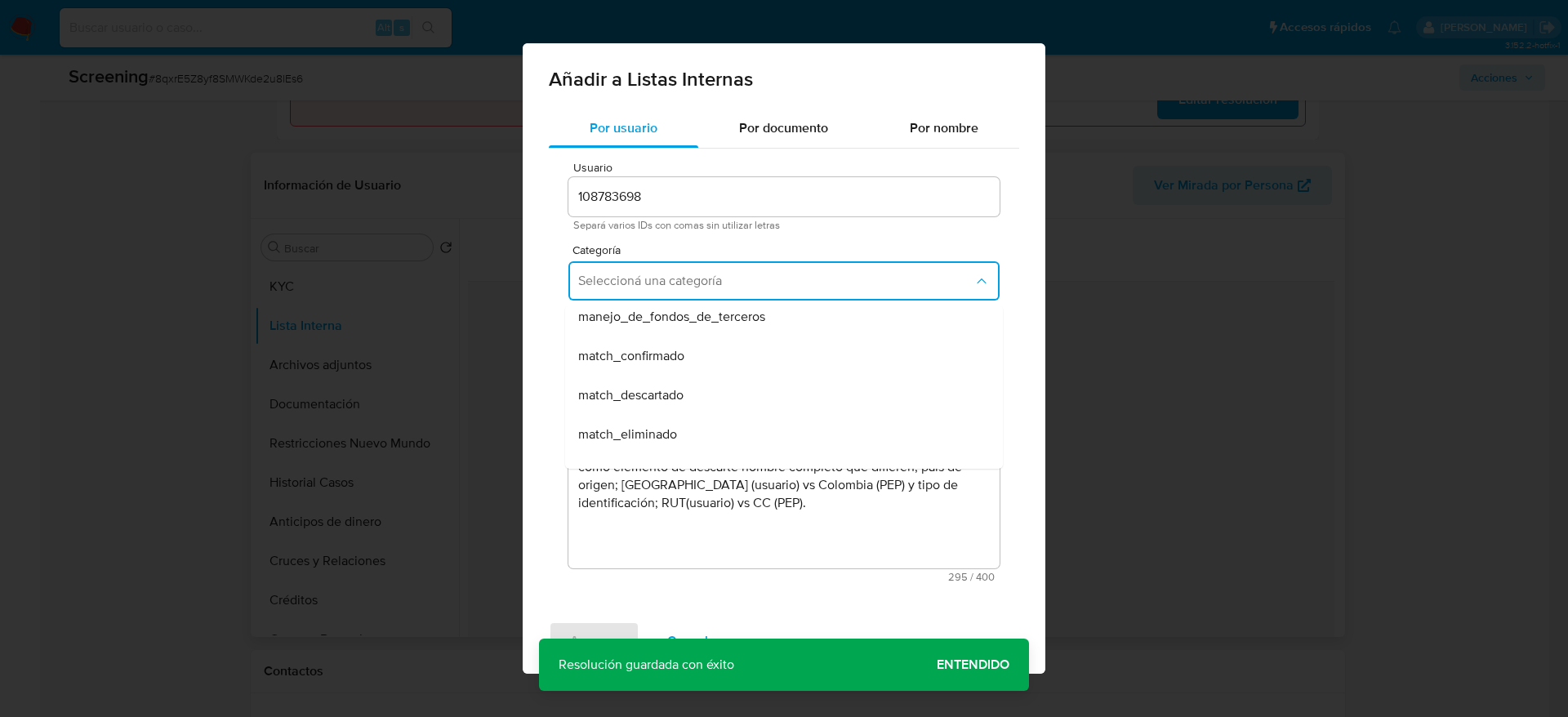
scroll to position [123, 0]
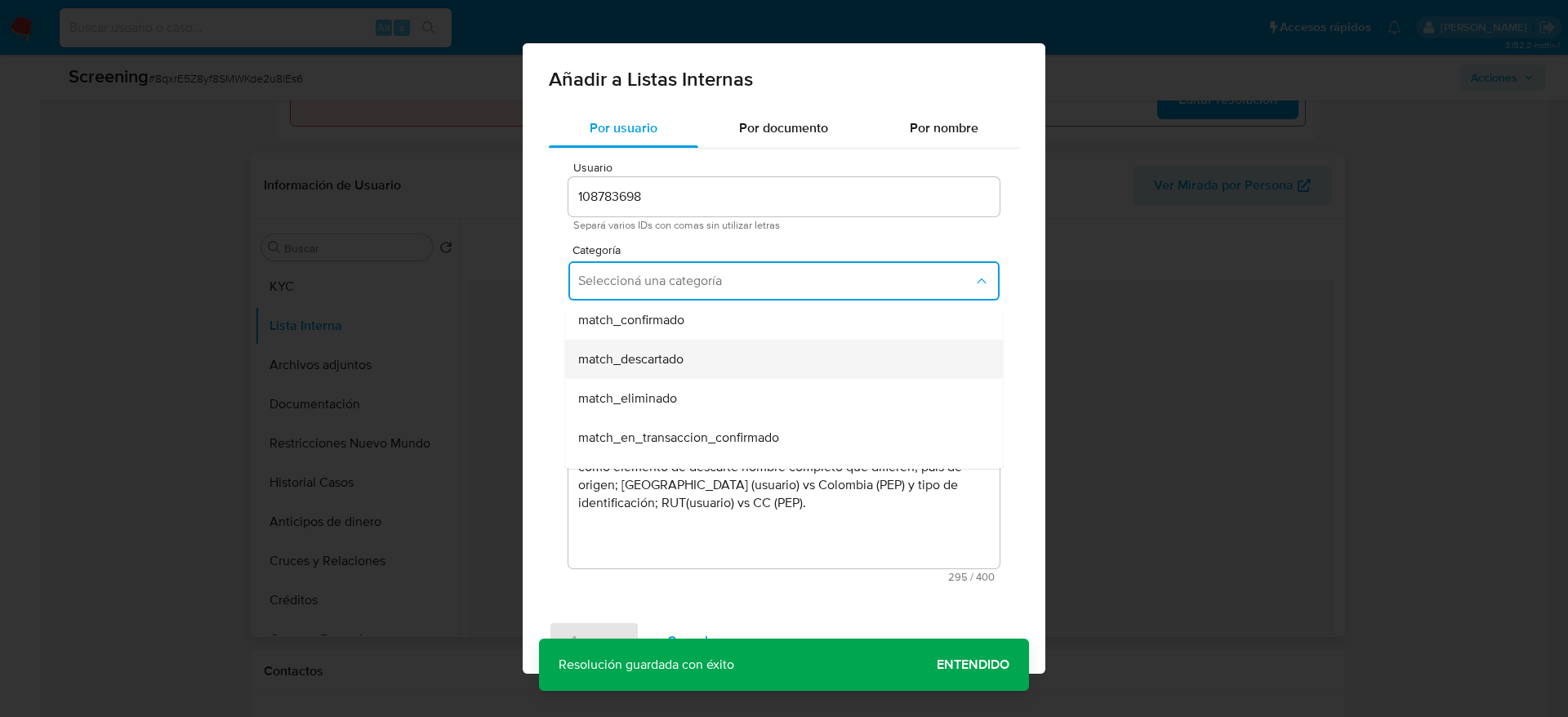
click at [708, 348] on div "match_descartado" at bounding box center [779, 360] width 402 height 39
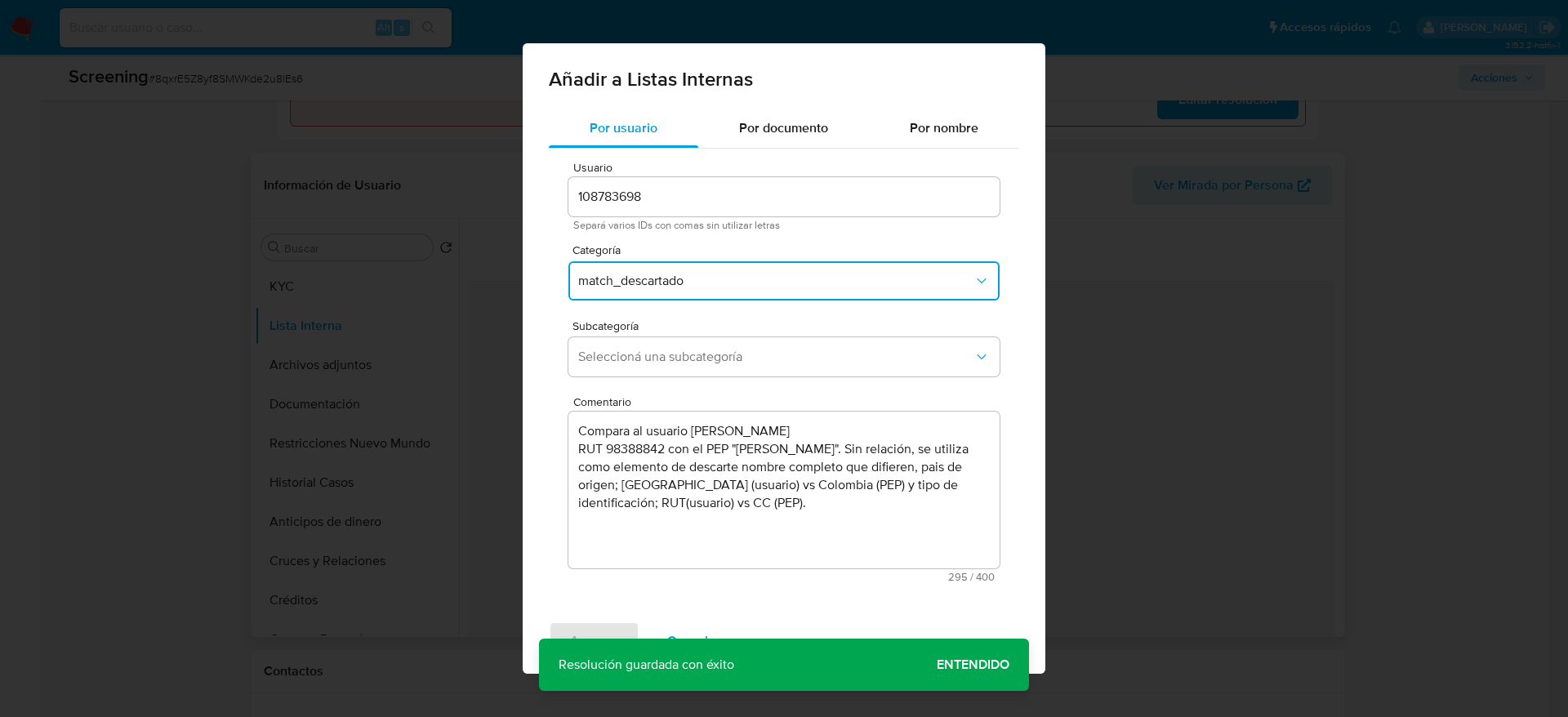
click at [708, 349] on span "Seleccioná una subcategoría" at bounding box center [775, 357] width 396 height 16
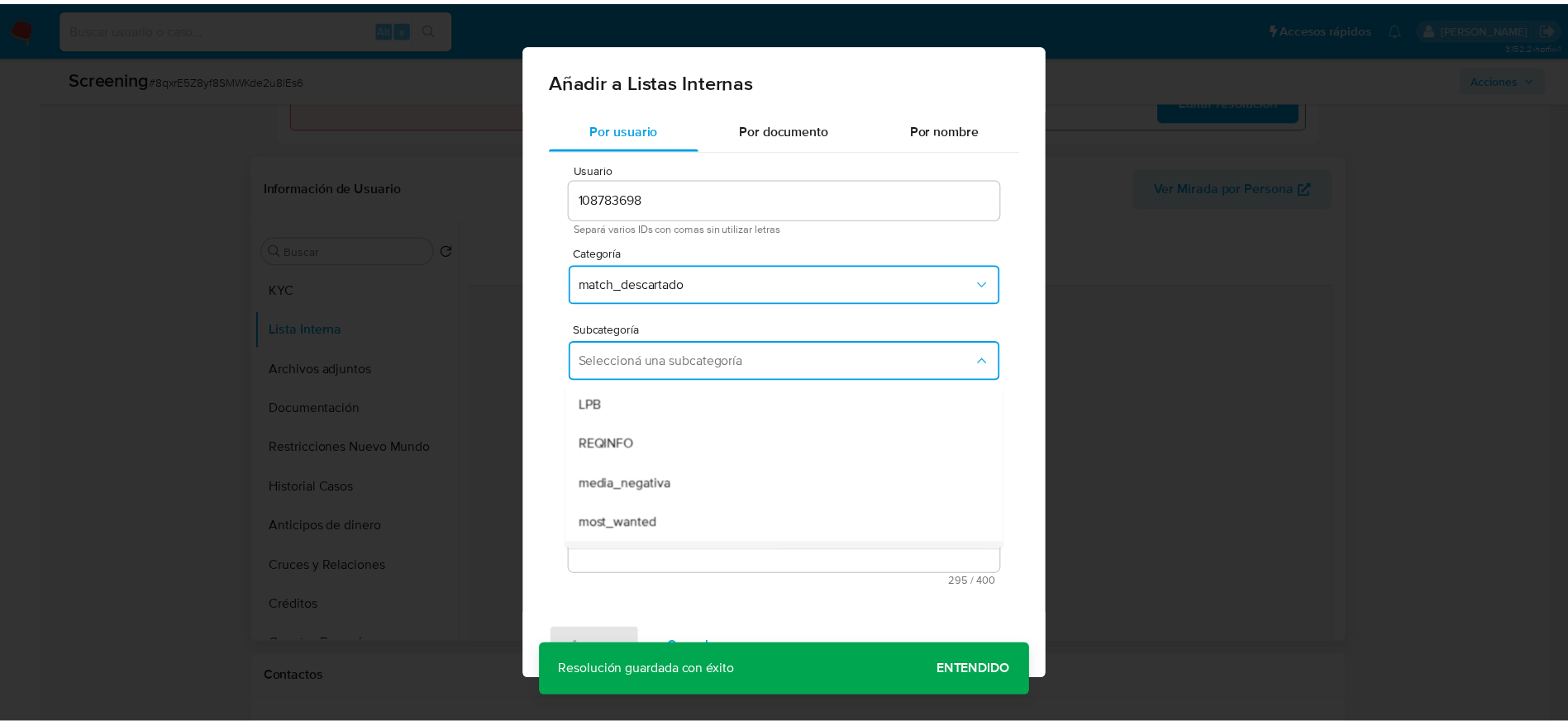
scroll to position [113, 0]
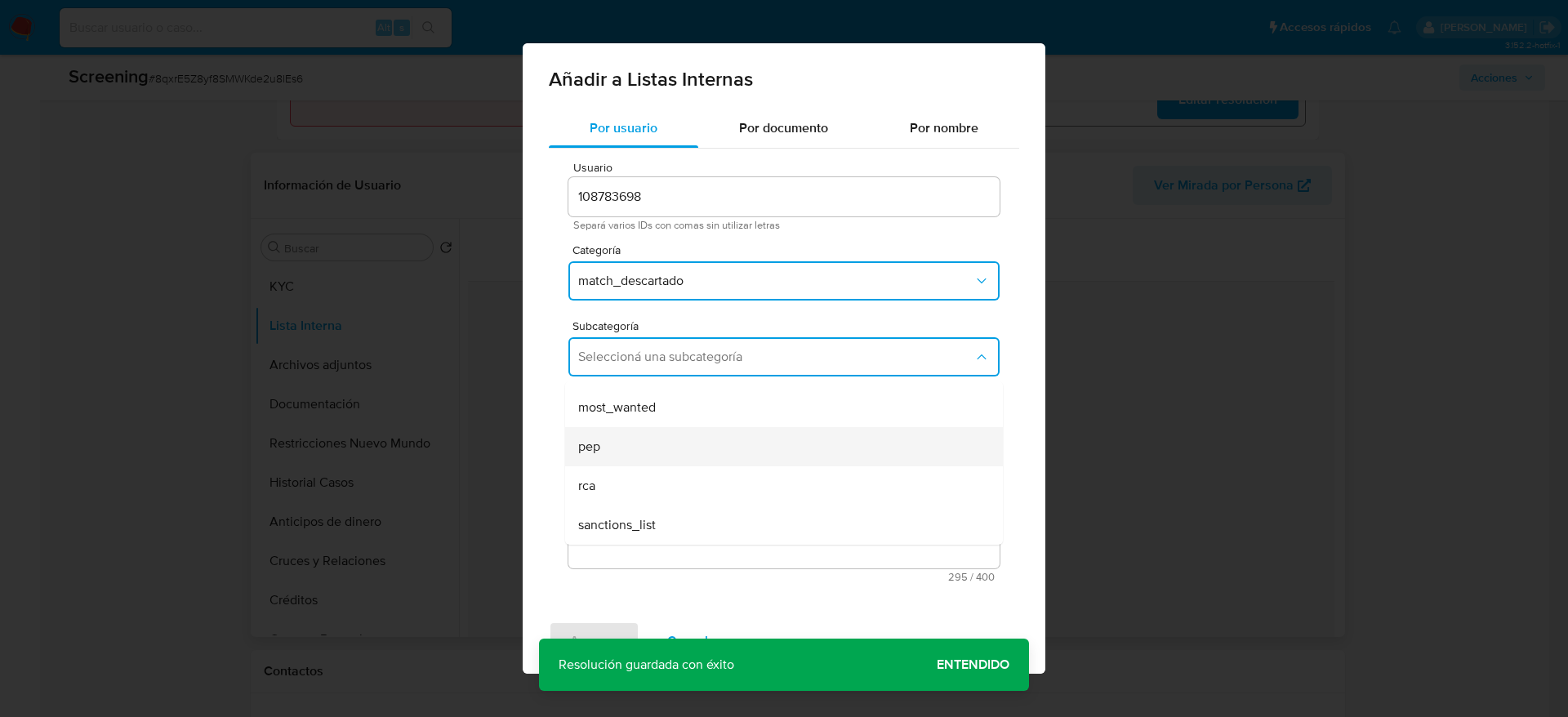
click at [651, 442] on div "pep" at bounding box center [779, 447] width 402 height 39
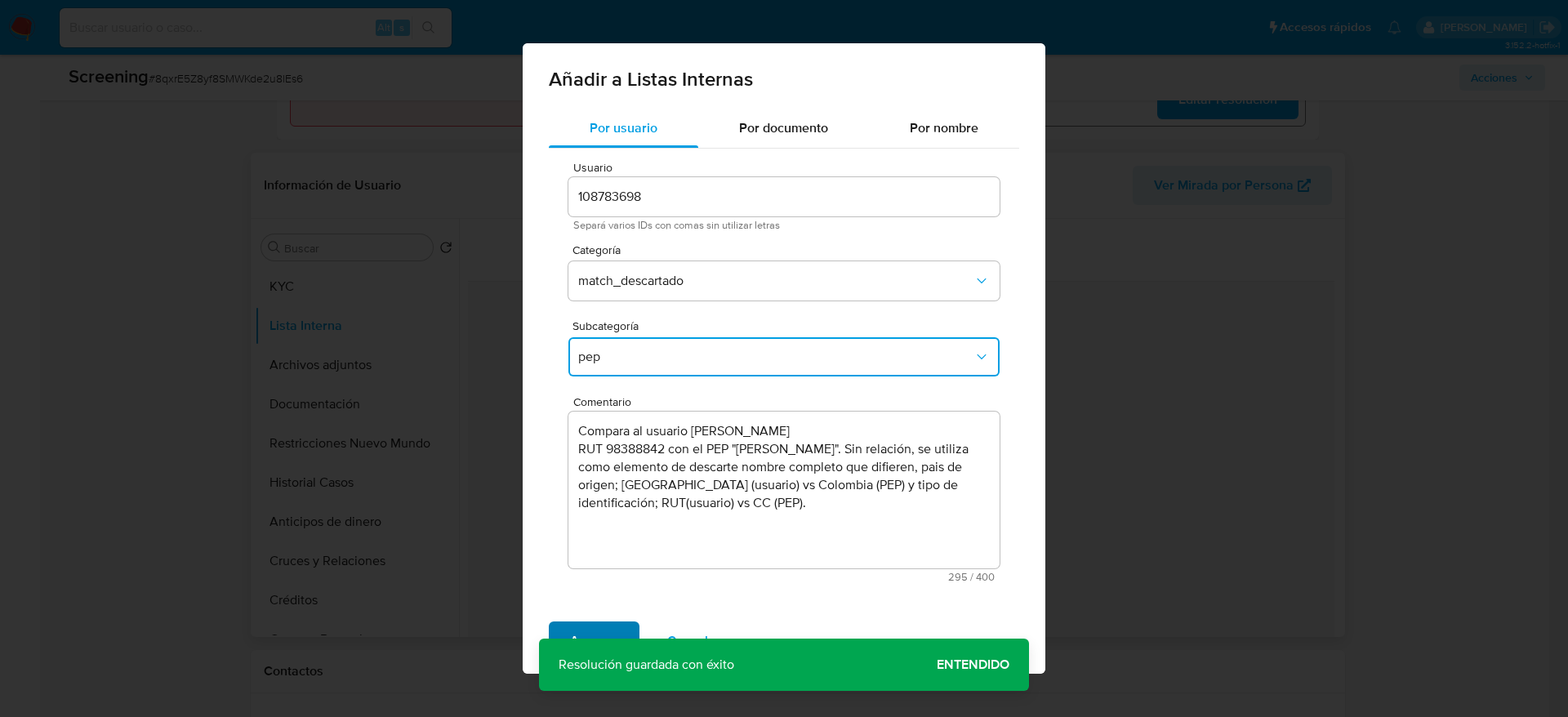
click at [607, 477] on span "Agregar" at bounding box center [594, 641] width 48 height 36
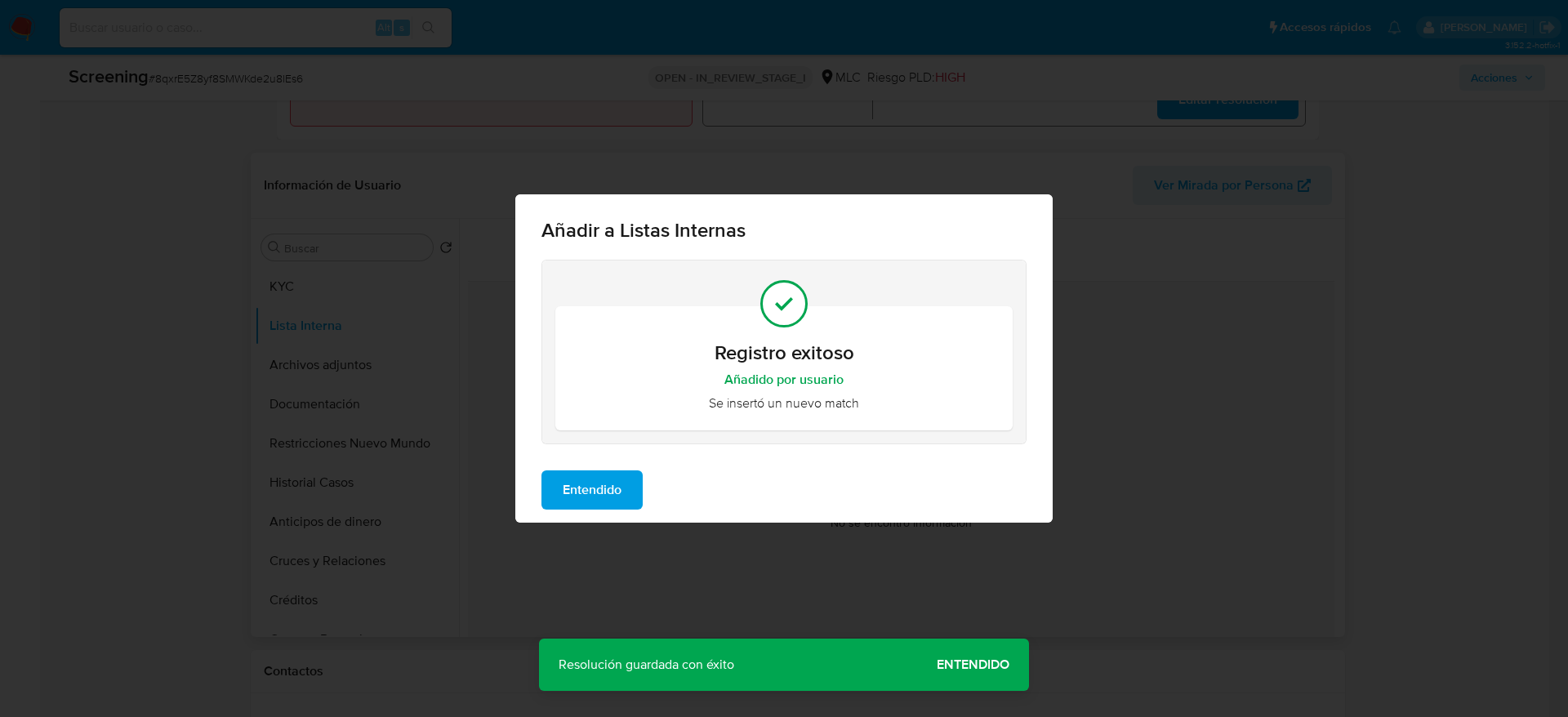
click at [614, 477] on span "Entendido" at bounding box center [592, 490] width 59 height 36
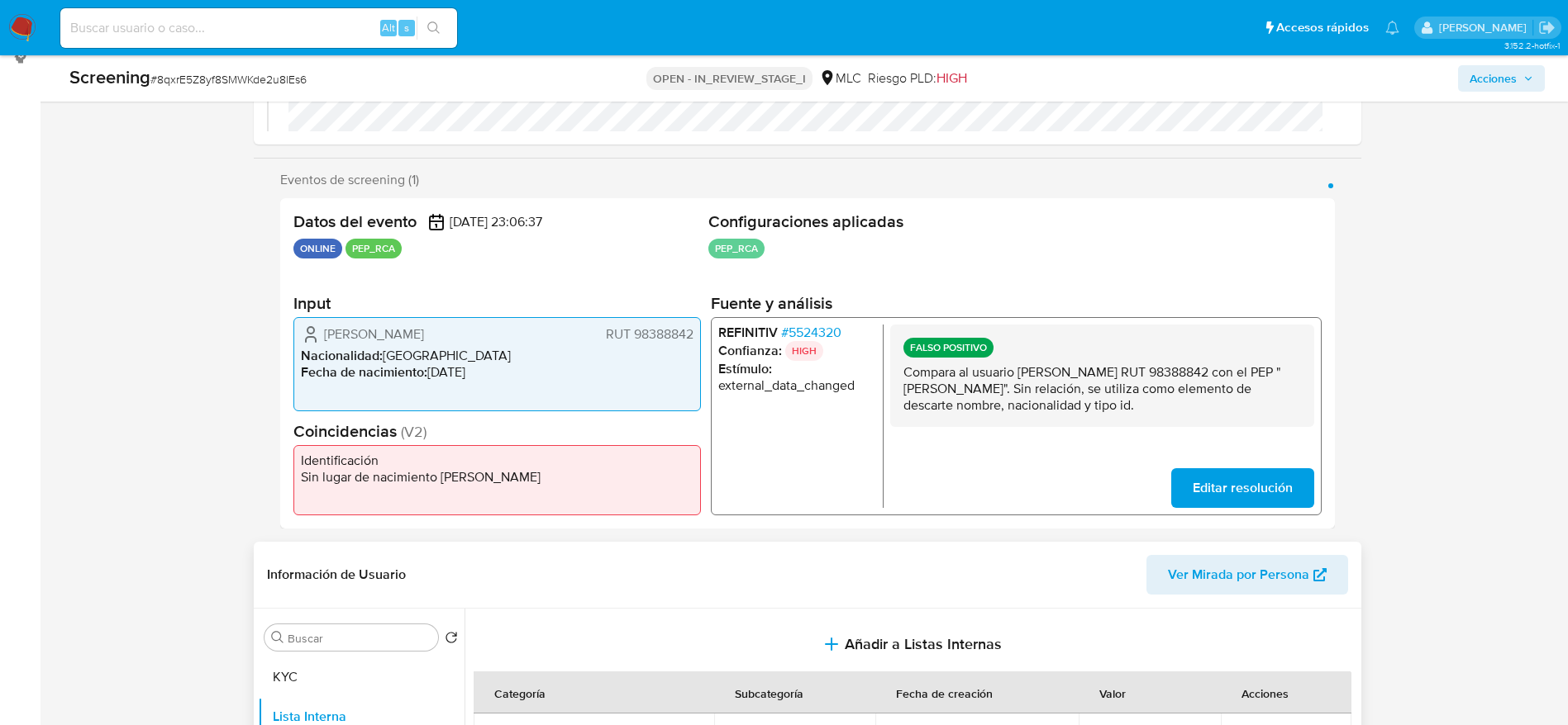
scroll to position [0, 0]
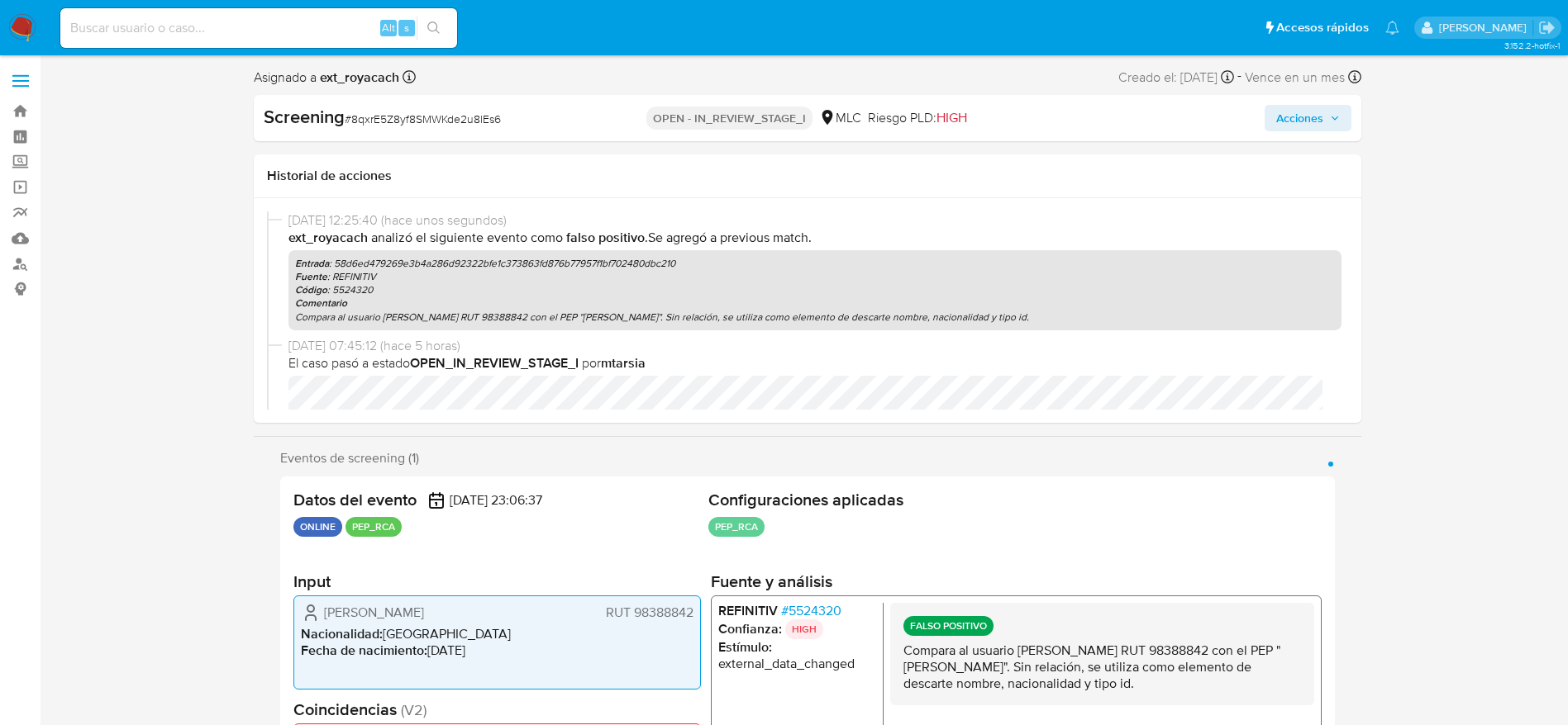
click at [1057, 116] on span "Acciones" at bounding box center [1299, 118] width 47 height 26
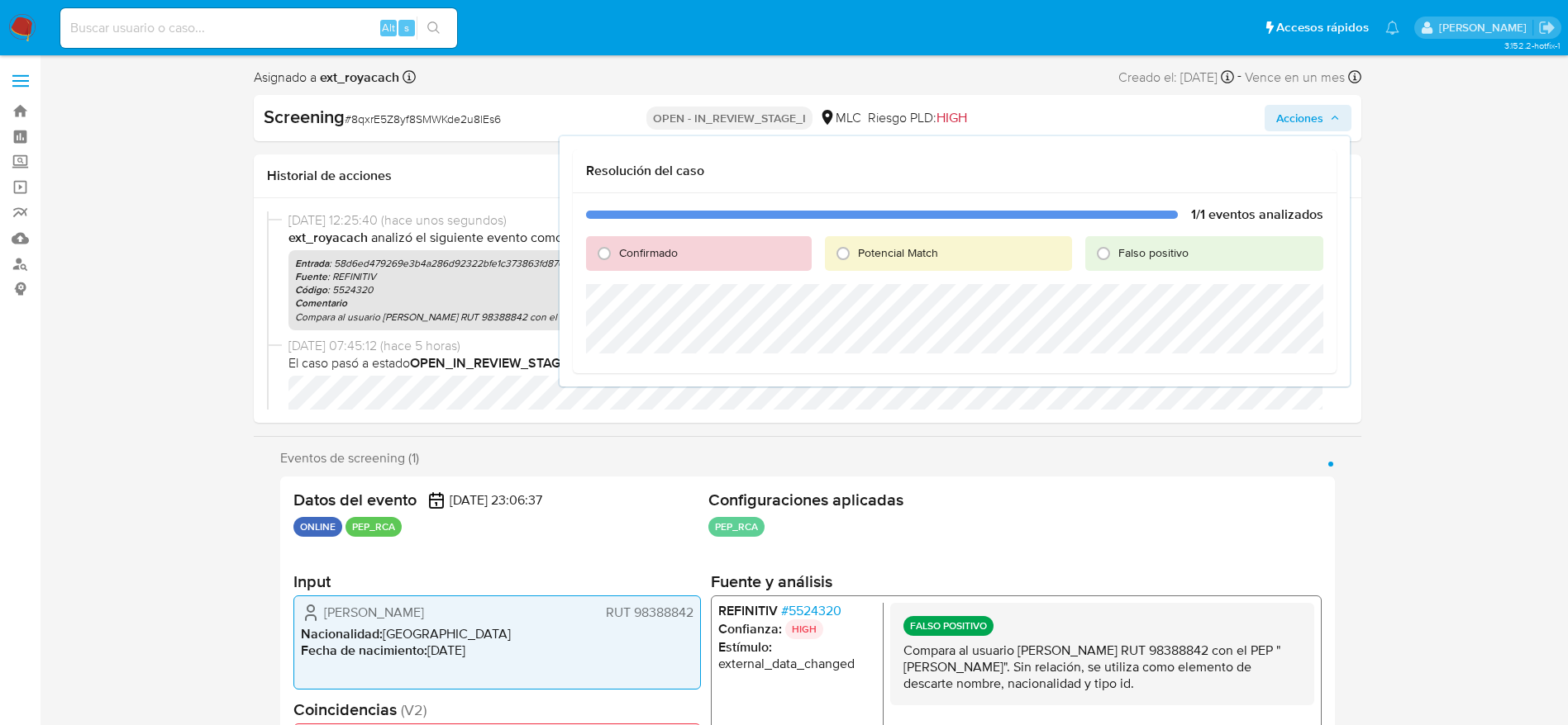
click at [1057, 242] on div "Falso positivo" at bounding box center [1203, 253] width 237 height 34
click at [1057, 257] on span "Falso positivo" at bounding box center [1152, 252] width 70 height 16
click at [1057, 257] on input "Falso positivo" at bounding box center [1102, 253] width 26 height 26
radio input "true"
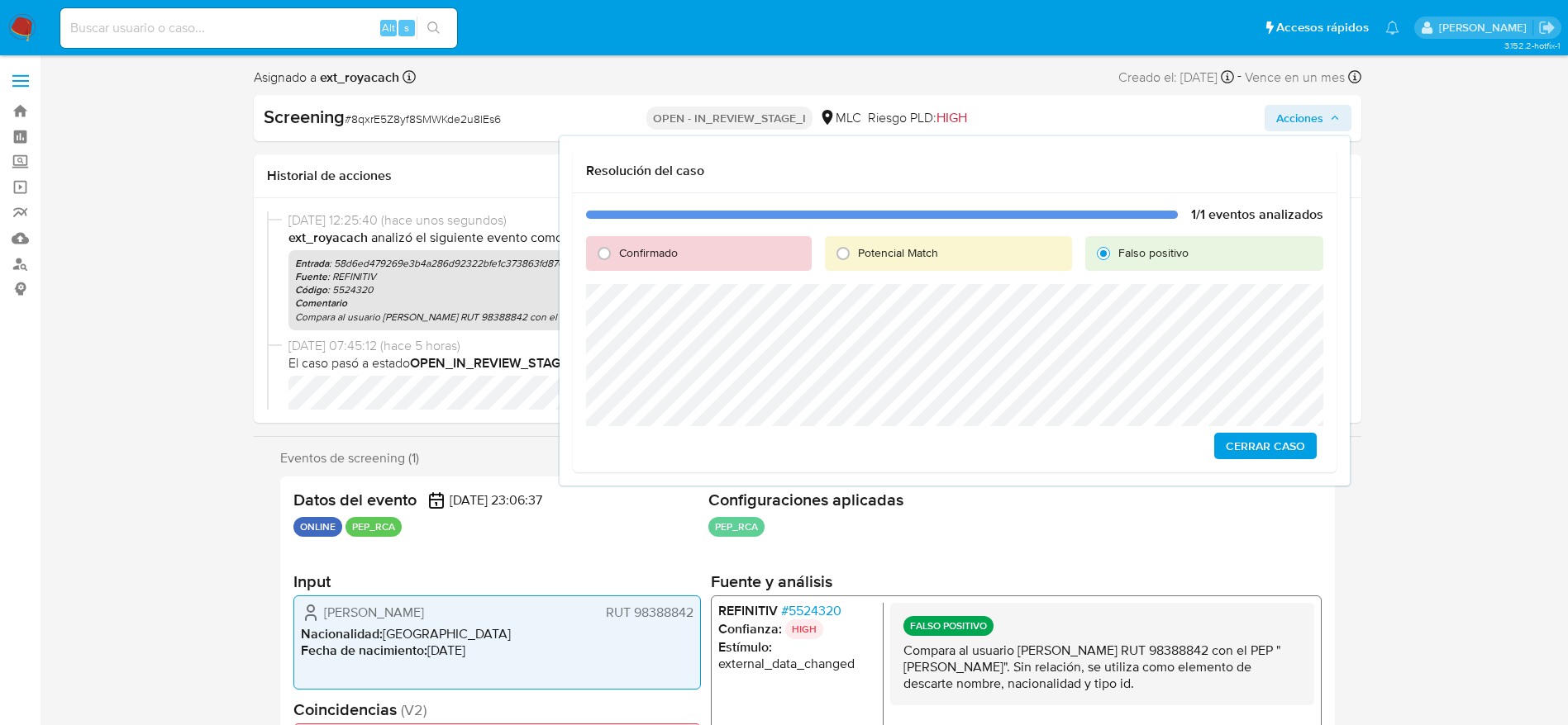
click at [1057, 437] on span "Cerrar Caso" at bounding box center [1265, 446] width 79 height 23
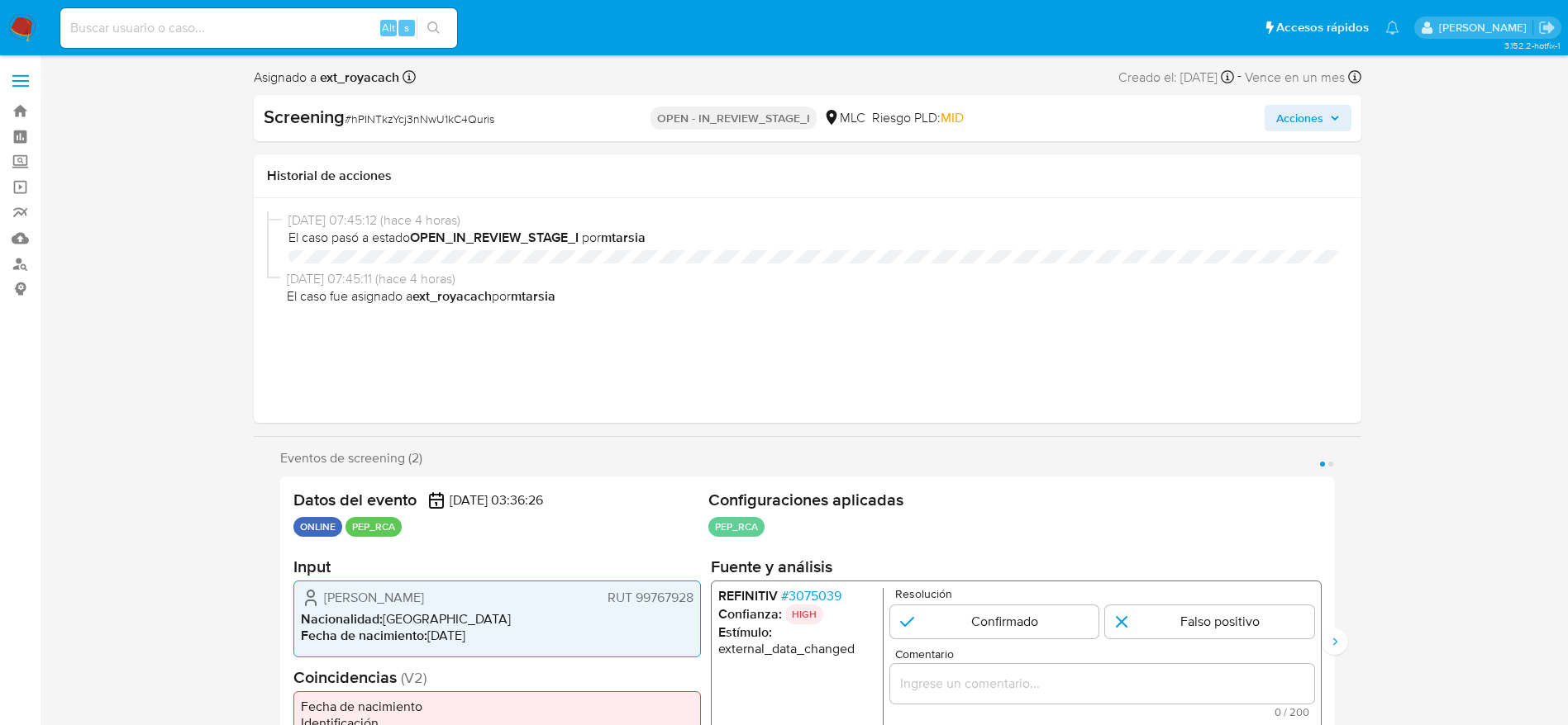
select select "10"
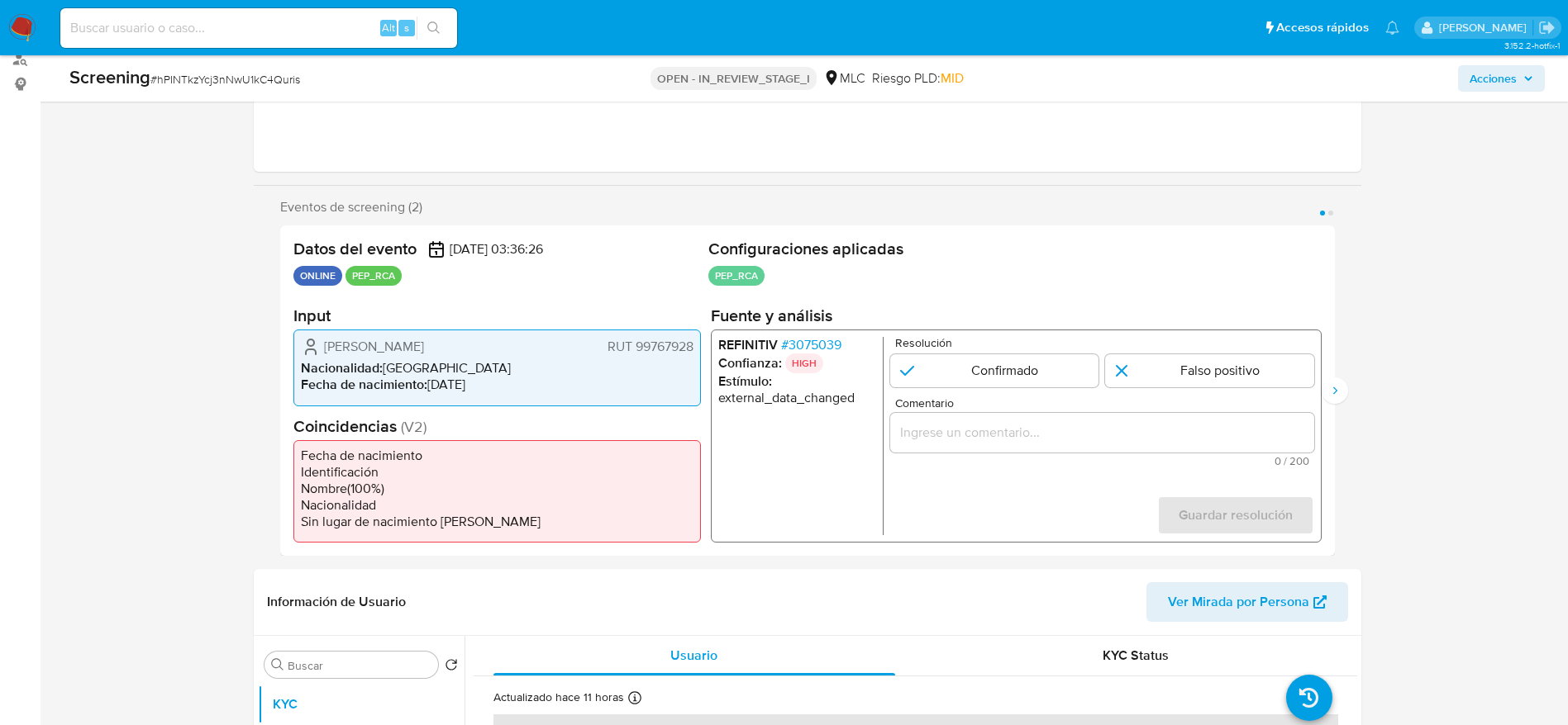
scroll to position [248, 0]
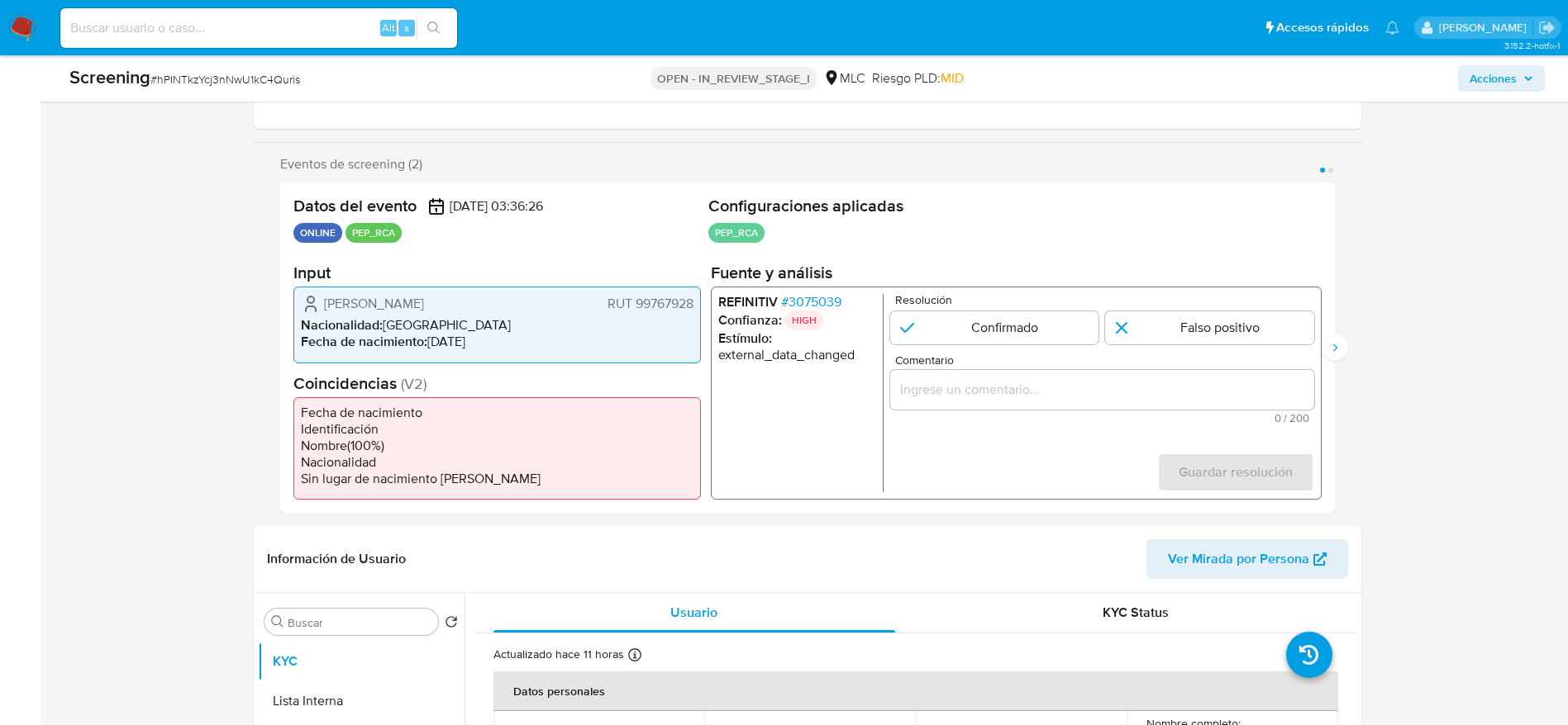
click at [820, 305] on span "# 3075039" at bounding box center [810, 302] width 60 height 16
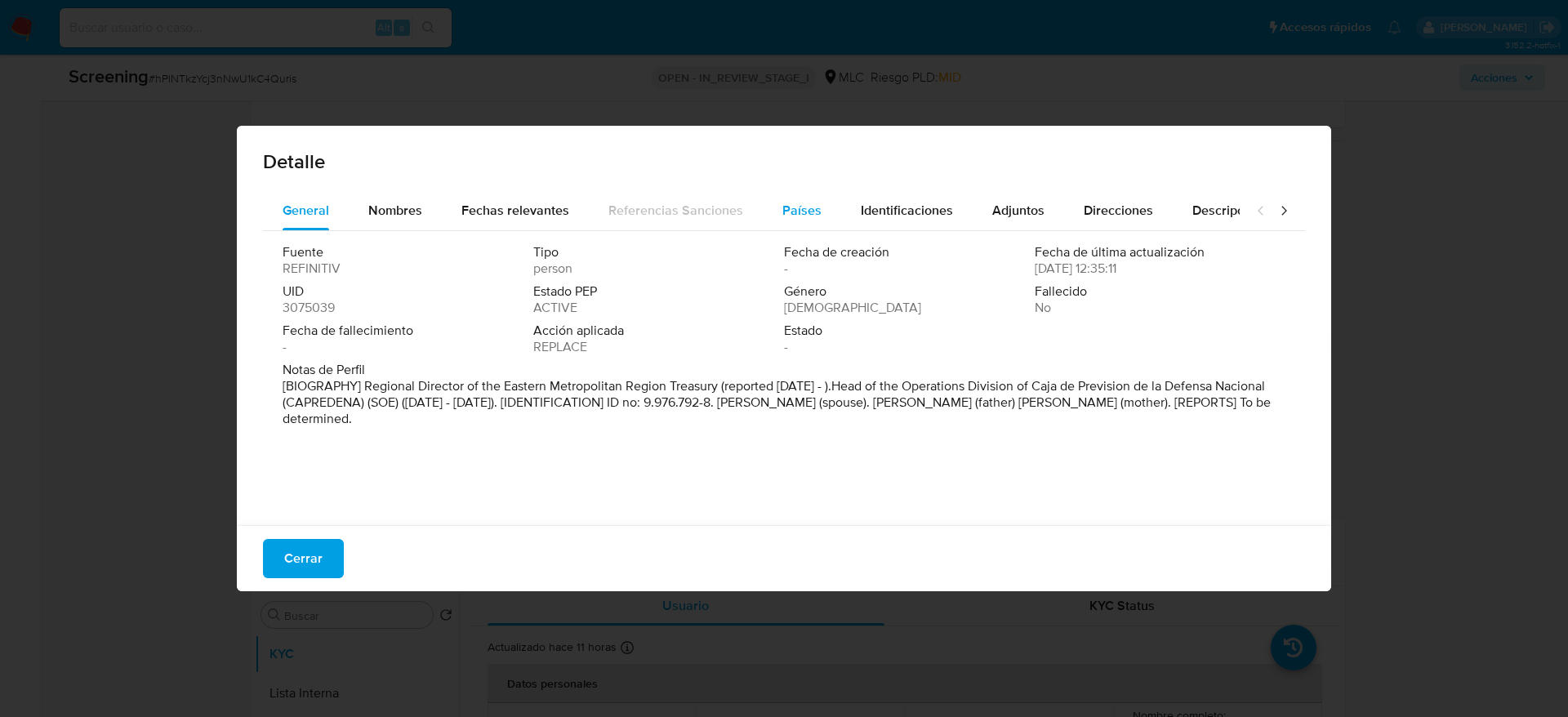
click at [813, 226] on div "Países" at bounding box center [802, 211] width 39 height 39
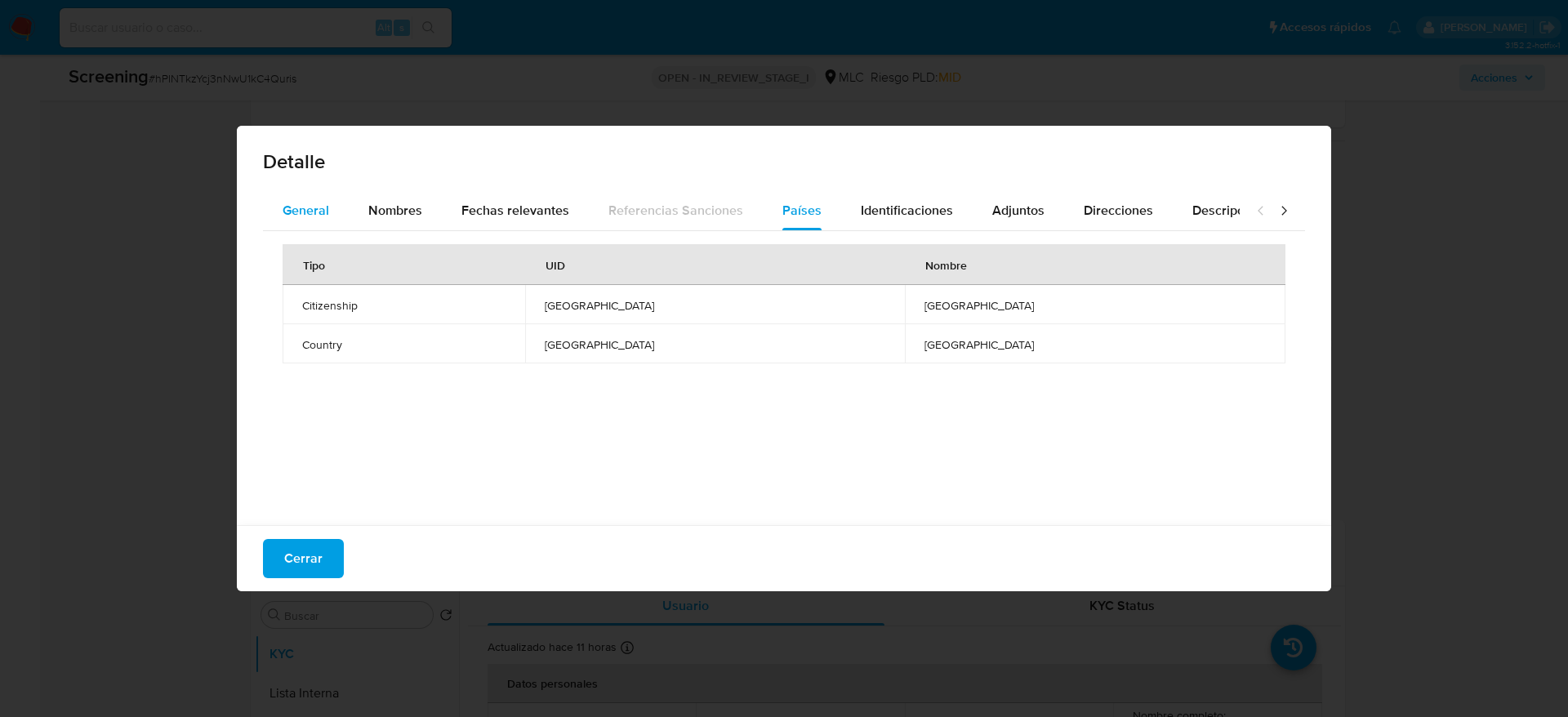
click at [325, 220] on div "General" at bounding box center [306, 211] width 47 height 39
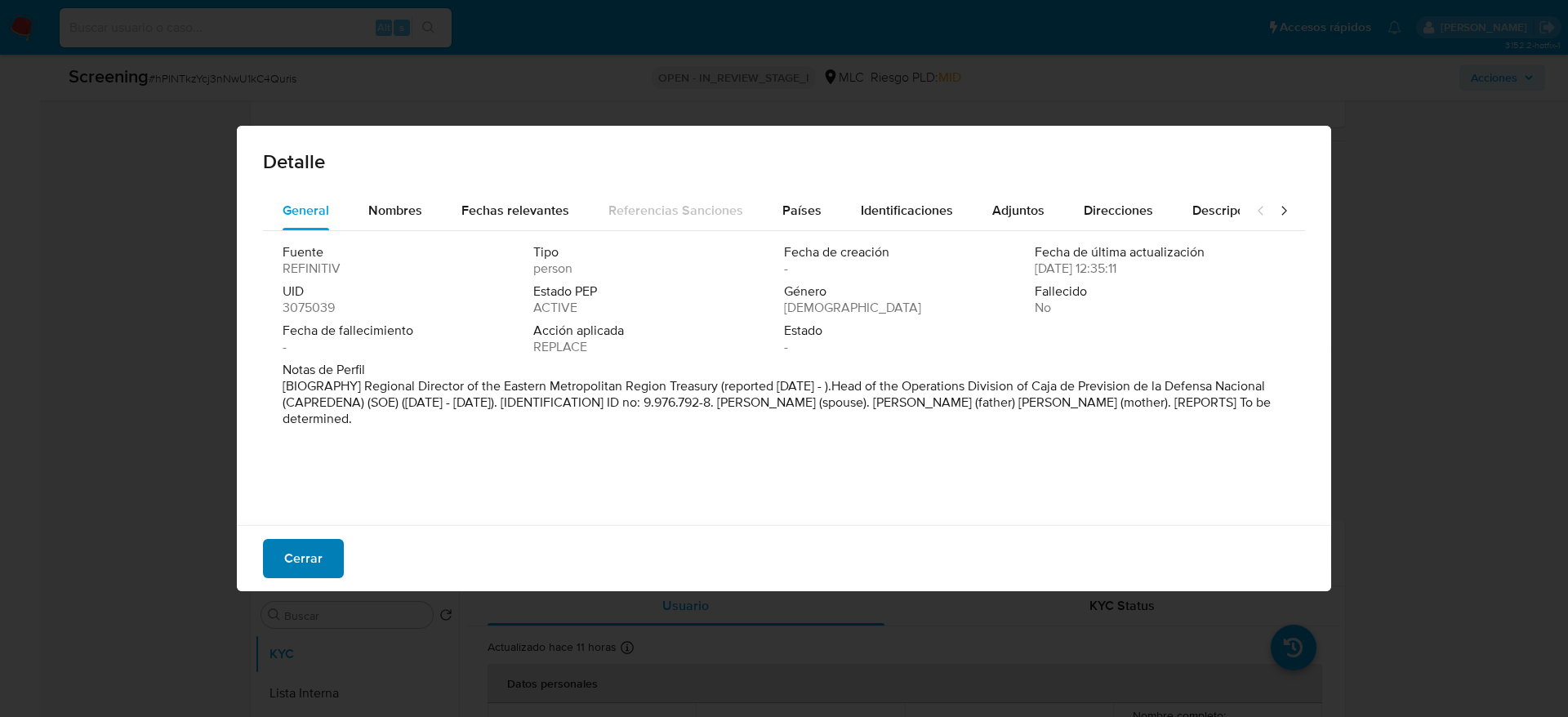
click at [320, 477] on span "Cerrar" at bounding box center [303, 559] width 39 height 36
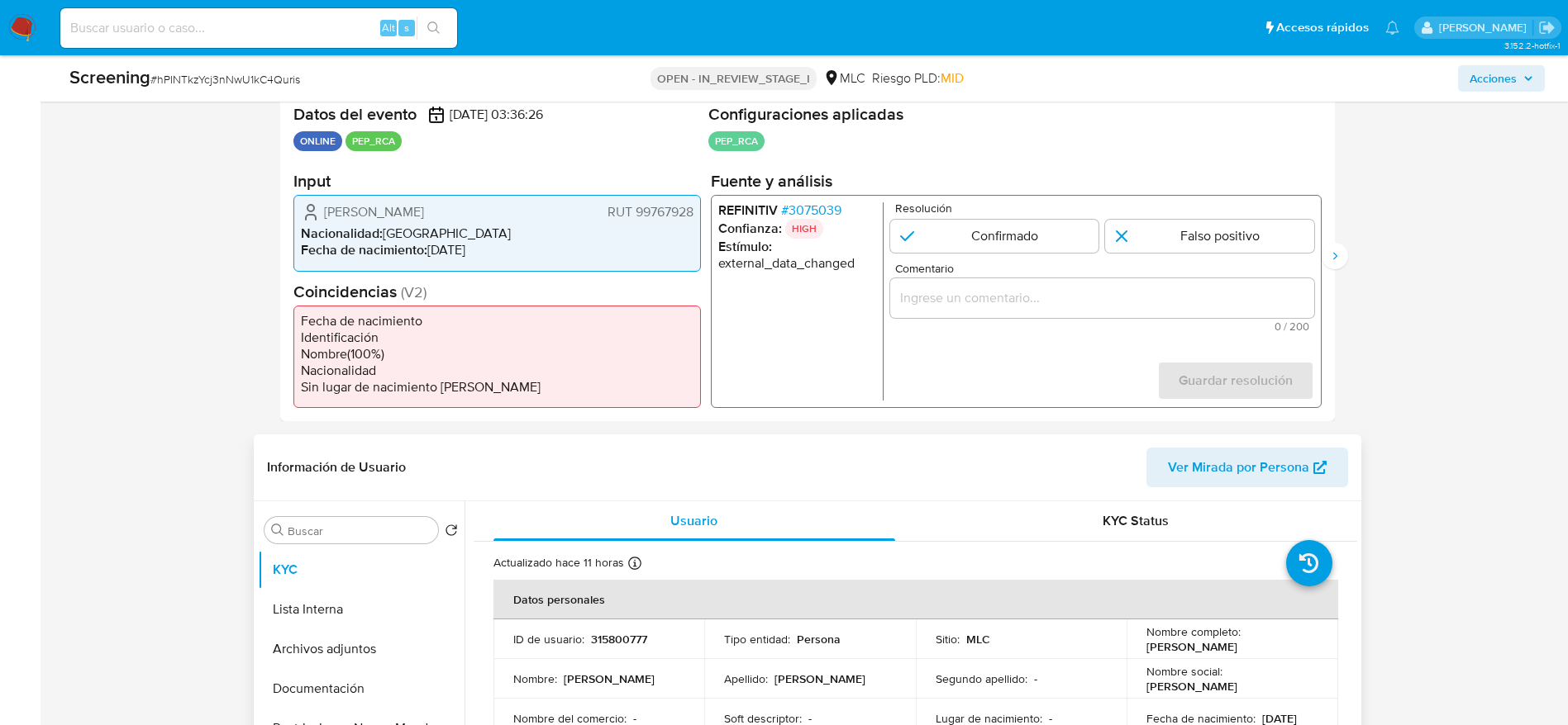
scroll to position [495, 0]
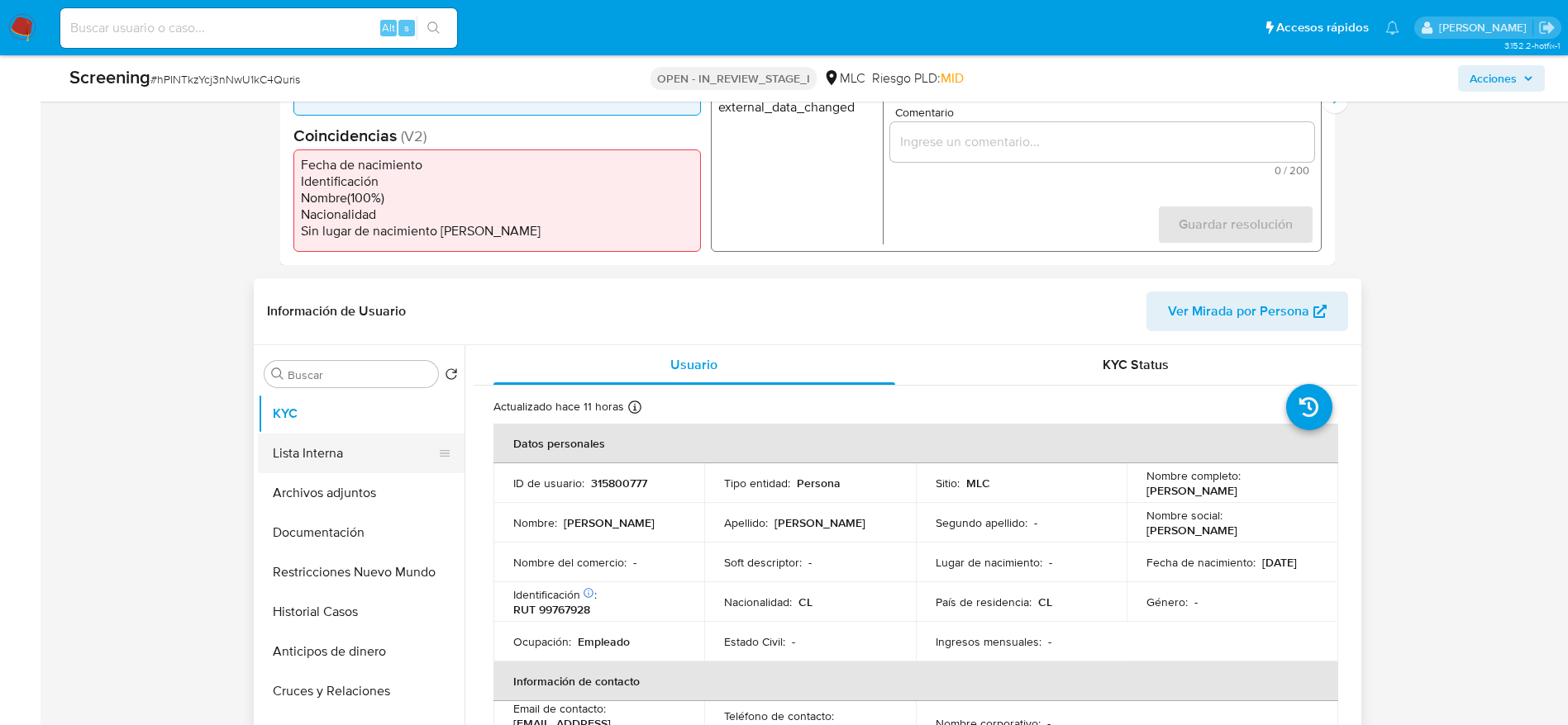
click at [356, 446] on button "Lista Interna" at bounding box center [354, 454] width 193 height 40
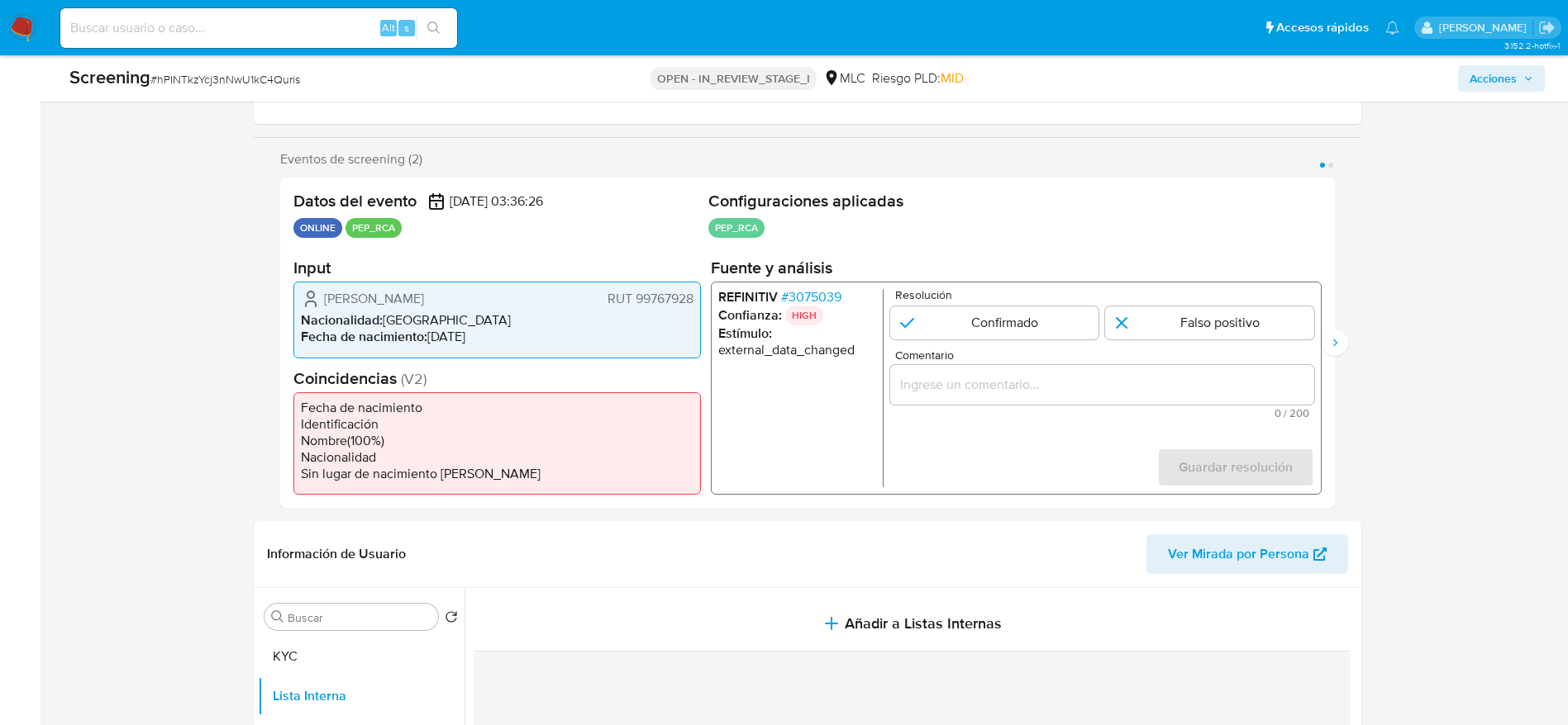
scroll to position [248, 0]
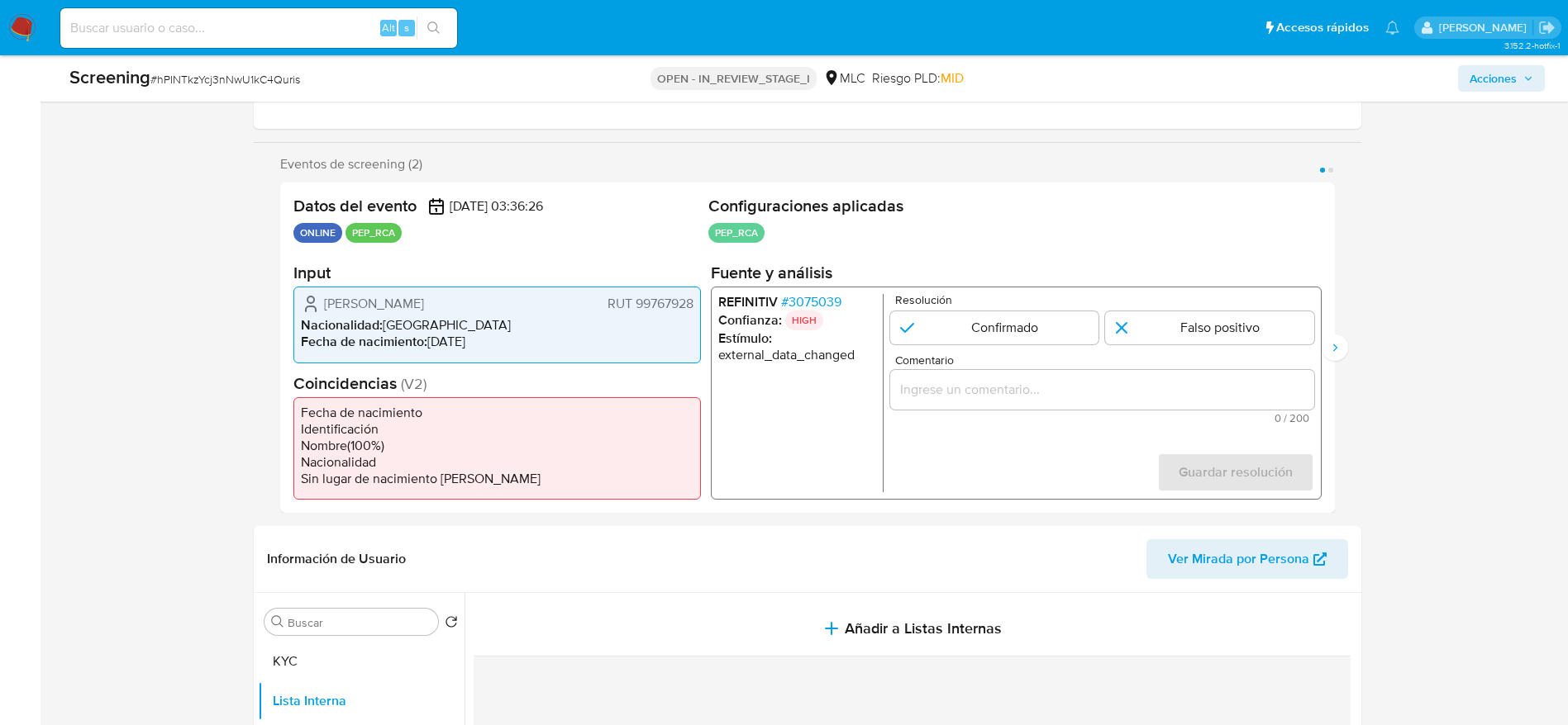
click at [826, 294] on span "# 3075039" at bounding box center [810, 302] width 60 height 16
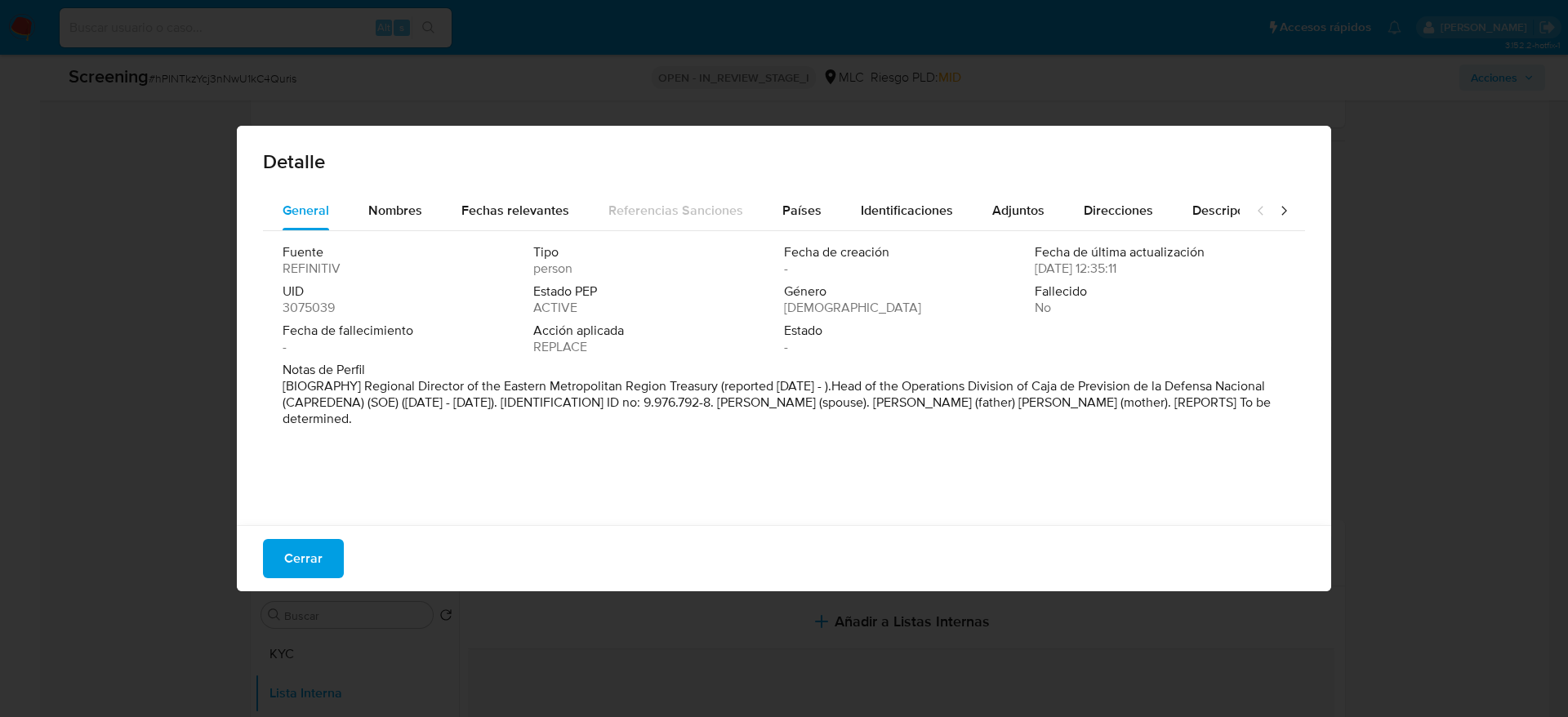
click at [313, 477] on span "Cerrar" at bounding box center [303, 559] width 39 height 36
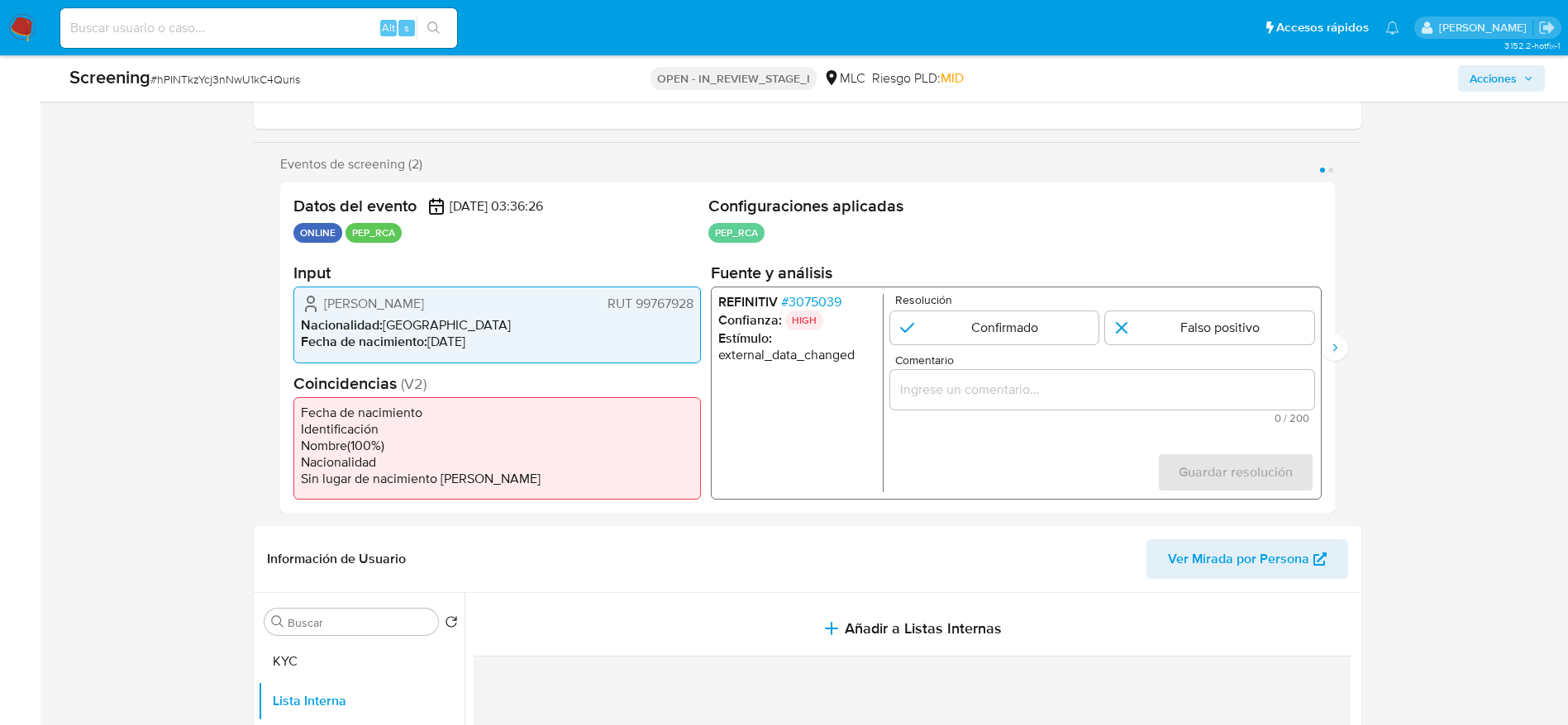
click at [225, 69] on div "Screening # hPINTkzYcj3nNwU1kC4Quris" at bounding box center [311, 77] width 486 height 24
copy span "hPINTkzYcj3nNwU1kC4Quris"
click at [357, 282] on h2 "Input" at bounding box center [497, 272] width 408 height 21
click at [357, 292] on div "[PERSON_NAME] 99767928 Nacionalidad : [DEMOGRAPHIC_DATA] Fecha de nacimiento : …" at bounding box center [497, 325] width 408 height 76
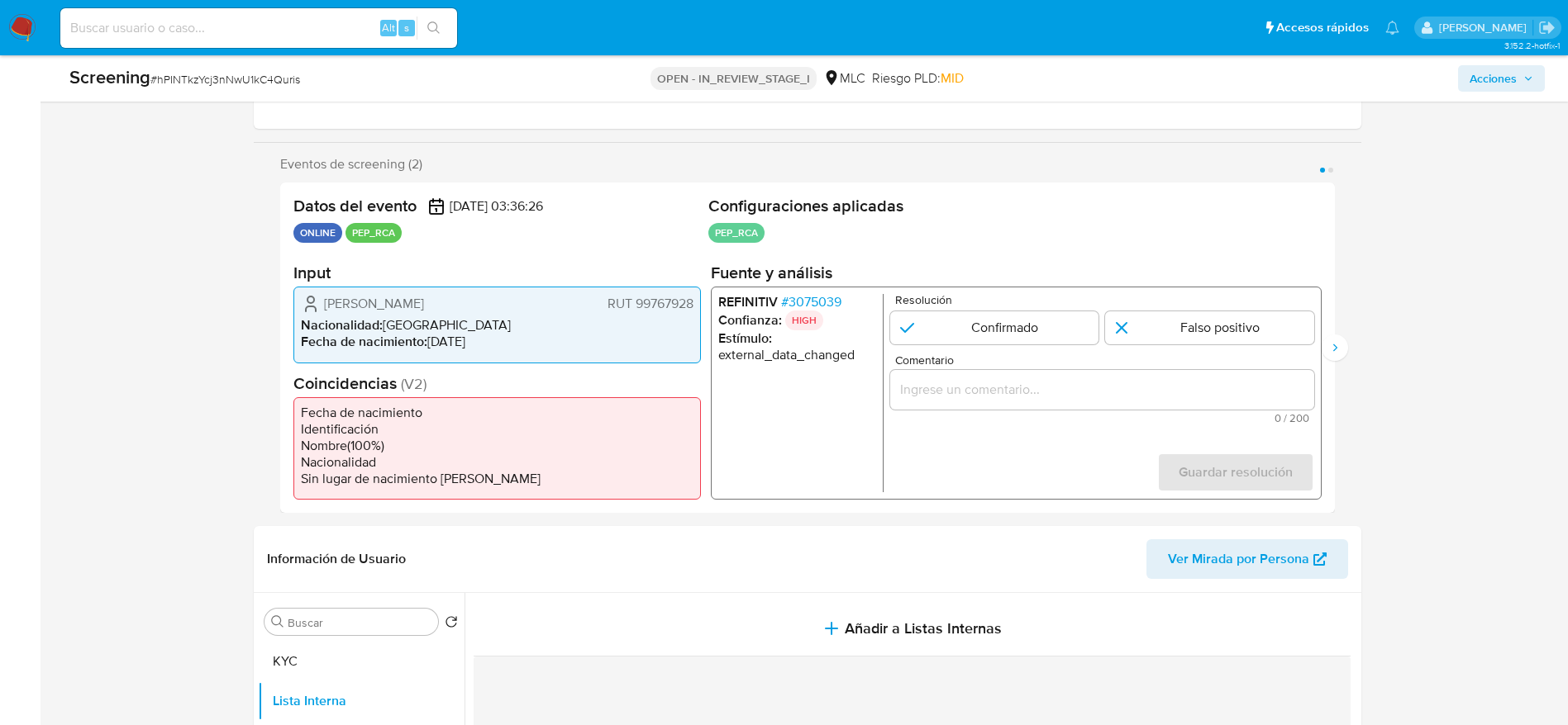
click at [357, 292] on div "[PERSON_NAME] 99767928 Nacionalidad : [DEMOGRAPHIC_DATA] Fecha de nacimiento : …" at bounding box center [497, 325] width 408 height 76
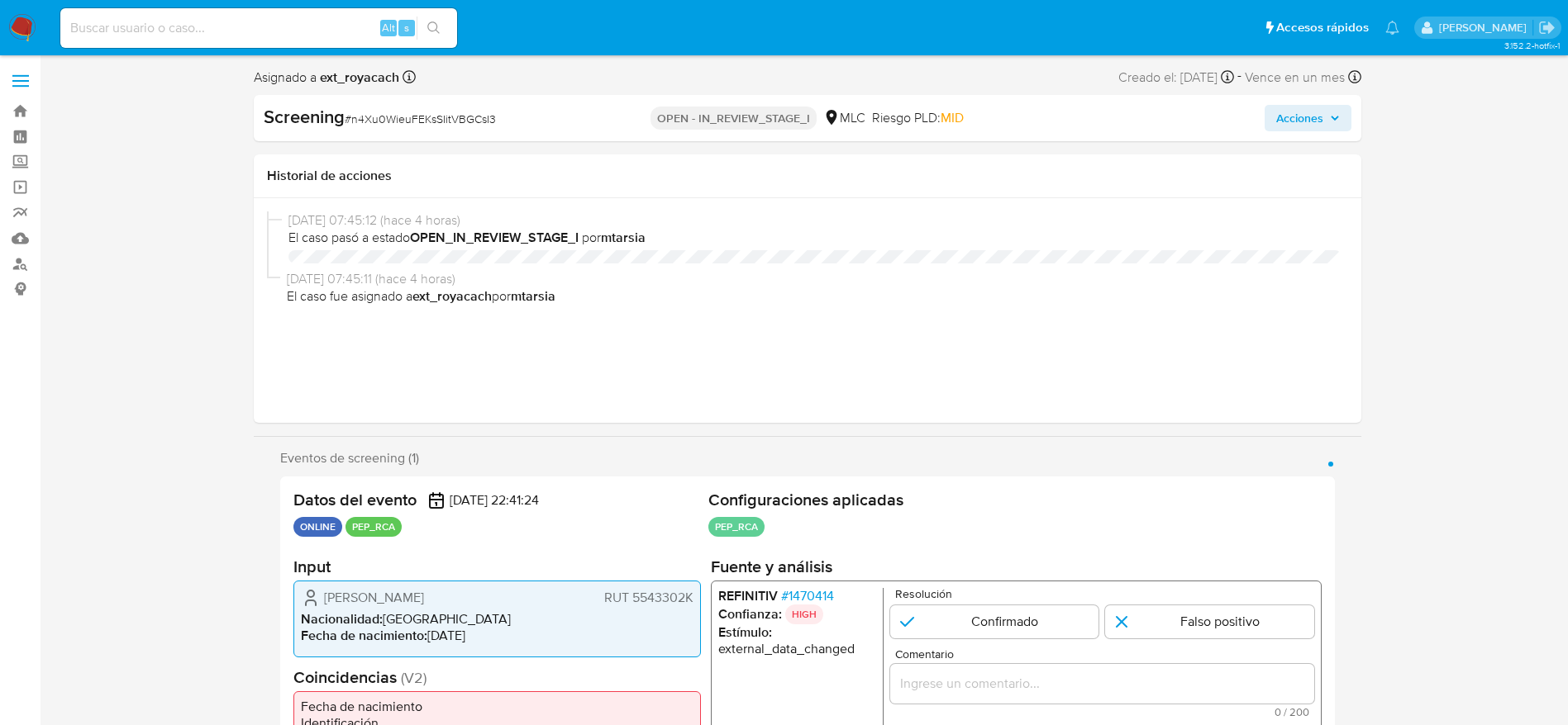
select select "10"
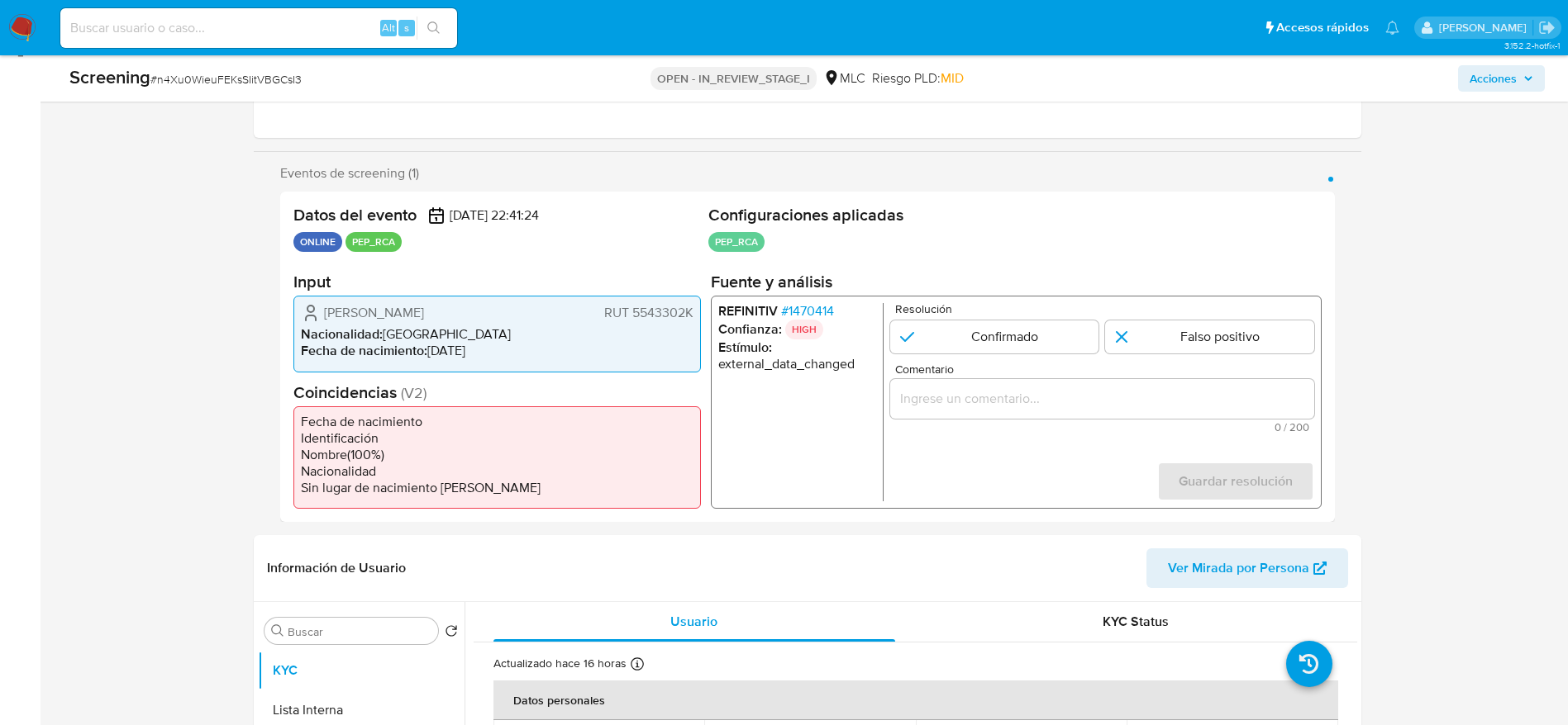
scroll to position [248, 0]
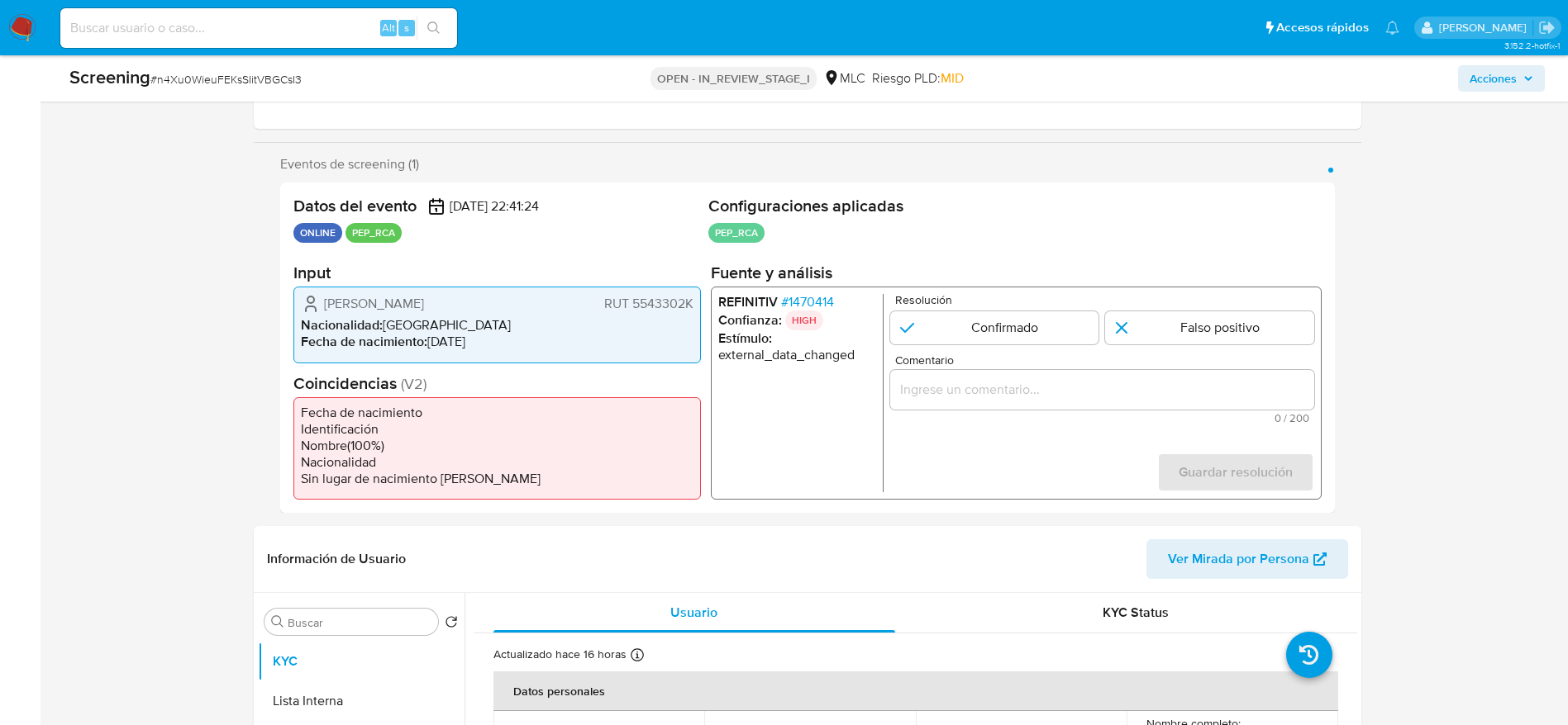
click at [815, 285] on section "Fuente y análisis REFINITIV # 1470414 Confianza: HIGH Estímulo : external_data_…" at bounding box center [1015, 380] width 611 height 237
click at [814, 298] on span "# 1470414" at bounding box center [806, 302] width 53 height 16
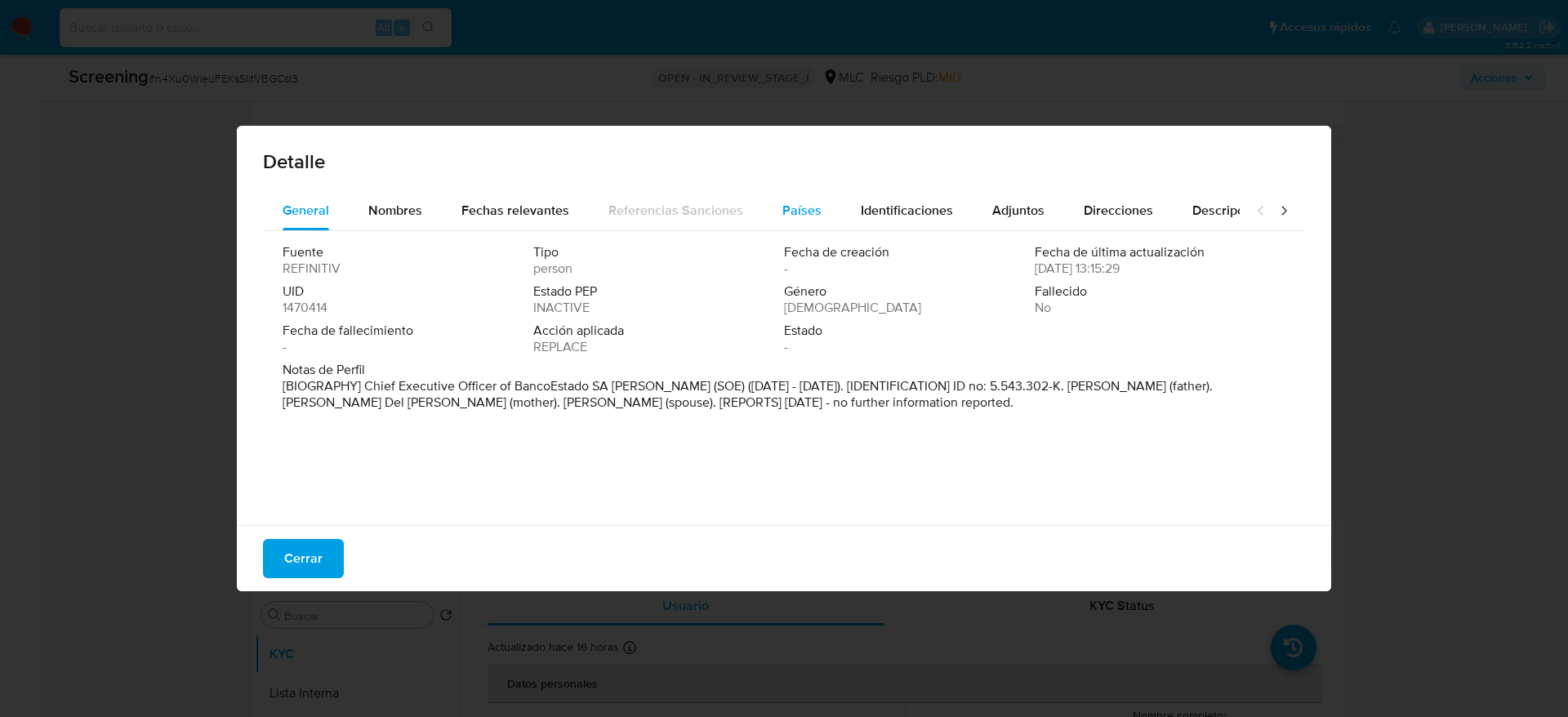
click at [793, 208] on span "Países" at bounding box center [802, 210] width 39 height 19
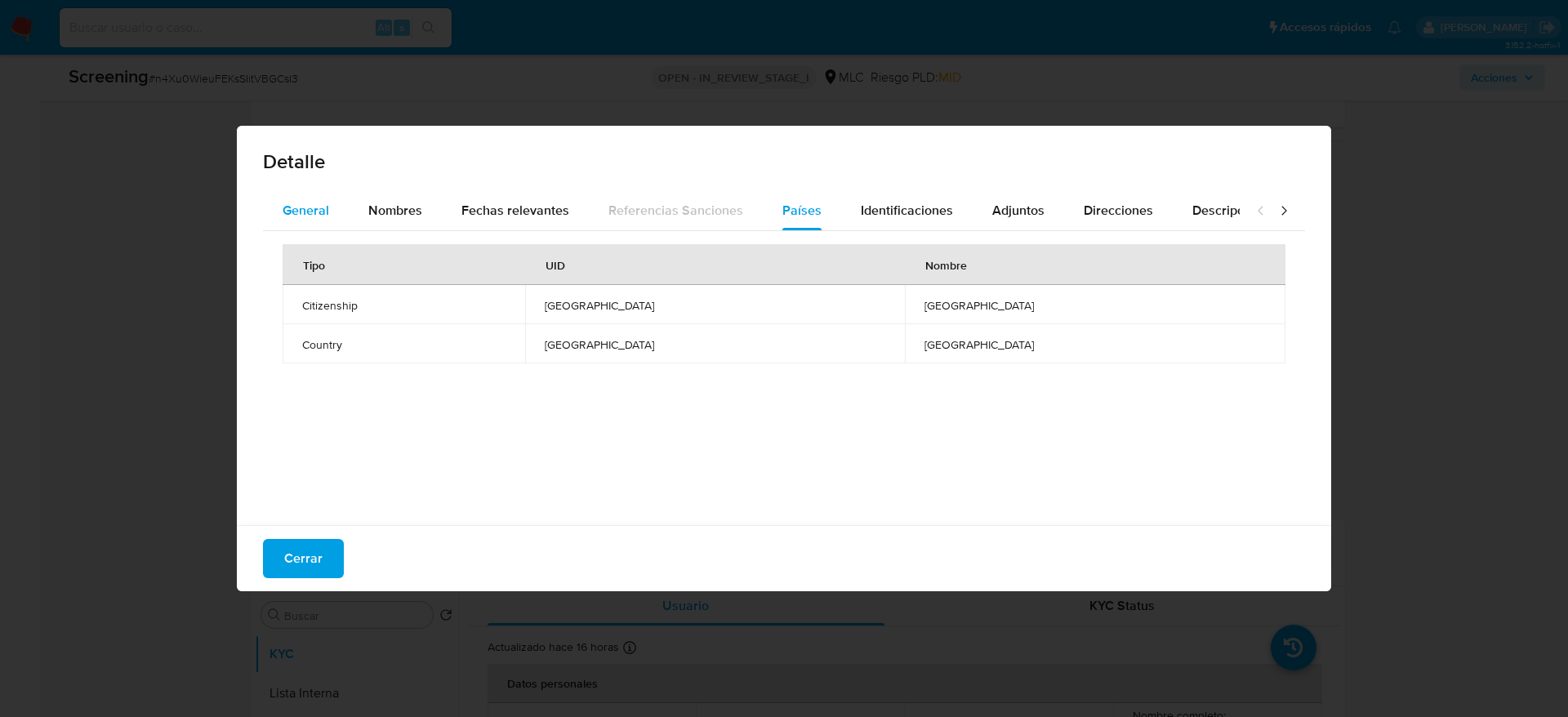
click at [341, 210] on button "General" at bounding box center [306, 211] width 86 height 39
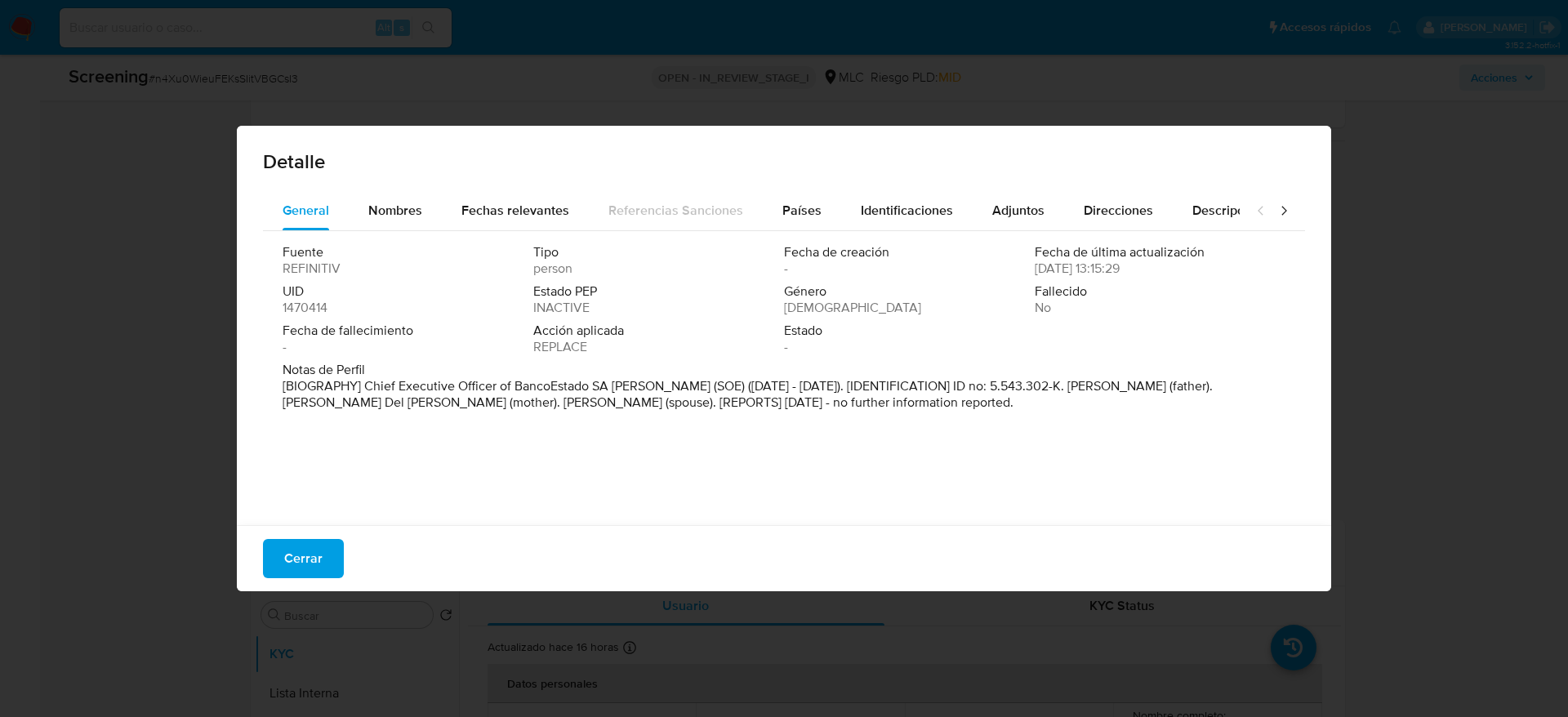
drag, startPoint x: 462, startPoint y: 406, endPoint x: 982, endPoint y: 406, distance: 520.0
click at [982, 406] on p "[BIOGRAPHY] Chief Executive Officer of BancoEstado SA Corredores de Bolsa (SOE)…" at bounding box center [783, 394] width 1000 height 32
click at [285, 477] on button "Cerrar" at bounding box center [303, 559] width 81 height 39
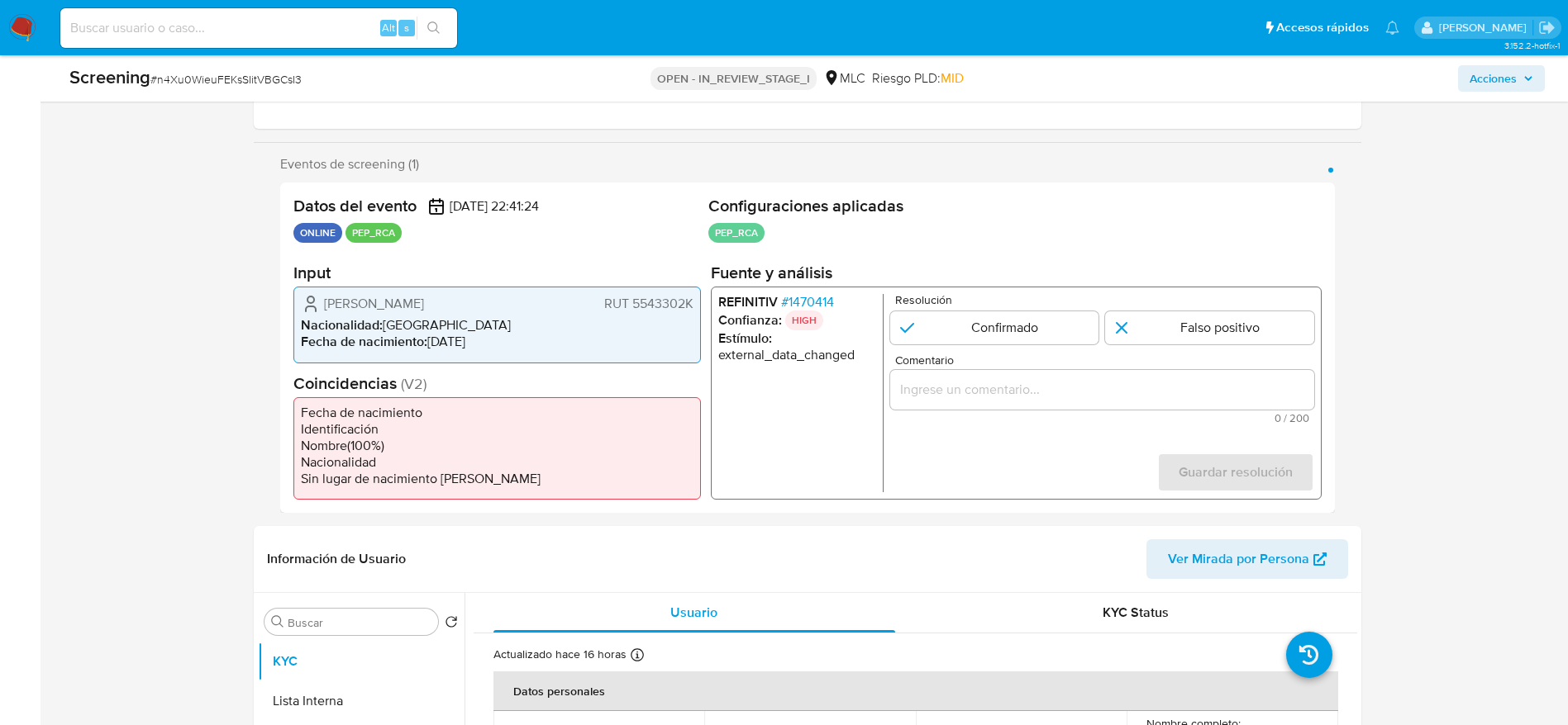
click at [258, 74] on span "# n4Xu0WieuFEKsSIitVBGCsI3" at bounding box center [226, 79] width 152 height 16
copy span "n4Xu0WieuFEKsSIitVBGCsI3"
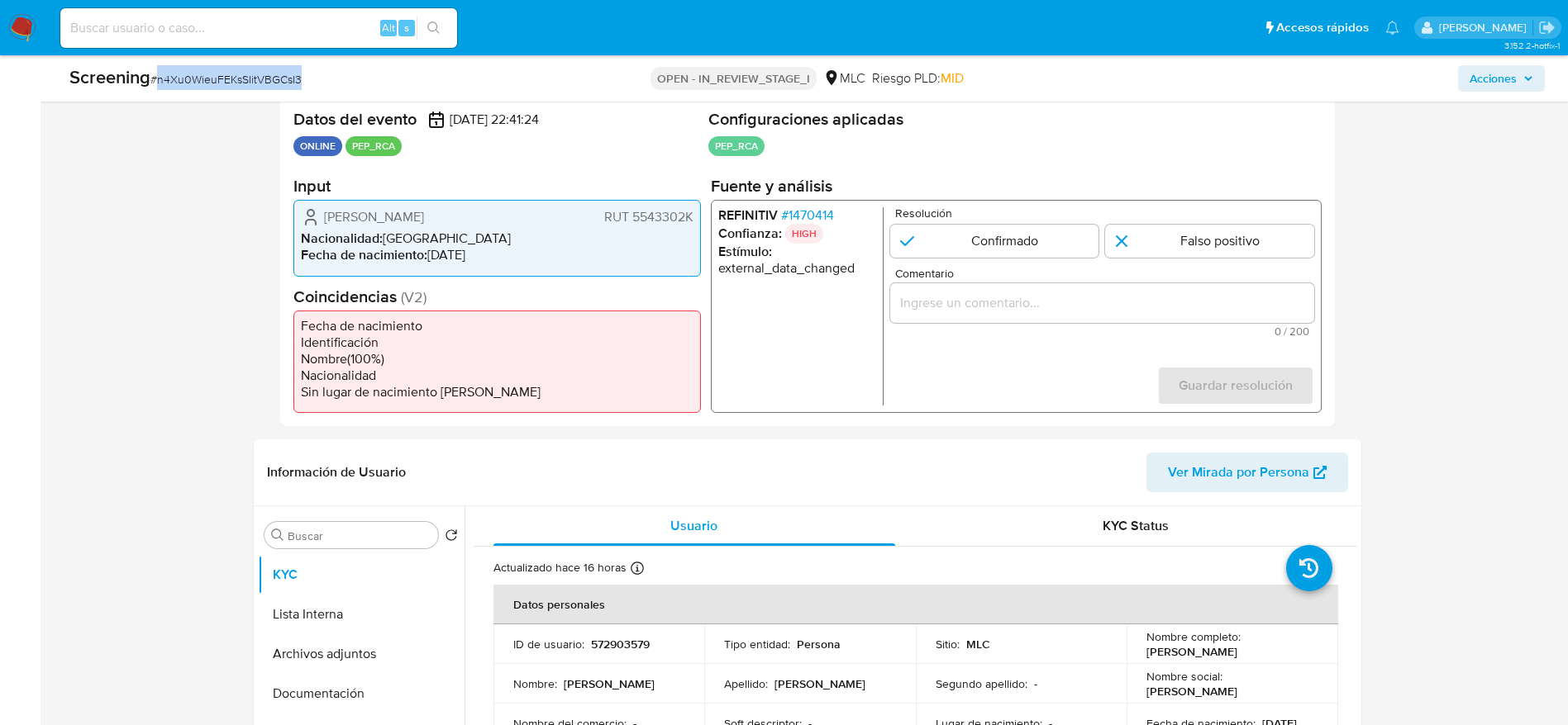
scroll to position [372, 0]
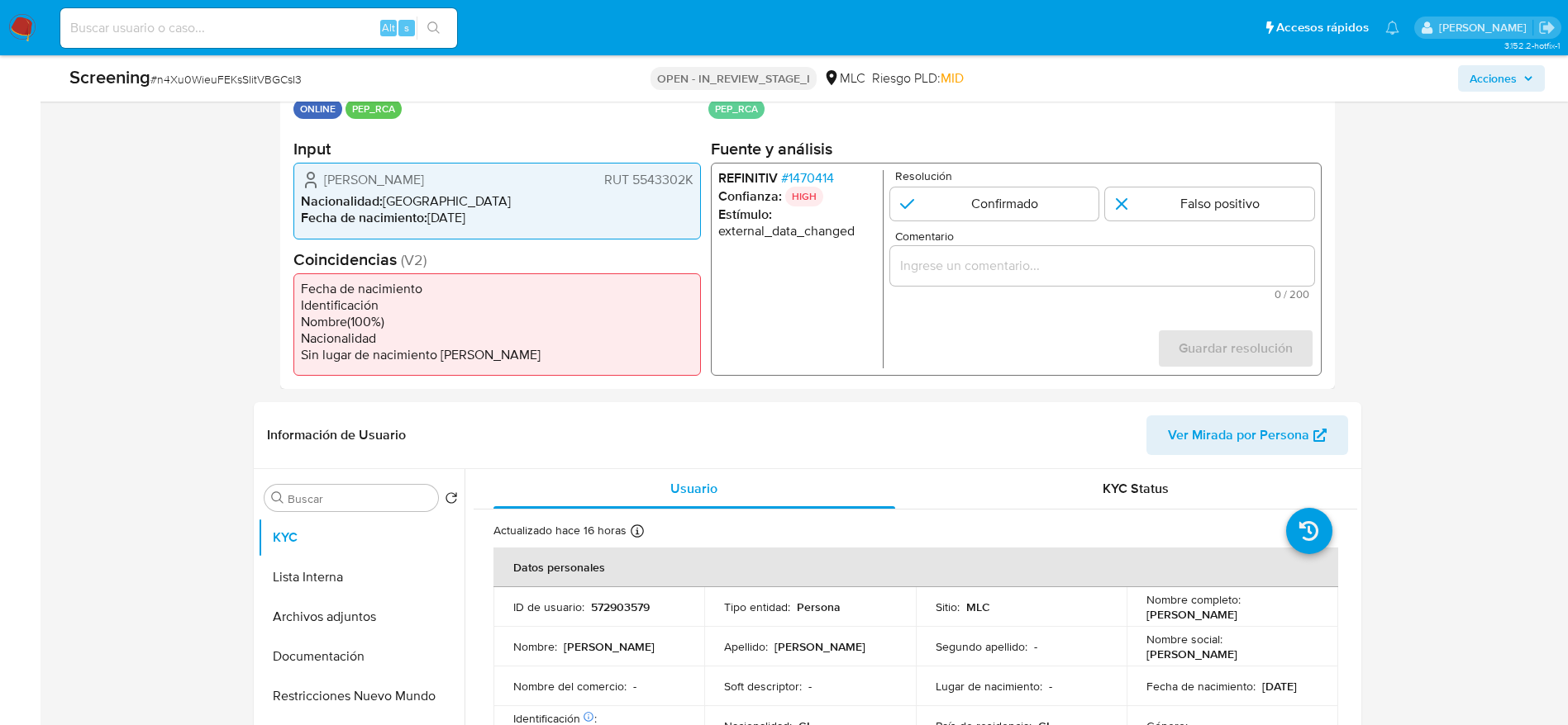
click at [788, 176] on span "# 1470414" at bounding box center [806, 178] width 53 height 16
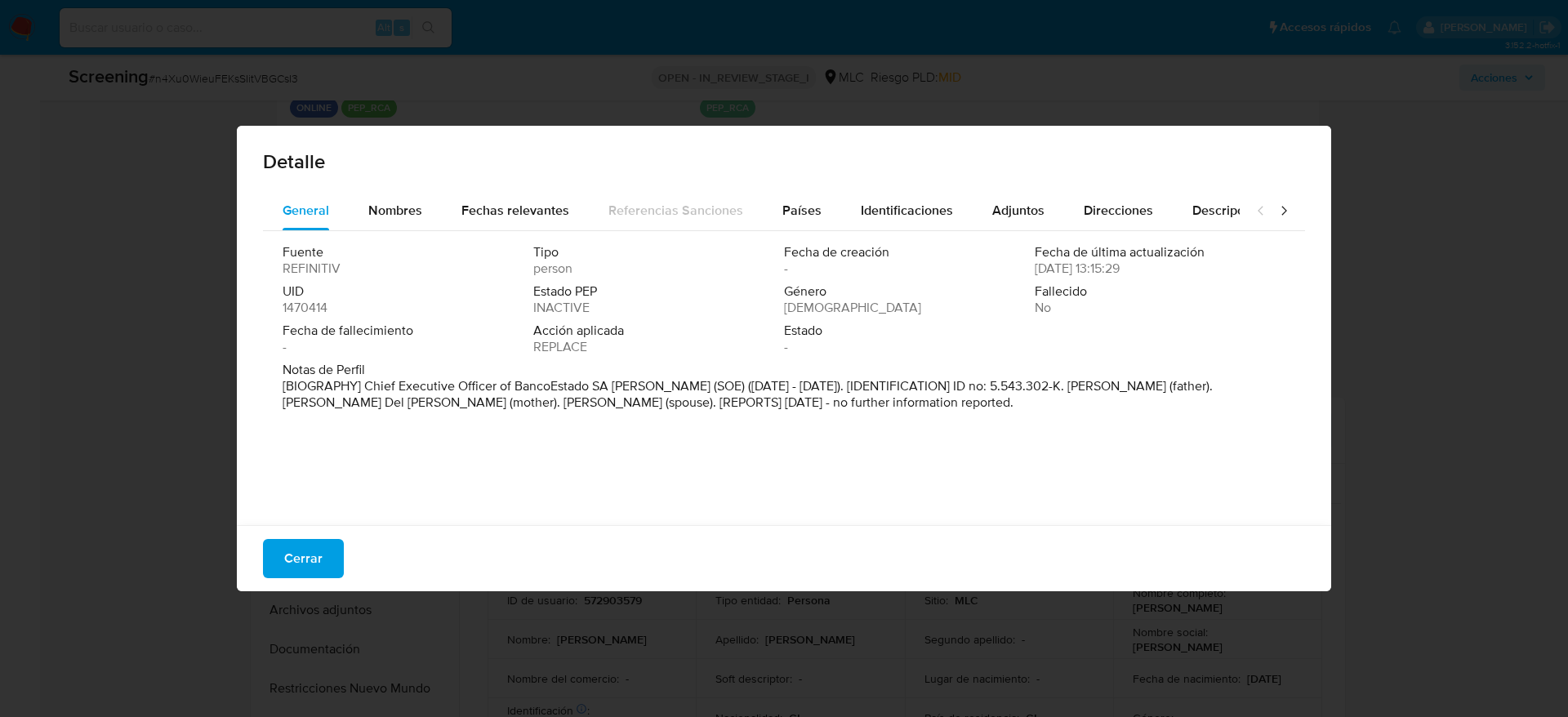
click at [297, 477] on span "Cerrar" at bounding box center [303, 559] width 39 height 36
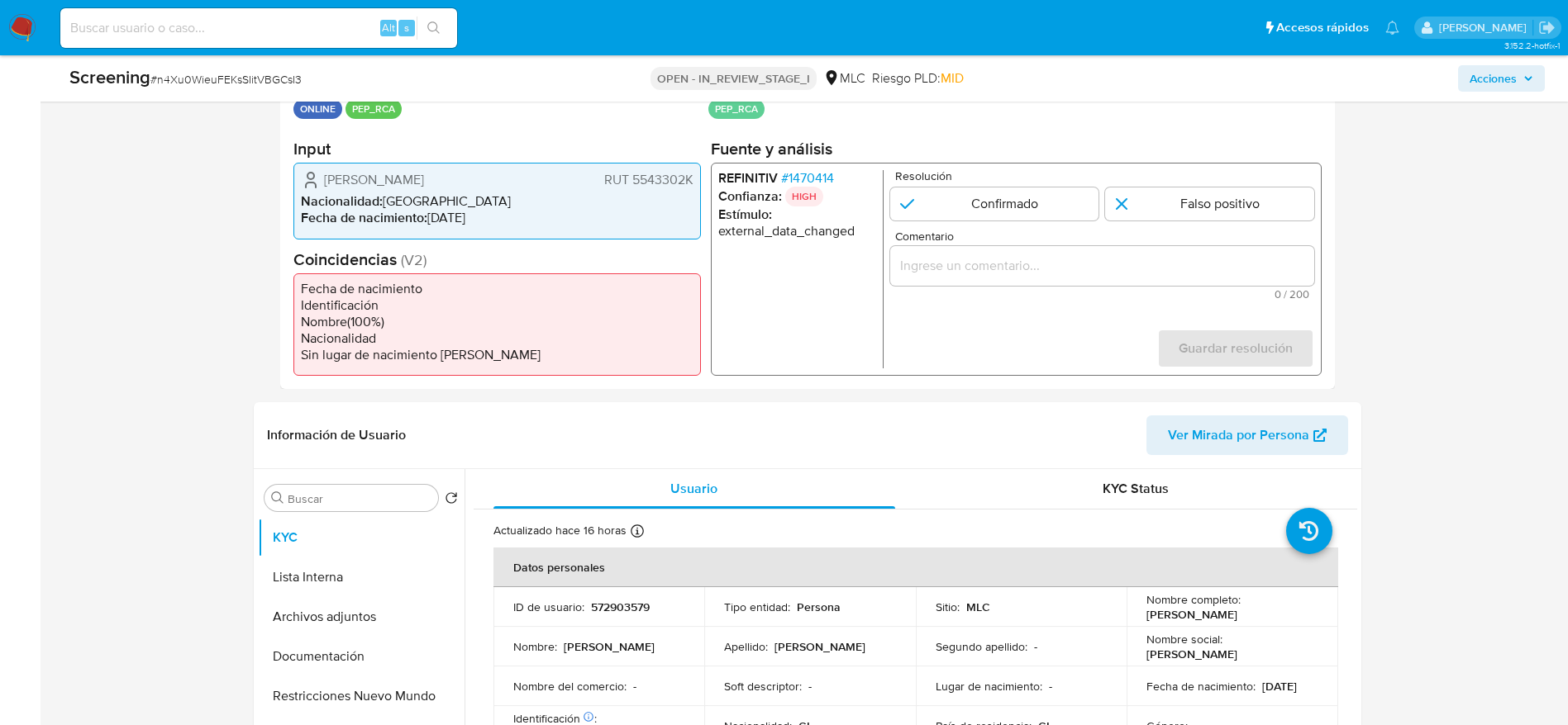
drag, startPoint x: 319, startPoint y: 181, endPoint x: 694, endPoint y: 181, distance: 375.0
click at [694, 181] on div "Jorge Antonio Ramírez Oñate RUT 5543302K Nacionalidad : Chile Fecha de nacimien…" at bounding box center [497, 201] width 408 height 76
click at [814, 172] on span "# 1470414" at bounding box center [806, 178] width 53 height 16
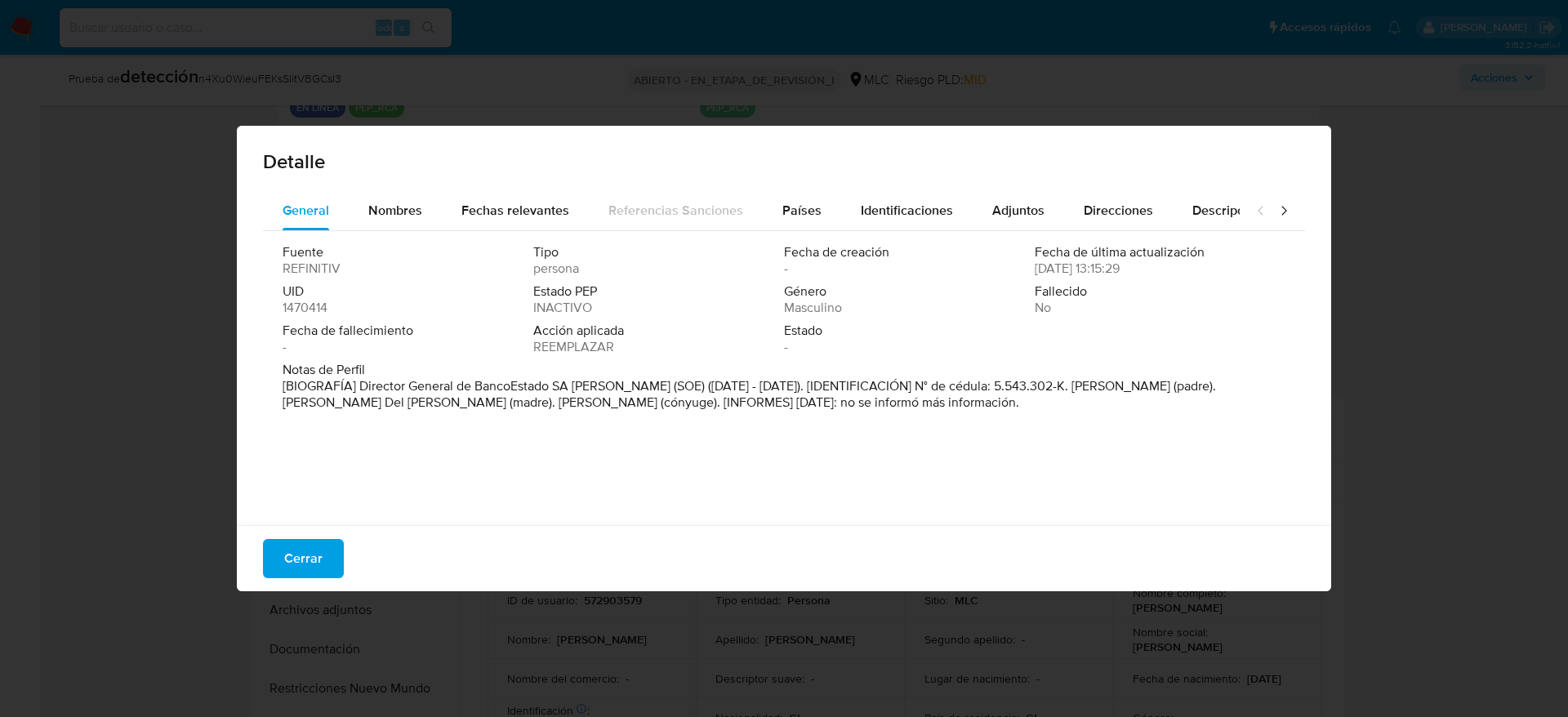
drag, startPoint x: 360, startPoint y: 384, endPoint x: 692, endPoint y: 391, distance: 332.1
click at [692, 391] on font "[BIOGRAFÍA] Director General de BancoEstado SA Corredores de Bolsa (SOE) (mayo …" at bounding box center [749, 394] width 933 height 35
drag, startPoint x: 322, startPoint y: 541, endPoint x: 319, endPoint y: 552, distance: 11.4
click at [322, 477] on button "Cerrar" at bounding box center [303, 559] width 81 height 39
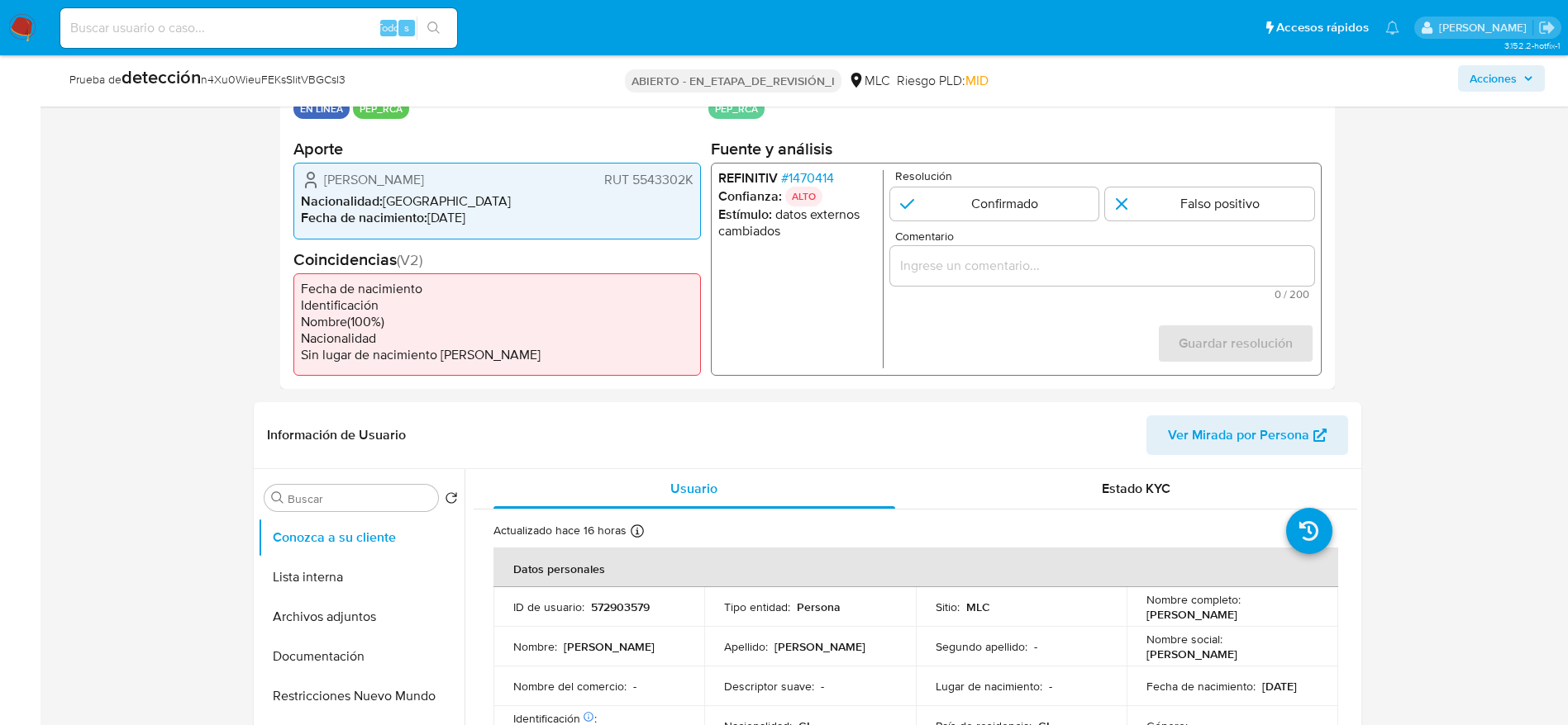
click at [965, 255] on input "Comentario" at bounding box center [1100, 266] width 424 height 22
paste input "Caso generado sobre el usuario Jorge Antonio Ramírez Oñate RUT 5543302K por coi…"
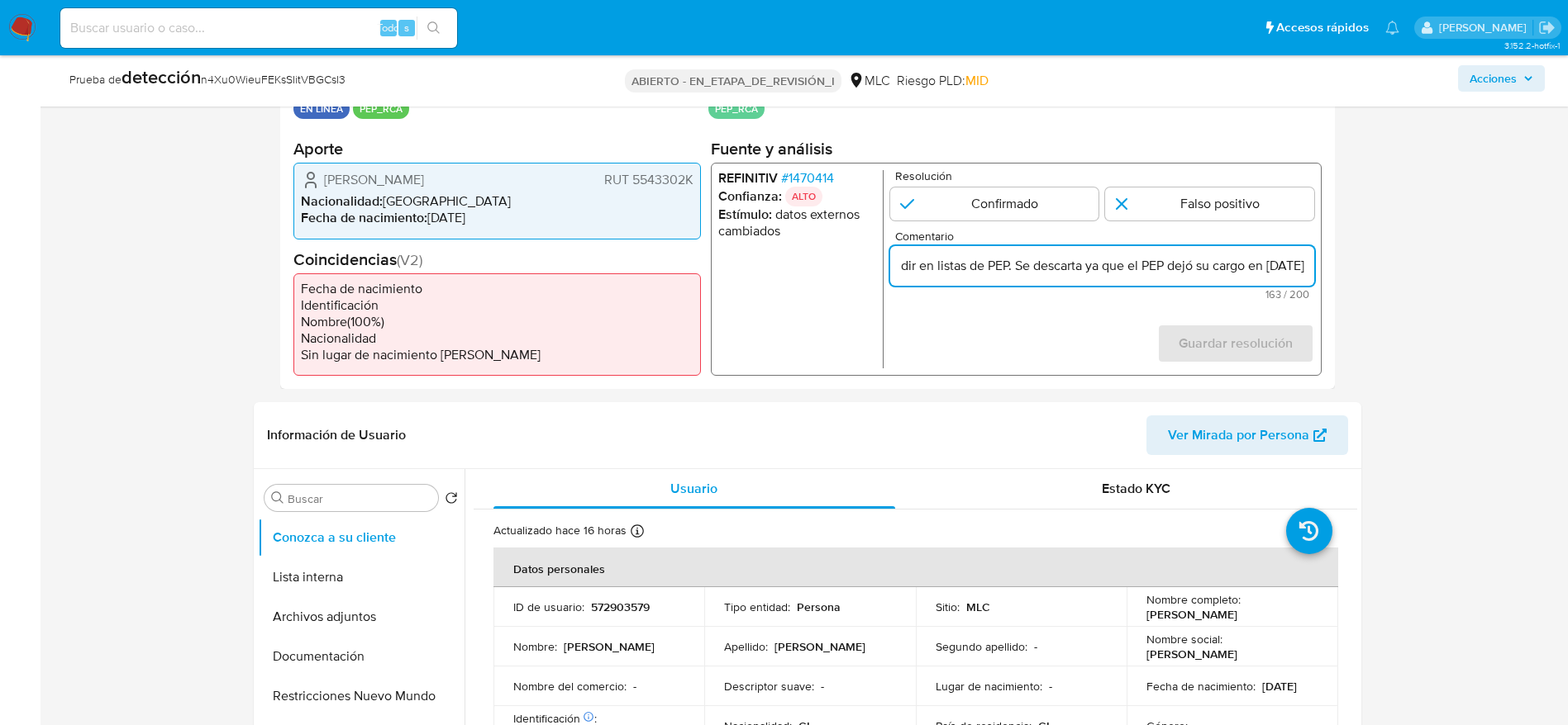
scroll to position [0, 592]
type input "Caso generado sobre el usuario [PERSON_NAME] RUT 5543302K por coincidir en list…"
click at [1057, 201] on input "1 de 1" at bounding box center [1209, 204] width 209 height 33
radio input "true"
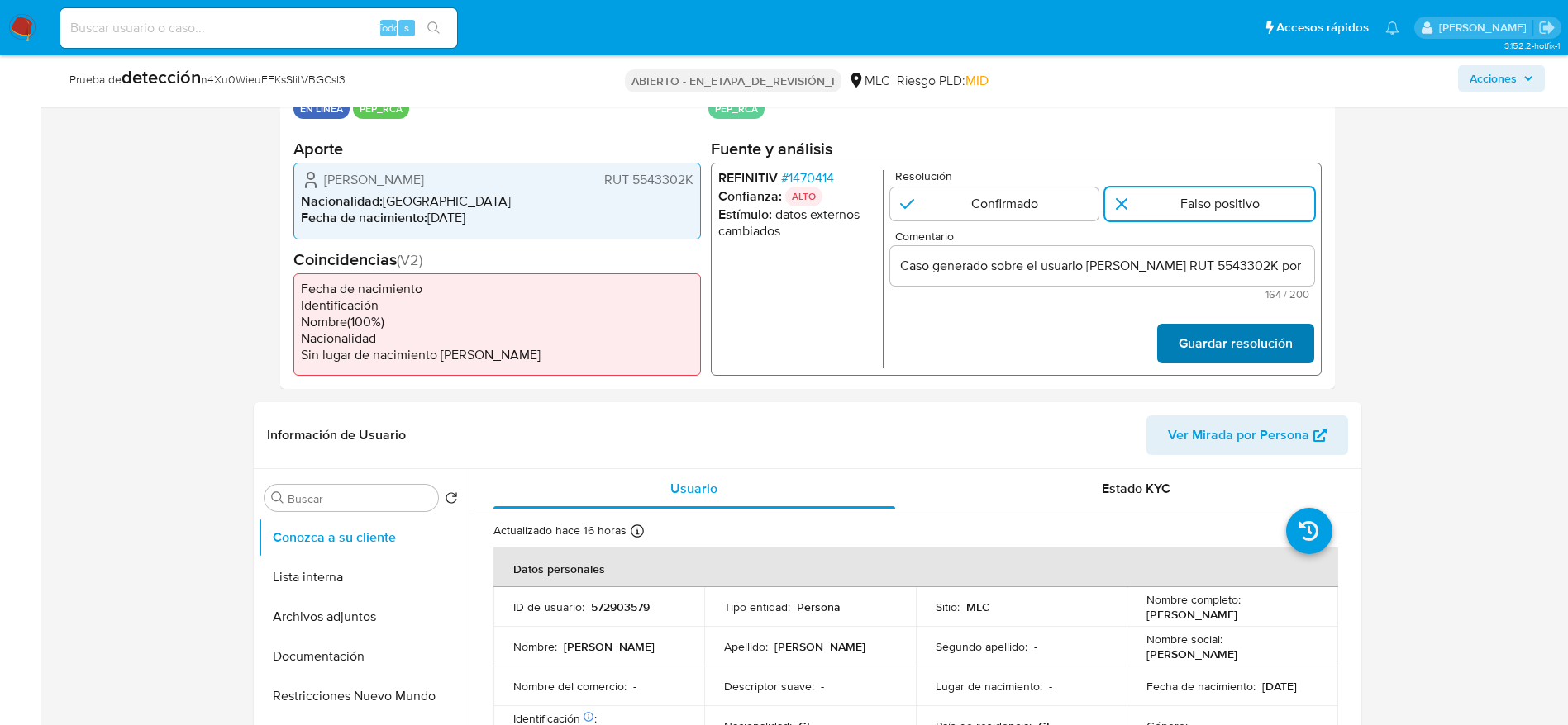
click at [1057, 336] on font "Guardar resolución" at bounding box center [1235, 344] width 114 height 40
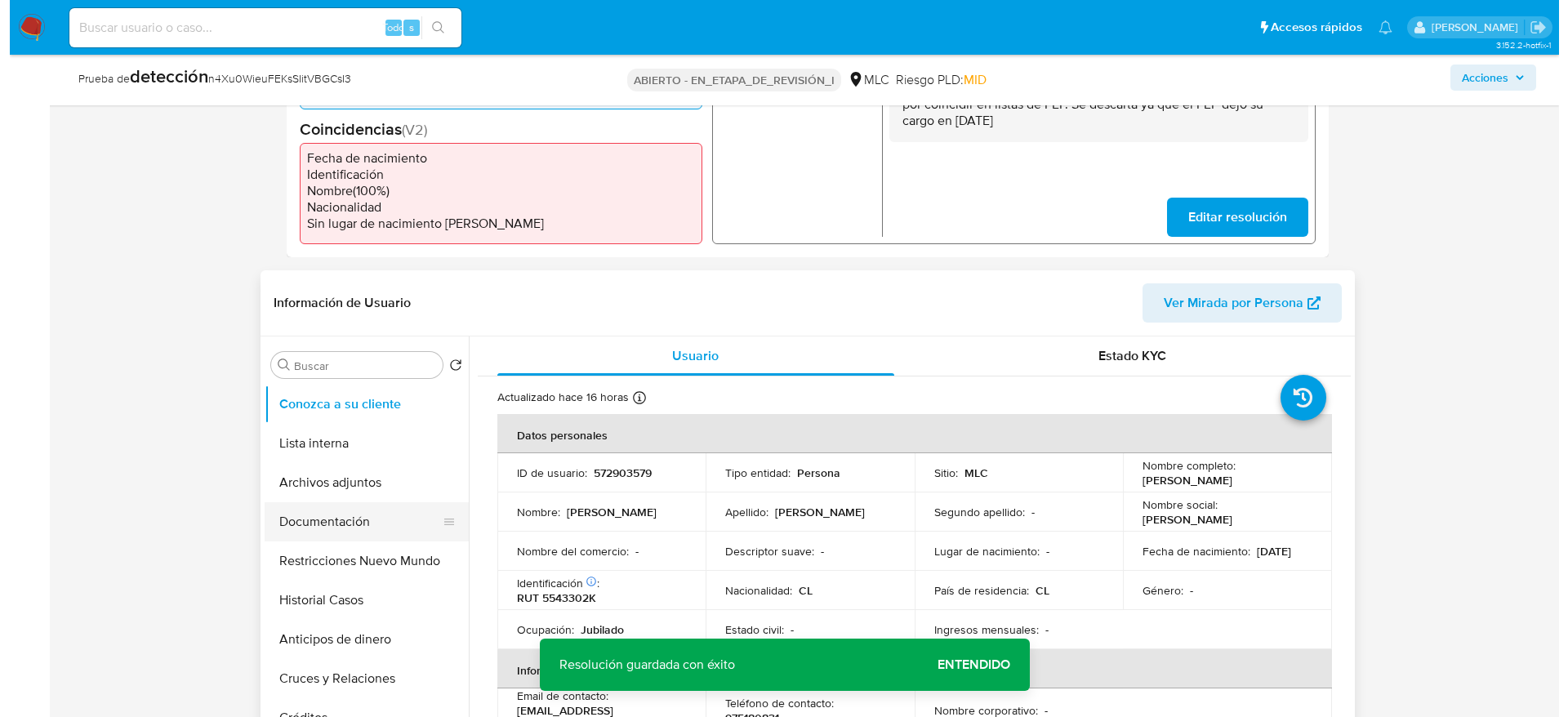
scroll to position [613, 0]
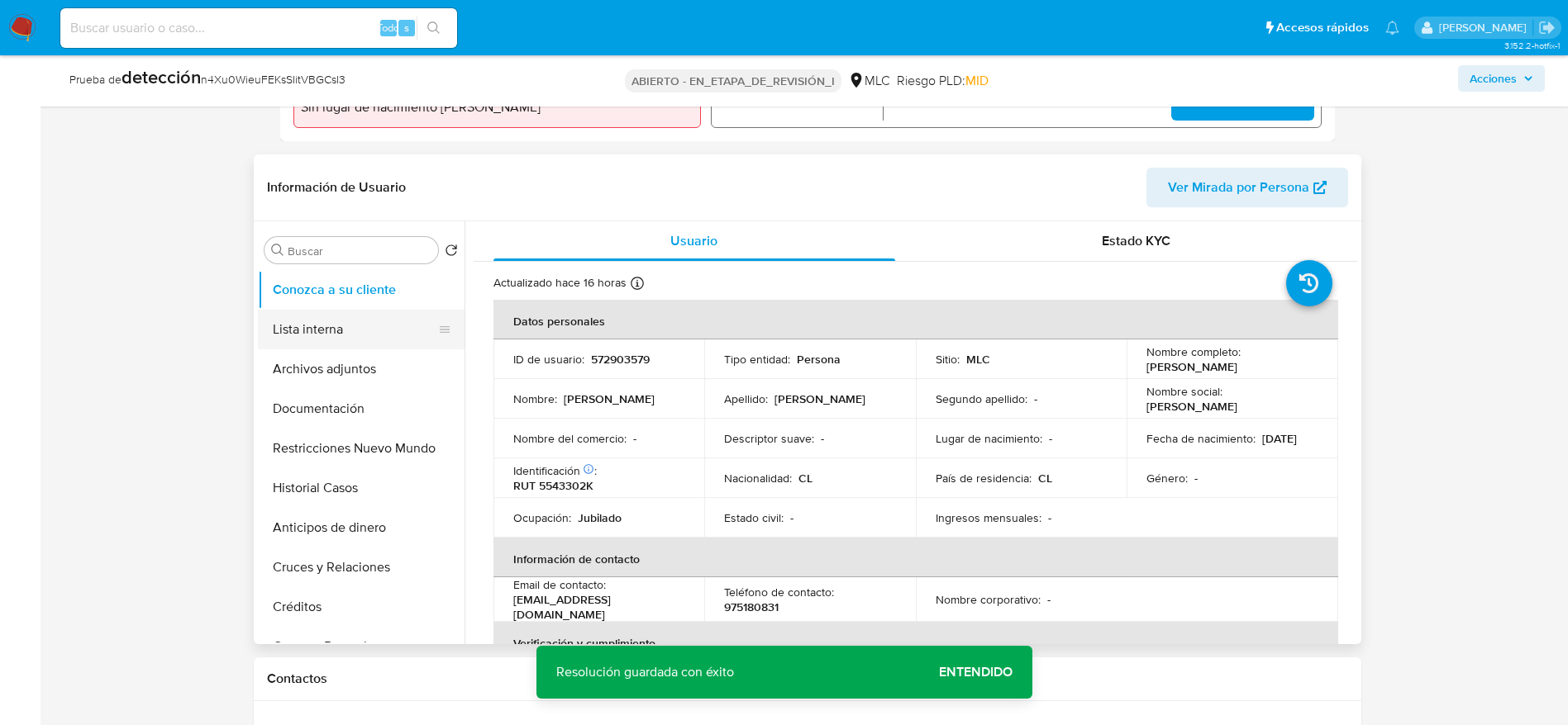
click at [380, 332] on button "Lista interna" at bounding box center [354, 329] width 193 height 40
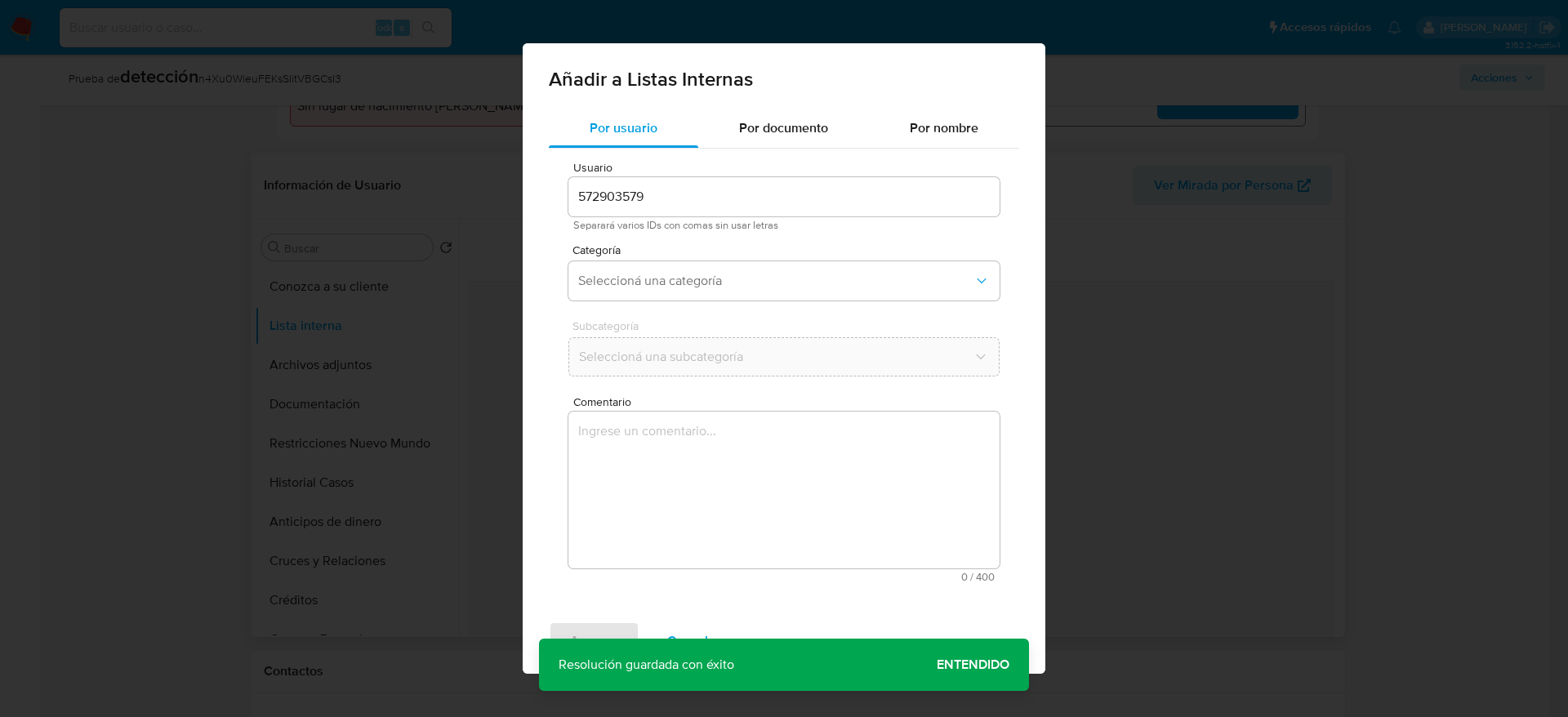
click at [673, 470] on textarea "Comentario" at bounding box center [784, 490] width 432 height 157
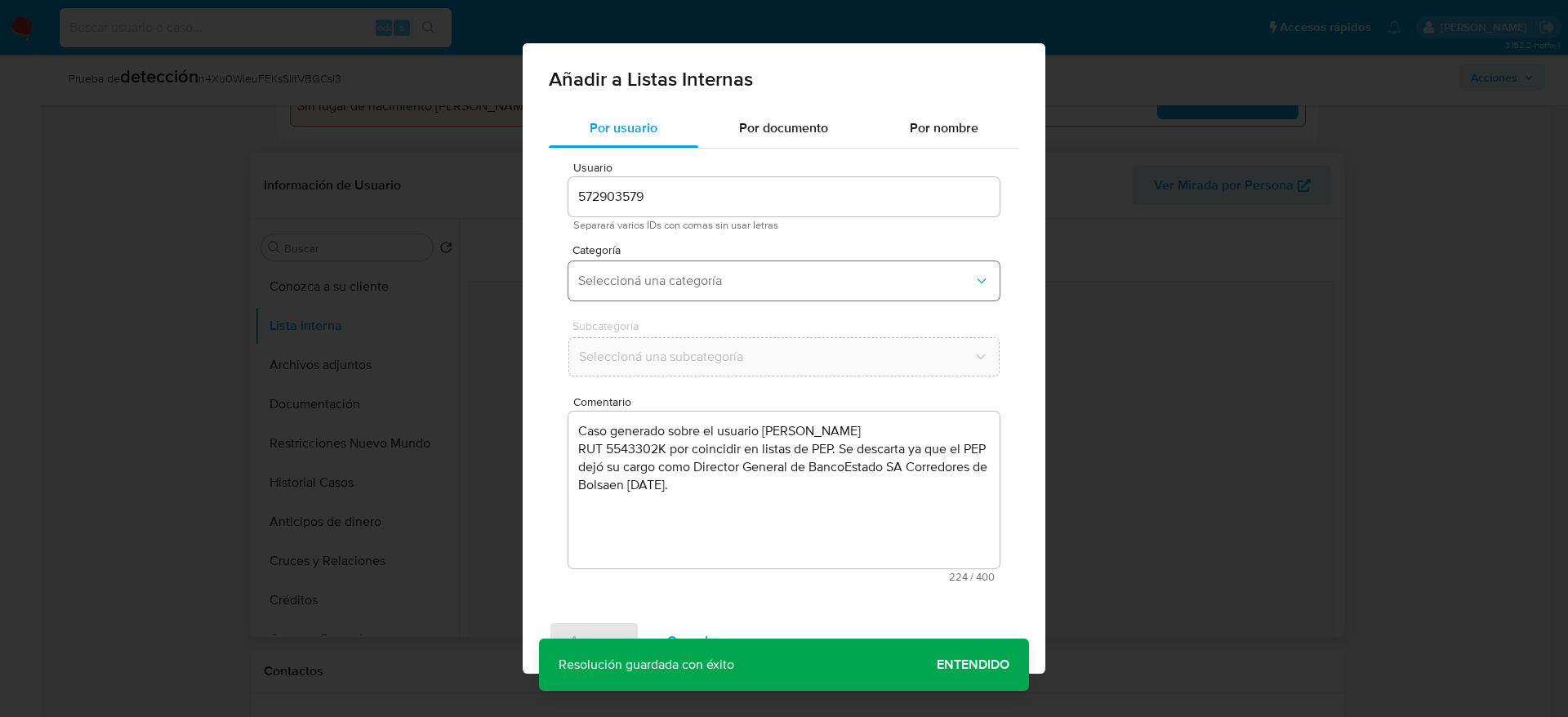
click at [736, 293] on button "Seleccioná una categoría" at bounding box center [784, 281] width 432 height 39
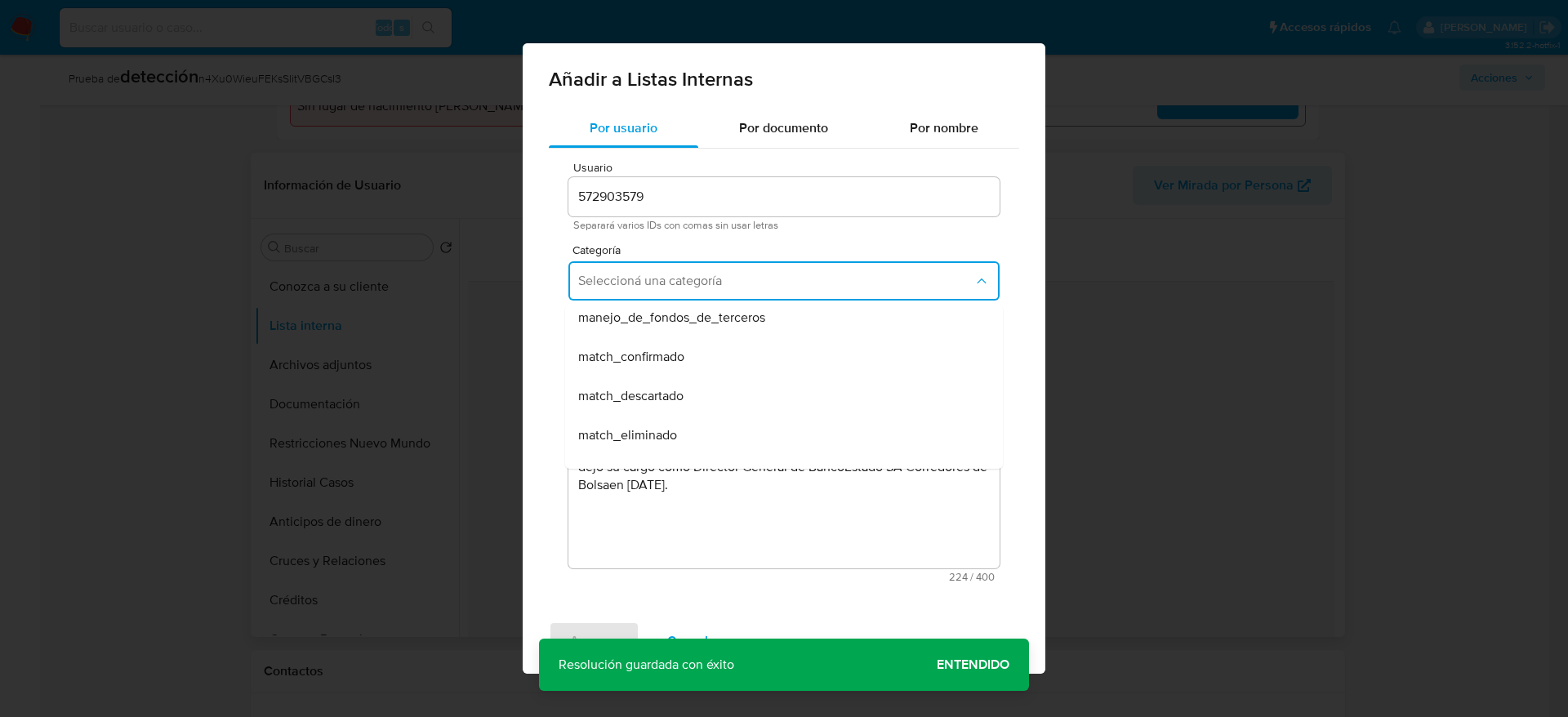
scroll to position [123, 0]
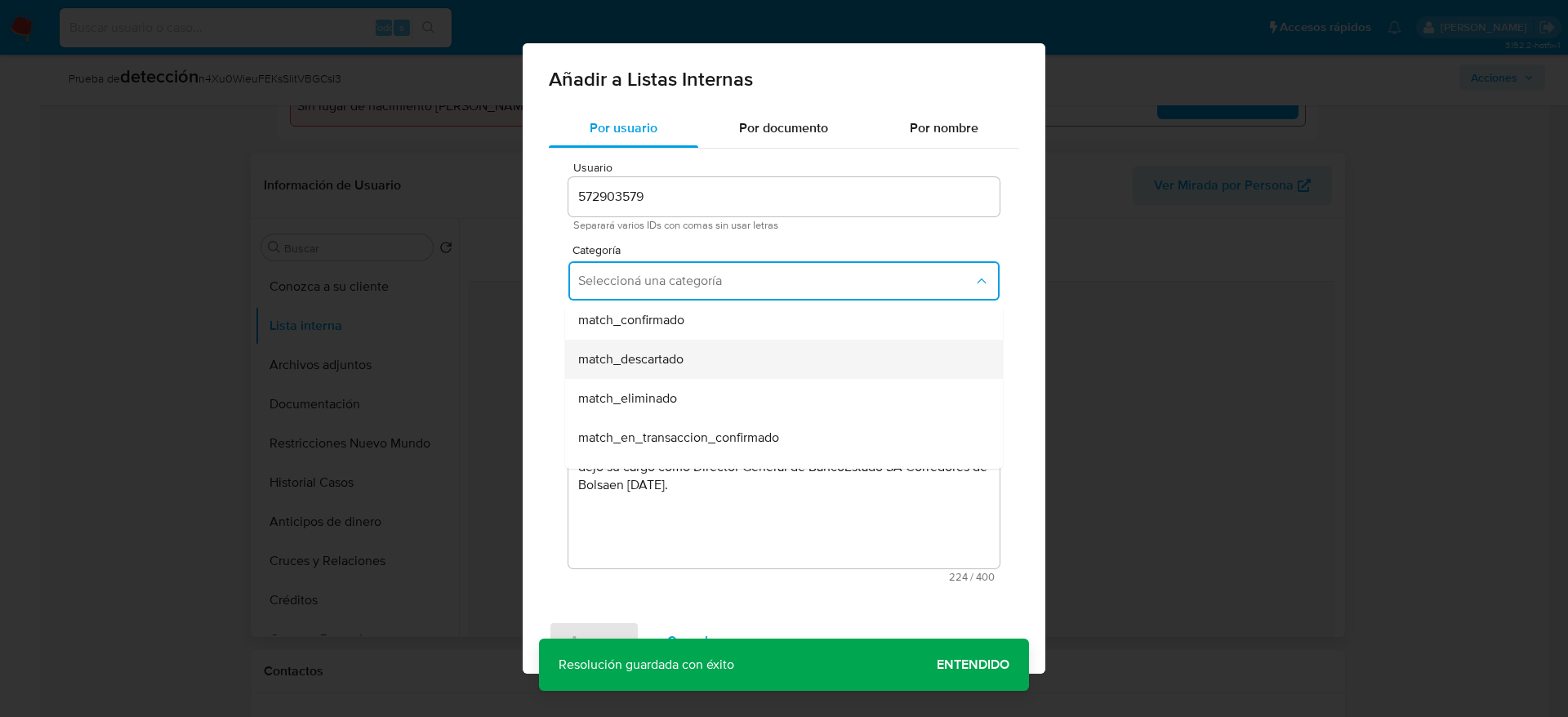
click at [721, 348] on div "match_descartado" at bounding box center [779, 360] width 402 height 39
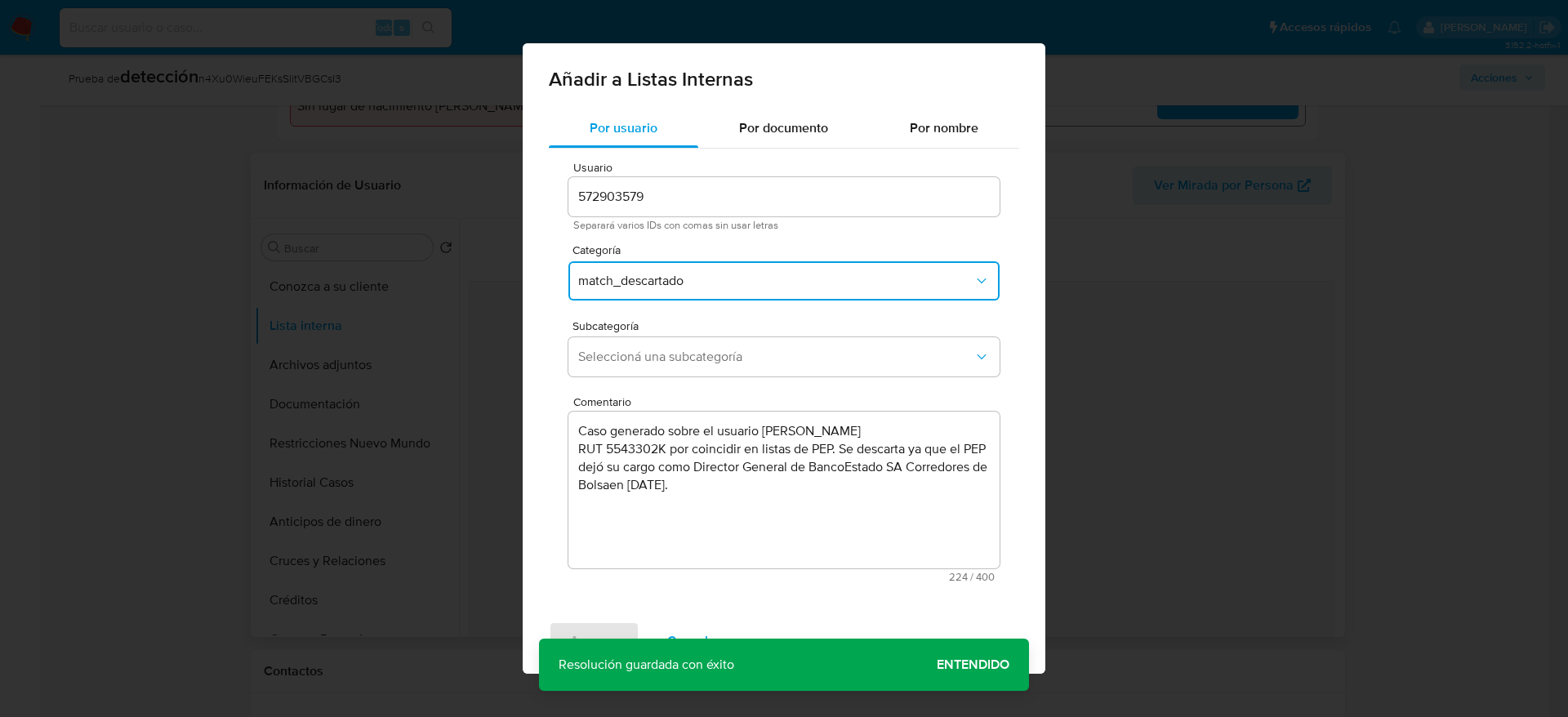
click at [721, 349] on span "Seleccioná una subcategoría" at bounding box center [775, 357] width 396 height 16
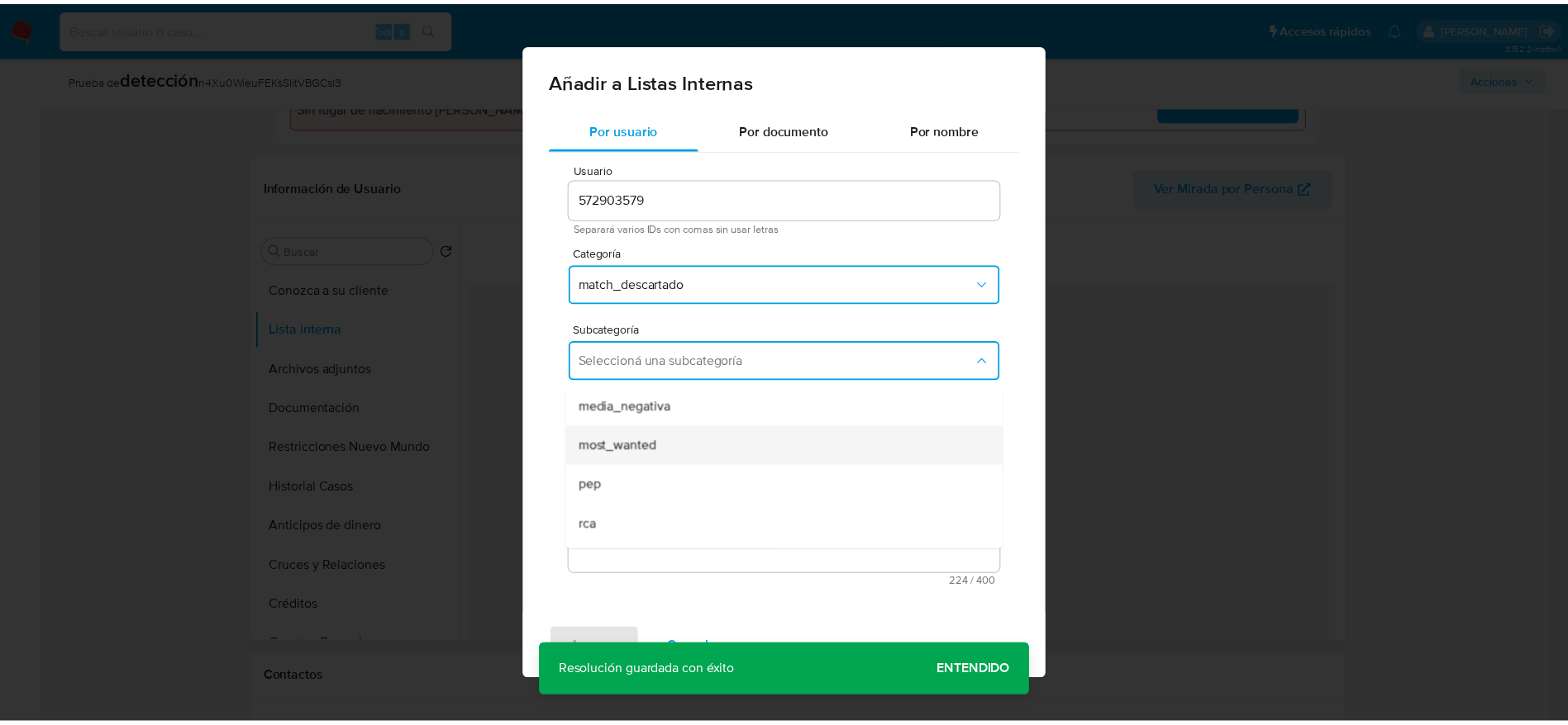
scroll to position [113, 0]
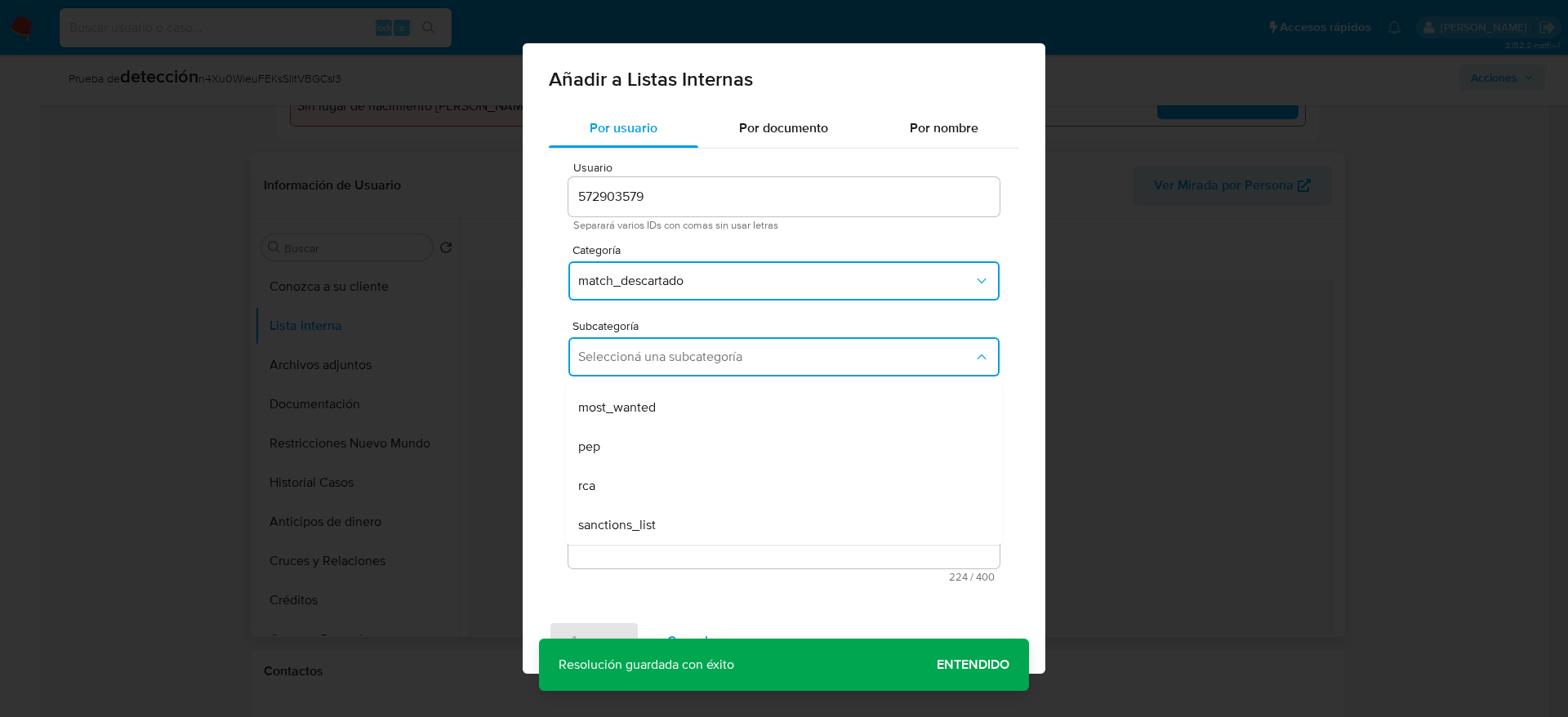
click at [686, 442] on div "pep" at bounding box center [779, 447] width 402 height 39
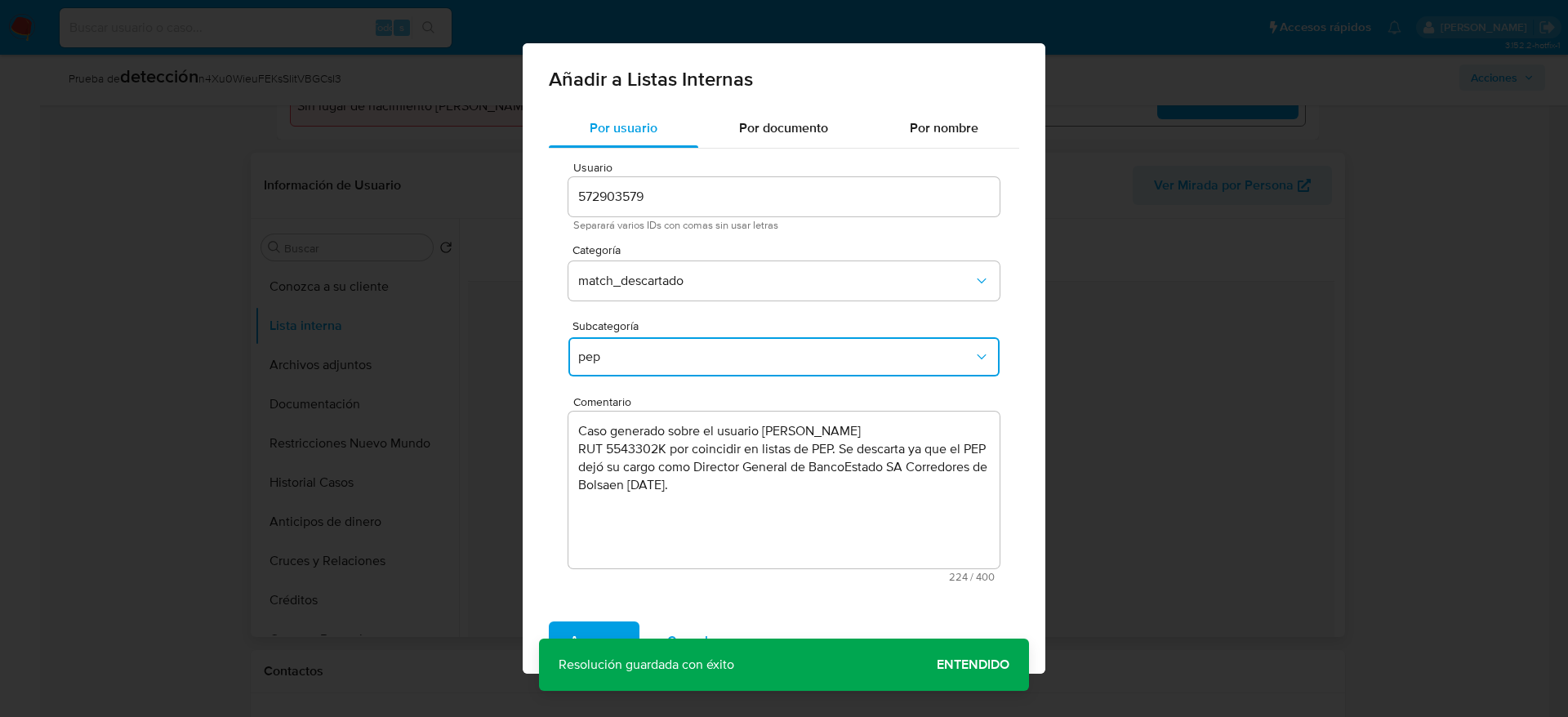
click at [702, 477] on textarea "Caso generado sobre el usuario Jorge Antonio Ramírez Oñate RUT 5543302K por coi…" at bounding box center [784, 490] width 432 height 157
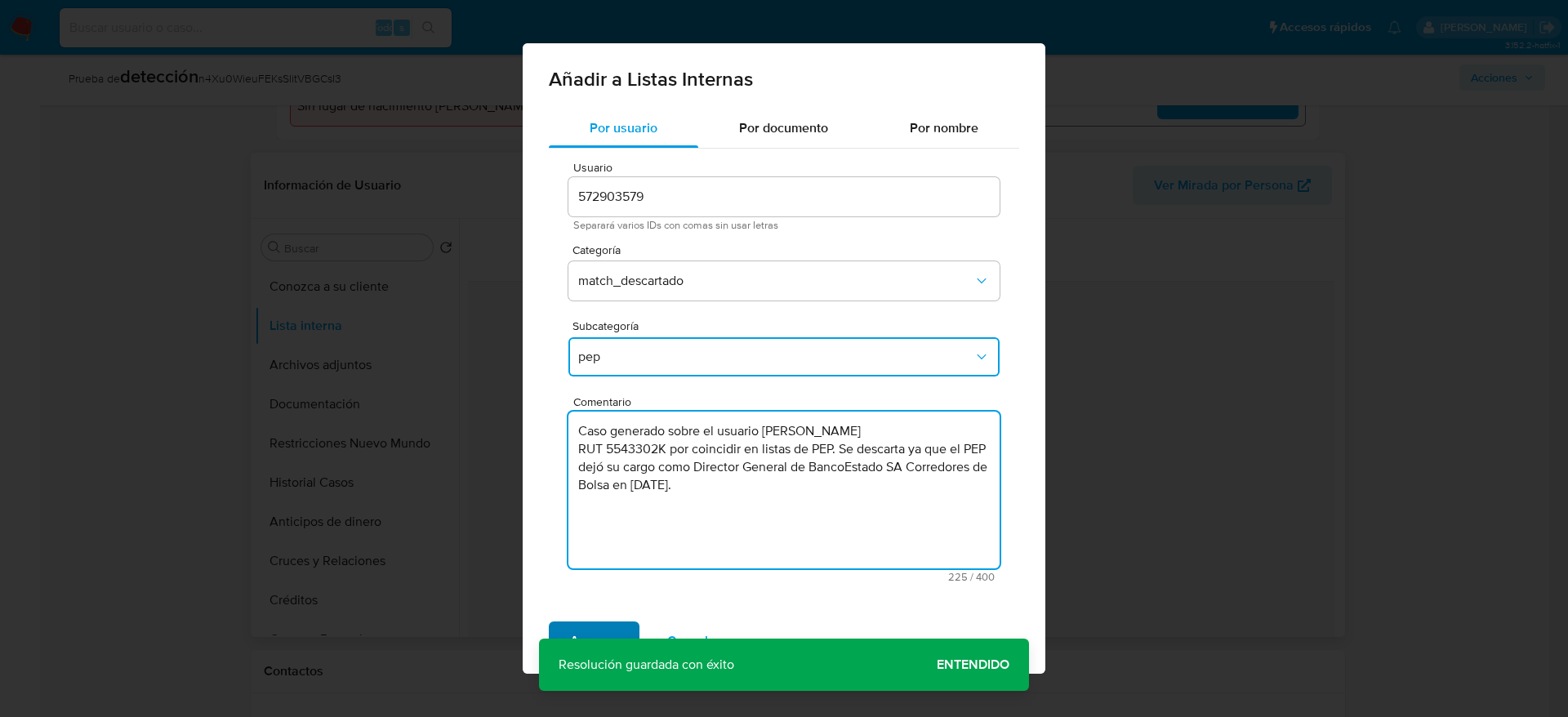
type textarea "Caso generado sobre el usuario [PERSON_NAME] RUT 5543302K por coincidir en list…"
click at [559, 477] on button "Agregar" at bounding box center [594, 642] width 91 height 39
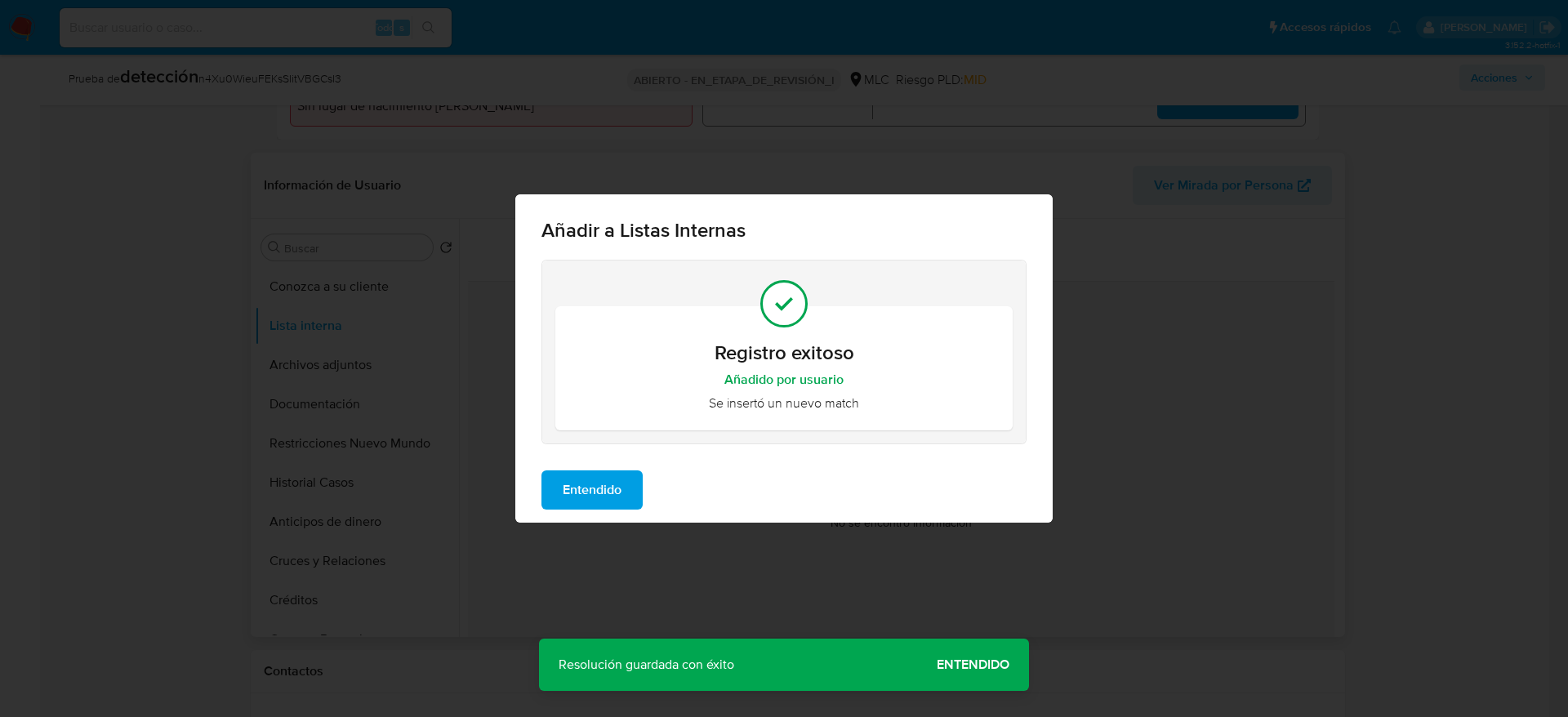
click at [584, 477] on span "Entendido" at bounding box center [592, 490] width 59 height 36
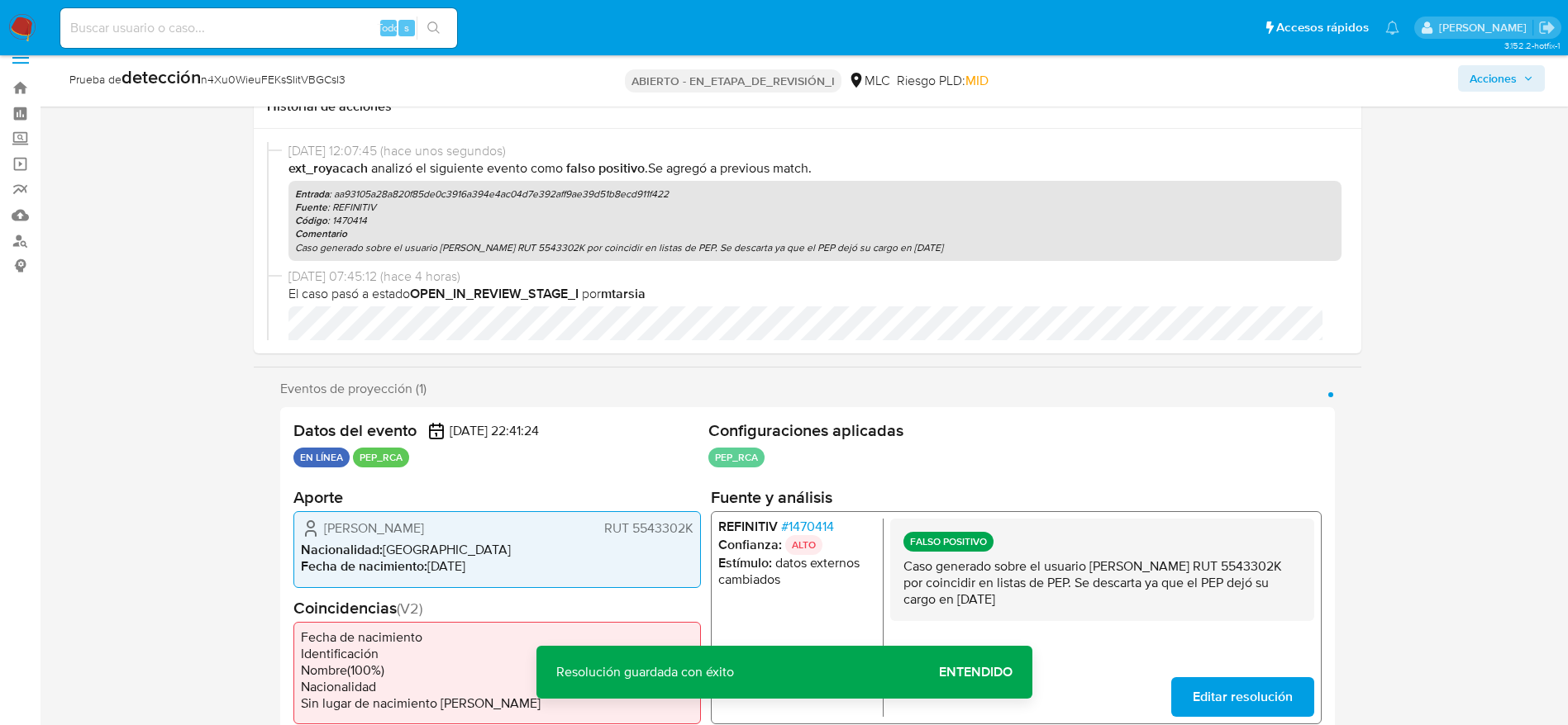
scroll to position [0, 0]
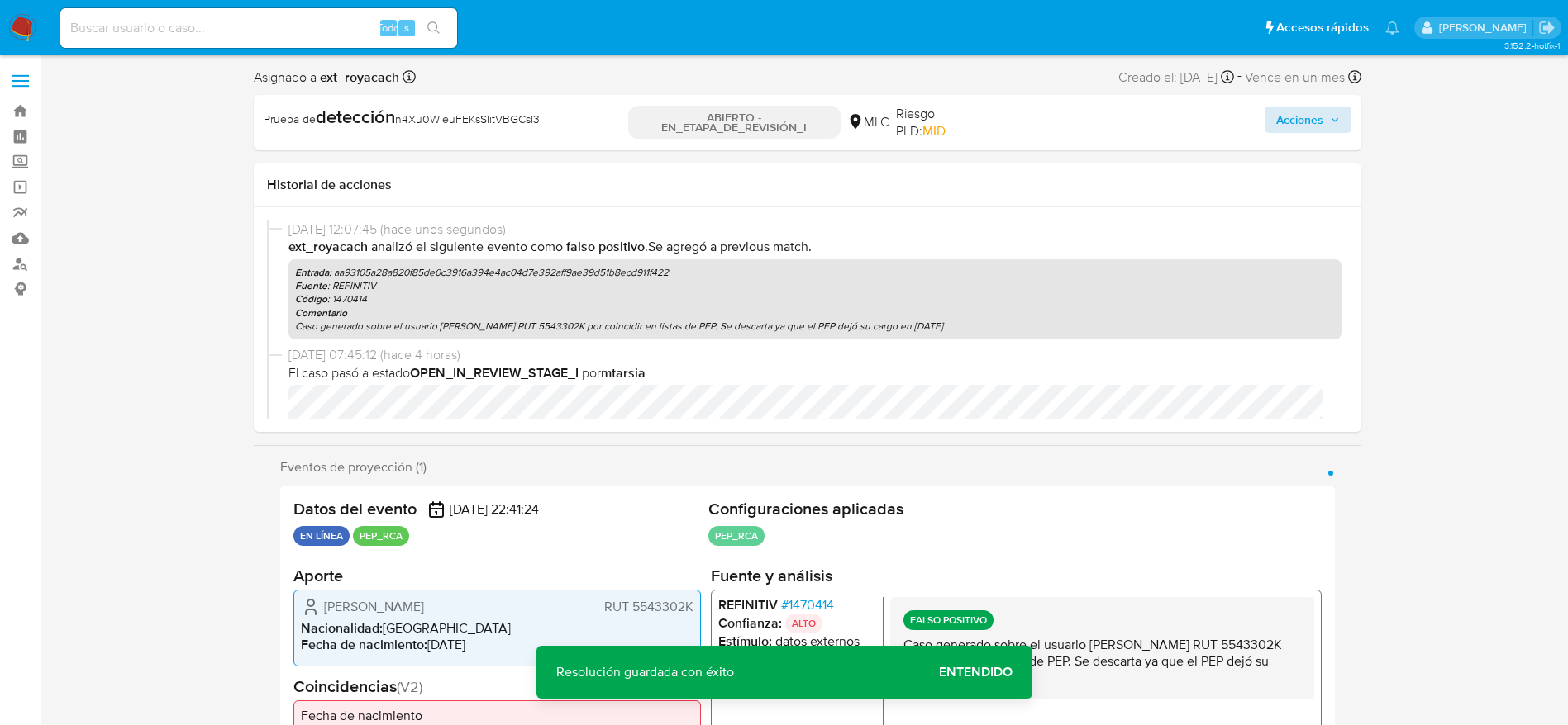
click at [1057, 133] on div "Acciones" at bounding box center [1307, 122] width 87 height 32
click at [1057, 138] on div "Acciones" at bounding box center [1171, 122] width 358 height 35
click at [1057, 124] on button "Acciones" at bounding box center [1307, 119] width 87 height 26
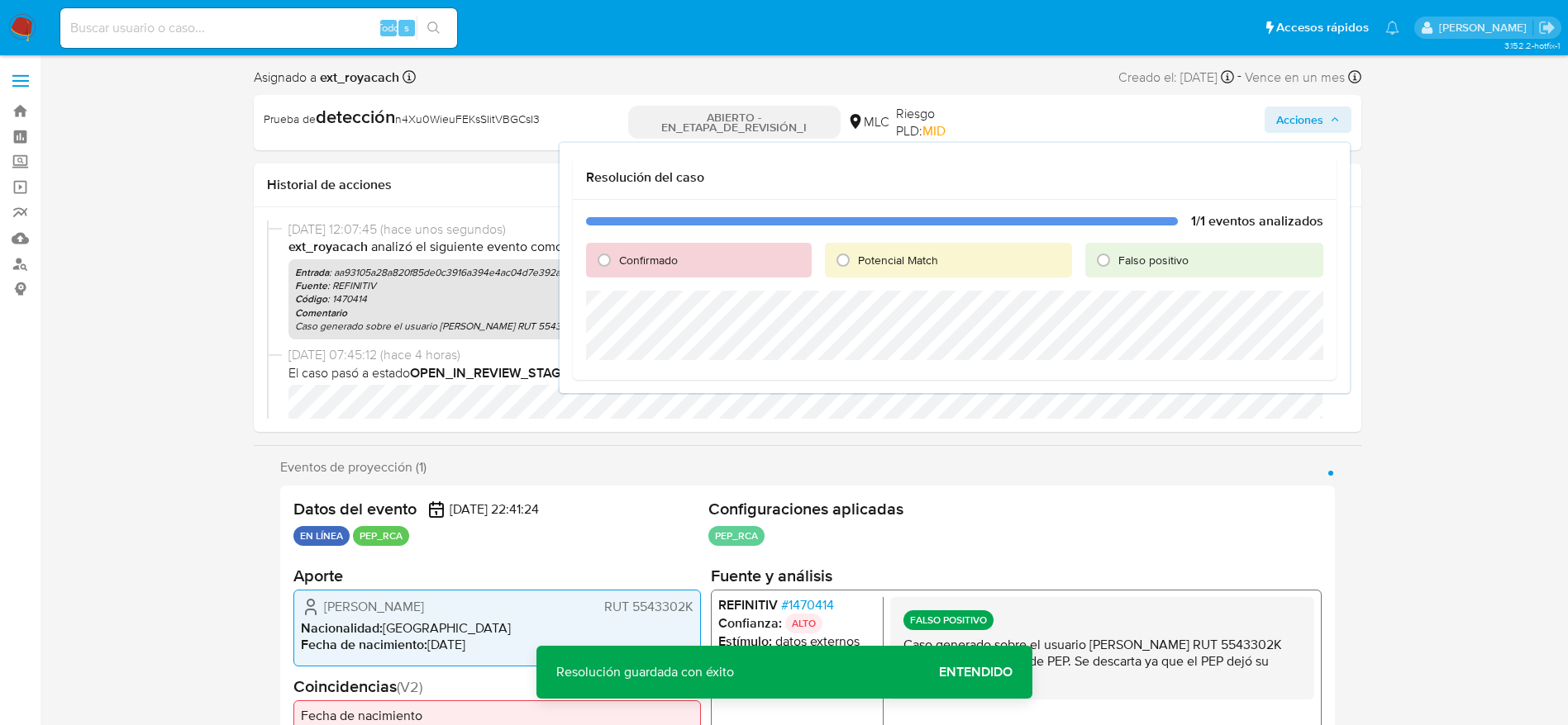
click at [1057, 267] on div "Confirmado Potencial Match Falso positivo" at bounding box center [954, 260] width 737 height 34
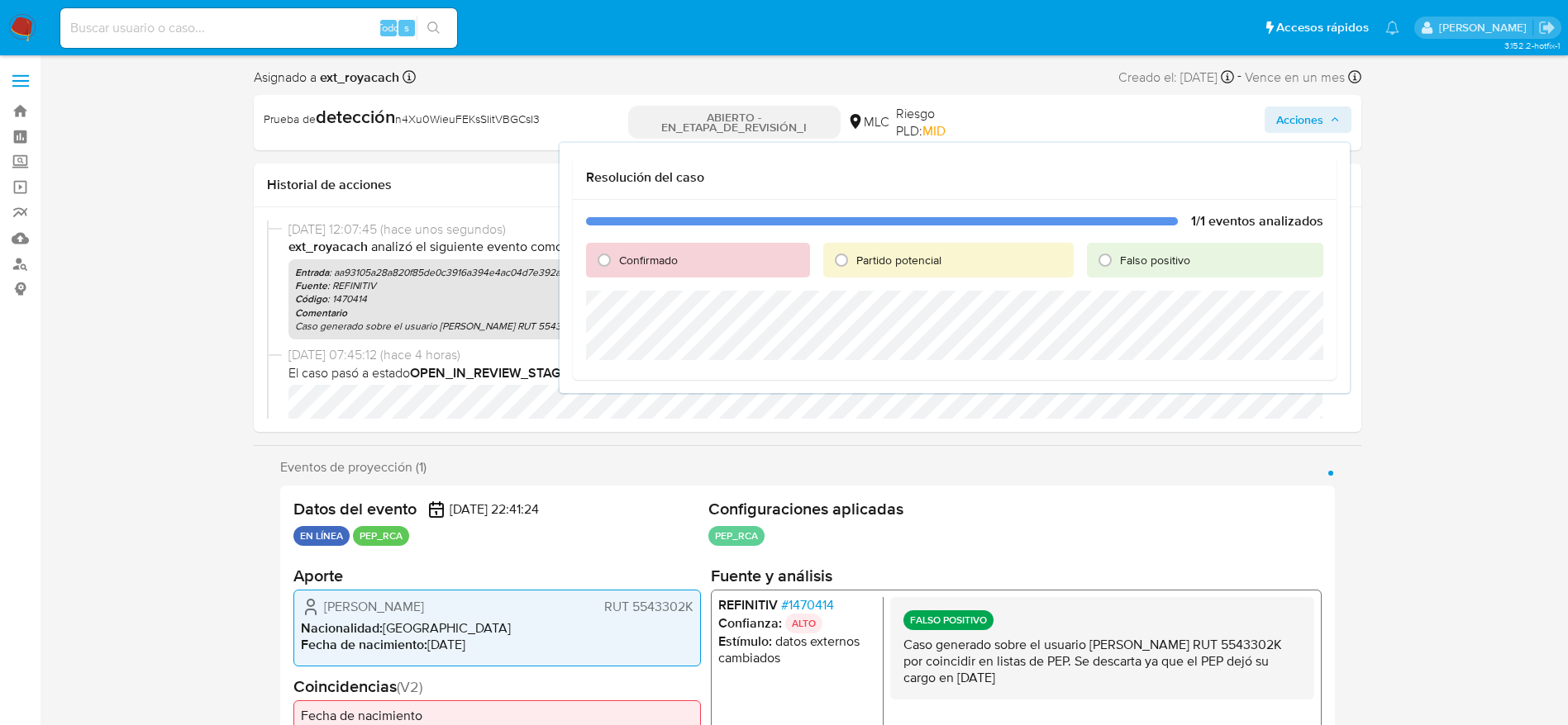
click at [1057, 267] on font "Falso positivo" at bounding box center [1154, 260] width 70 height 16
click at [1057, 267] on input "Falso positivo" at bounding box center [1104, 260] width 26 height 26
radio input "true"
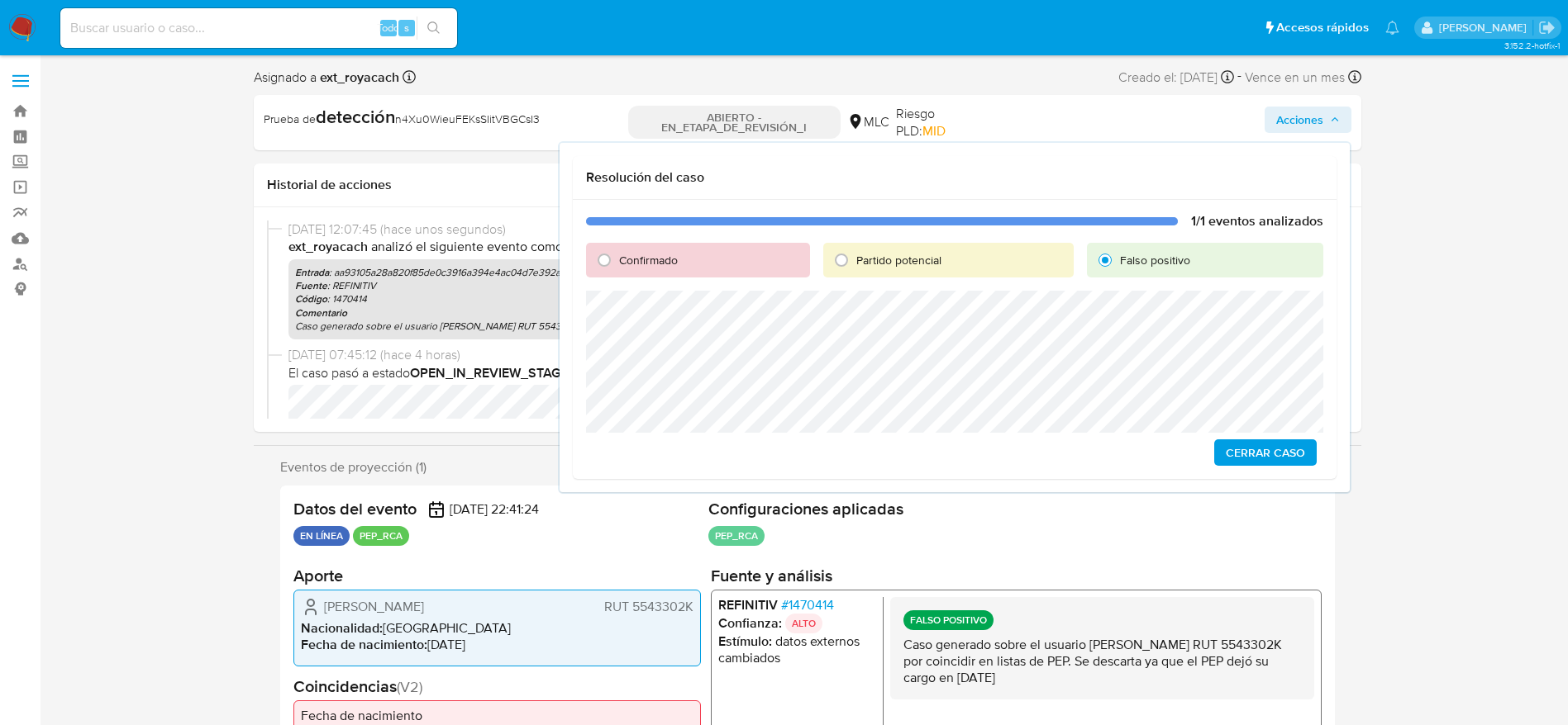
click at [1057, 460] on span "Cerrar Caso" at bounding box center [1265, 452] width 79 height 23
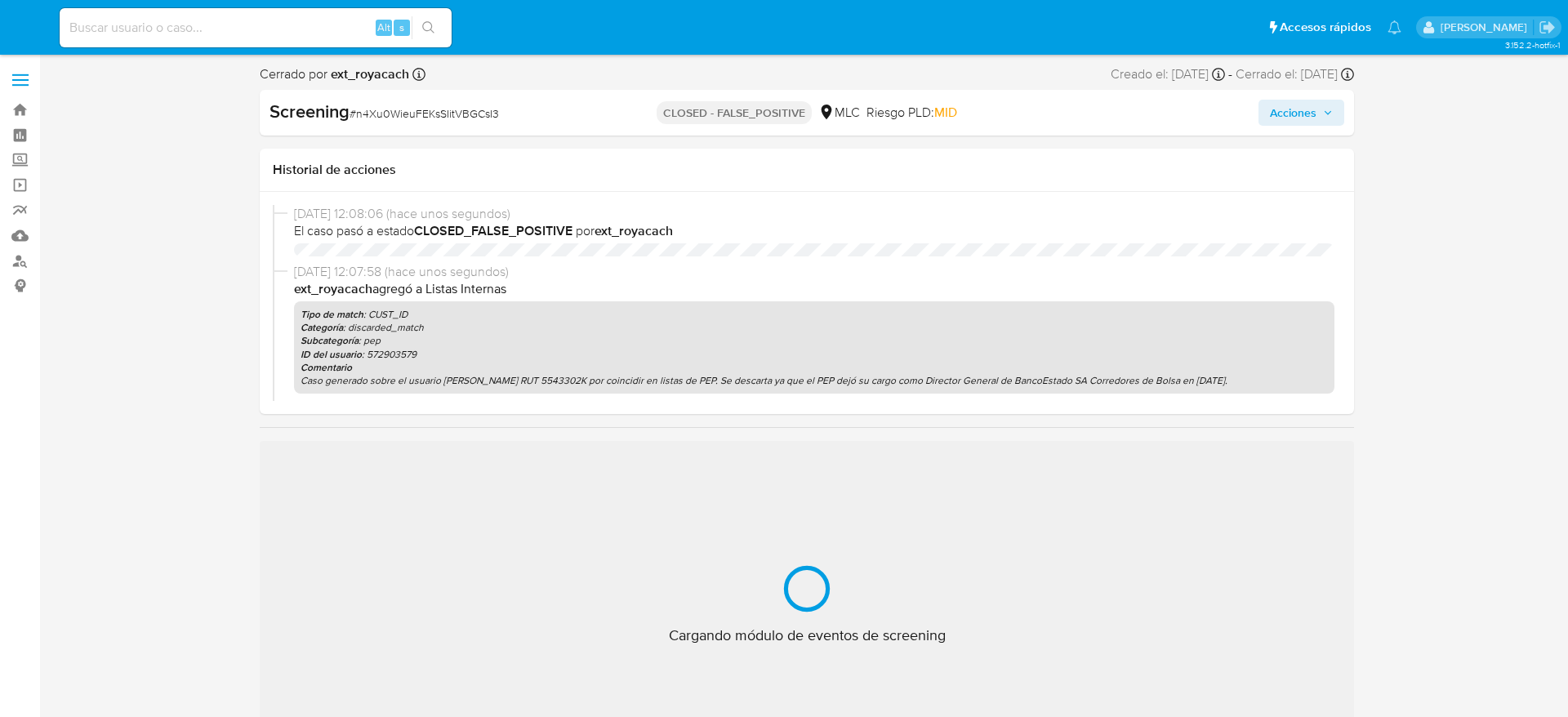
select select "10"
